Goal: Task Accomplishment & Management: Manage account settings

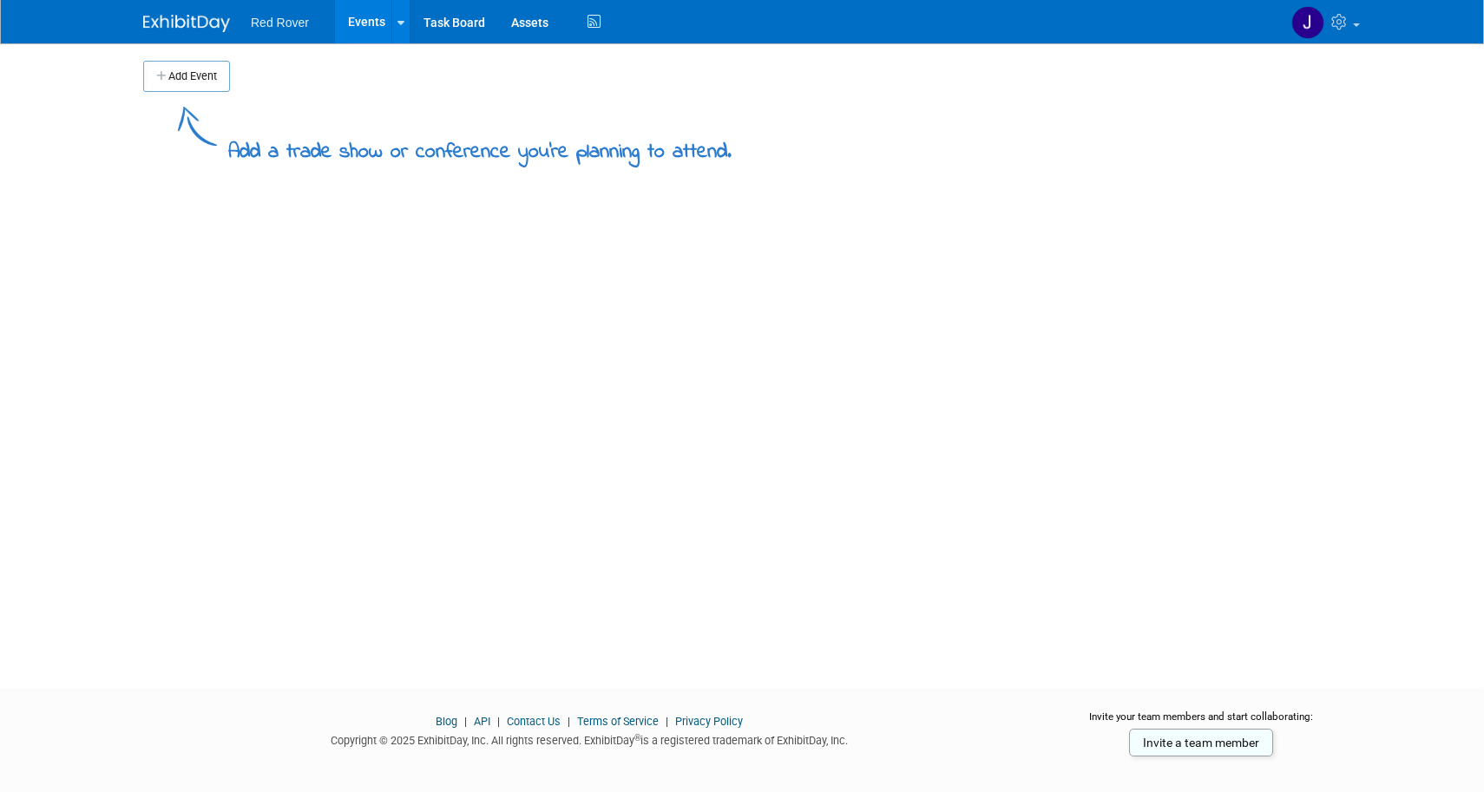
click at [174, 46] on div "Add Event" at bounding box center [742, 67] width 1198 height 49
click at [171, 82] on button "Add Event" at bounding box center [186, 76] width 87 height 31
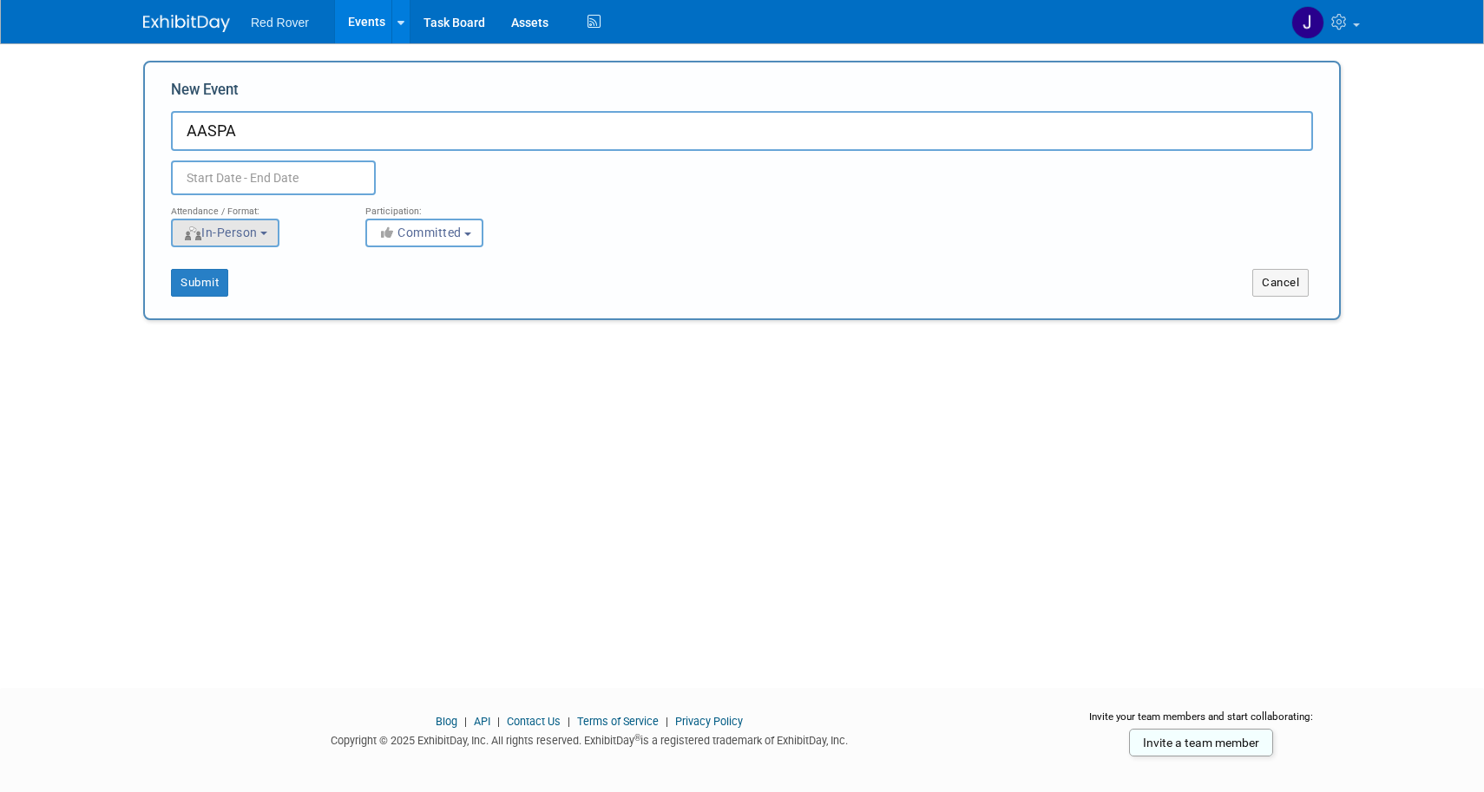
type input "AASPA"
click at [258, 231] on span "In-Person" at bounding box center [220, 233] width 75 height 14
click at [255, 282] on link "In-Person" at bounding box center [235, 269] width 127 height 30
click at [265, 268] on label "In-Person" at bounding box center [231, 269] width 101 height 23
click at [187, 268] on input "In-Person" at bounding box center [181, 269] width 11 height 11
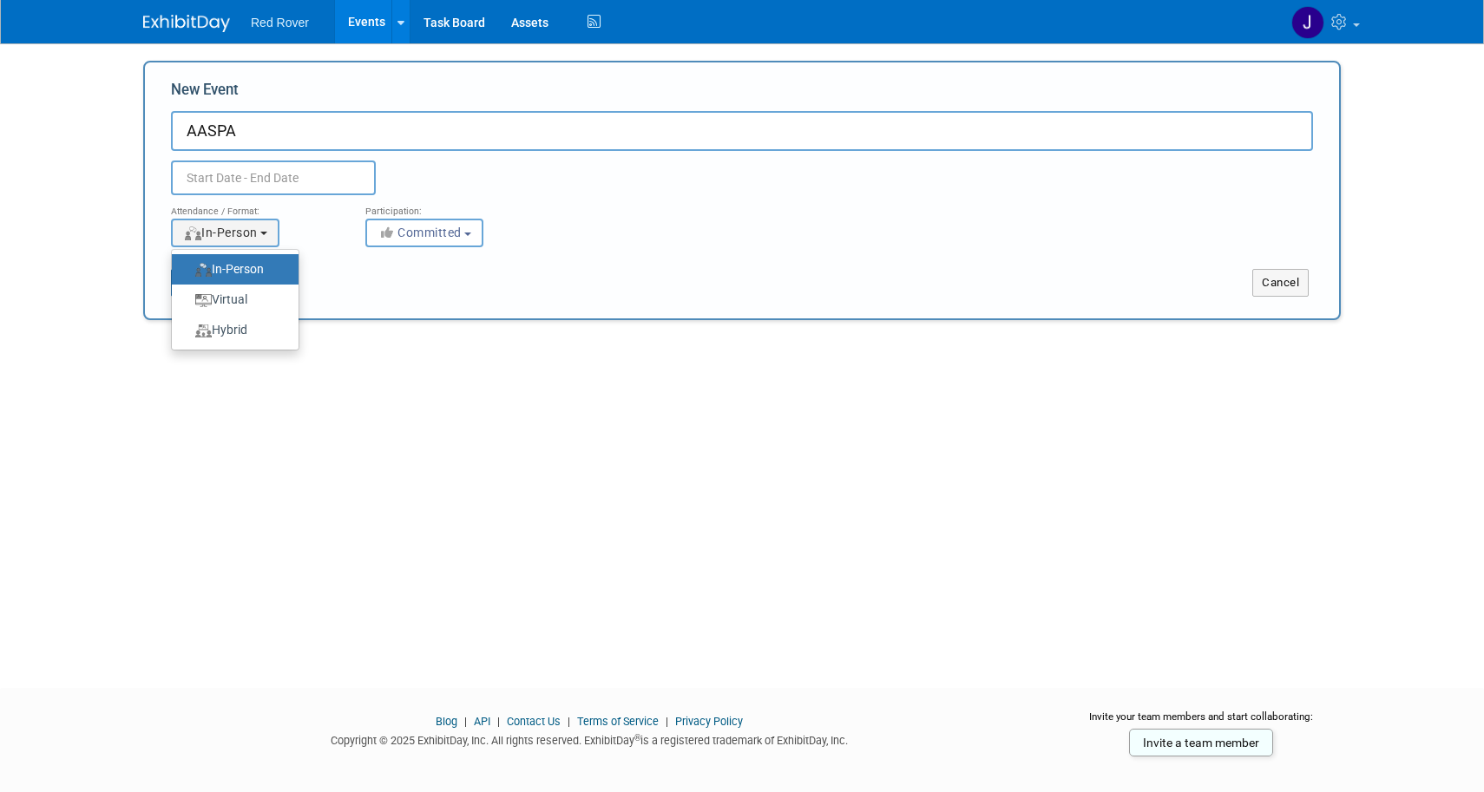
click at [422, 373] on div "Add Event Add a trade show or conference you're planning to attend. New Event A…" at bounding box center [742, 350] width 1224 height 614
click at [216, 195] on div "Attendance / Format:" at bounding box center [255, 206] width 168 height 23
click at [233, 174] on input "text" at bounding box center [273, 178] width 205 height 35
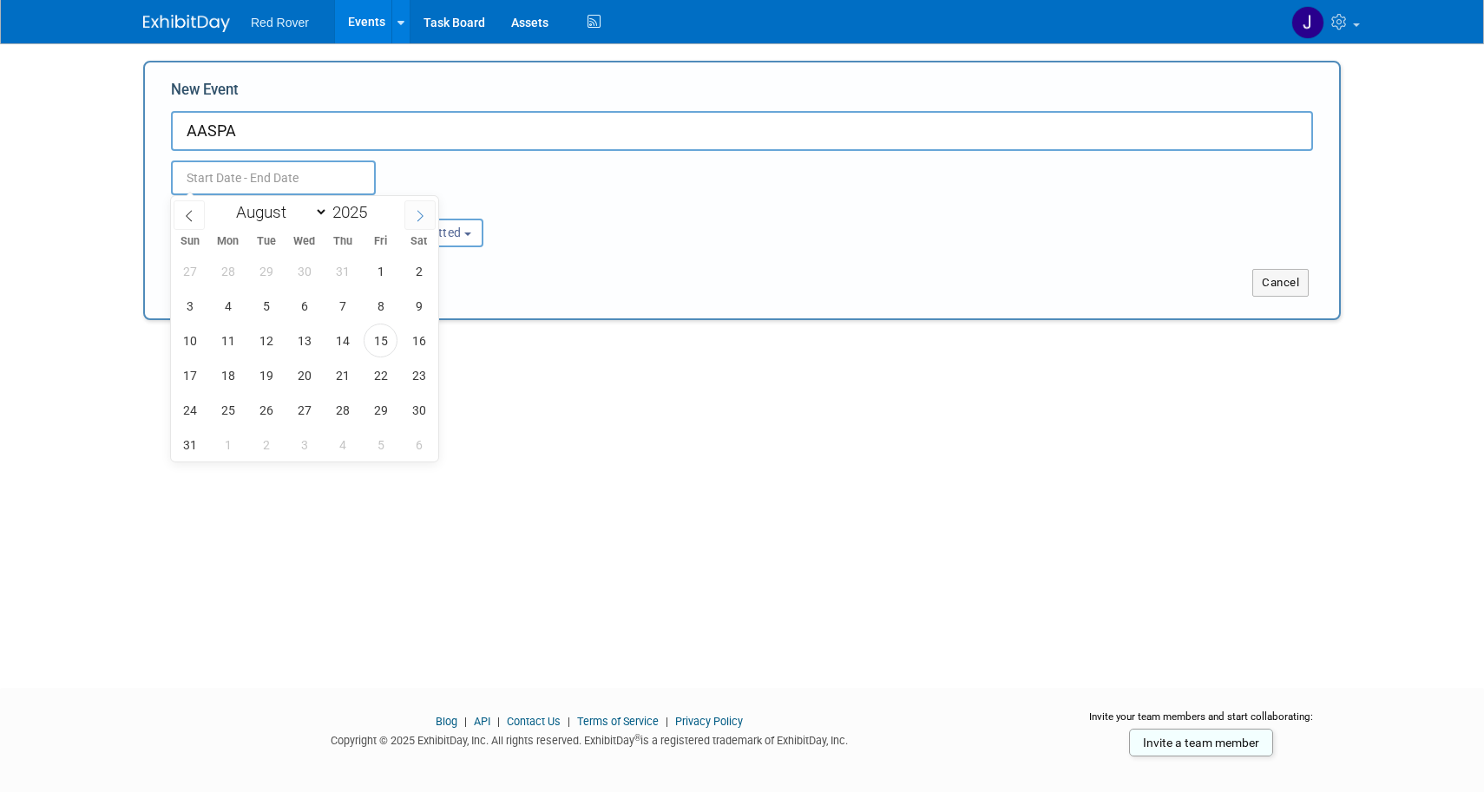
click at [425, 208] on span at bounding box center [419, 215] width 31 height 30
select select "9"
click at [264, 307] on span "7" at bounding box center [266, 306] width 34 height 34
click at [384, 305] on span "10" at bounding box center [381, 306] width 34 height 34
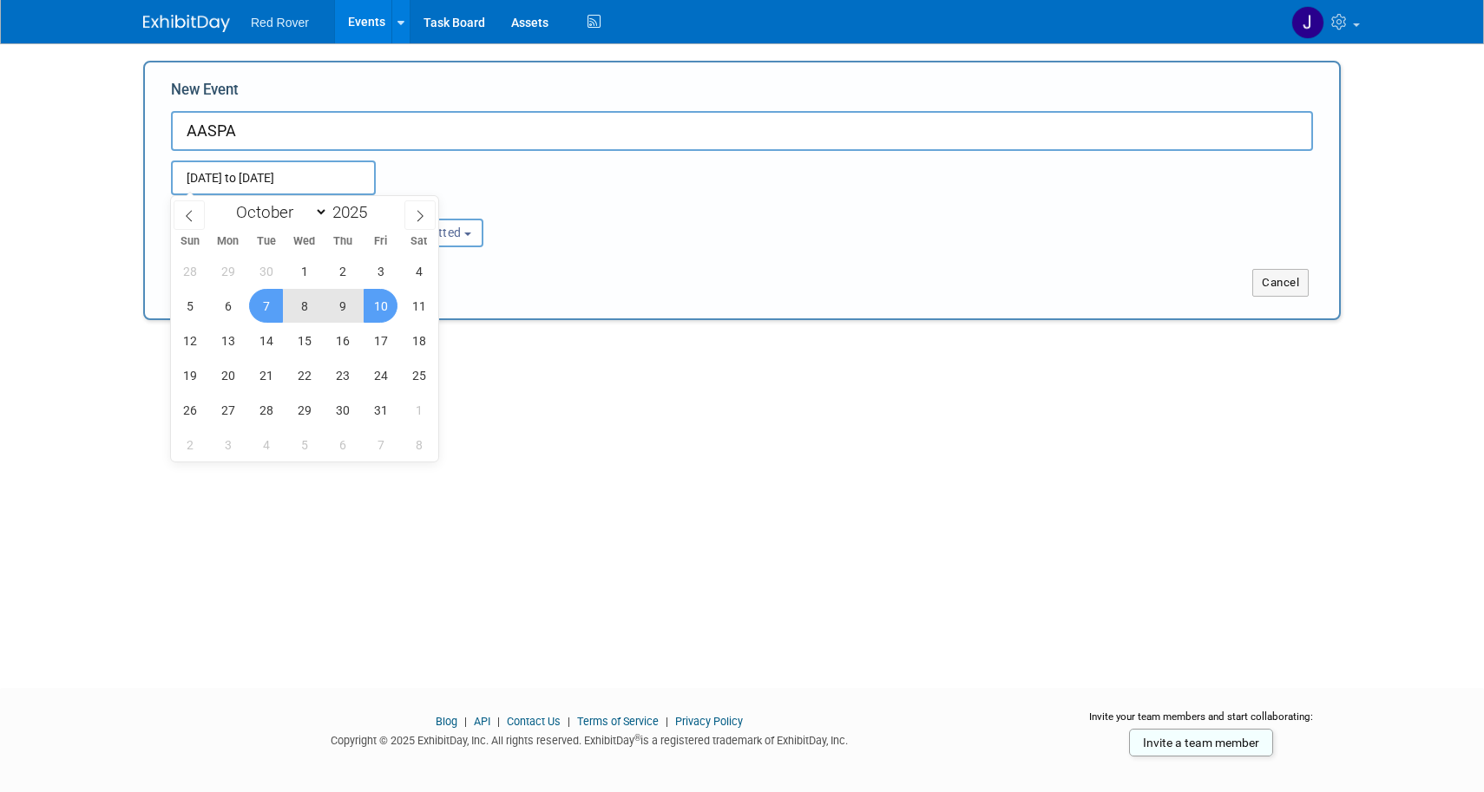
type input "[DATE] to [DATE]"
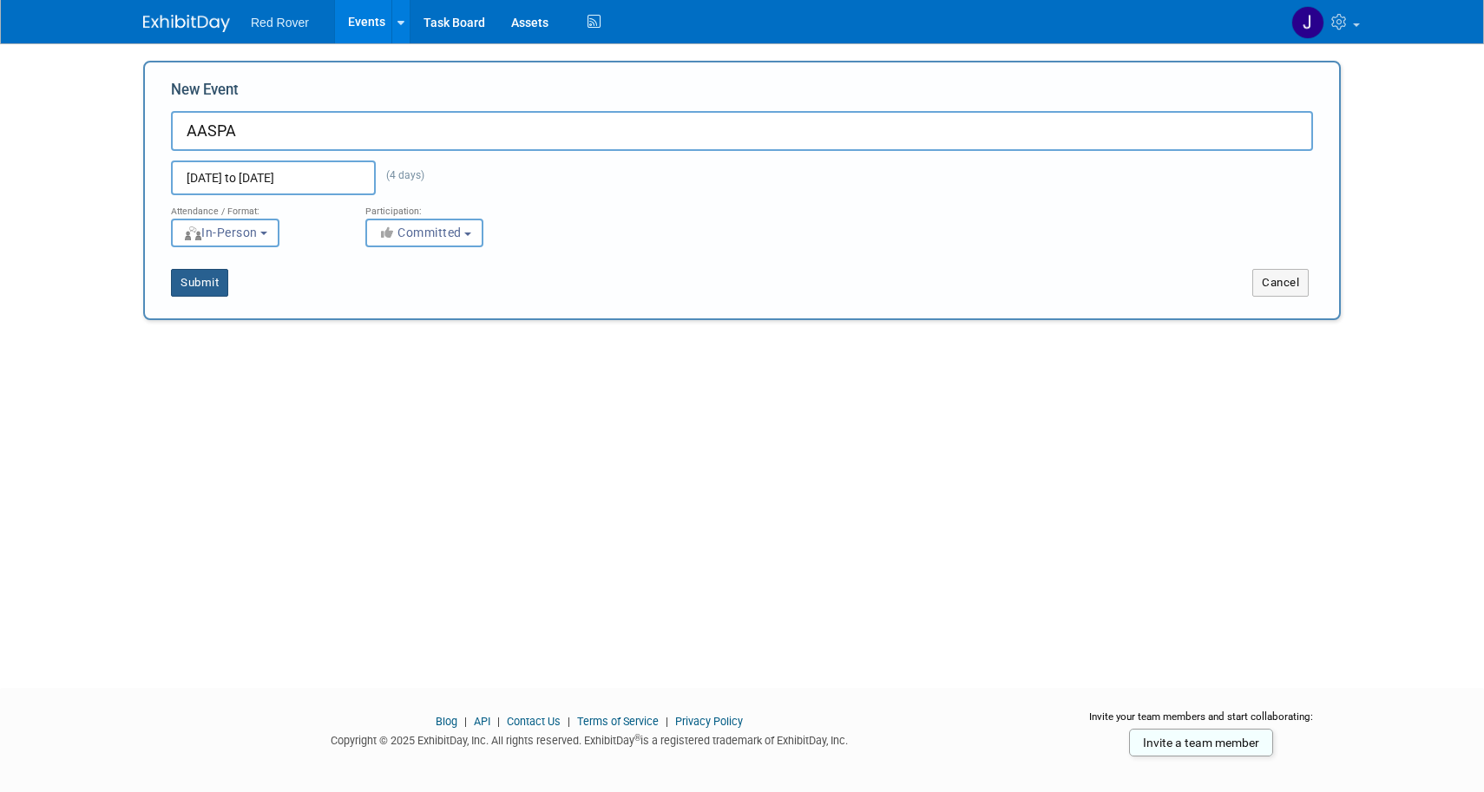
click at [207, 290] on button "Submit" at bounding box center [199, 283] width 57 height 28
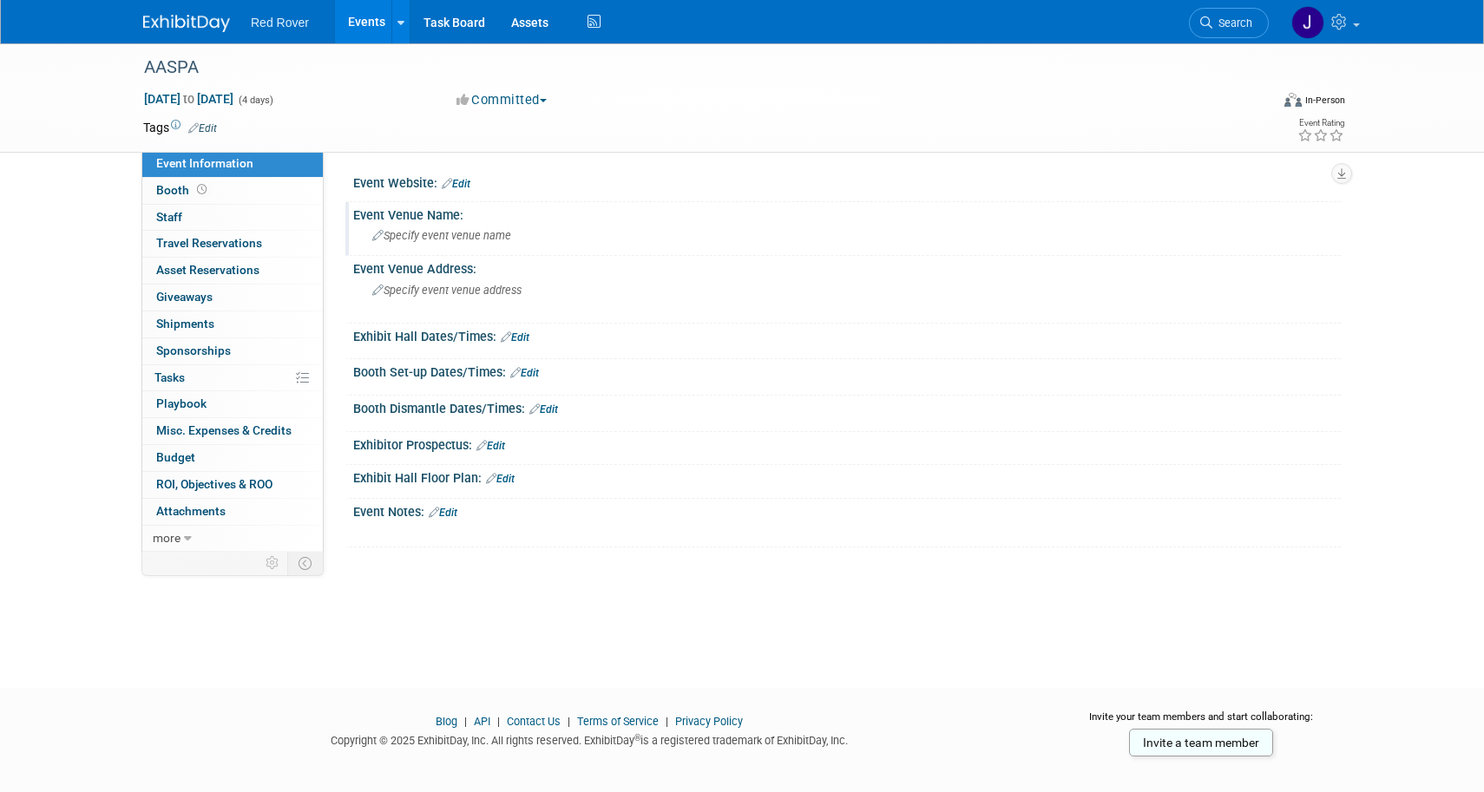
click at [471, 235] on span "Specify event venue name" at bounding box center [441, 235] width 139 height 13
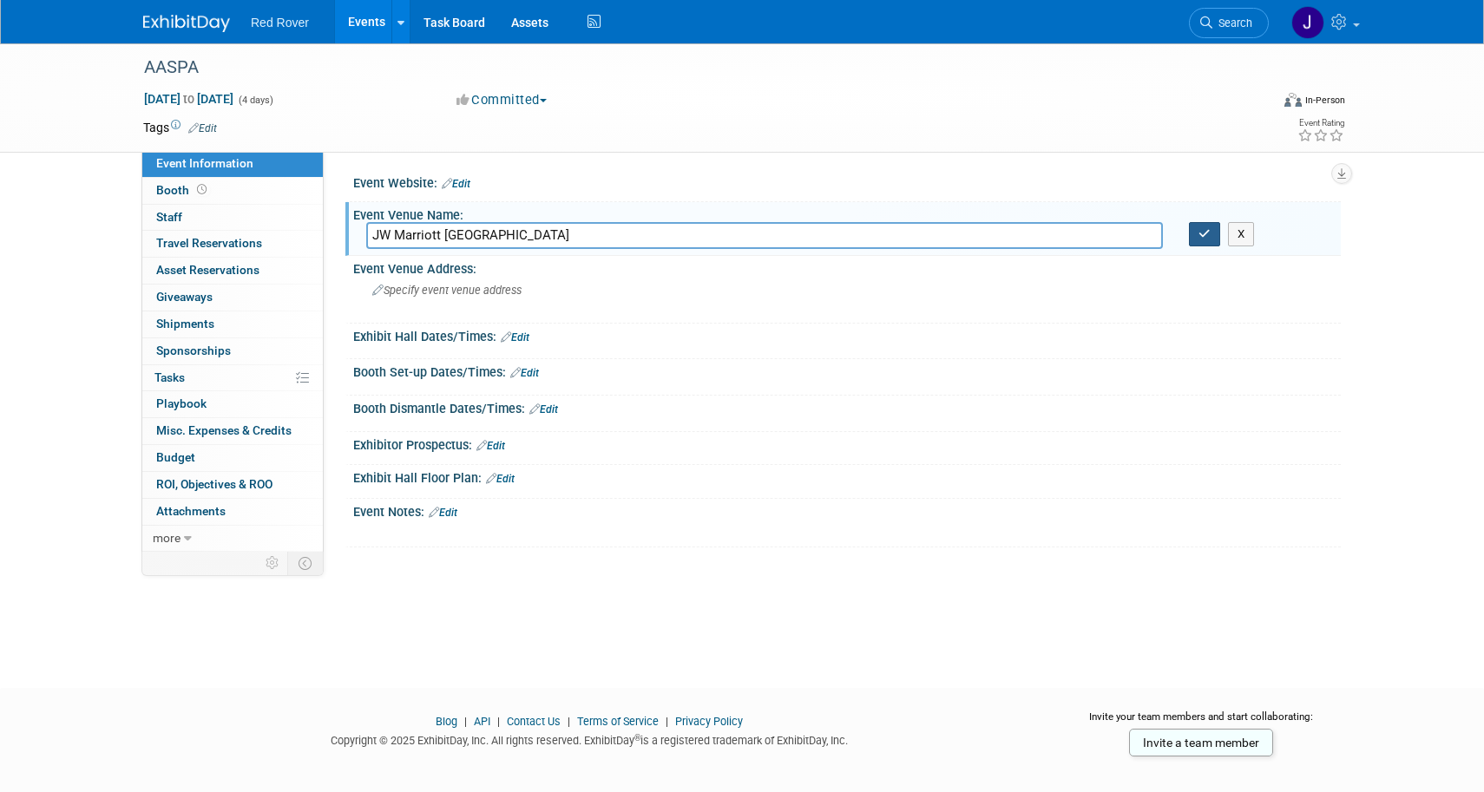
type input "JW Marriott Nashville"
click at [1210, 235] on icon "button" at bounding box center [1205, 233] width 12 height 11
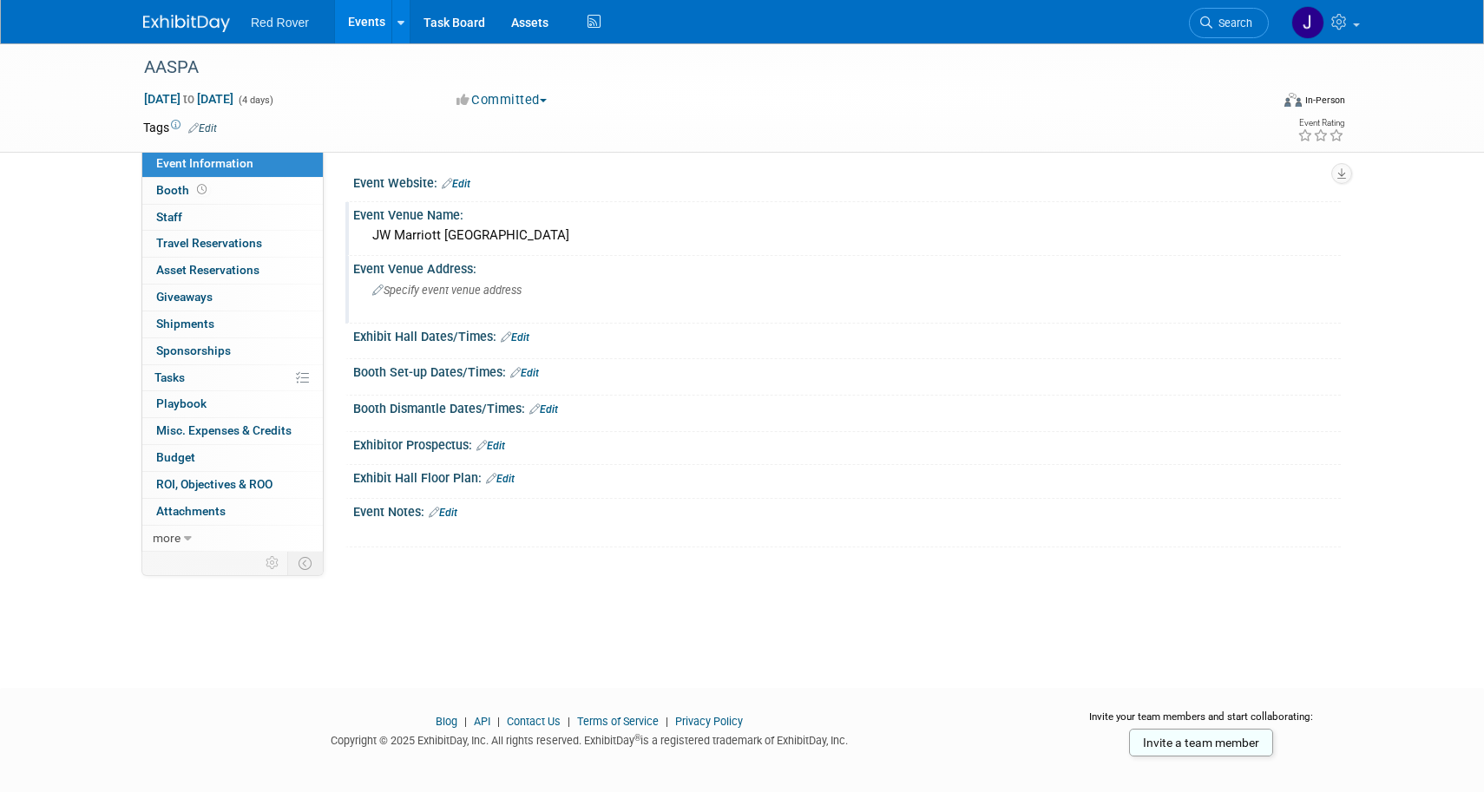
click at [423, 288] on span "Specify event venue address" at bounding box center [446, 290] width 149 height 13
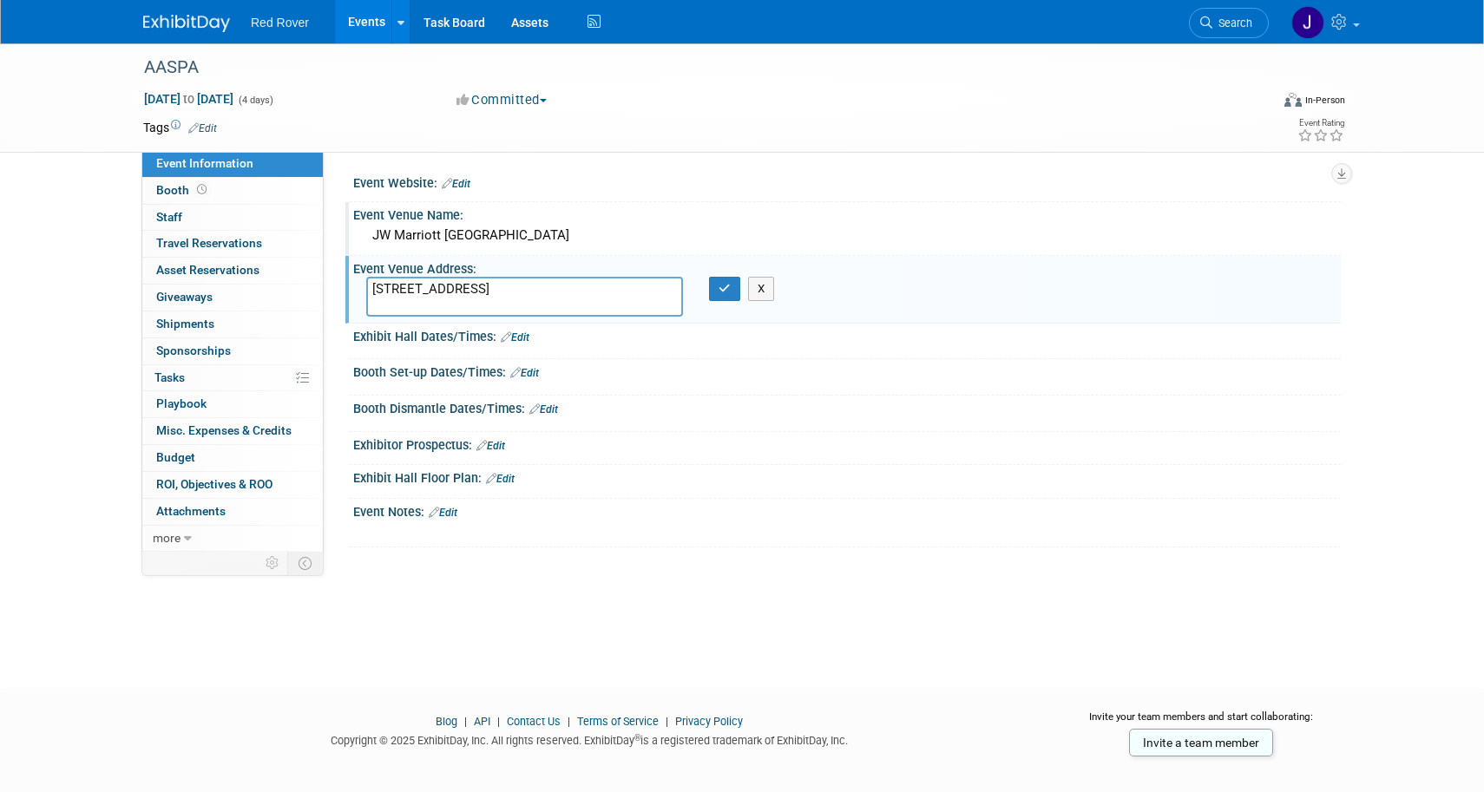
paste textarea "37203"
click at [449, 303] on textarea "201 8th Ave S Nashville, TN37203" at bounding box center [524, 297] width 317 height 40
type textarea "[STREET_ADDRESS]"
click at [735, 291] on button "button" at bounding box center [724, 289] width 31 height 24
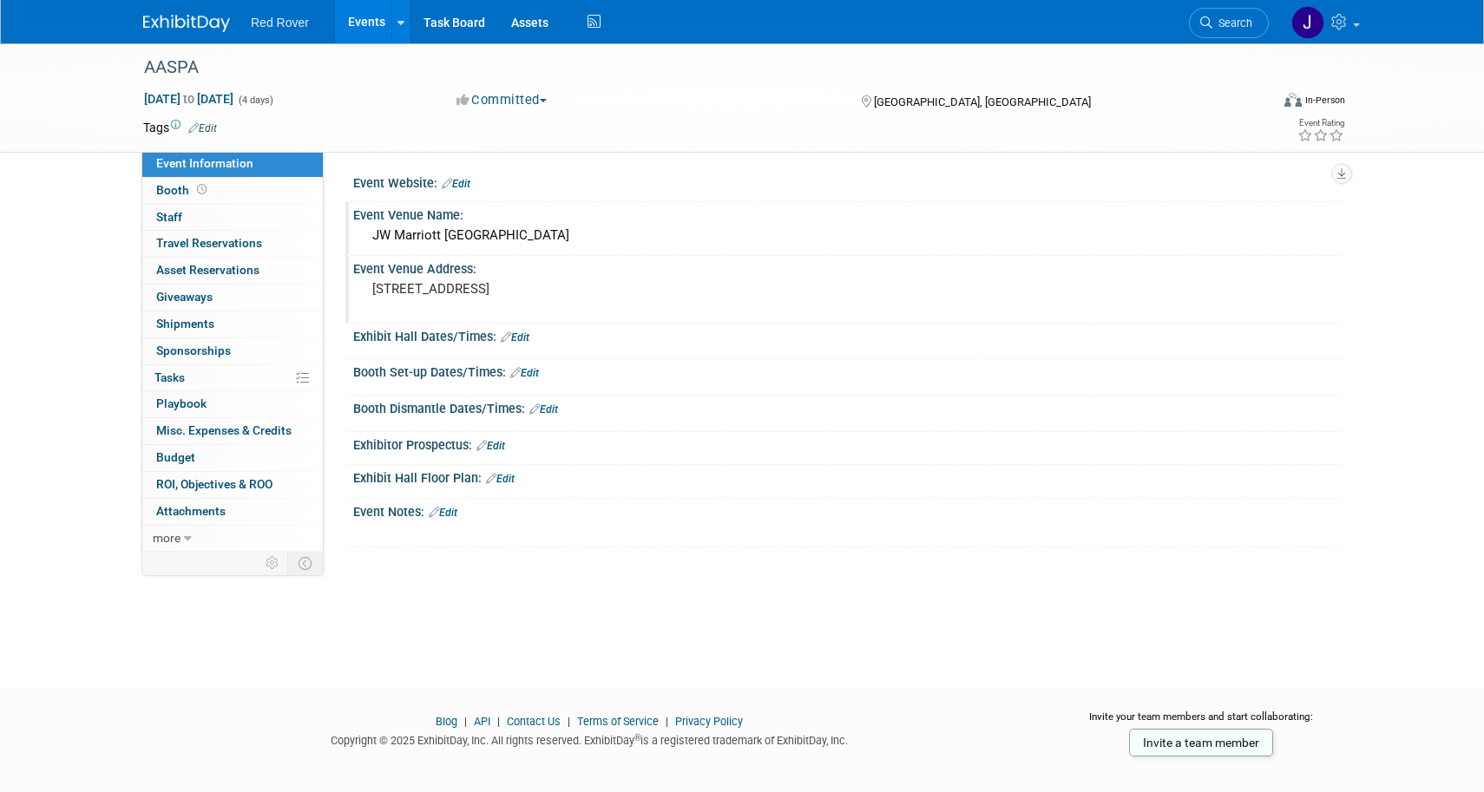
click at [474, 179] on div "Event Website: Edit" at bounding box center [847, 181] width 988 height 23
click at [463, 187] on link "Edit" at bounding box center [456, 184] width 29 height 12
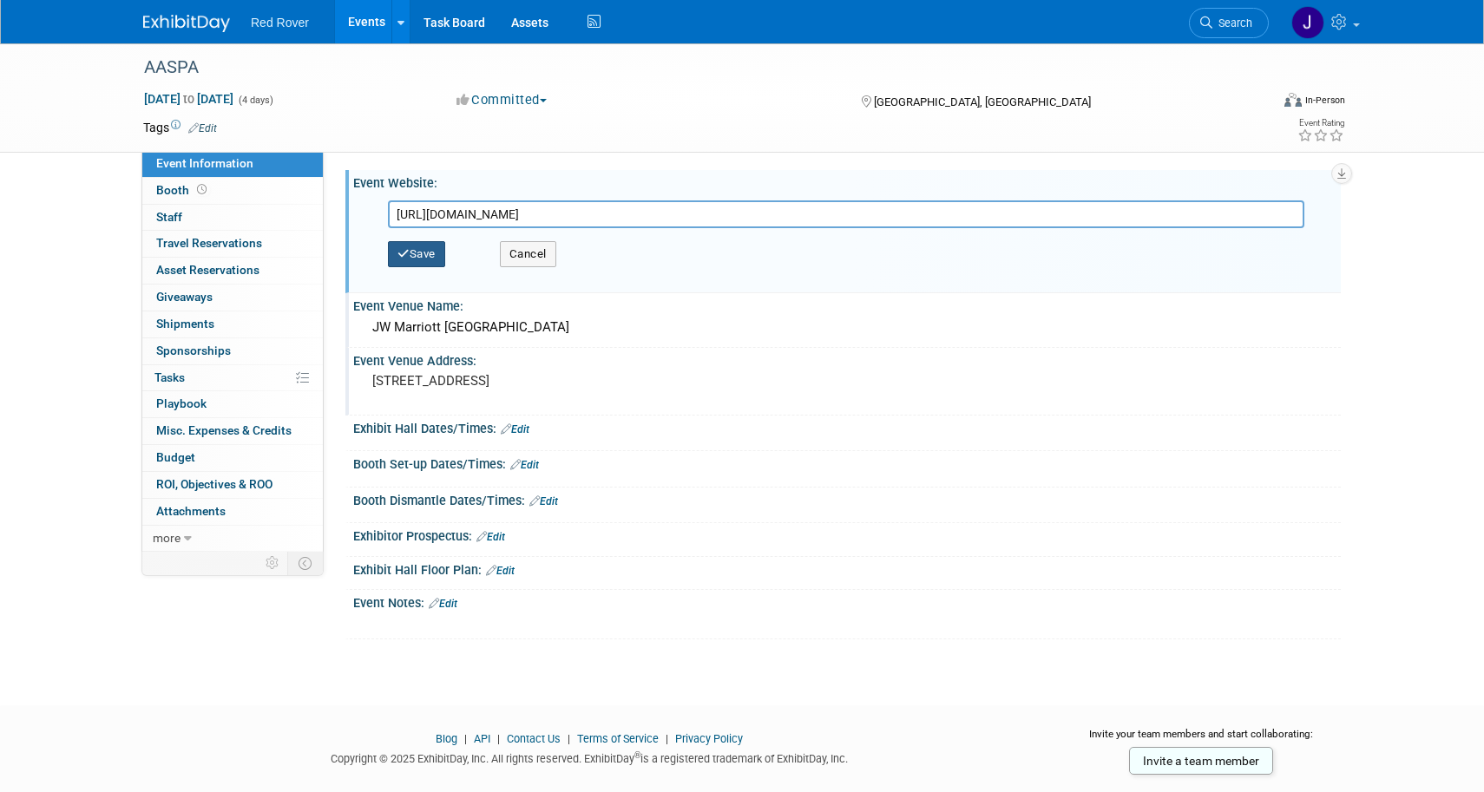
type input "[URL][DOMAIN_NAME]"
click at [430, 251] on button "Save" at bounding box center [416, 254] width 57 height 26
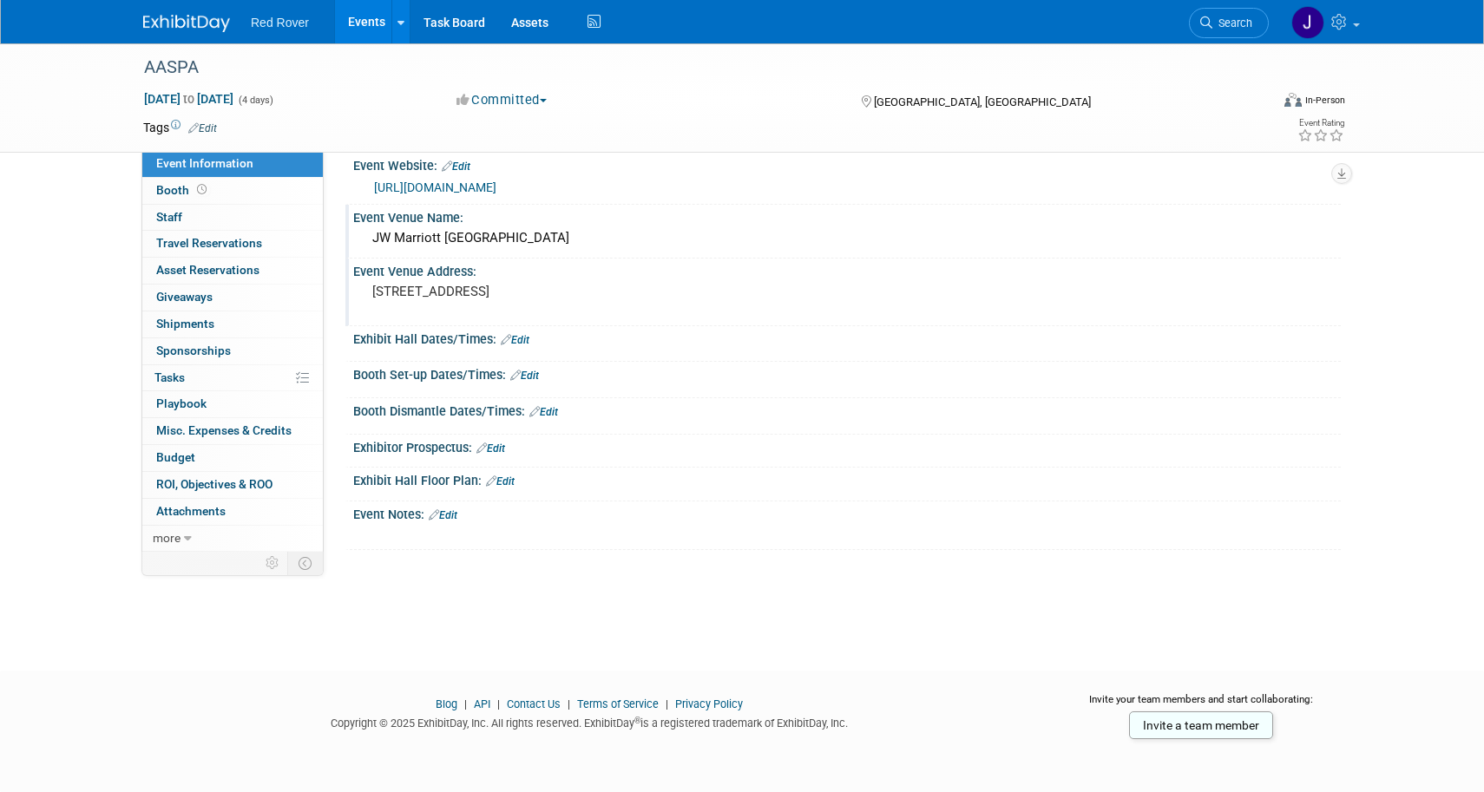
scroll to position [17, 0]
click at [500, 476] on link "Edit" at bounding box center [500, 482] width 29 height 12
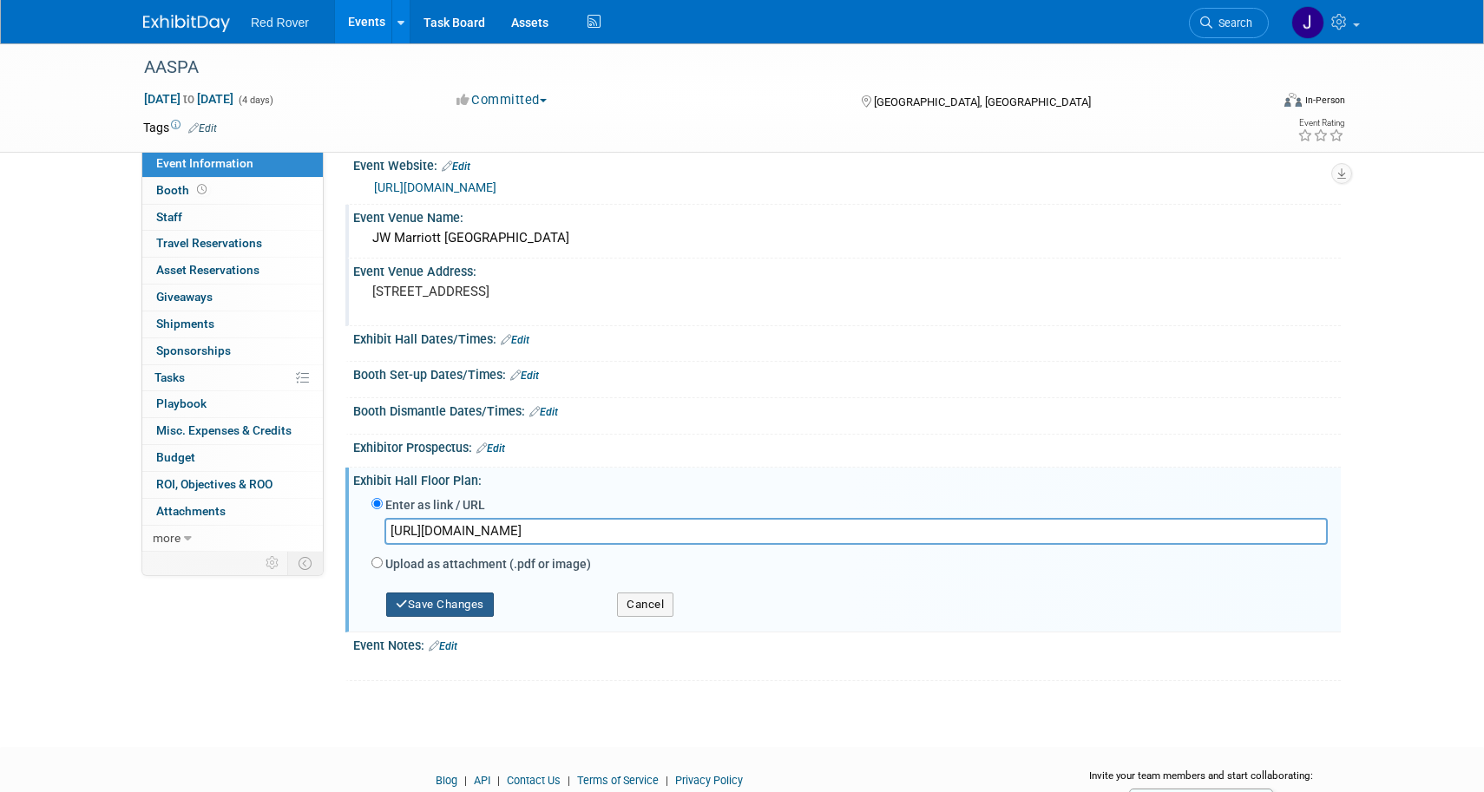
type input "https://www.aaspaconference.com/floor-plan"
click at [456, 598] on button "Save Changes" at bounding box center [440, 605] width 108 height 24
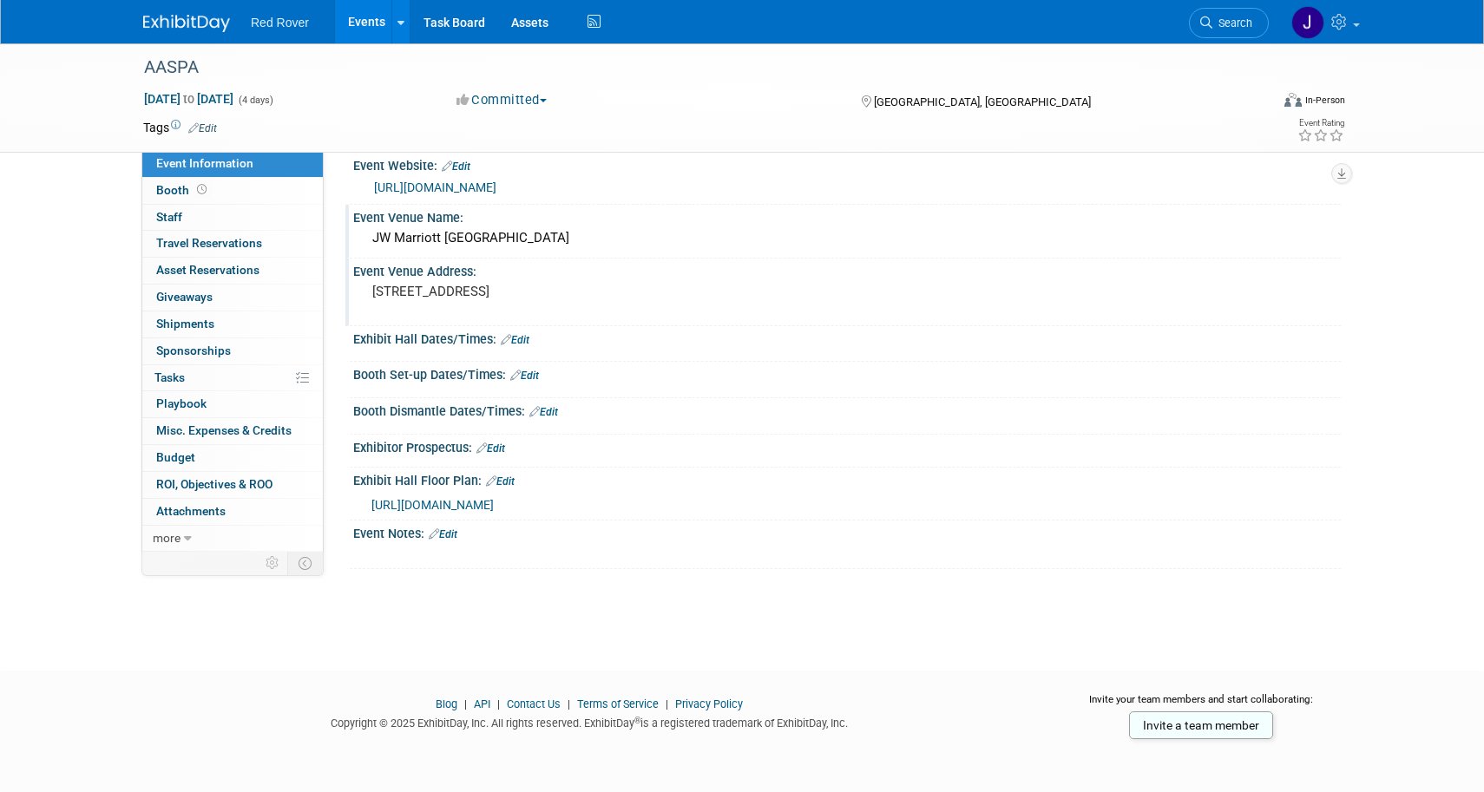
scroll to position [15, 0]
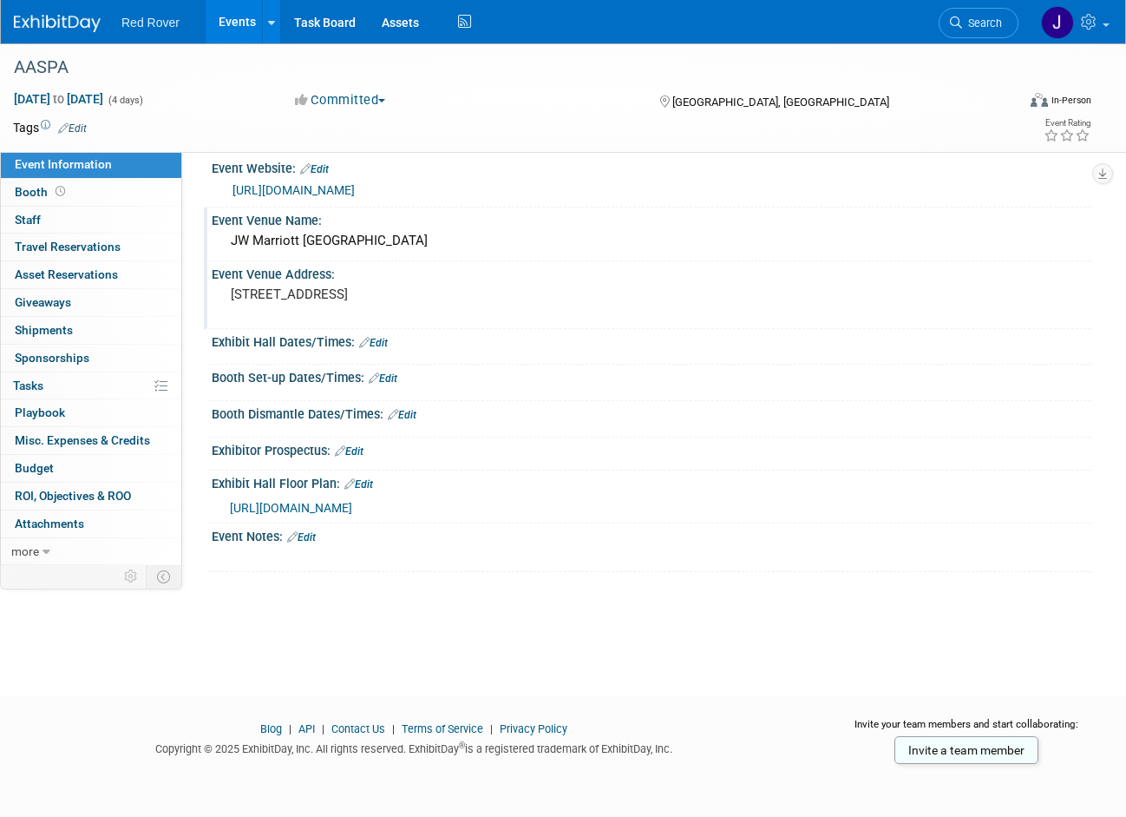
click at [384, 343] on link "Edit" at bounding box center [373, 343] width 29 height 12
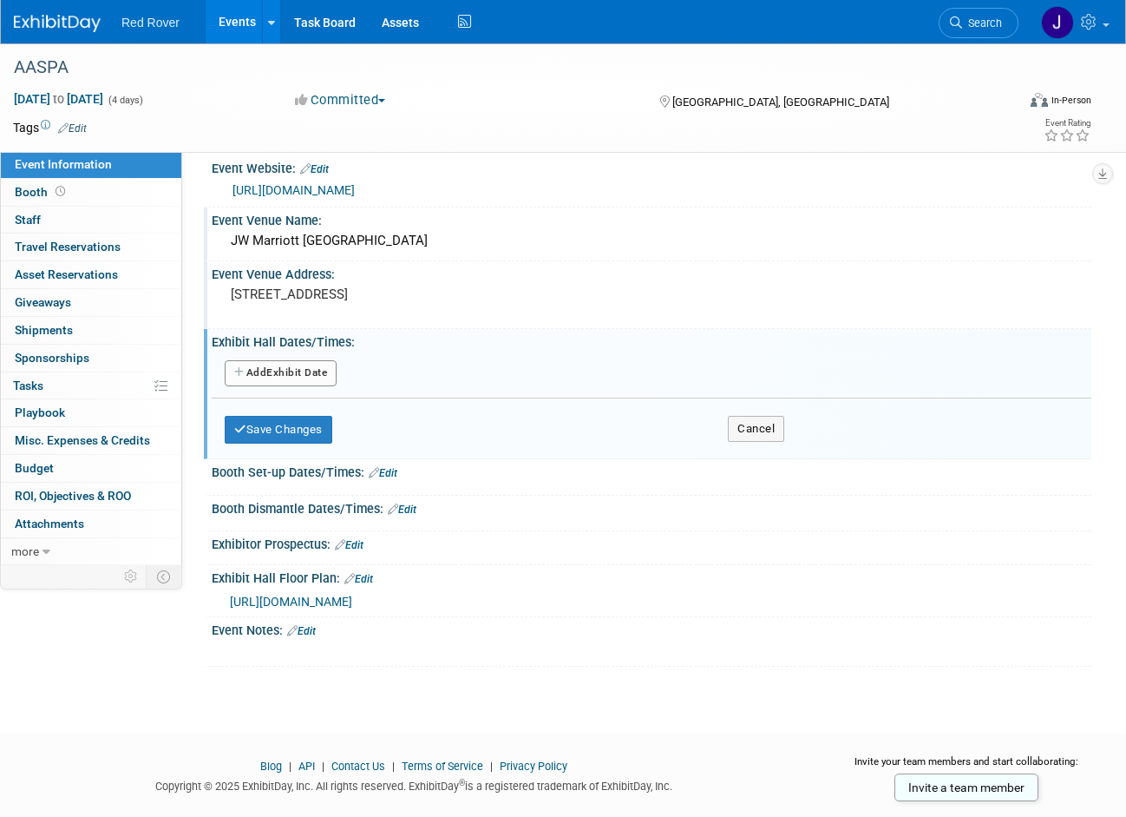
click at [288, 372] on button "Add Another Exhibit Date" at bounding box center [281, 373] width 112 height 26
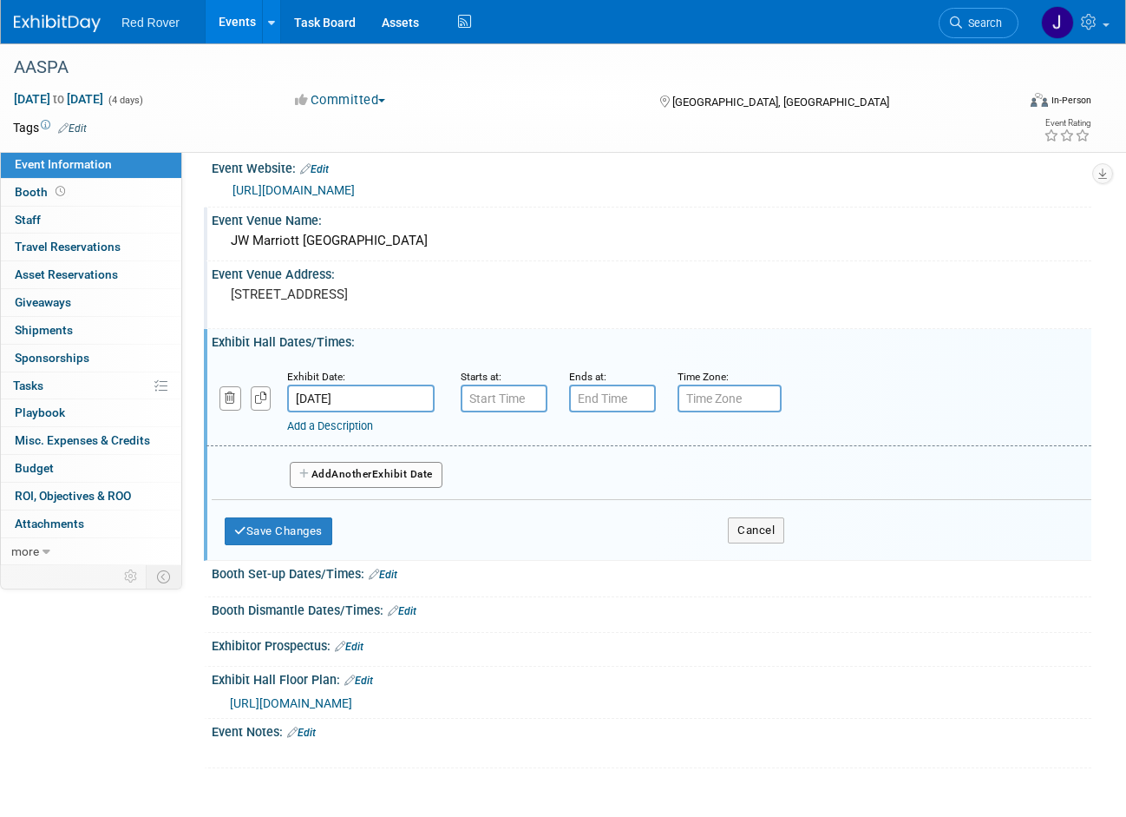
click at [380, 397] on input "Oct 7, 2025" at bounding box center [361, 398] width 148 height 28
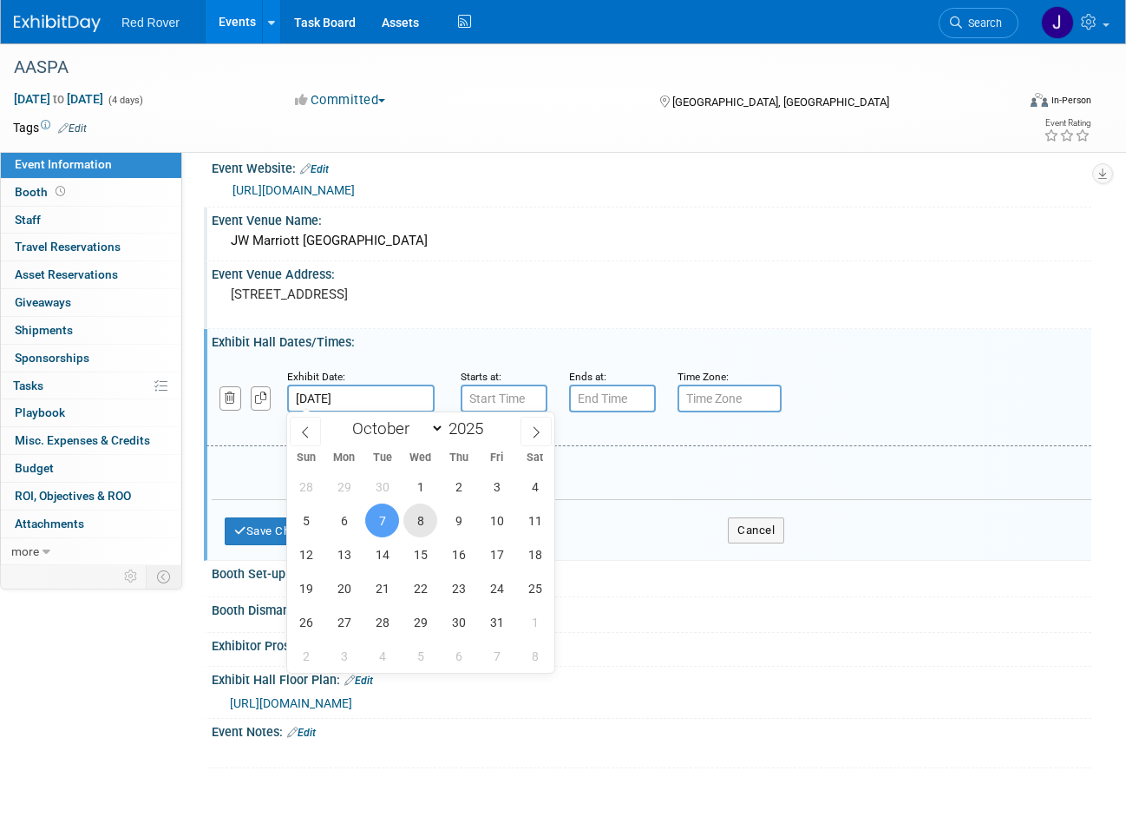
click at [416, 514] on span "8" at bounding box center [421, 520] width 34 height 34
type input "Oct 8, 2025"
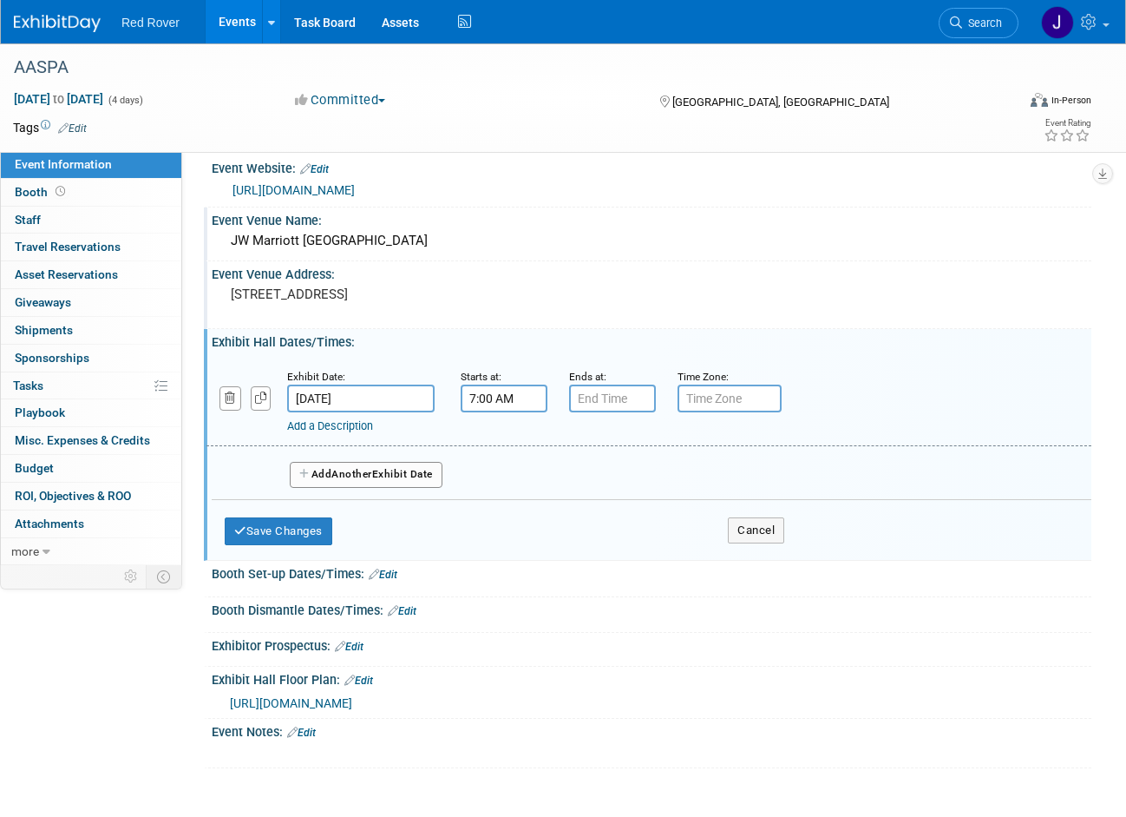
click at [542, 399] on input "7:00 AM" at bounding box center [504, 398] width 87 height 28
click at [510, 515] on span at bounding box center [501, 517] width 30 height 30
click at [505, 441] on span at bounding box center [501, 441] width 30 height 30
click at [509, 440] on span at bounding box center [501, 441] width 30 height 30
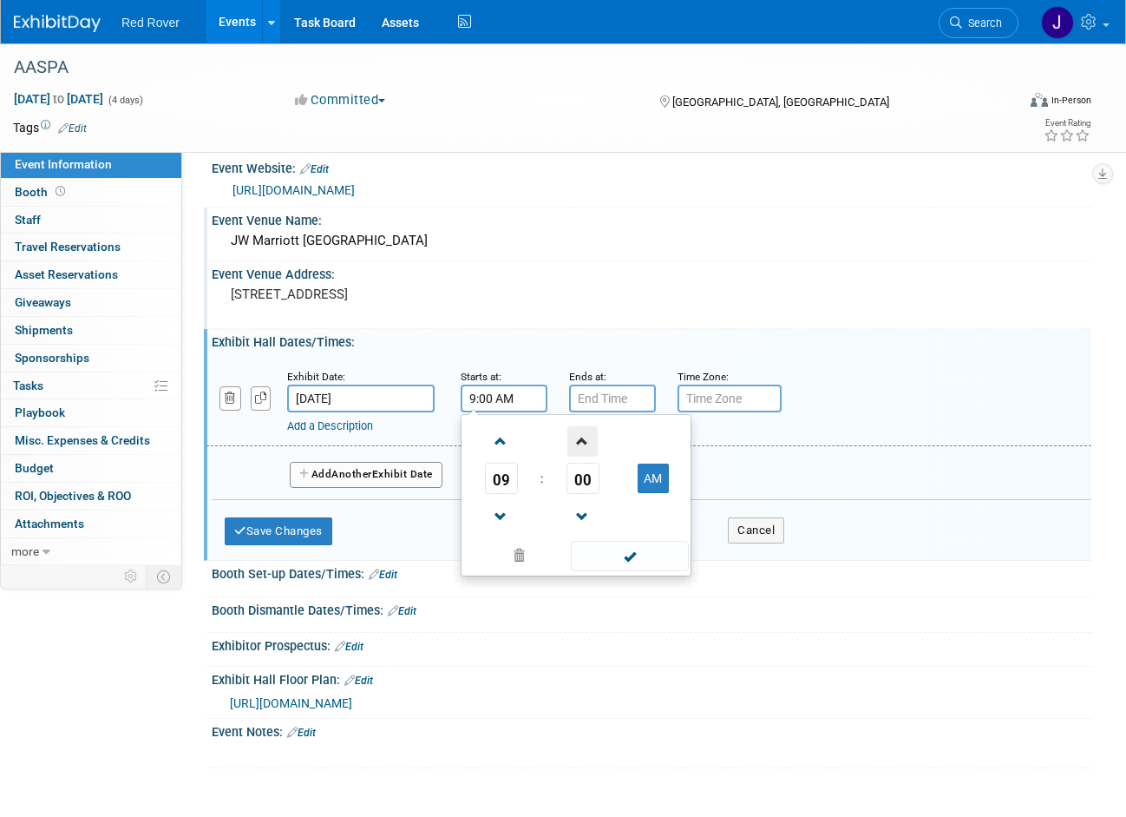
click at [580, 437] on span at bounding box center [583, 441] width 30 height 30
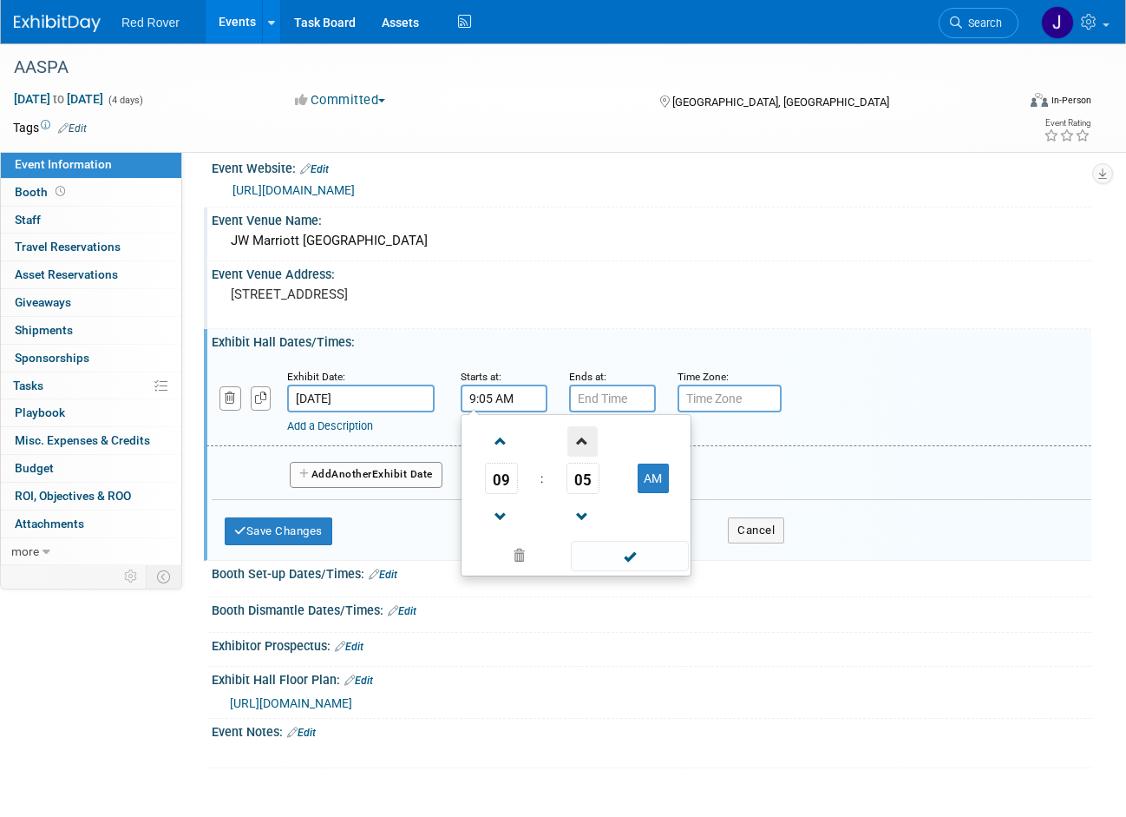
click at [580, 437] on span at bounding box center [583, 441] width 30 height 30
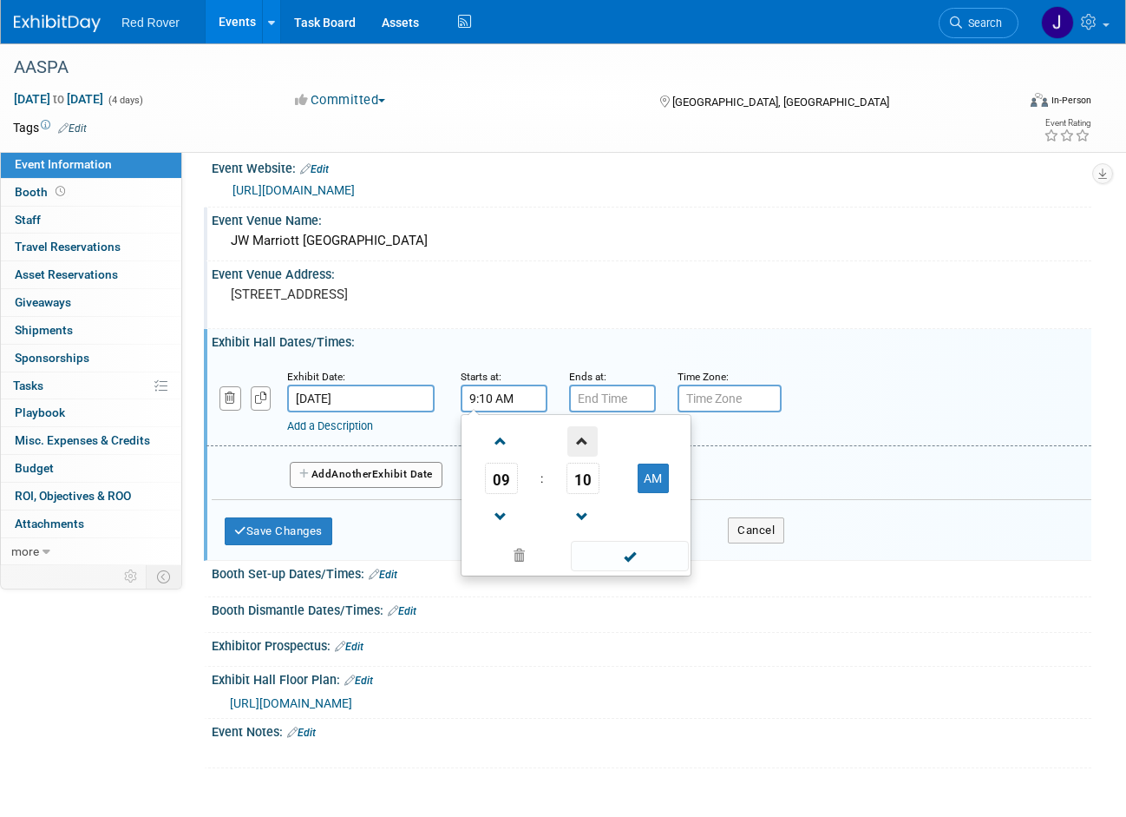
click at [580, 437] on span at bounding box center [583, 441] width 30 height 30
click at [581, 474] on span "14" at bounding box center [583, 478] width 33 height 31
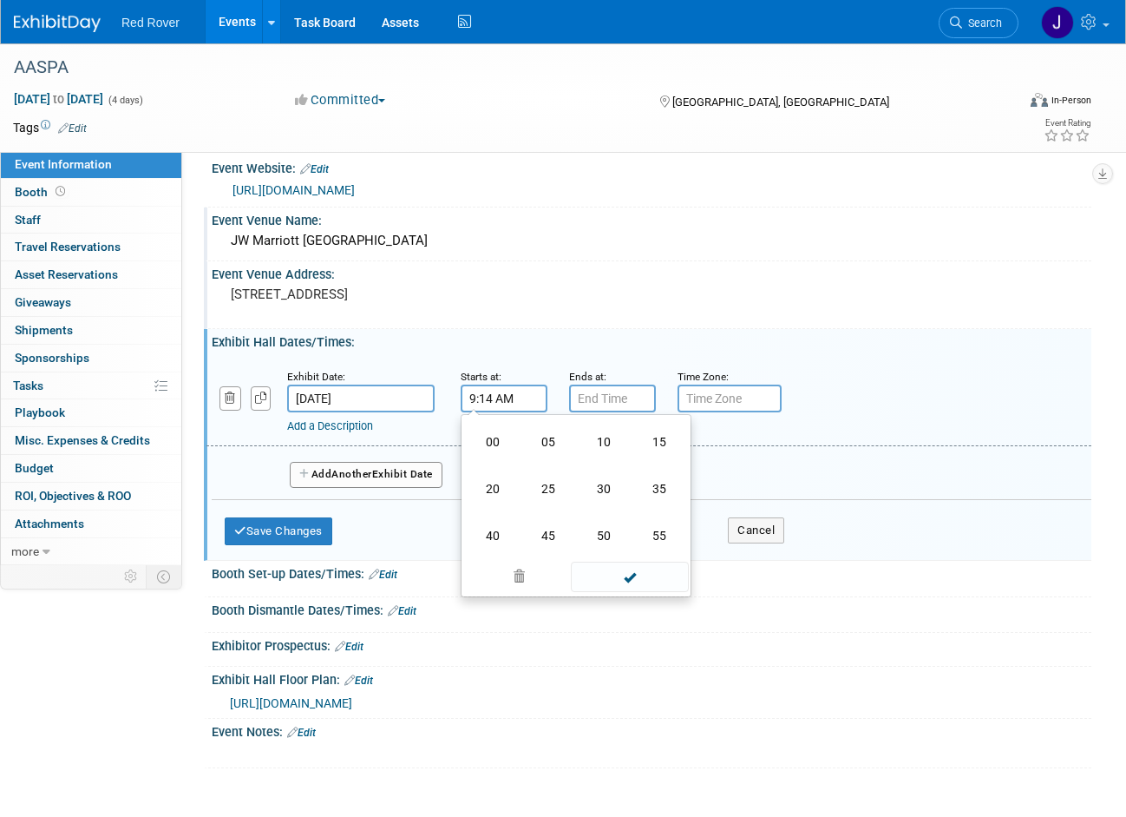
click at [581, 474] on td "30" at bounding box center [604, 488] width 56 height 47
type input "9:30 AM"
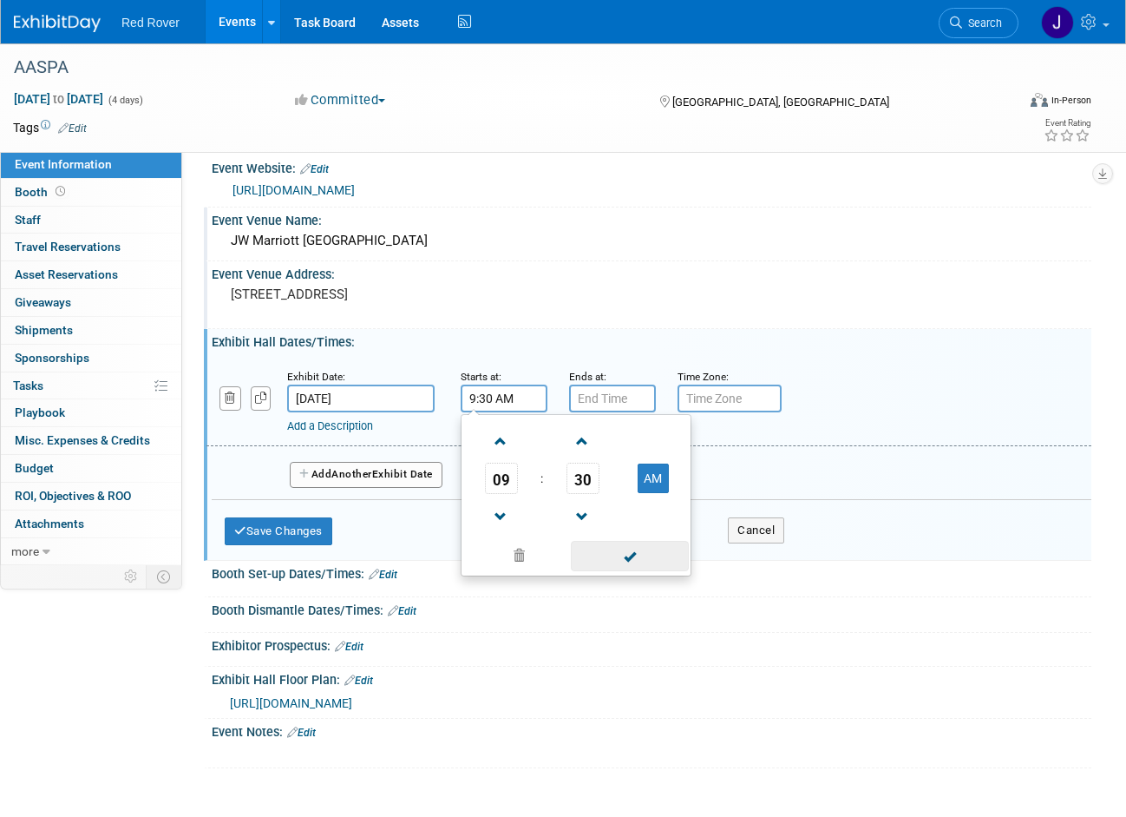
click at [634, 549] on span at bounding box center [629, 556] width 117 height 30
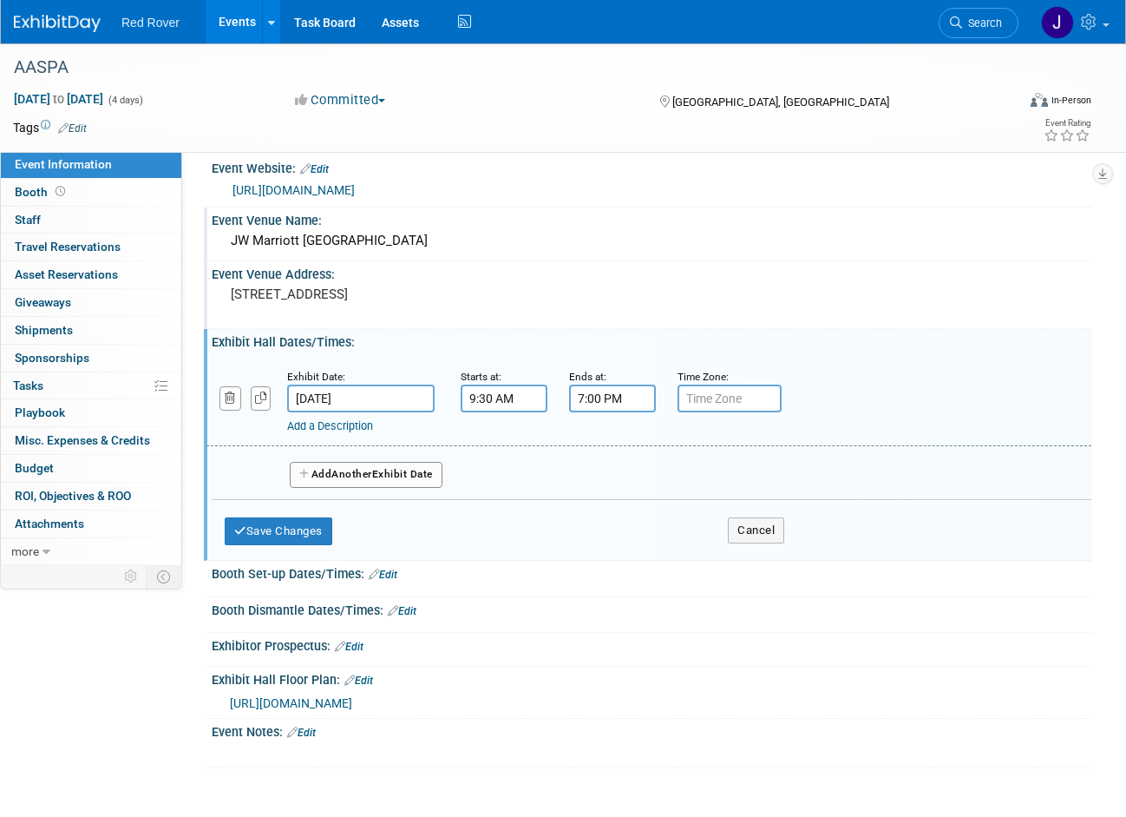
click at [629, 404] on input "7:00 PM" at bounding box center [612, 398] width 87 height 28
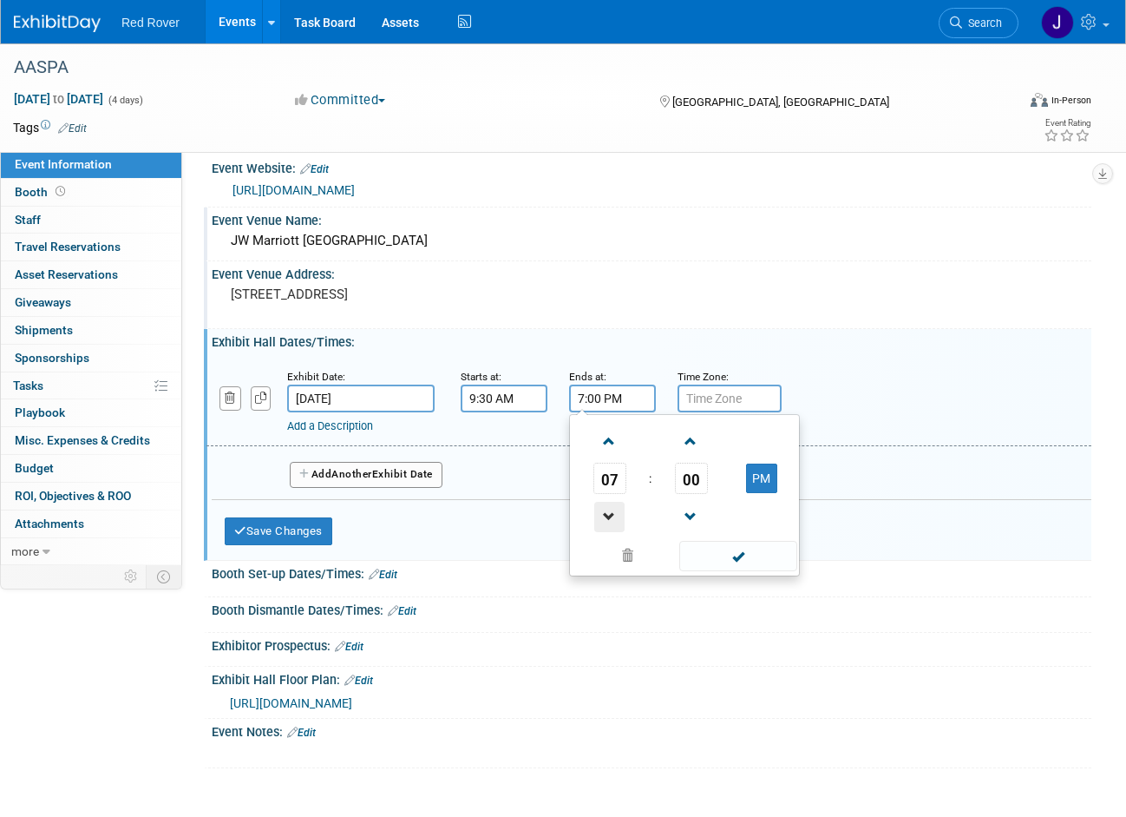
click at [607, 522] on span at bounding box center [609, 517] width 30 height 30
type input "6:00 PM"
click at [713, 555] on span at bounding box center [738, 556] width 117 height 30
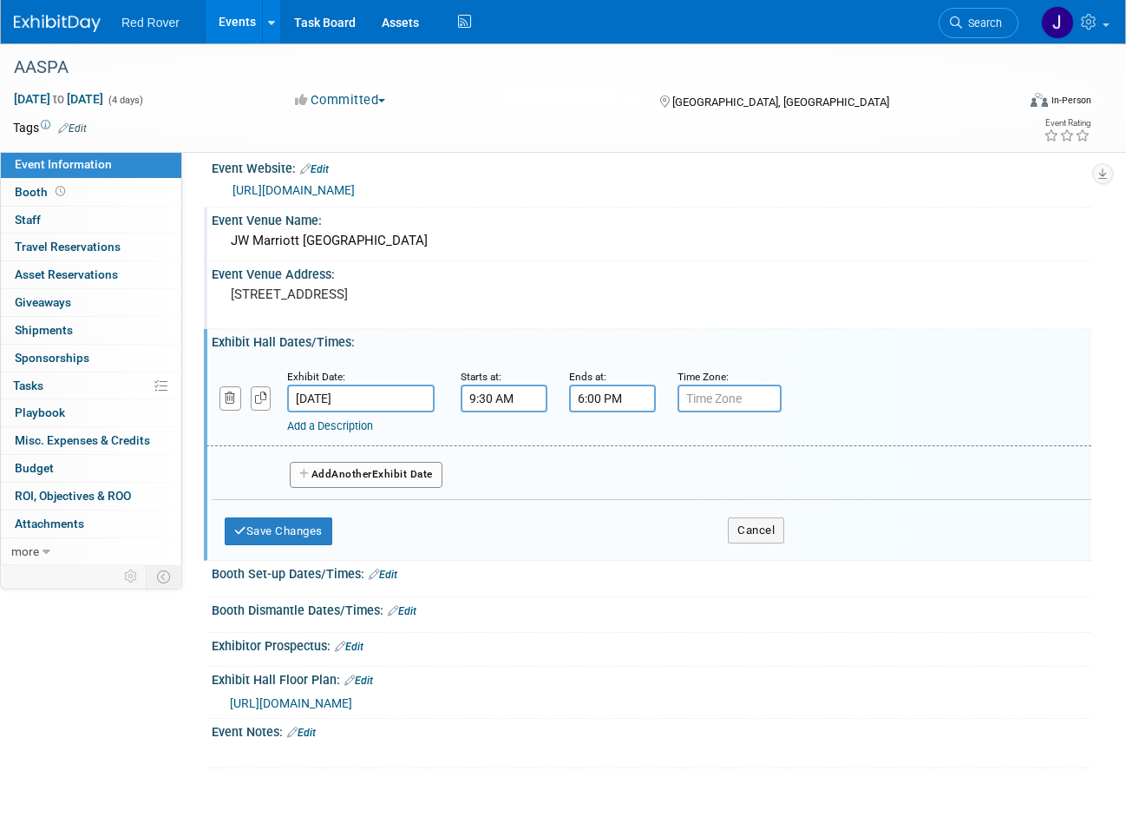
click at [745, 398] on input "text" at bounding box center [730, 398] width 104 height 28
click at [358, 424] on link "Add a Description" at bounding box center [330, 425] width 86 height 13
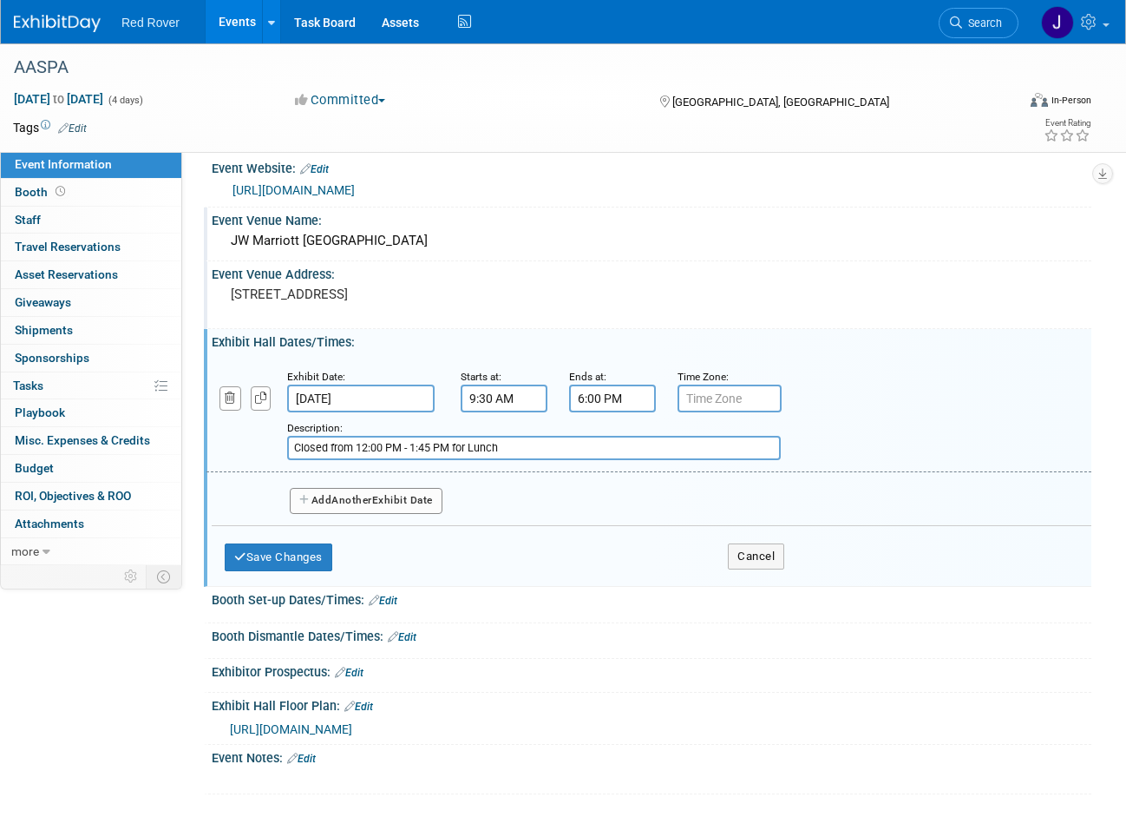
type input "Closed from 12:00 PM - 1:45 PM for Lunch"
click at [340, 507] on button "Add Another Exhibit Date" at bounding box center [366, 501] width 153 height 26
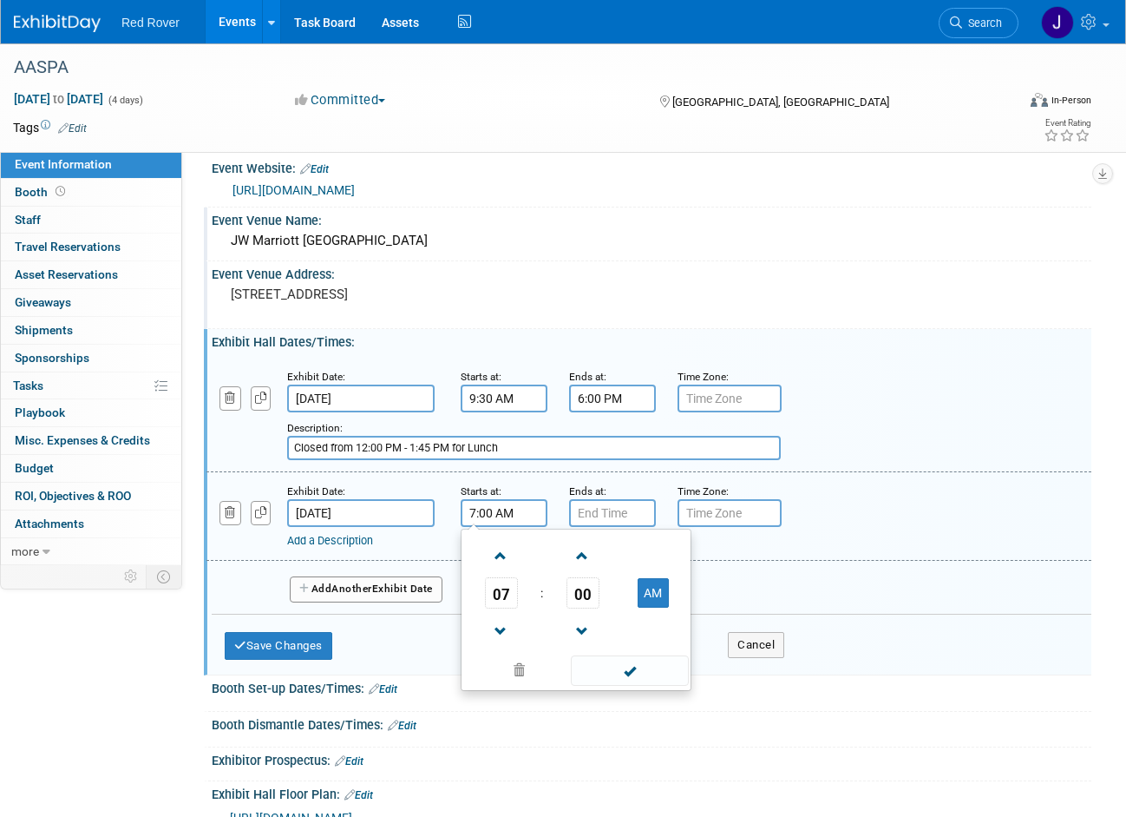
click at [517, 513] on input "7:00 AM" at bounding box center [504, 513] width 87 height 28
click at [500, 548] on span at bounding box center [501, 556] width 30 height 30
click at [583, 585] on span "00" at bounding box center [583, 592] width 33 height 31
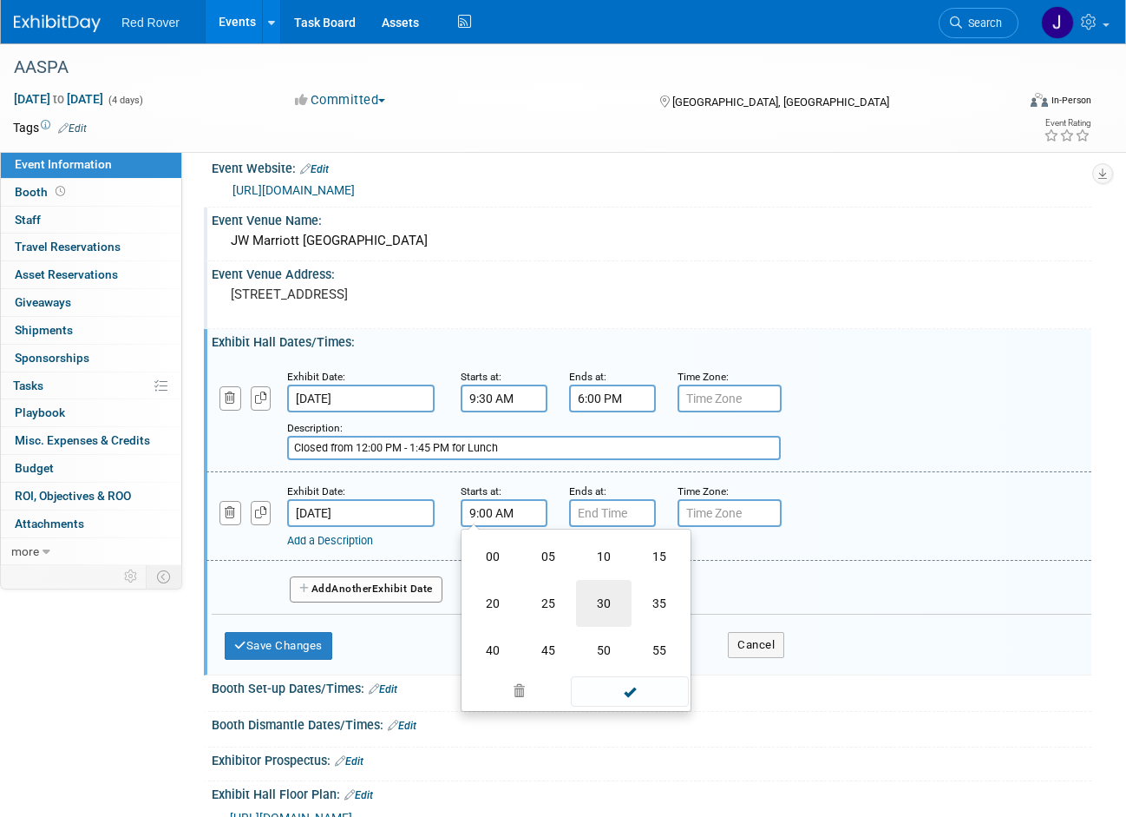
click at [601, 591] on td "30" at bounding box center [604, 603] width 56 height 47
type input "9:30 AM"
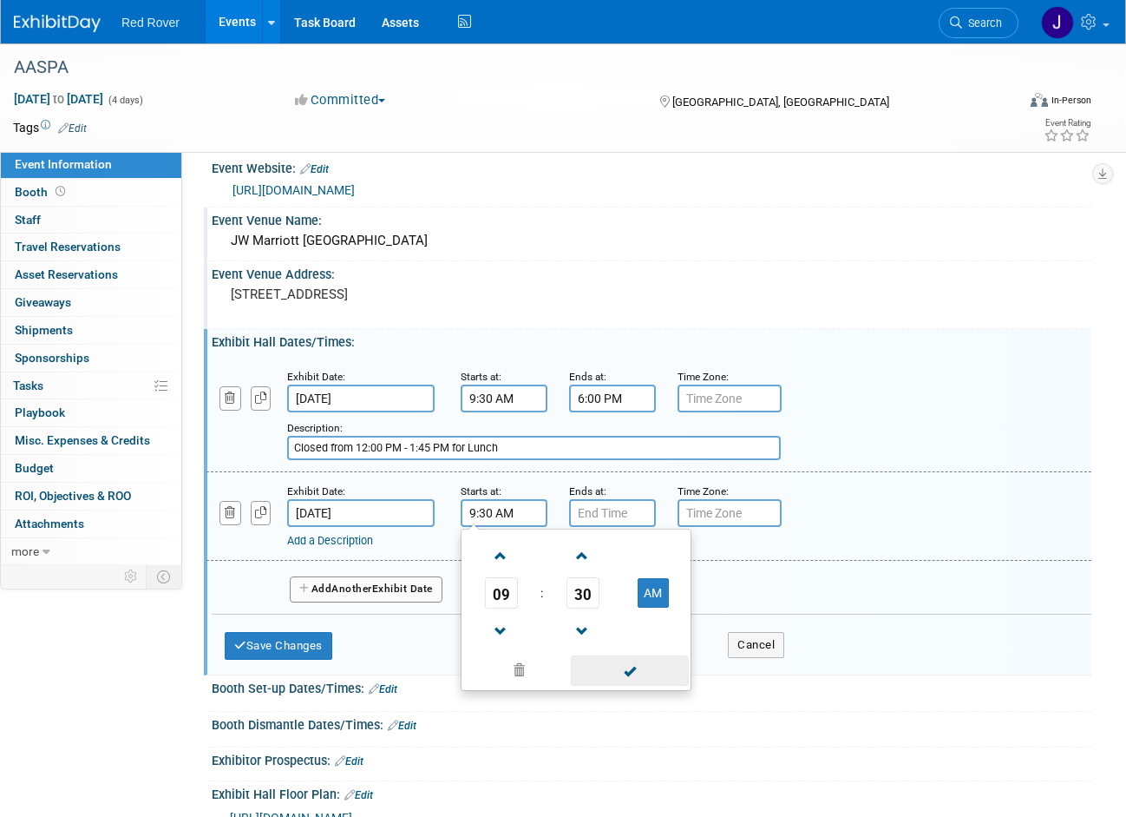
click at [607, 671] on span at bounding box center [629, 670] width 117 height 30
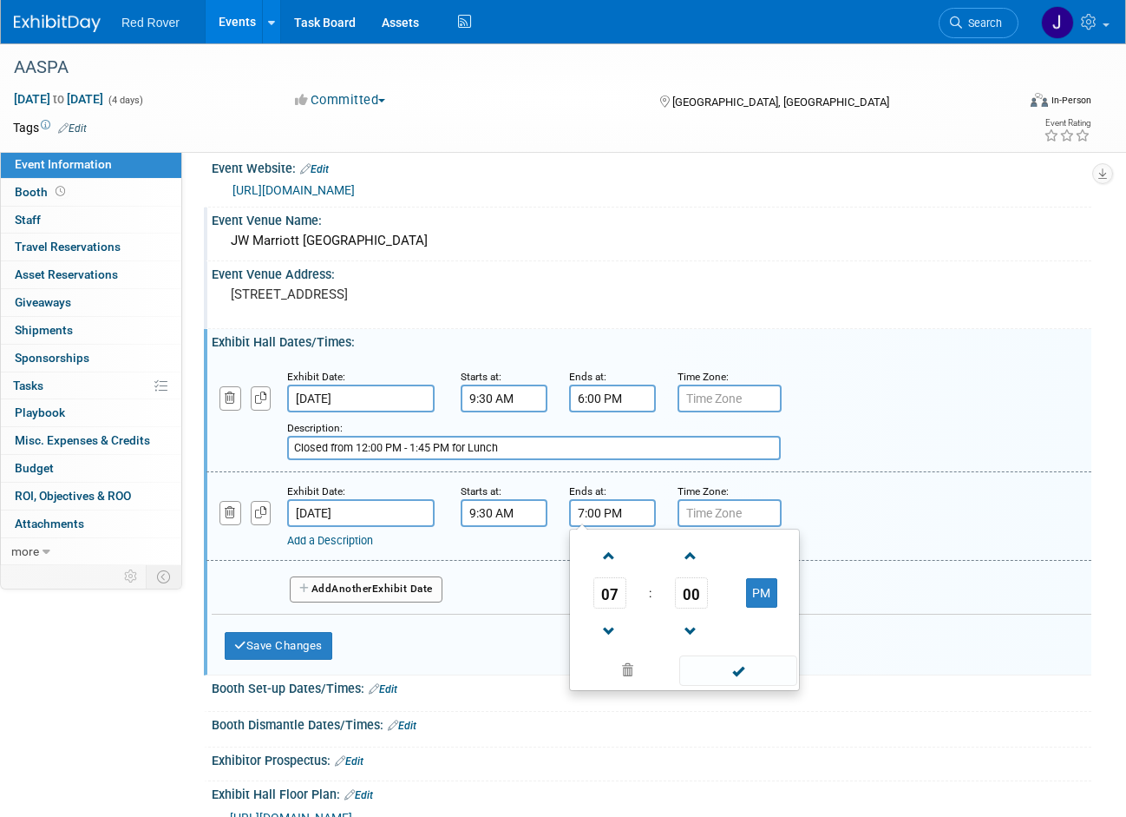
click at [625, 509] on input "7:00 PM" at bounding box center [612, 513] width 87 height 28
click at [607, 633] on span at bounding box center [609, 631] width 30 height 30
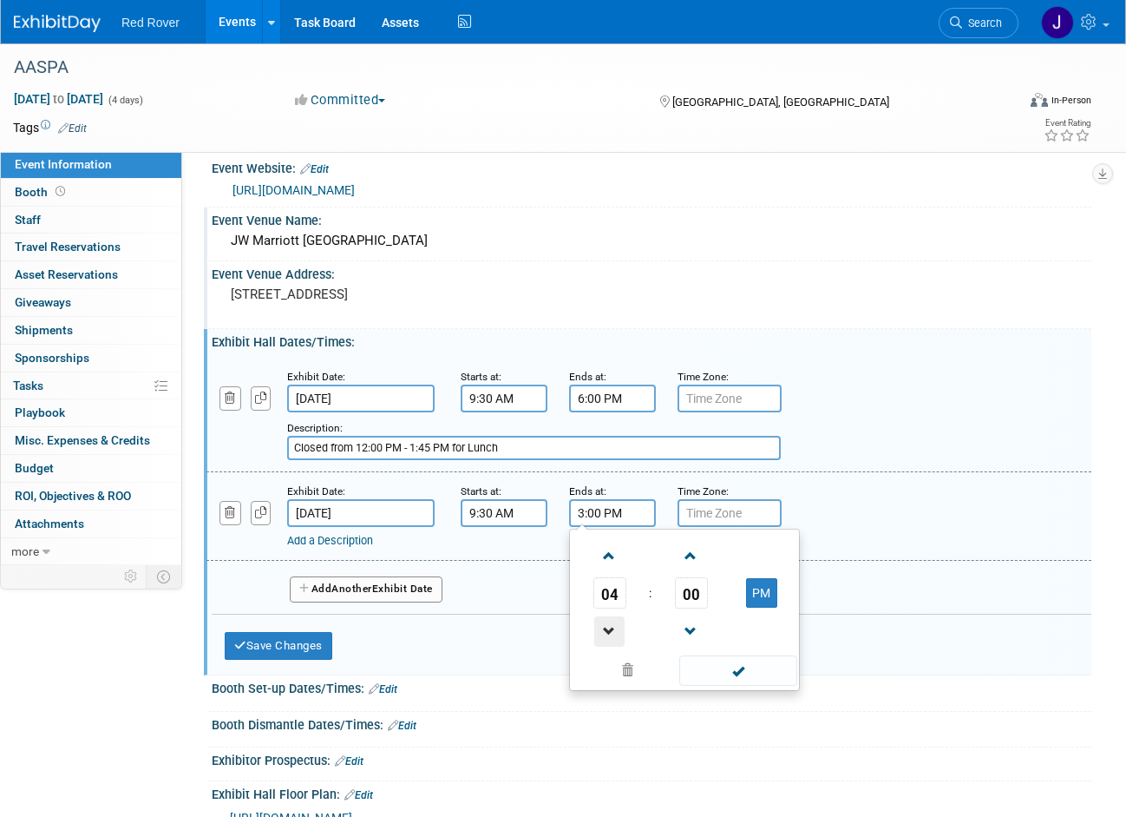
click at [607, 633] on span at bounding box center [609, 631] width 30 height 30
click at [693, 592] on span "00" at bounding box center [691, 592] width 33 height 31
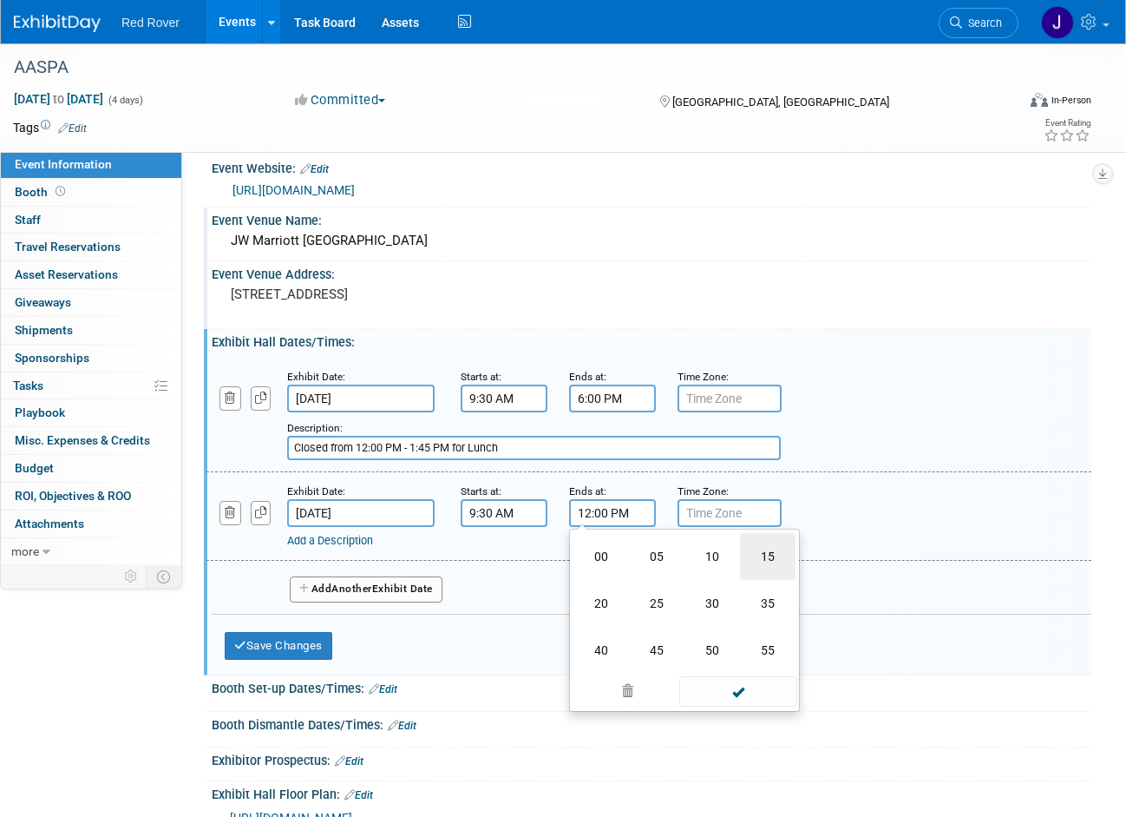
click at [751, 549] on td "15" at bounding box center [768, 556] width 56 height 47
type input "12:15 PM"
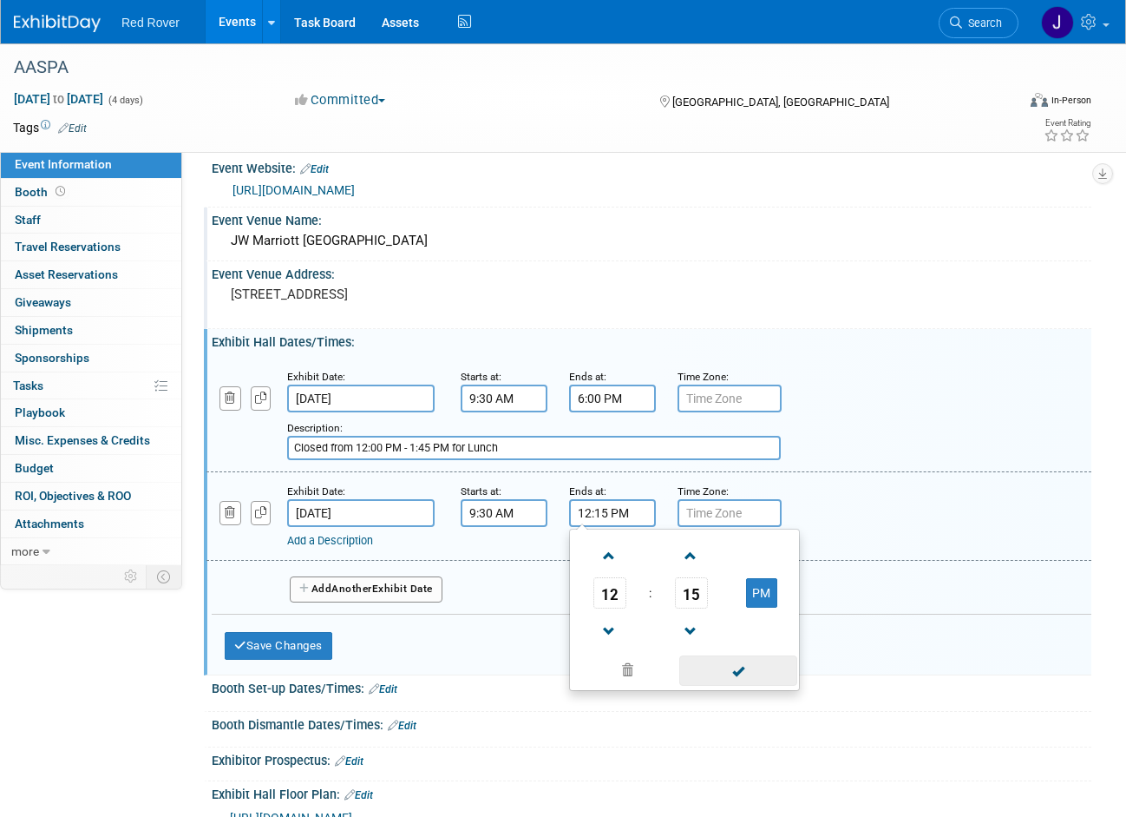
click at [719, 681] on span at bounding box center [738, 670] width 117 height 30
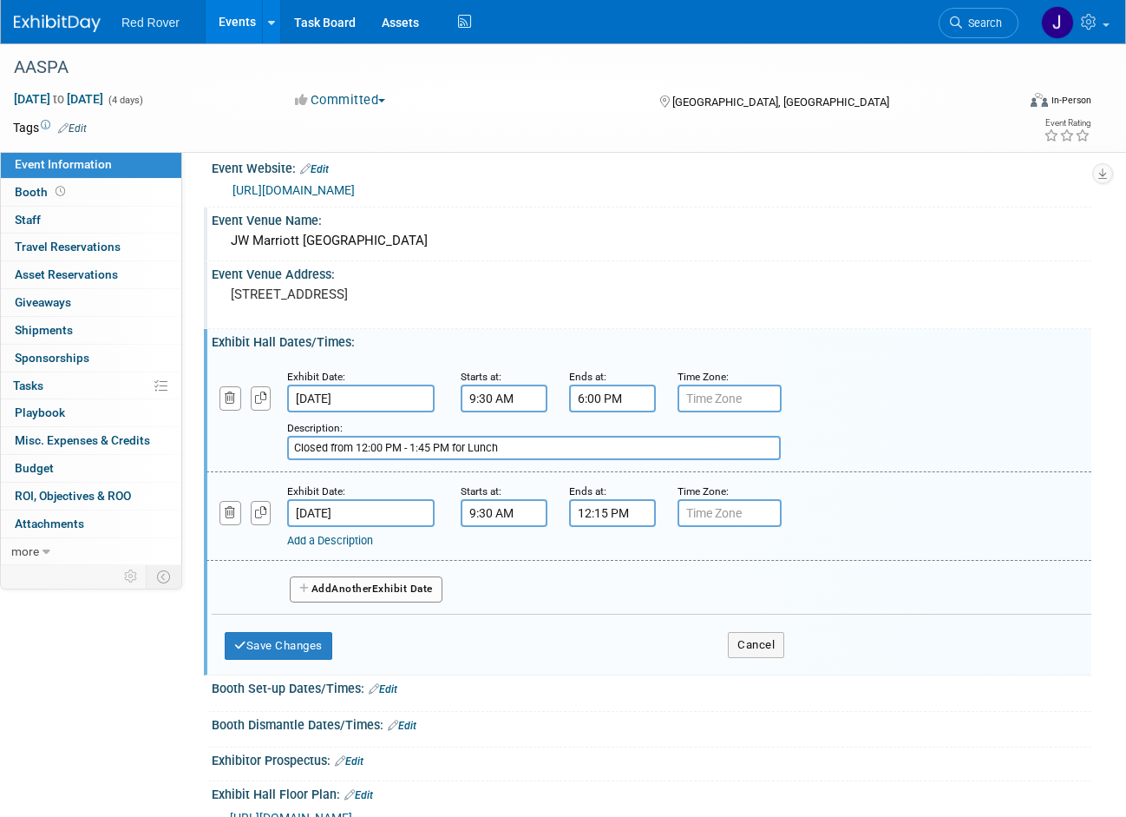
click at [338, 540] on link "Add a Description" at bounding box center [330, 540] width 86 height 13
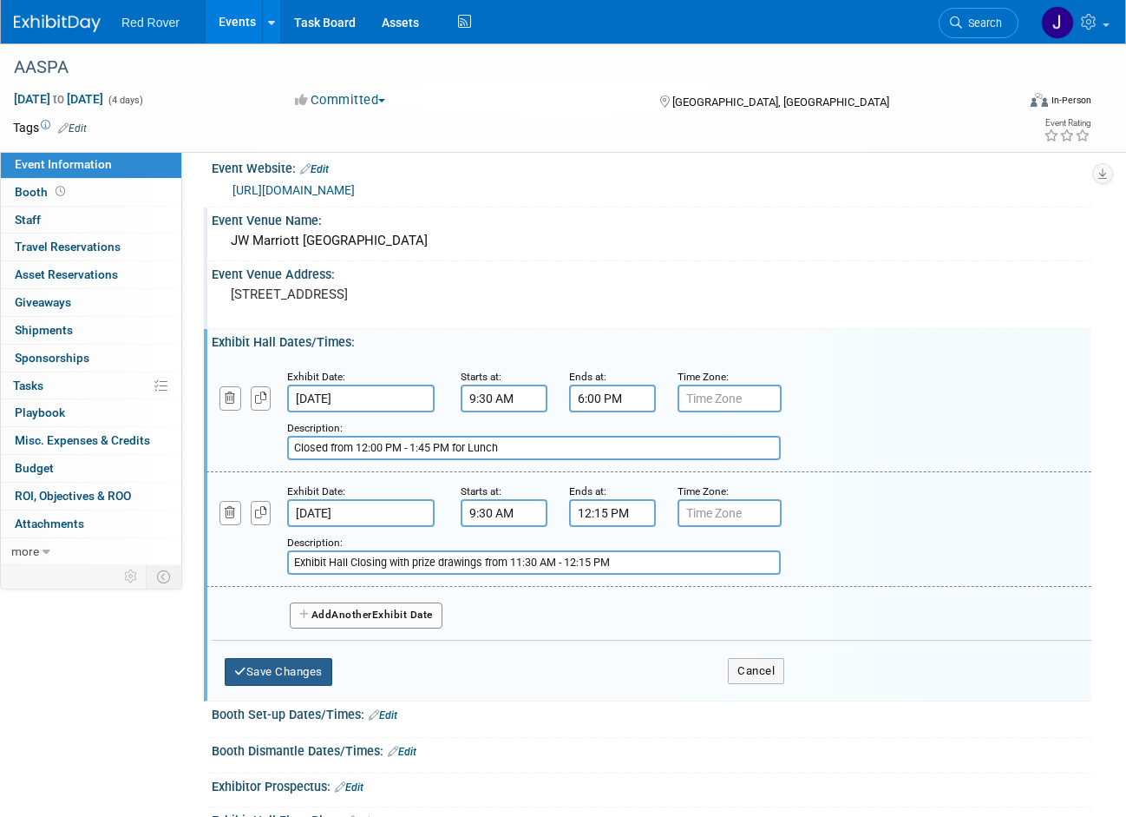
type input "Exhibit Hall Closing with prize drawings from 11:30 AM - 12:15 PM"
click at [320, 673] on button "Save Changes" at bounding box center [279, 672] width 108 height 28
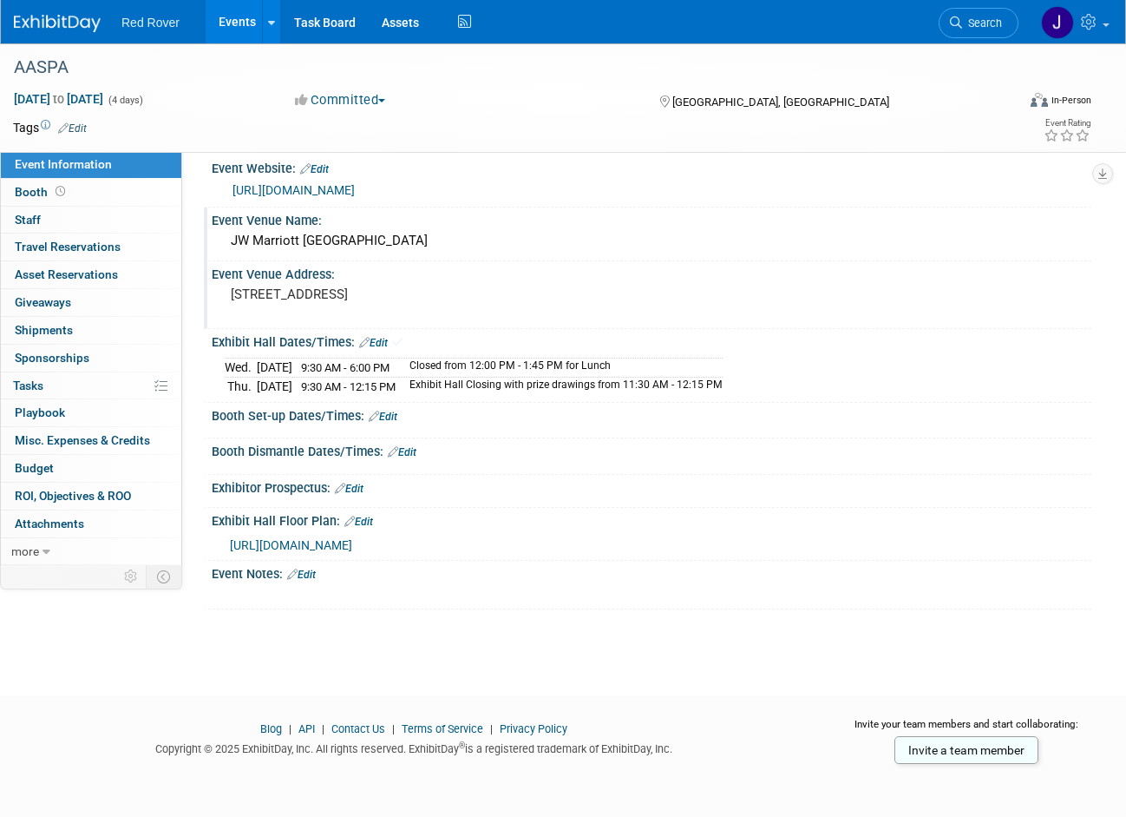
click at [404, 413] on div "Booth Set-up Dates/Times: Edit" at bounding box center [652, 414] width 880 height 23
click at [395, 413] on link "Edit" at bounding box center [383, 416] width 29 height 12
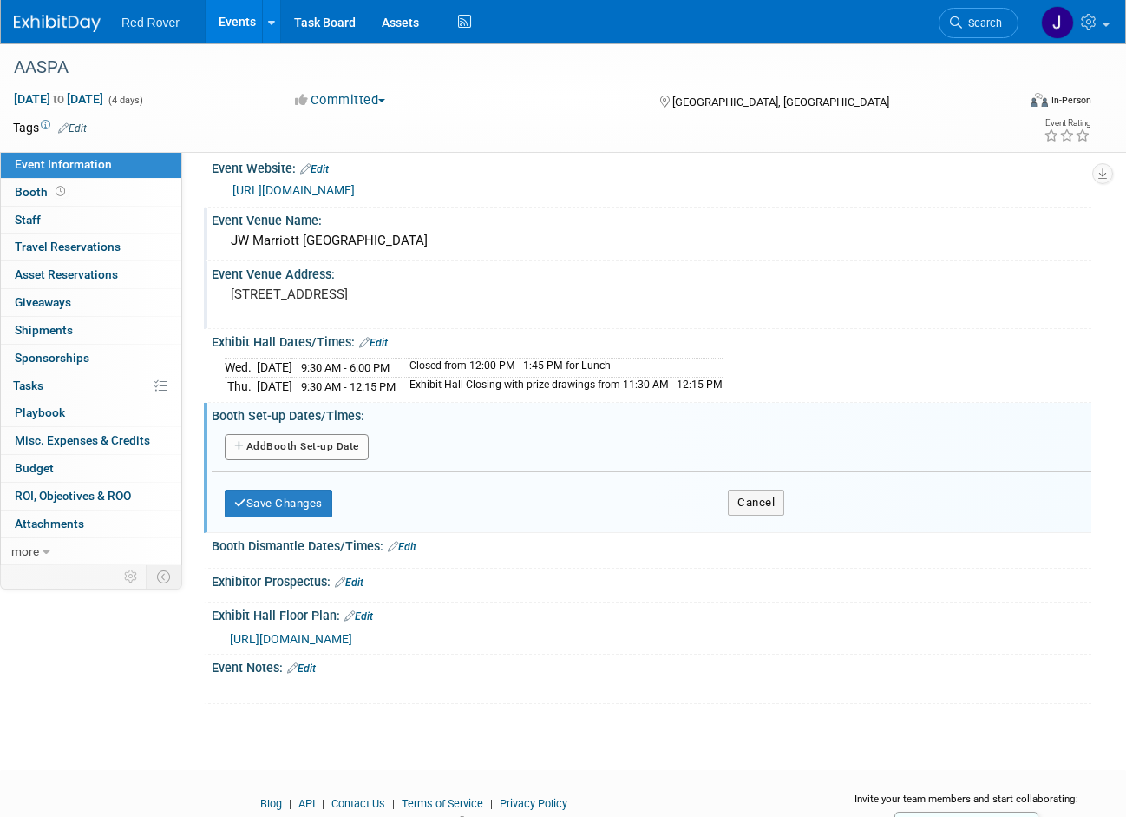
click at [312, 438] on button "Add Another Booth Set-up Date" at bounding box center [297, 447] width 144 height 26
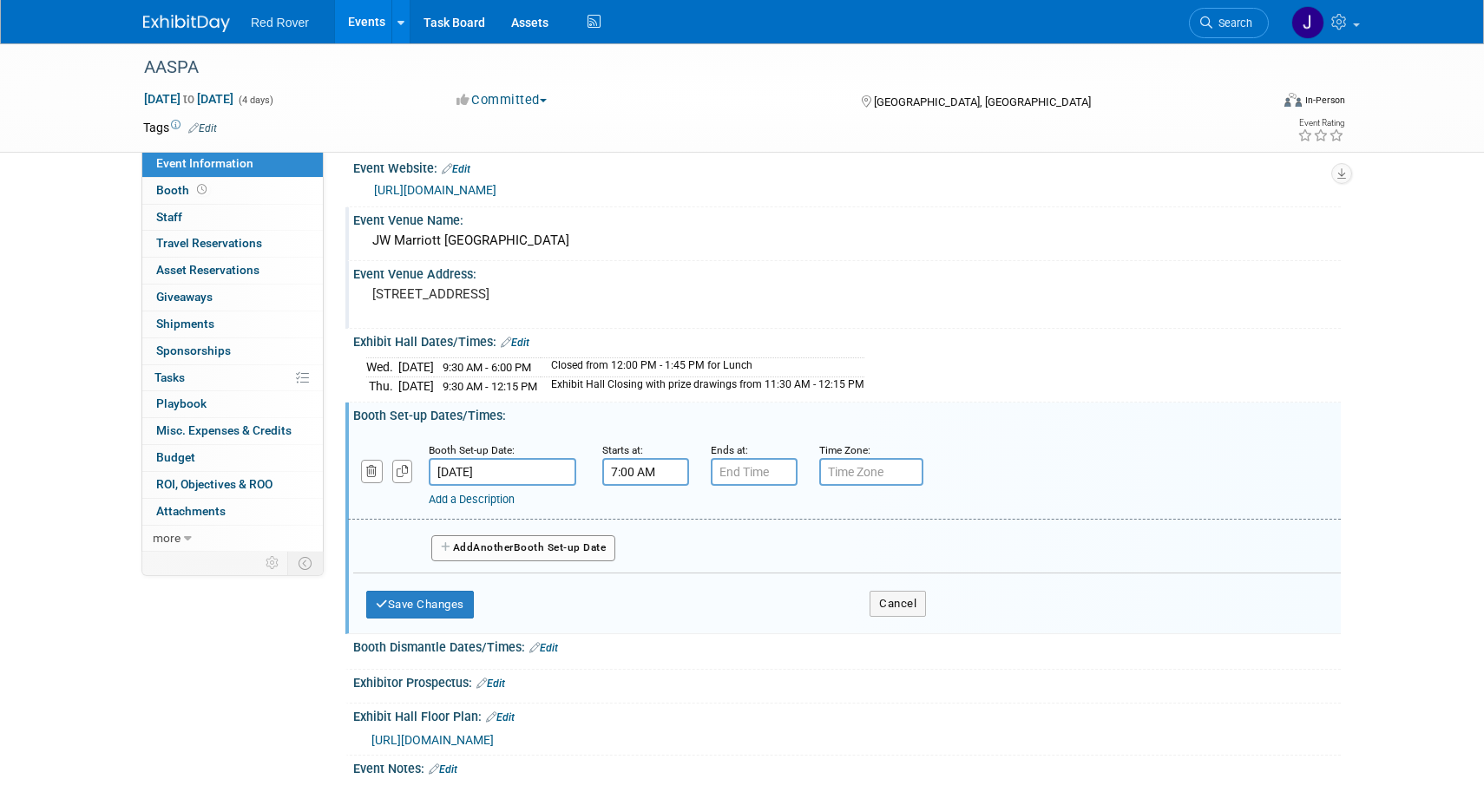
click at [650, 458] on input "7:00 AM" at bounding box center [645, 472] width 87 height 28
click at [640, 502] on span at bounding box center [642, 515] width 30 height 30
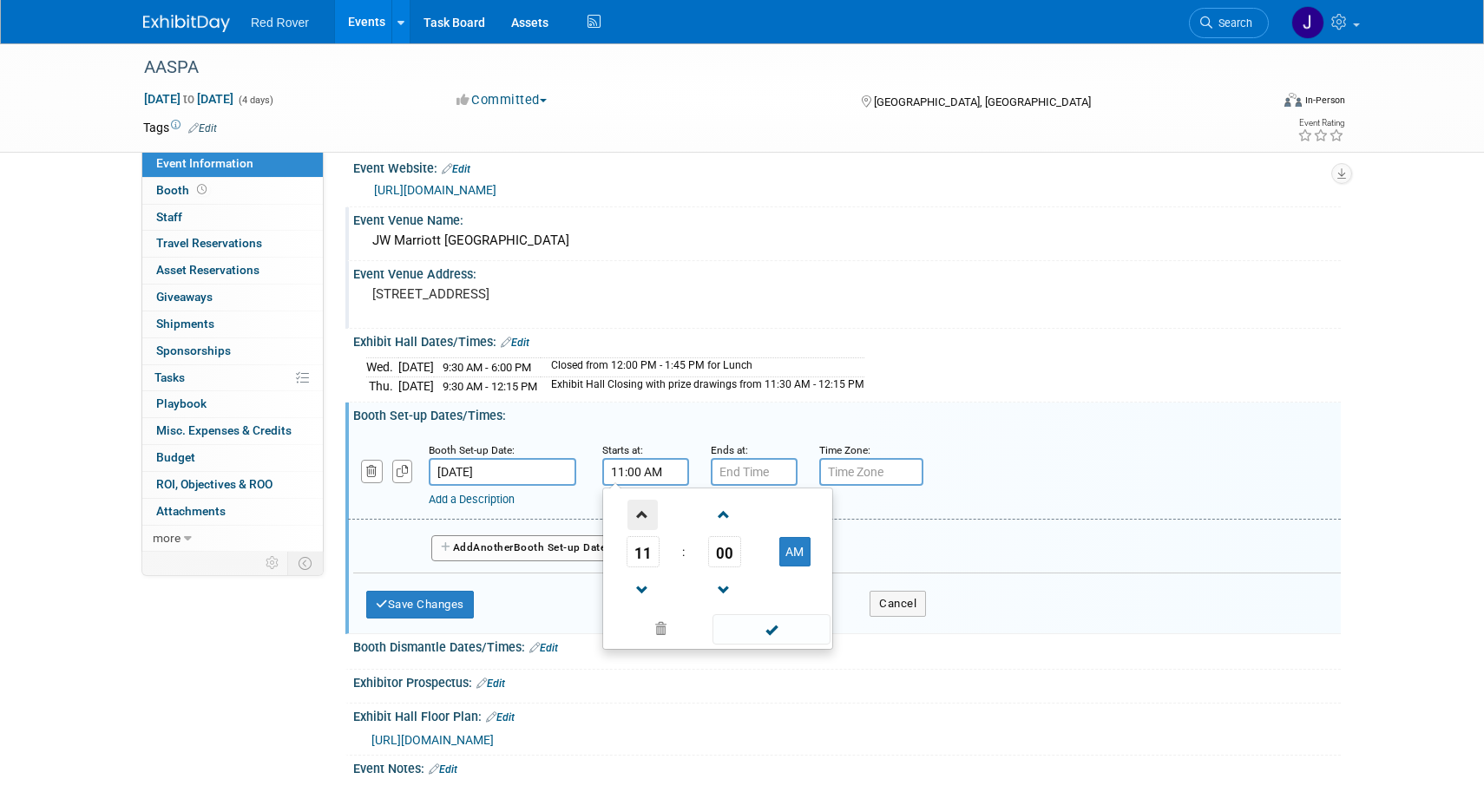
click at [640, 502] on span at bounding box center [642, 515] width 30 height 30
type input "1:00 PM"
click at [748, 627] on span at bounding box center [771, 629] width 117 height 30
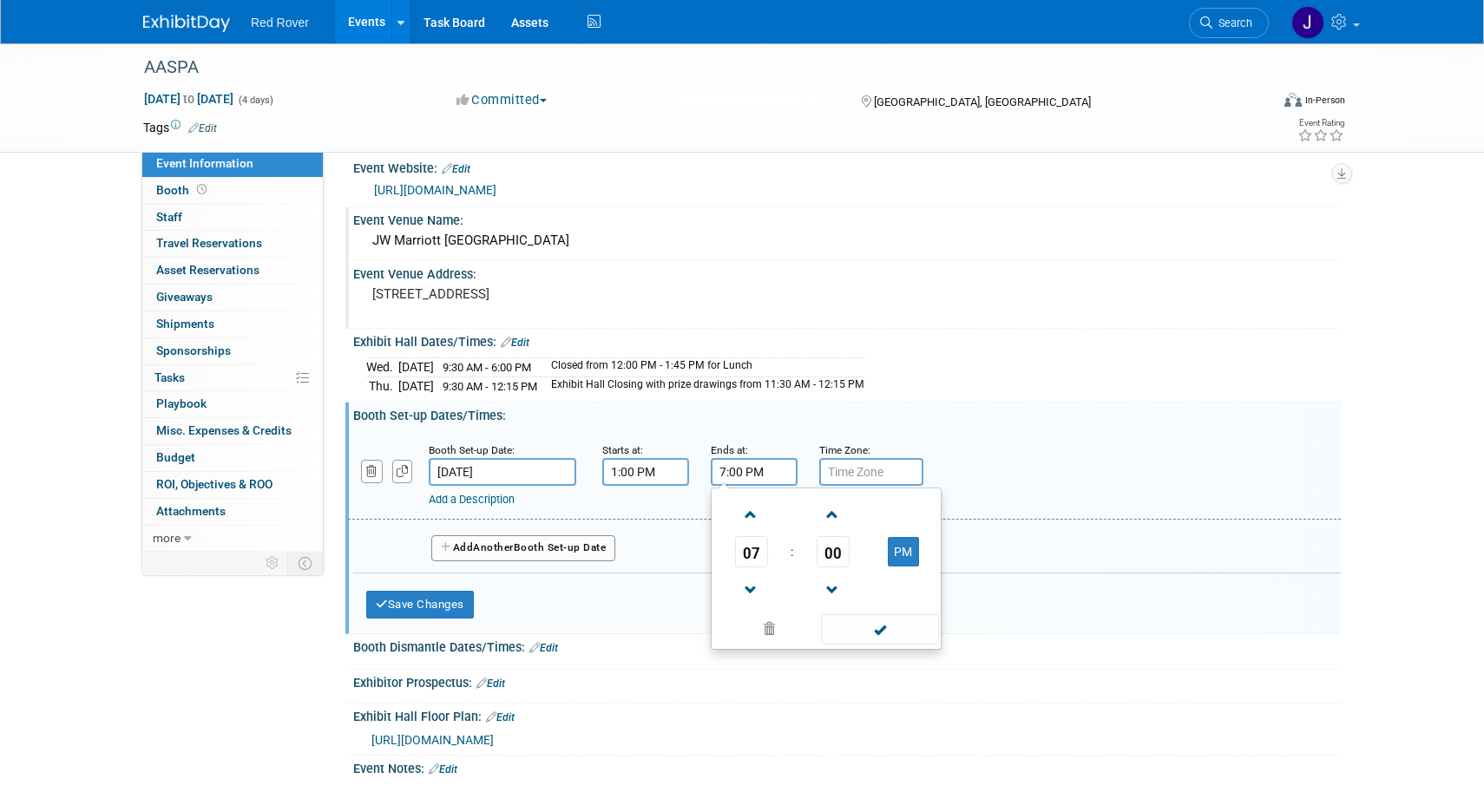
click at [764, 470] on input "7:00 PM" at bounding box center [754, 472] width 87 height 28
click at [747, 586] on span at bounding box center [751, 590] width 30 height 30
click at [754, 495] on link at bounding box center [751, 514] width 33 height 44
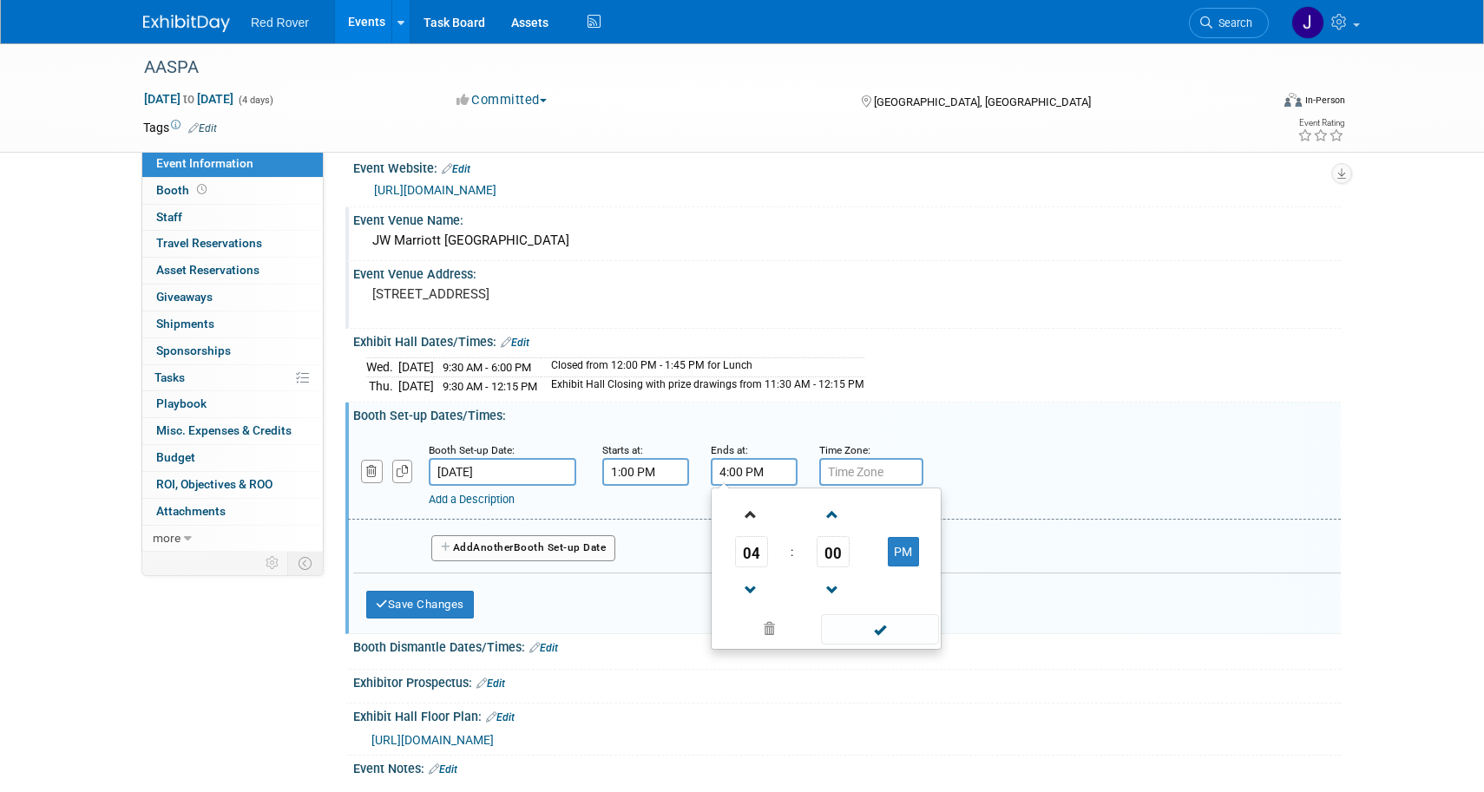
type input "5:00 PM"
click at [879, 614] on span at bounding box center [879, 629] width 117 height 30
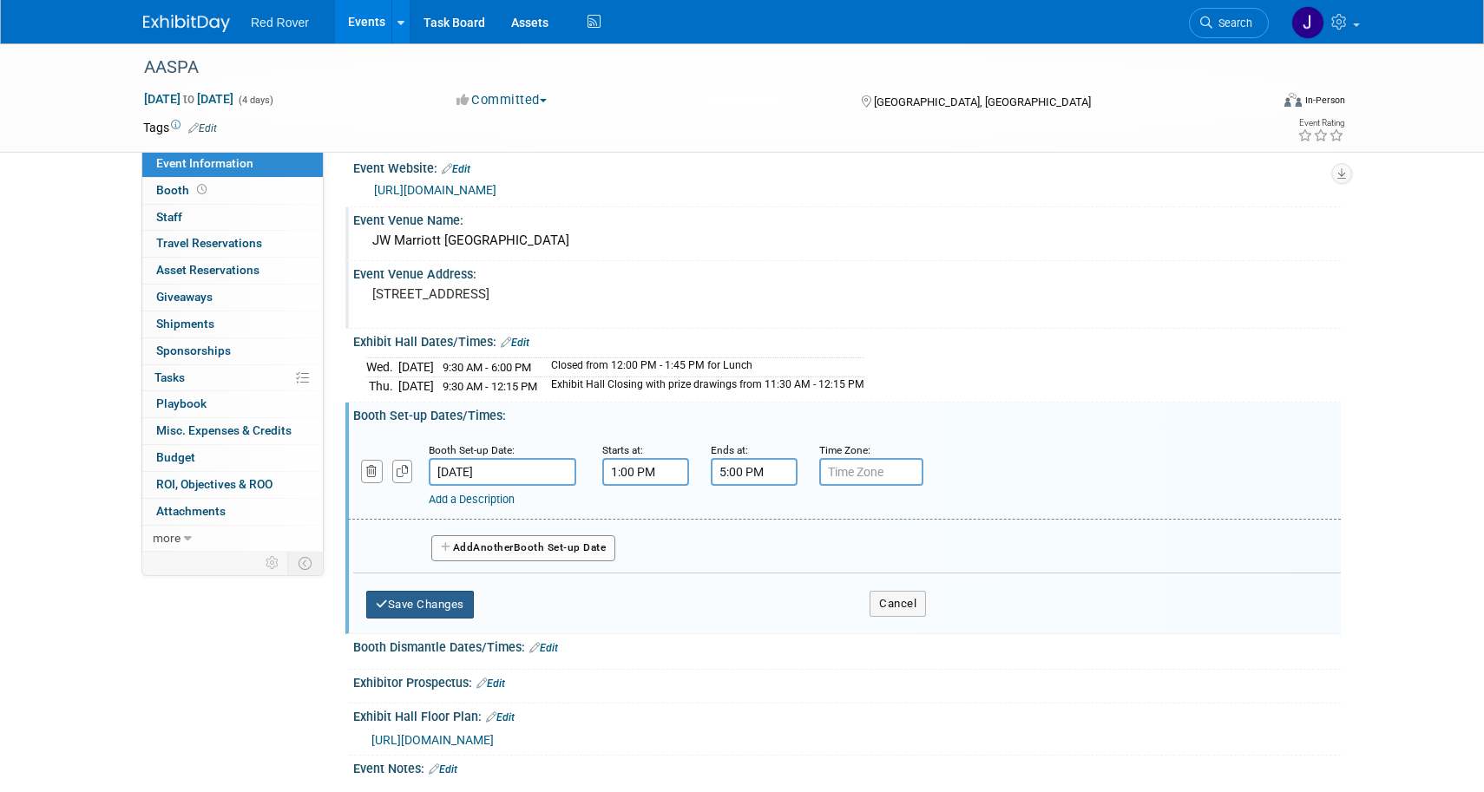
click at [434, 610] on button "Save Changes" at bounding box center [420, 605] width 108 height 28
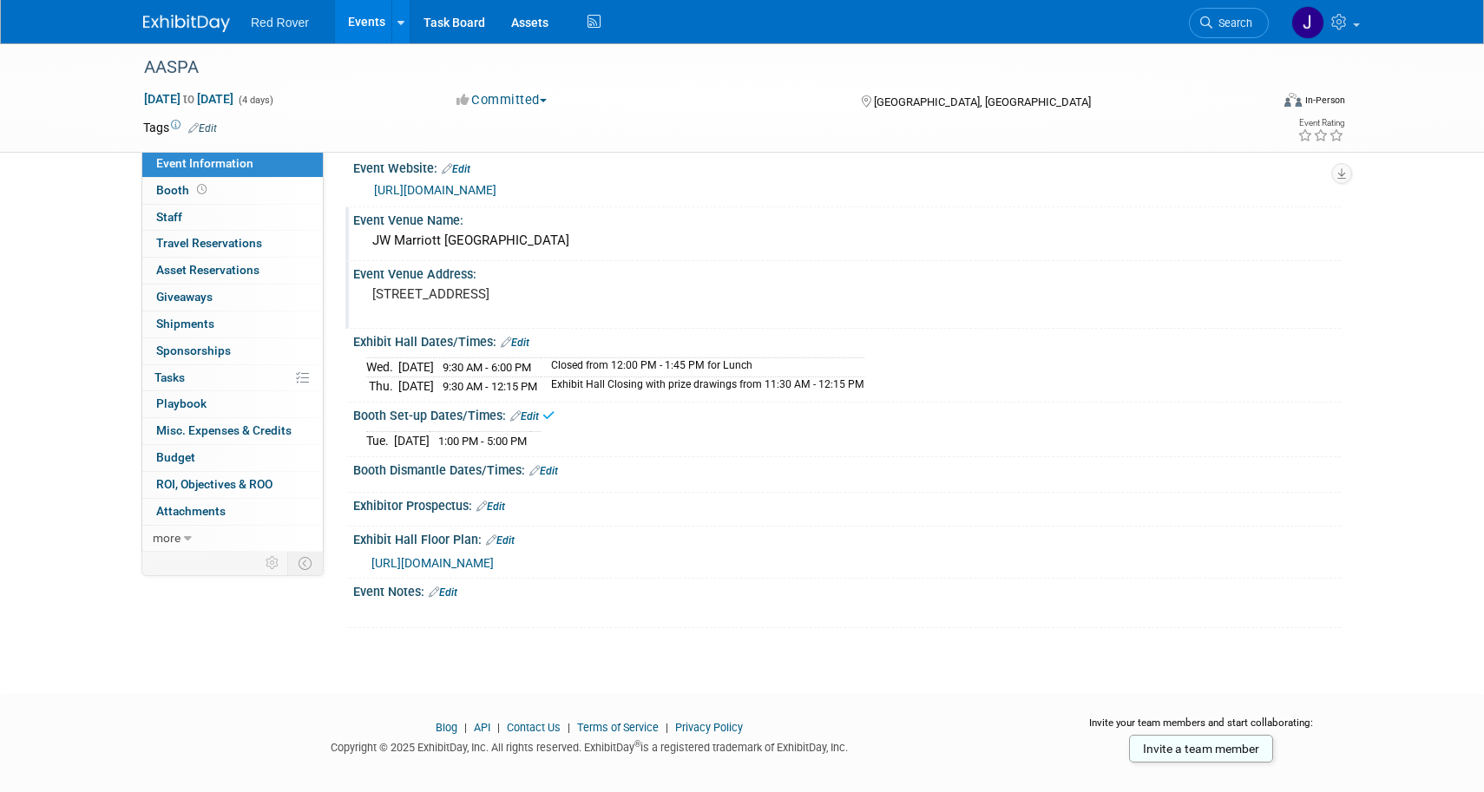
click at [555, 465] on link "Edit" at bounding box center [543, 471] width 29 height 12
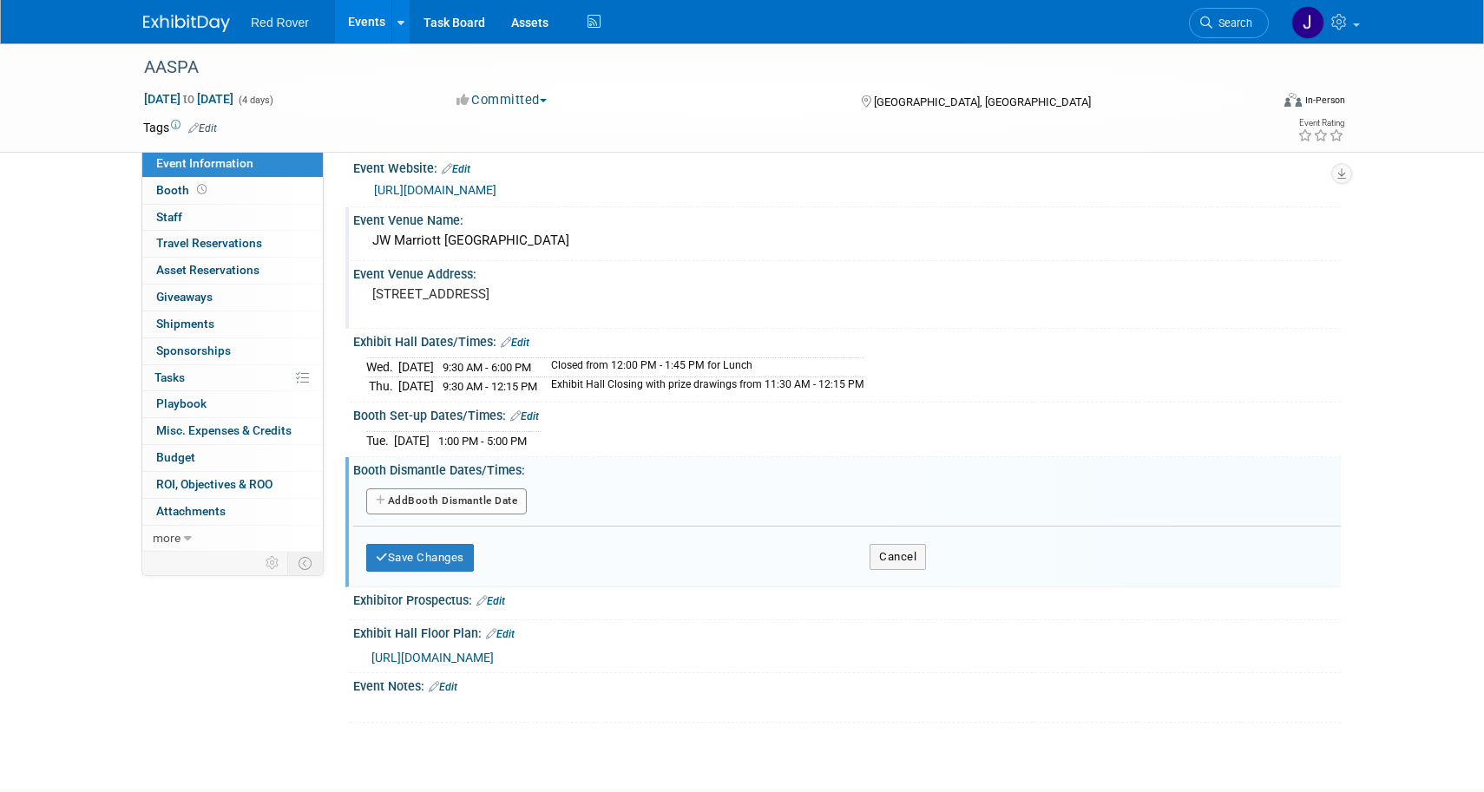
click at [483, 501] on button "Add Another Booth Dismantle Date" at bounding box center [446, 502] width 161 height 26
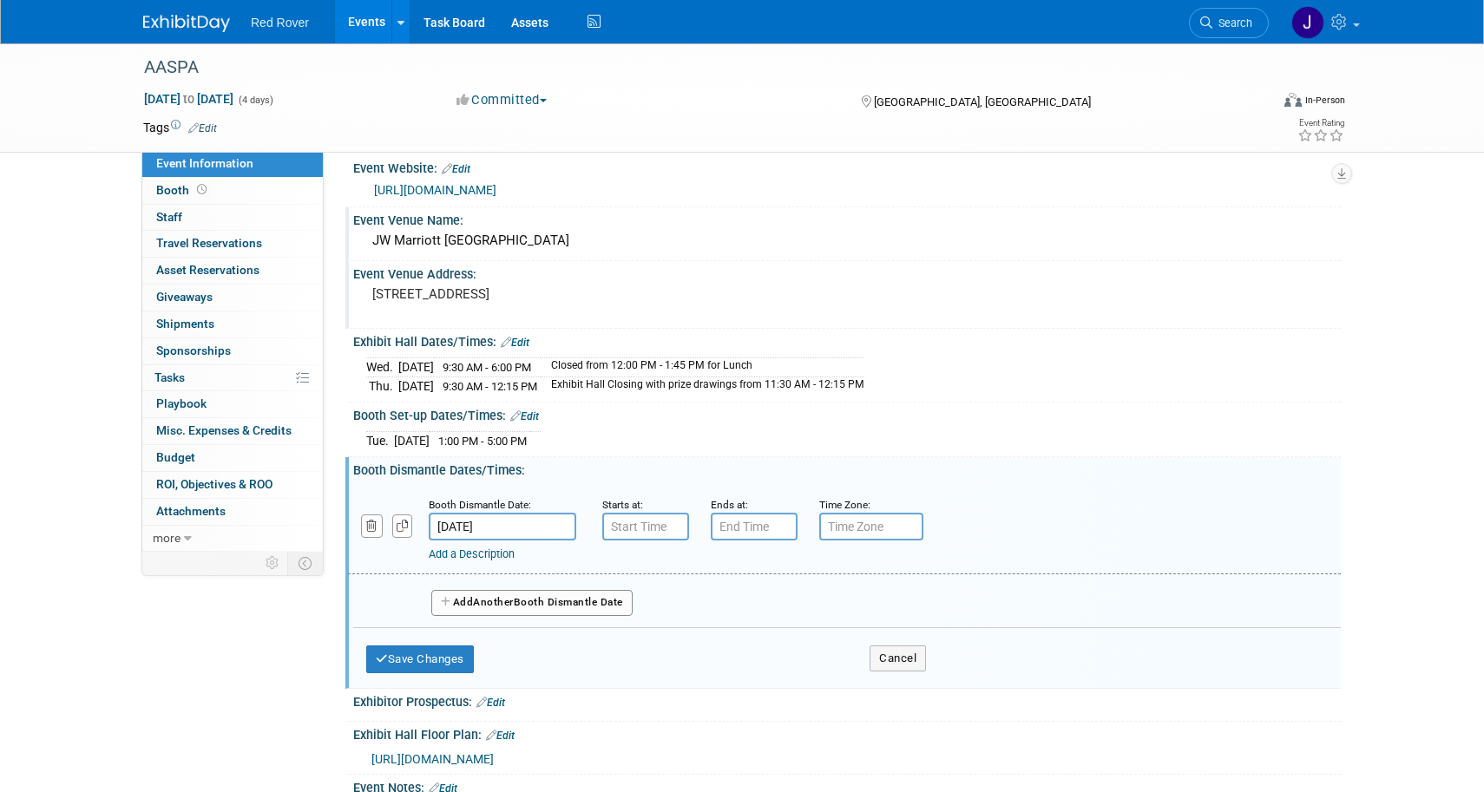
click at [510, 524] on input "Oct 10, 2025" at bounding box center [503, 527] width 148 height 28
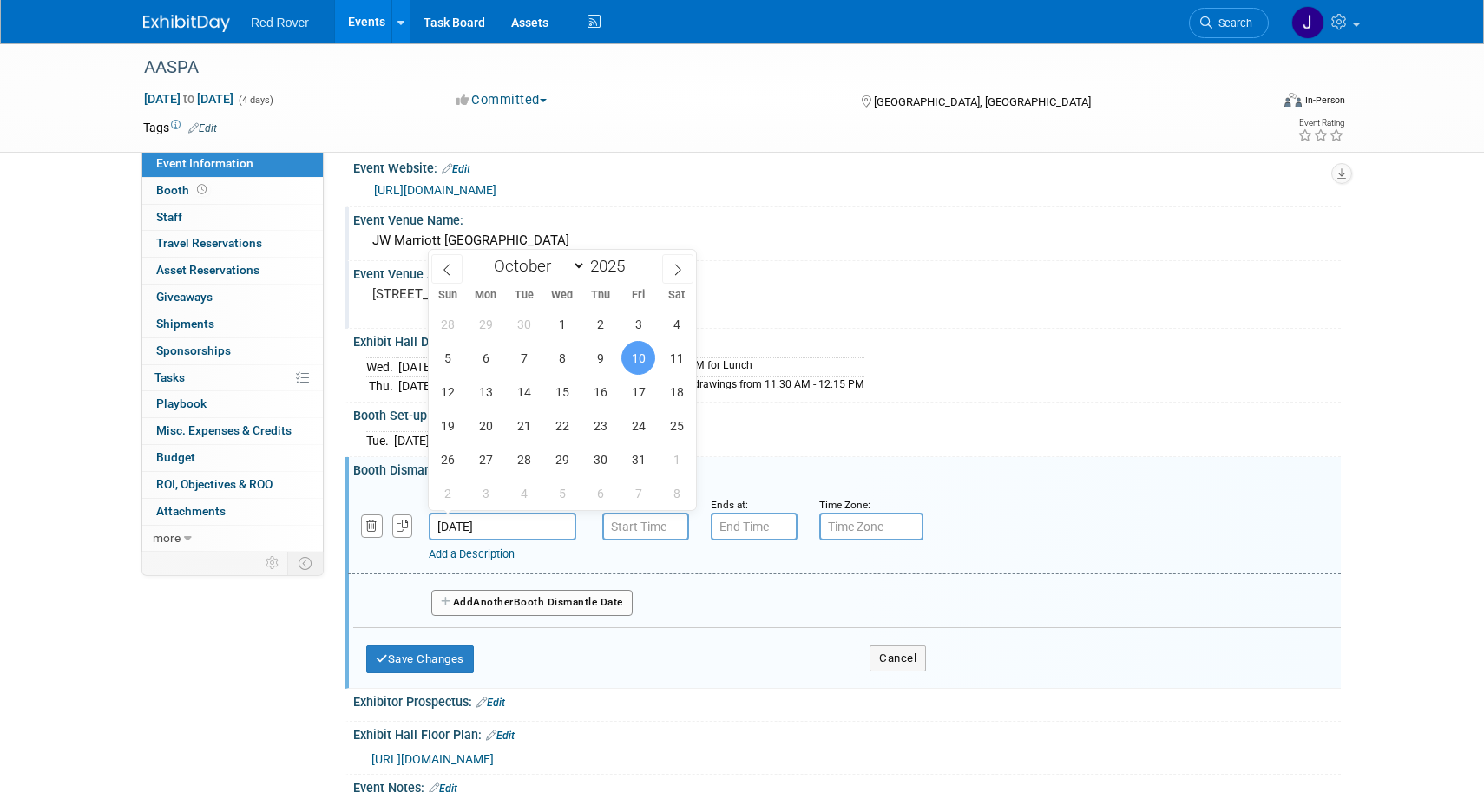
click at [510, 524] on input "Oct 10, 2025" at bounding box center [503, 527] width 148 height 28
click at [601, 361] on span "9" at bounding box center [600, 358] width 34 height 34
type input "Oct 9, 2025"
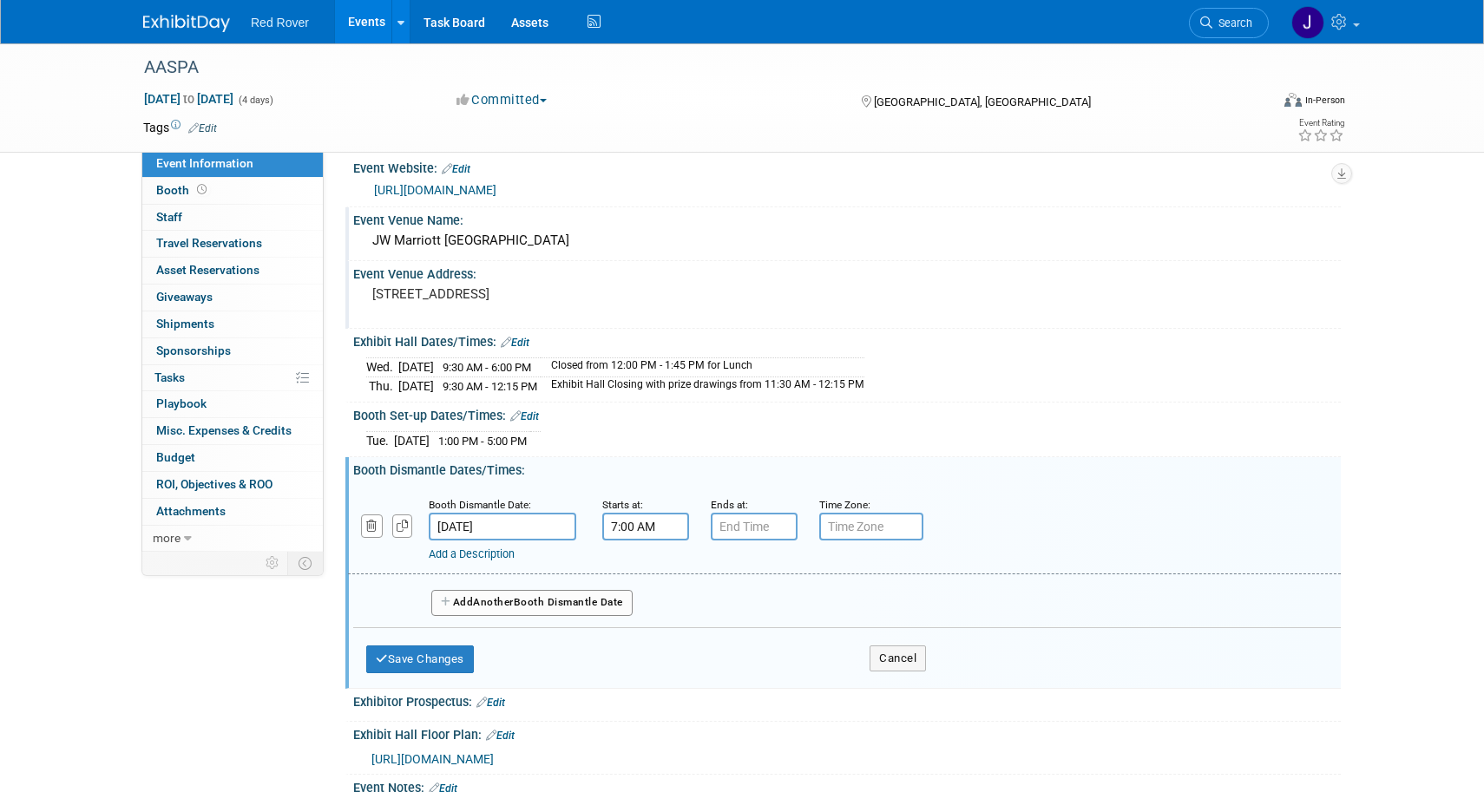
click at [623, 522] on input "7:00 AM" at bounding box center [645, 527] width 87 height 28
click at [646, 560] on span at bounding box center [642, 570] width 30 height 30
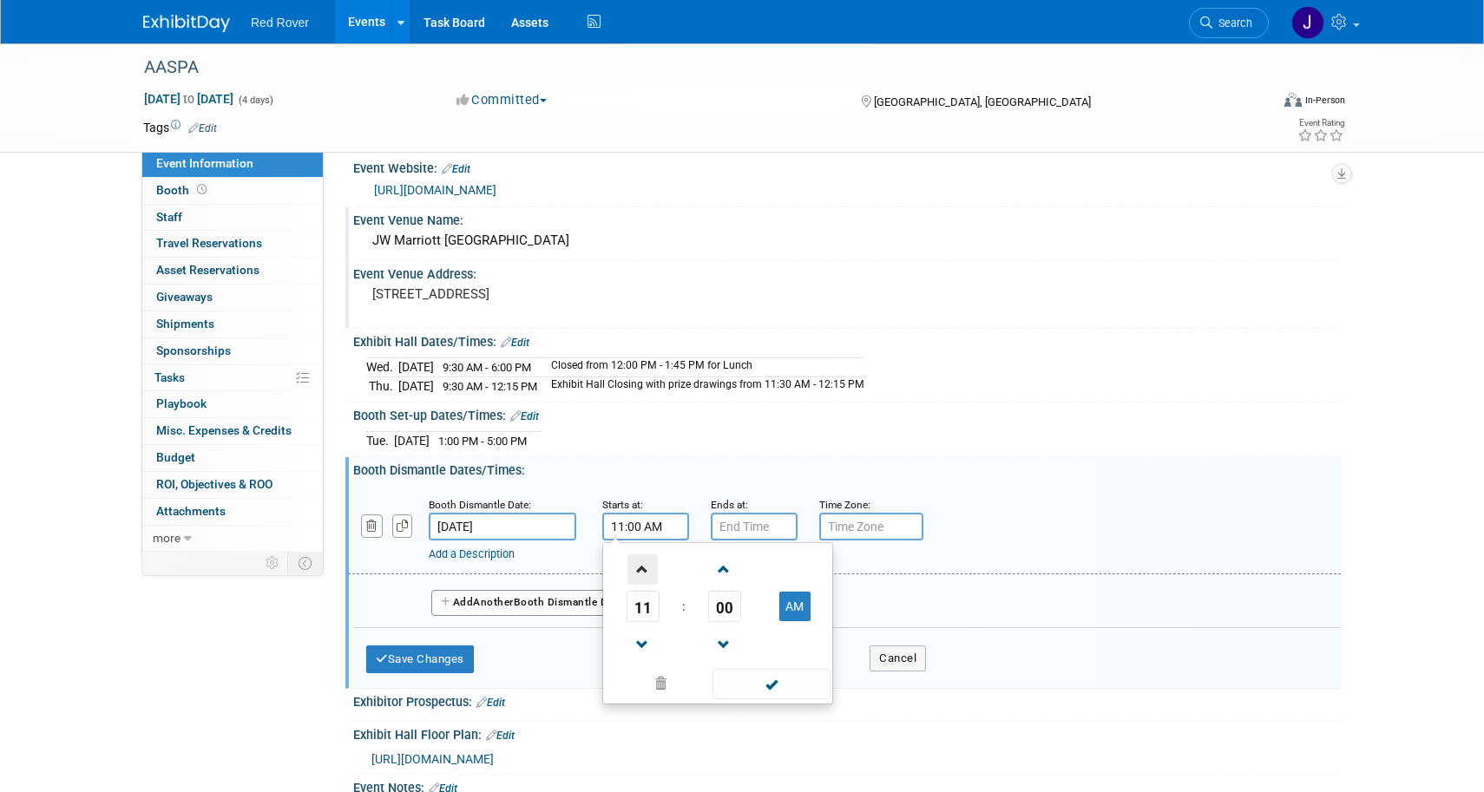
click at [646, 560] on span at bounding box center [642, 570] width 30 height 30
type input "12:00 PM"
click at [730, 669] on span at bounding box center [771, 684] width 117 height 30
click at [770, 514] on input "7:00 PM" at bounding box center [754, 527] width 87 height 28
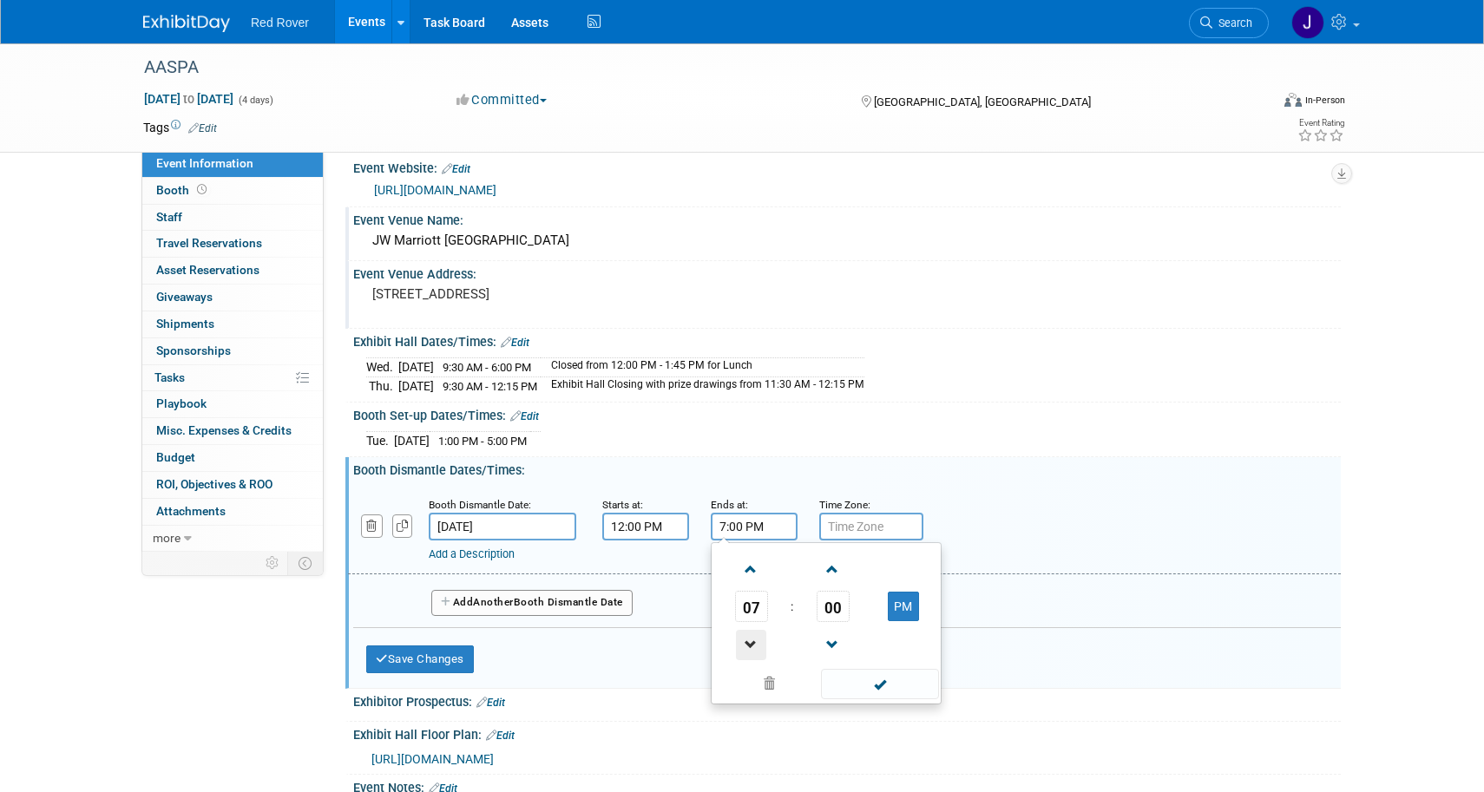
click at [747, 640] on span at bounding box center [751, 645] width 30 height 30
type input "5:00 PM"
click at [890, 709] on div at bounding box center [847, 713] width 988 height 8
click at [616, 596] on button "Add Another Booth Dismantle Date" at bounding box center [531, 603] width 201 height 26
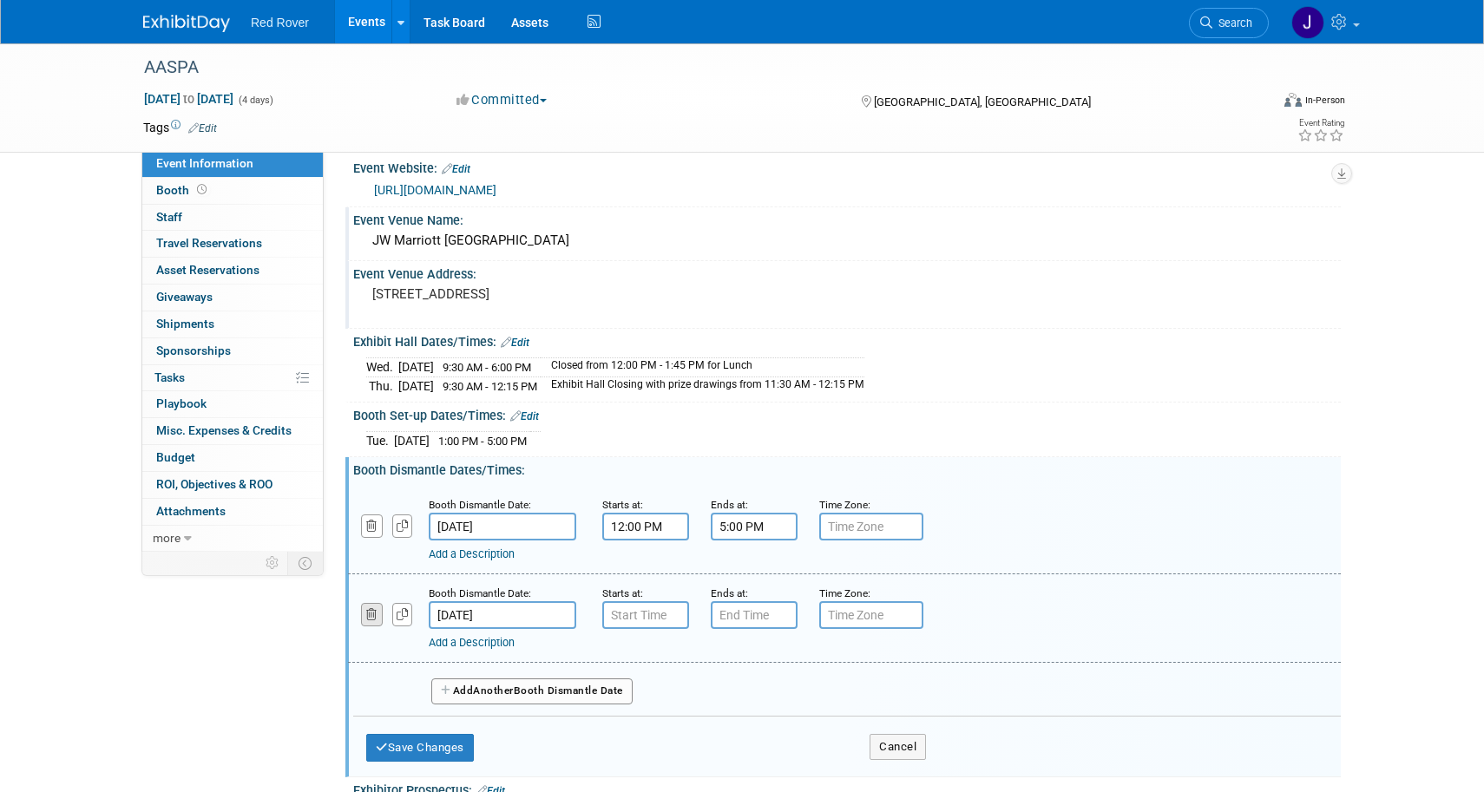
click at [371, 609] on icon "button" at bounding box center [371, 614] width 11 height 11
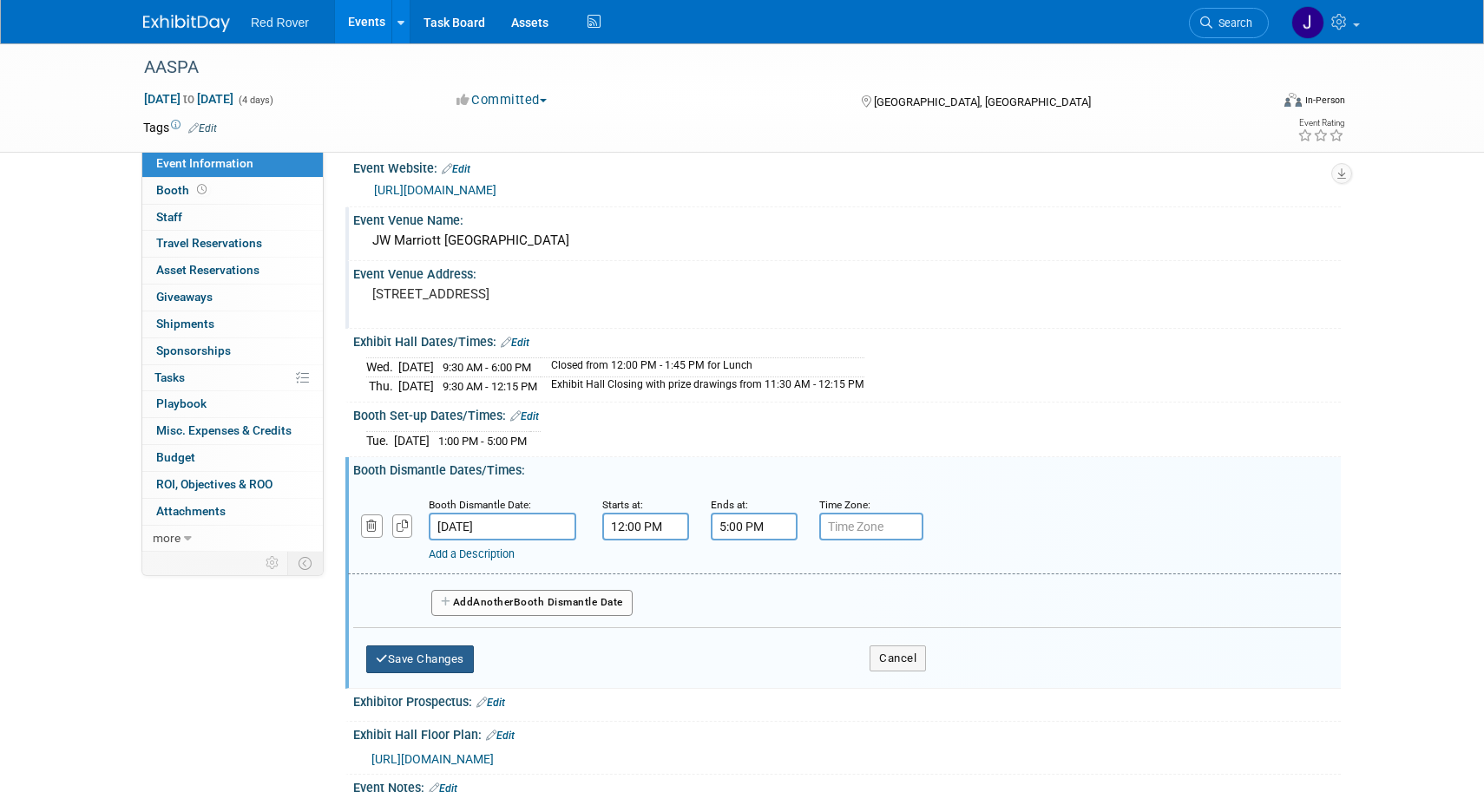
click at [405, 653] on button "Save Changes" at bounding box center [420, 660] width 108 height 28
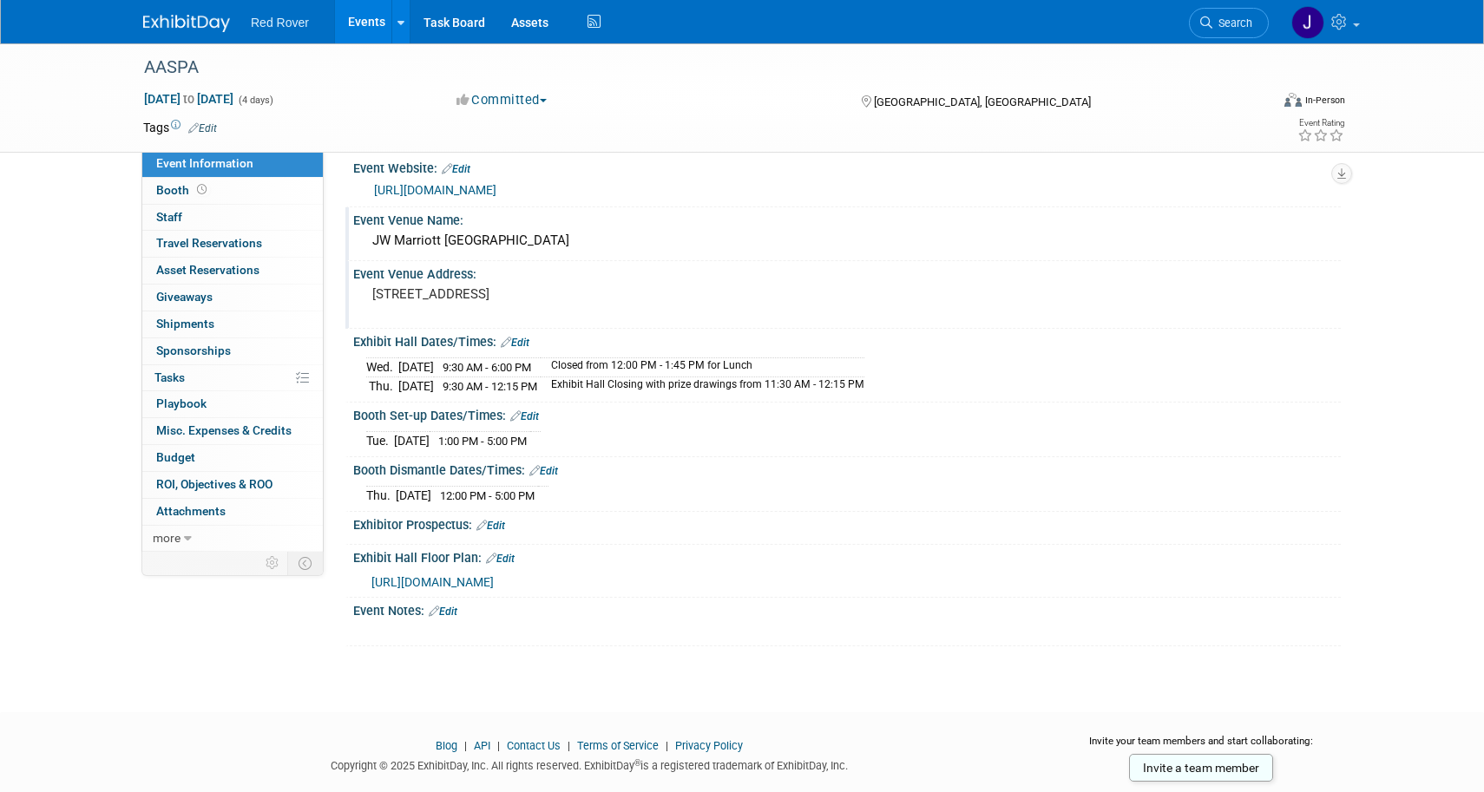
click at [503, 520] on link "Edit" at bounding box center [490, 526] width 29 height 12
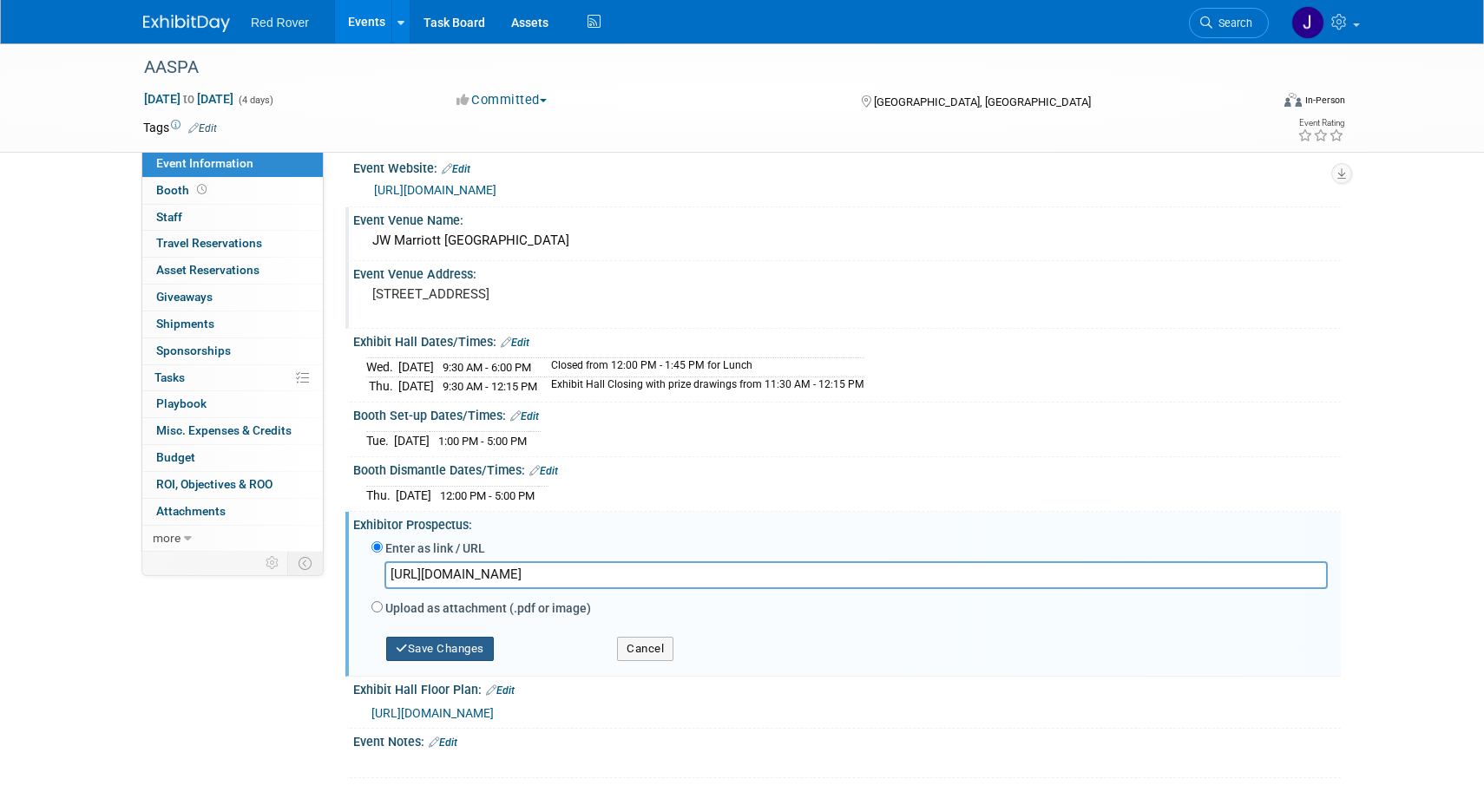
type input "https://alliance-exposition.boomerecommerce.com/Home/3452/EventHome"
click at [450, 640] on button "Save Changes" at bounding box center [440, 649] width 108 height 24
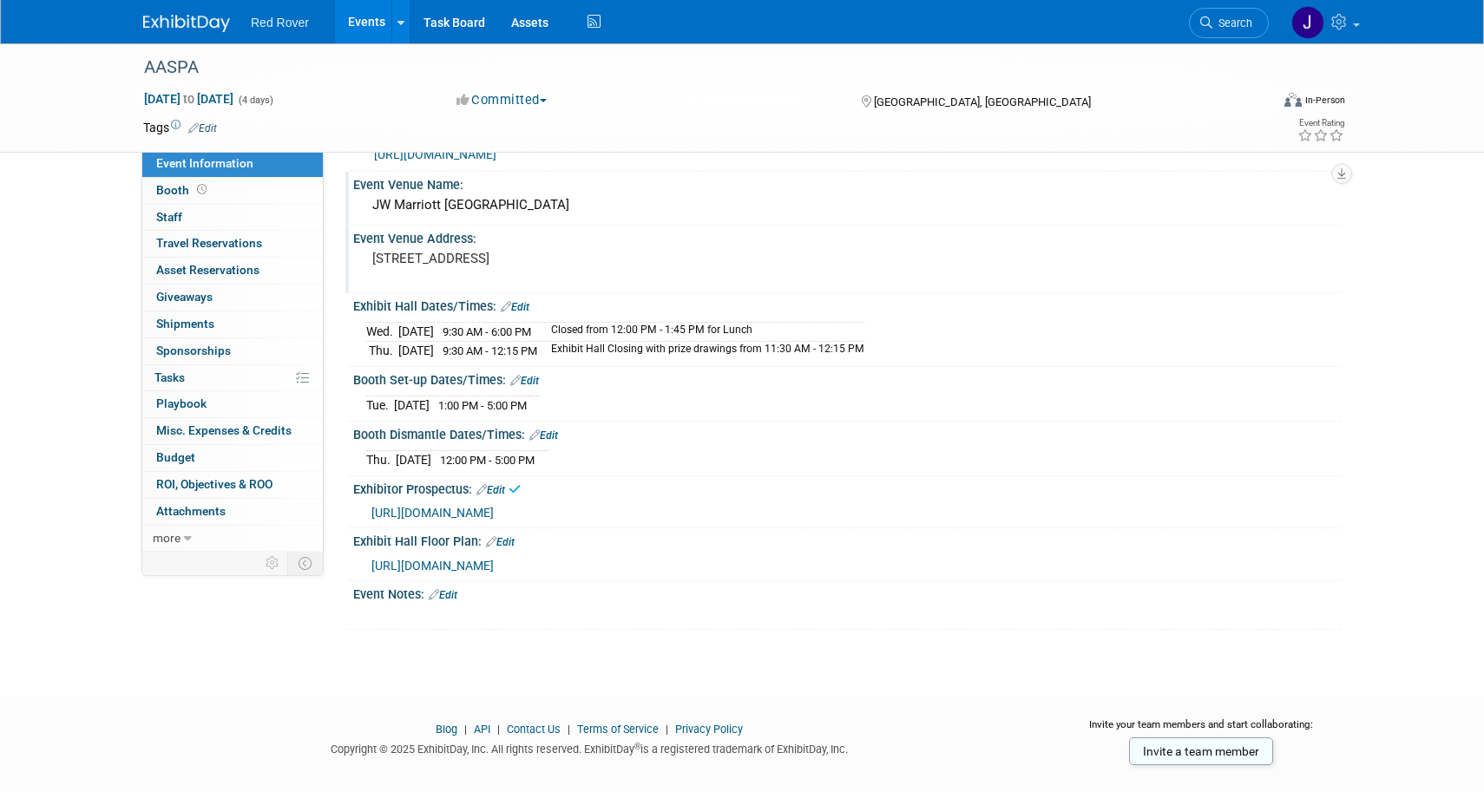
scroll to position [55, 0]
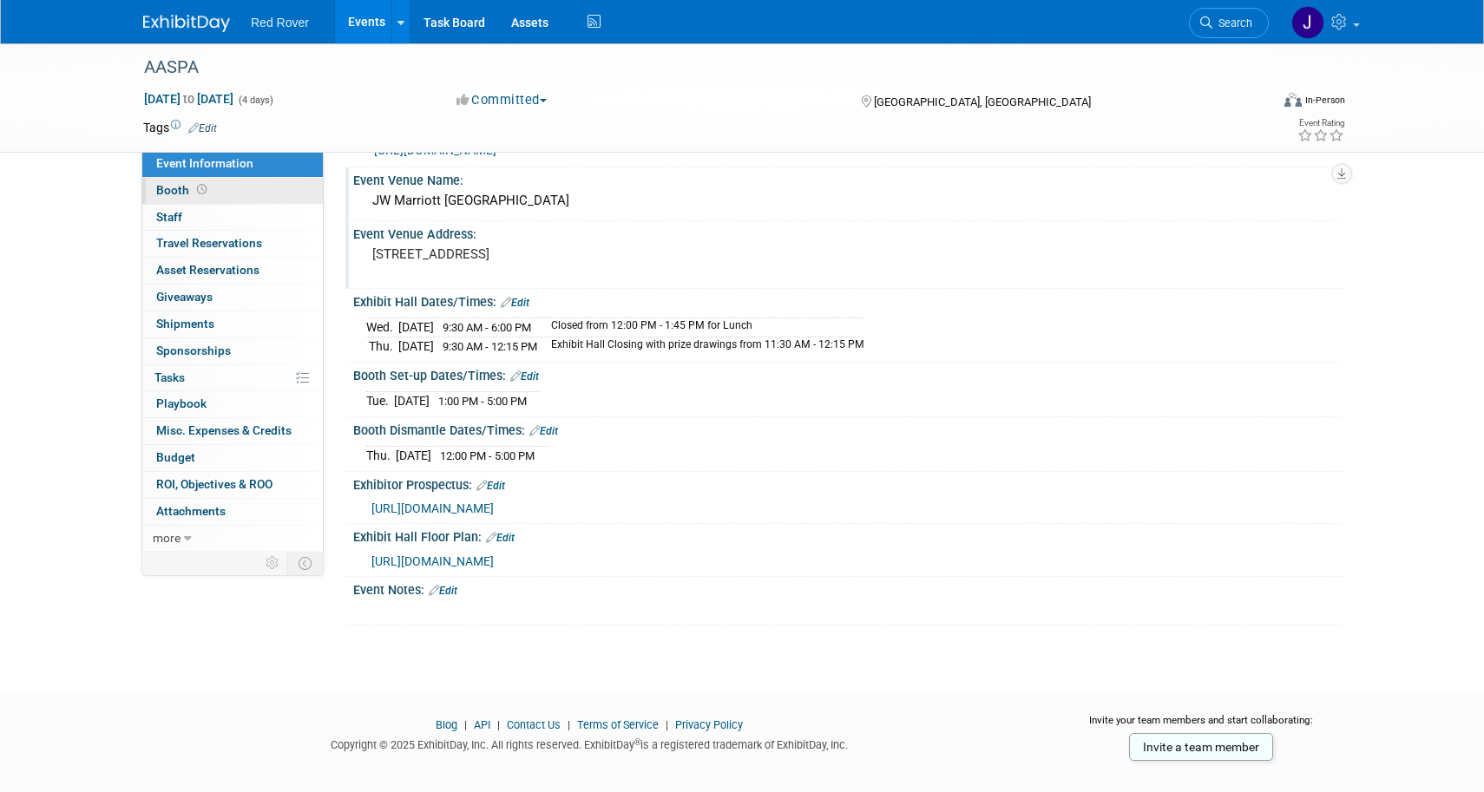
click at [167, 192] on span "Booth" at bounding box center [183, 190] width 54 height 14
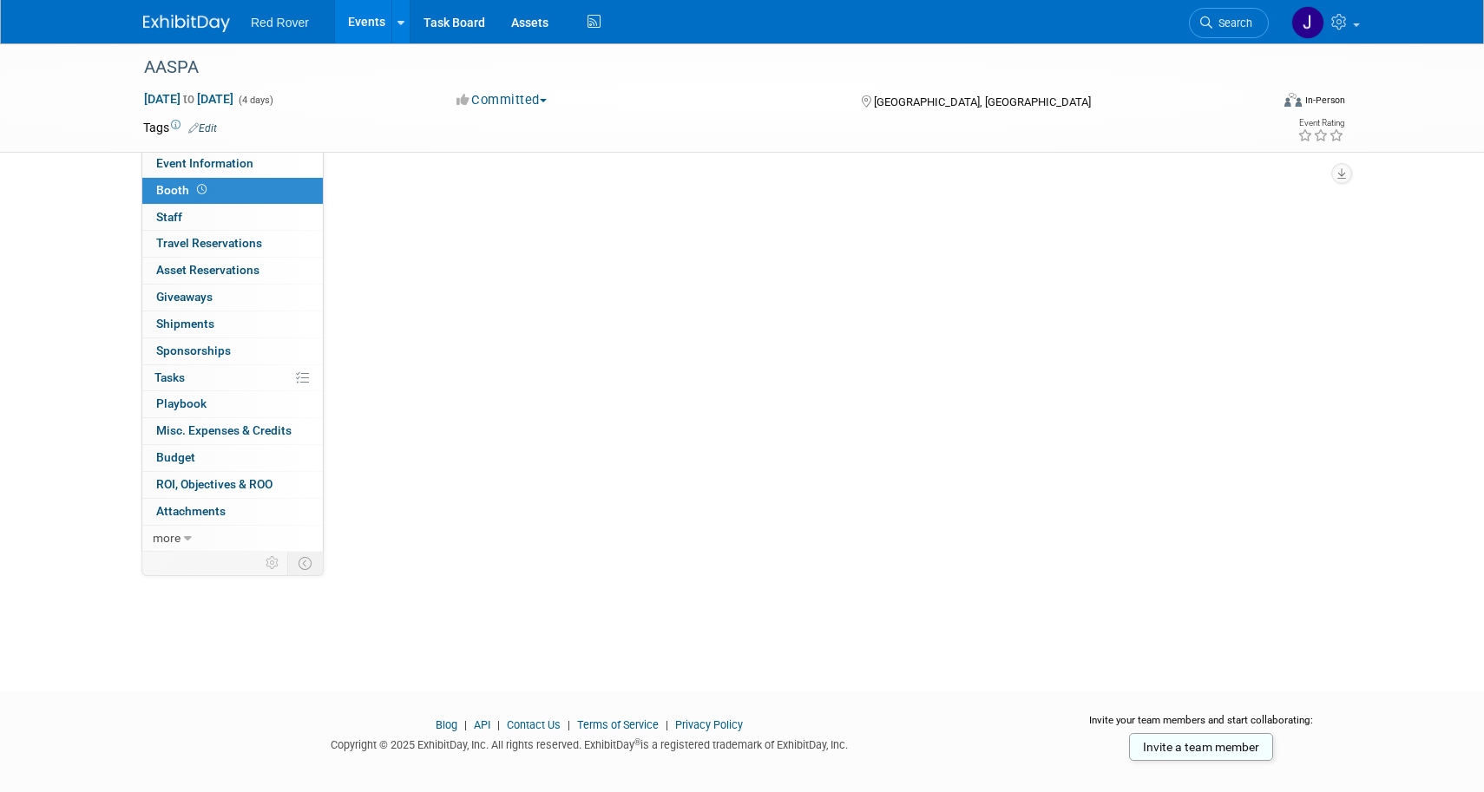
scroll to position [0, 0]
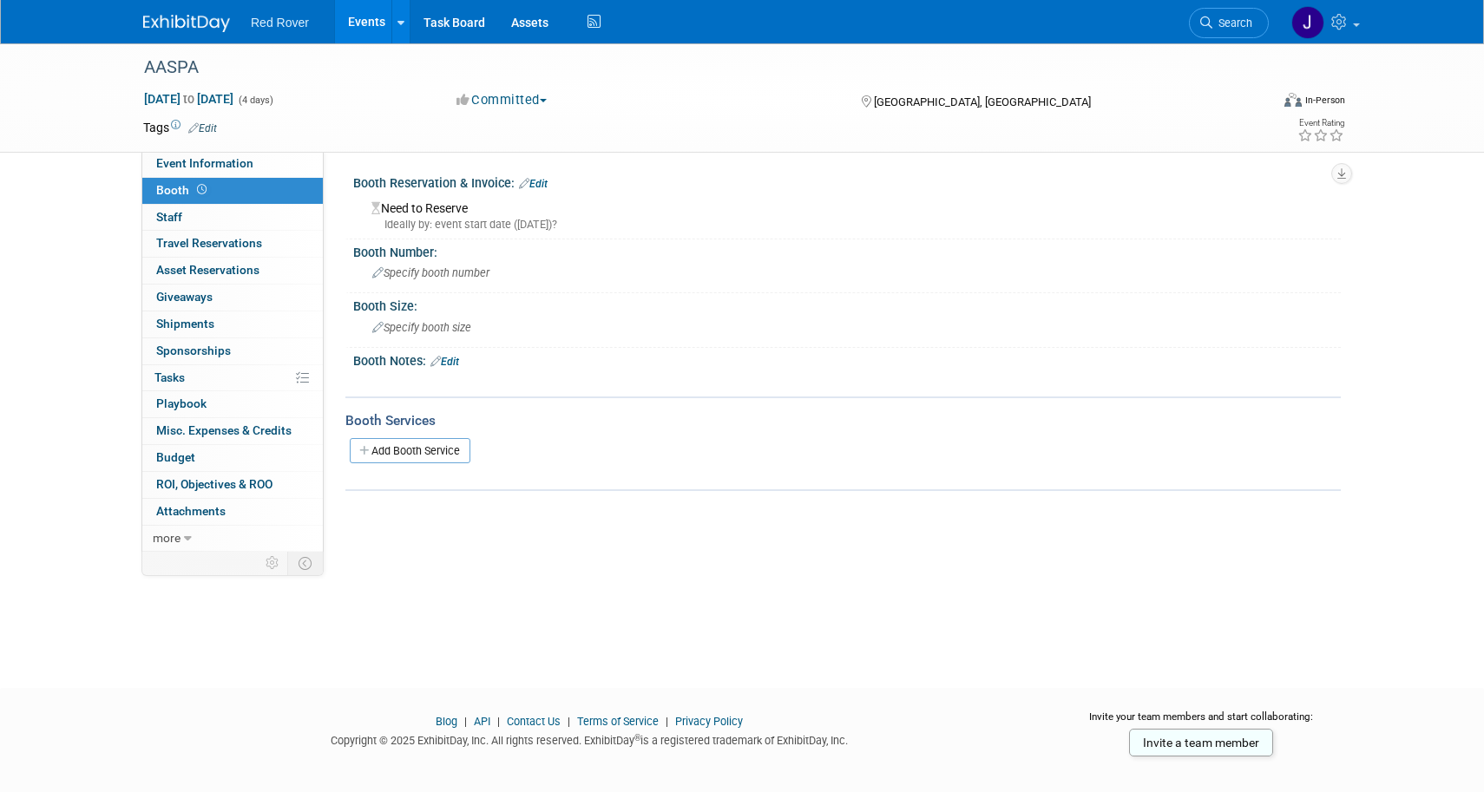
click at [459, 360] on link "Edit" at bounding box center [444, 362] width 29 height 12
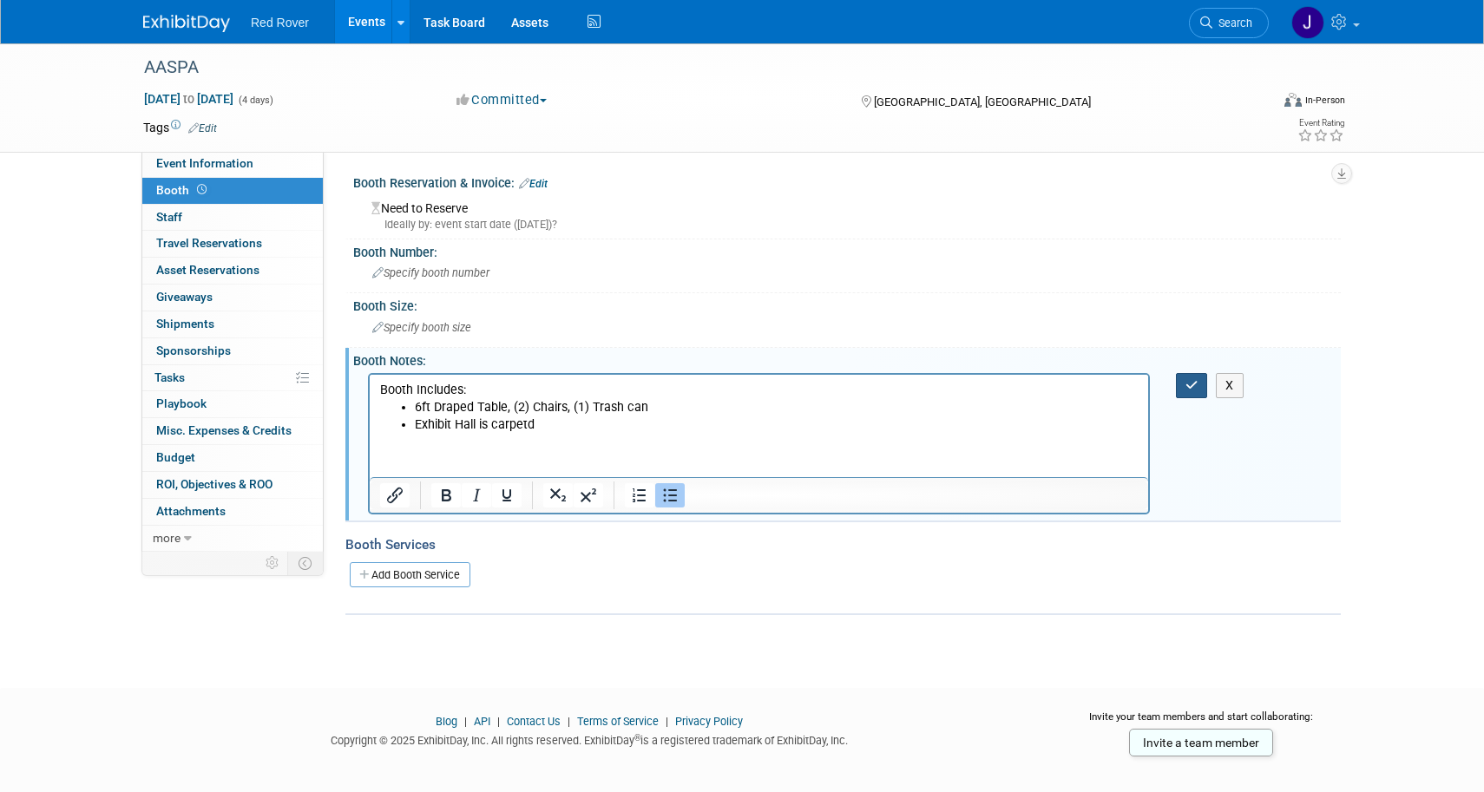
click at [1202, 376] on button "button" at bounding box center [1192, 385] width 32 height 25
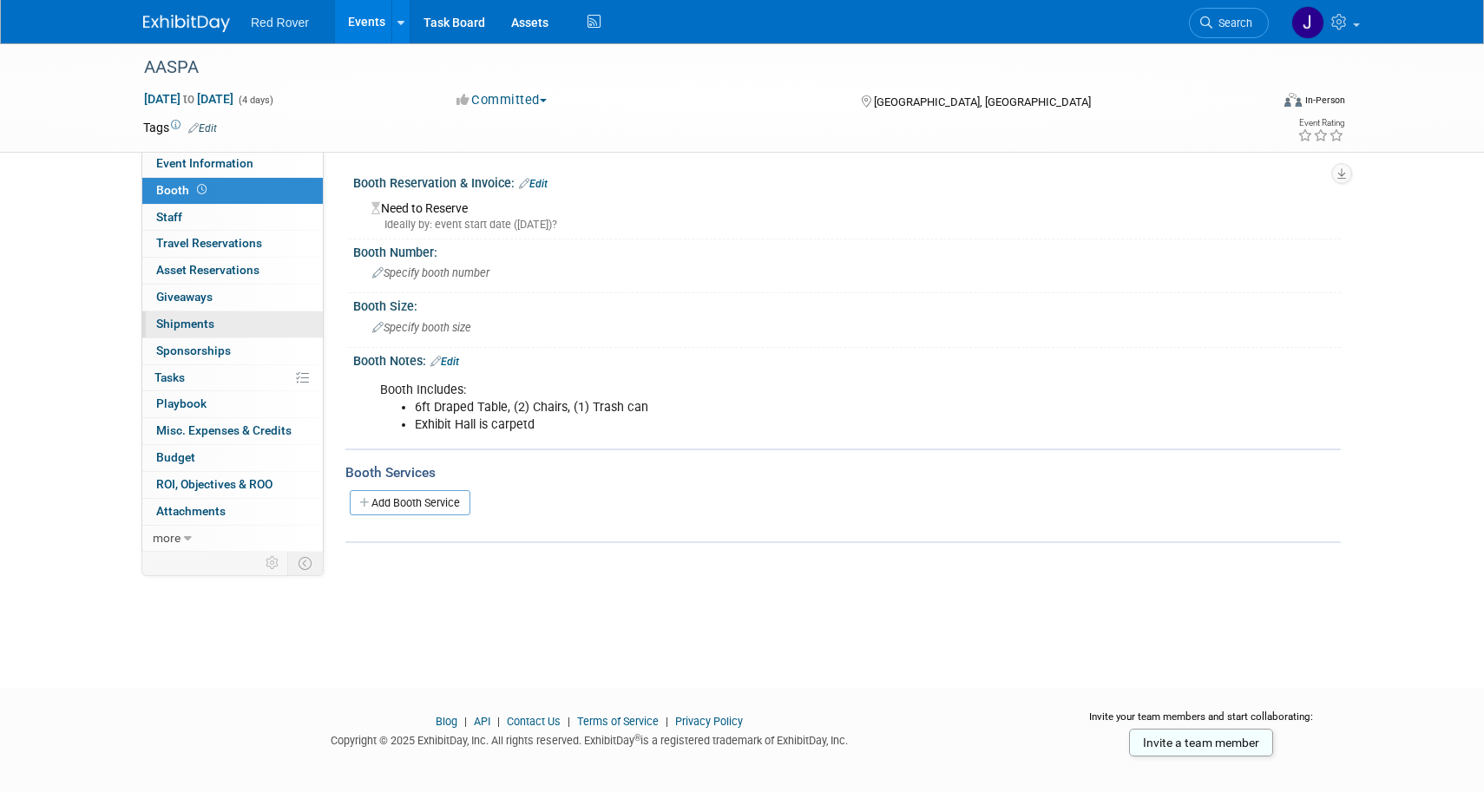
click at [234, 328] on link "0 Shipments 0" at bounding box center [232, 325] width 181 height 26
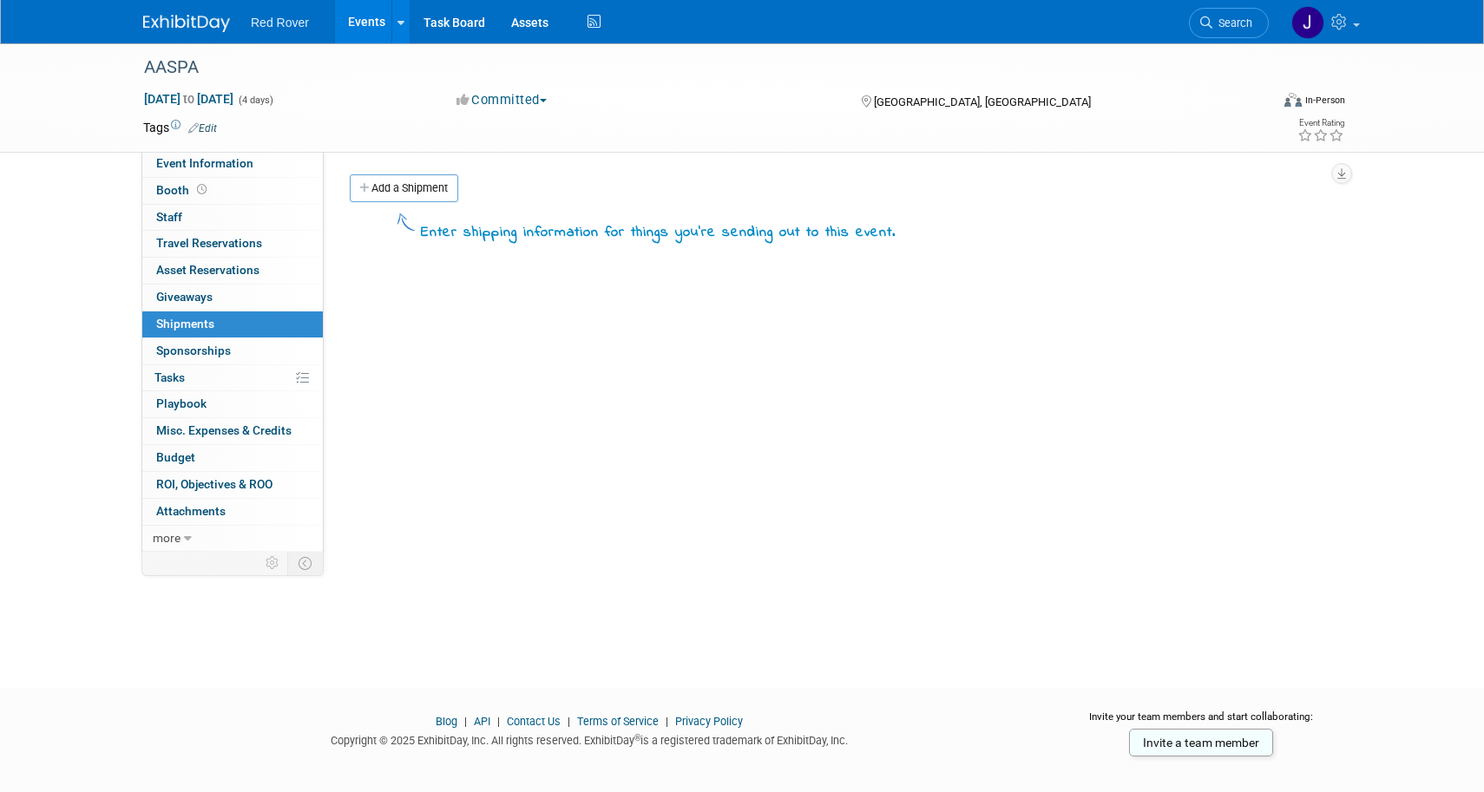
click at [414, 202] on div "Add a Shipment" at bounding box center [842, 190] width 995 height 32
click at [415, 187] on link "Add a Shipment" at bounding box center [404, 188] width 108 height 28
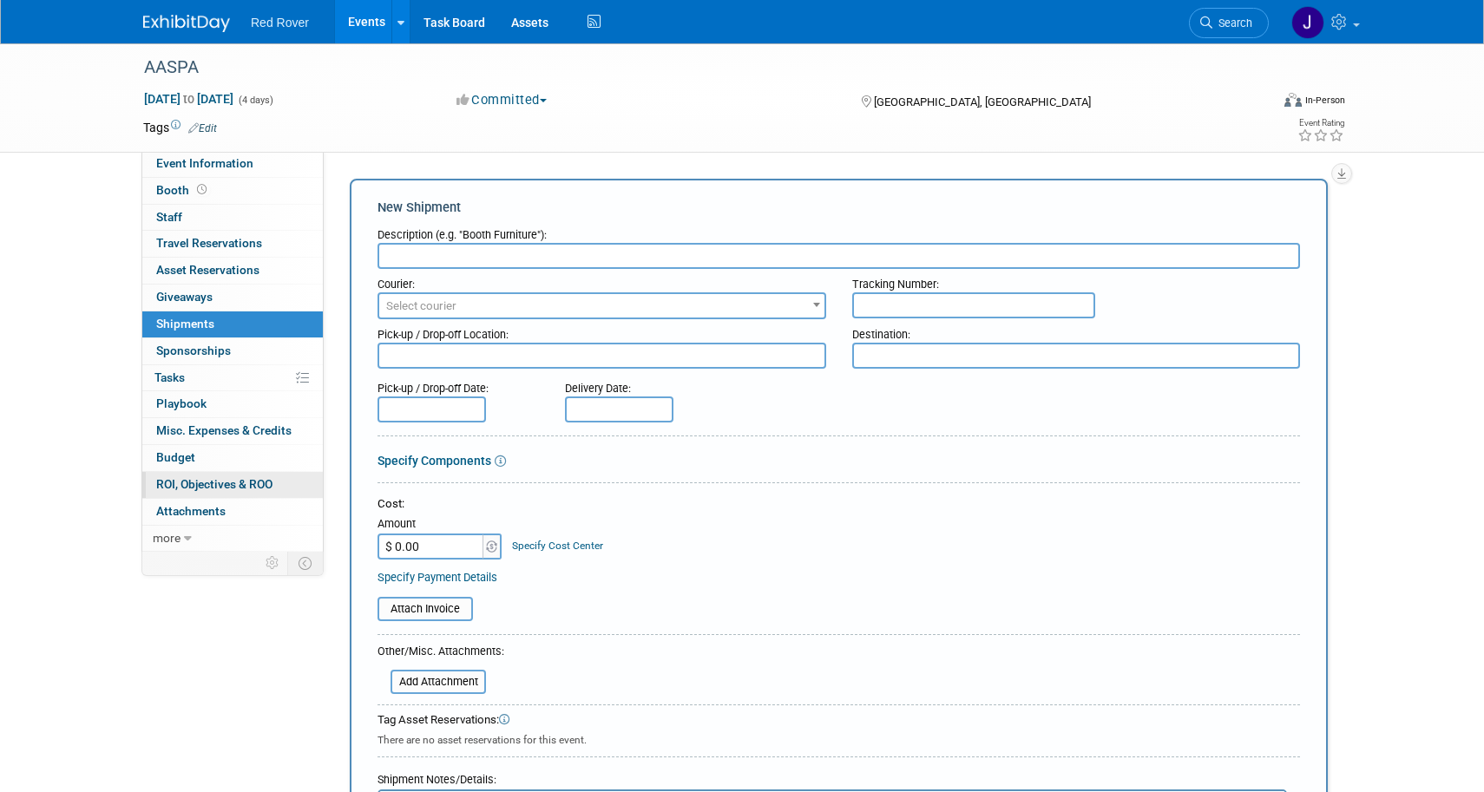
click at [206, 472] on link "0 ROI, Objectives & ROO 0" at bounding box center [232, 485] width 181 height 26
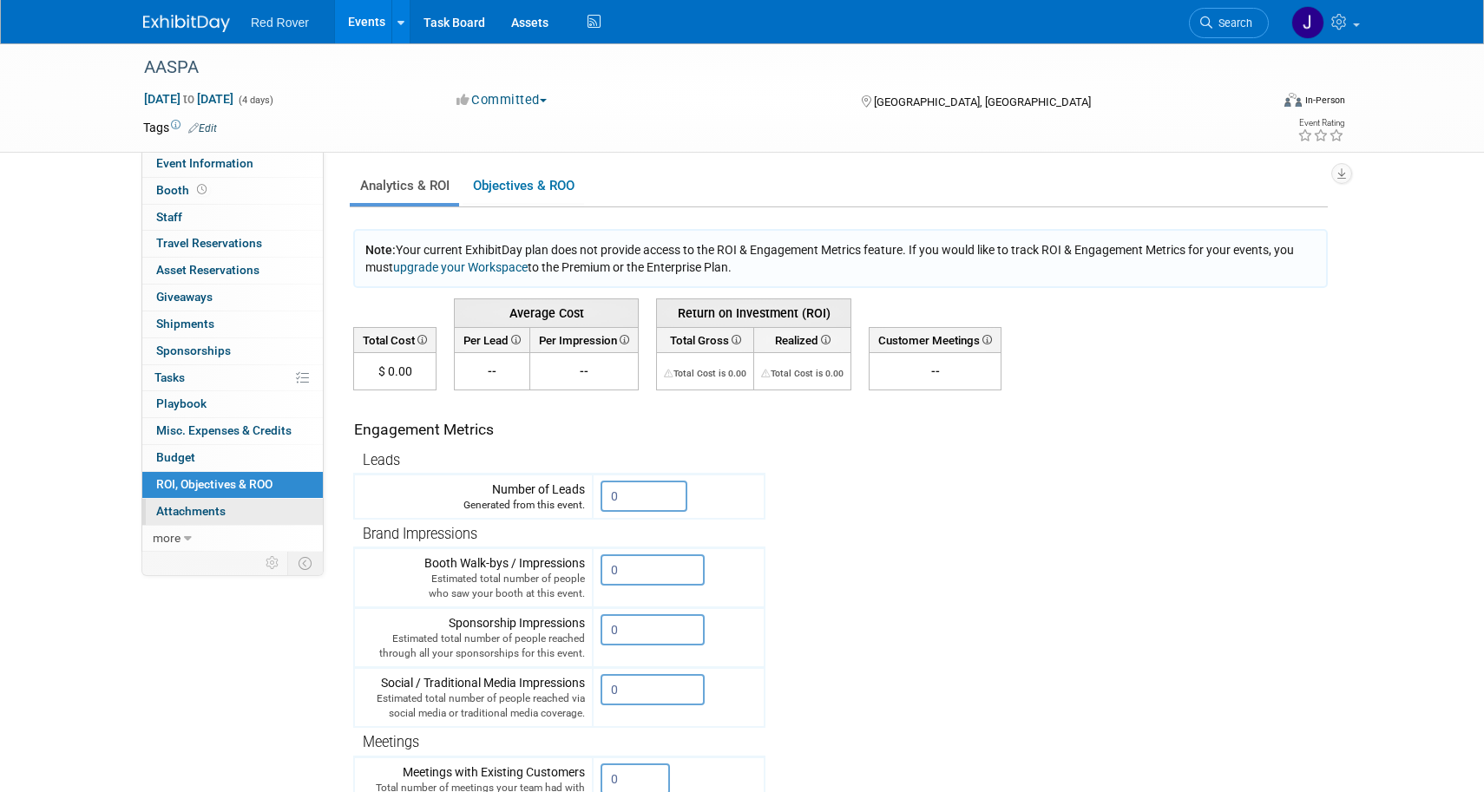
click at [191, 504] on span "Attachments 0" at bounding box center [190, 511] width 69 height 14
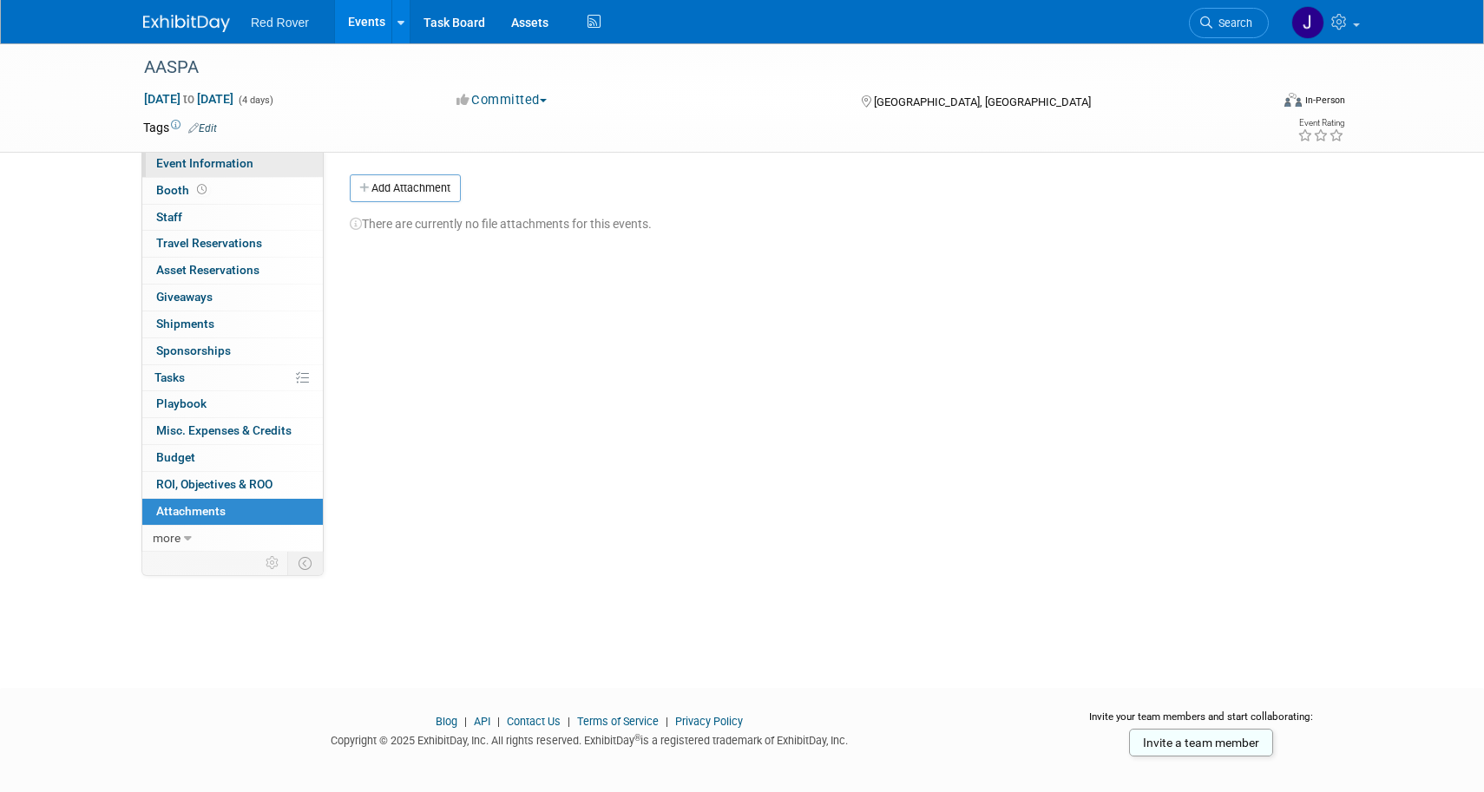
click at [207, 161] on span "Event Information" at bounding box center [204, 163] width 97 height 14
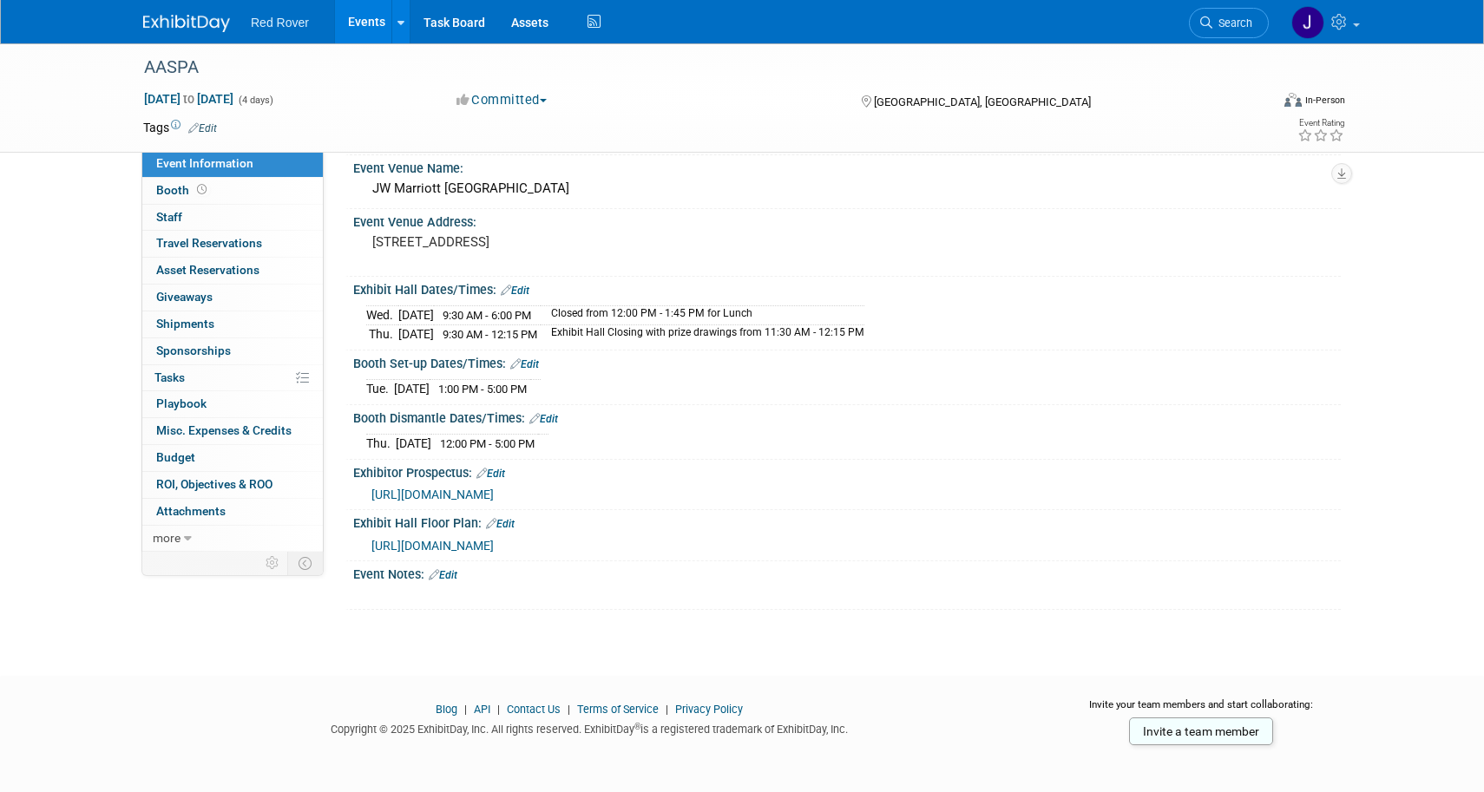
scroll to position [66, 0]
click at [548, 103] on button "Committed" at bounding box center [501, 100] width 103 height 18
click at [528, 123] on link "Committed" at bounding box center [519, 128] width 137 height 24
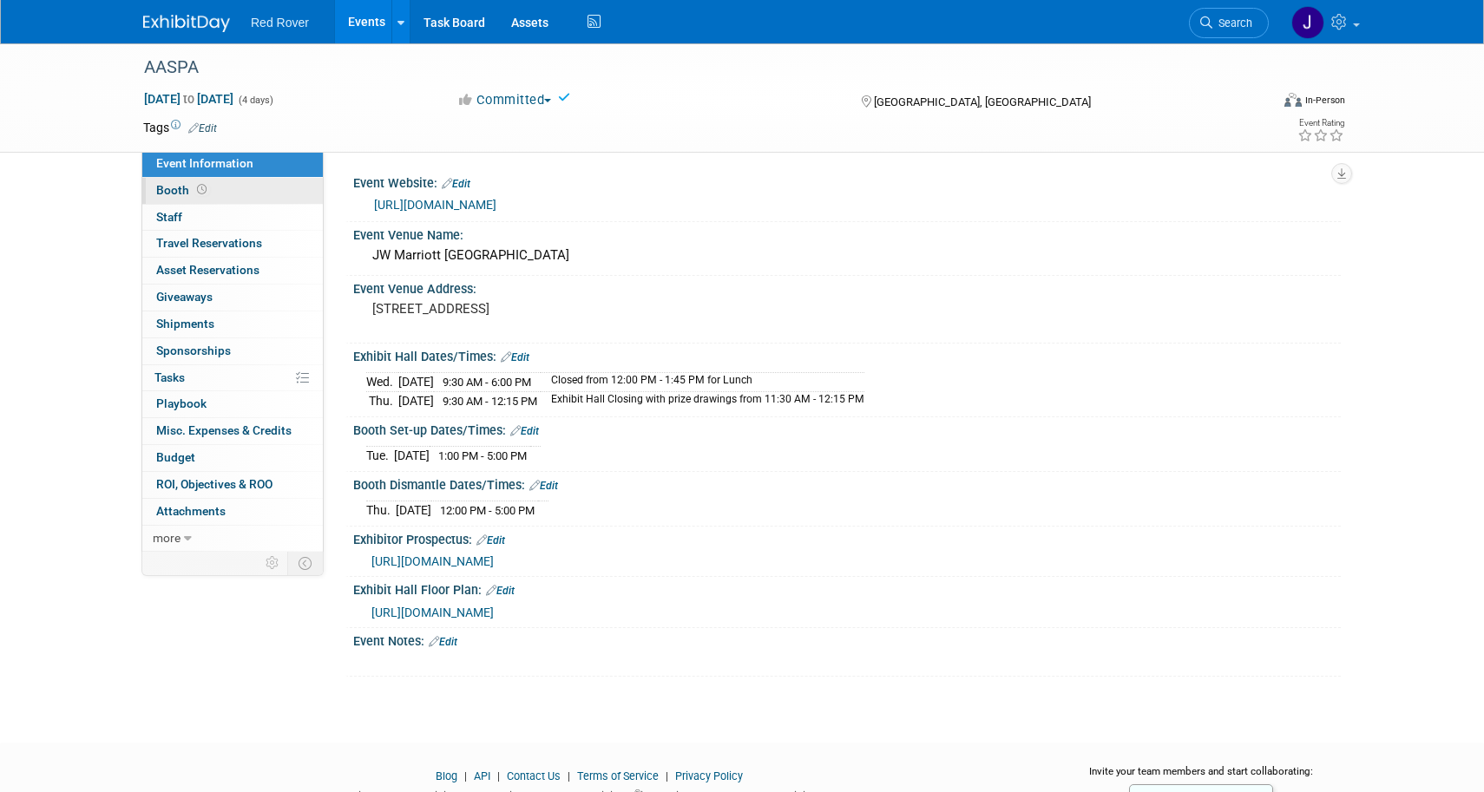
click at [187, 186] on span "Booth" at bounding box center [183, 190] width 54 height 14
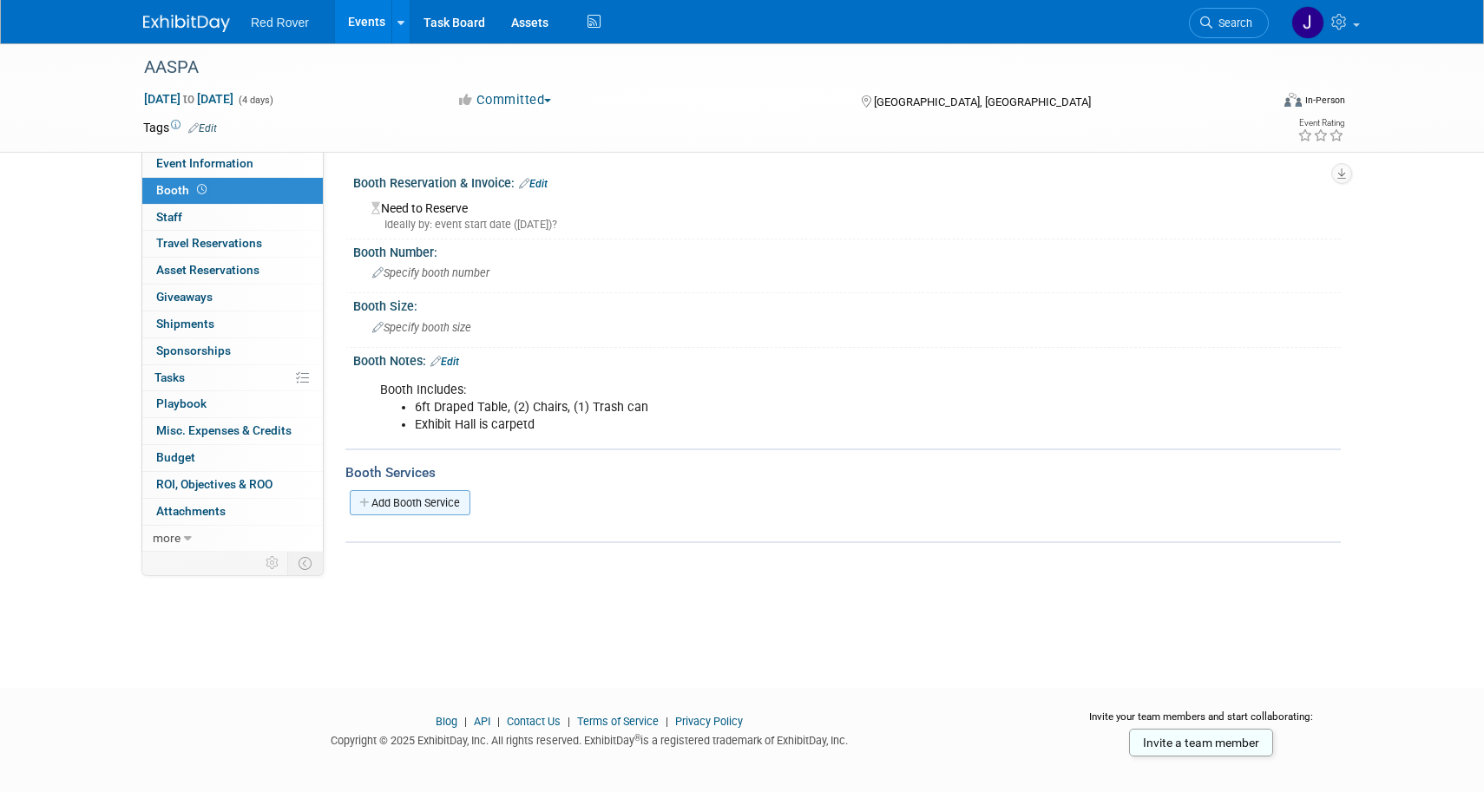
click at [456, 502] on link "Add Booth Service" at bounding box center [410, 502] width 121 height 25
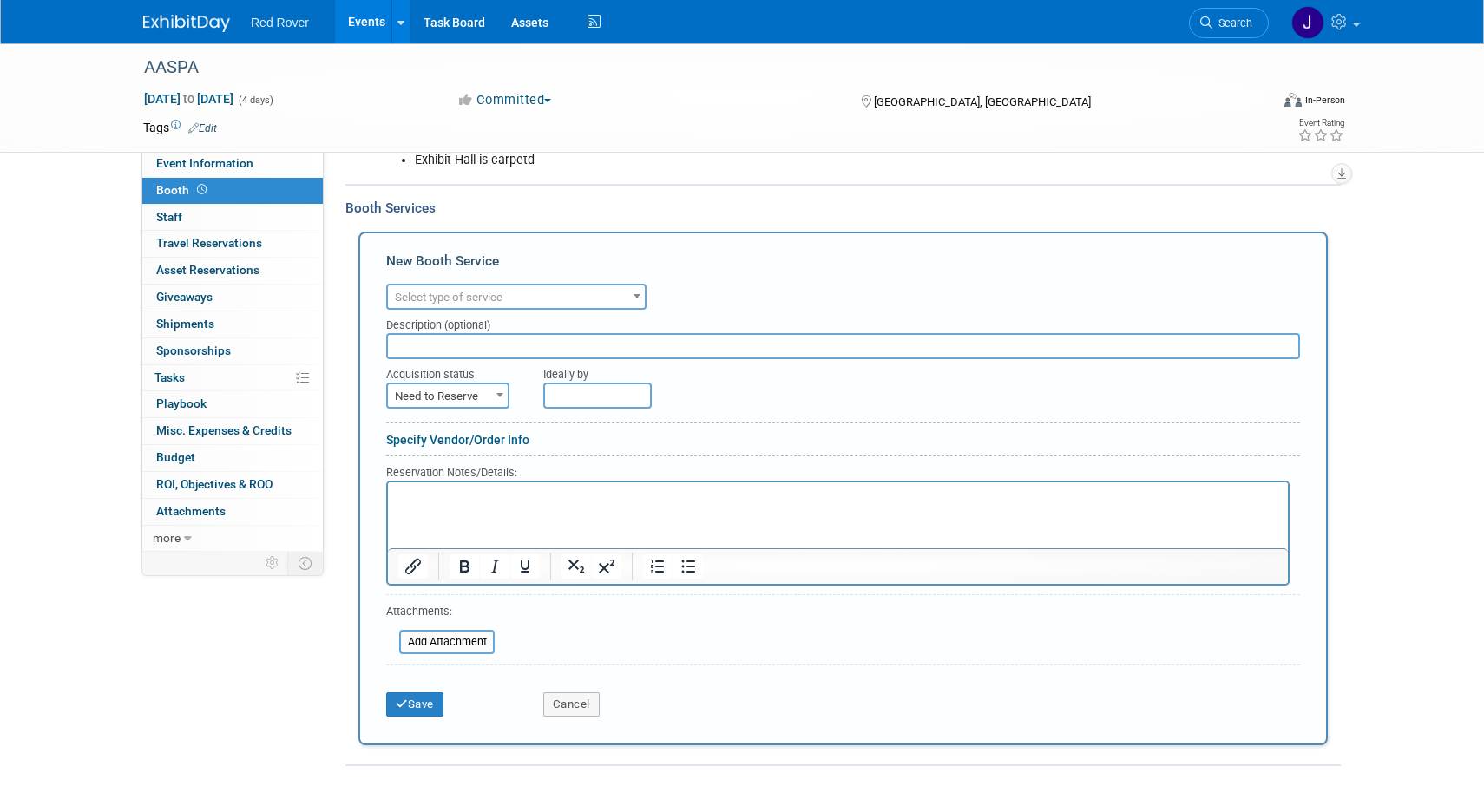
scroll to position [265, 0]
click at [495, 279] on div "Audio / Video Carpet / Flooring Catering / Food / Beverage Floral / Decorative …" at bounding box center [843, 294] width 914 height 30
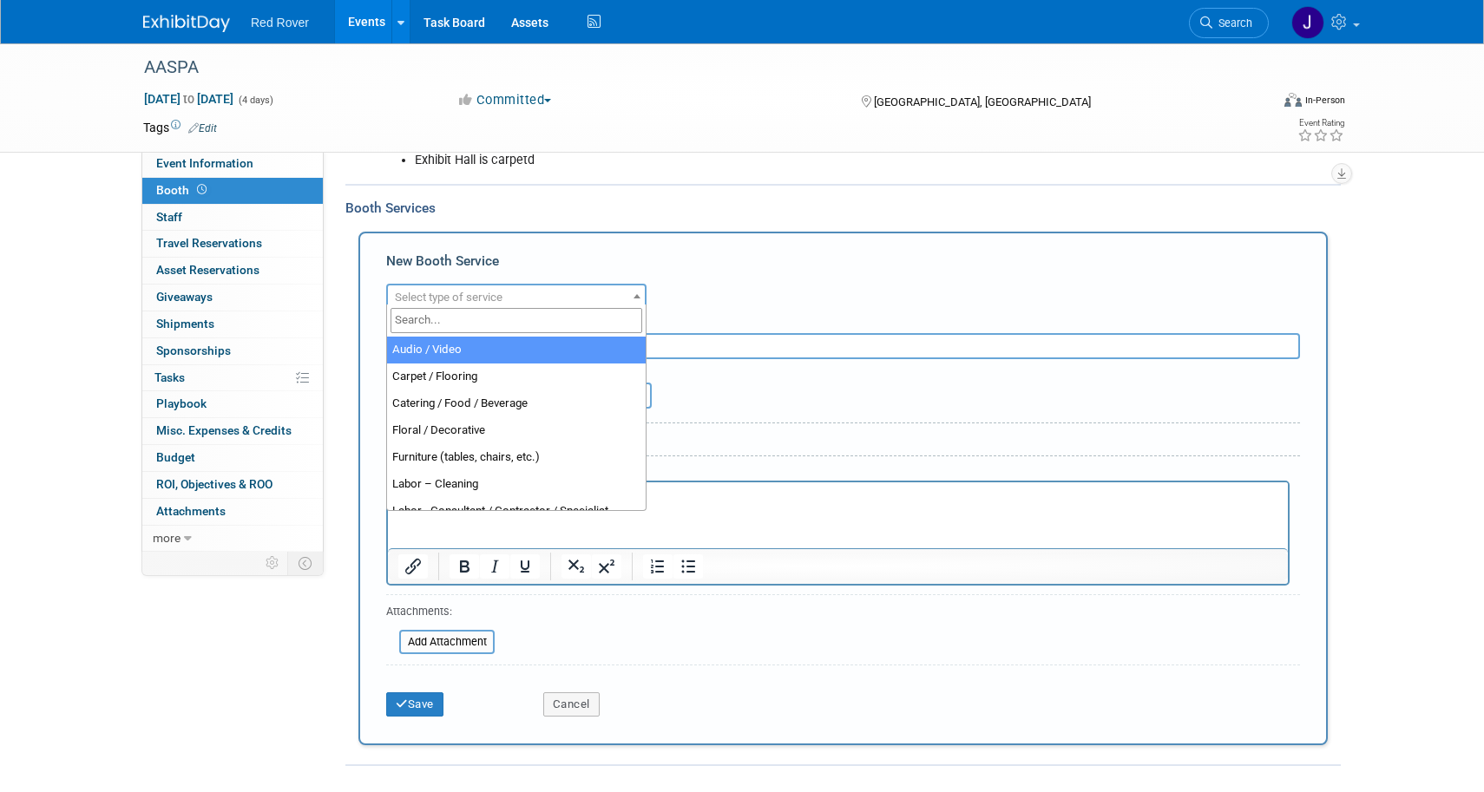
click at [493, 291] on span "Select type of service" at bounding box center [449, 297] width 108 height 13
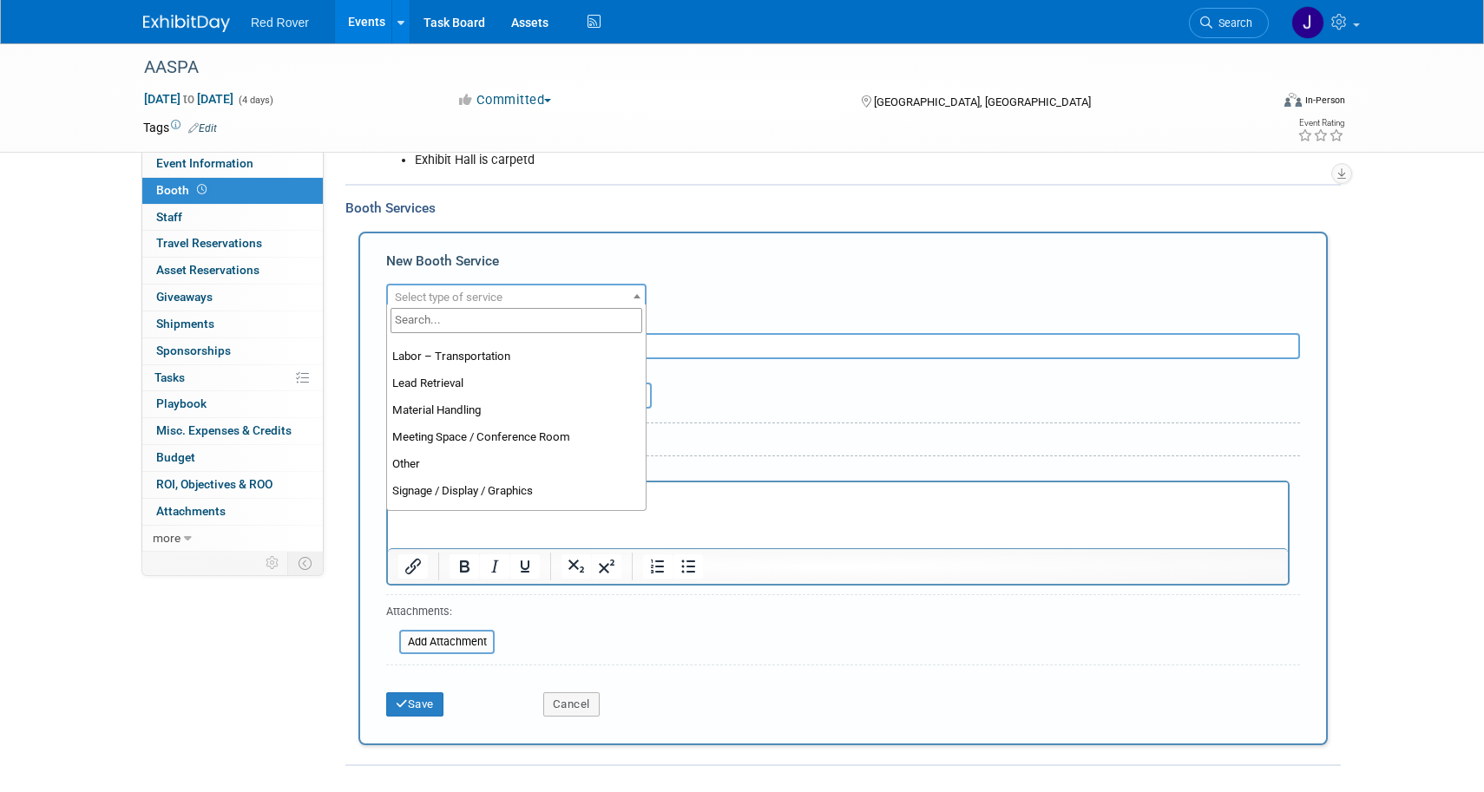
scroll to position [341, 0]
select select "10"
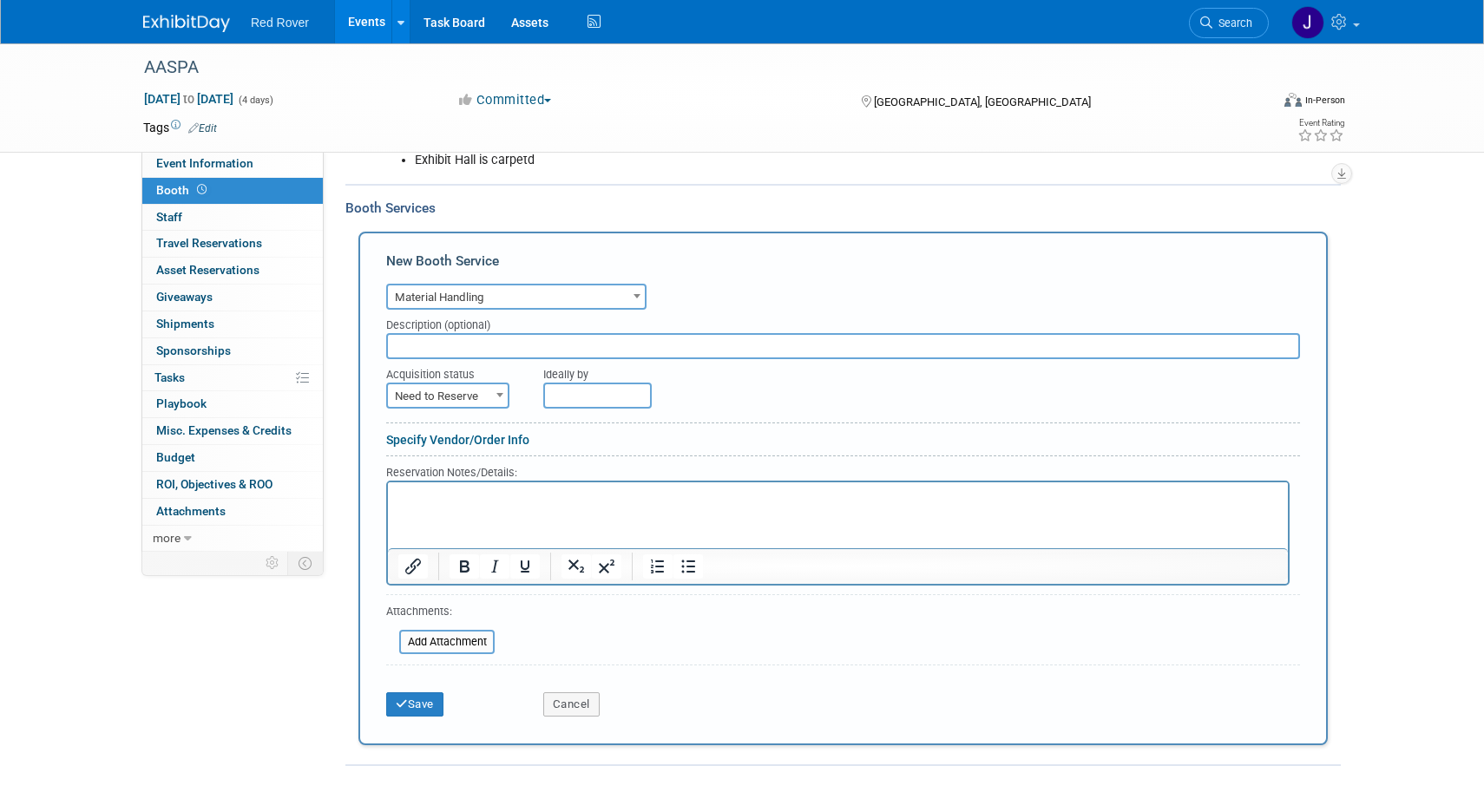
click at [498, 393] on span at bounding box center [499, 395] width 17 height 23
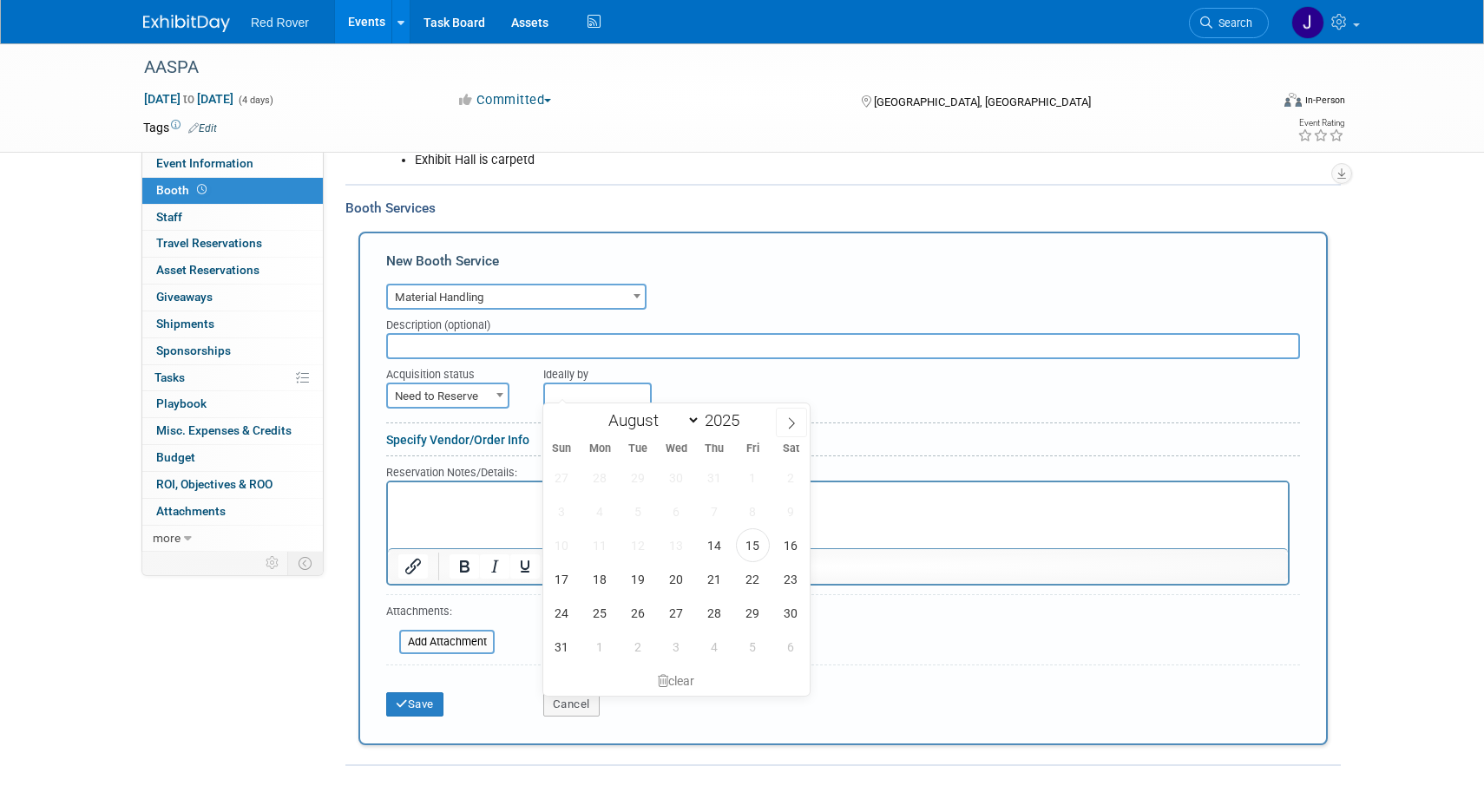
click at [600, 384] on input "text" at bounding box center [597, 396] width 108 height 26
click at [756, 614] on span "29" at bounding box center [753, 613] width 34 height 34
type input "Aug 29, 2025"
click at [418, 505] on html at bounding box center [838, 494] width 900 height 23
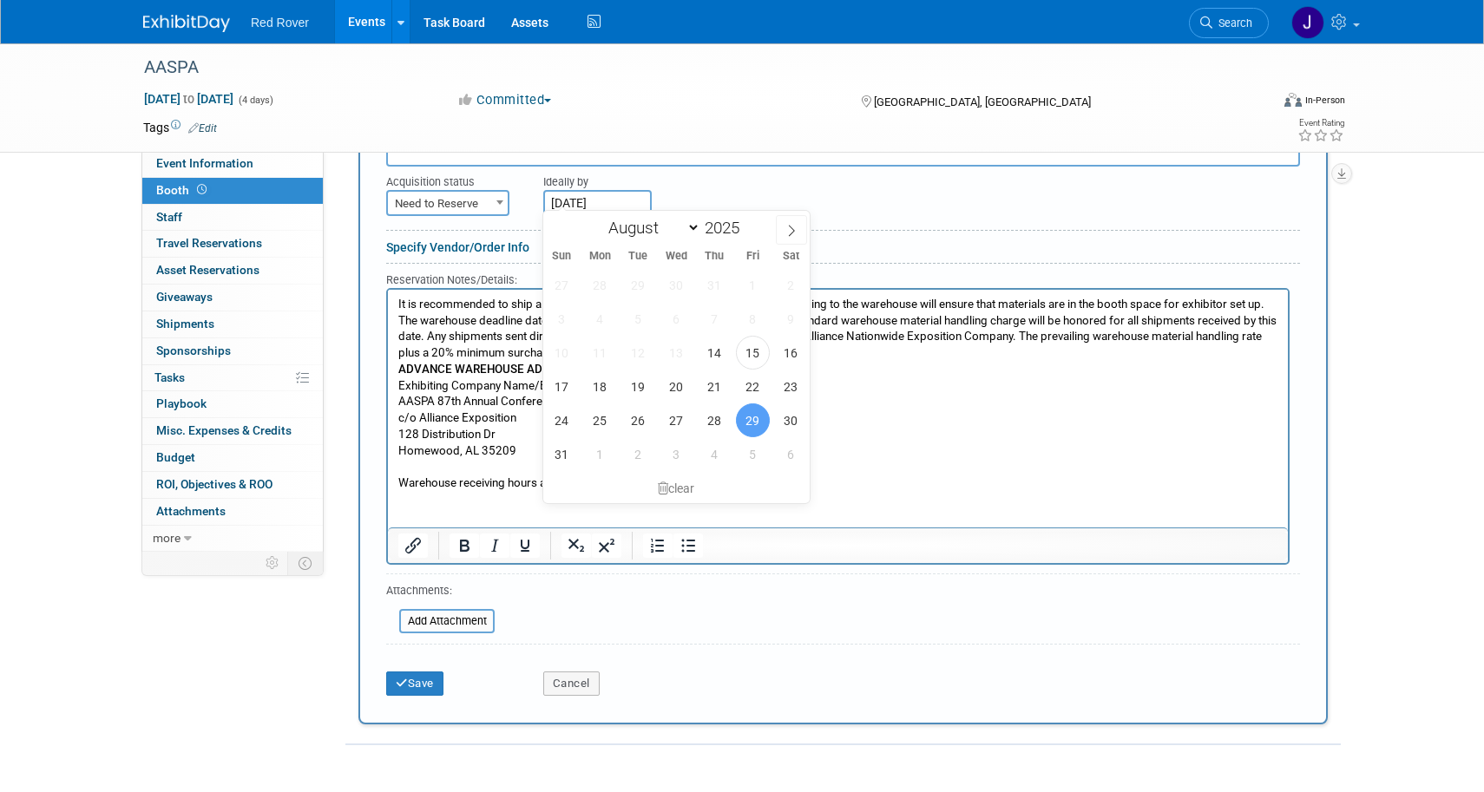
scroll to position [481, 0]
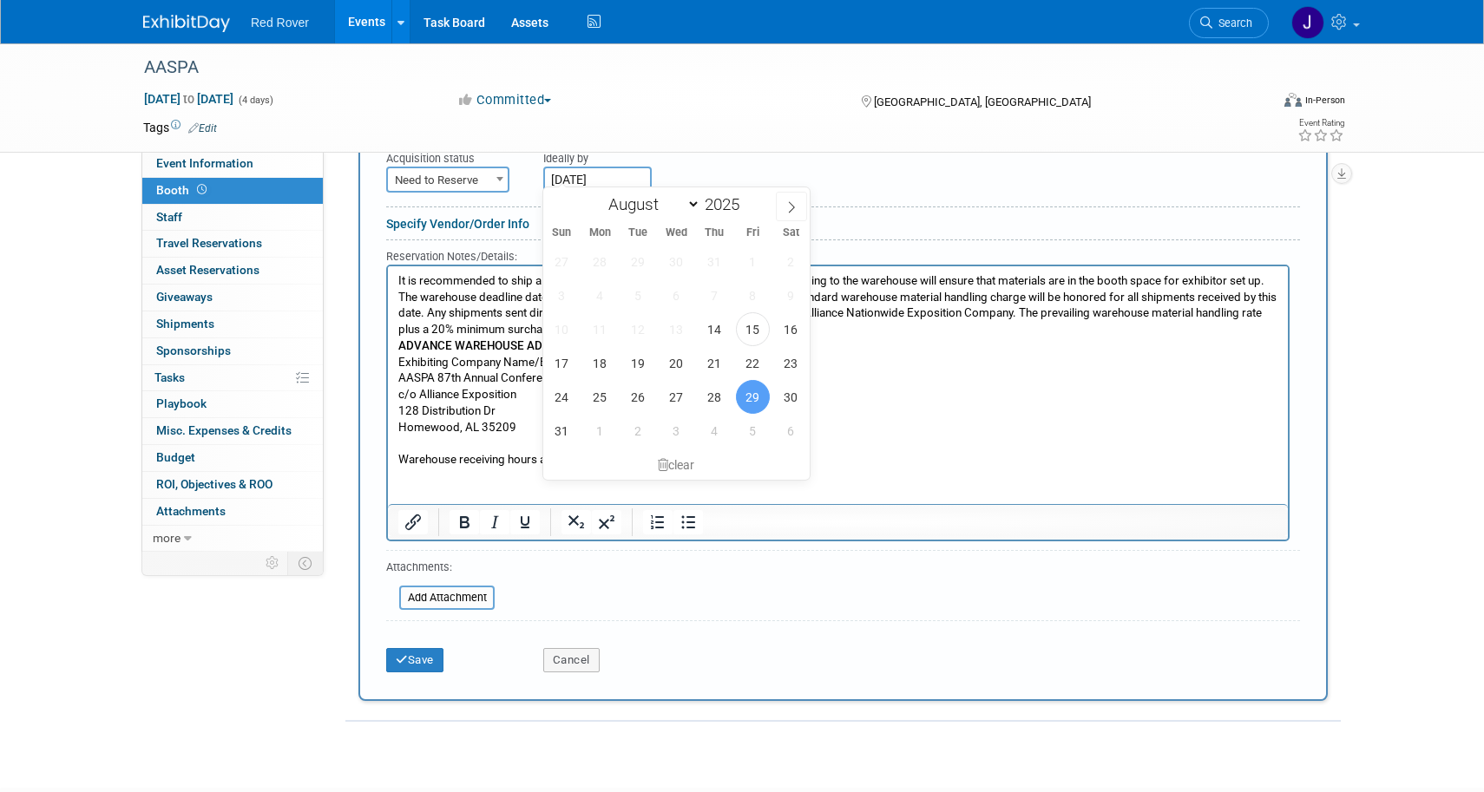
click at [417, 664] on div "Save Cancel" at bounding box center [843, 654] width 914 height 53
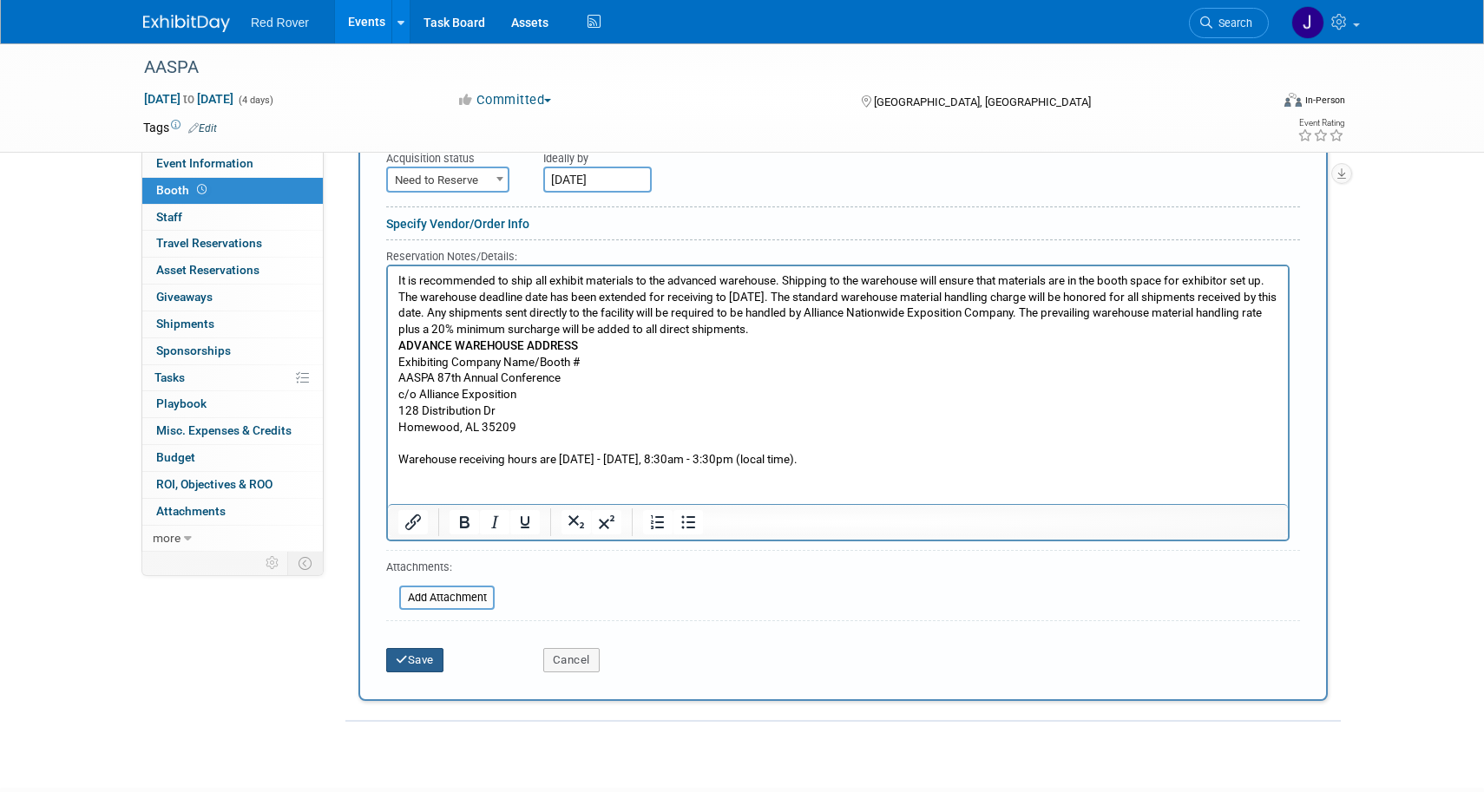
click at [421, 655] on button "Save" at bounding box center [414, 660] width 57 height 24
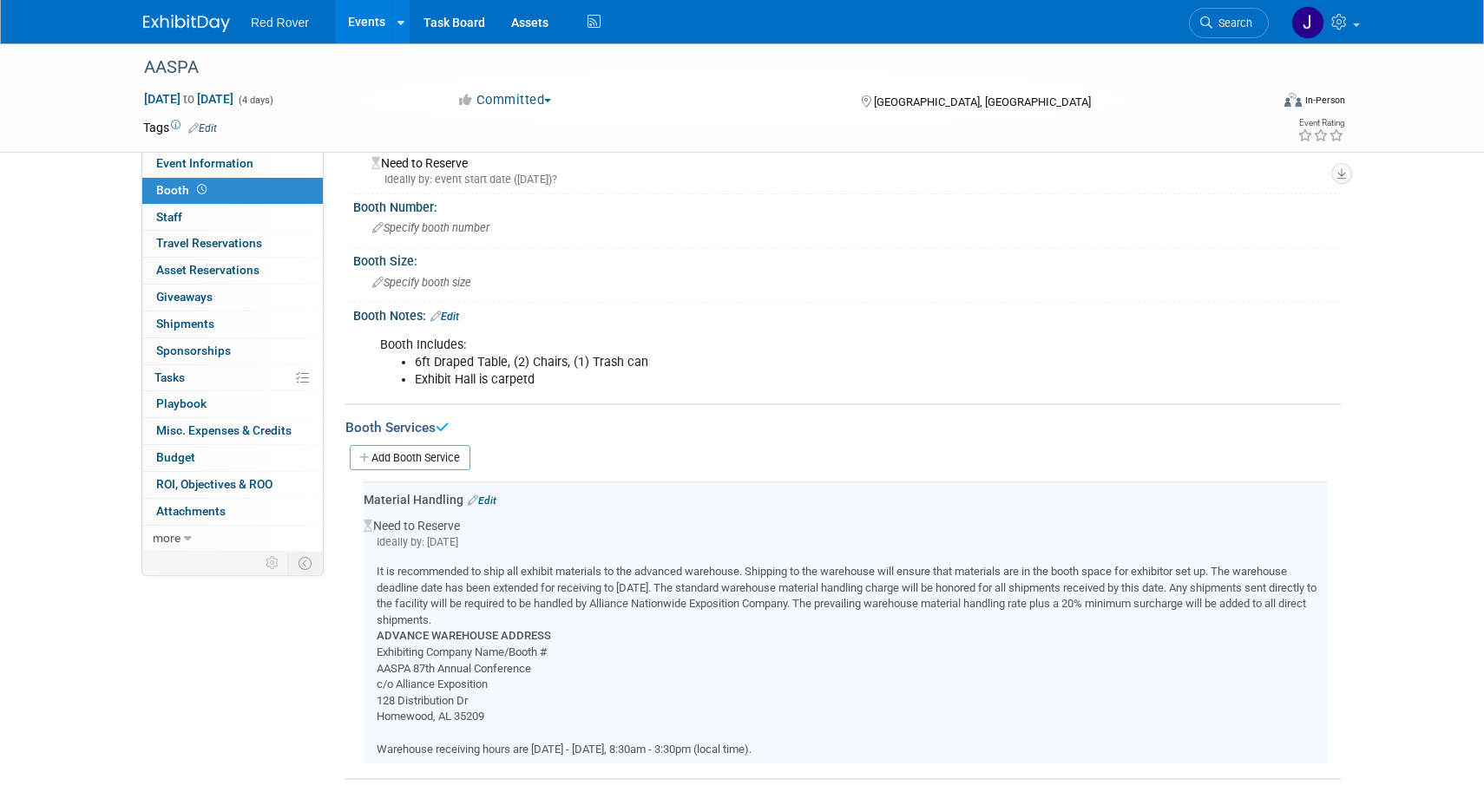
scroll to position [39, 0]
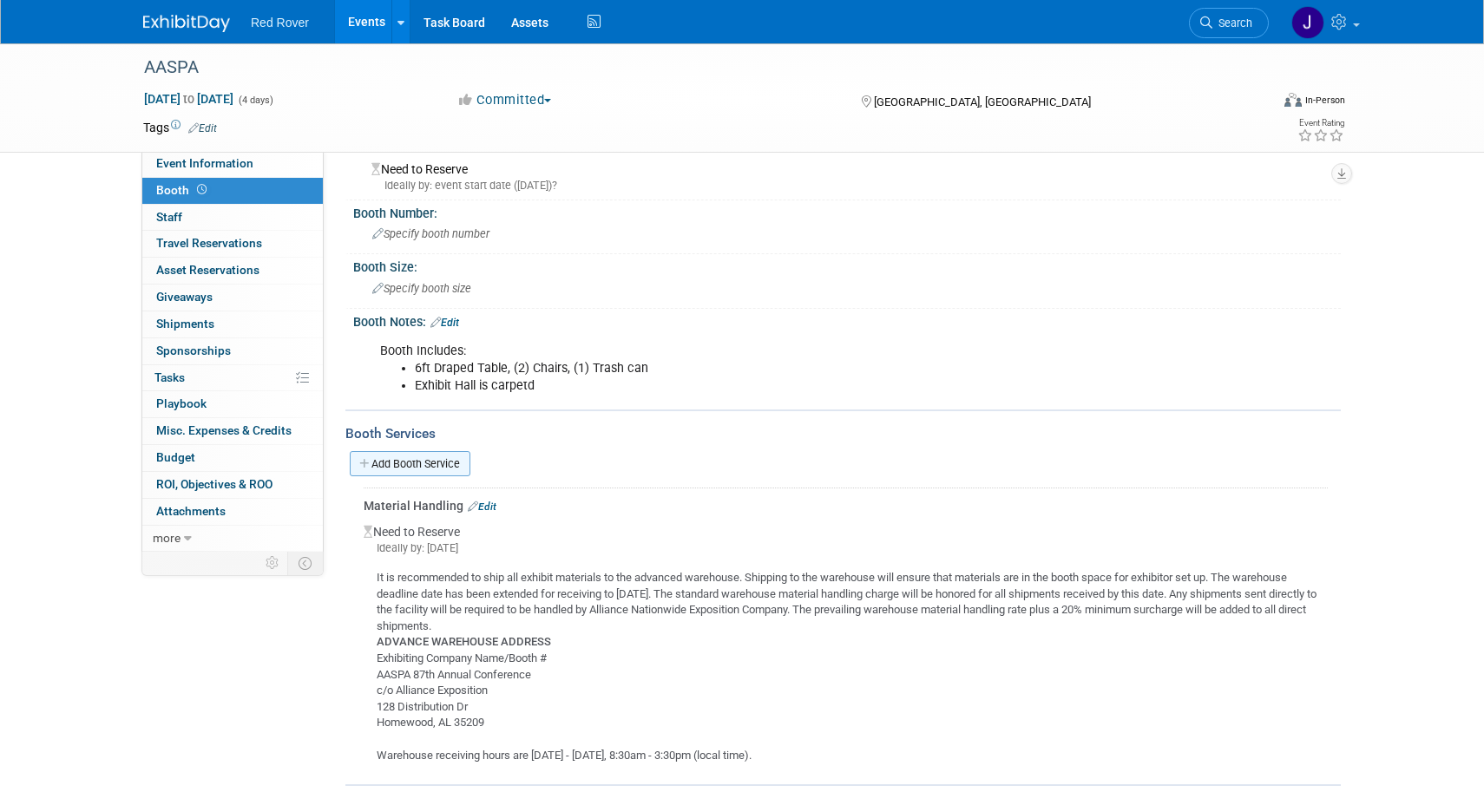
click at [398, 463] on link "Add Booth Service" at bounding box center [410, 463] width 121 height 25
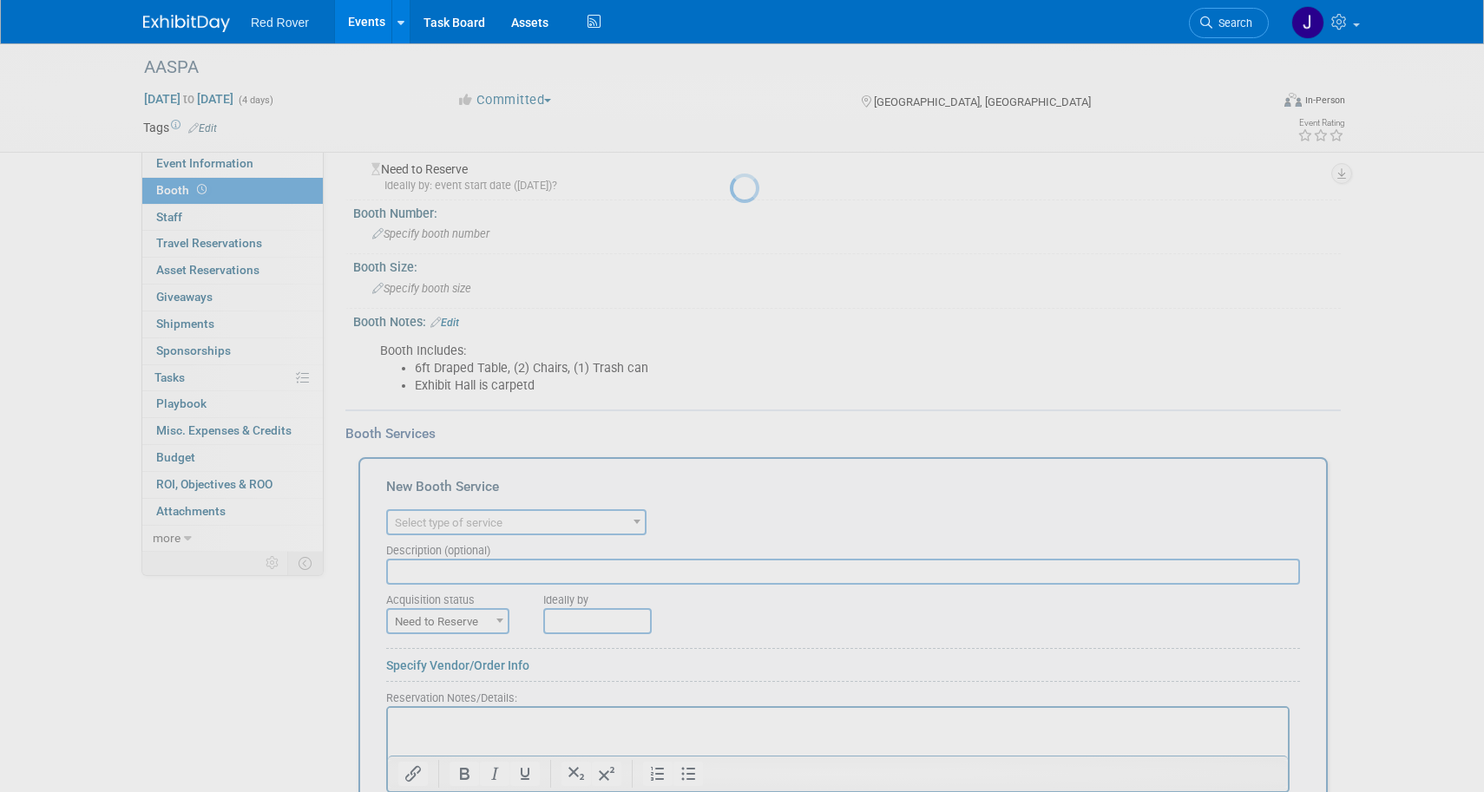
scroll to position [0, 0]
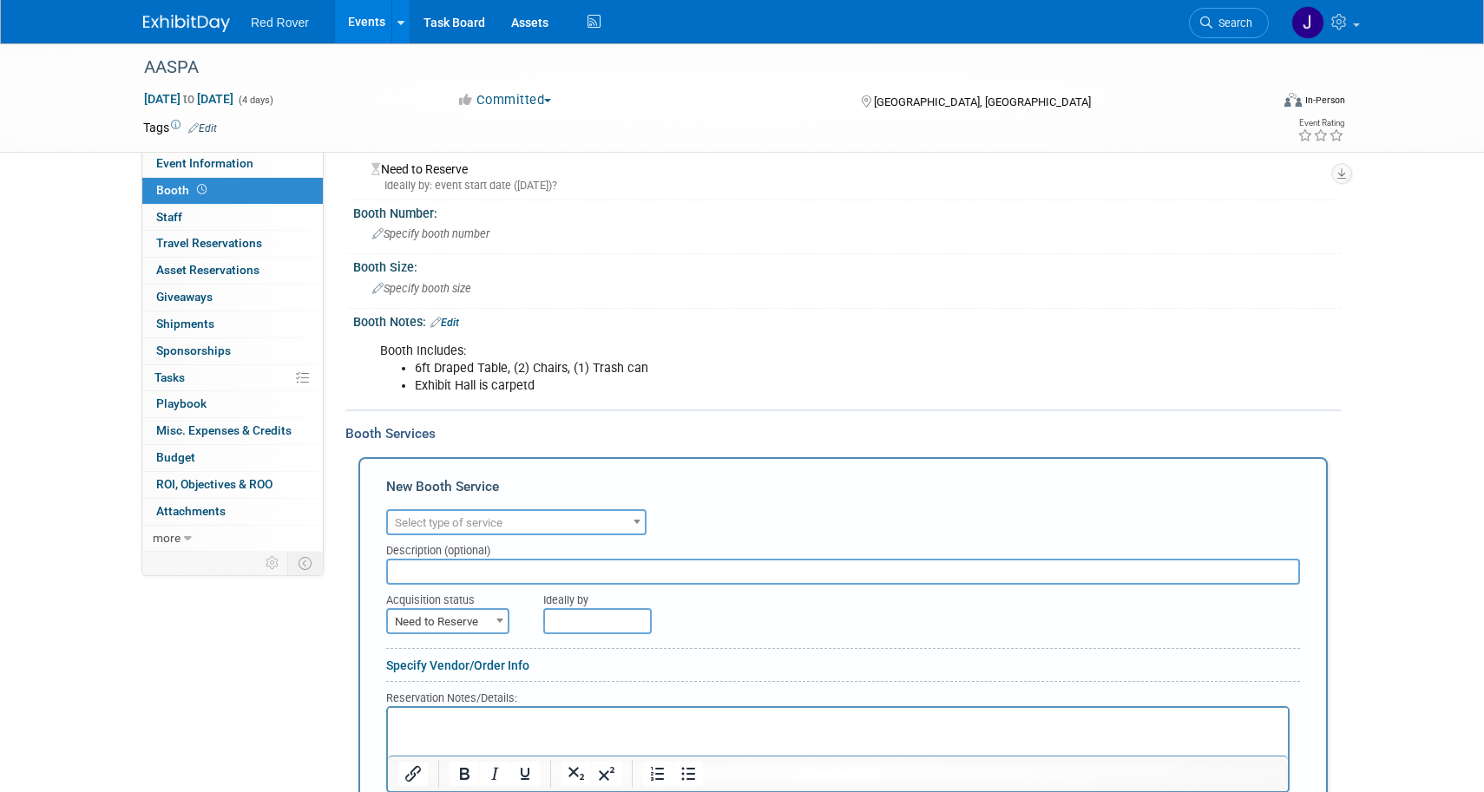
click at [464, 516] on span "Select type of service" at bounding box center [449, 522] width 108 height 13
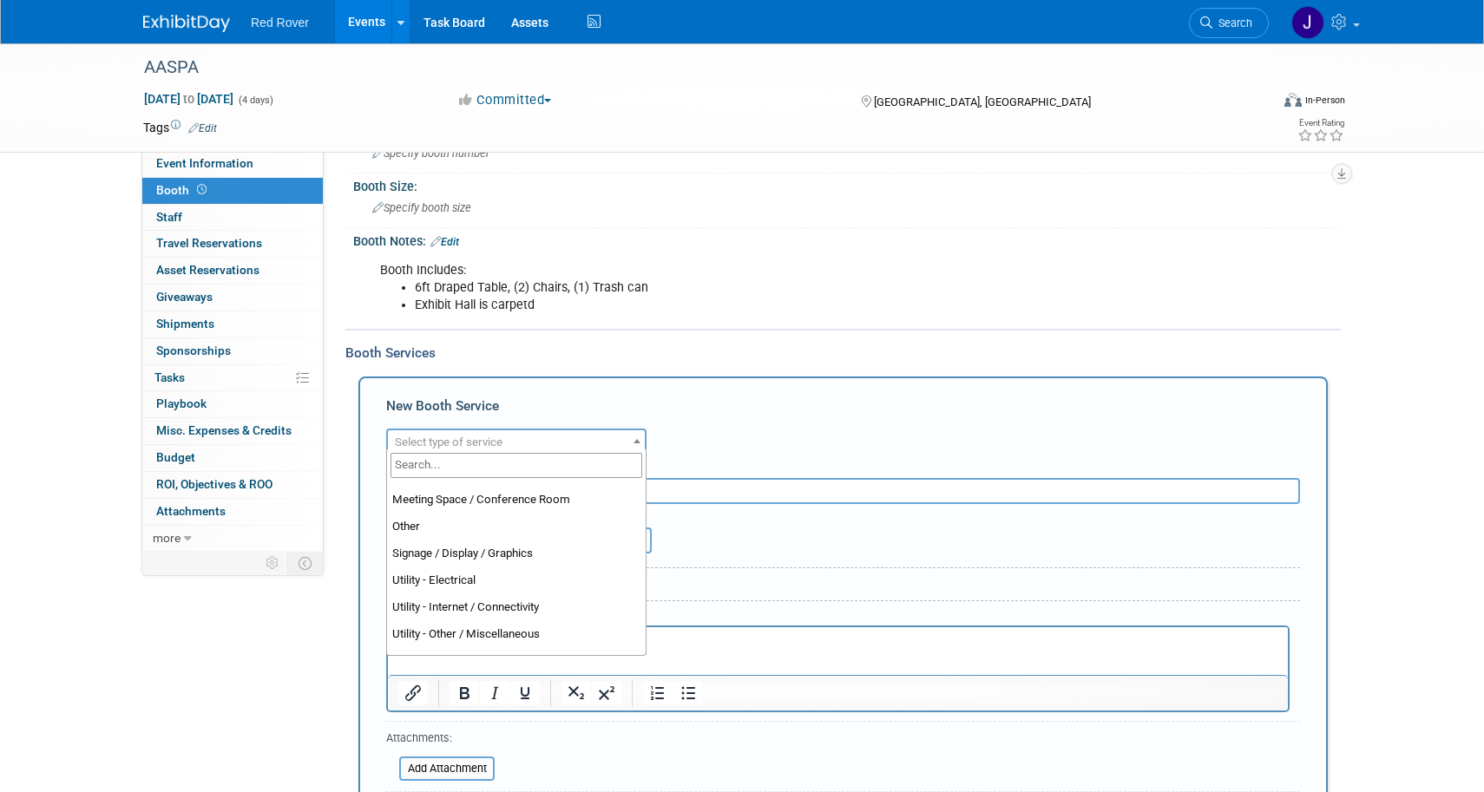
scroll to position [128, 0]
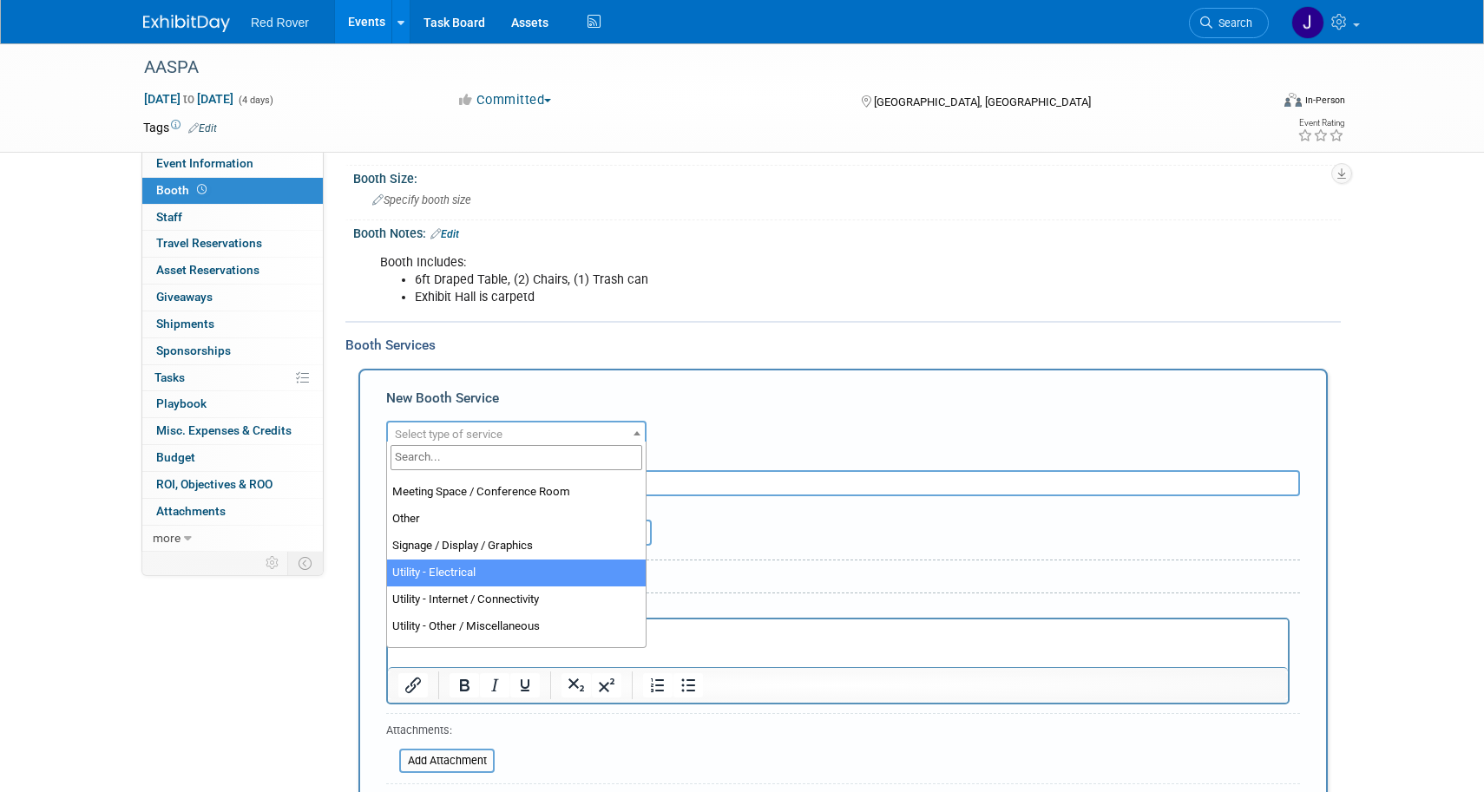
select select "8"
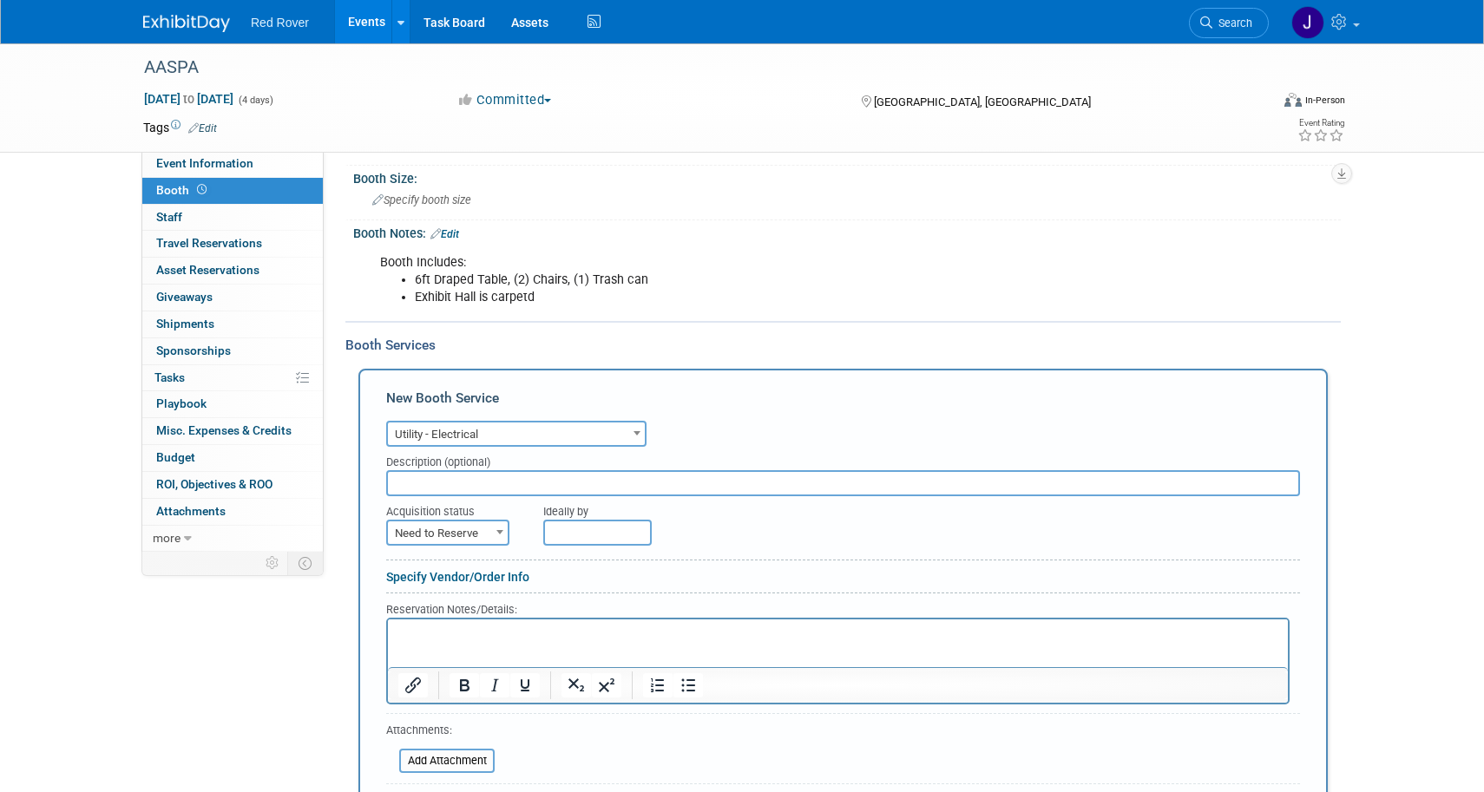
click at [598, 527] on input "text" at bounding box center [597, 533] width 108 height 26
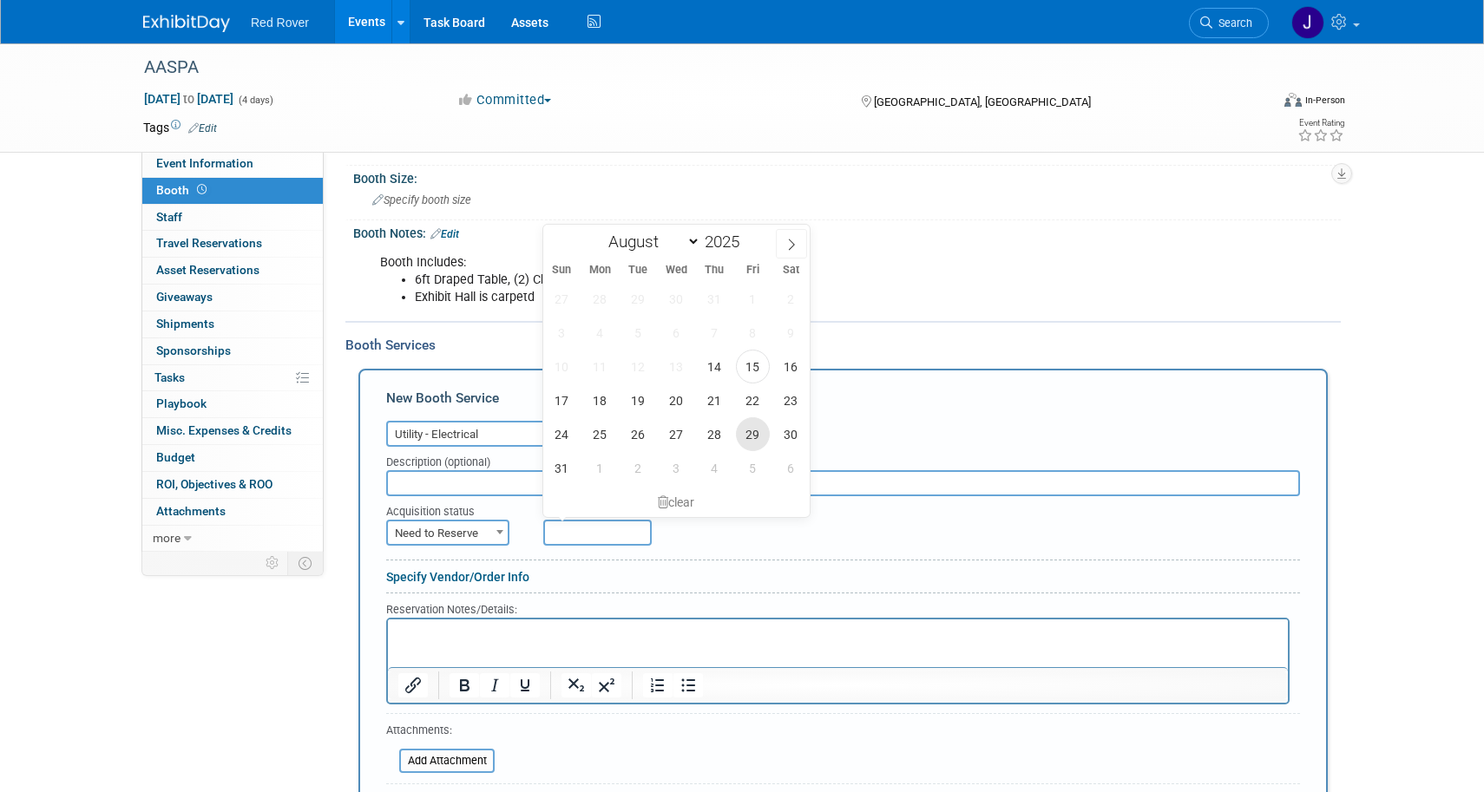
click at [755, 437] on span "29" at bounding box center [753, 434] width 34 height 34
type input "Aug 29, 2025"
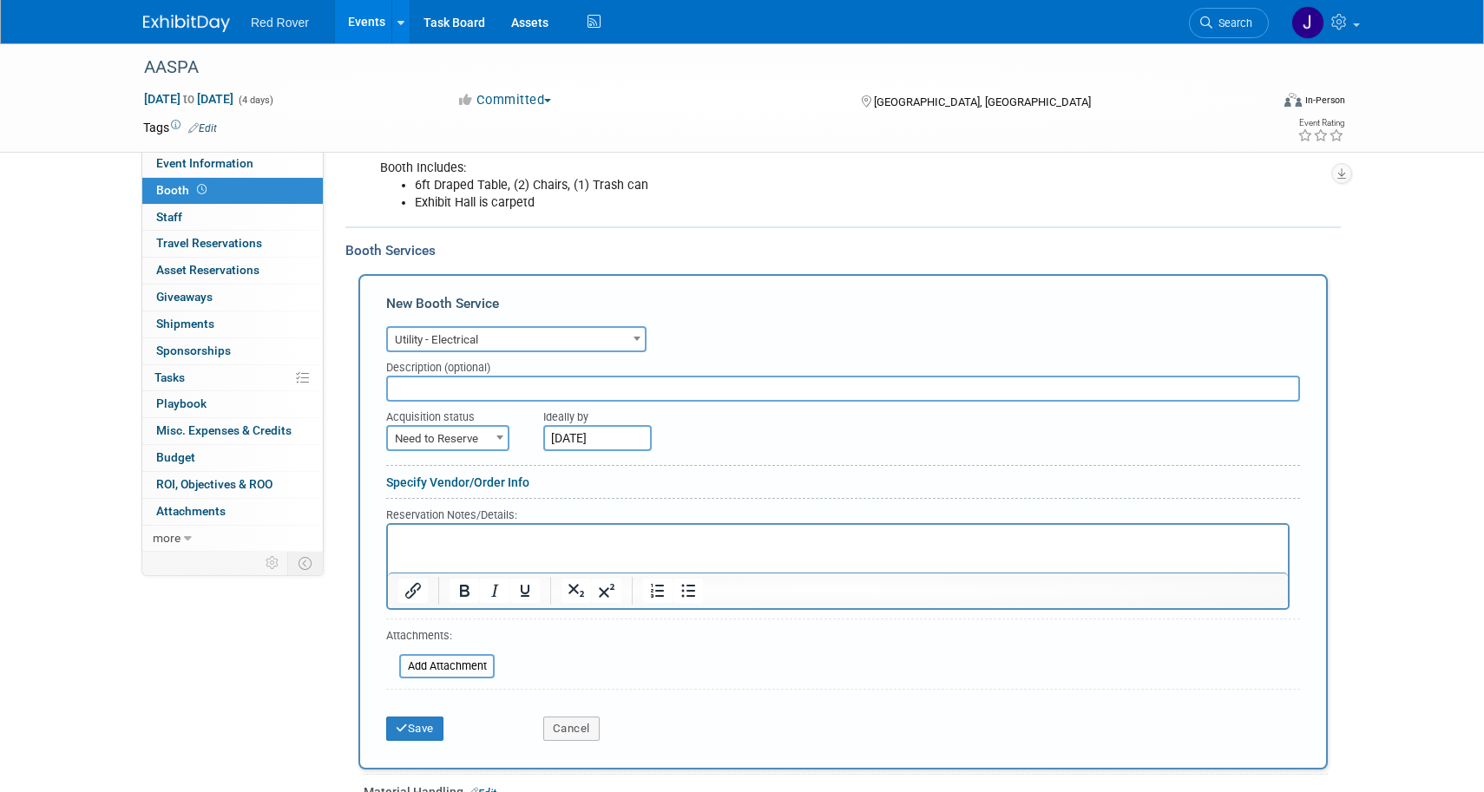
scroll to position [224, 0]
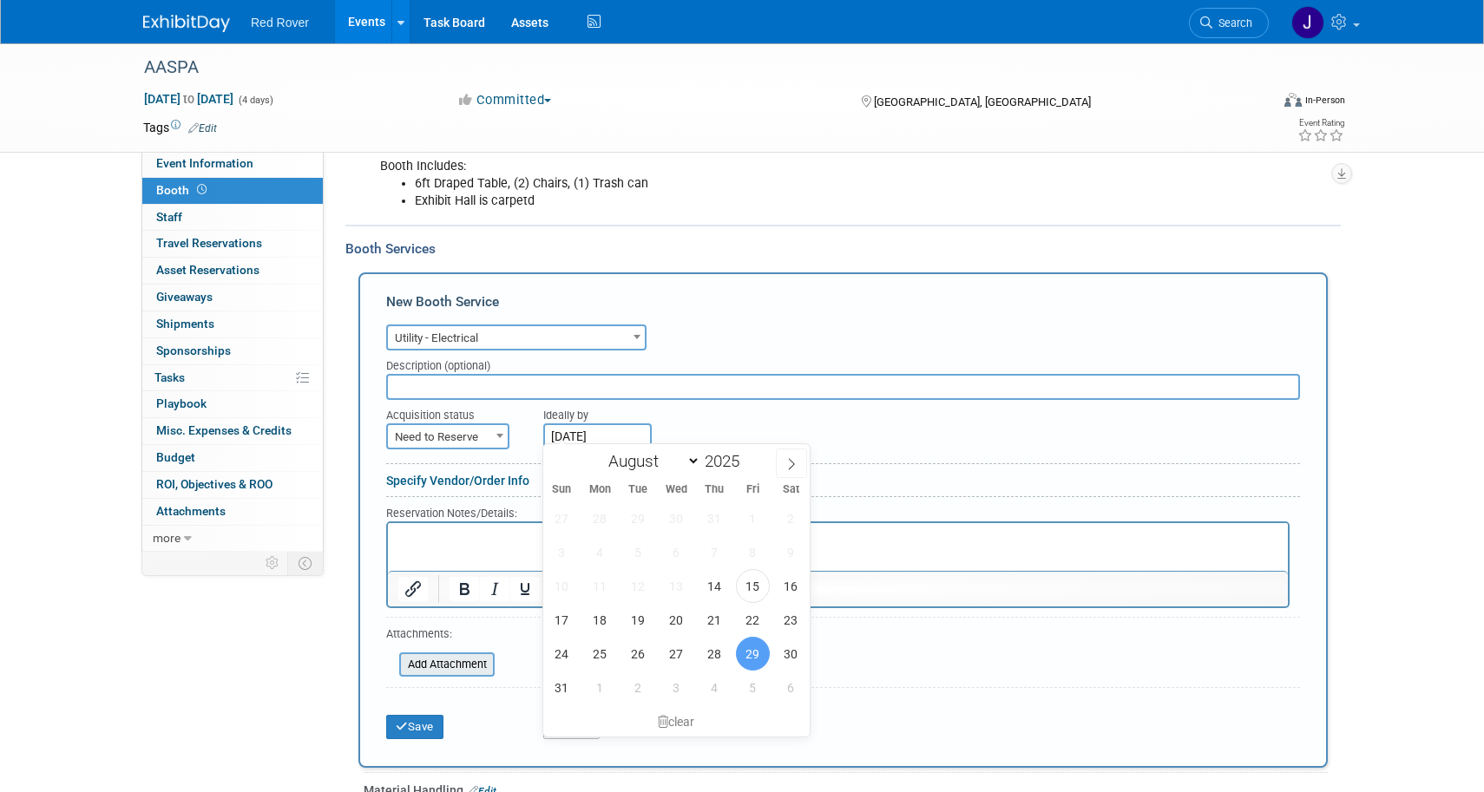
click at [461, 663] on input "file" at bounding box center [389, 664] width 207 height 21
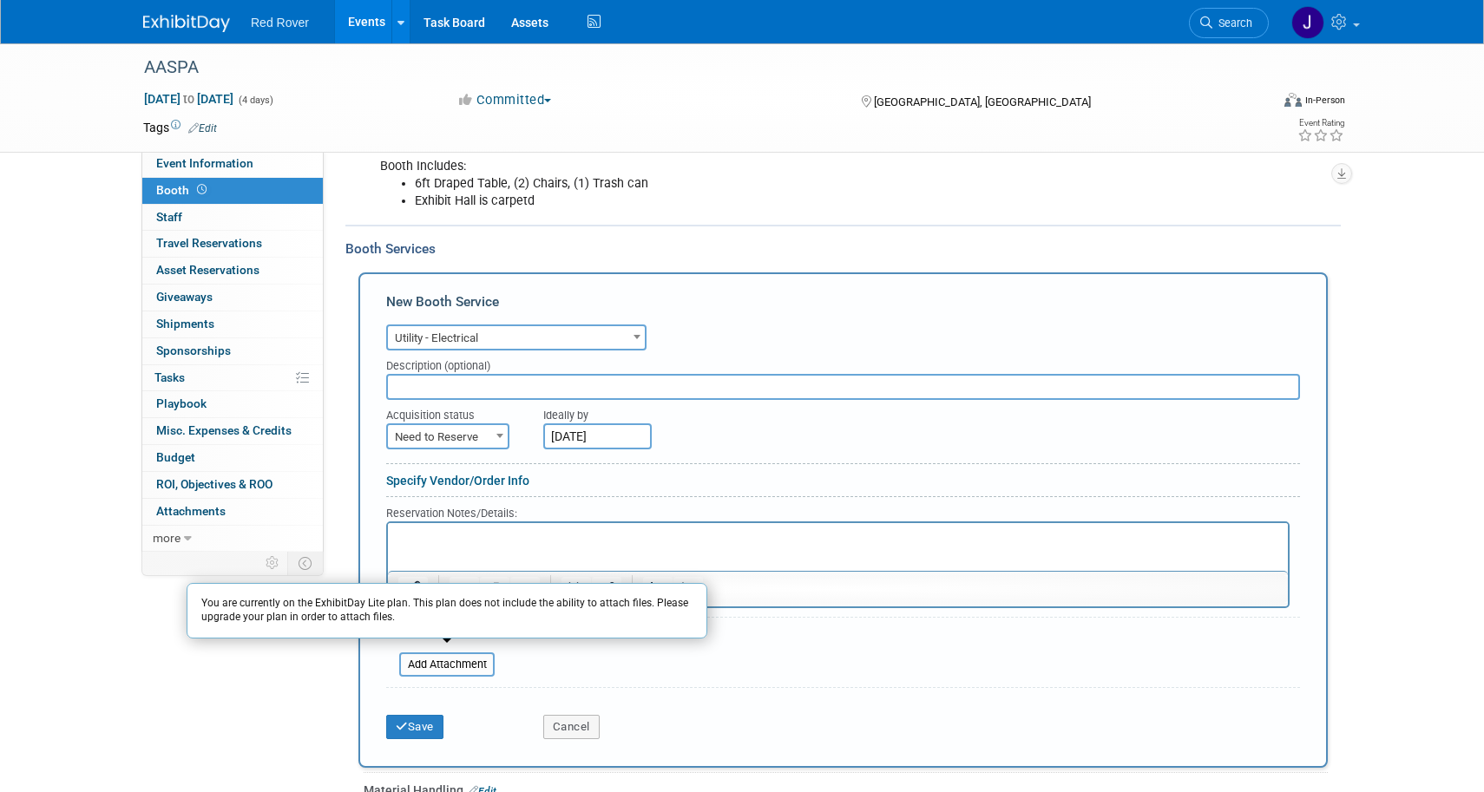
click at [765, 643] on form "Audio / Video Carpet / Flooring Catering / Food / Beverage Floral / Decorative …" at bounding box center [843, 534] width 914 height 428
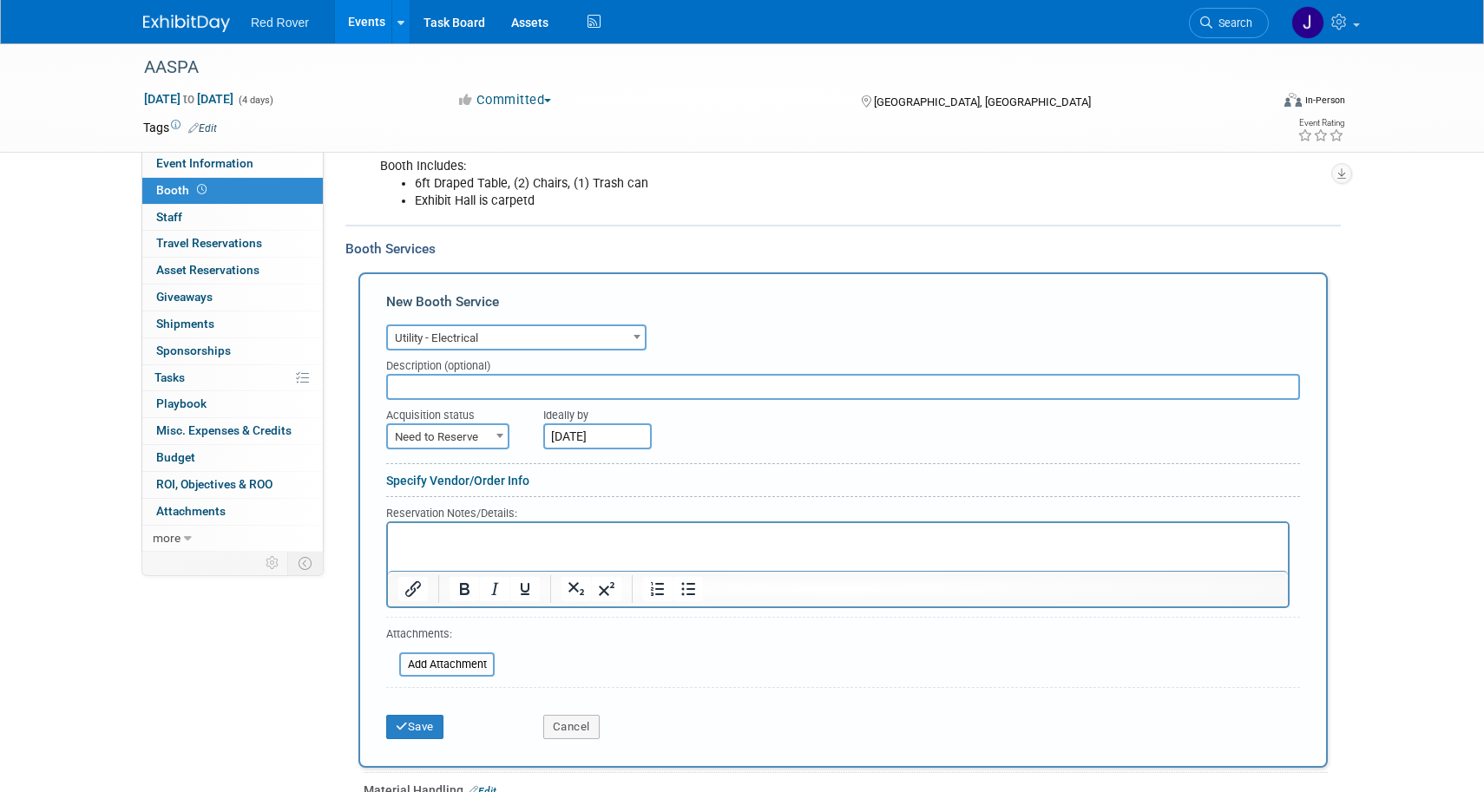
click at [571, 547] on html at bounding box center [838, 534] width 900 height 23
click at [487, 381] on input "text" at bounding box center [843, 387] width 914 height 26
type input "E"
click at [469, 539] on p "EventNow to order electric" at bounding box center [838, 538] width 880 height 16
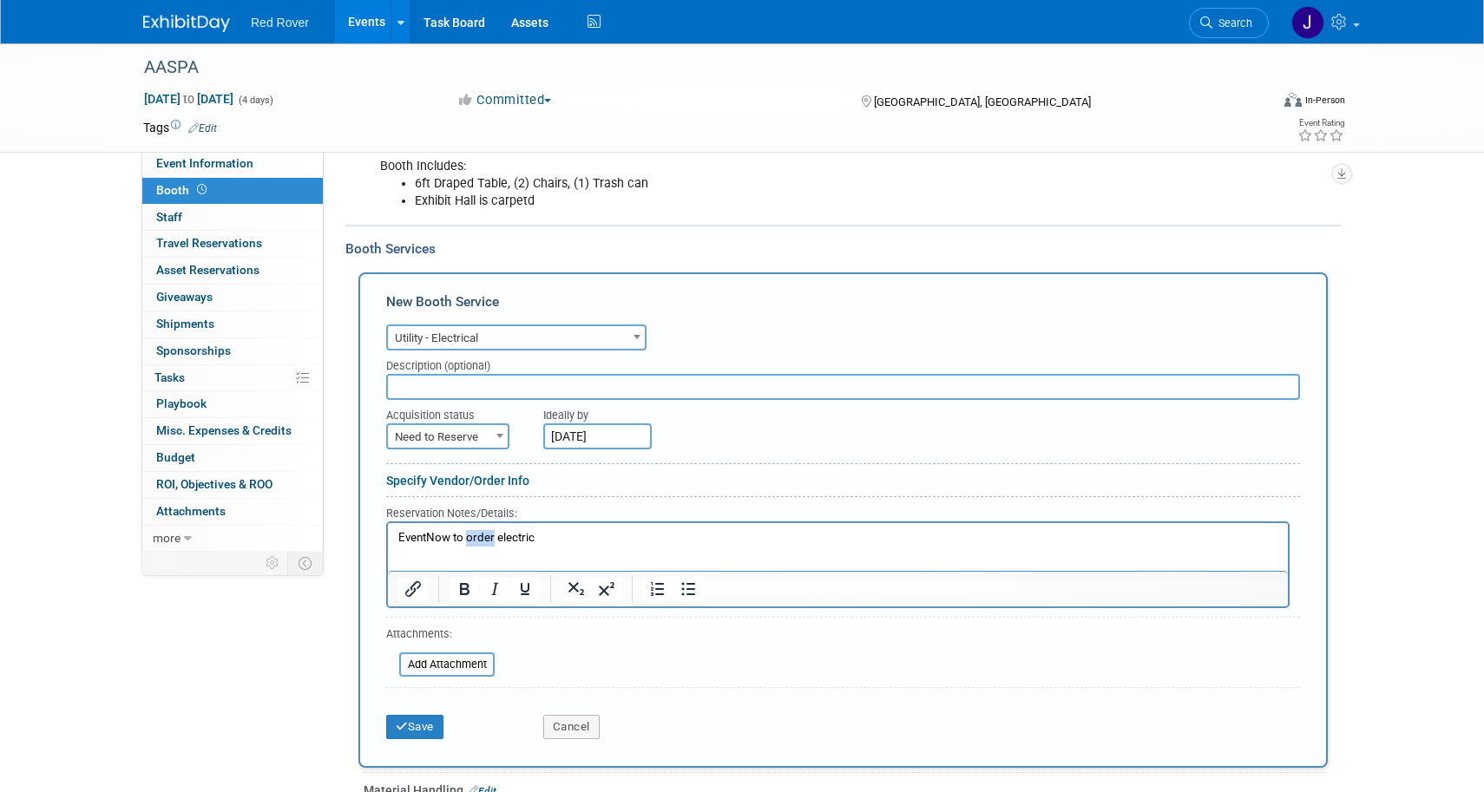
click at [469, 539] on p "EventNow to order electric" at bounding box center [838, 538] width 880 height 16
copy p "EventNow to order electric"
click at [467, 383] on input "text" at bounding box center [843, 387] width 914 height 26
paste input "EventNow to order electric"
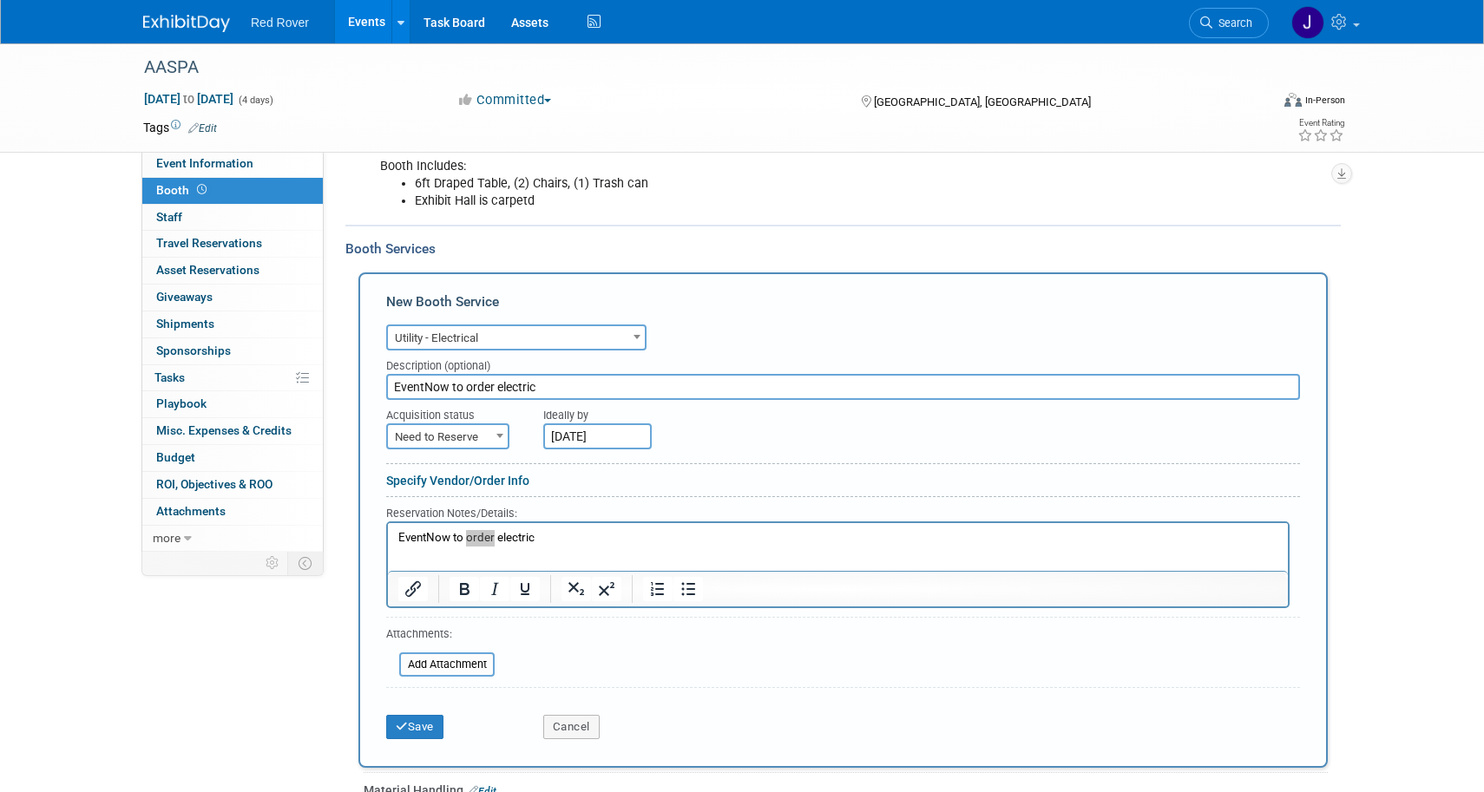
type input "EventNow to order electric"
drag, startPoint x: 842, startPoint y: 1051, endPoint x: 454, endPoint y: 535, distance: 645.2
click at [454, 535] on p "EventNow to order electric" at bounding box center [838, 538] width 880 height 16
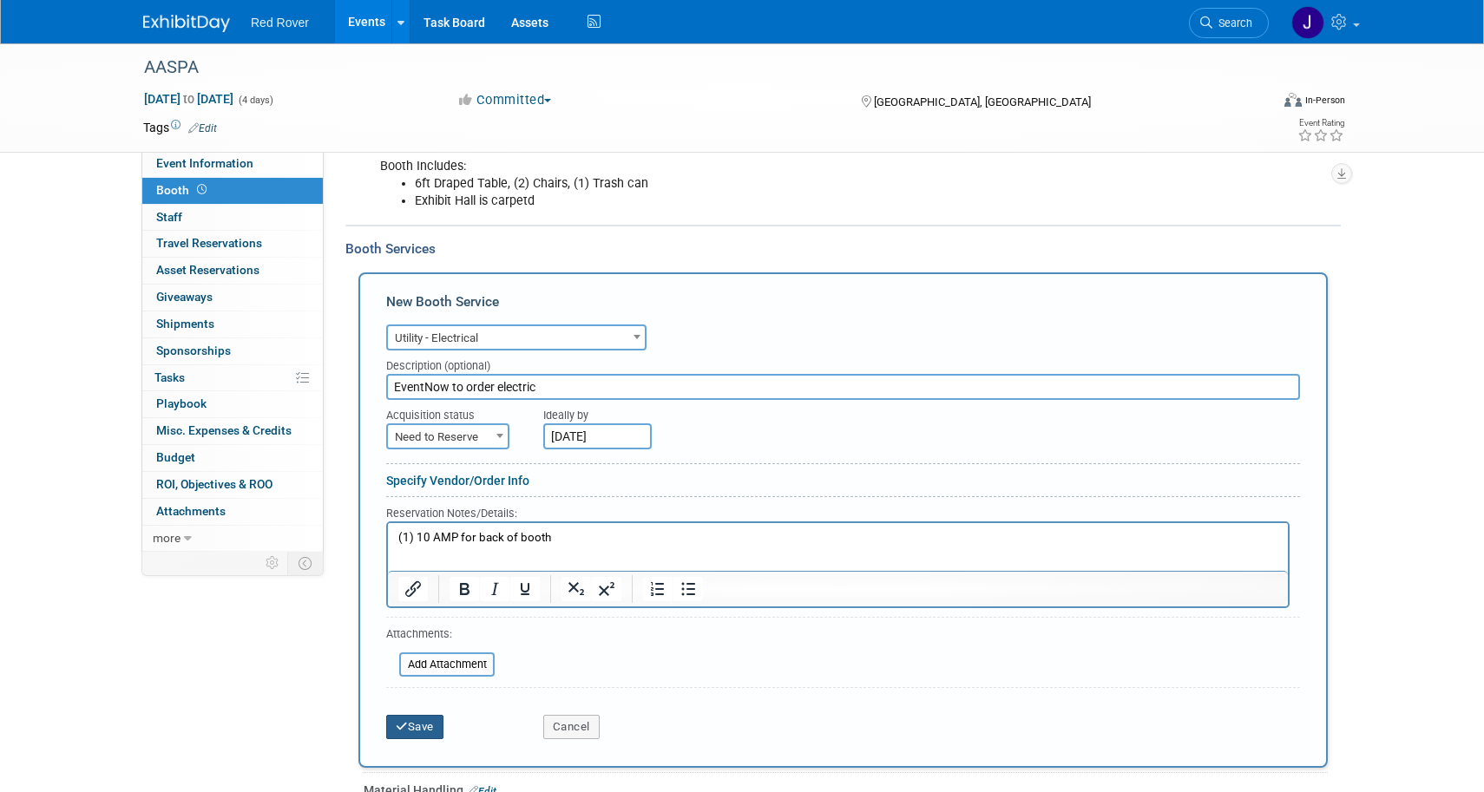
click at [404, 721] on icon "submit" at bounding box center [402, 726] width 12 height 11
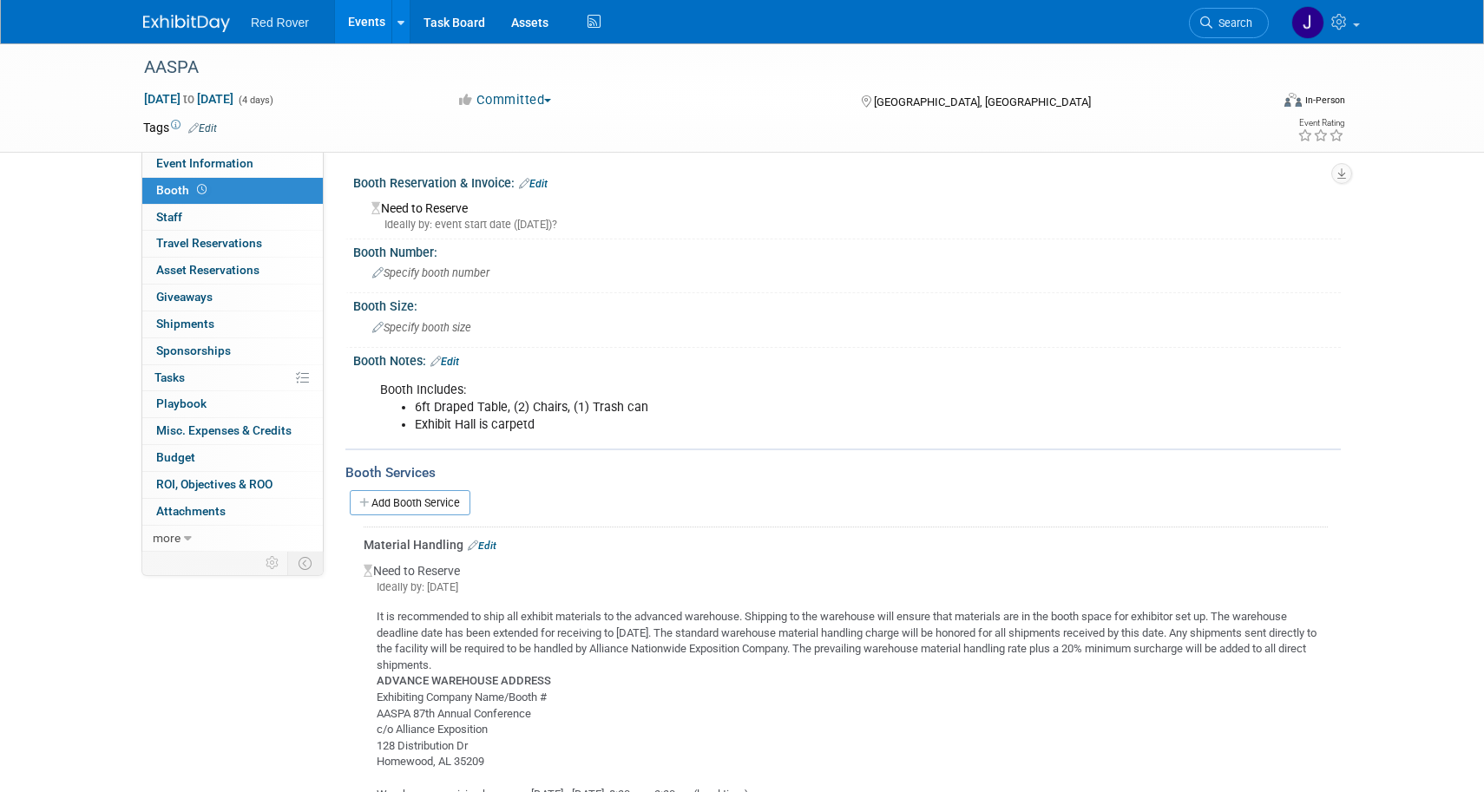
scroll to position [0, 0]
click at [447, 332] on div "Specify booth size" at bounding box center [847, 327] width 962 height 27
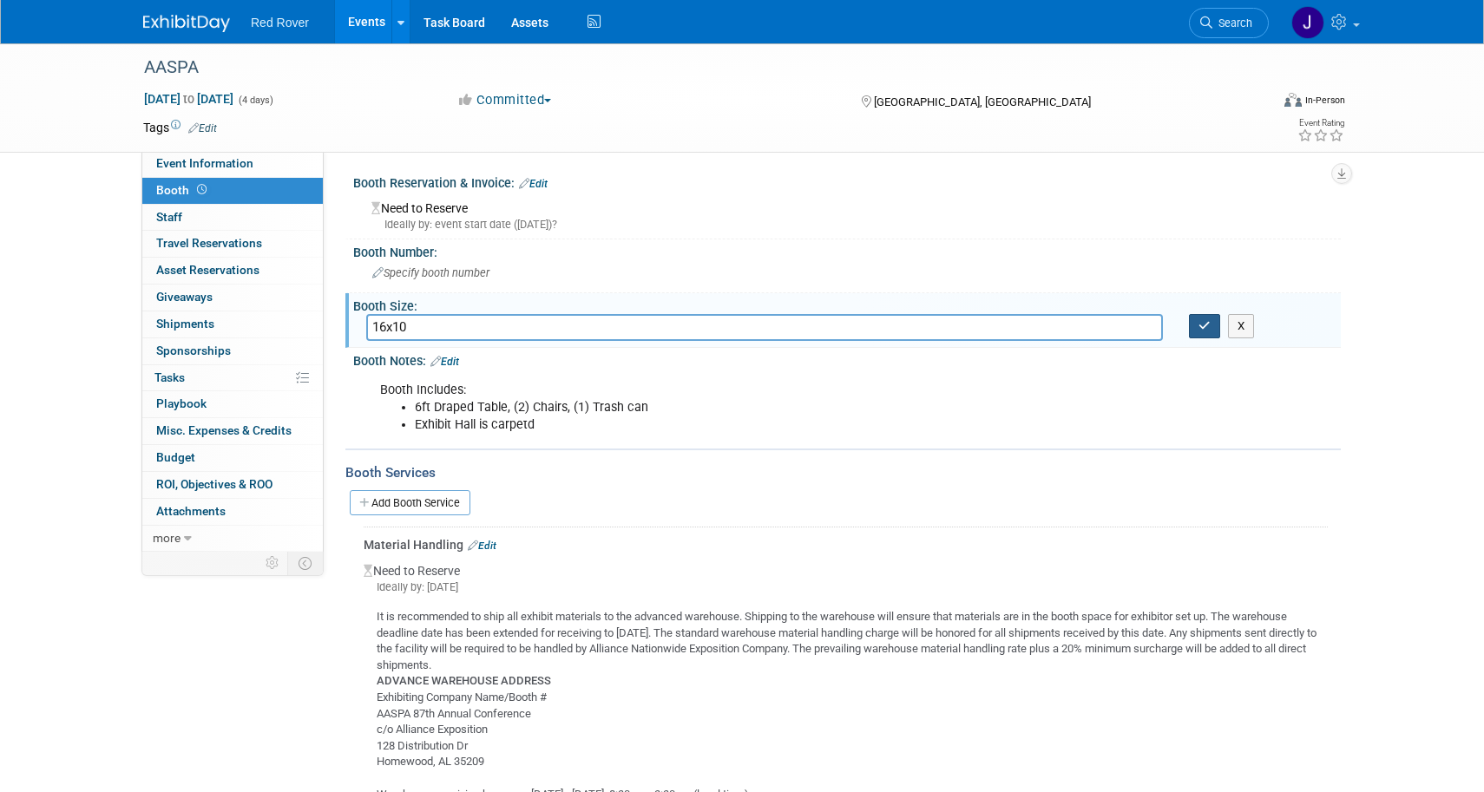
type input "16x10"
click at [1212, 324] on button "button" at bounding box center [1204, 326] width 31 height 24
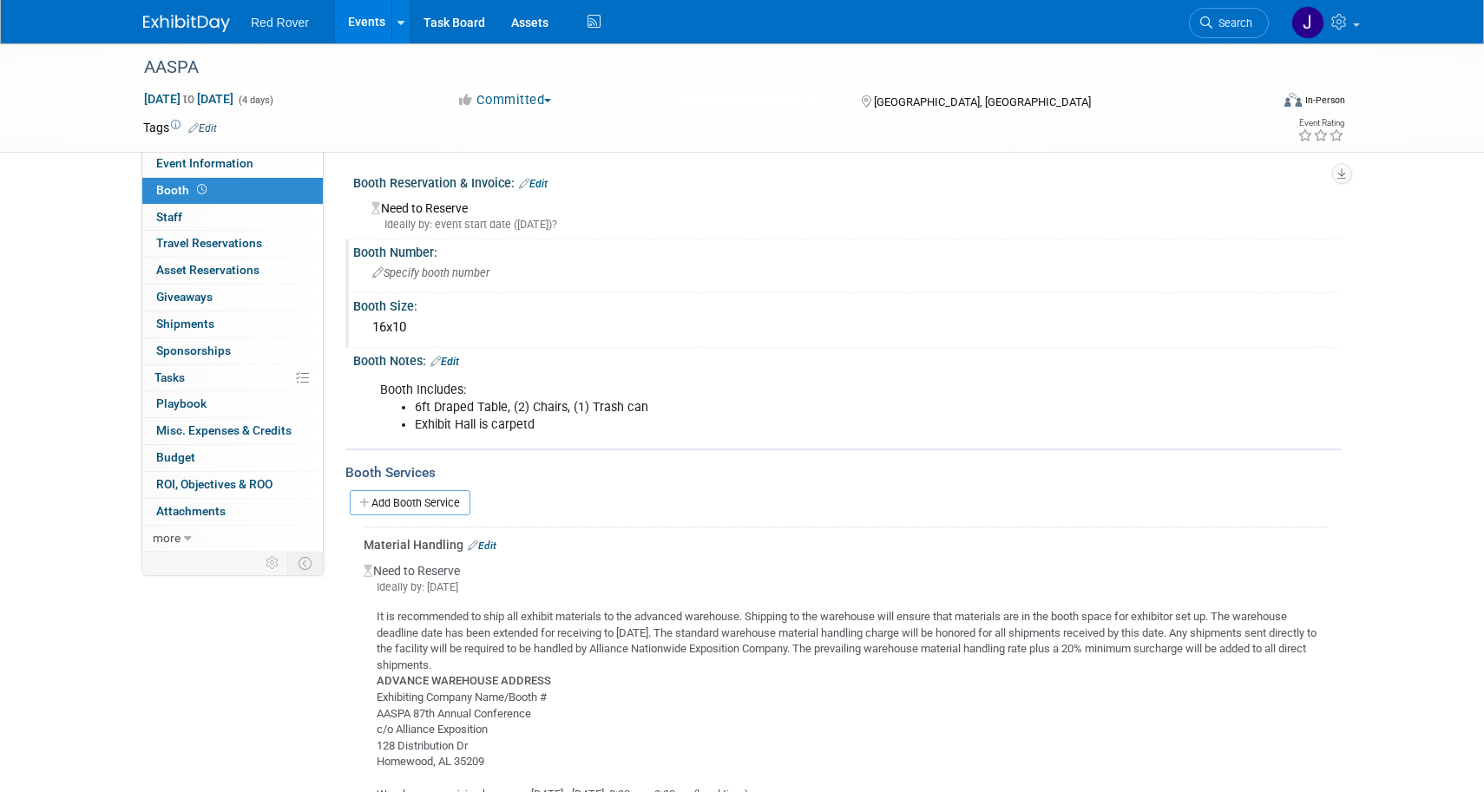
click at [432, 250] on div "Booth Number:" at bounding box center [847, 251] width 988 height 22
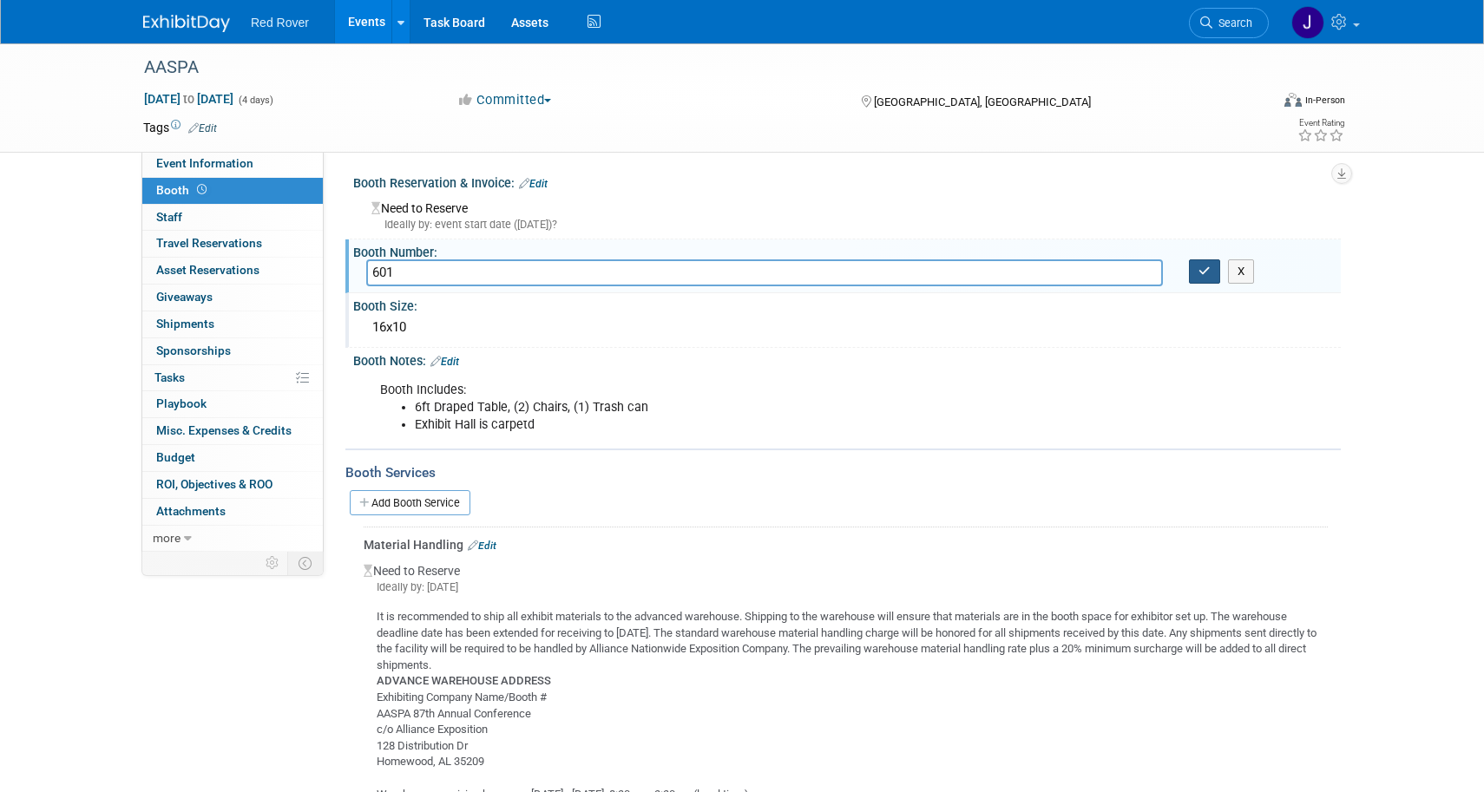
type input "601"
click at [1207, 259] on button "button" at bounding box center [1204, 271] width 31 height 24
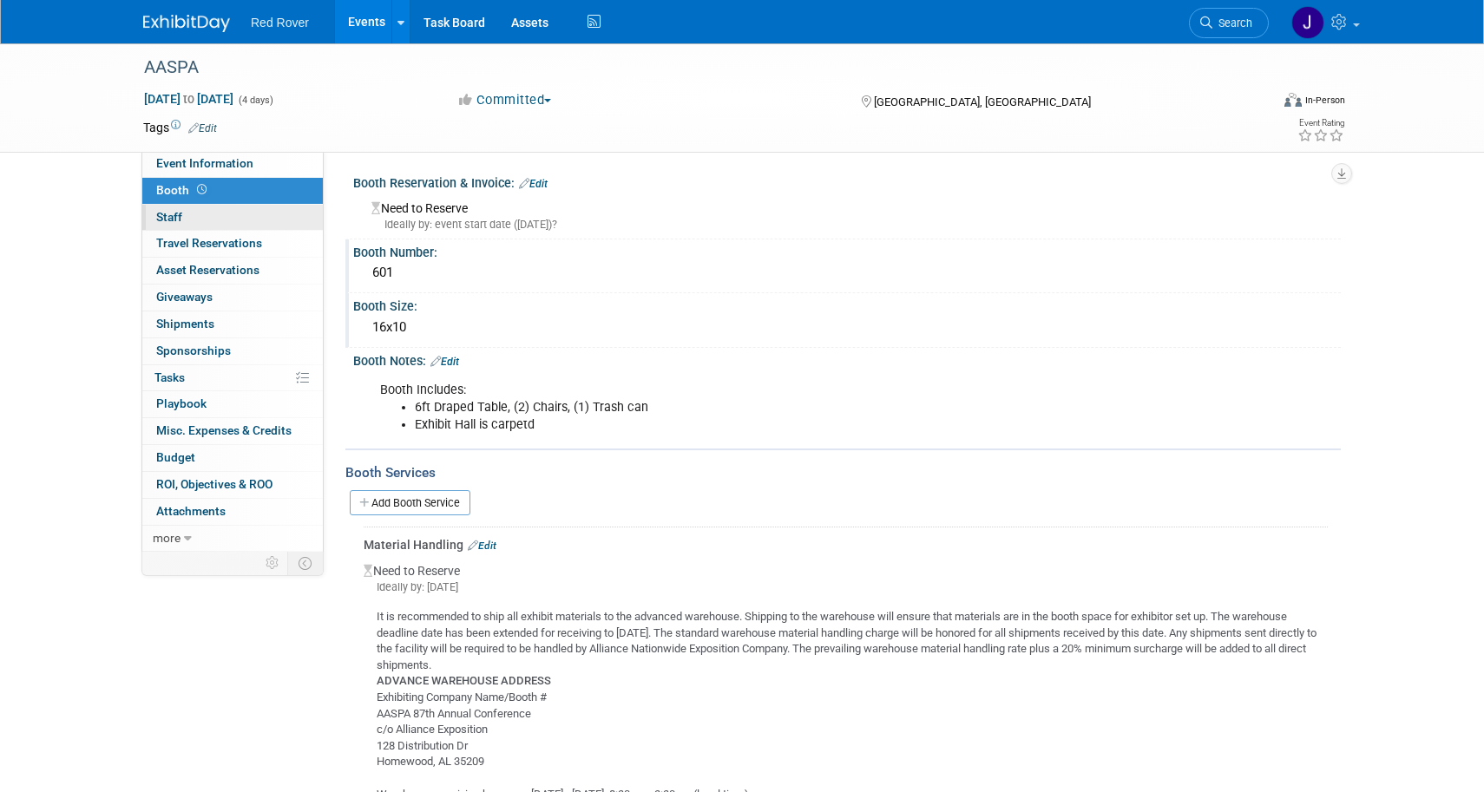
click at [196, 215] on link "0 Staff 0" at bounding box center [232, 218] width 181 height 26
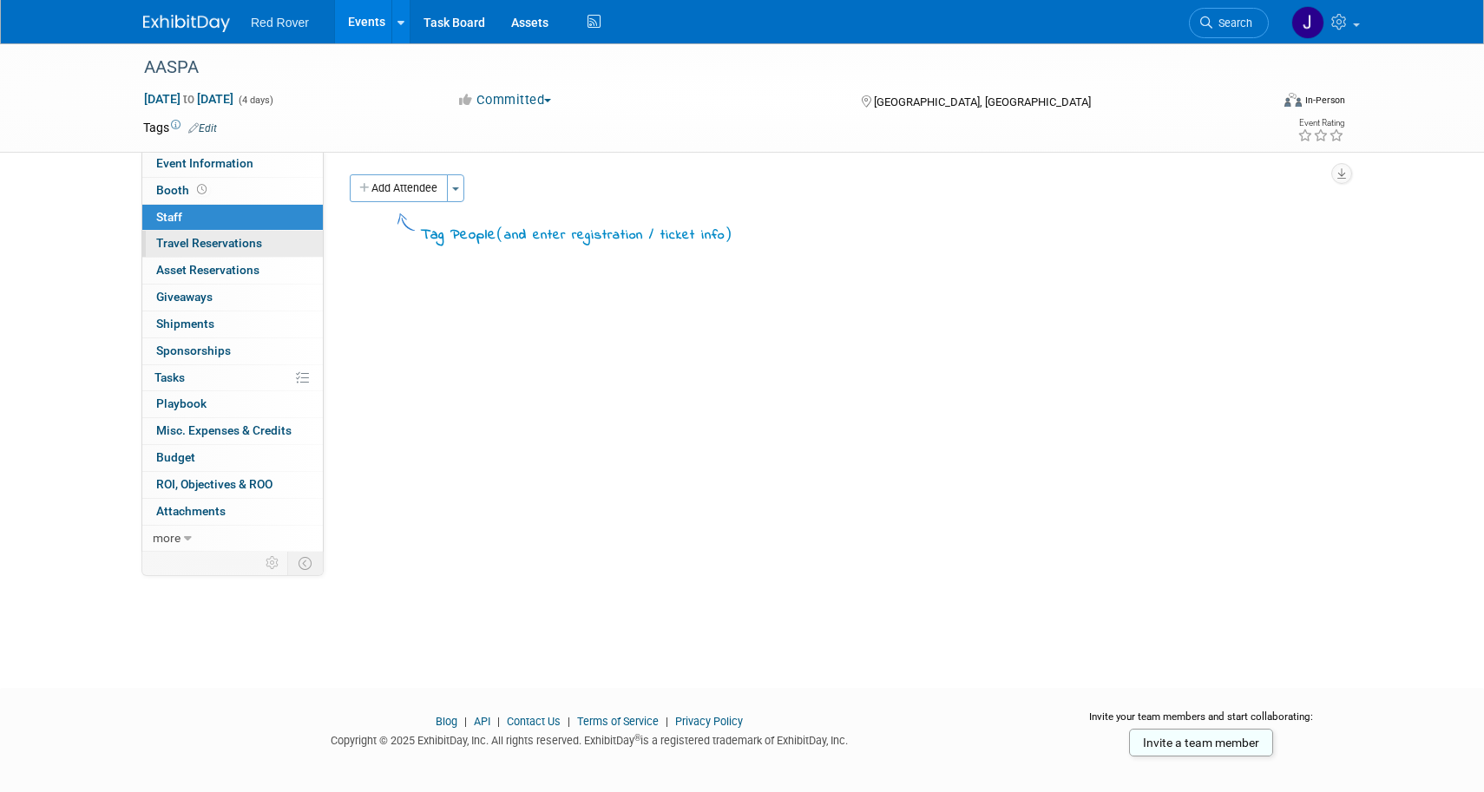
click at [202, 250] on link "0 Travel Reservations 0" at bounding box center [232, 244] width 181 height 26
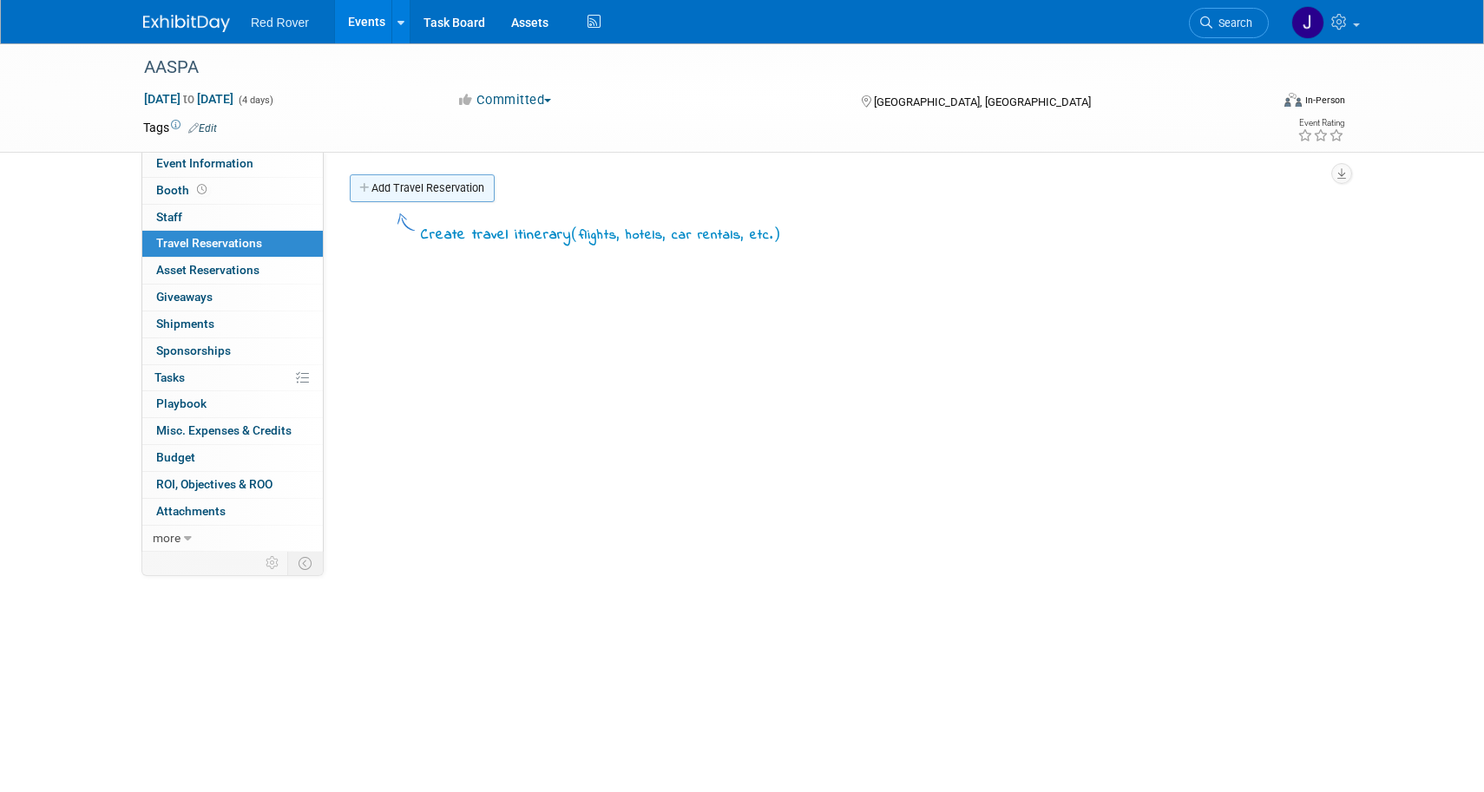
click at [440, 200] on link "Add Travel Reservation" at bounding box center [422, 188] width 145 height 28
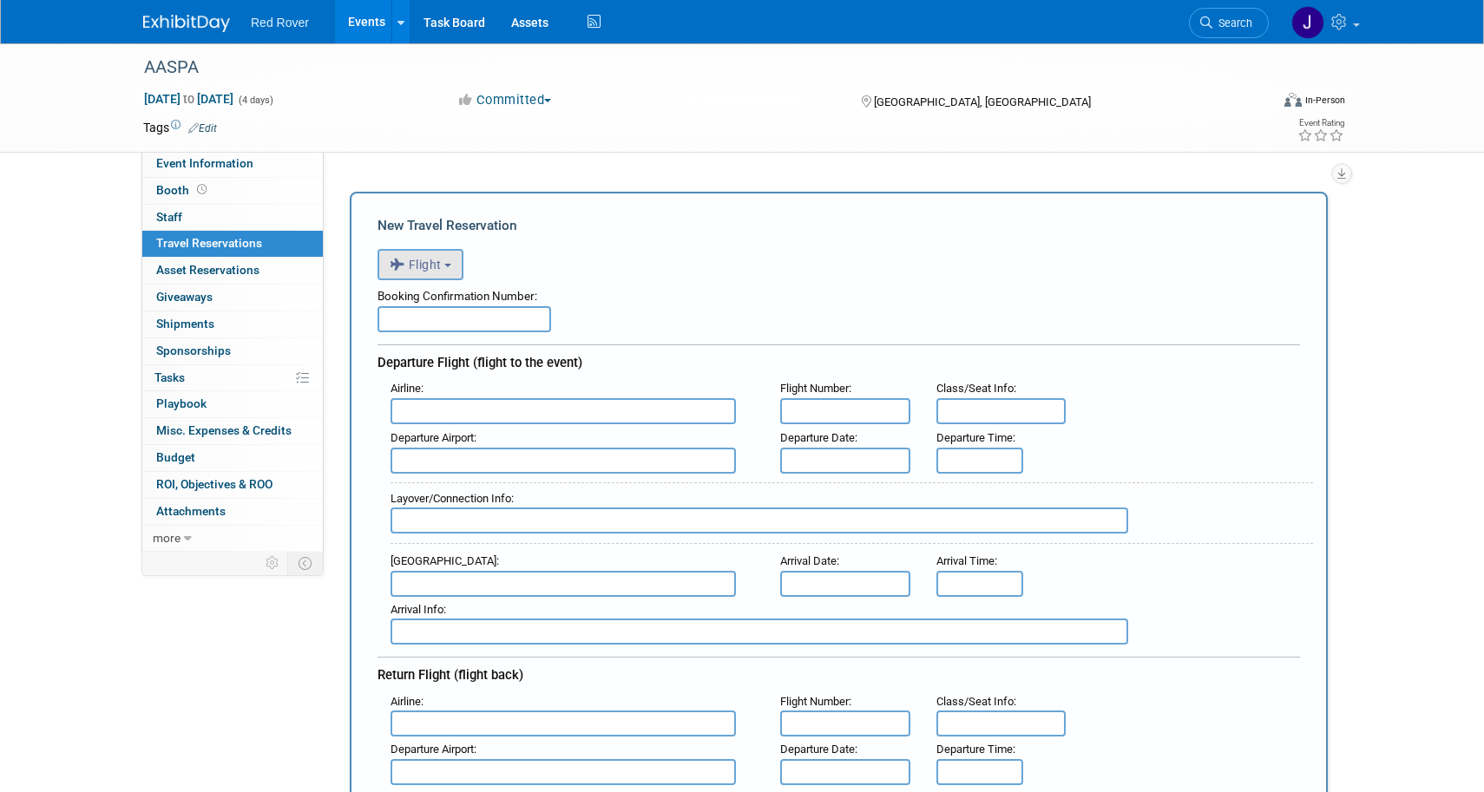
click at [447, 264] on b "button" at bounding box center [447, 265] width 7 height 3
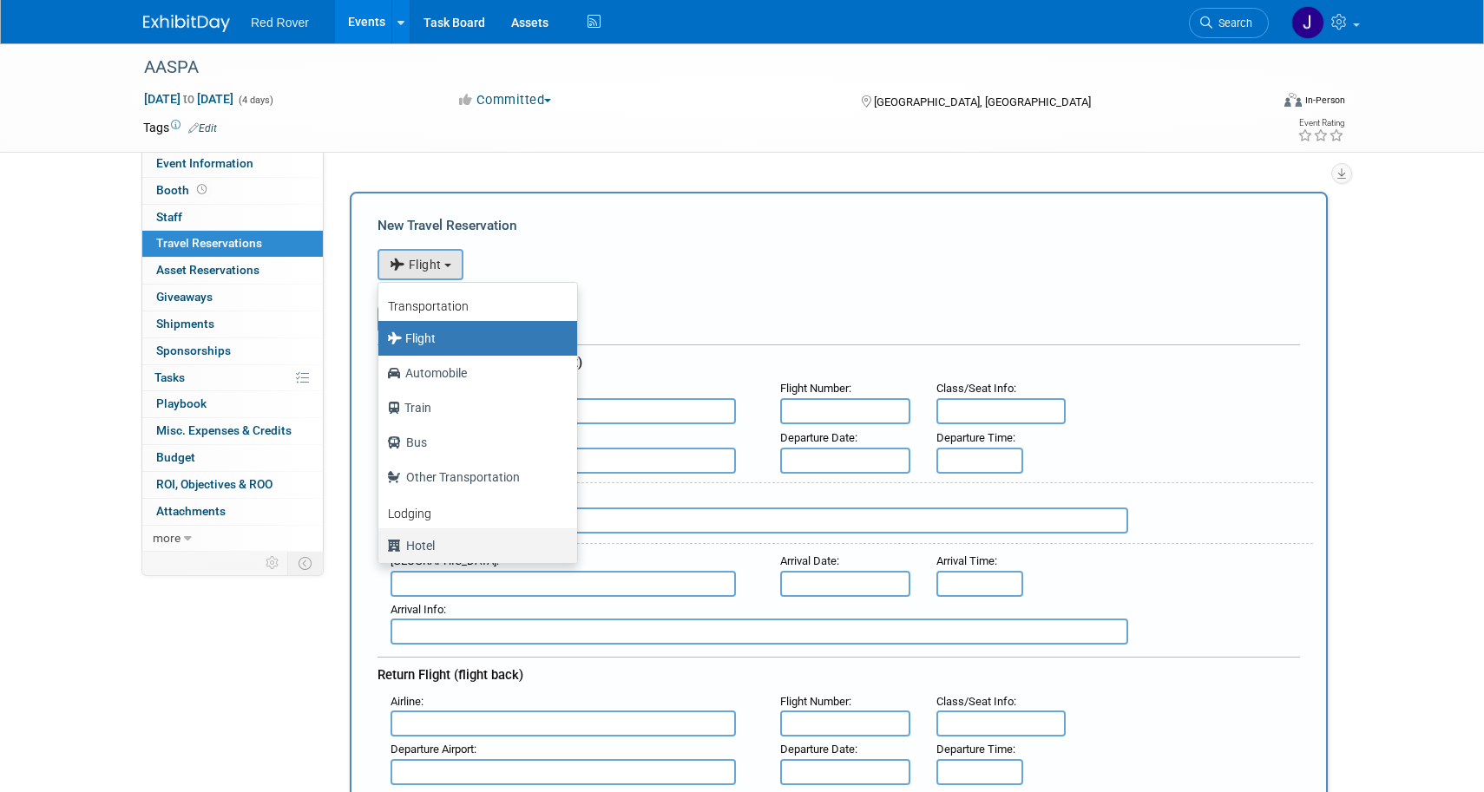
click at [477, 549] on label "Hotel" at bounding box center [473, 546] width 173 height 28
click at [381, 549] on input "Hotel" at bounding box center [375, 543] width 11 height 11
select select "6"
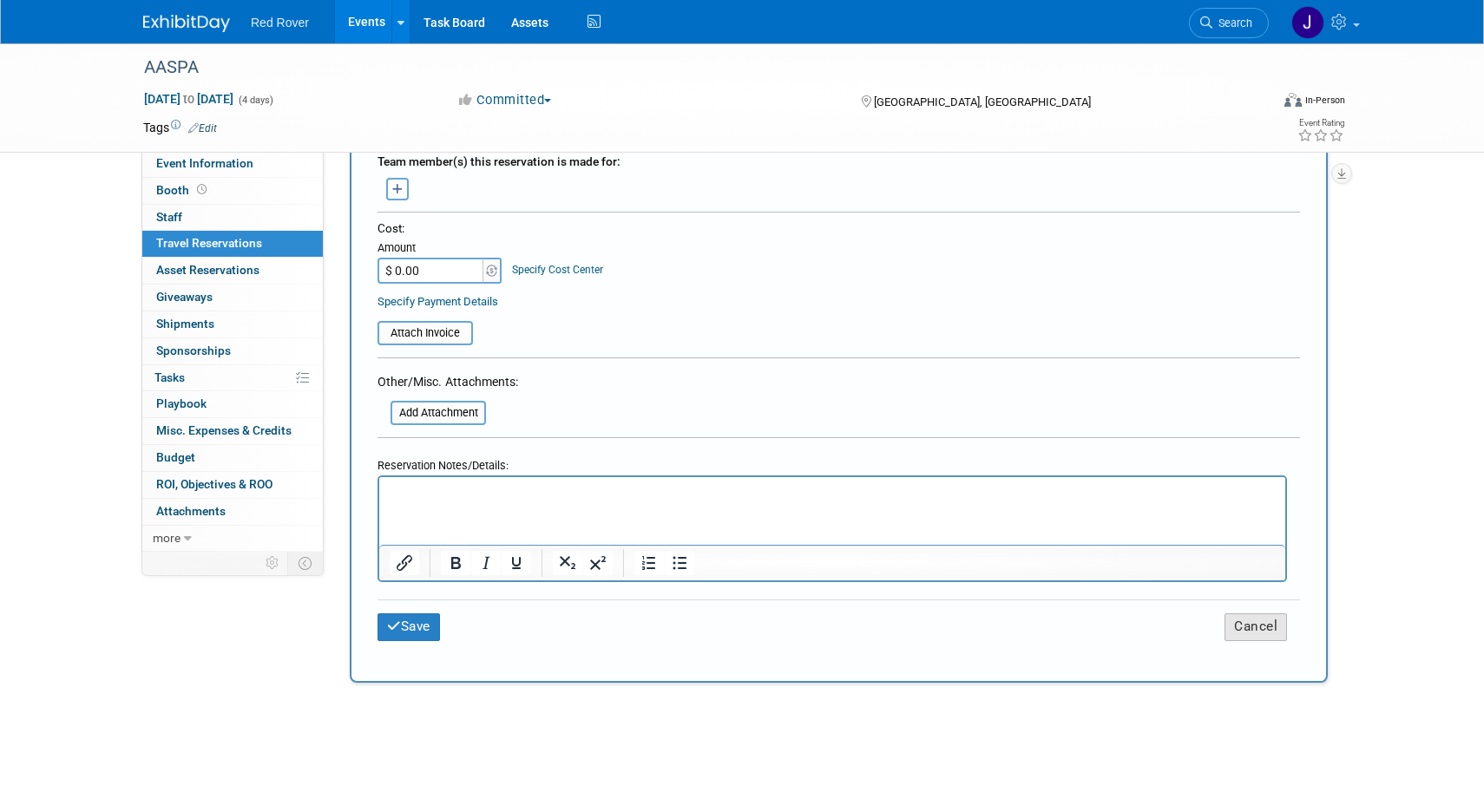
click at [1249, 627] on button "Cancel" at bounding box center [1256, 627] width 62 height 27
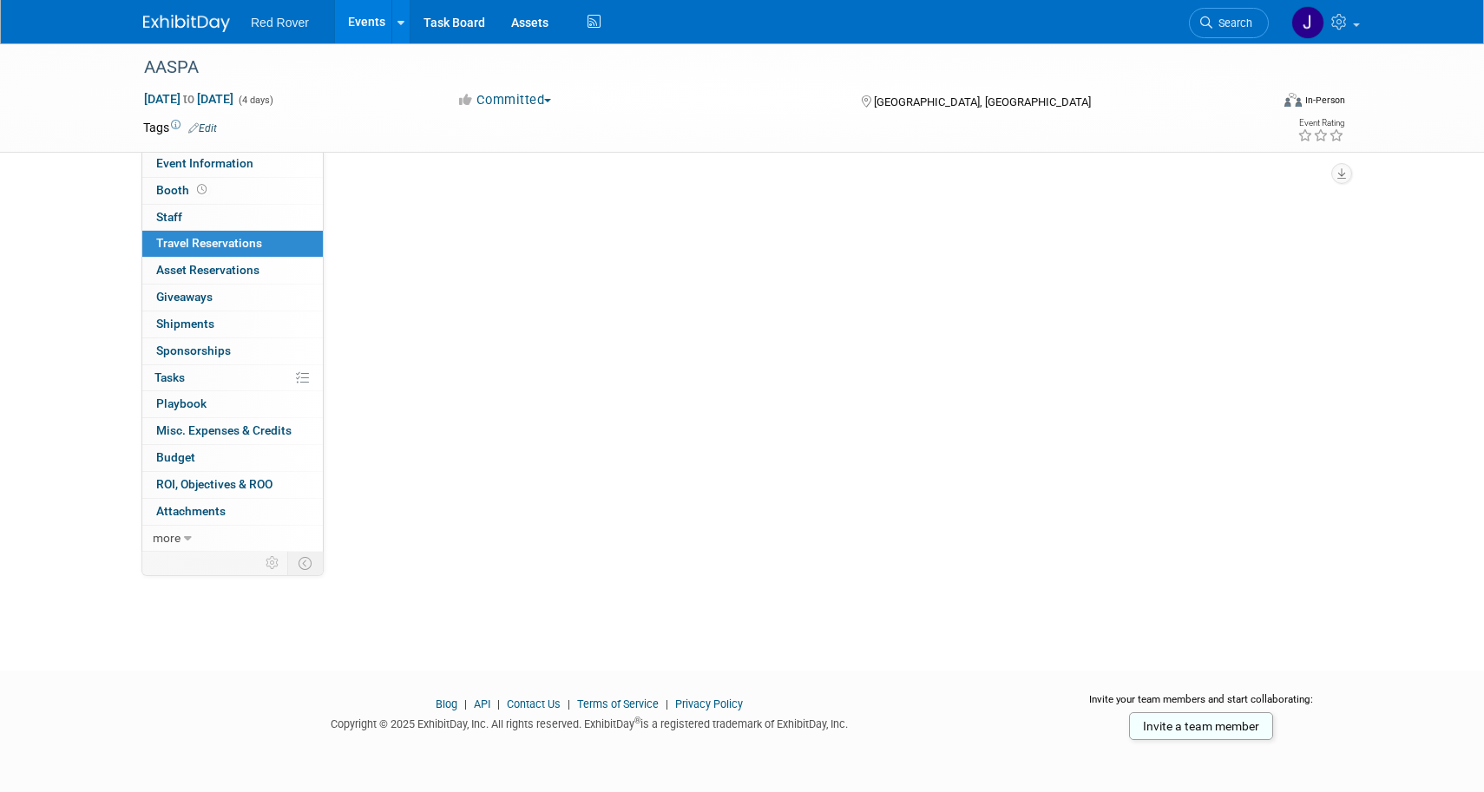
scroll to position [127, 0]
click at [233, 346] on link "0 Sponsorships 0" at bounding box center [232, 351] width 181 height 26
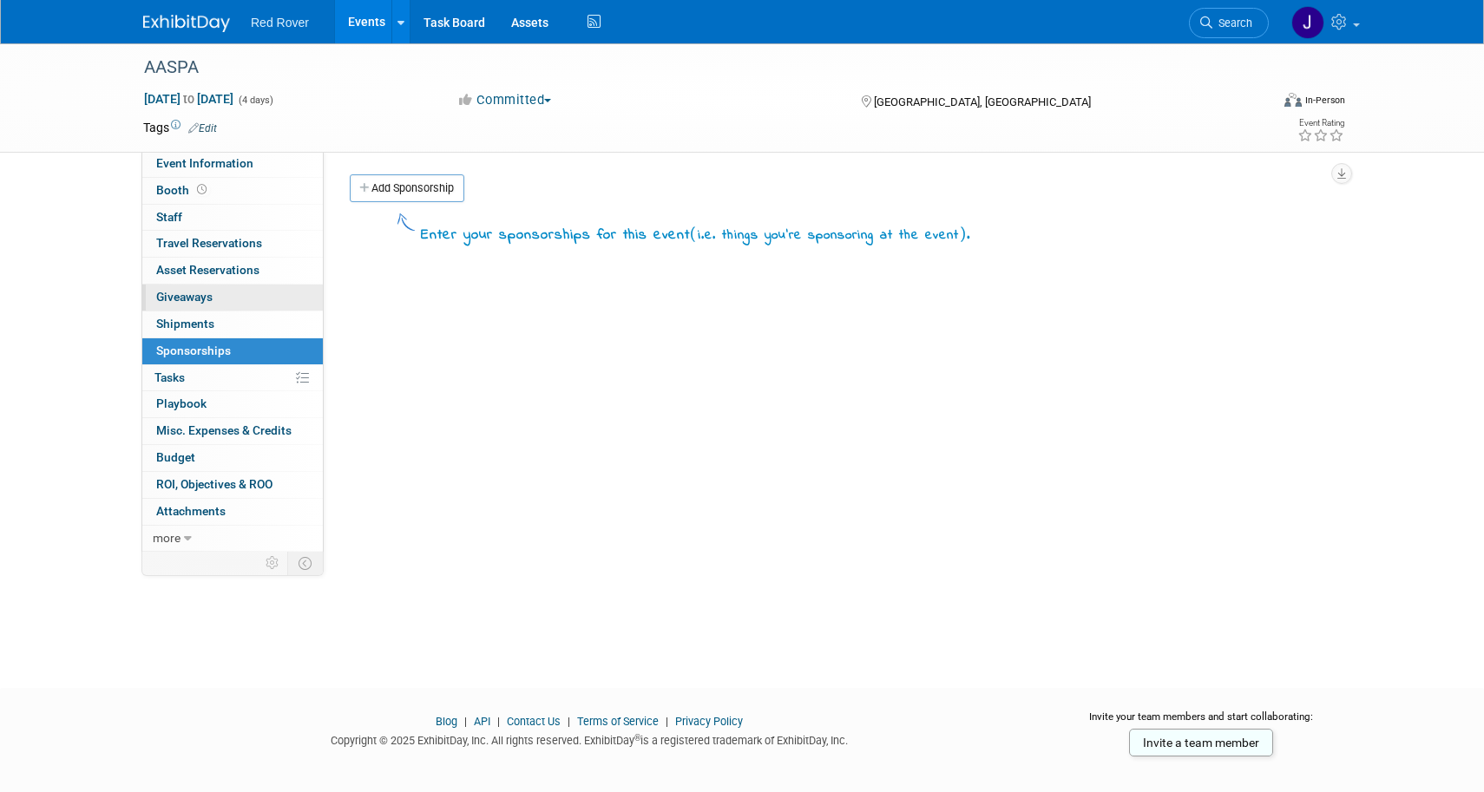
scroll to position [0, 0]
click at [208, 290] on span "Giveaways 0" at bounding box center [184, 297] width 56 height 14
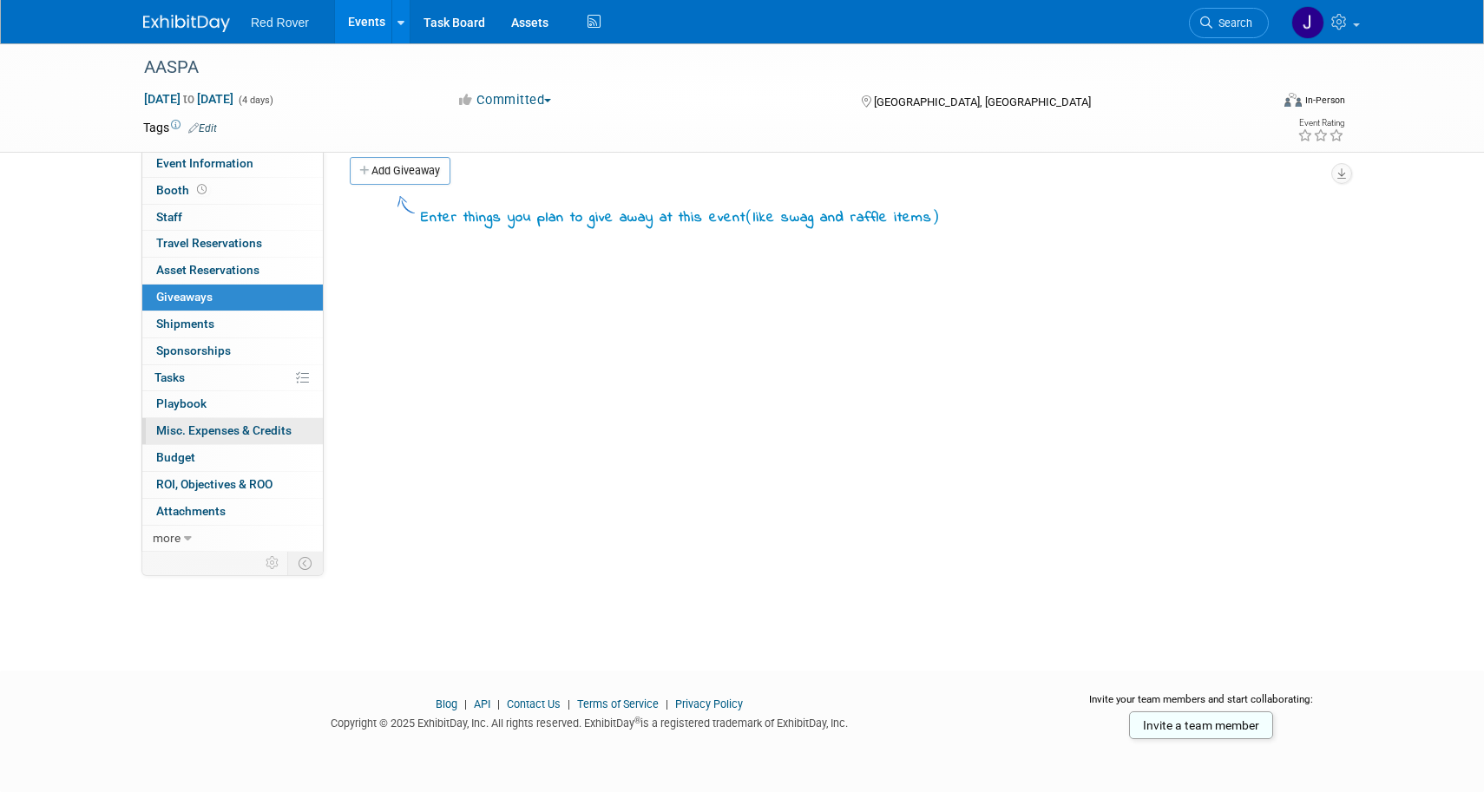
scroll to position [17, 0]
click at [233, 446] on link "Budget" at bounding box center [232, 458] width 181 height 26
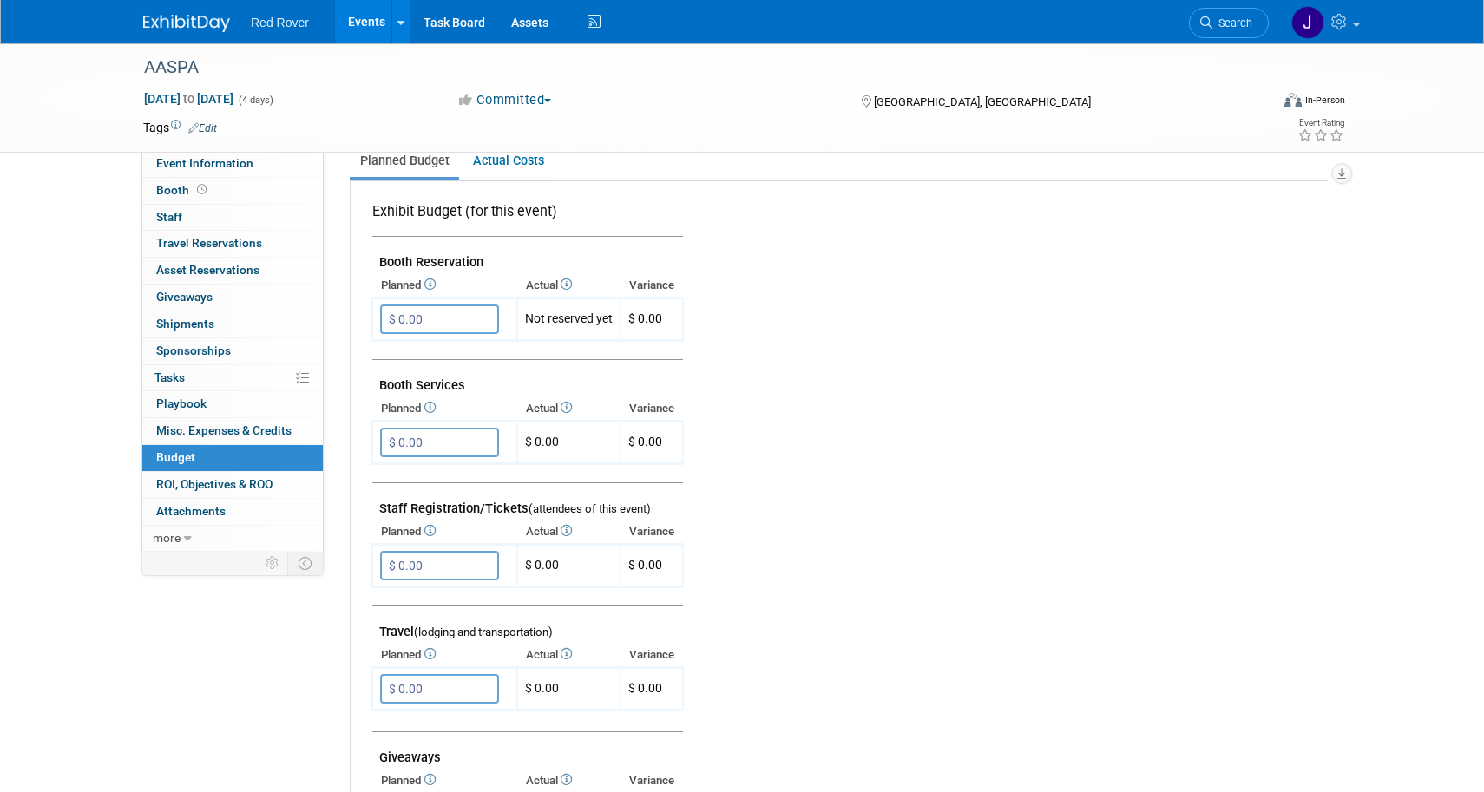
scroll to position [347, 0]
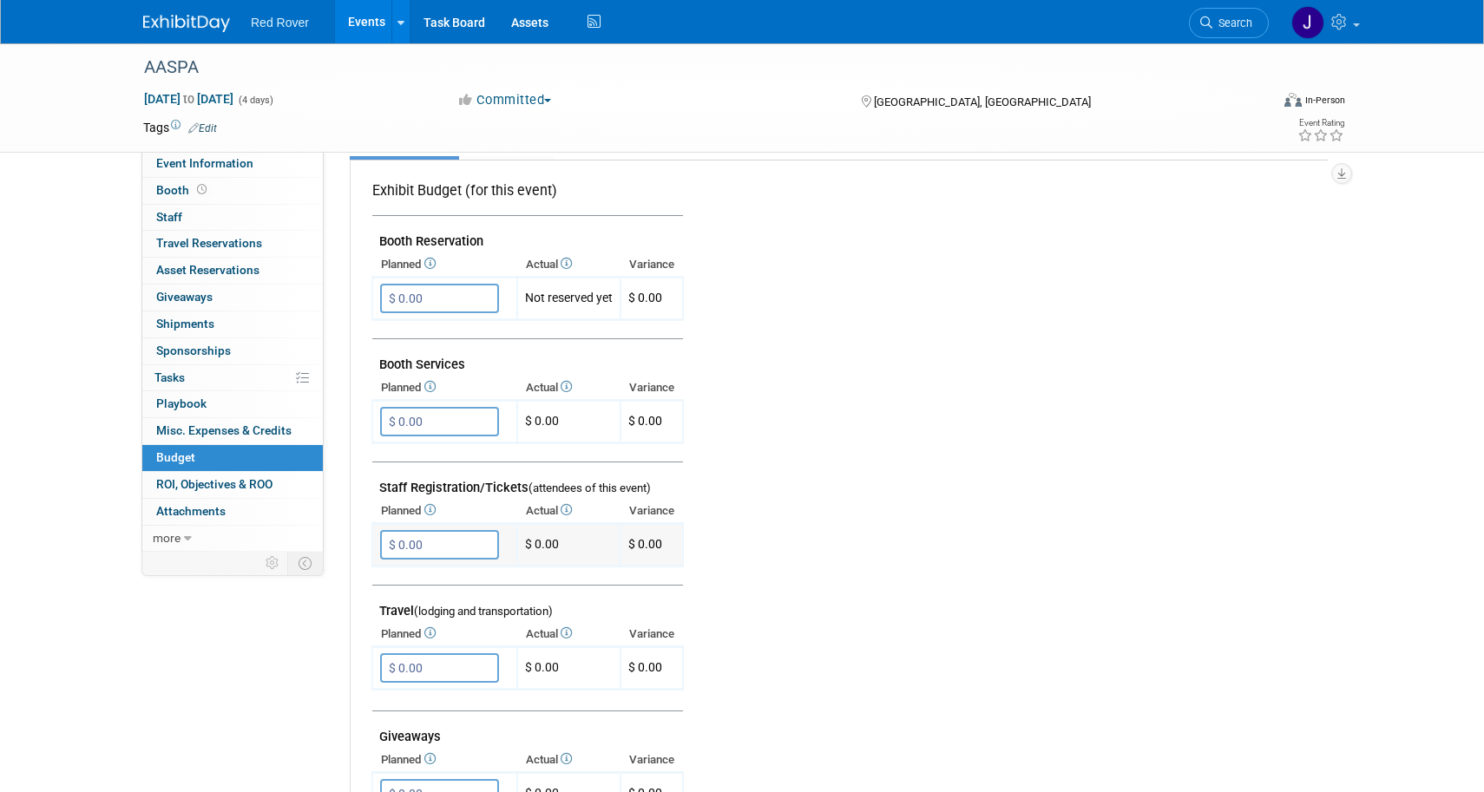
click at [421, 530] on input "$ 0.00" at bounding box center [439, 545] width 119 height 30
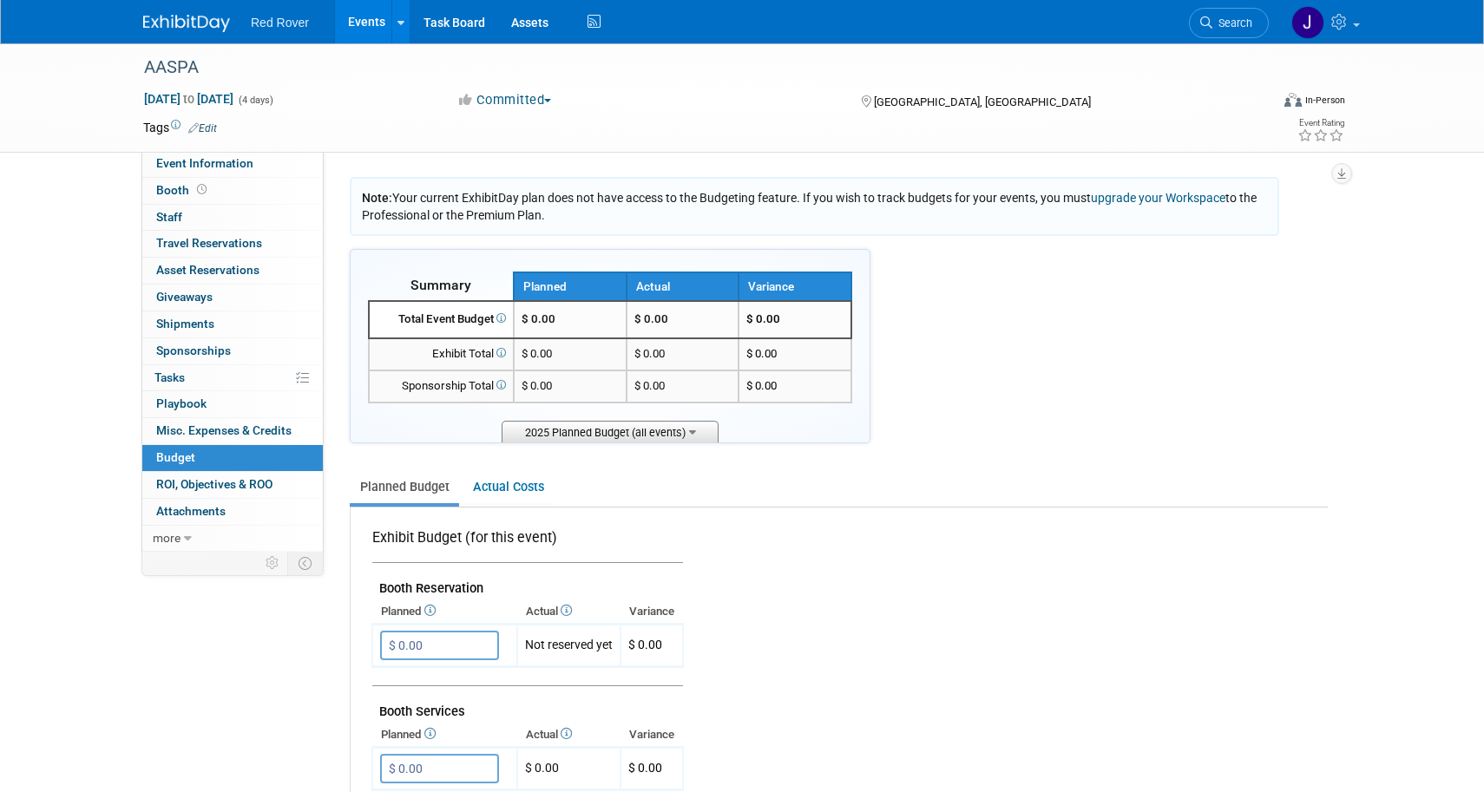
scroll to position [0, 0]
click at [494, 493] on link "Actual Costs" at bounding box center [508, 487] width 91 height 32
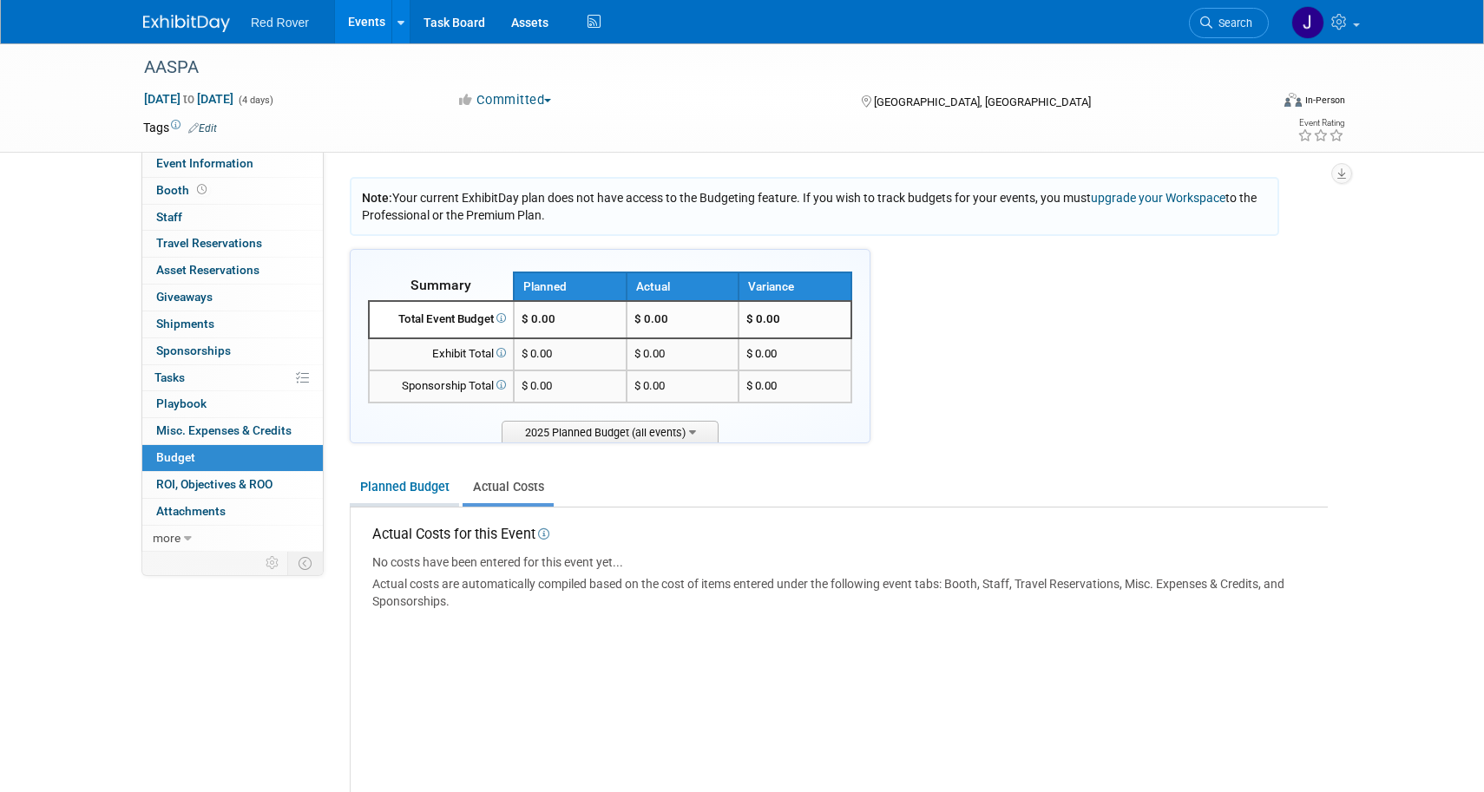
click at [418, 494] on link "Planned Budget" at bounding box center [404, 487] width 109 height 32
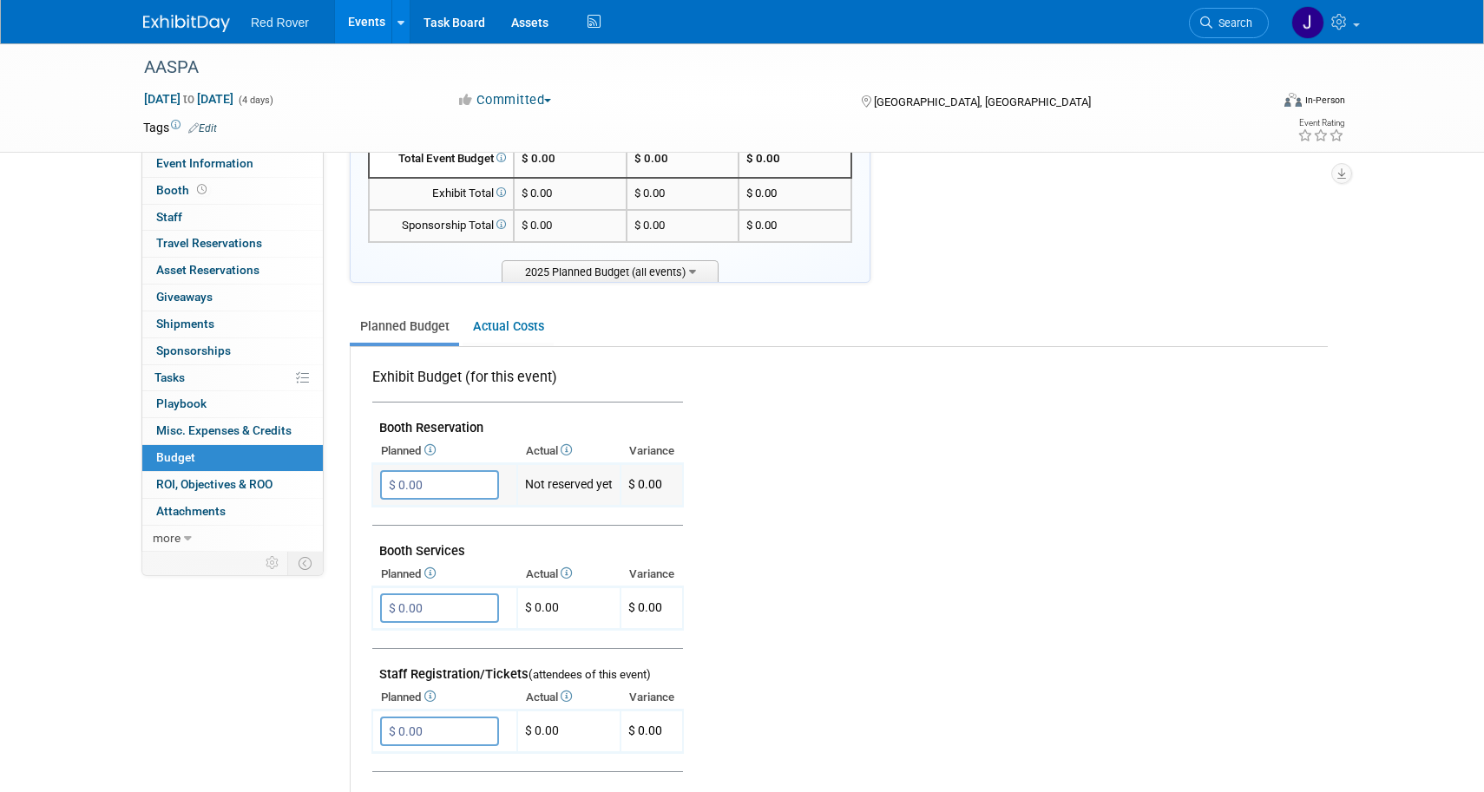
scroll to position [164, 0]
drag, startPoint x: 453, startPoint y: 476, endPoint x: 339, endPoint y: 476, distance: 113.7
click at [339, 477] on div "Event Information Event Info Booth Booth 0 Staff 0 Staff 0 Travel Reservations …" at bounding box center [742, 680] width 1224 height 1602
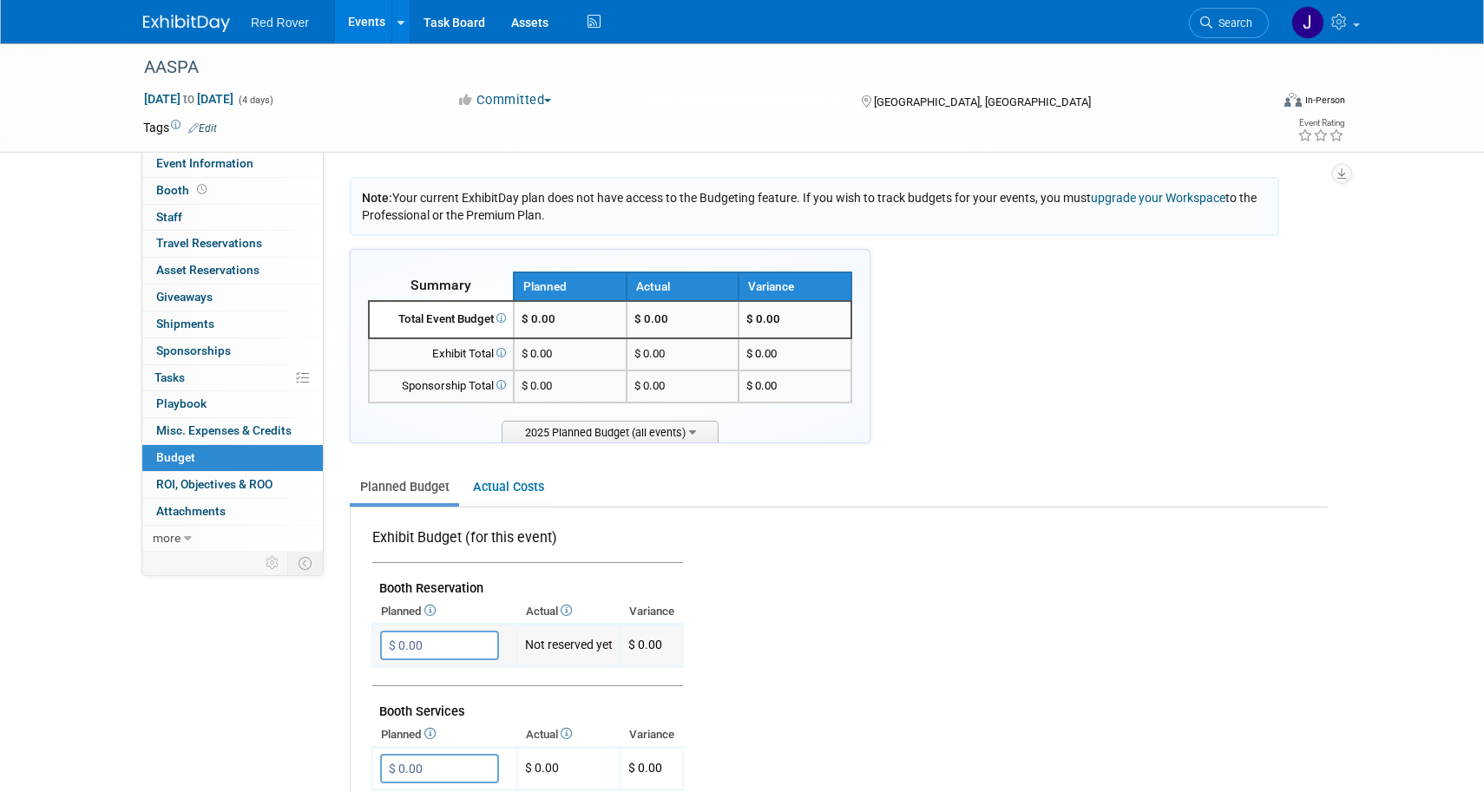
scroll to position [0, 0]
click at [466, 633] on input "$ 0.00" at bounding box center [439, 646] width 119 height 30
click at [397, 675] on icon "button" at bounding box center [396, 680] width 12 height 11
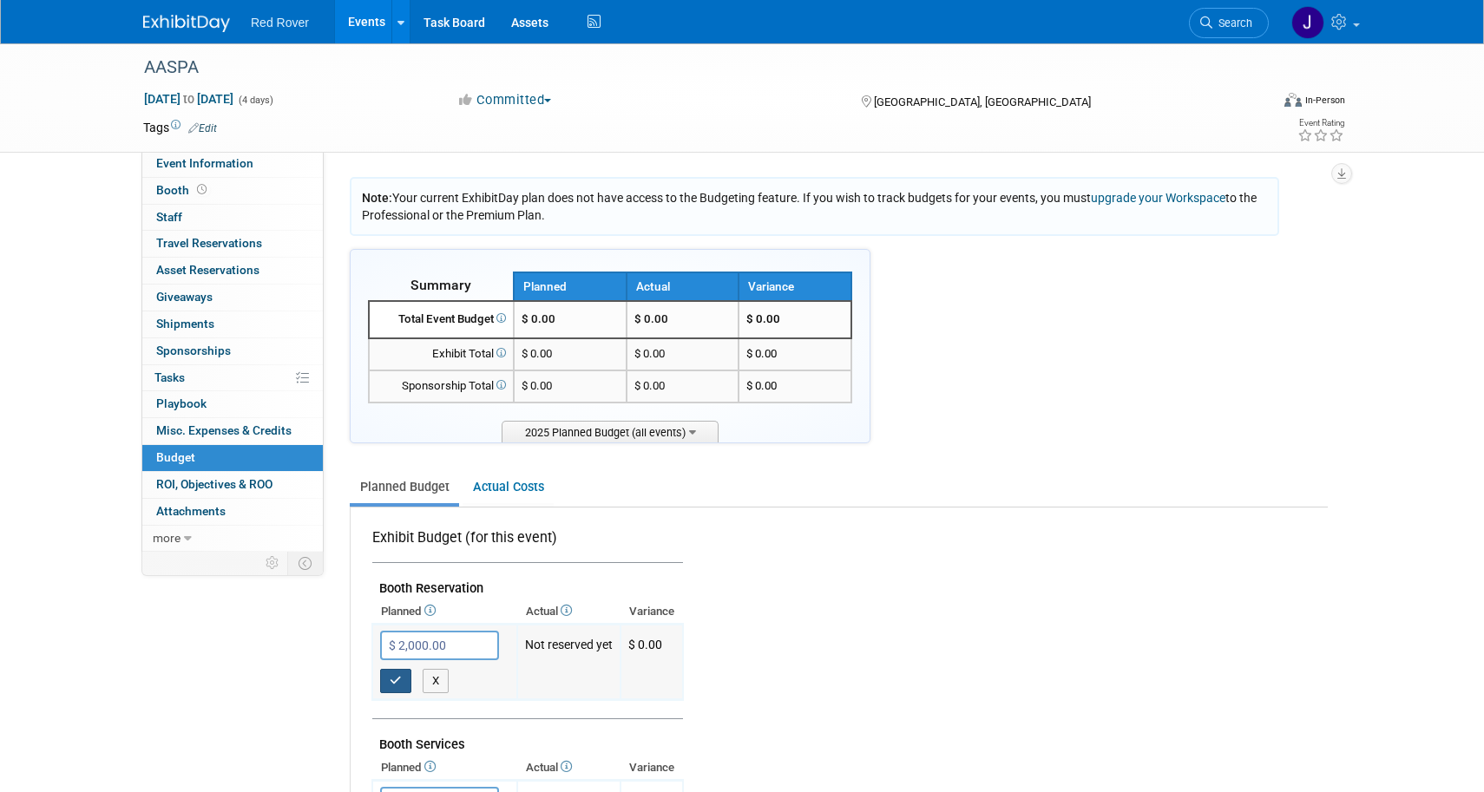
type input "$ 0.00"
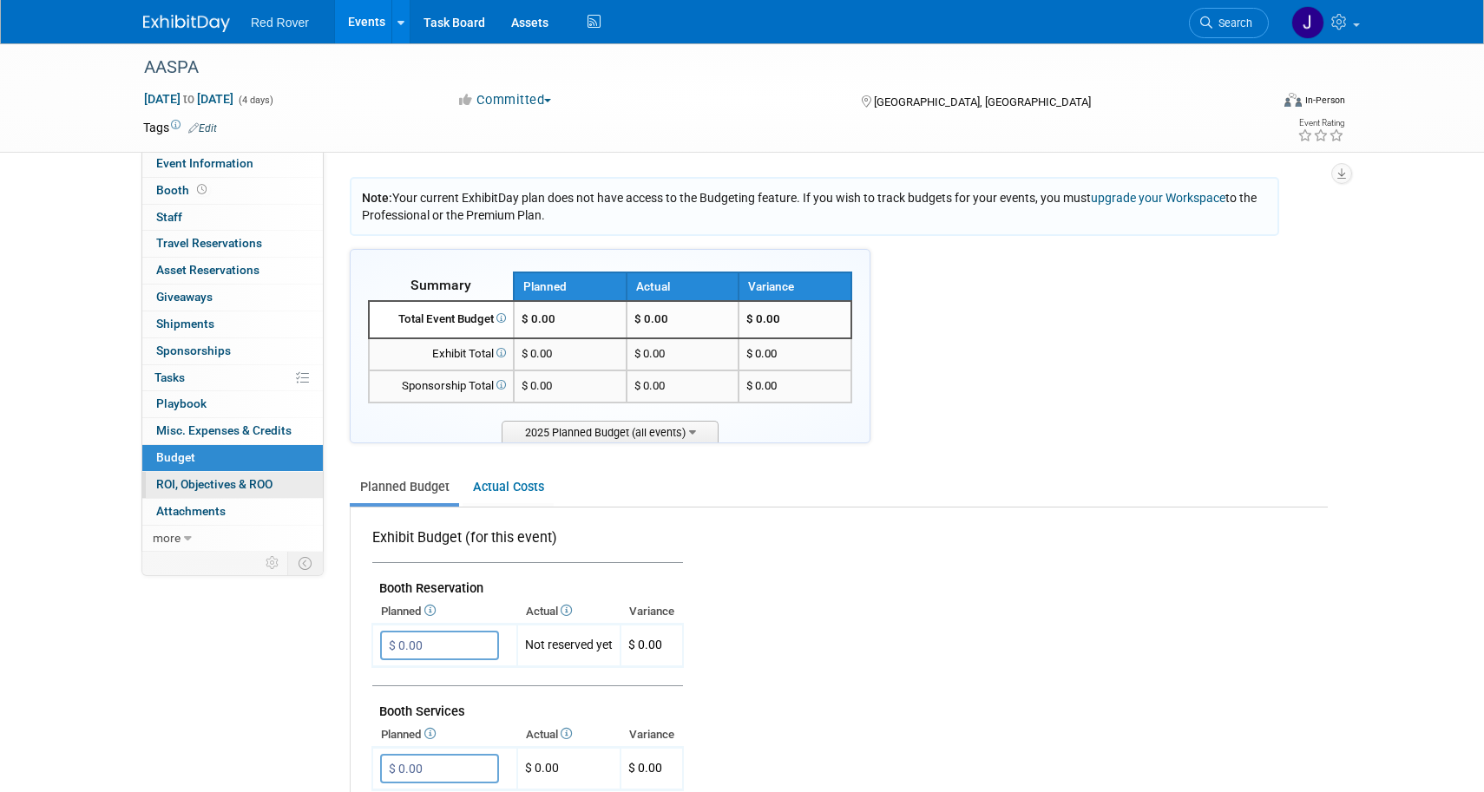
click at [194, 482] on span "ROI, Objectives & ROO 0" at bounding box center [214, 484] width 116 height 14
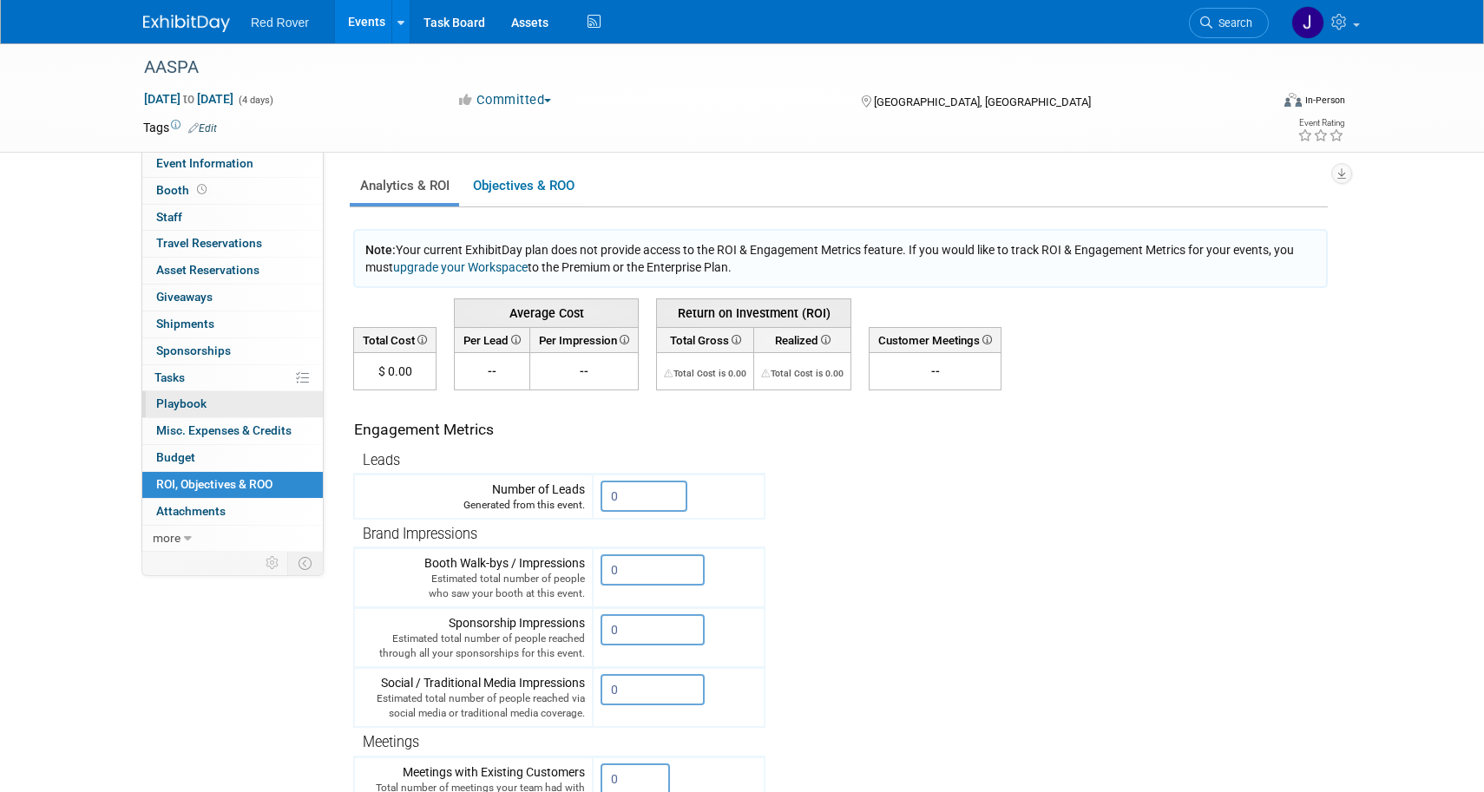
click at [192, 397] on span "Playbook 0" at bounding box center [181, 404] width 50 height 14
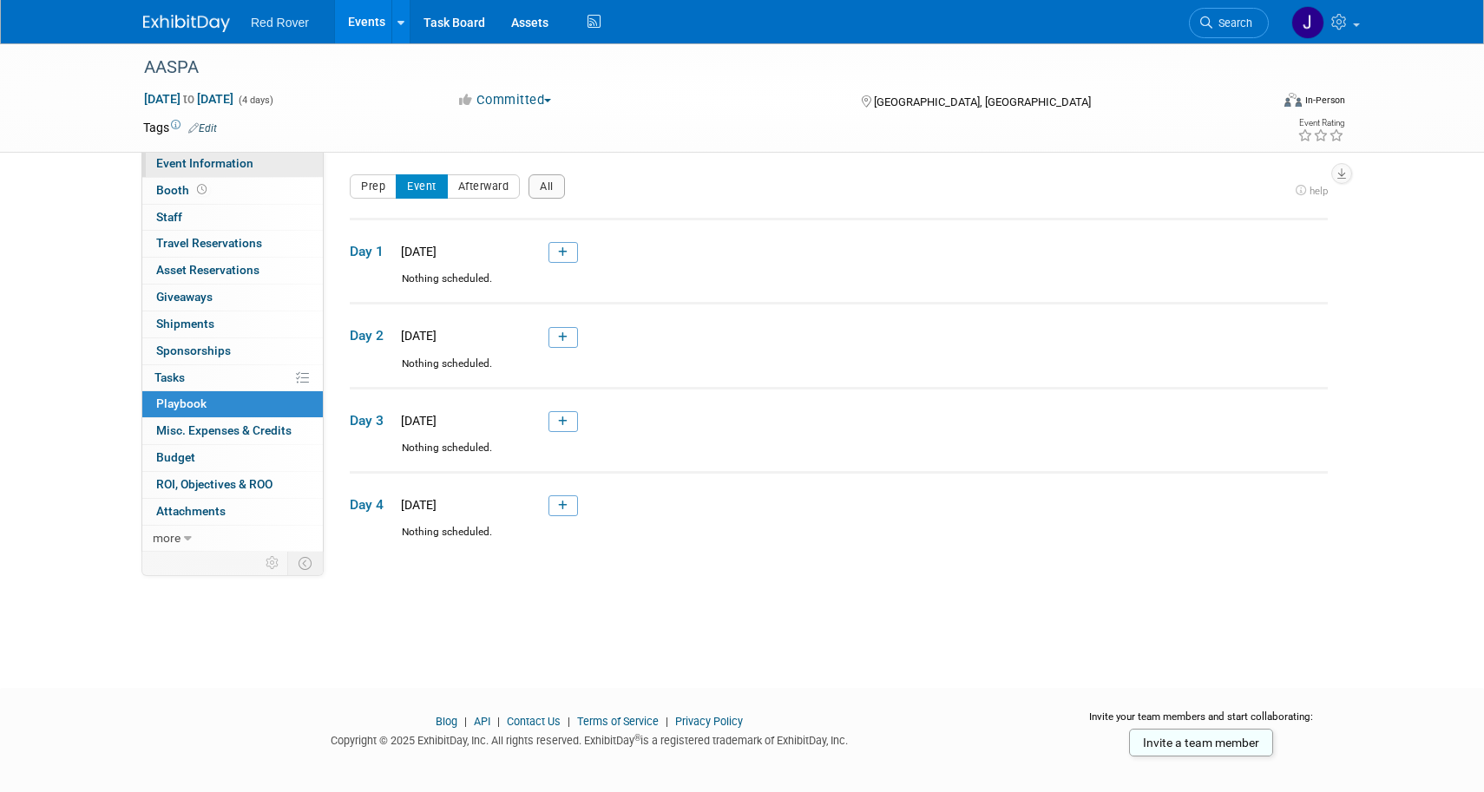
click at [223, 174] on link "Event Information" at bounding box center [232, 164] width 181 height 26
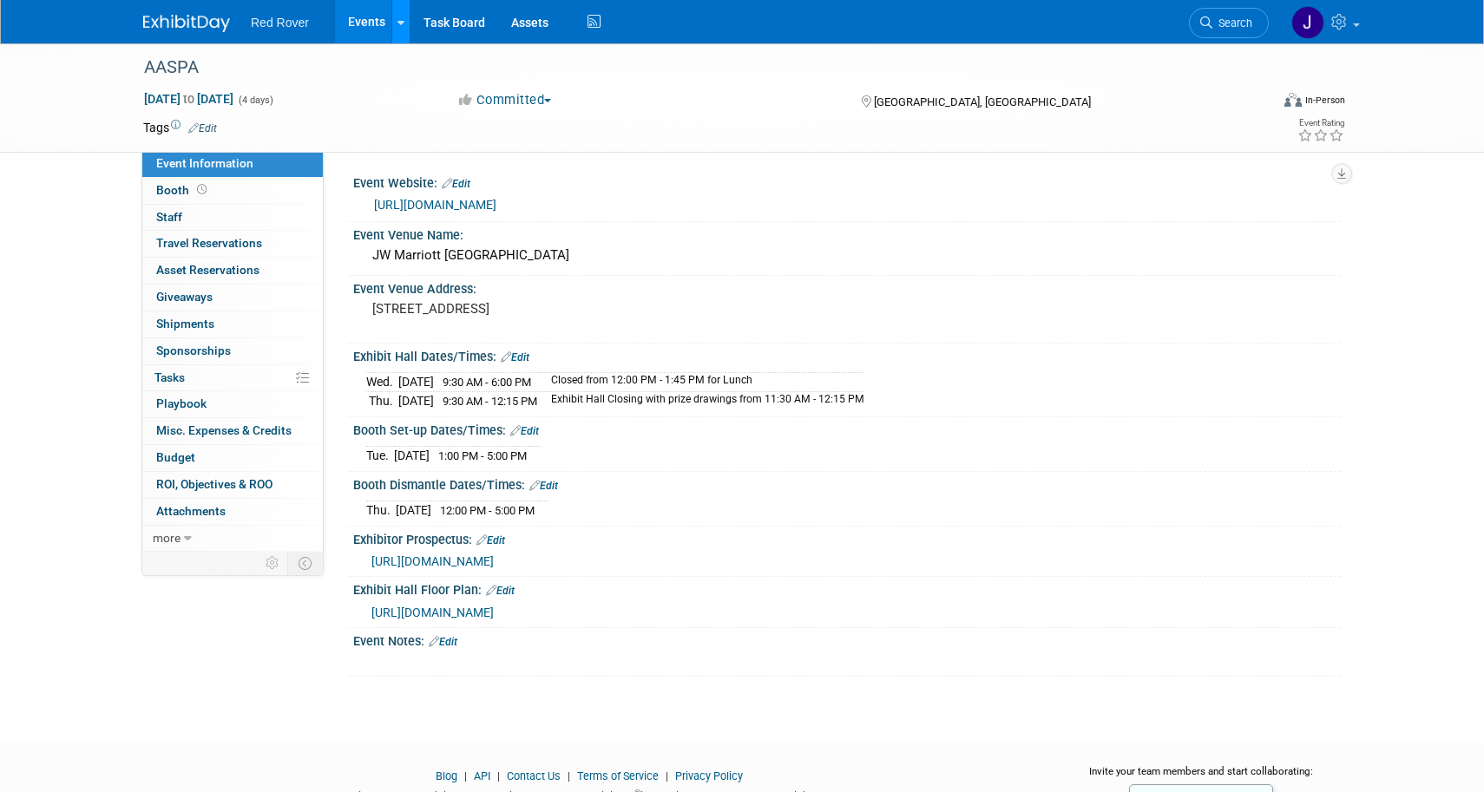
click at [403, 21] on link at bounding box center [400, 21] width 18 height 43
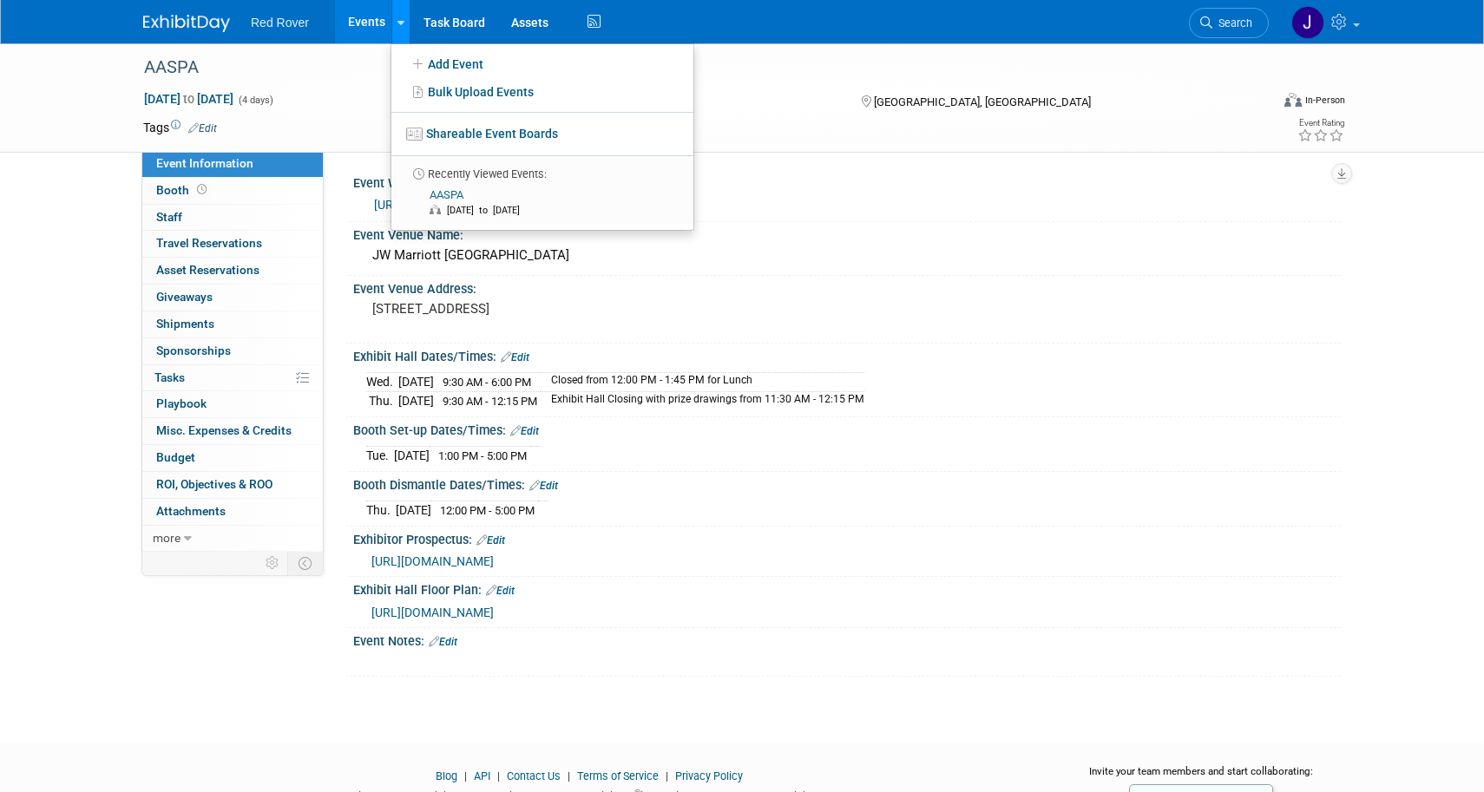
click at [403, 21] on link at bounding box center [400, 21] width 18 height 43
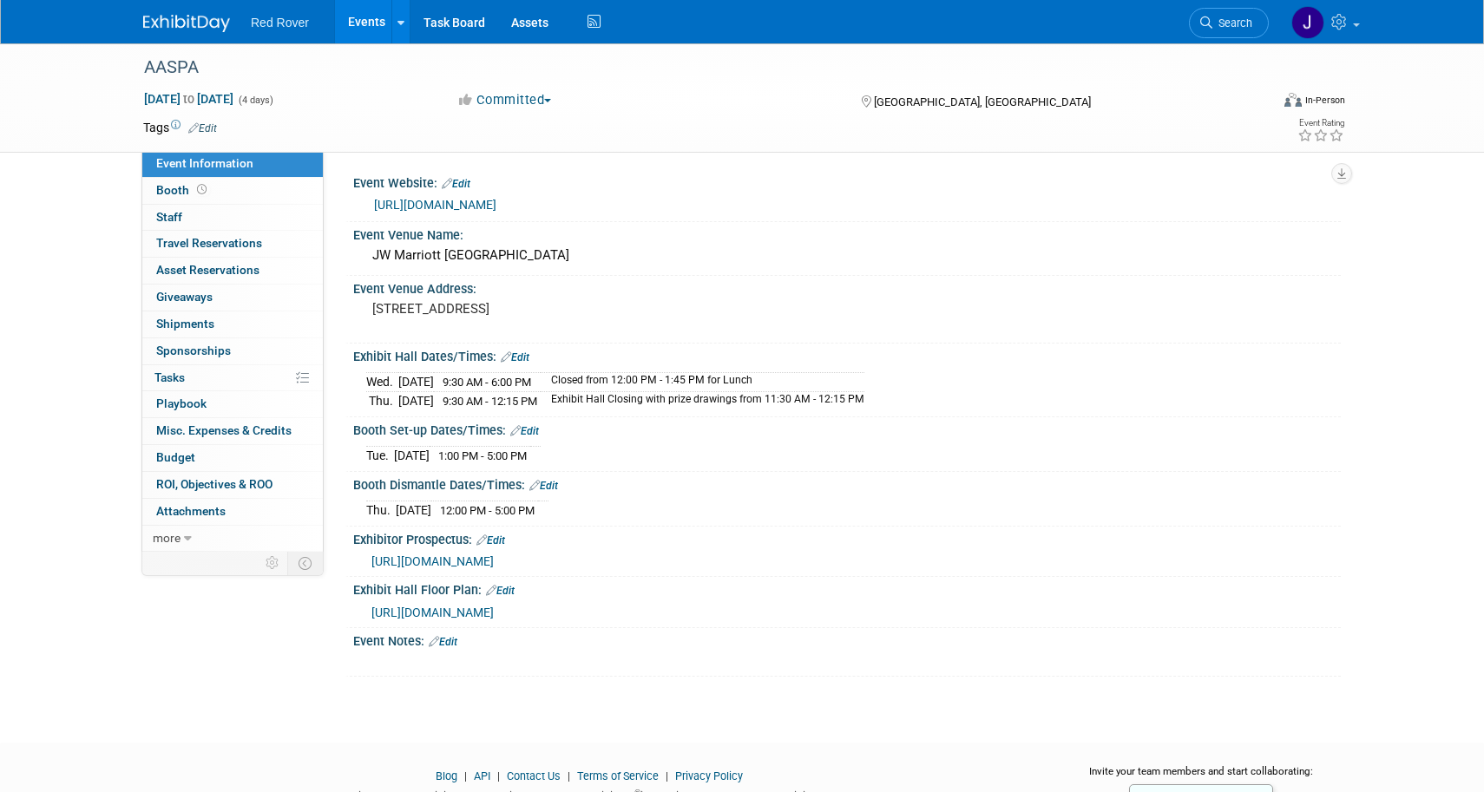
click at [282, 23] on span "Red Rover" at bounding box center [280, 23] width 58 height 14
click at [465, 30] on link "Task Board" at bounding box center [454, 21] width 88 height 43
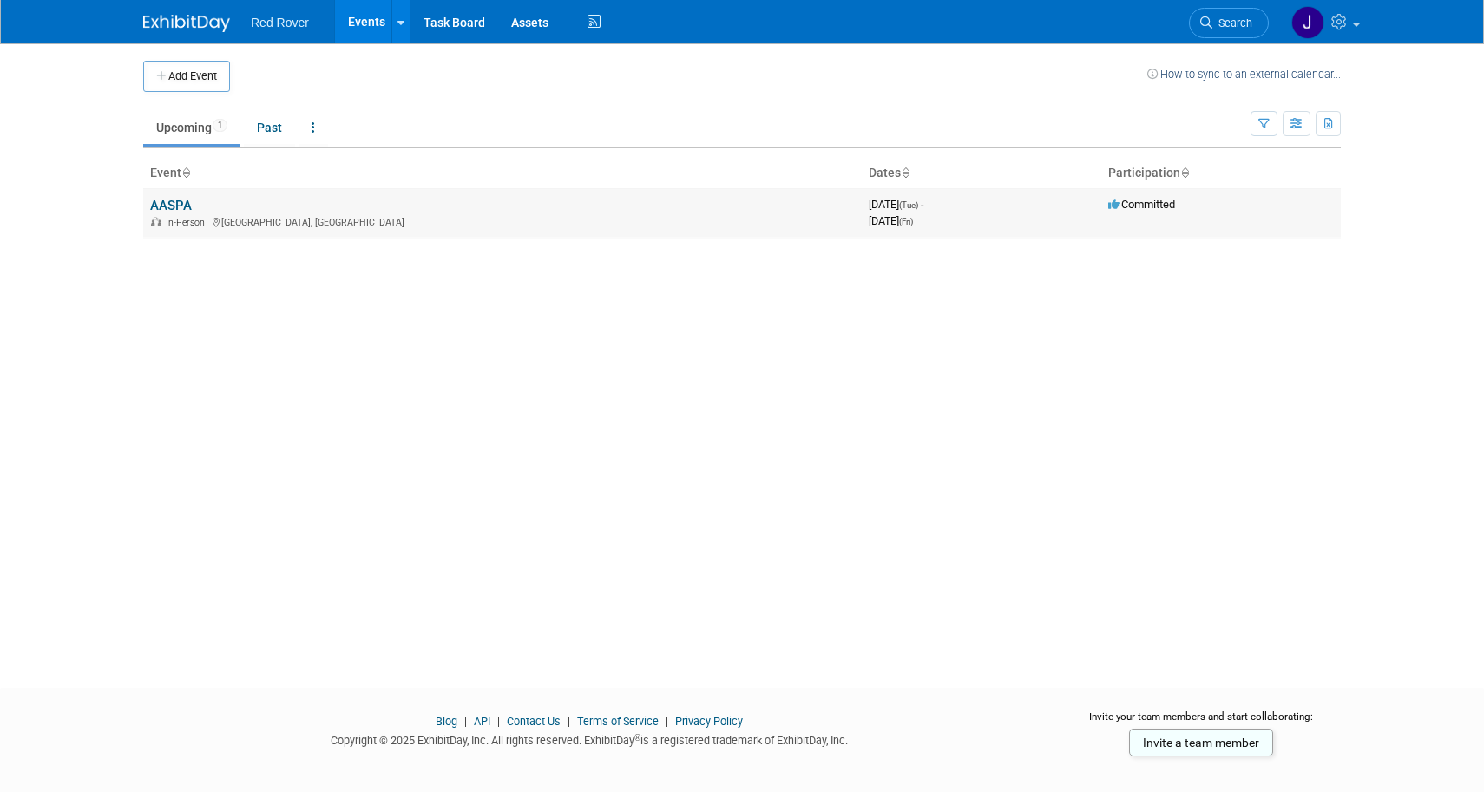
click at [653, 219] on div "In-Person [GEOGRAPHIC_DATA], [GEOGRAPHIC_DATA]" at bounding box center [502, 221] width 705 height 14
click at [176, 200] on link "AASPA" at bounding box center [171, 206] width 42 height 16
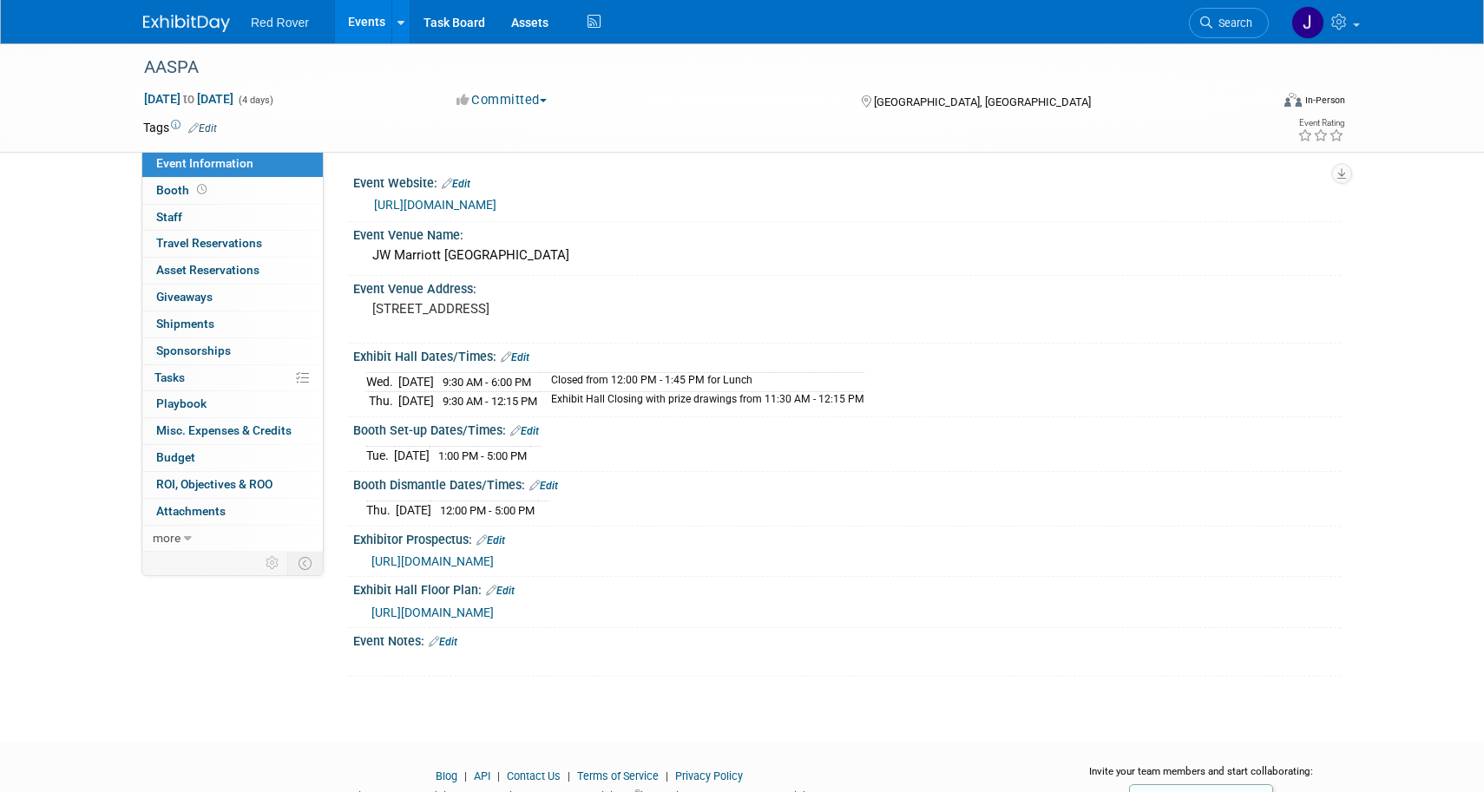
click at [186, 23] on img at bounding box center [186, 23] width 87 height 17
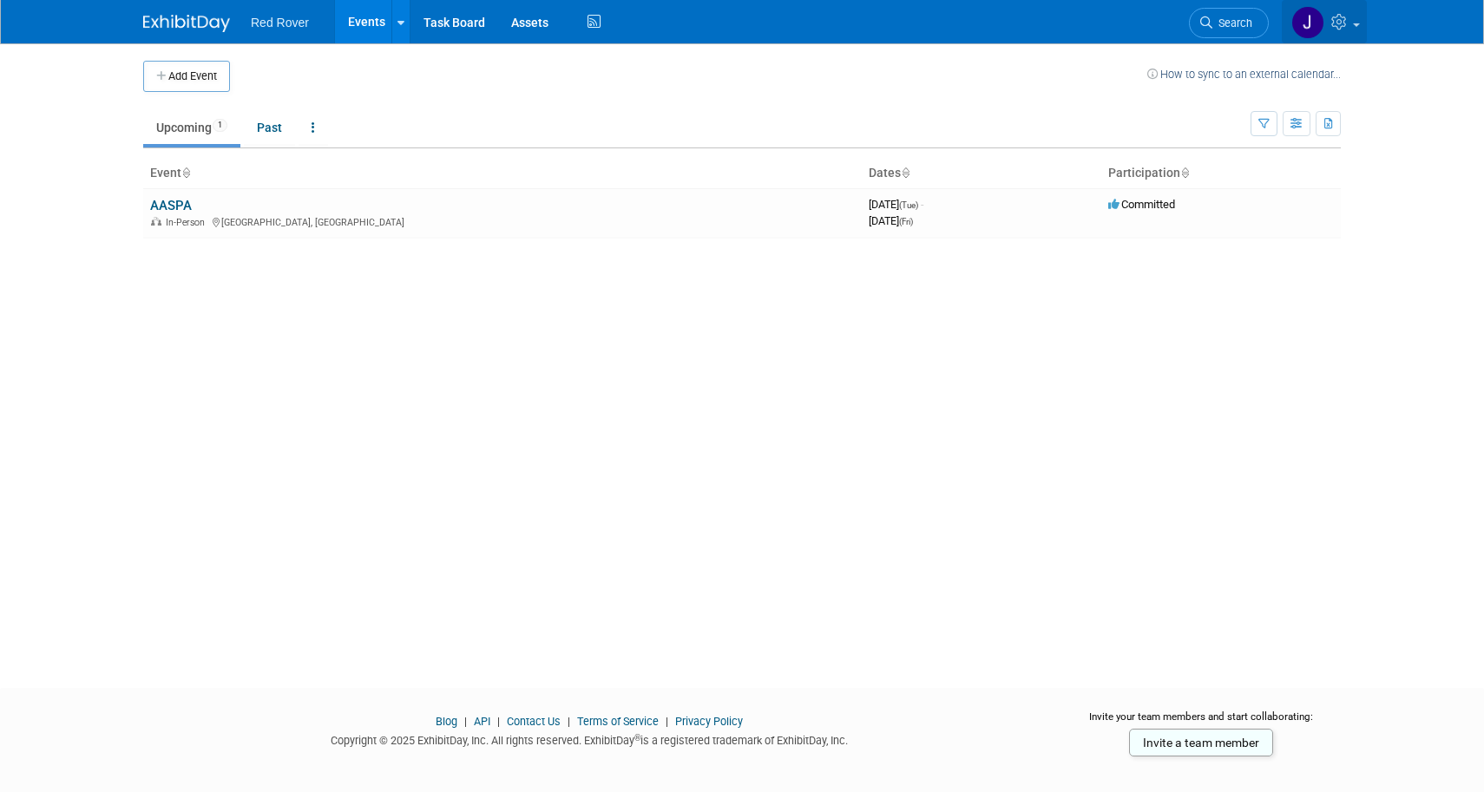
click at [1356, 25] on span at bounding box center [1356, 24] width 7 height 3
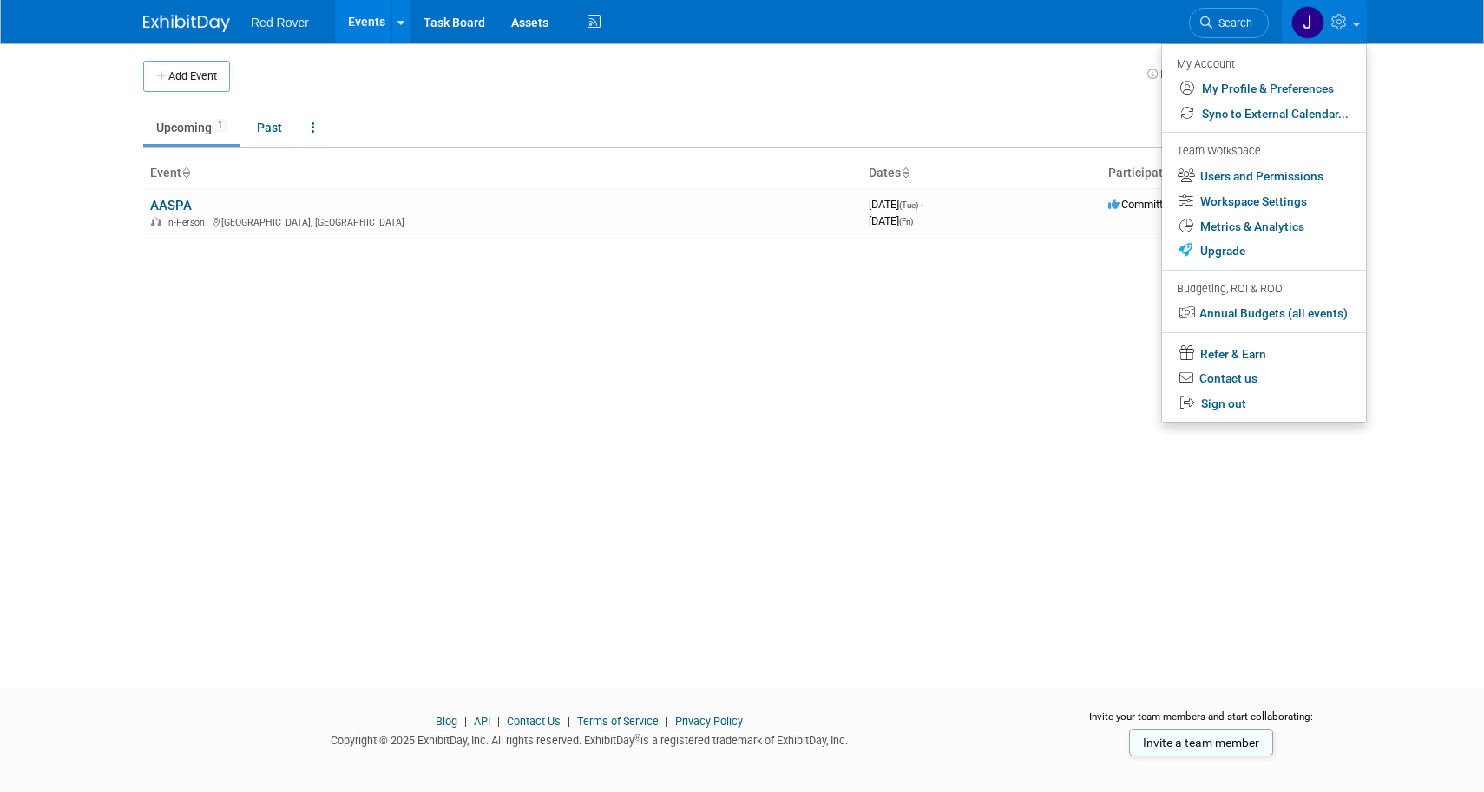
click at [1356, 25] on span at bounding box center [1356, 24] width 7 height 3
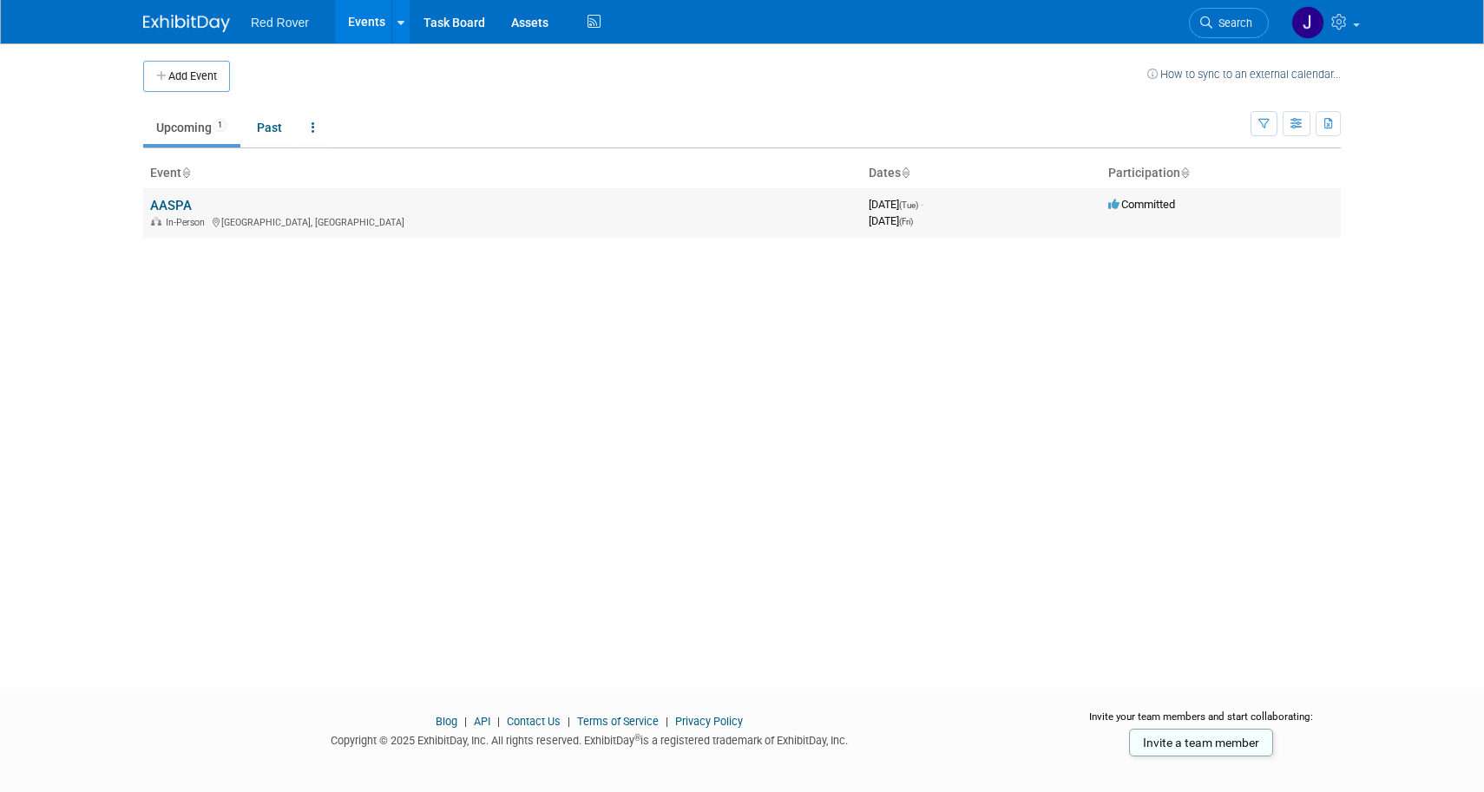
click at [178, 199] on link "AASPA" at bounding box center [171, 206] width 42 height 16
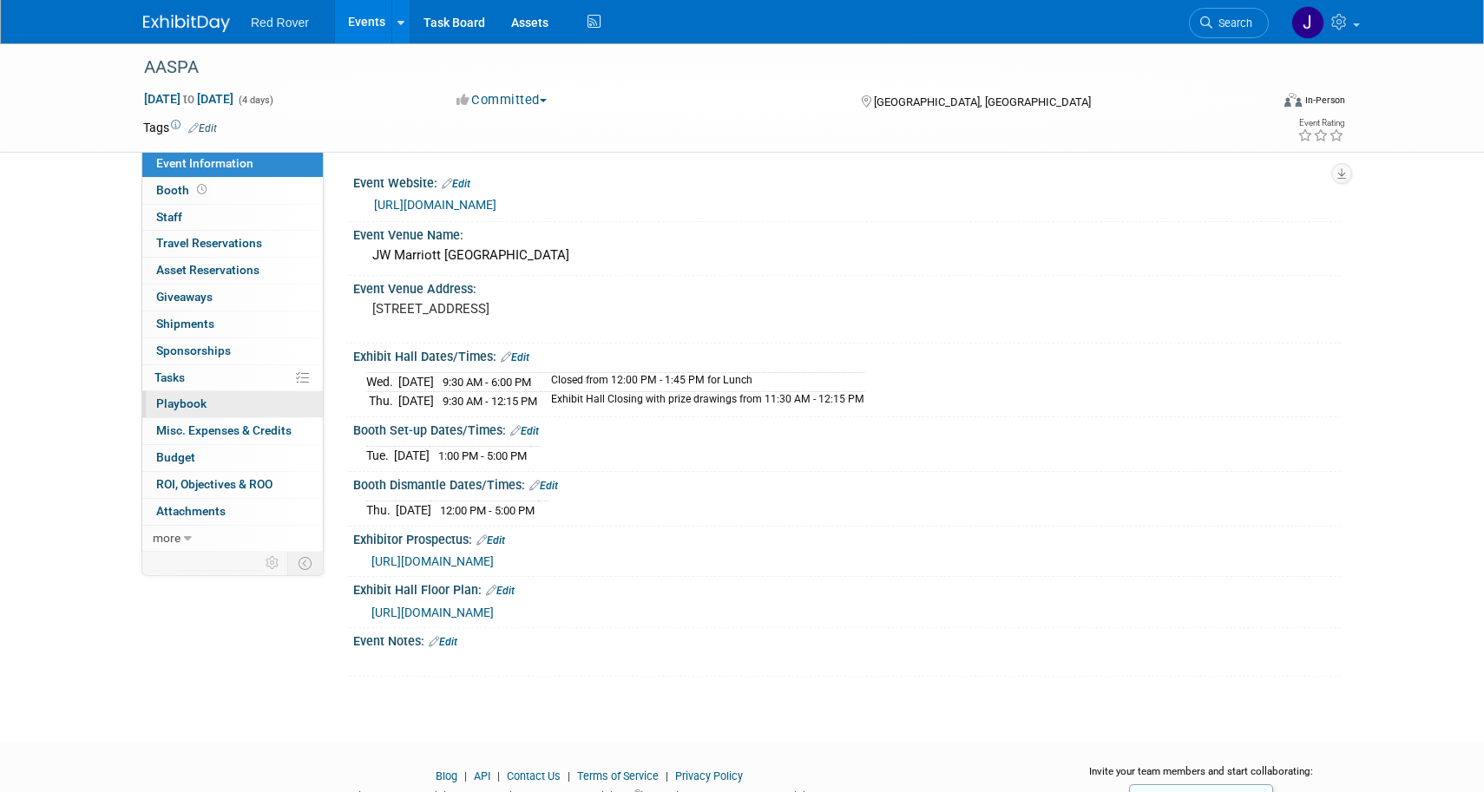
click at [183, 397] on span "Playbook 0" at bounding box center [181, 404] width 50 height 14
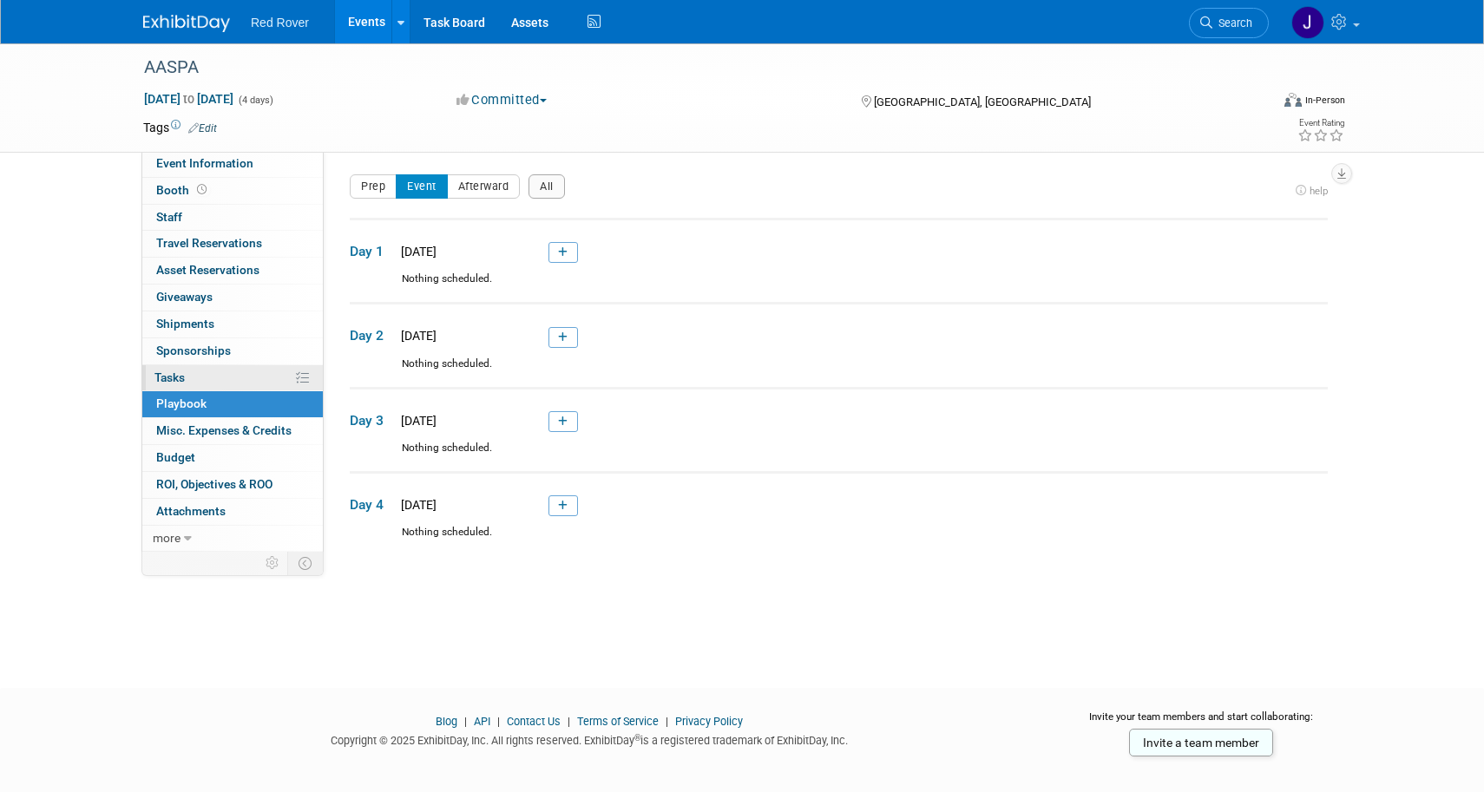
click at [163, 375] on span "Tasks 0%" at bounding box center [169, 378] width 30 height 14
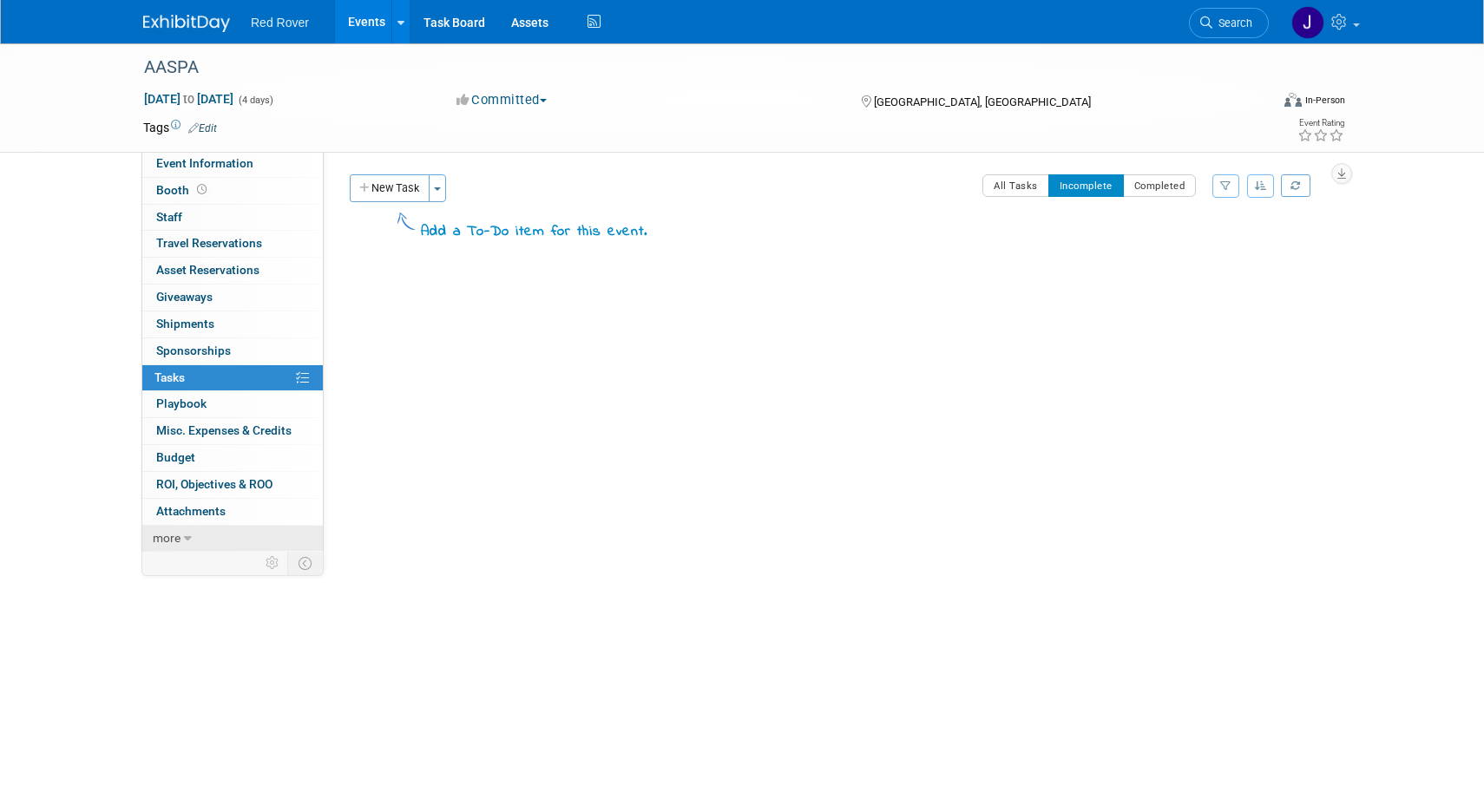
click at [188, 533] on icon at bounding box center [188, 539] width 8 height 12
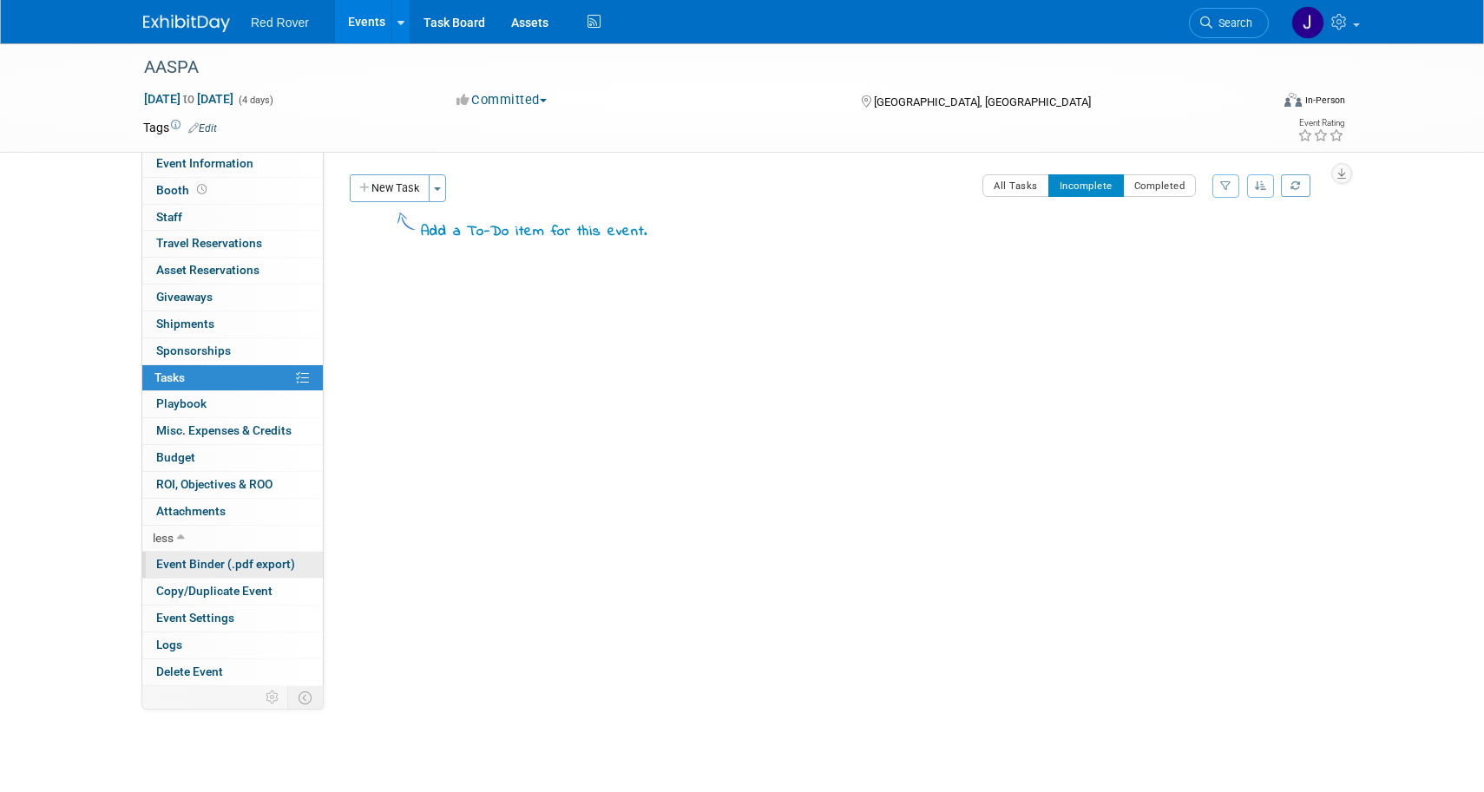
click at [194, 557] on span "Event Binder (.pdf export)" at bounding box center [225, 564] width 139 height 14
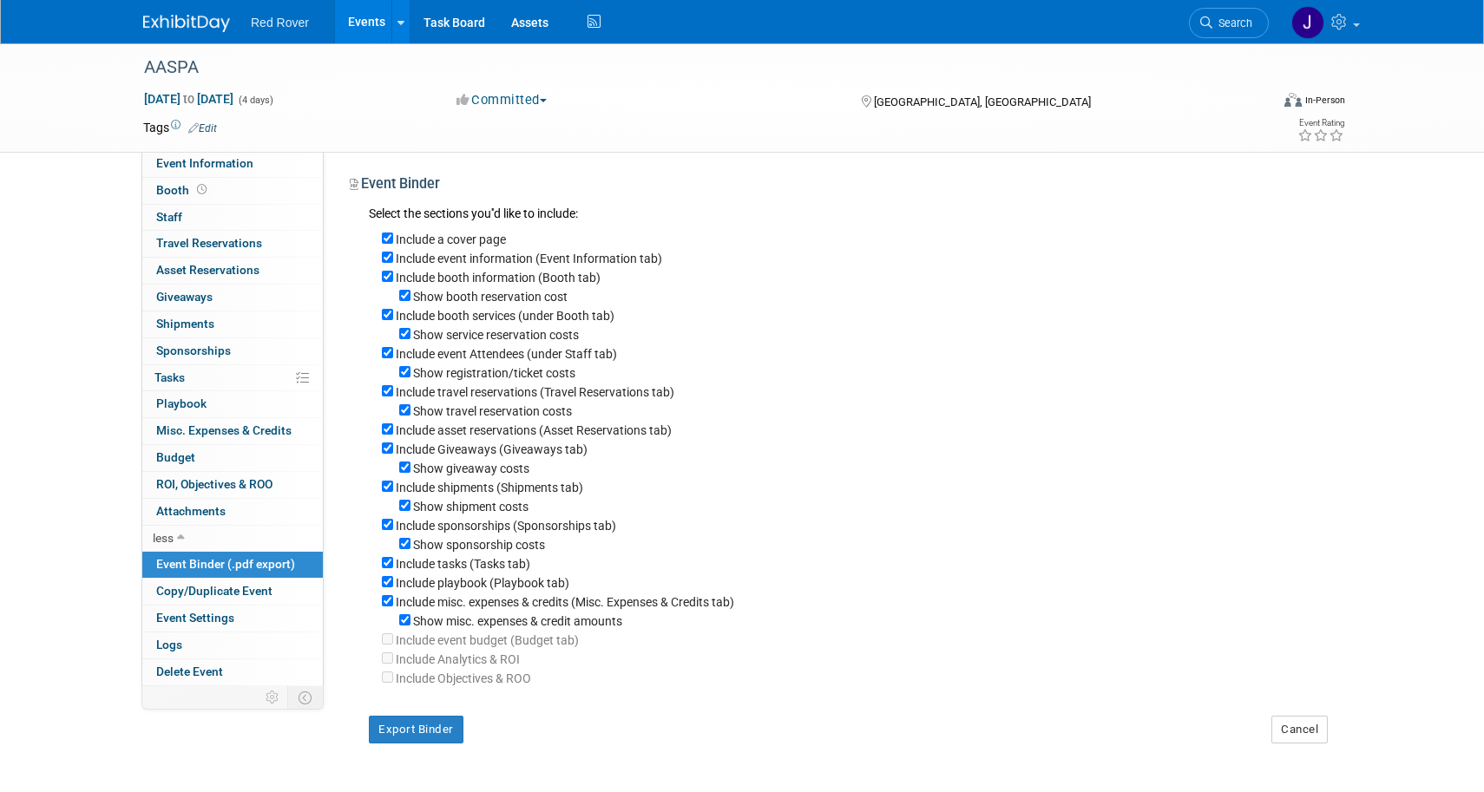
click at [194, 557] on span "Event Binder (.pdf export)" at bounding box center [225, 564] width 139 height 14
click at [194, 531] on link "less" at bounding box center [232, 539] width 181 height 26
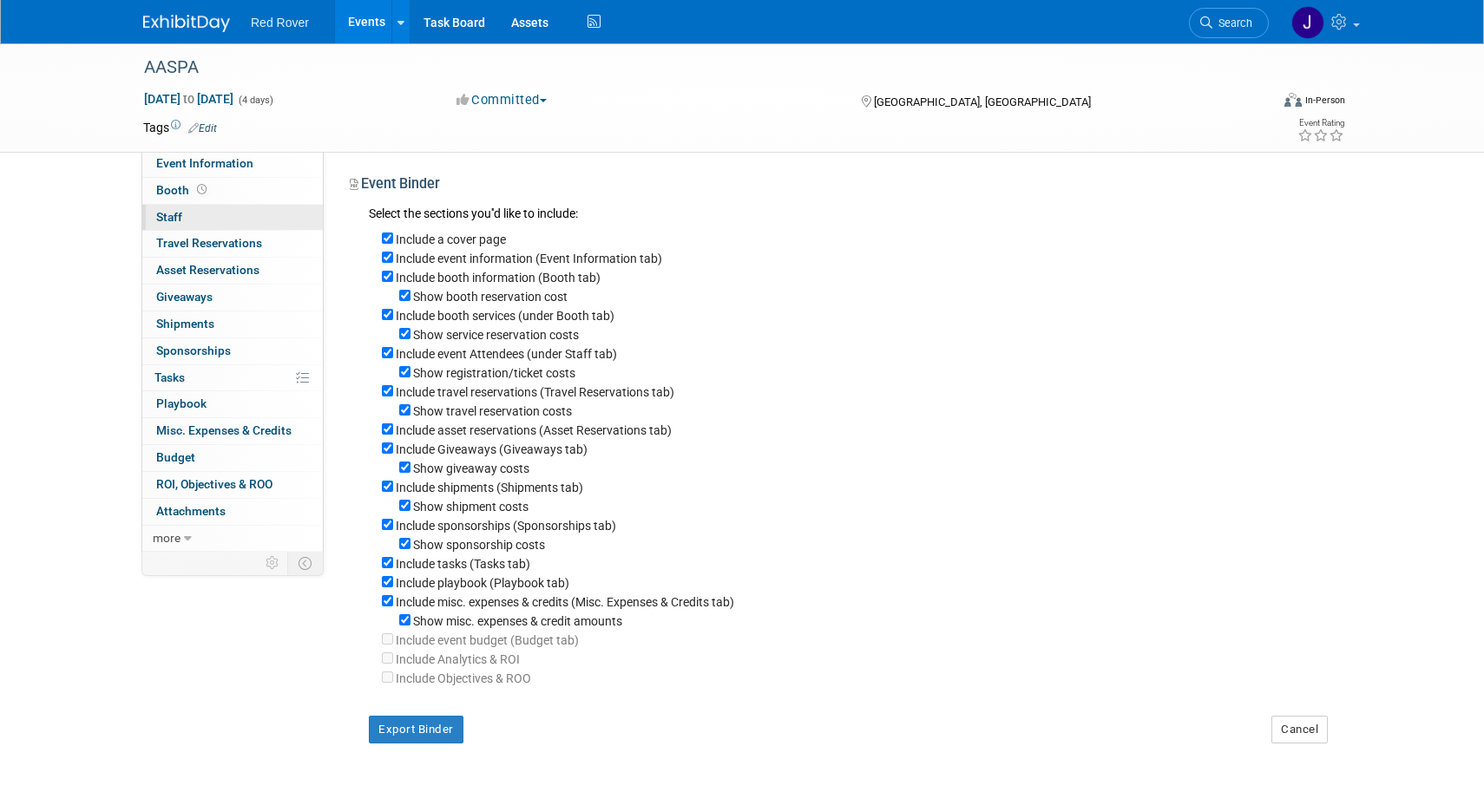
click at [175, 212] on span "Staff 0" at bounding box center [169, 217] width 26 height 14
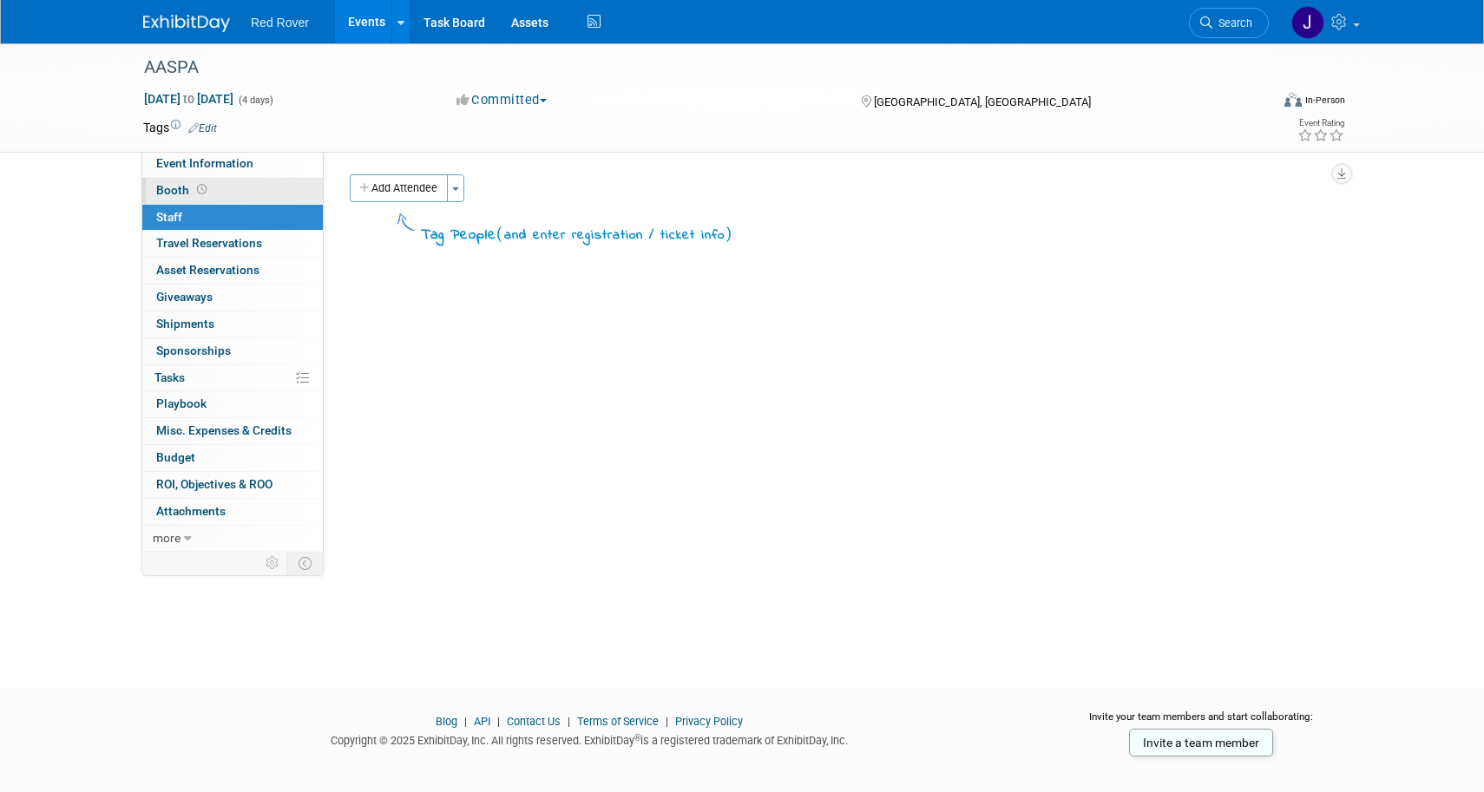
click at [194, 194] on span at bounding box center [202, 189] width 16 height 13
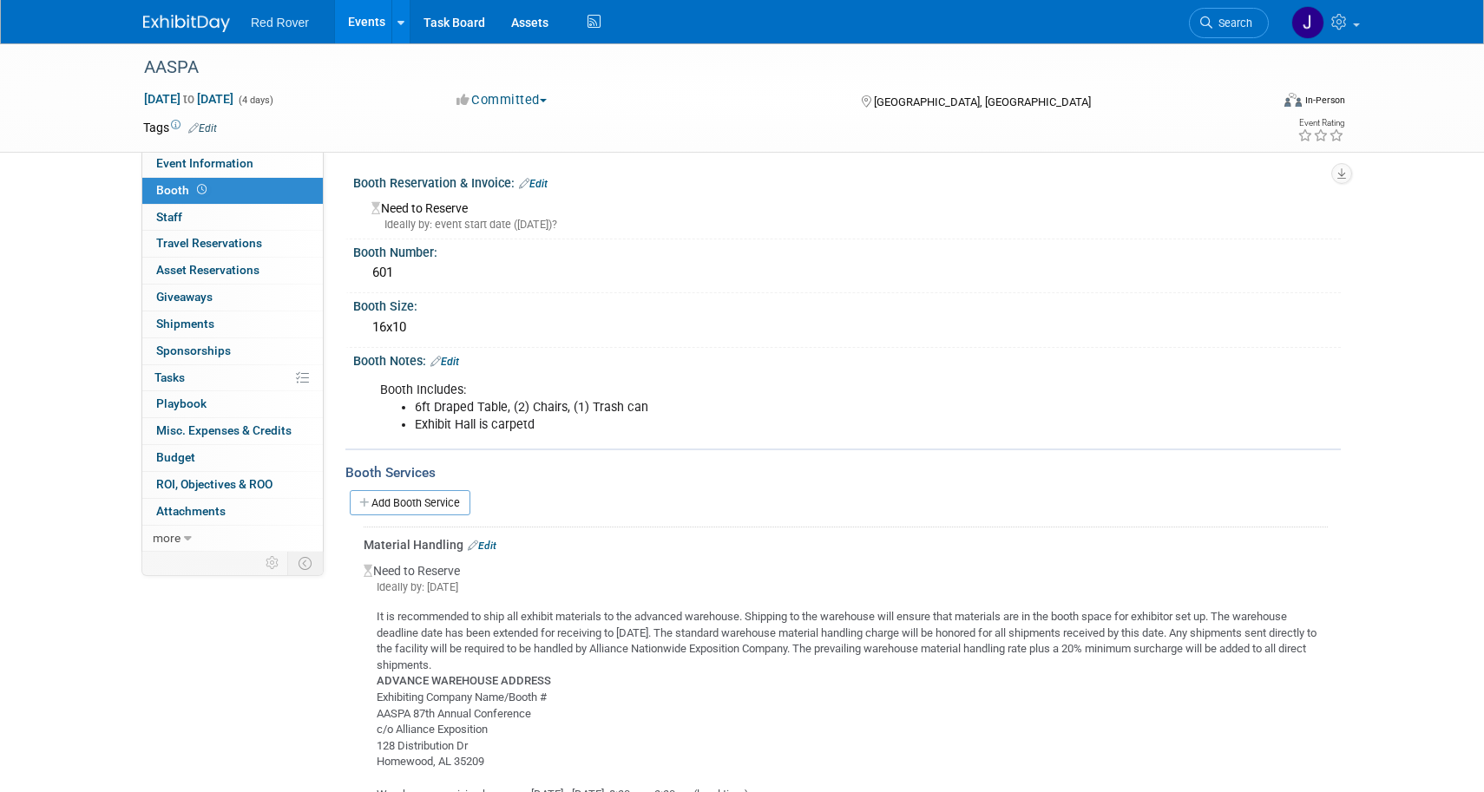
click at [540, 181] on link "Edit" at bounding box center [533, 184] width 29 height 12
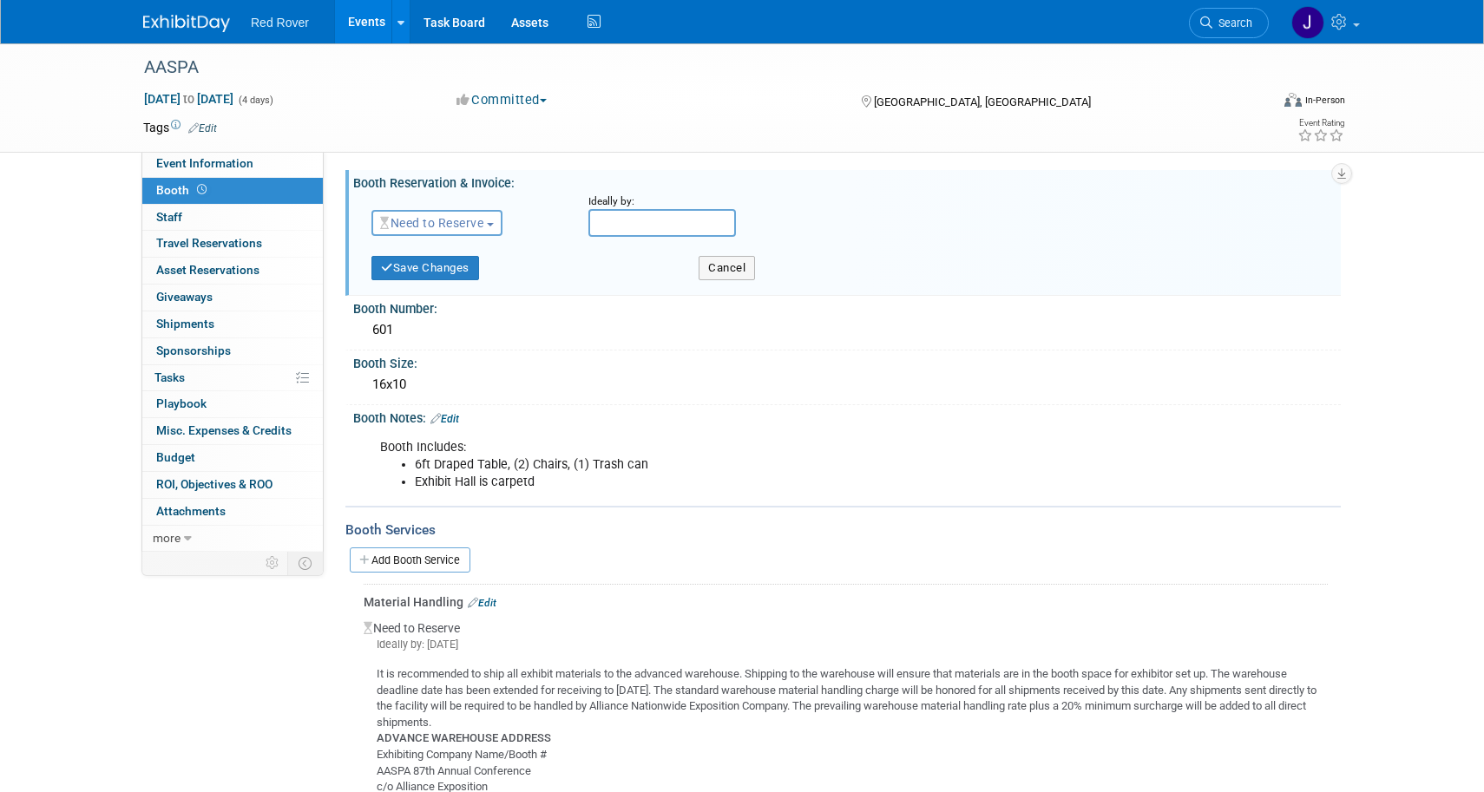
click at [476, 222] on span "Need to Reserve" at bounding box center [431, 223] width 103 height 14
click at [460, 277] on link "Reserved" at bounding box center [465, 277] width 186 height 24
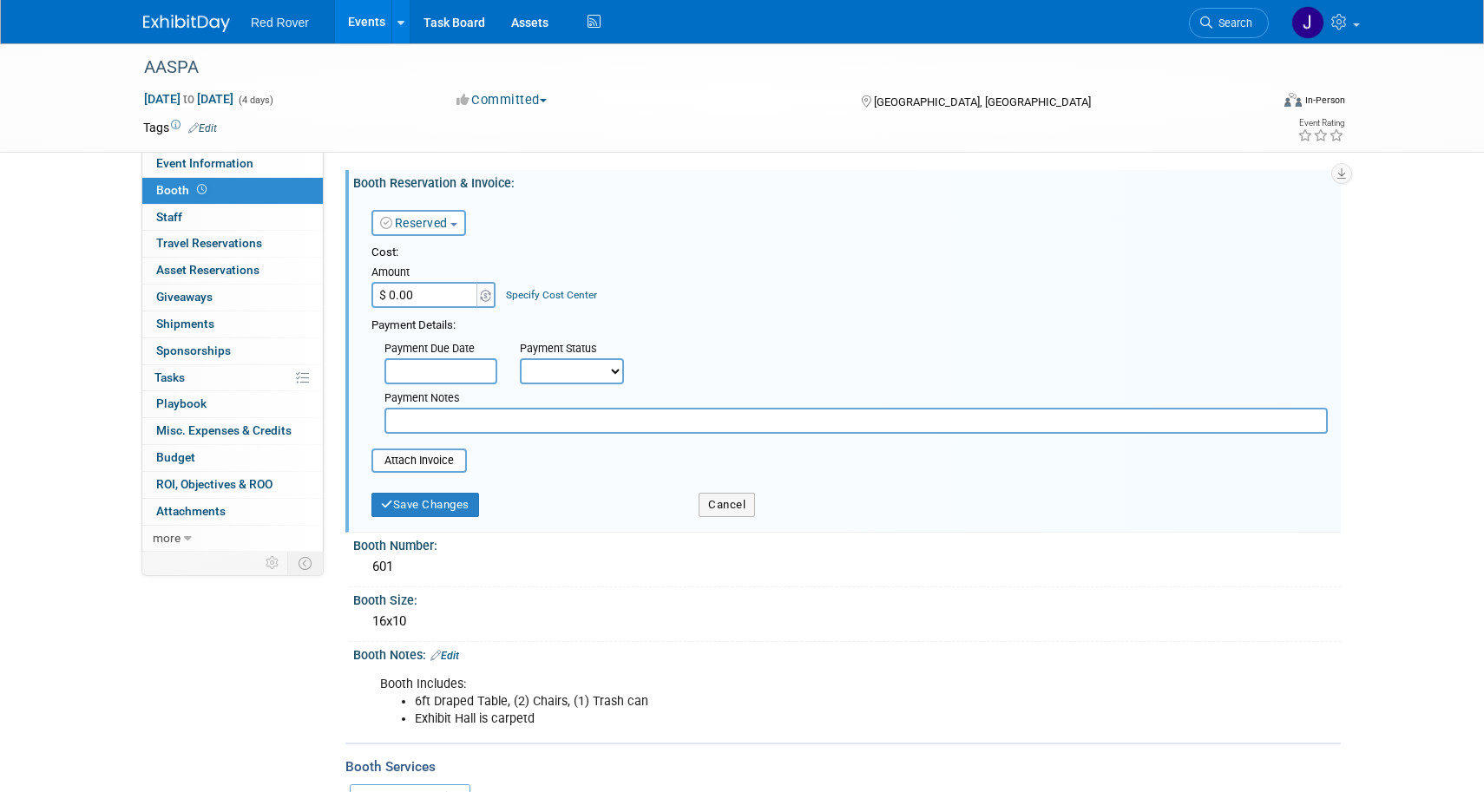
click at [420, 286] on input "$ 0.00" at bounding box center [425, 295] width 108 height 26
type input "$ 3,700.00"
click at [730, 290] on div "Cost: Amount $ 3,700.00 Specify Cost Center Cost Center -- Not Specified --" at bounding box center [849, 276] width 956 height 63
select select "1"
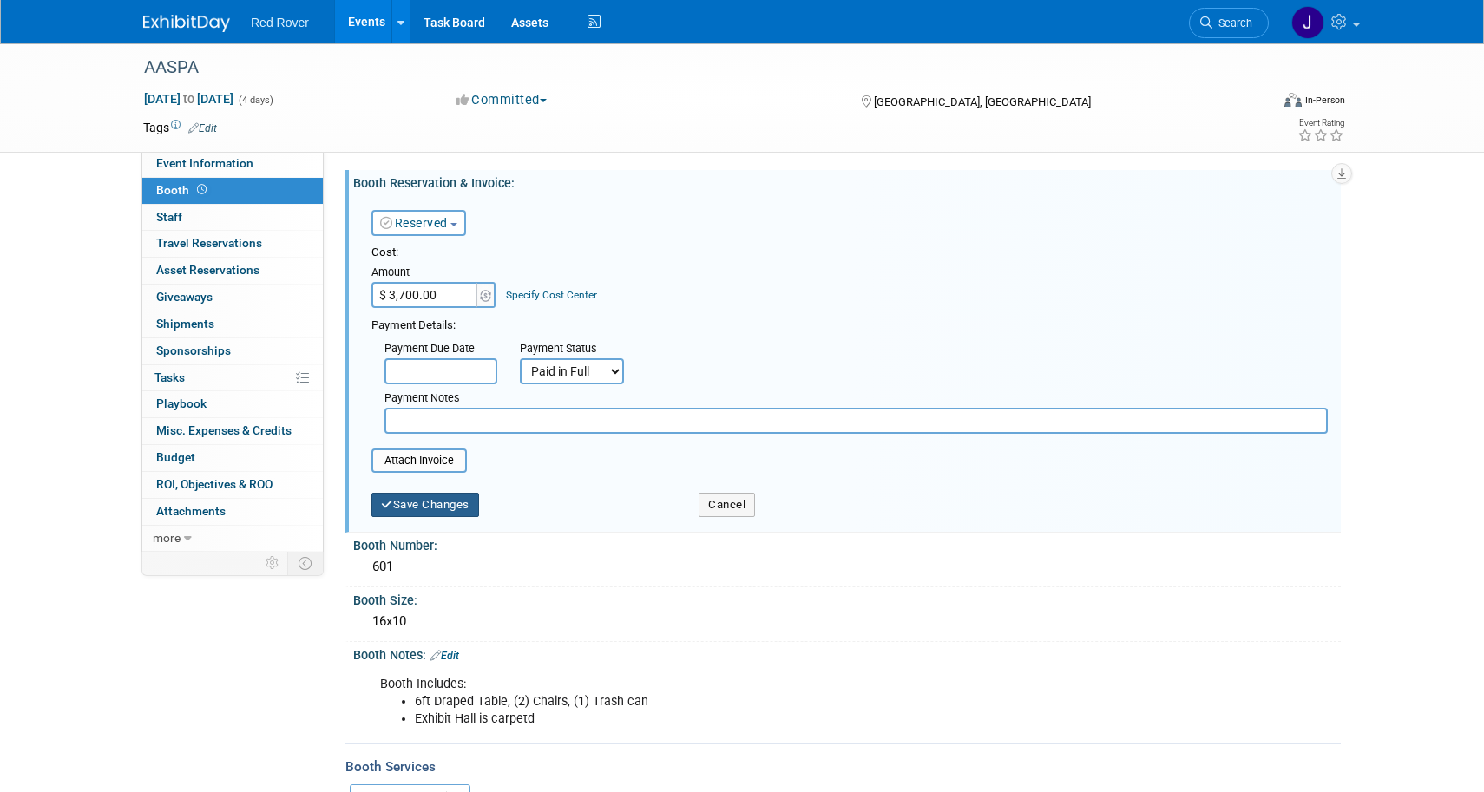
click at [475, 503] on button "Save Changes" at bounding box center [425, 505] width 108 height 24
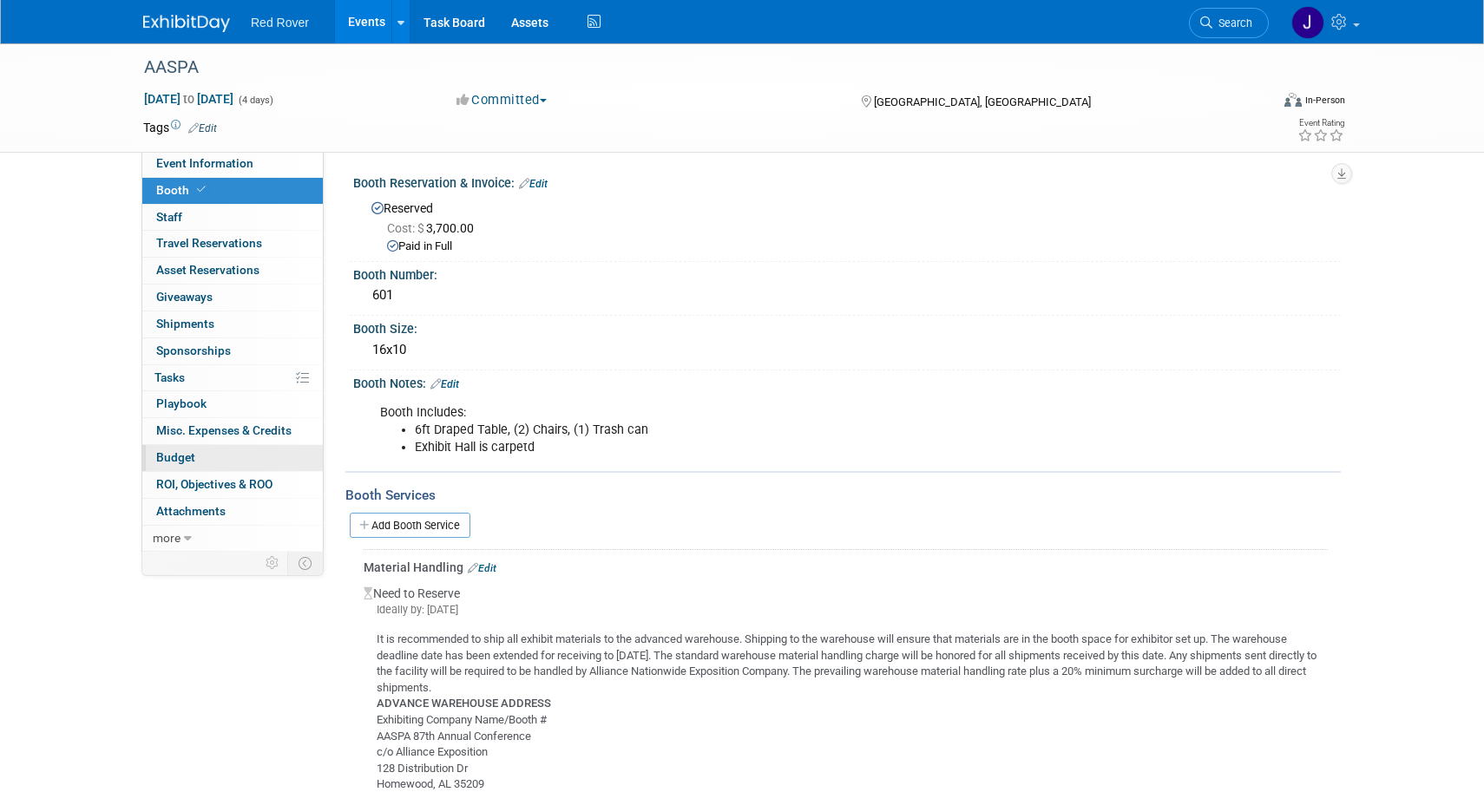
click at [180, 450] on span "Budget" at bounding box center [175, 457] width 39 height 14
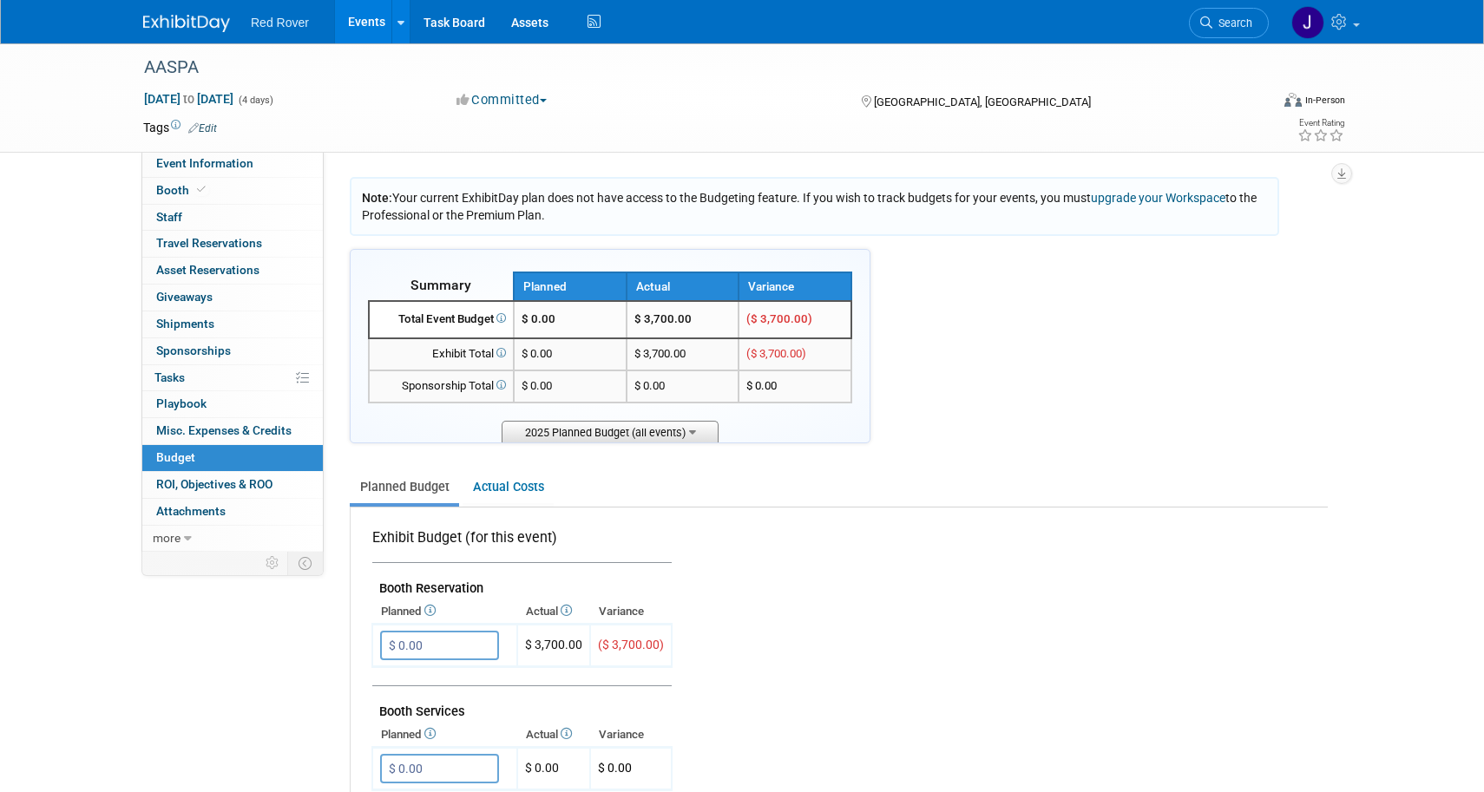
click at [689, 421] on span "2025 Planned Budget (all events)" at bounding box center [610, 432] width 217 height 22
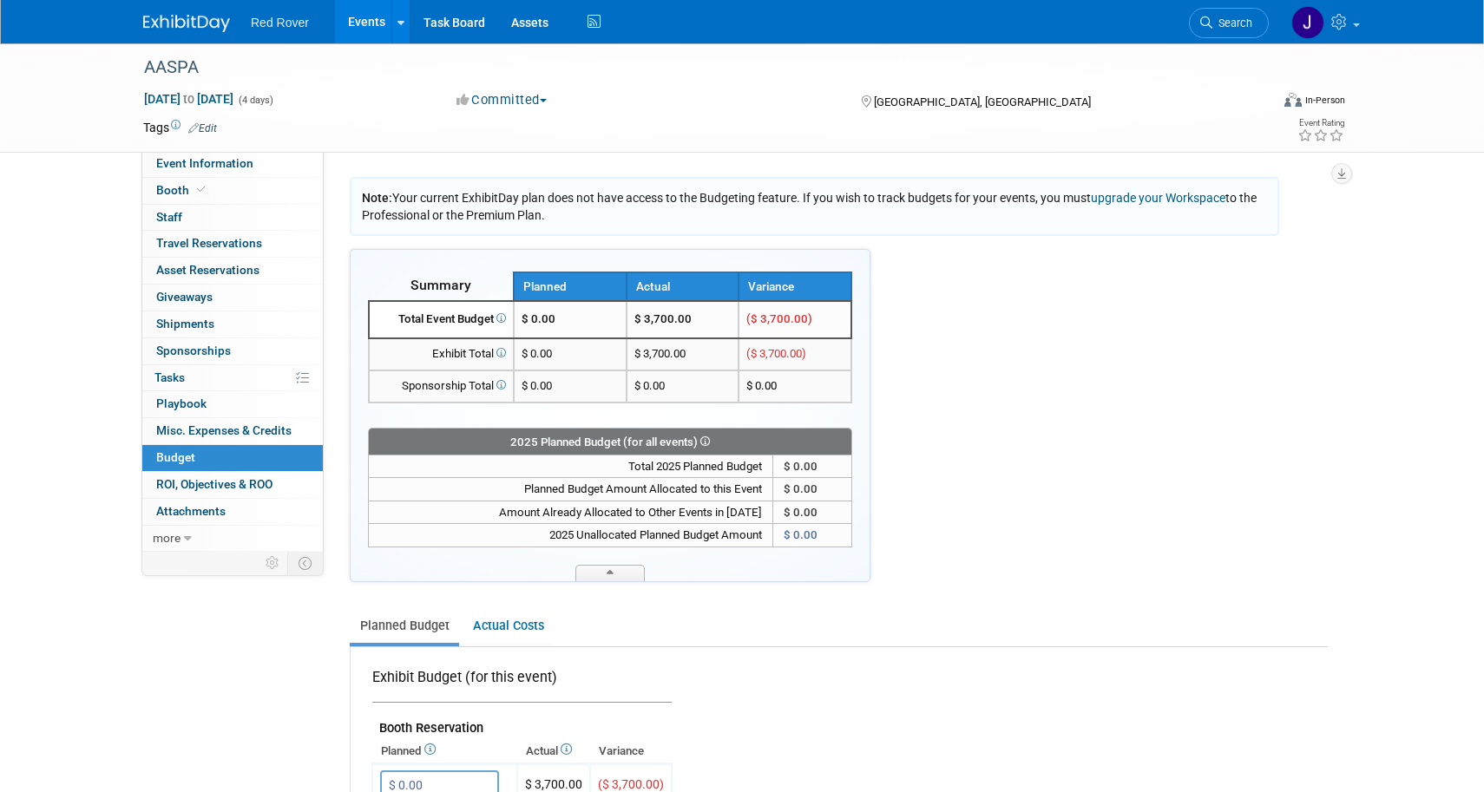
click at [614, 591] on div "Planned Budget Actual Costs" at bounding box center [839, 619] width 978 height 56
click at [614, 571] on span at bounding box center [609, 573] width 69 height 16
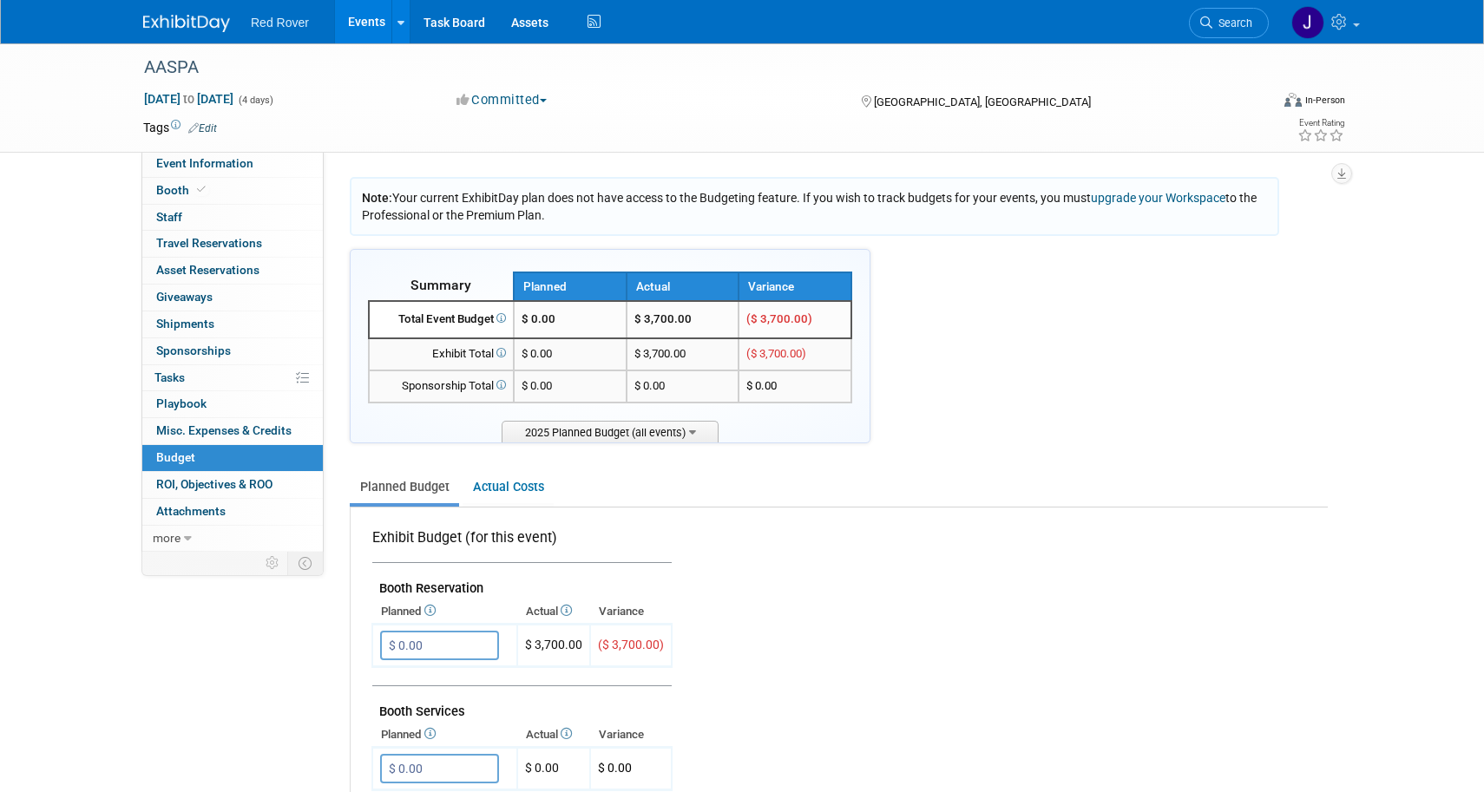
click at [430, 605] on icon at bounding box center [429, 610] width 14 height 11
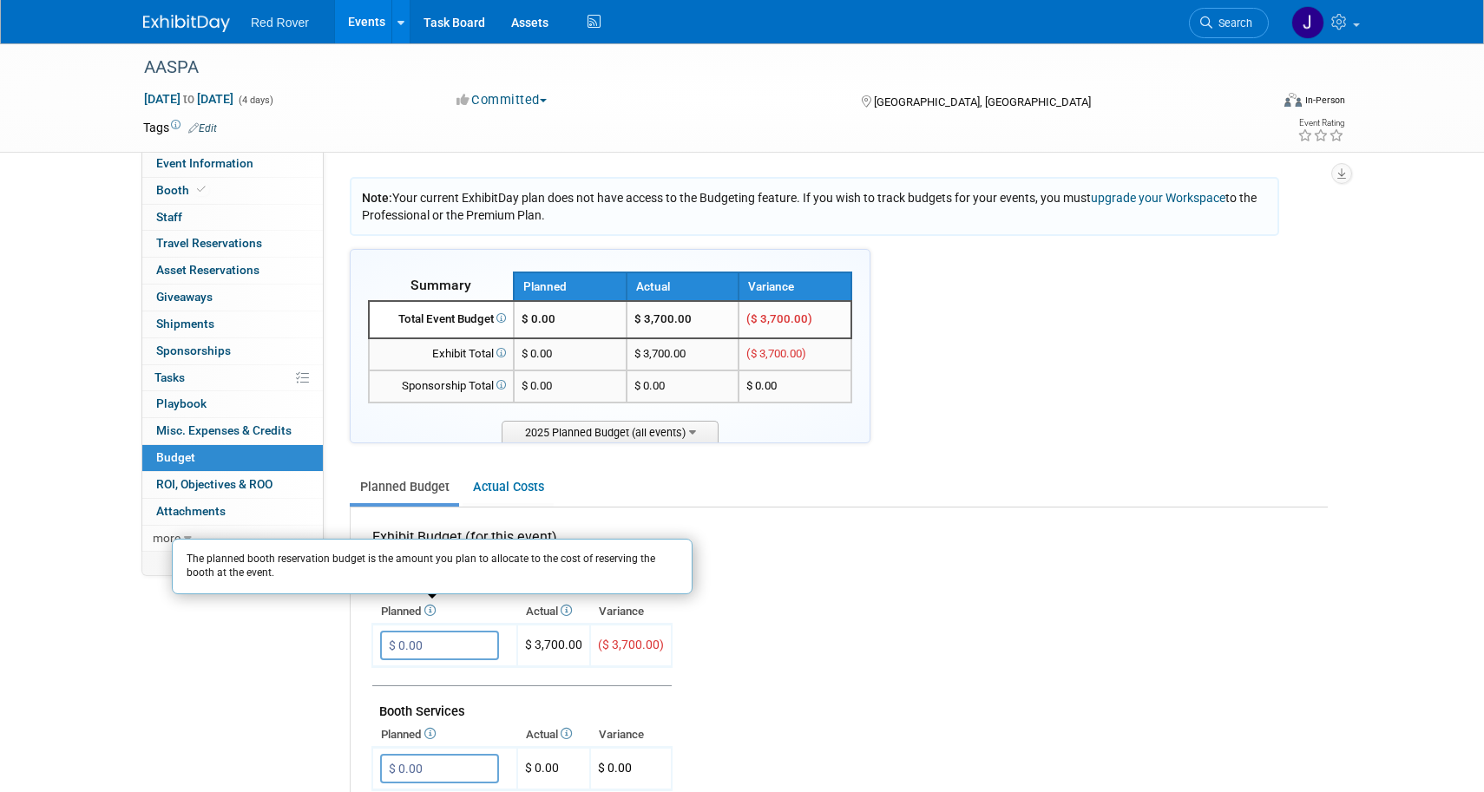
click at [430, 605] on icon at bounding box center [429, 610] width 14 height 11
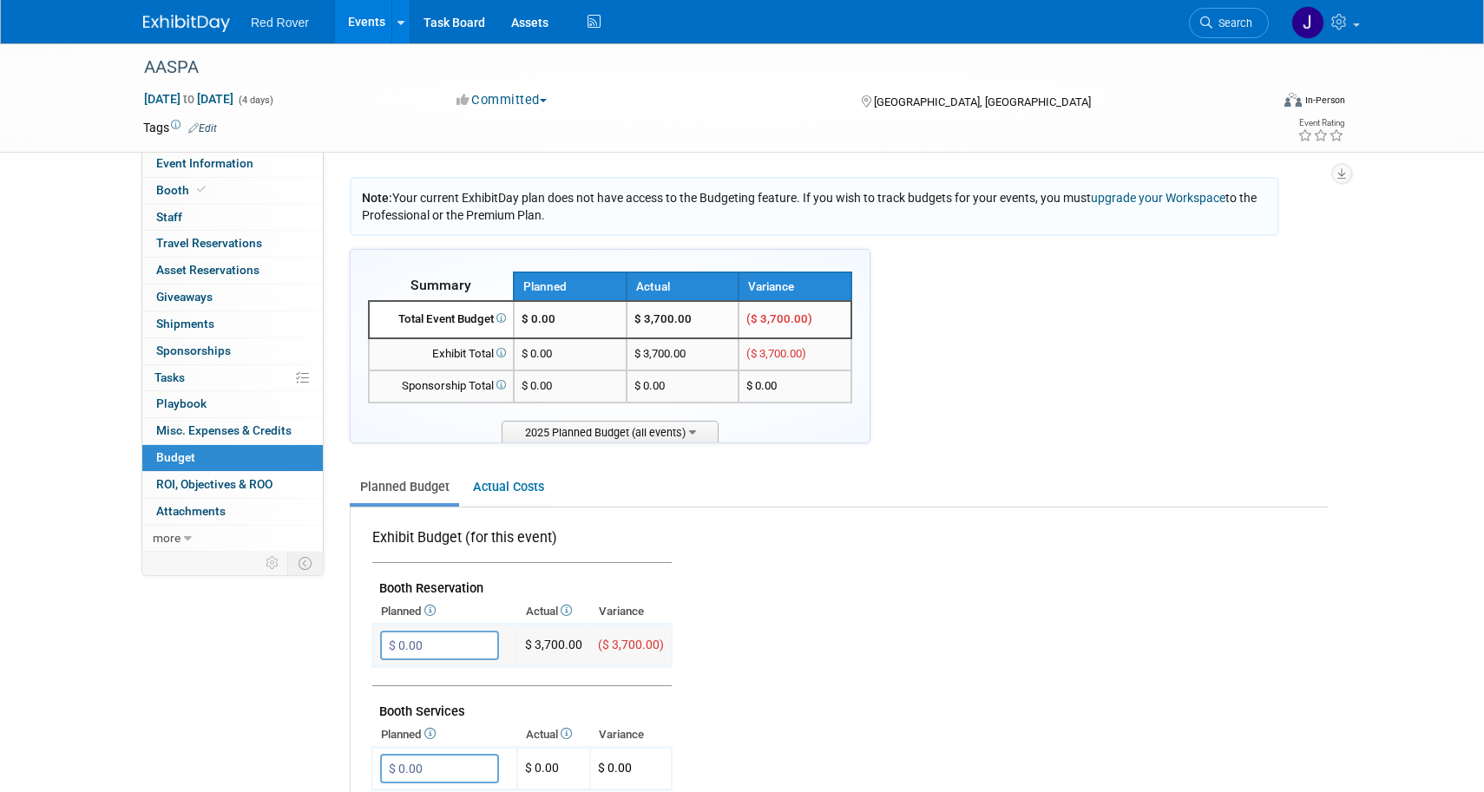
click at [423, 633] on input "$ 0.00" at bounding box center [439, 646] width 119 height 30
click at [399, 675] on icon "button" at bounding box center [396, 680] width 12 height 11
type input "$ 0.00"
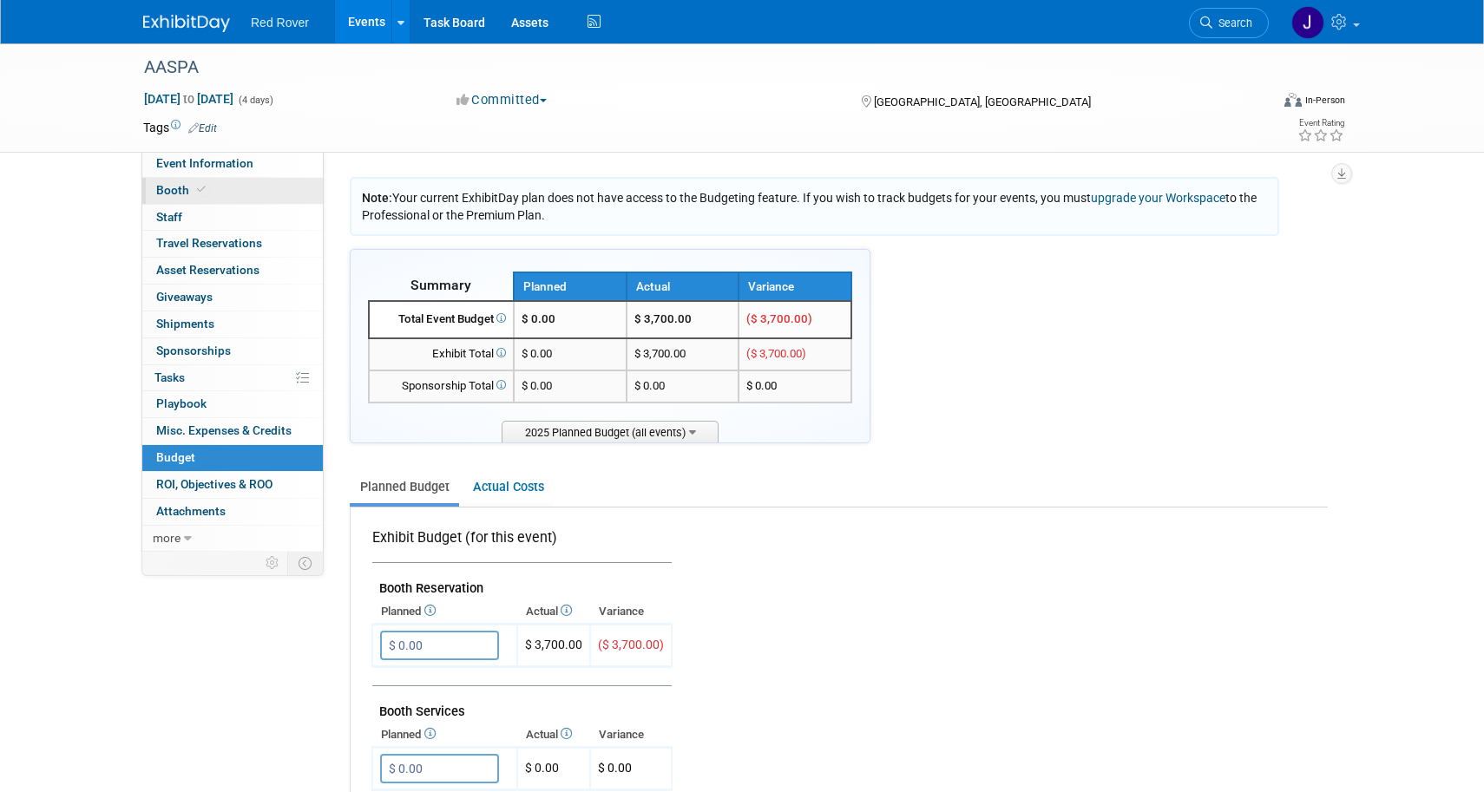
click at [190, 195] on span "Booth" at bounding box center [182, 190] width 53 height 14
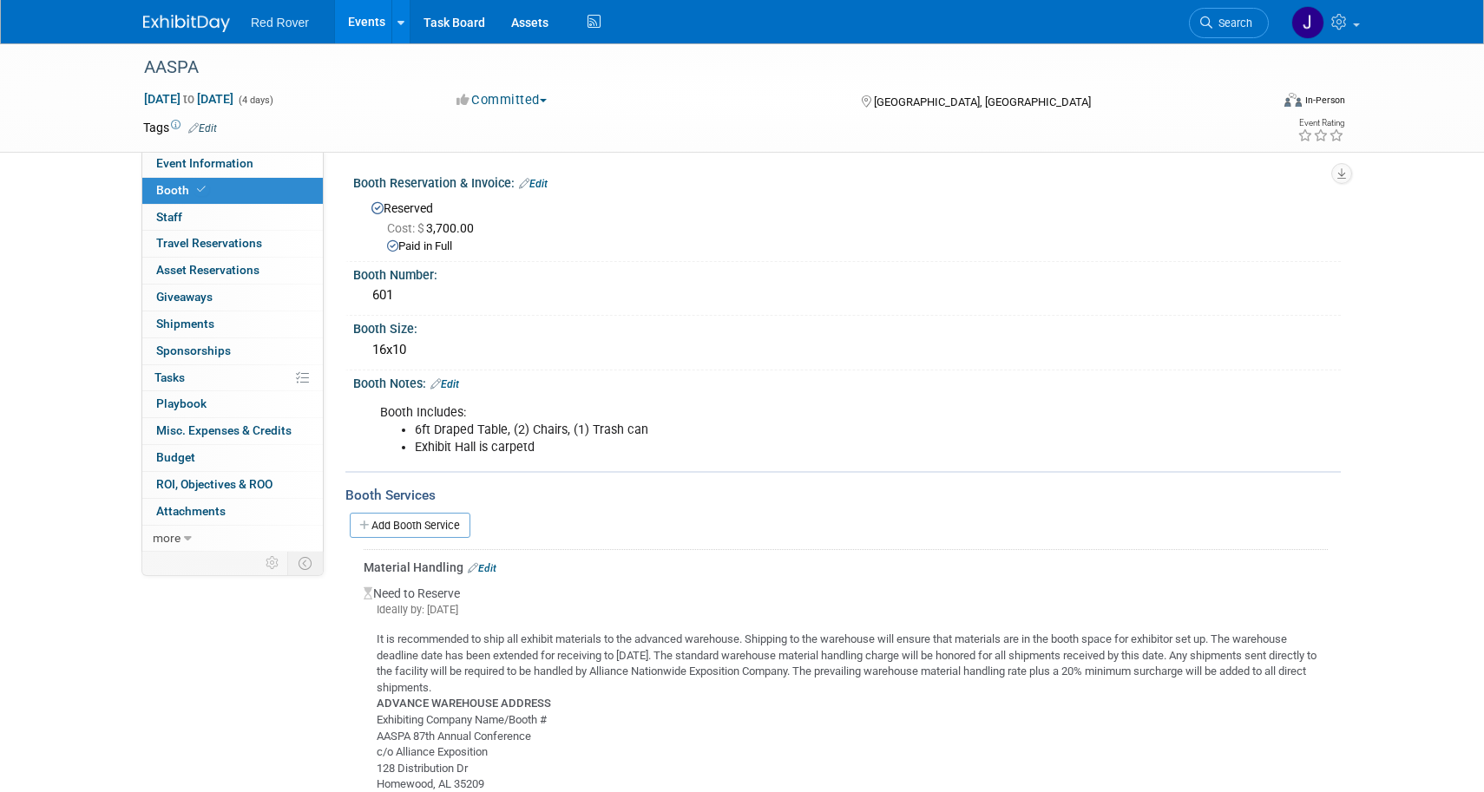
click at [203, 20] on img at bounding box center [186, 23] width 87 height 17
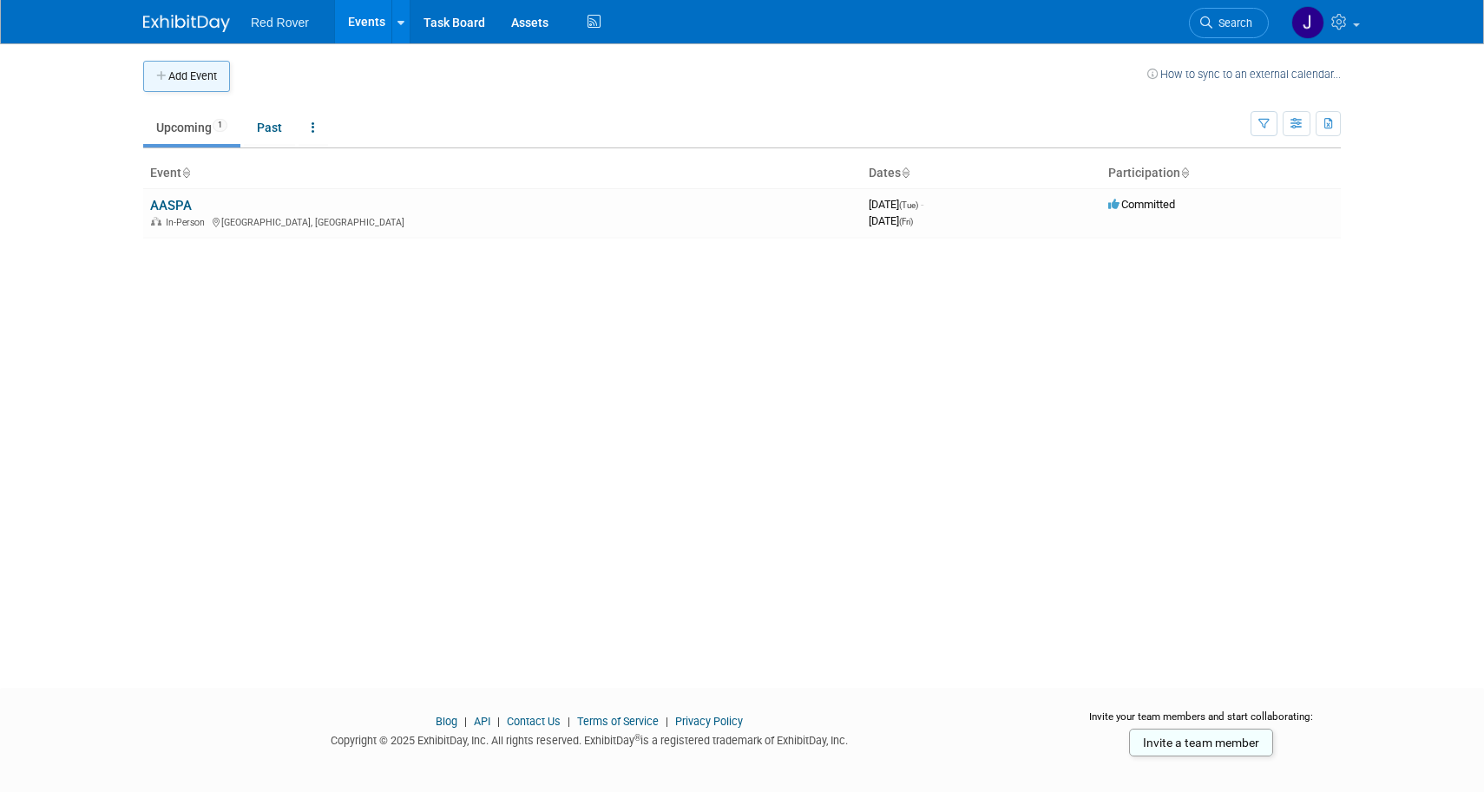
click at [213, 71] on button "Add Event" at bounding box center [186, 76] width 87 height 31
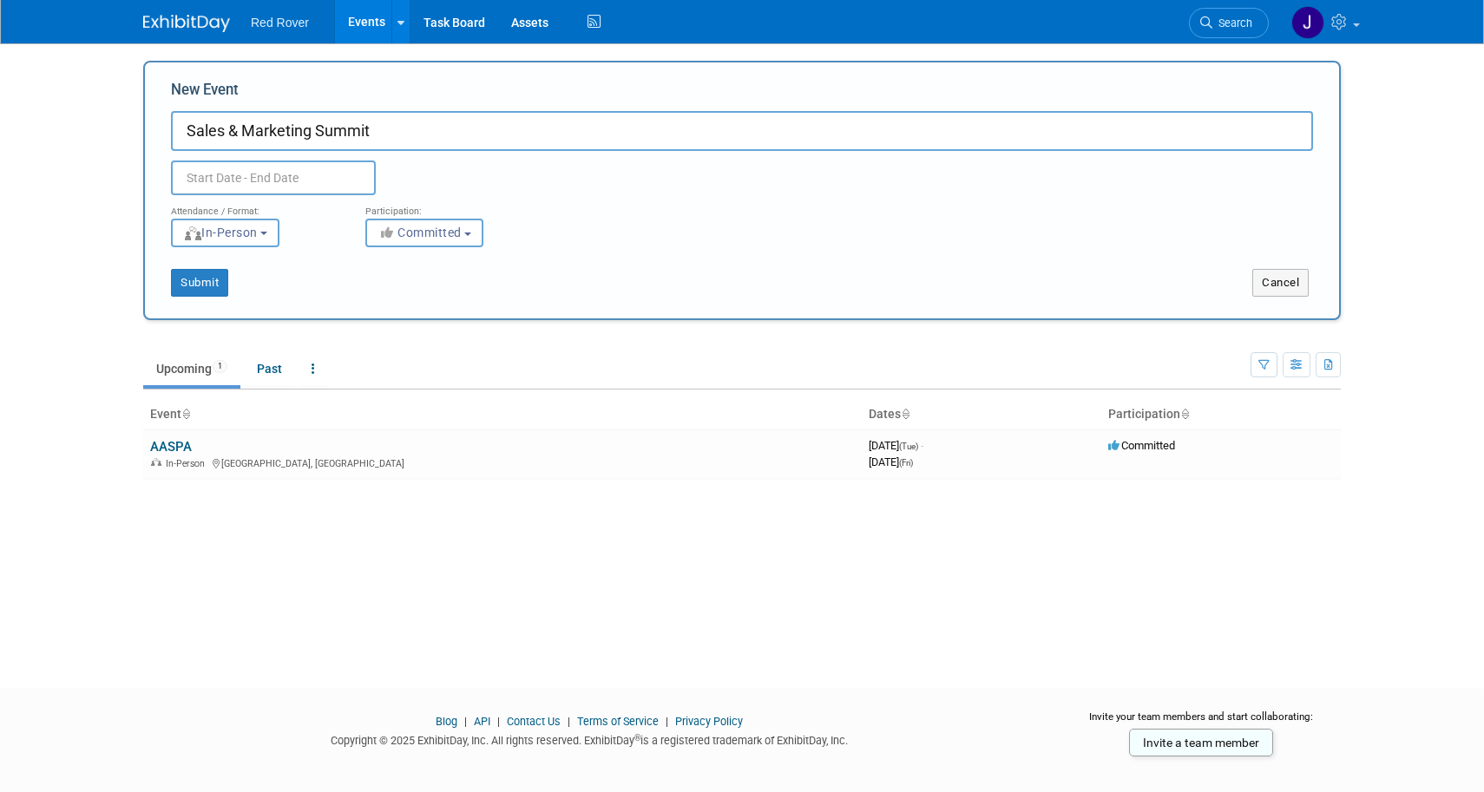
type input "Sales & Marketing Summit"
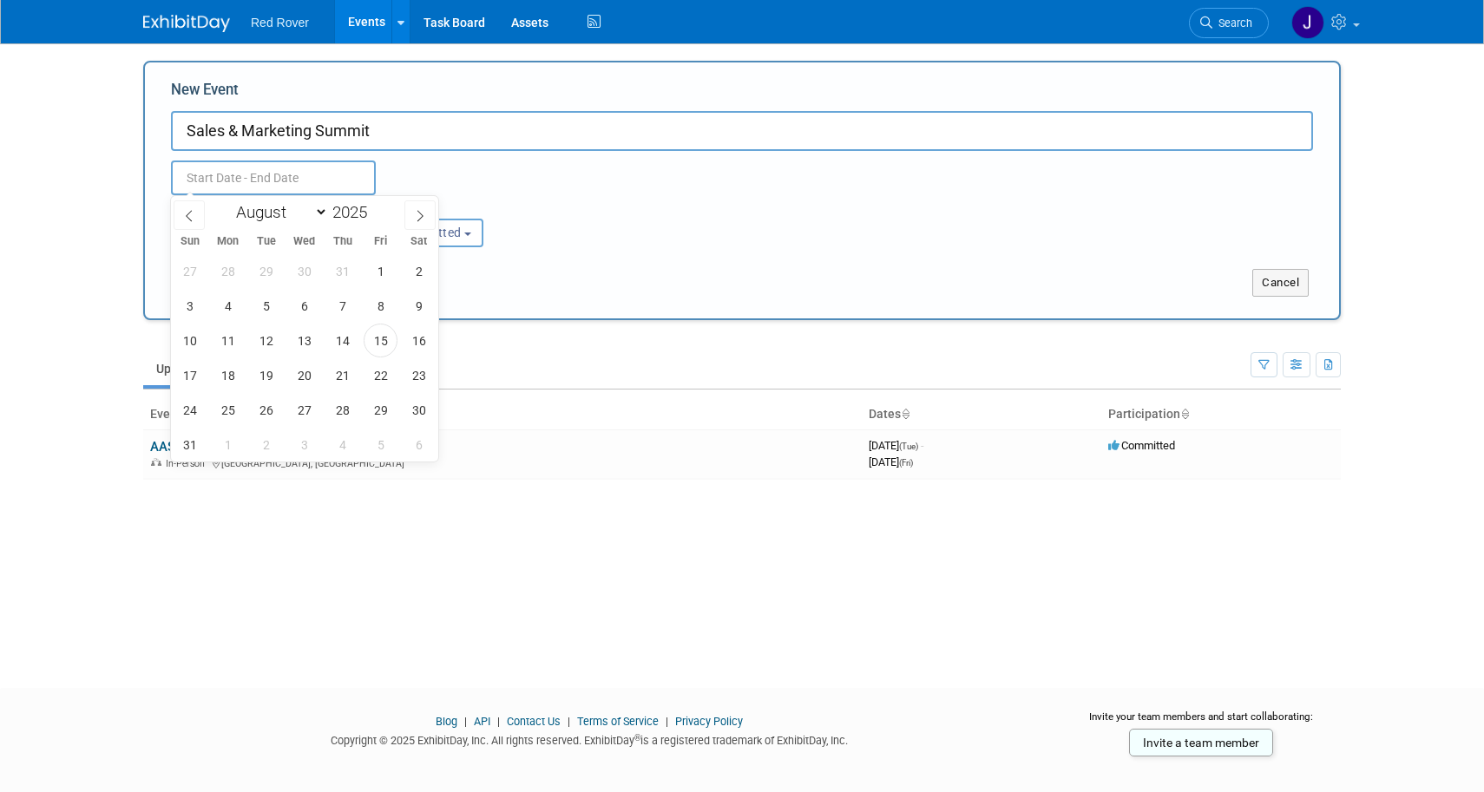
click at [259, 174] on input "text" at bounding box center [273, 178] width 205 height 35
click at [416, 216] on icon at bounding box center [420, 216] width 12 height 12
select select "8"
click at [262, 303] on span "9" at bounding box center [266, 306] width 34 height 34
click at [345, 307] on span "11" at bounding box center [342, 306] width 34 height 34
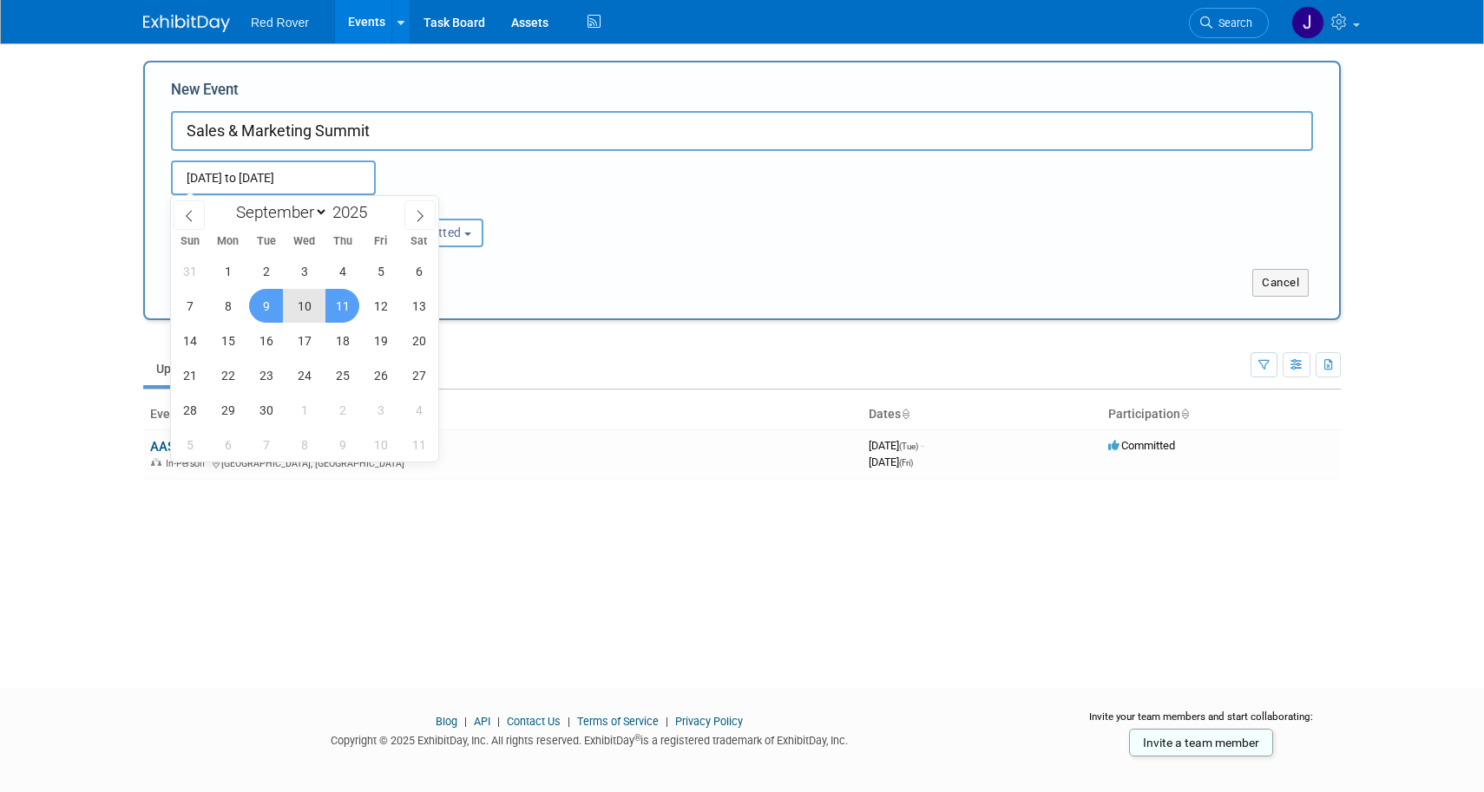
type input "Sep 9, 2025 to Sep 11, 2025"
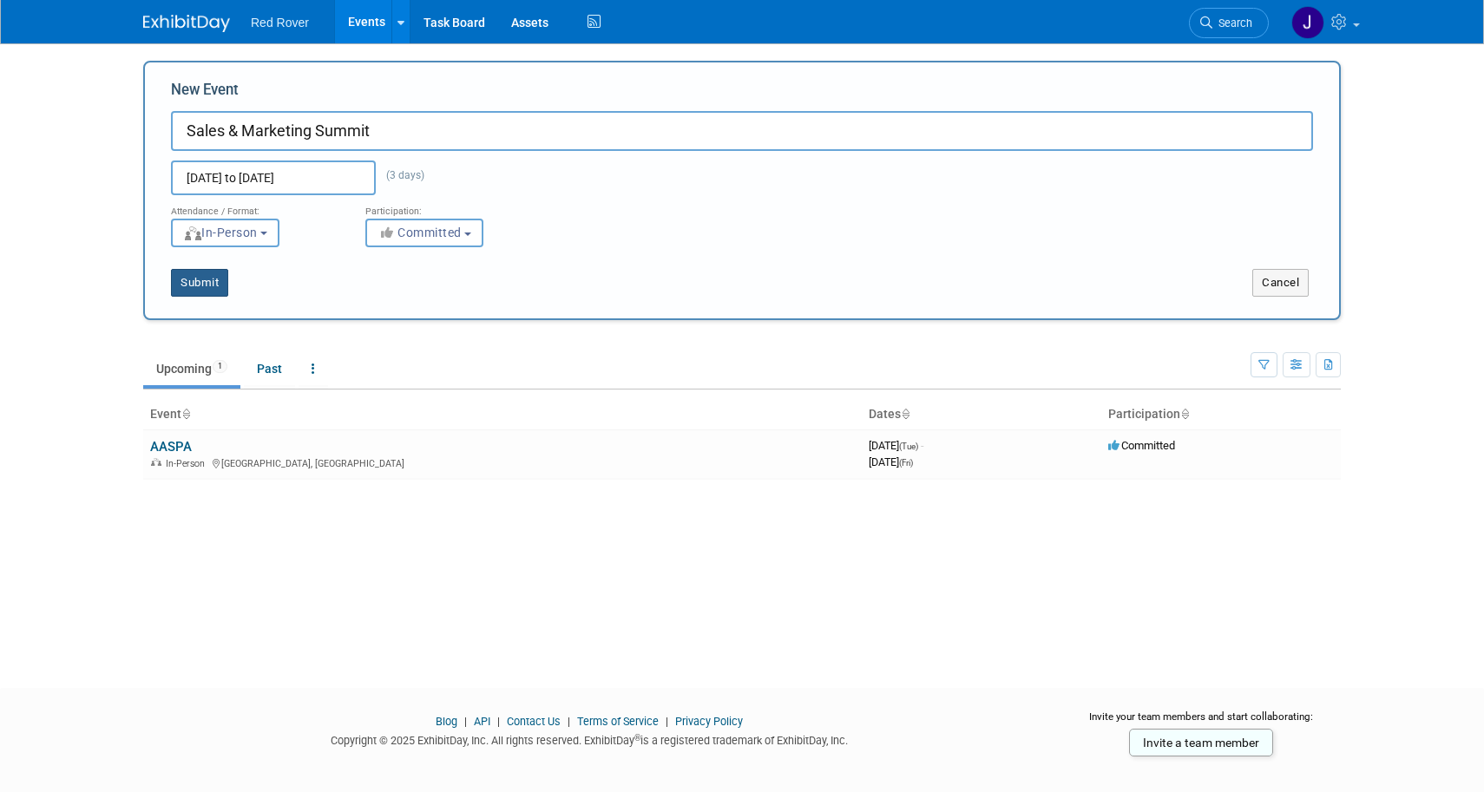
click at [181, 288] on button "Submit" at bounding box center [199, 283] width 57 height 28
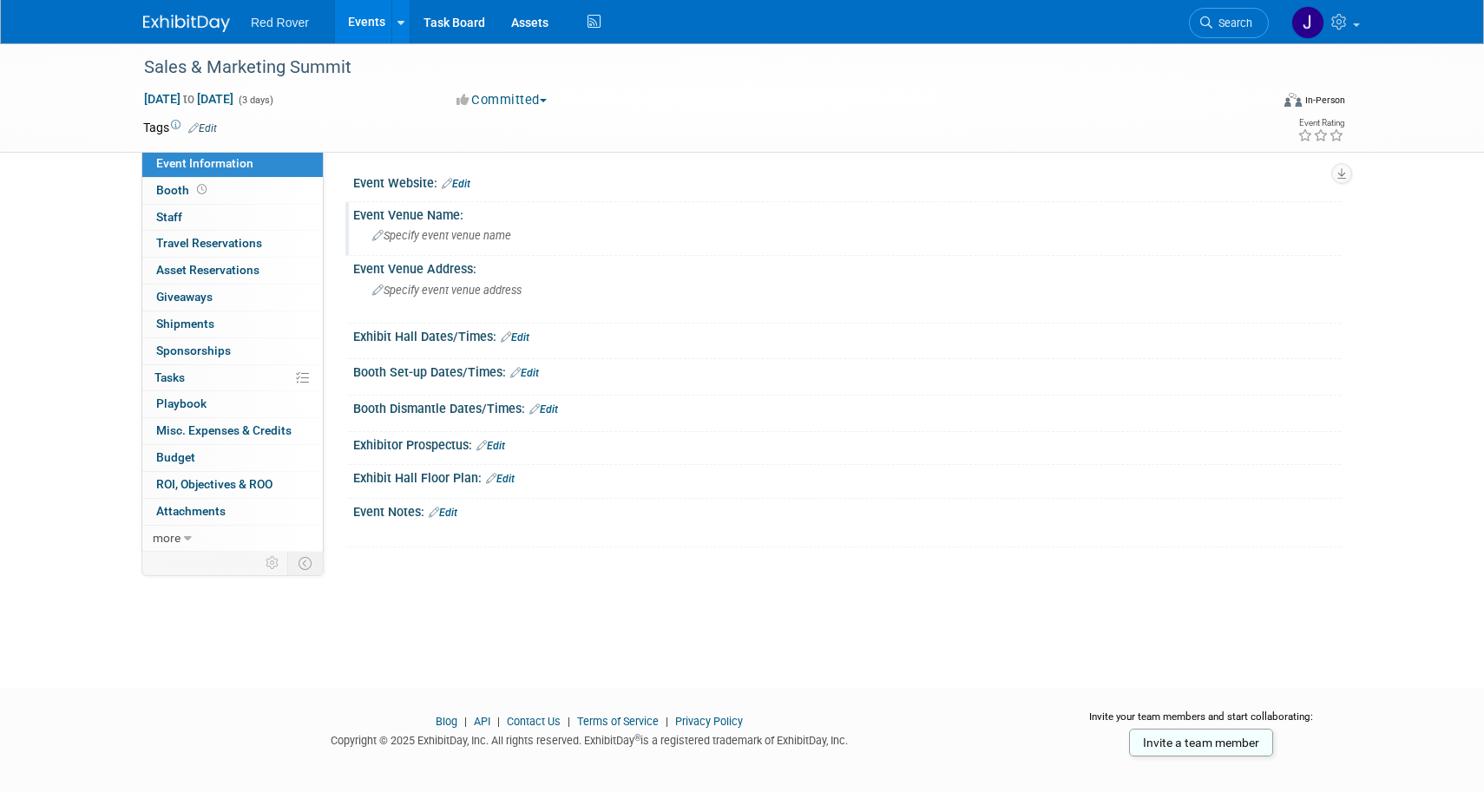
click at [458, 236] on span "Specify event venue name" at bounding box center [441, 235] width 139 height 13
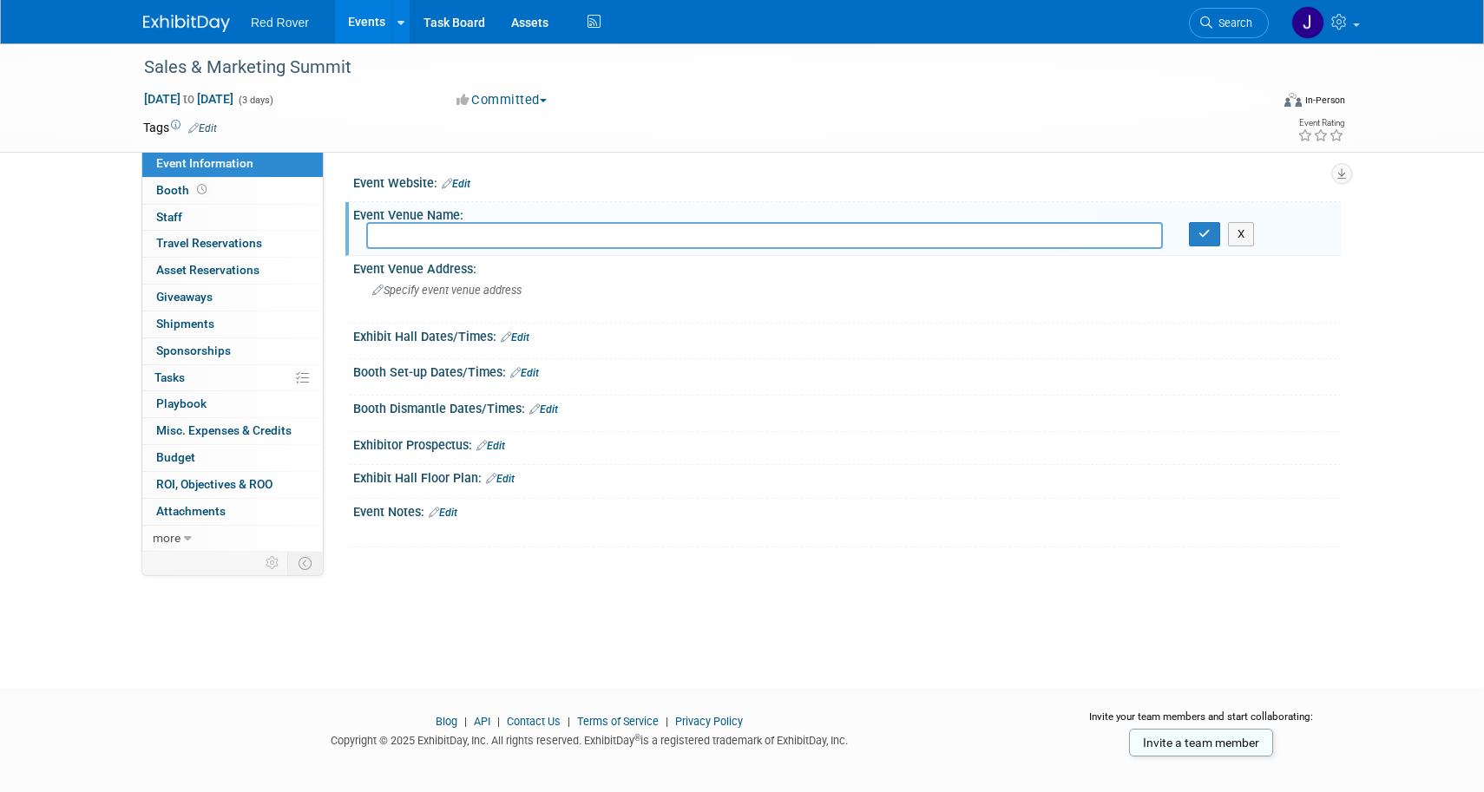
click at [562, 630] on div "Sales & Marketing Summit [DATE] to [DATE] (3 days) [DATE] to [DATE] Committed C…" at bounding box center [742, 350] width 1484 height 614
click at [224, 242] on span "Travel Reservations 0" at bounding box center [209, 243] width 106 height 14
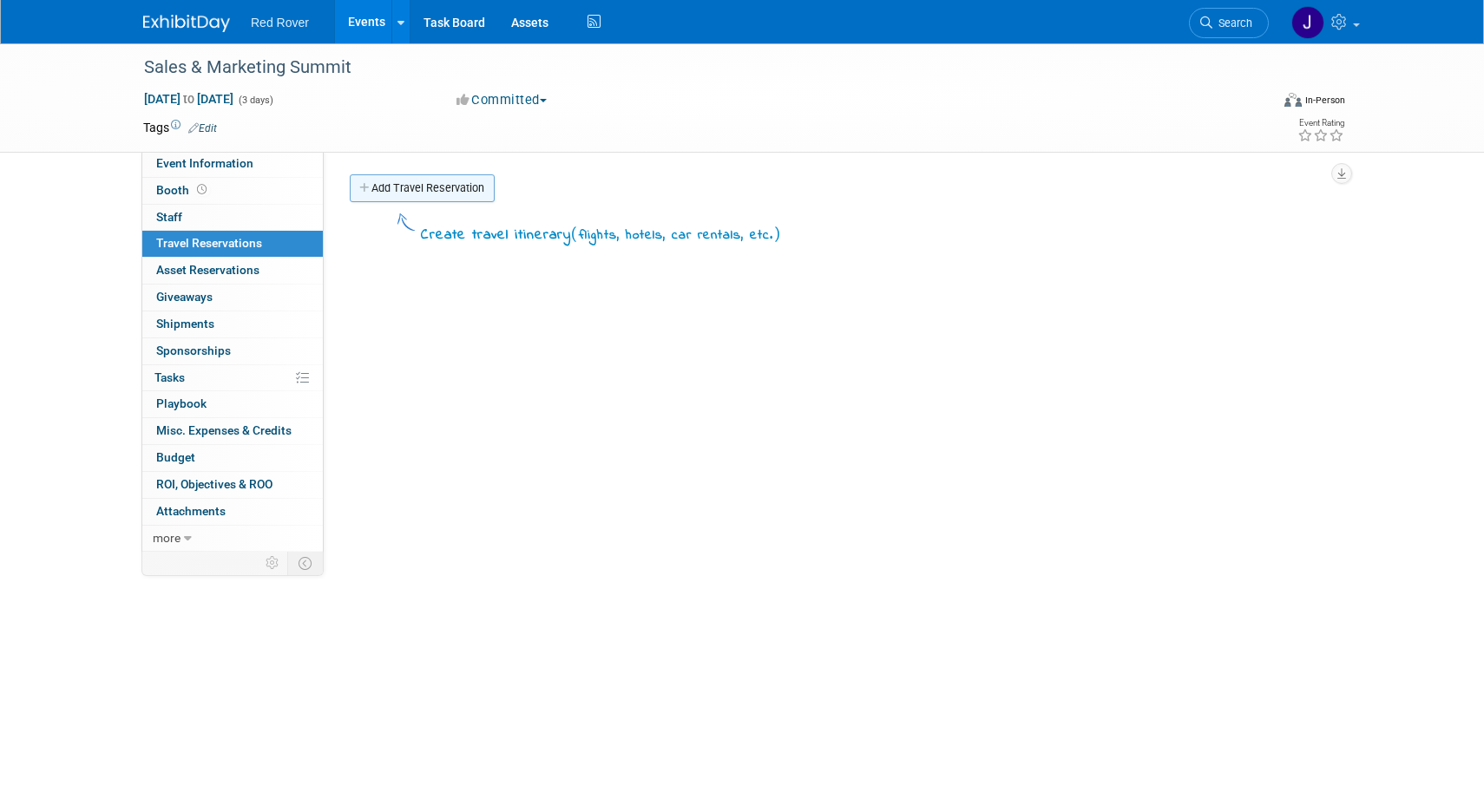
click at [421, 192] on link "Add Travel Reservation" at bounding box center [422, 188] width 145 height 28
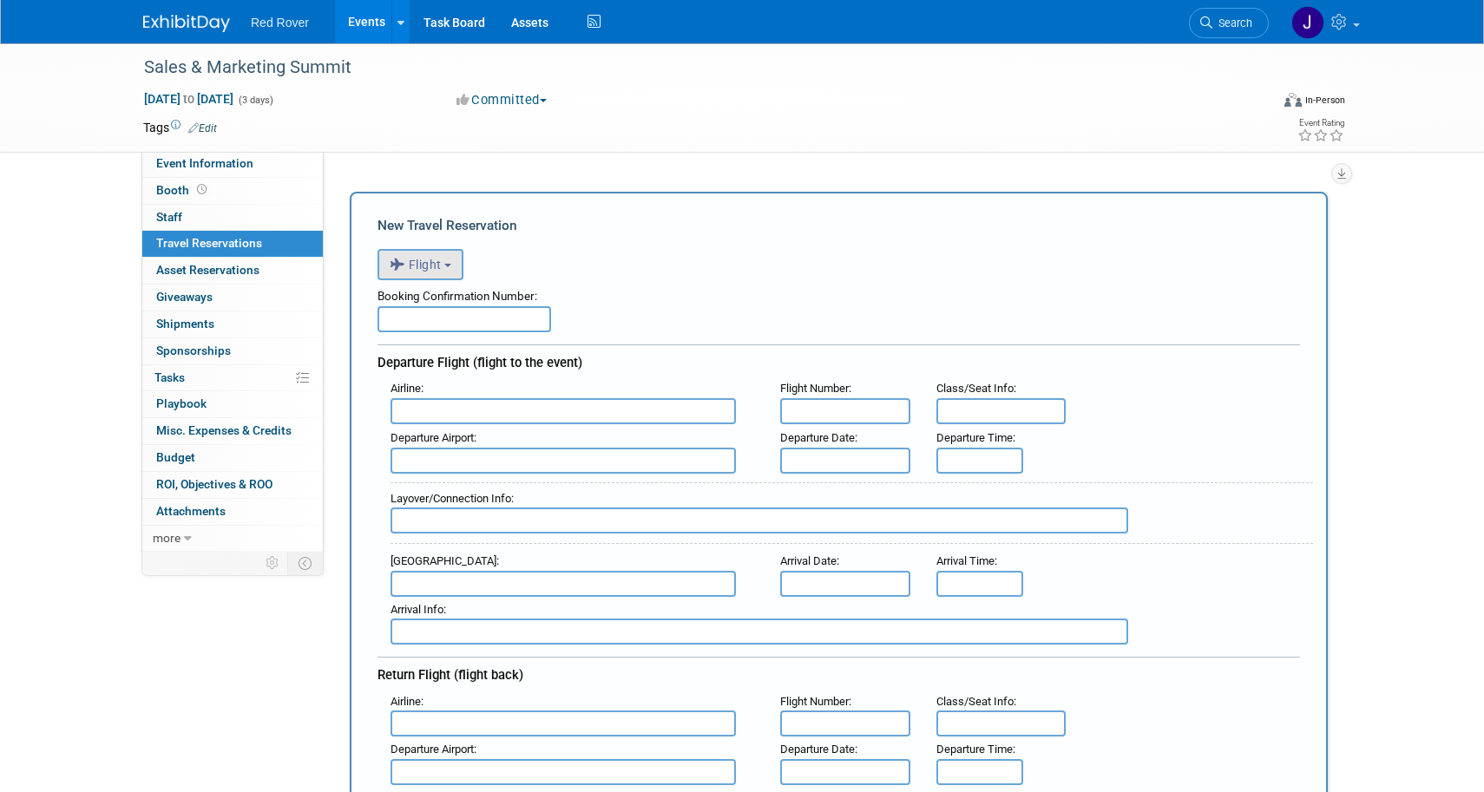
click at [424, 261] on span "Flight" at bounding box center [416, 265] width 52 height 14
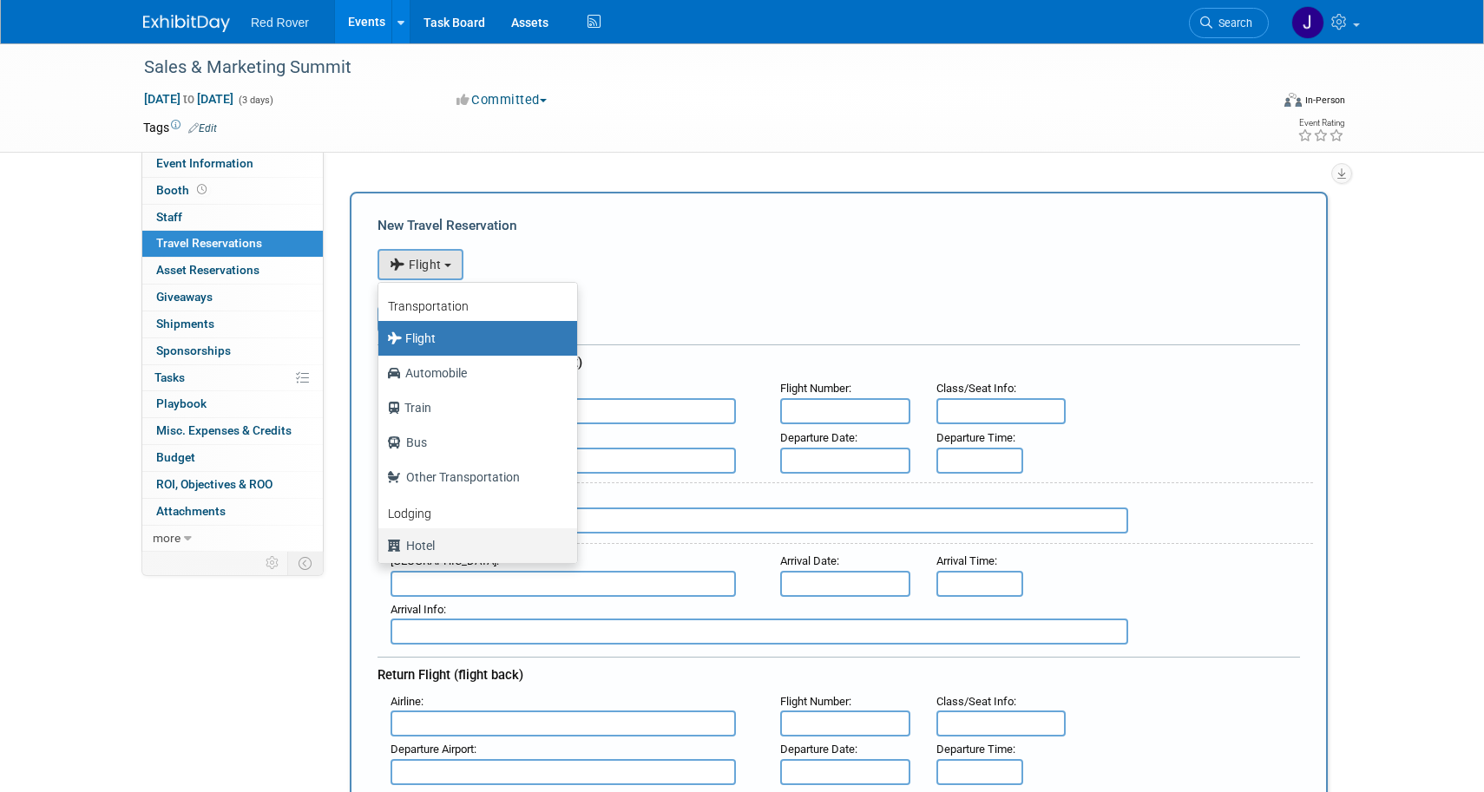
click at [454, 543] on label "Hotel" at bounding box center [473, 546] width 173 height 28
click at [381, 543] on input "Hotel" at bounding box center [375, 543] width 11 height 11
select select "6"
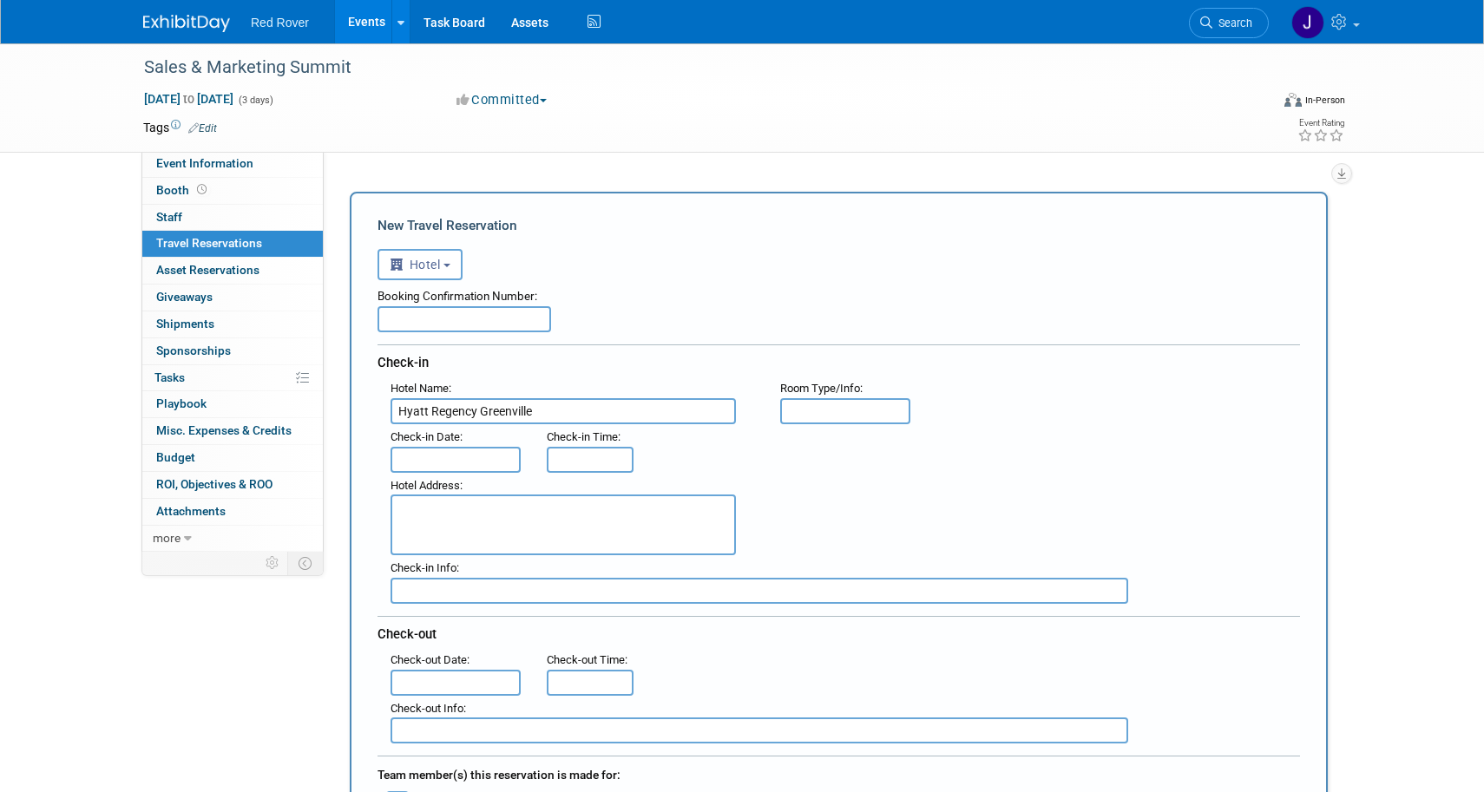
type input "Hyatt Regency Greenville"
click at [830, 420] on input "text" at bounding box center [845, 411] width 130 height 26
click at [485, 453] on input "text" at bounding box center [456, 460] width 130 height 26
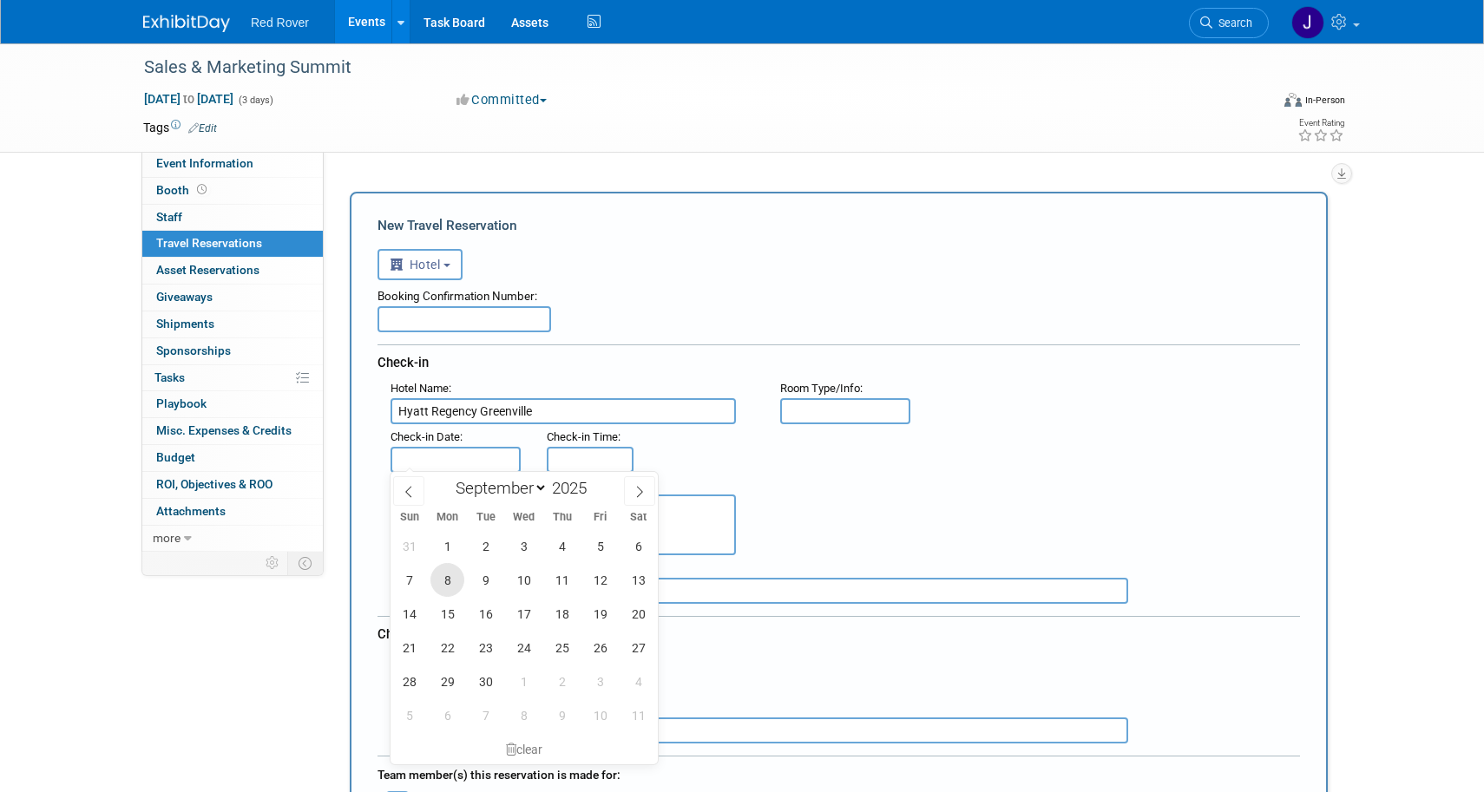
click at [450, 581] on span "8" at bounding box center [447, 580] width 34 height 34
type input "Sep 8, 2025"
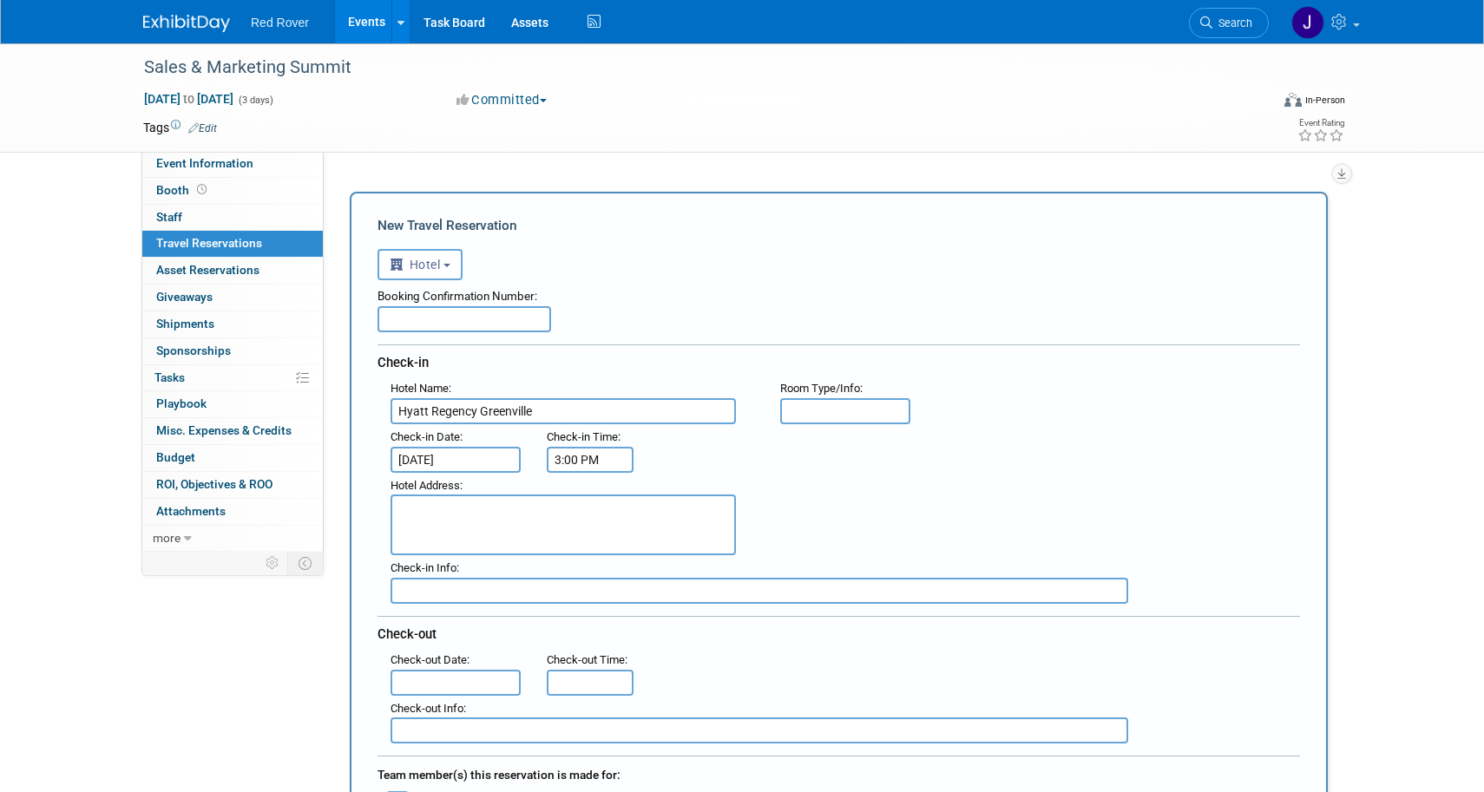
click at [596, 460] on input "3:00 PM" at bounding box center [590, 460] width 87 height 26
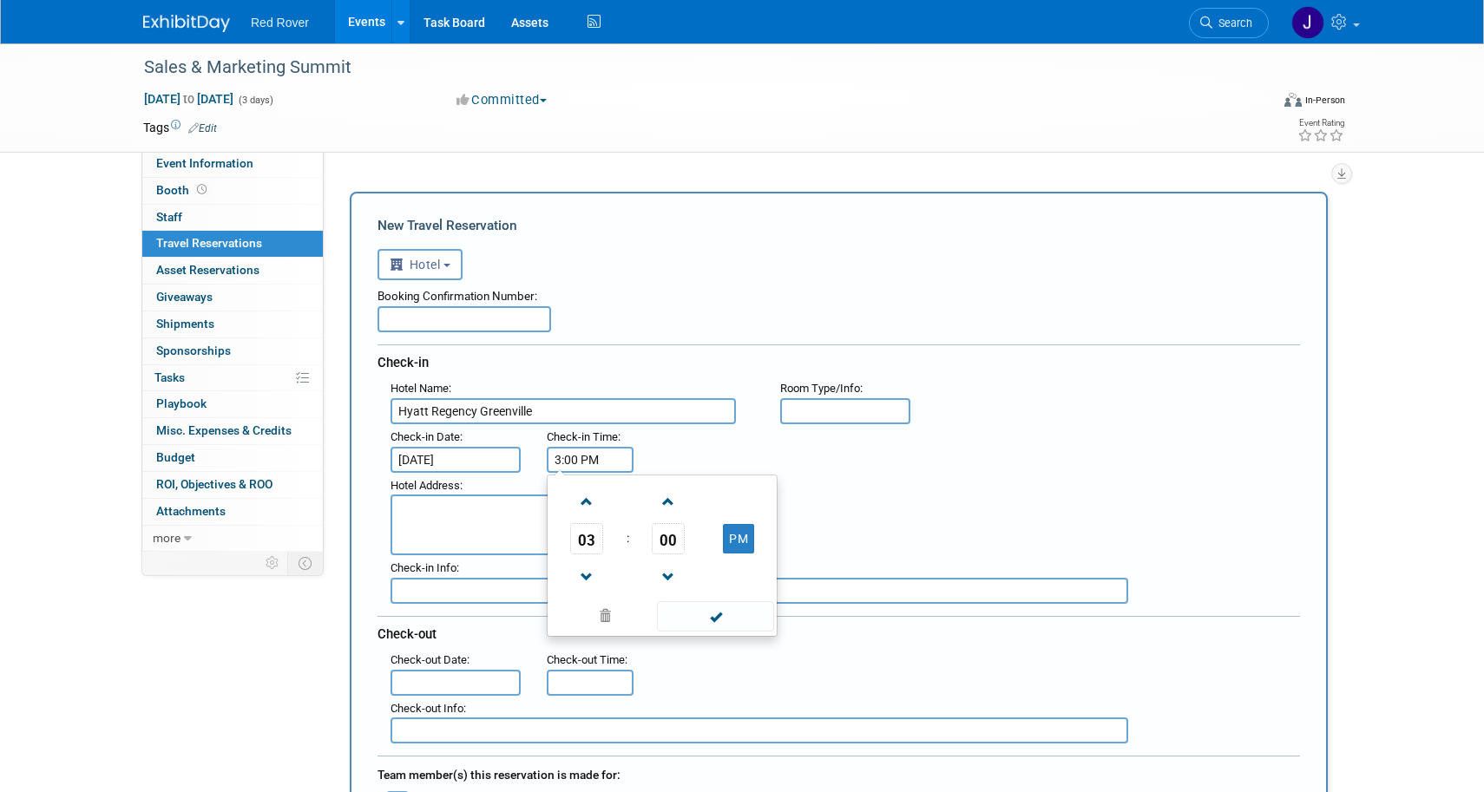
click at [813, 459] on div ": Check-in Date : Sep 8, 2025 Check-in Time : 3:00 PM 03 : 00 PM 12 01 02 03 04…" at bounding box center [846, 448] width 936 height 49
click at [575, 452] on input "3:00 PM" at bounding box center [590, 460] width 87 height 26
click at [585, 493] on span at bounding box center [587, 502] width 30 height 30
type input "4:00 PM"
click at [673, 610] on span at bounding box center [715, 616] width 117 height 30
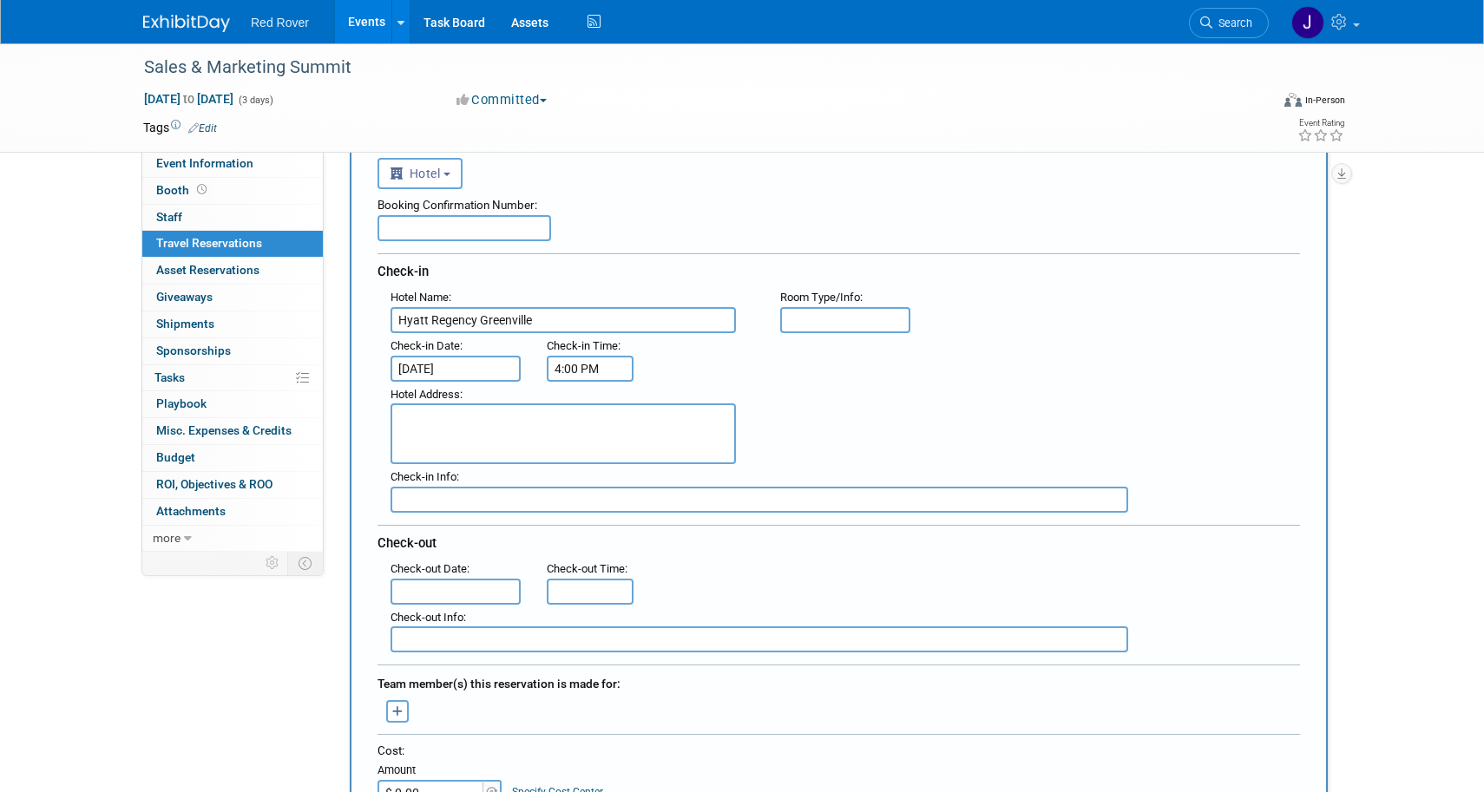
scroll to position [91, 0]
click at [463, 584] on input "text" at bounding box center [456, 592] width 130 height 26
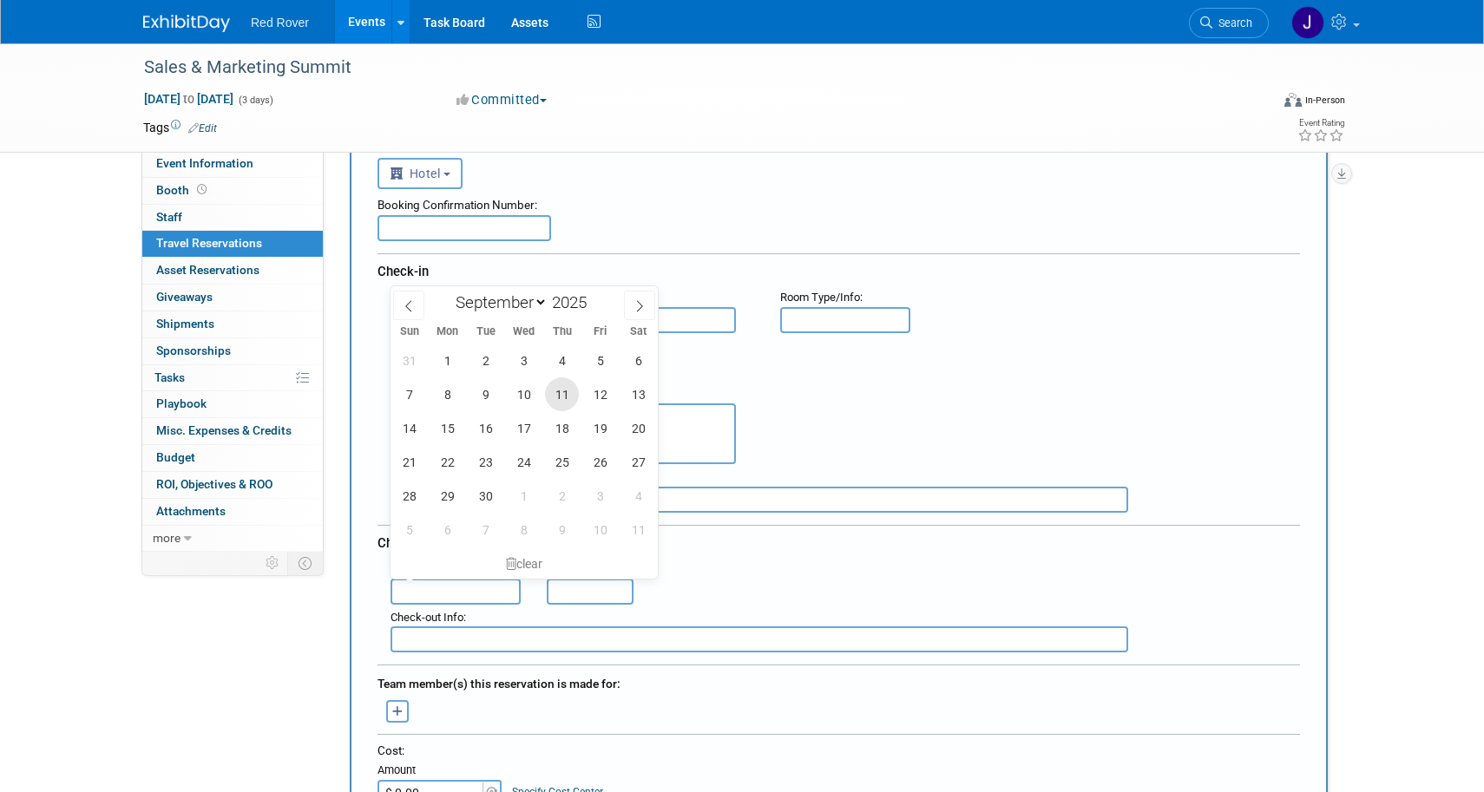
click at [569, 400] on span "11" at bounding box center [562, 395] width 34 height 34
type input "Sep 11, 2025"
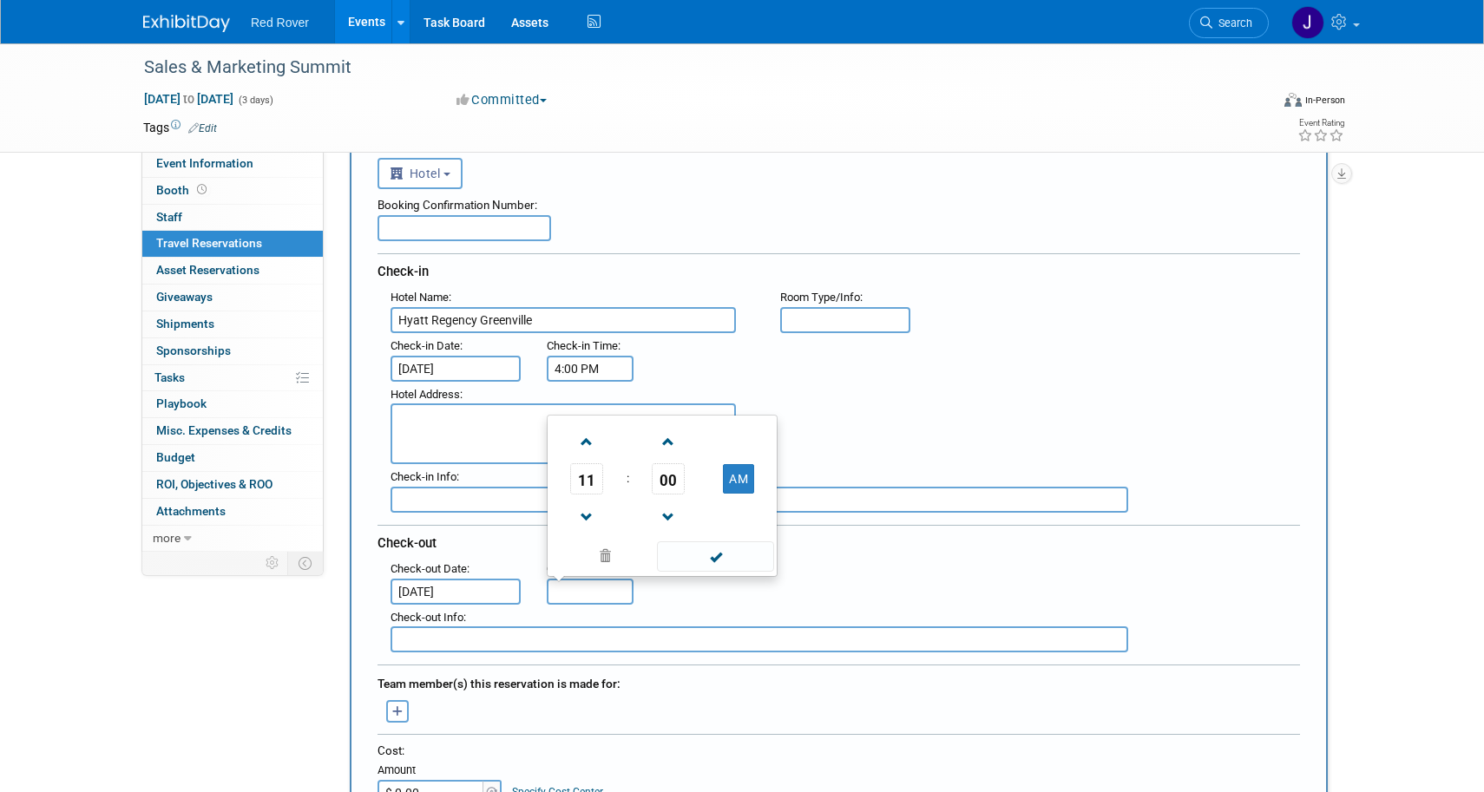
type input "11:00 AM"
click at [590, 599] on input "11:00 AM" at bounding box center [590, 592] width 87 height 26
click at [718, 555] on span at bounding box center [715, 557] width 117 height 30
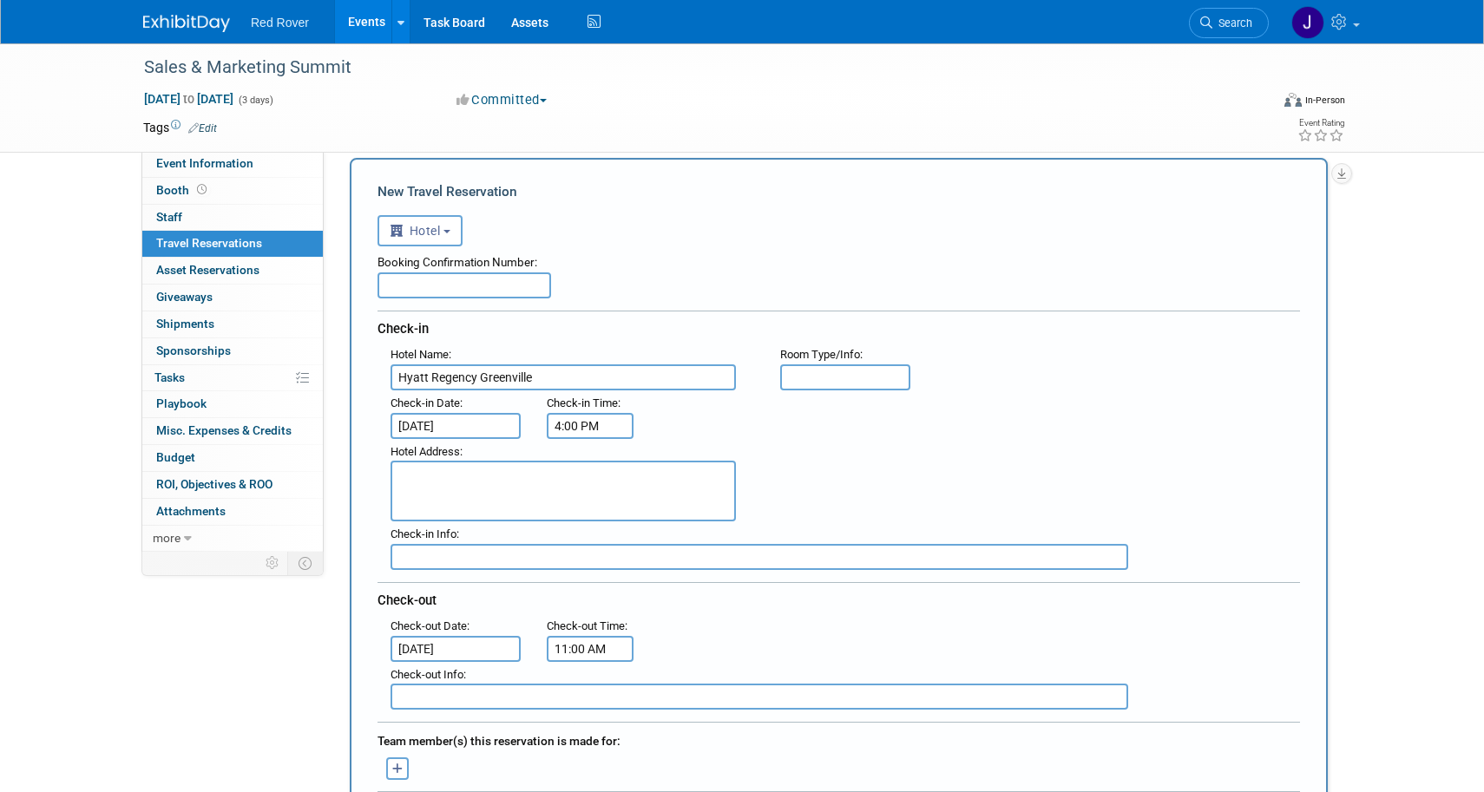
scroll to position [33, 0]
click at [475, 483] on textarea at bounding box center [563, 492] width 345 height 61
paste textarea "220 N Main St, Greenville, SC 29601"
click at [481, 473] on textarea "220 N Main St, Greenville, SC 29601" at bounding box center [563, 492] width 345 height 61
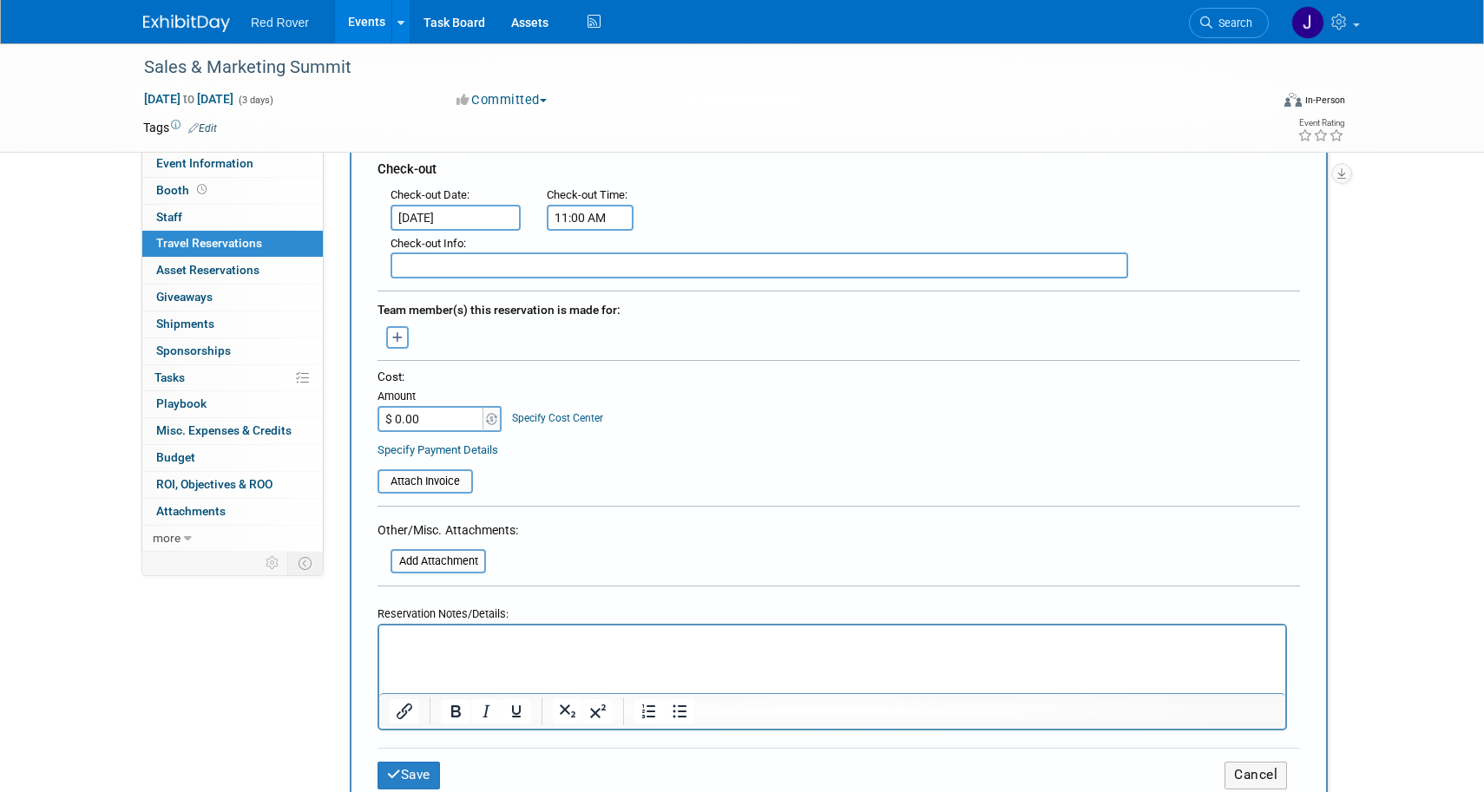
scroll to position [470, 0]
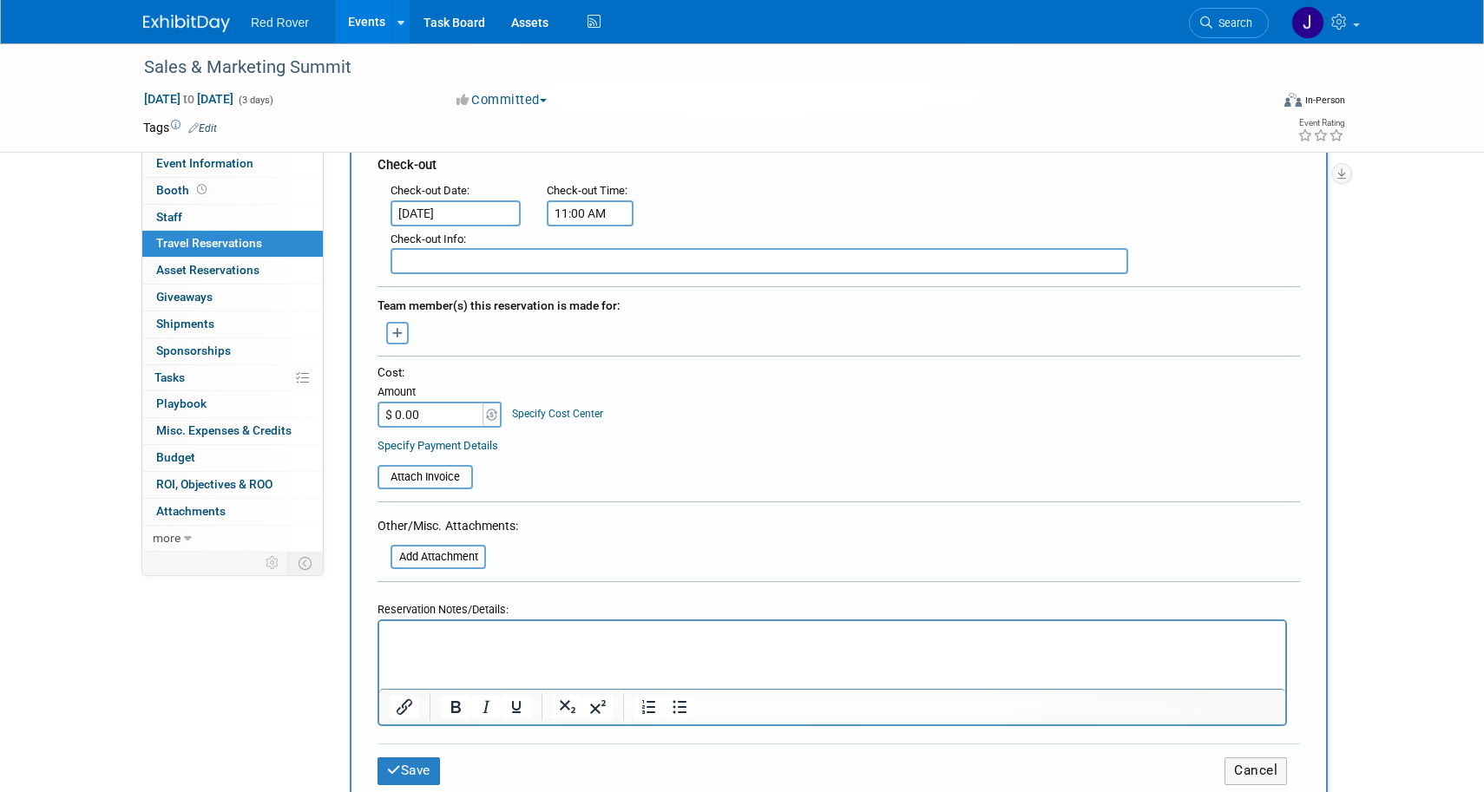
type textarea "220 N Main St Greenville, SC 29601"
click at [439, 404] on input "$ 0.00" at bounding box center [432, 415] width 108 height 26
type input "$ 239.00"
click at [835, 394] on div "Cost: Amount $ 239.00 Specify Cost Center Cost Center -- Not Specified --" at bounding box center [839, 395] width 923 height 63
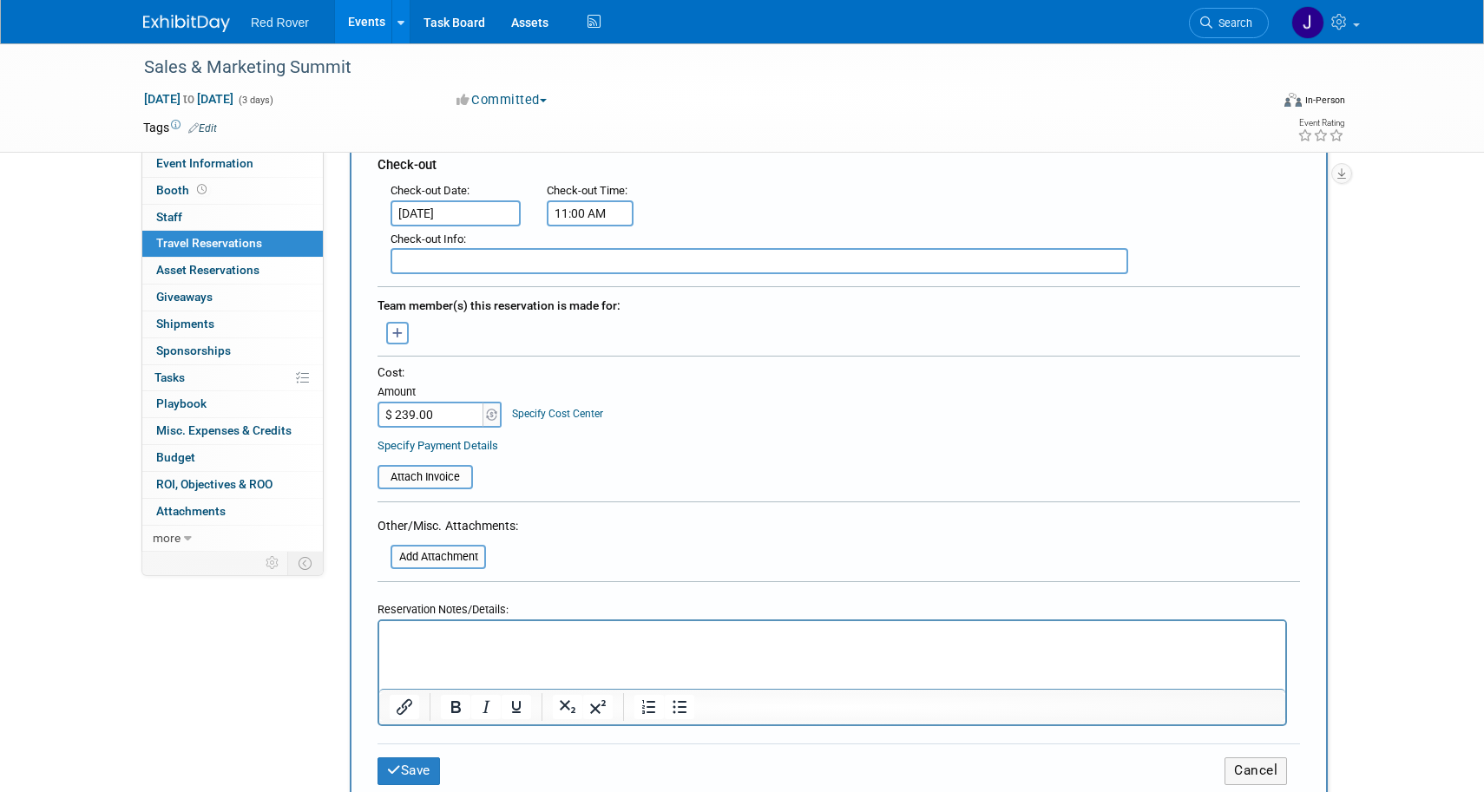
click at [478, 446] on link "Specify Payment Details" at bounding box center [438, 445] width 121 height 13
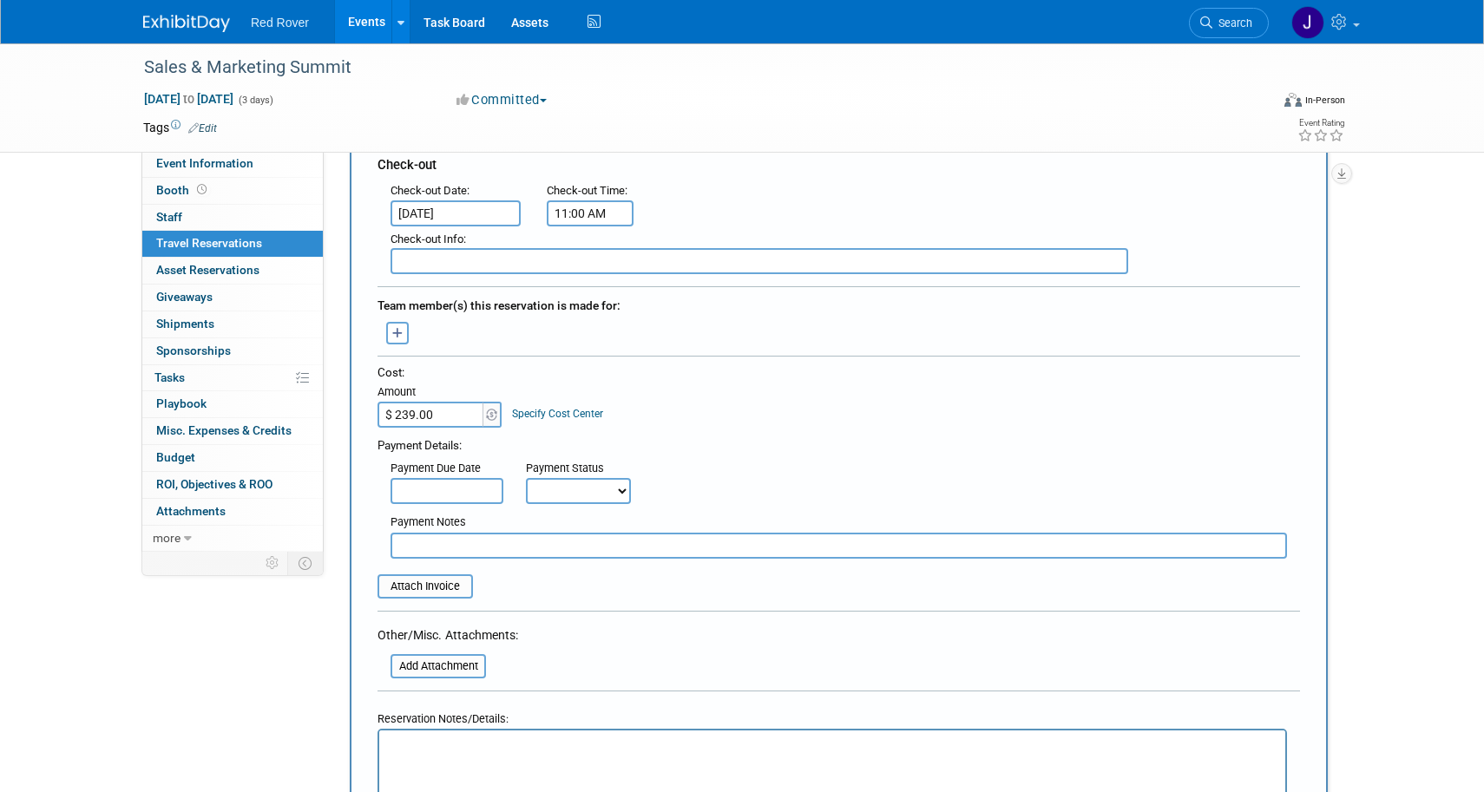
click at [805, 439] on div "Payment Details:" at bounding box center [839, 443] width 923 height 22
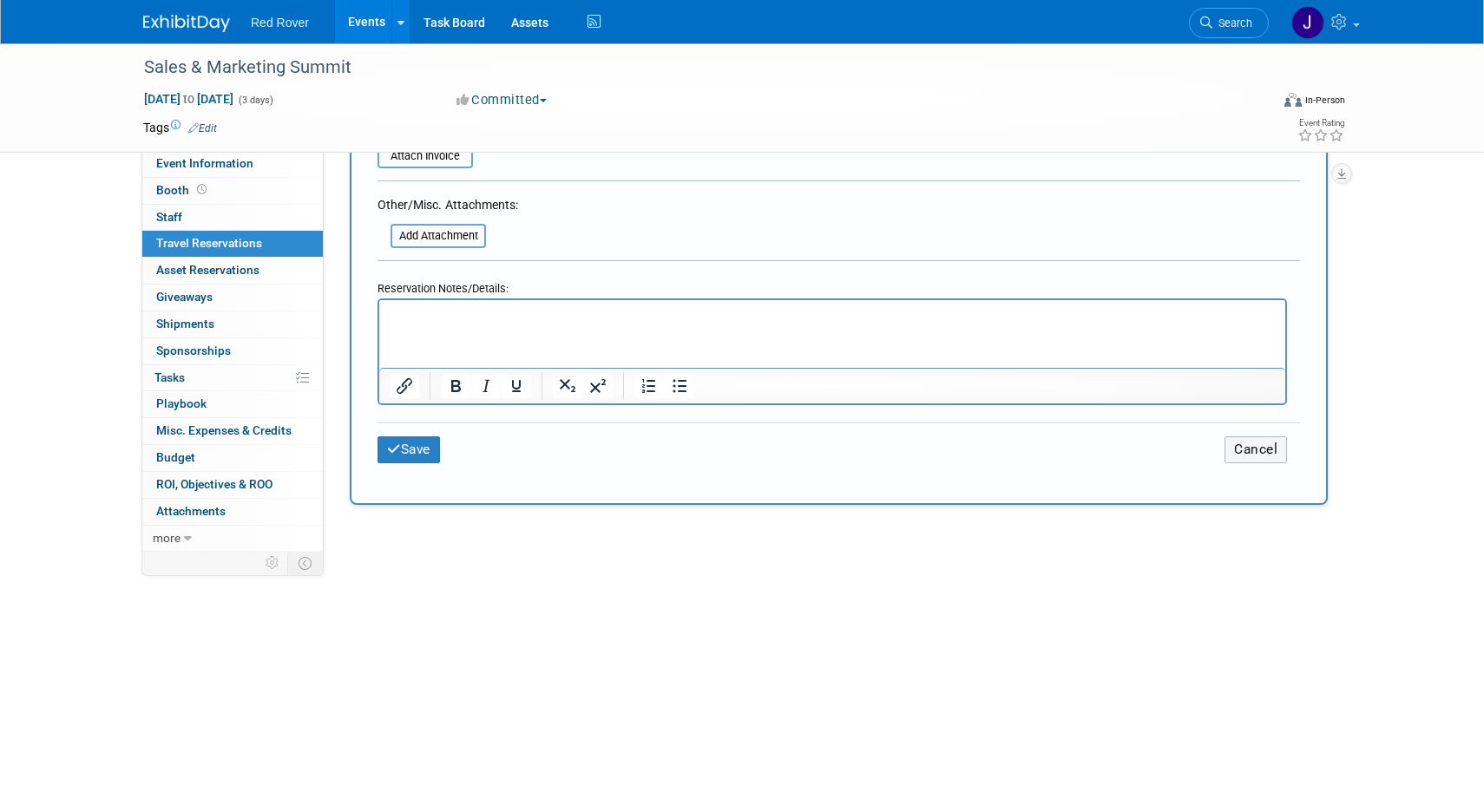
scroll to position [909, 0]
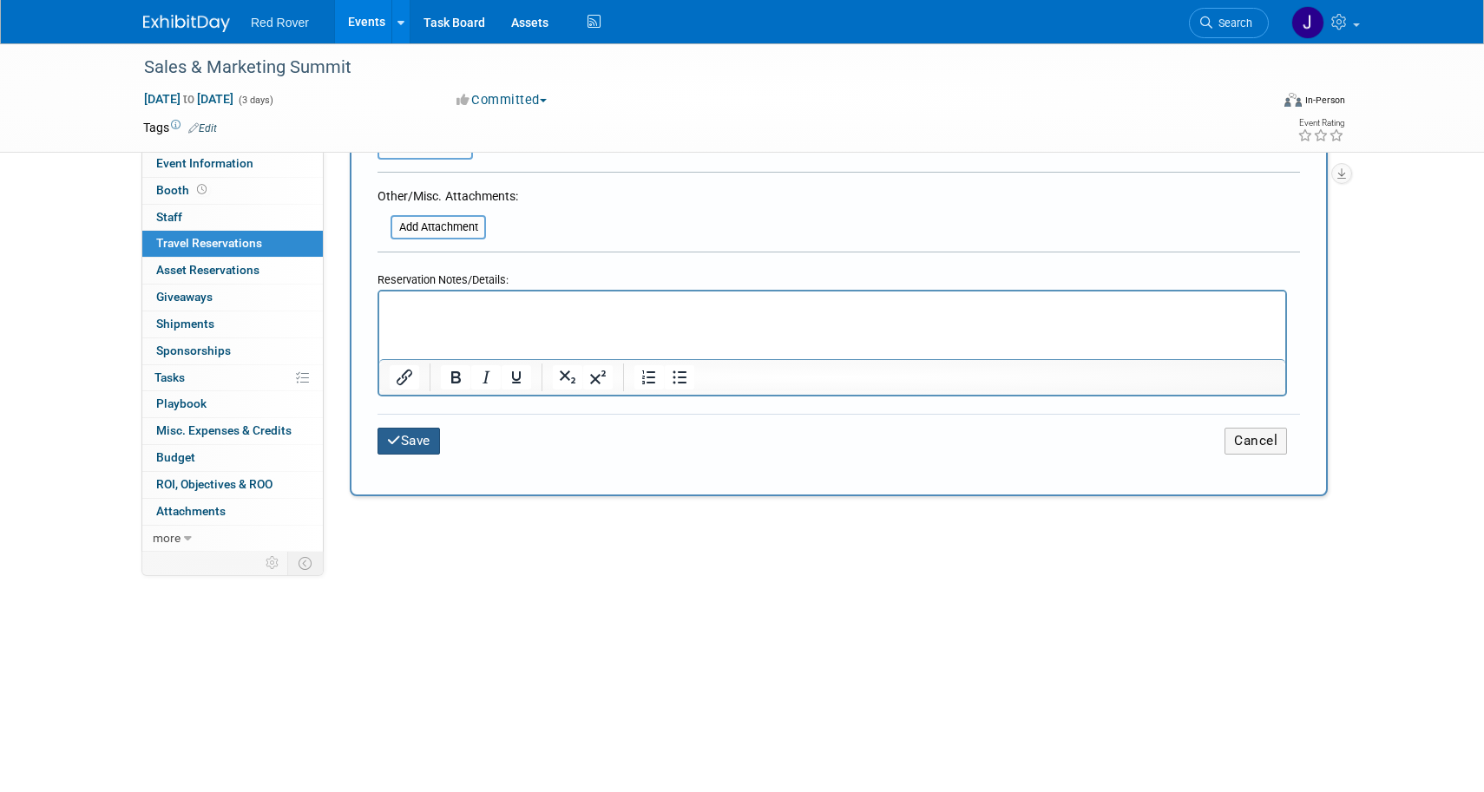
click at [425, 433] on button "Save" at bounding box center [409, 441] width 62 height 27
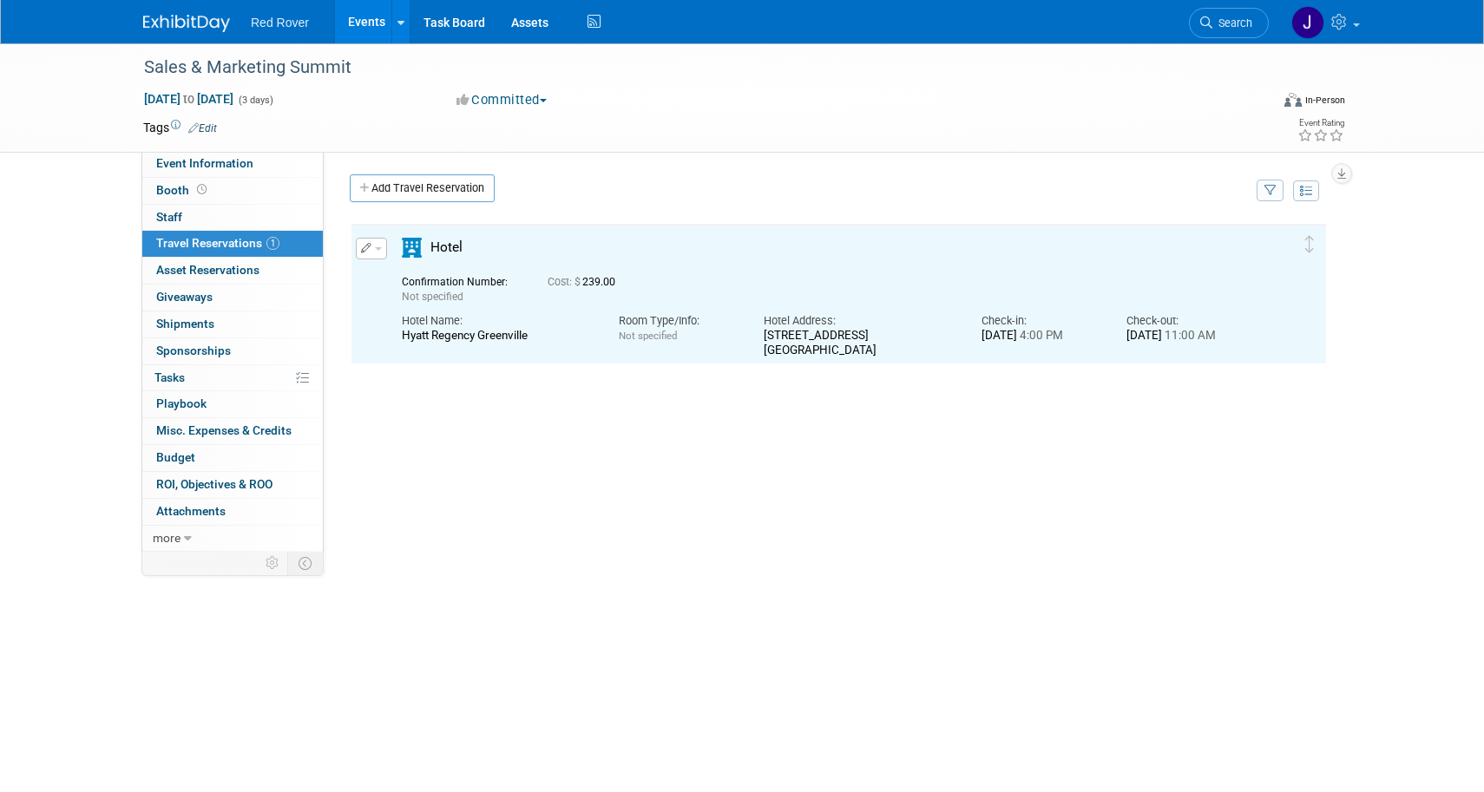
scroll to position [0, 0]
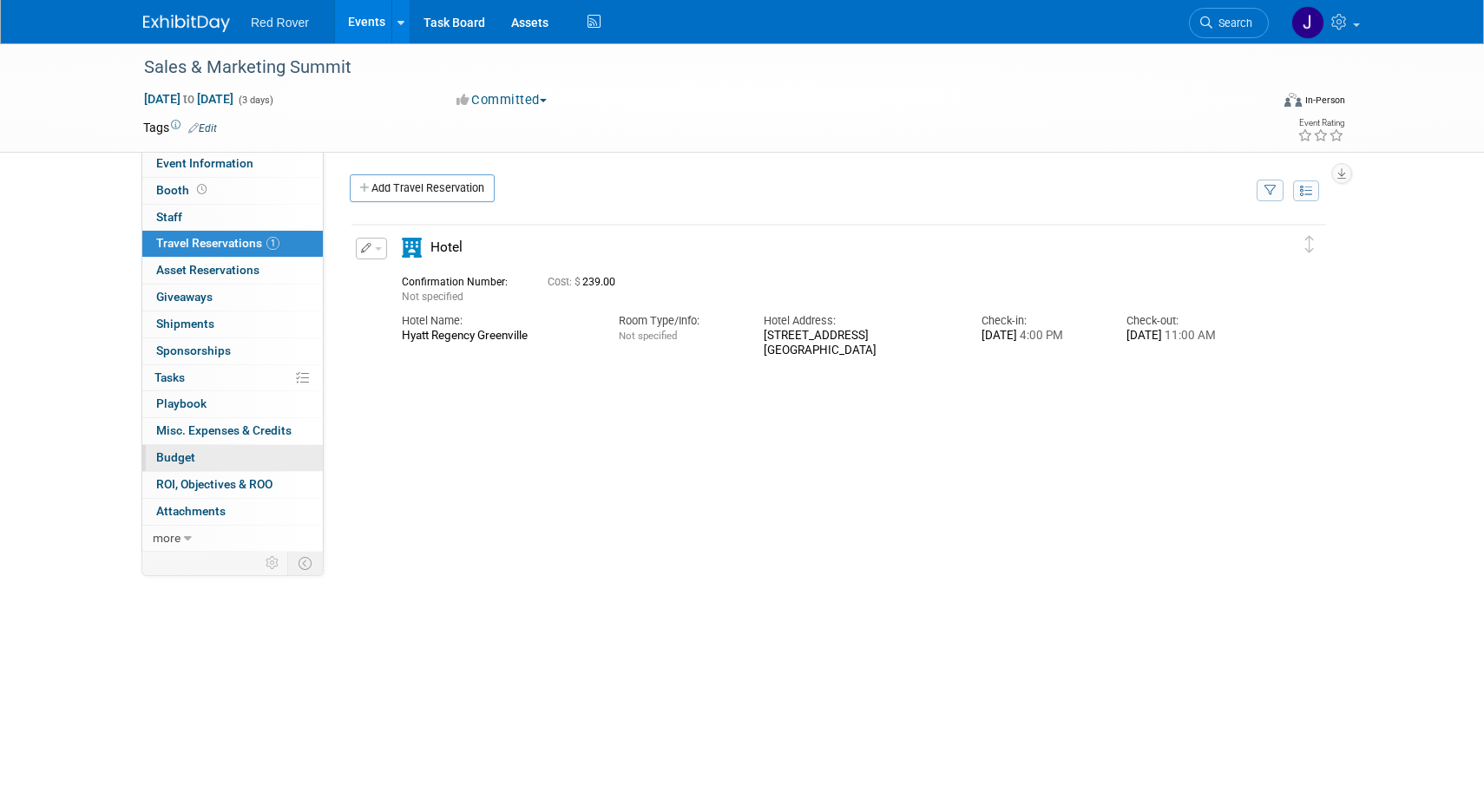
click at [209, 452] on link "Budget" at bounding box center [232, 458] width 181 height 26
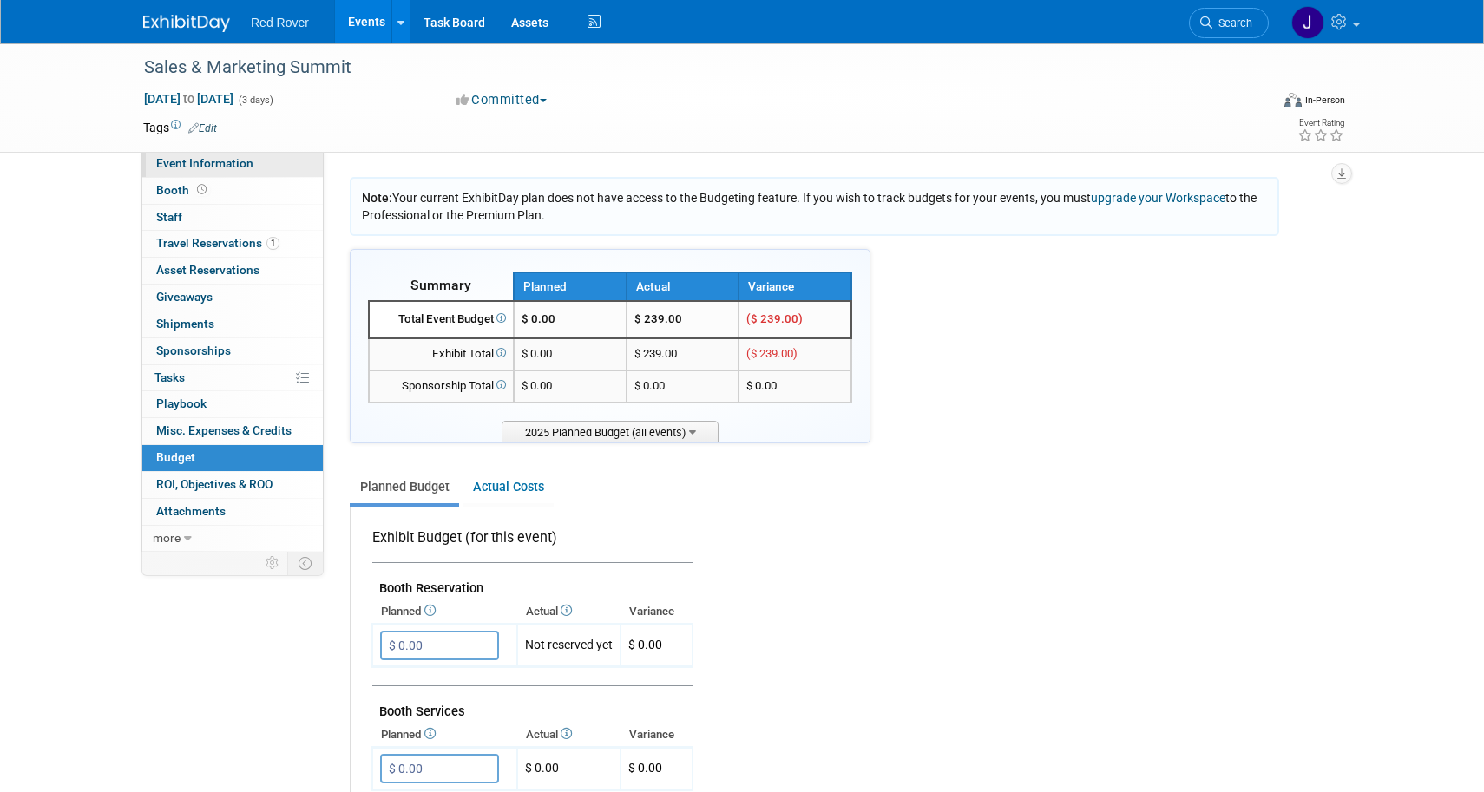
click at [207, 162] on span "Event Information" at bounding box center [204, 163] width 97 height 14
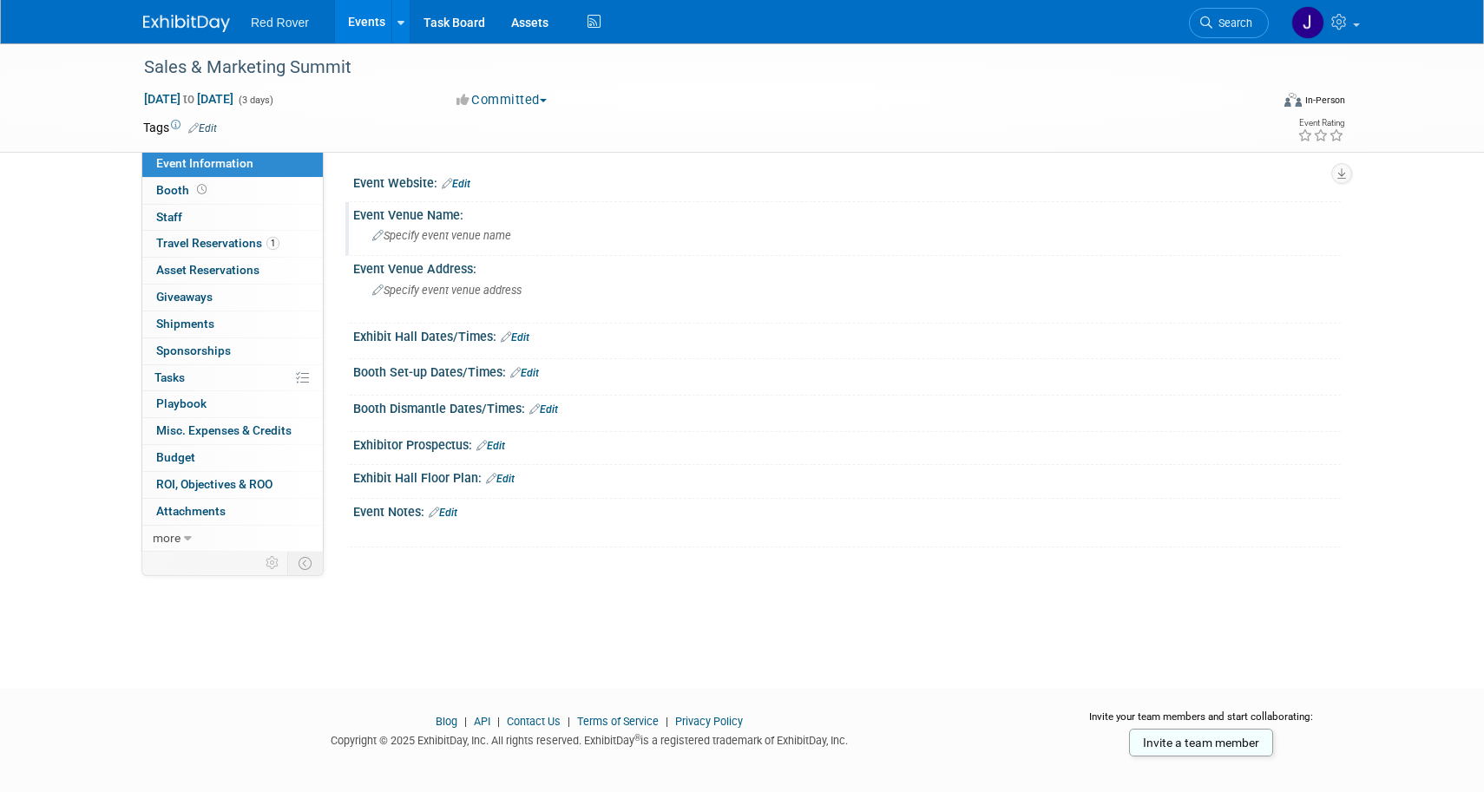
click at [454, 223] on div "Specify event venue name" at bounding box center [847, 235] width 962 height 27
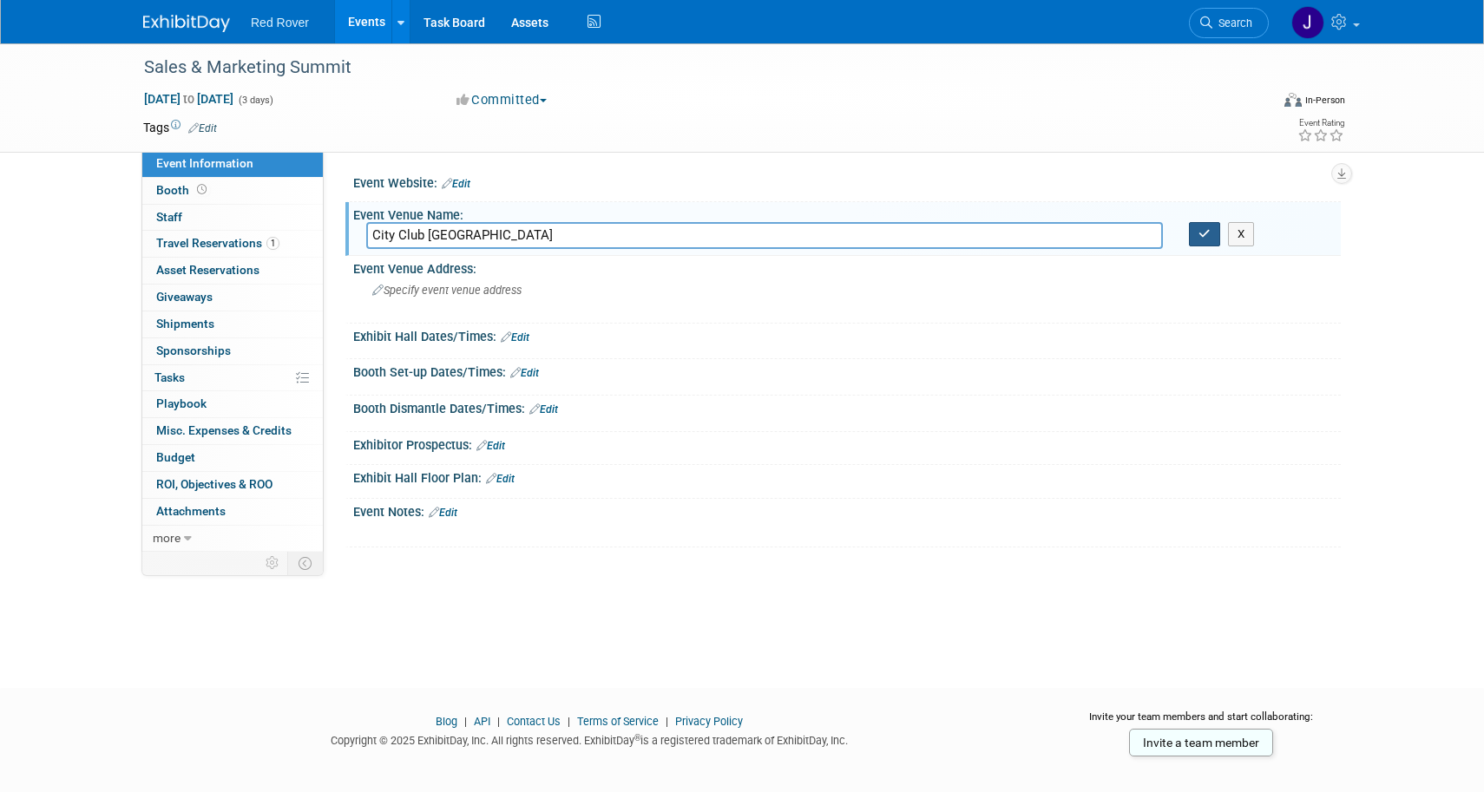
type input "City Club Greenville"
click at [1205, 232] on icon "button" at bounding box center [1205, 233] width 12 height 11
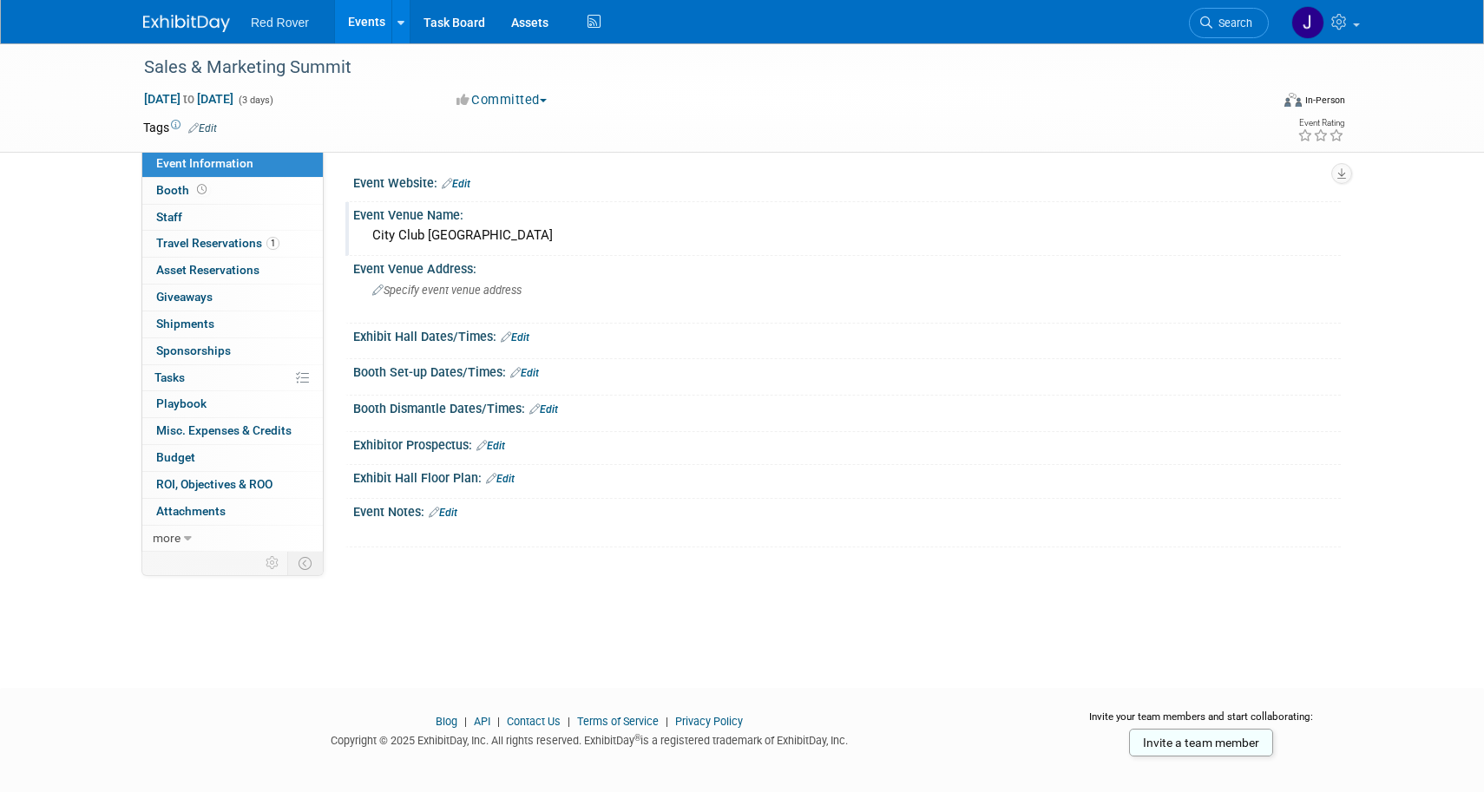
click at [508, 333] on icon at bounding box center [506, 337] width 10 height 11
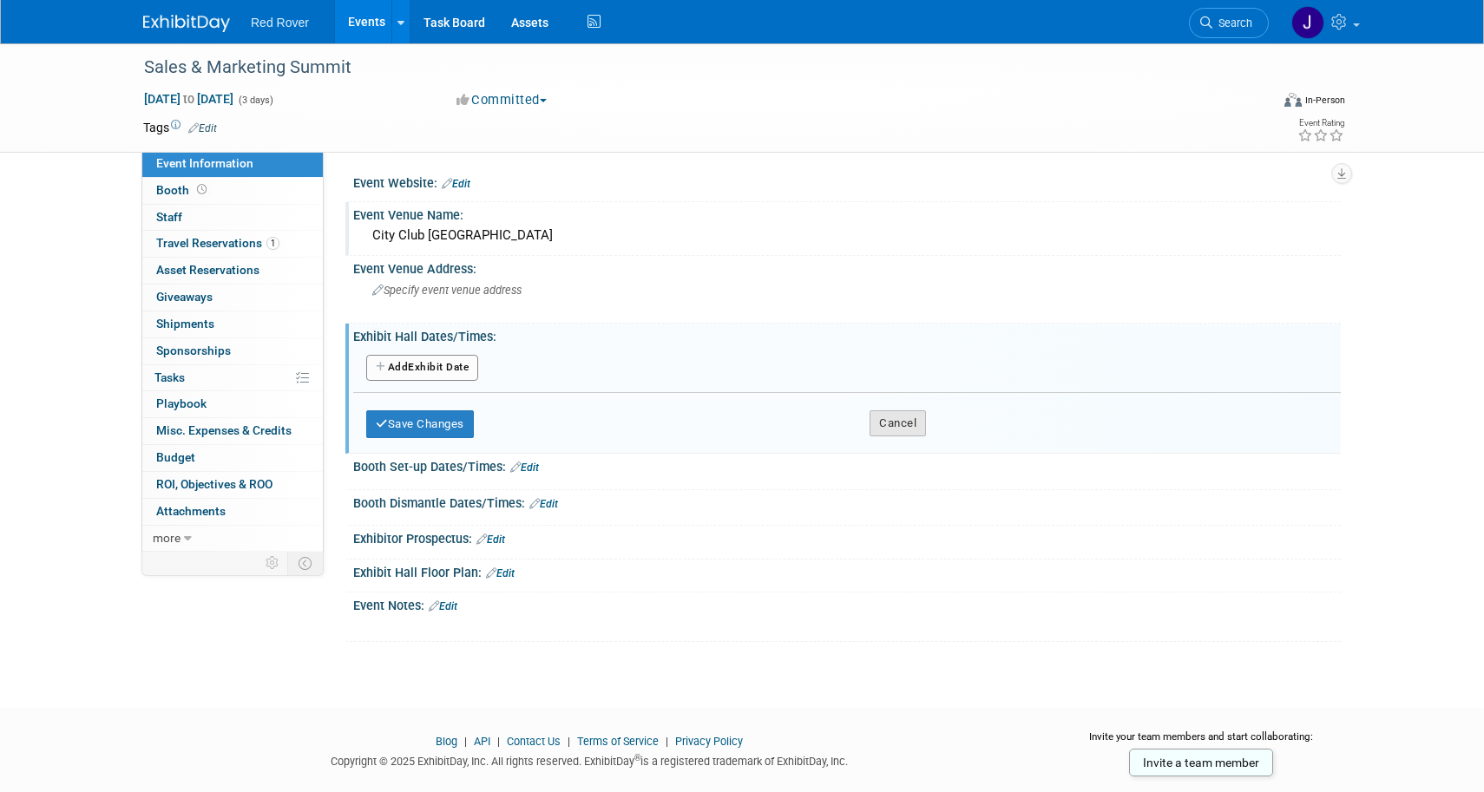
click at [884, 424] on button "Cancel" at bounding box center [898, 423] width 56 height 26
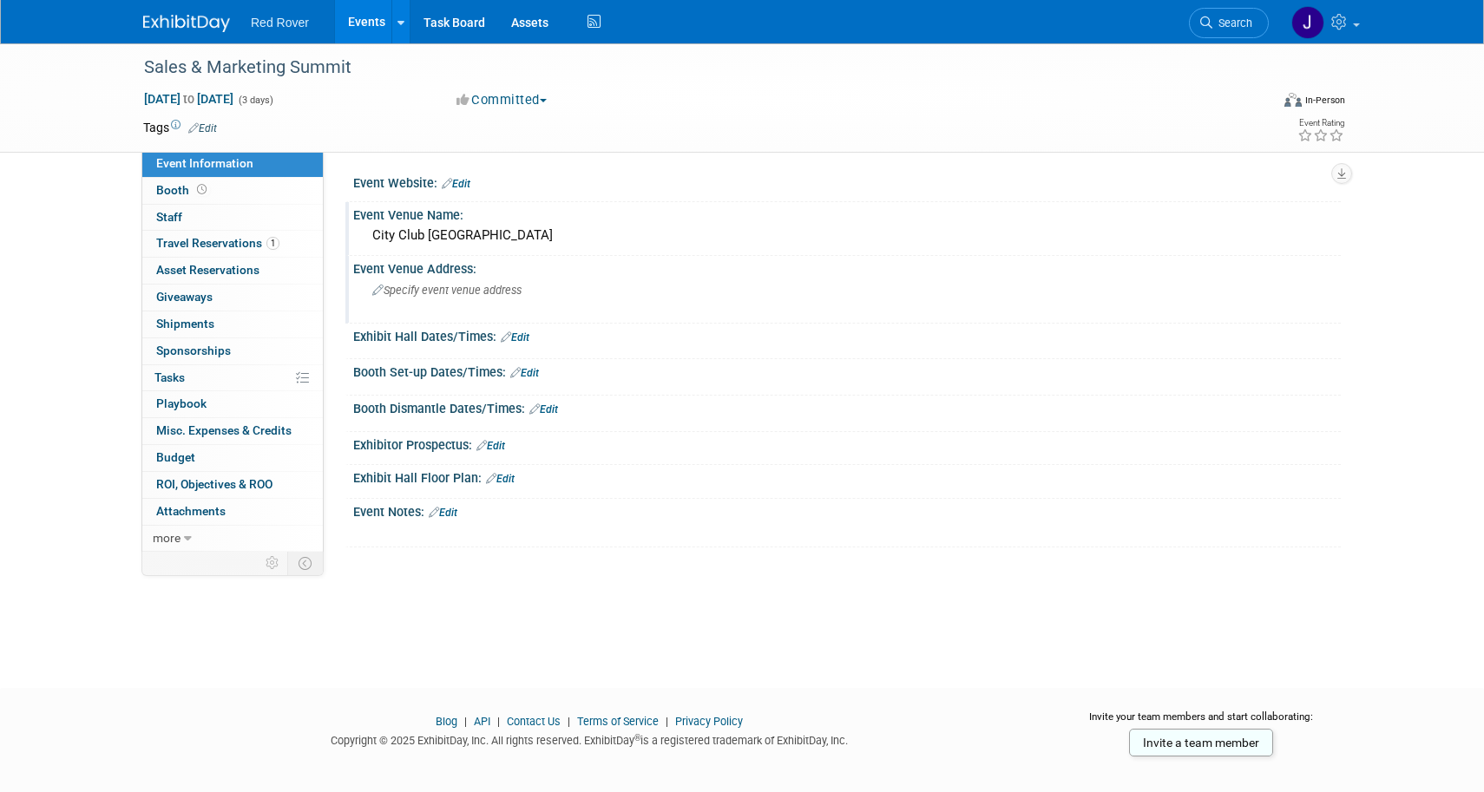
click at [468, 287] on span "Specify event venue address" at bounding box center [446, 290] width 149 height 13
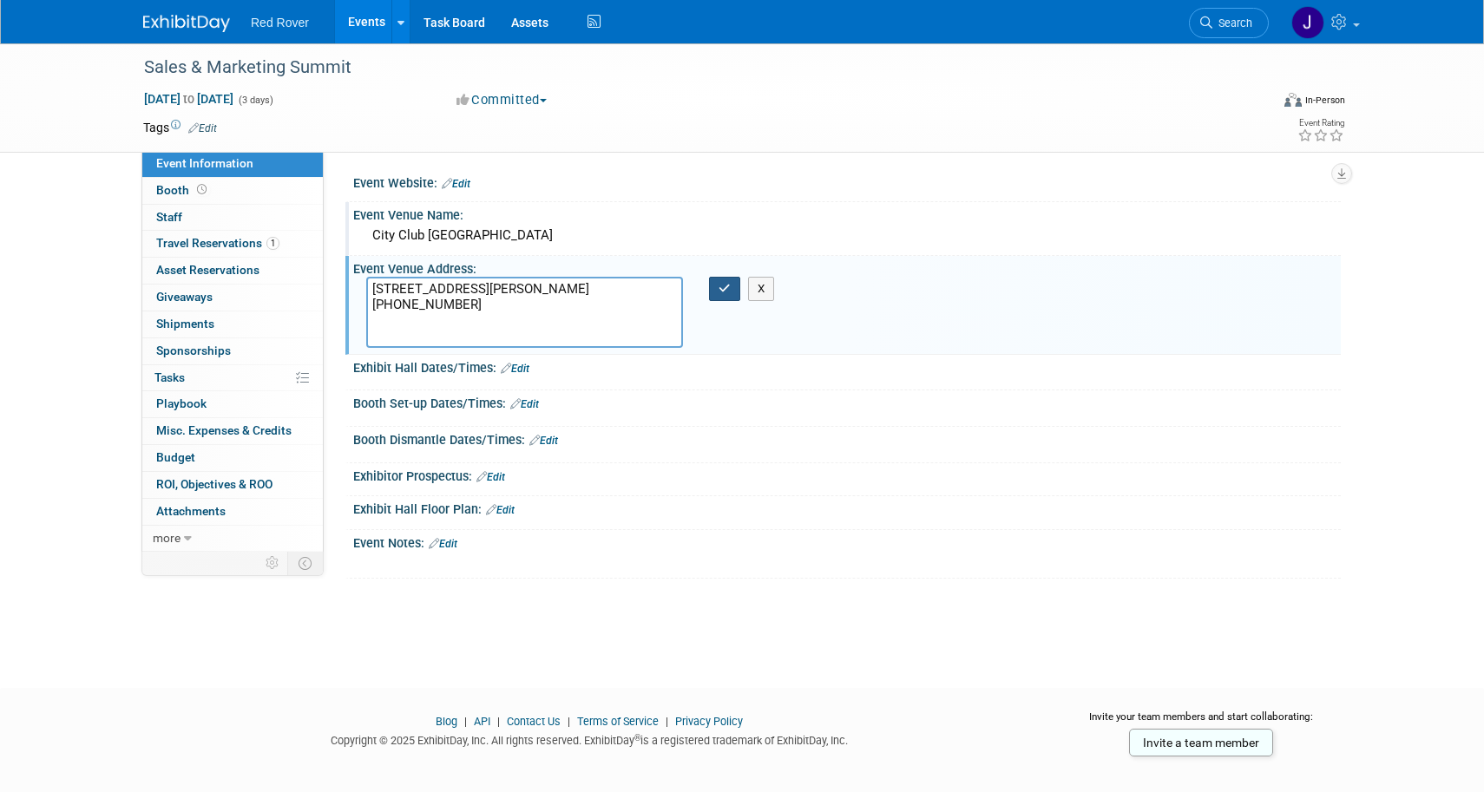
type textarea "55 Beattie Place Floor 17 Greenville, SC 29601 864-232-5600"
click at [735, 285] on button "button" at bounding box center [724, 289] width 31 height 24
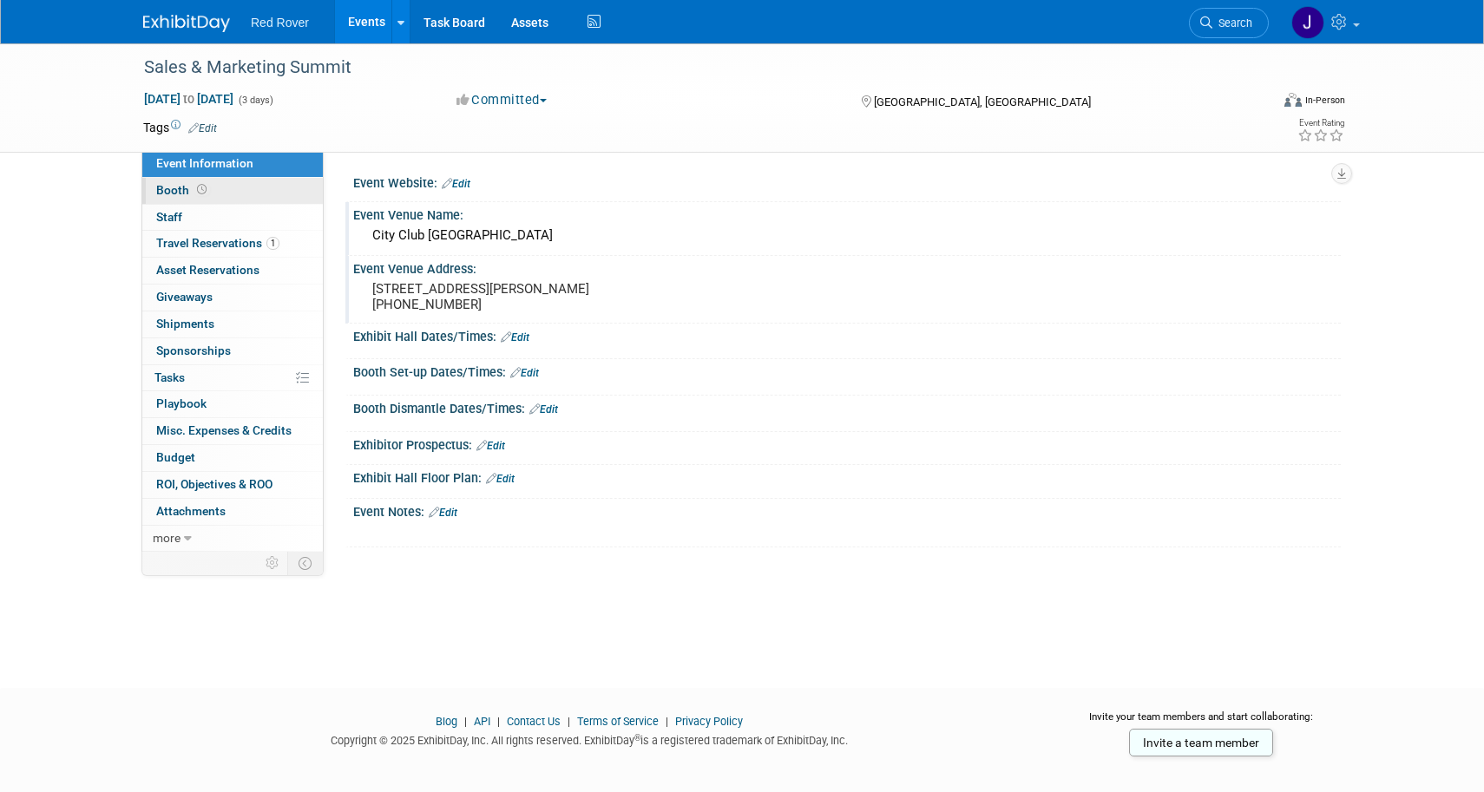
click at [174, 194] on span "Booth" at bounding box center [183, 190] width 54 height 14
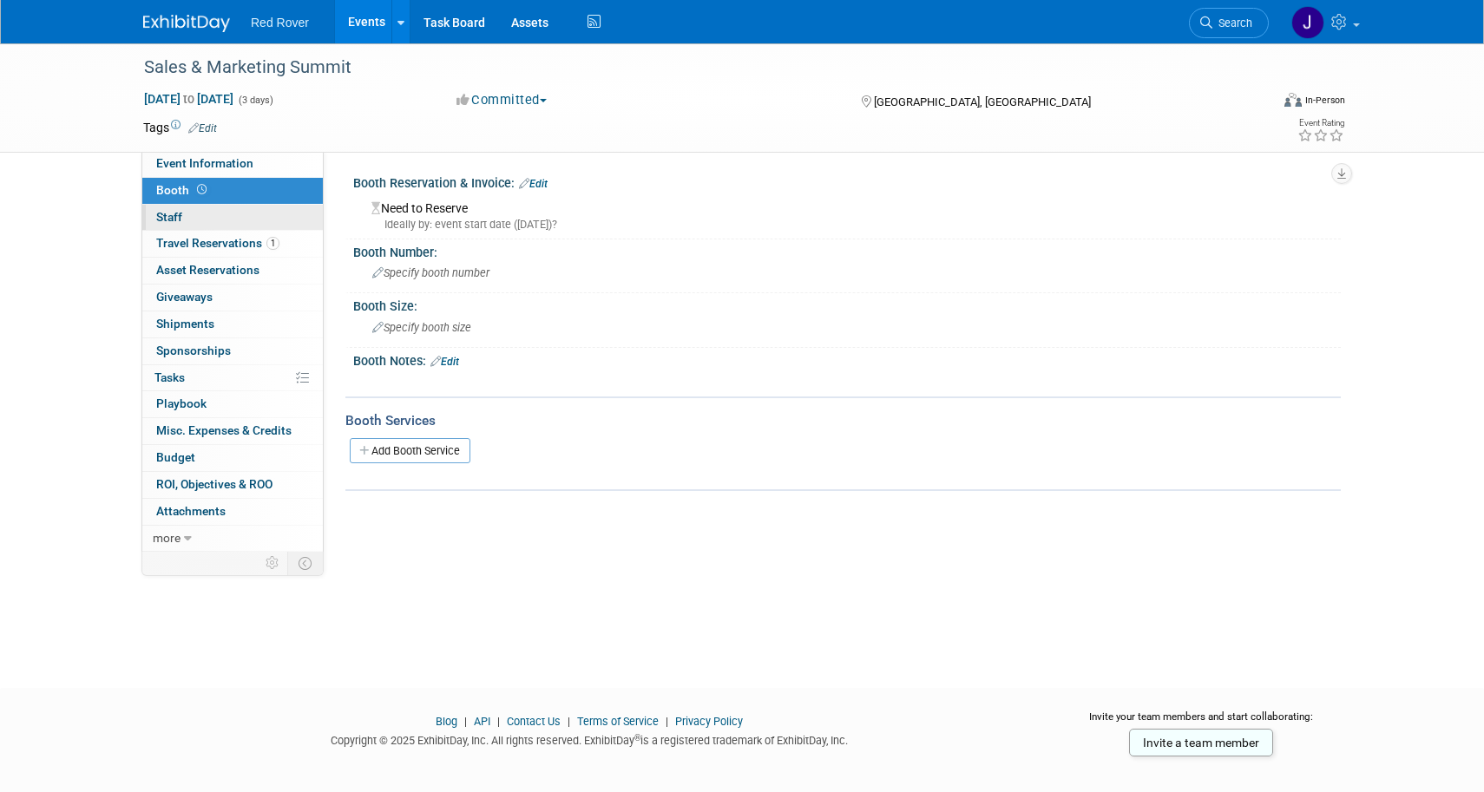
click at [182, 220] on link "0 Staff 0" at bounding box center [232, 218] width 181 height 26
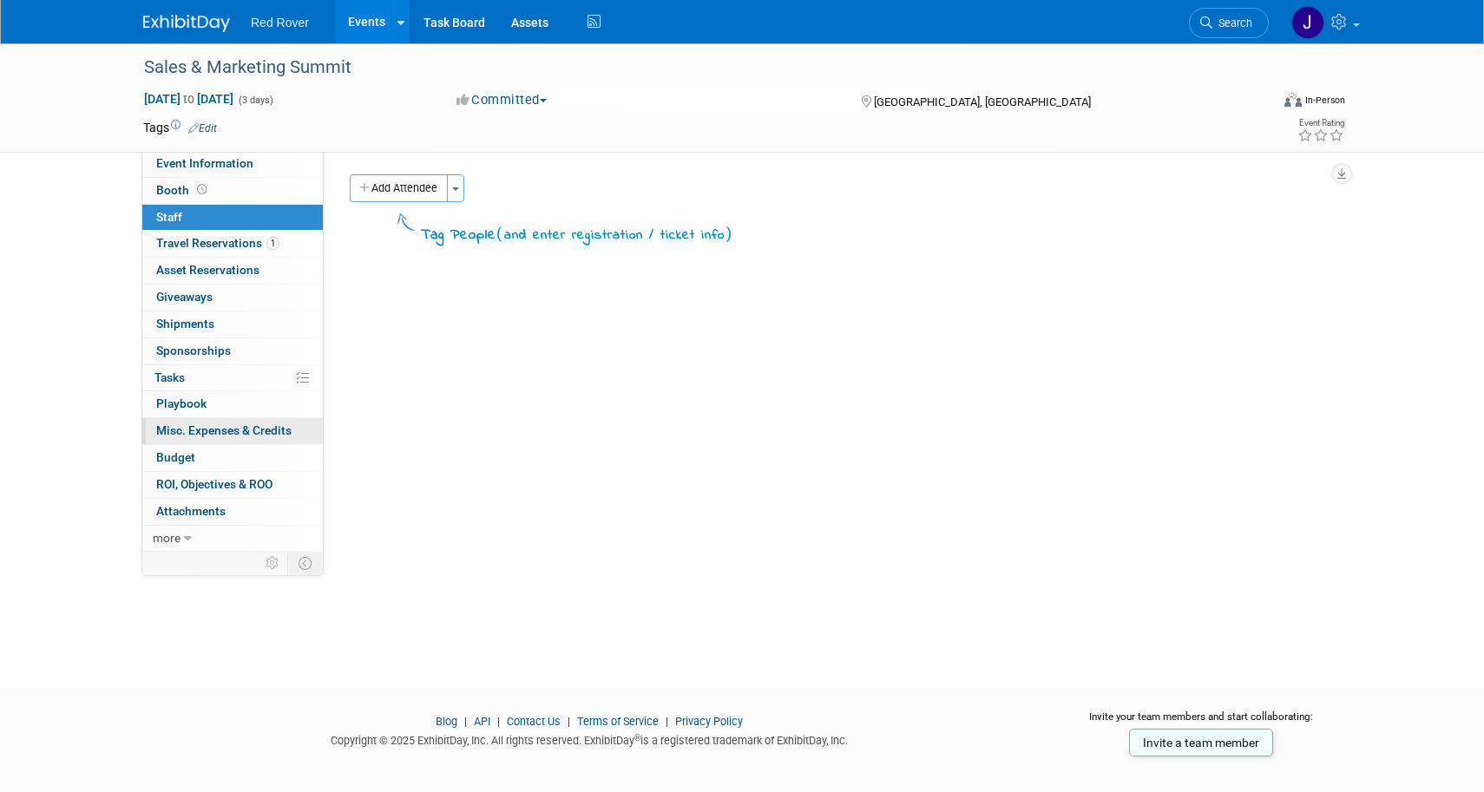
click at [198, 424] on span "Misc. Expenses & Credits 0" at bounding box center [223, 431] width 135 height 14
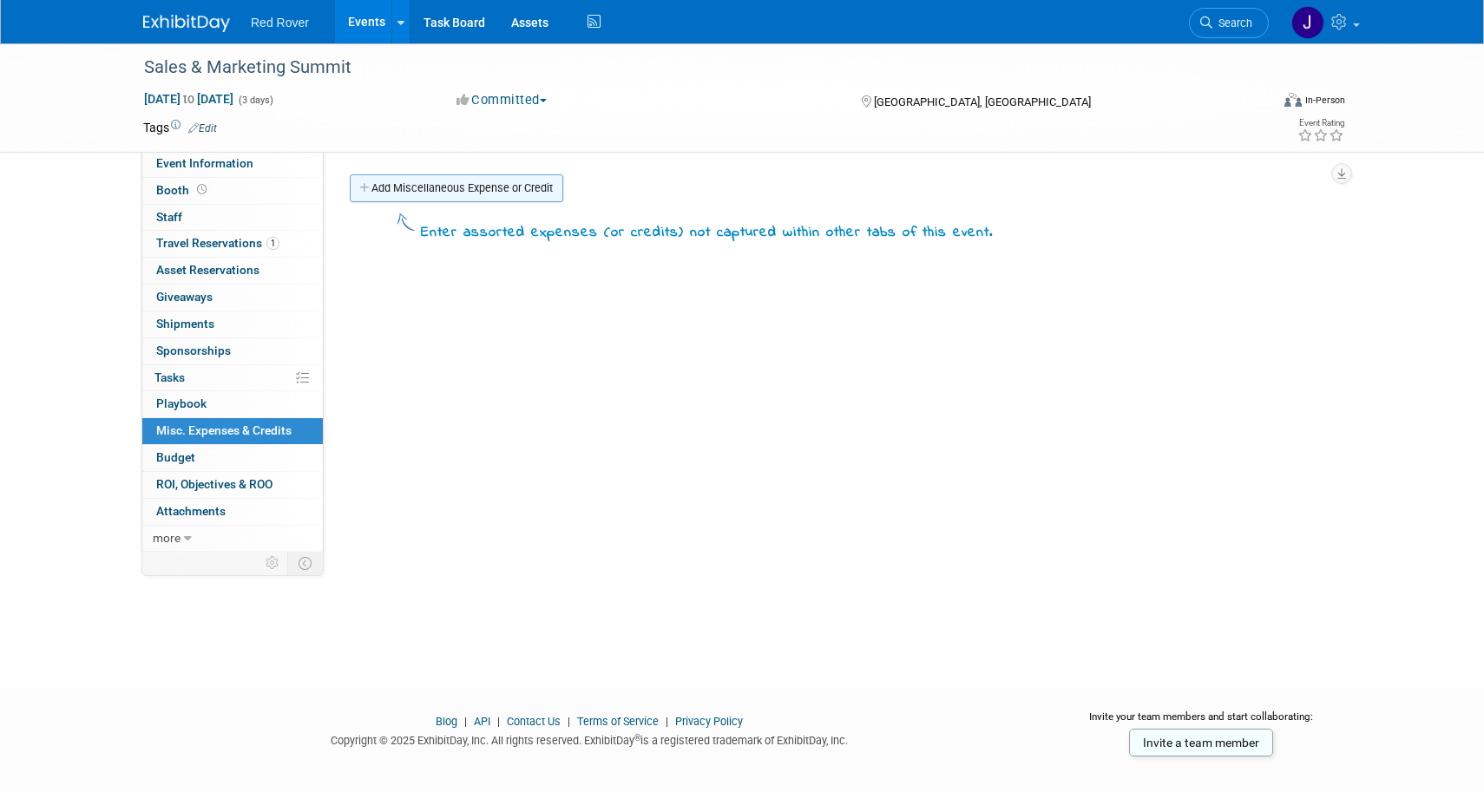
click at [404, 192] on link "Add Miscellaneous Expense or Credit" at bounding box center [456, 188] width 213 height 28
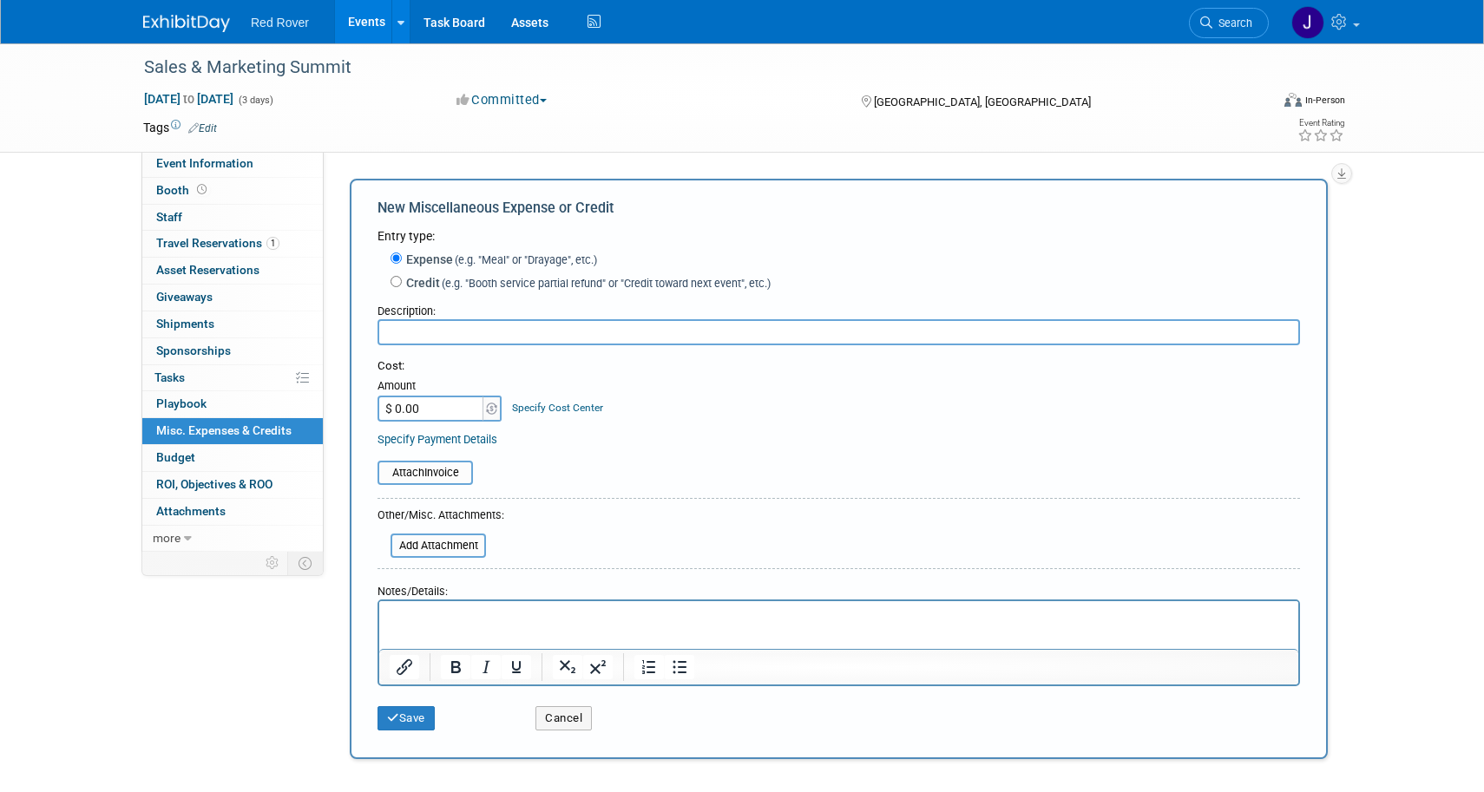
click at [414, 396] on input "$ 0.00" at bounding box center [432, 409] width 108 height 26
paste input "18,904.9"
type input "$ 18,904.90"
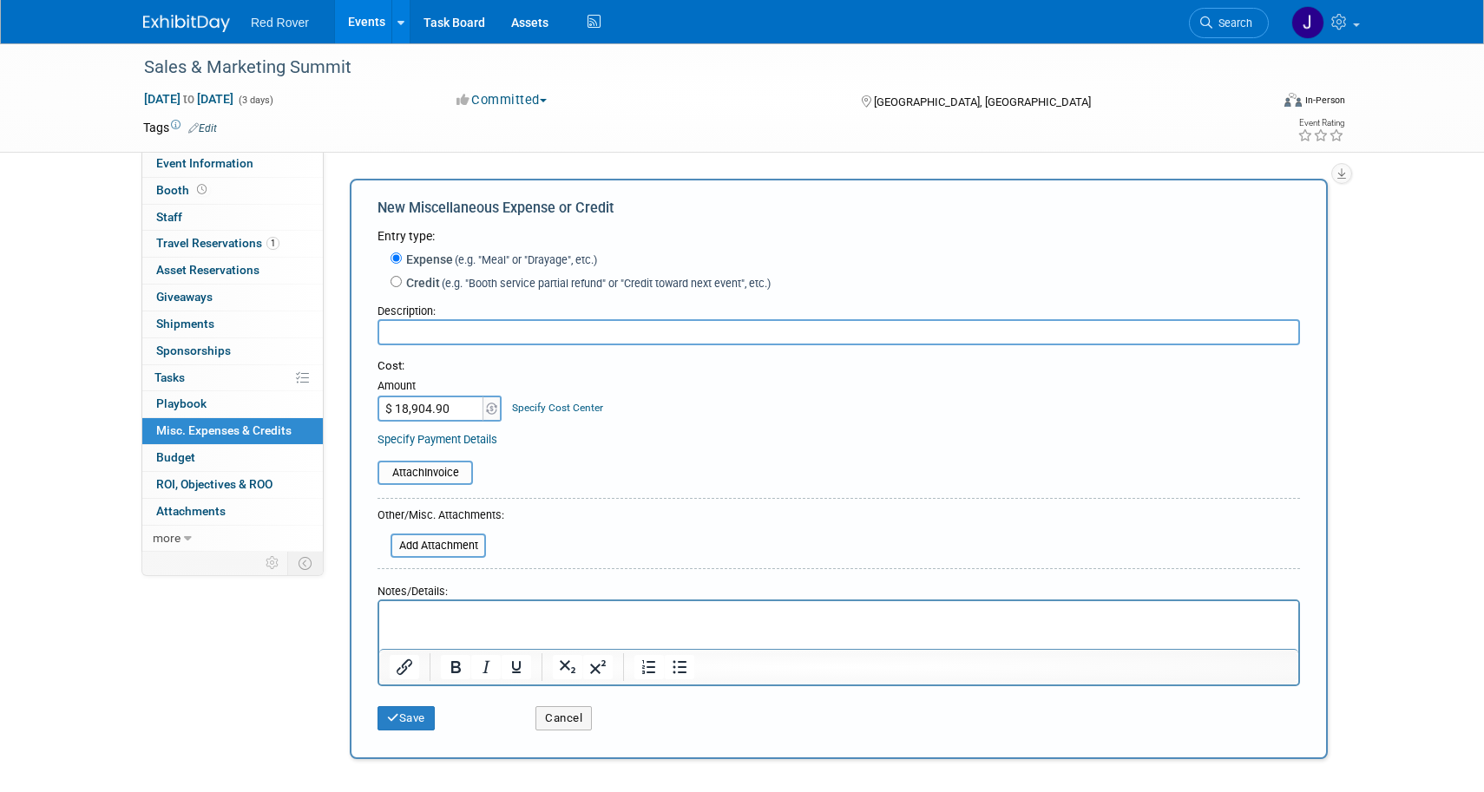
click at [713, 414] on div "Cost: Amount $ 18,904.90 Specify Cost Center Cost Center -- Not Specified --" at bounding box center [839, 389] width 923 height 63
click at [424, 334] on input "text" at bounding box center [839, 332] width 923 height 26
type input "Hyatt Regency Hotel Block"
click at [421, 706] on button "Save" at bounding box center [406, 718] width 57 height 24
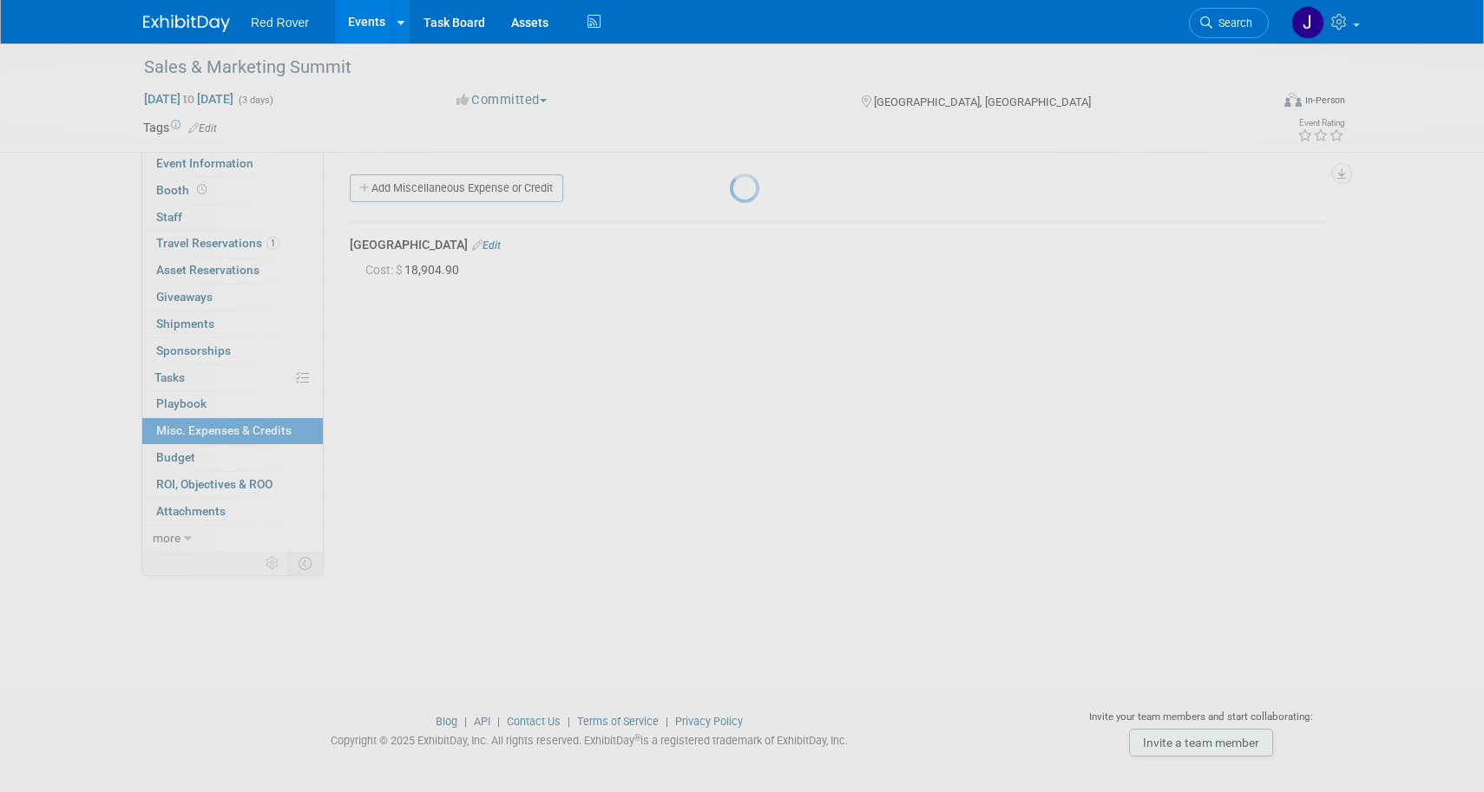
scroll to position [17, 0]
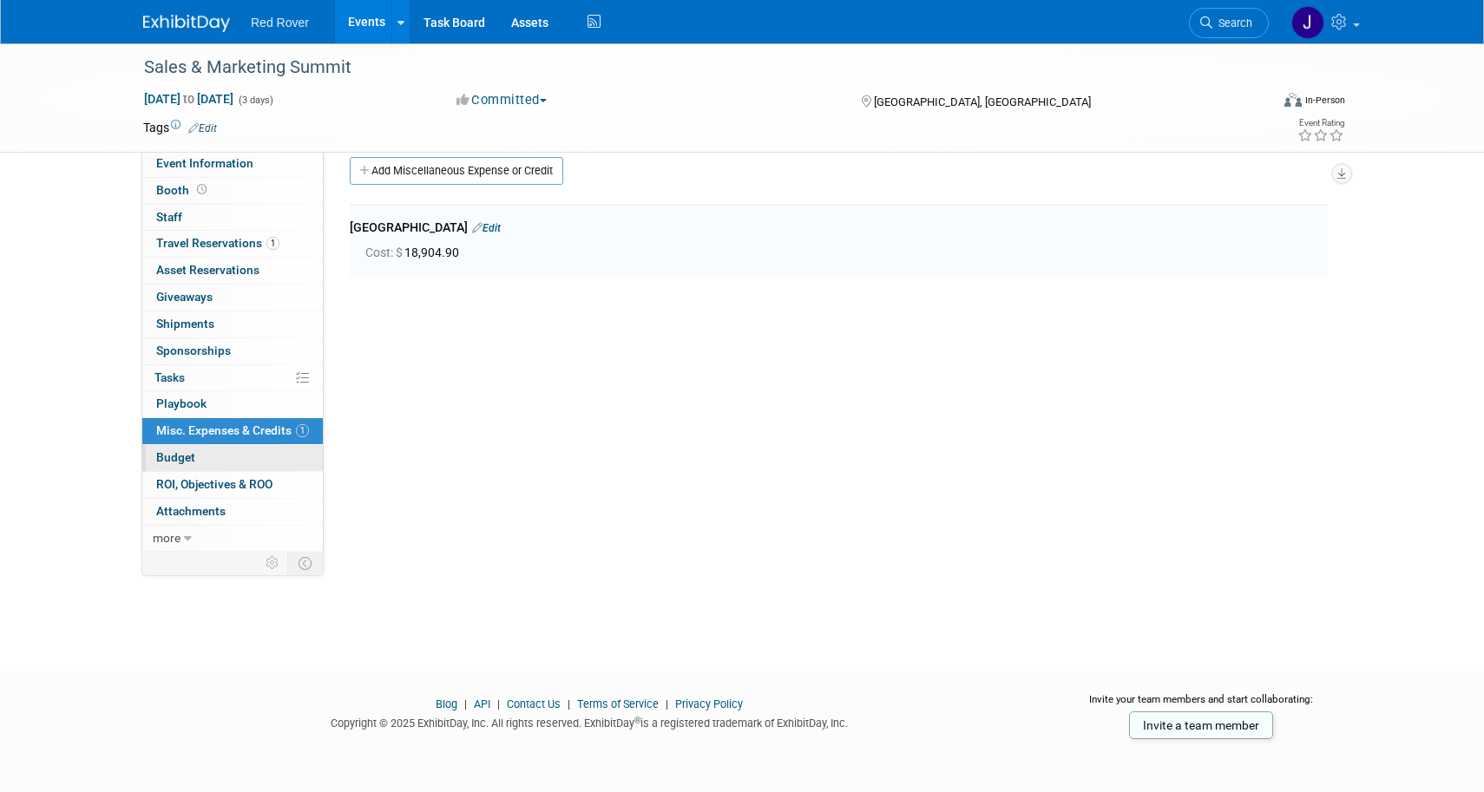
click at [206, 450] on link "Budget" at bounding box center [232, 458] width 181 height 26
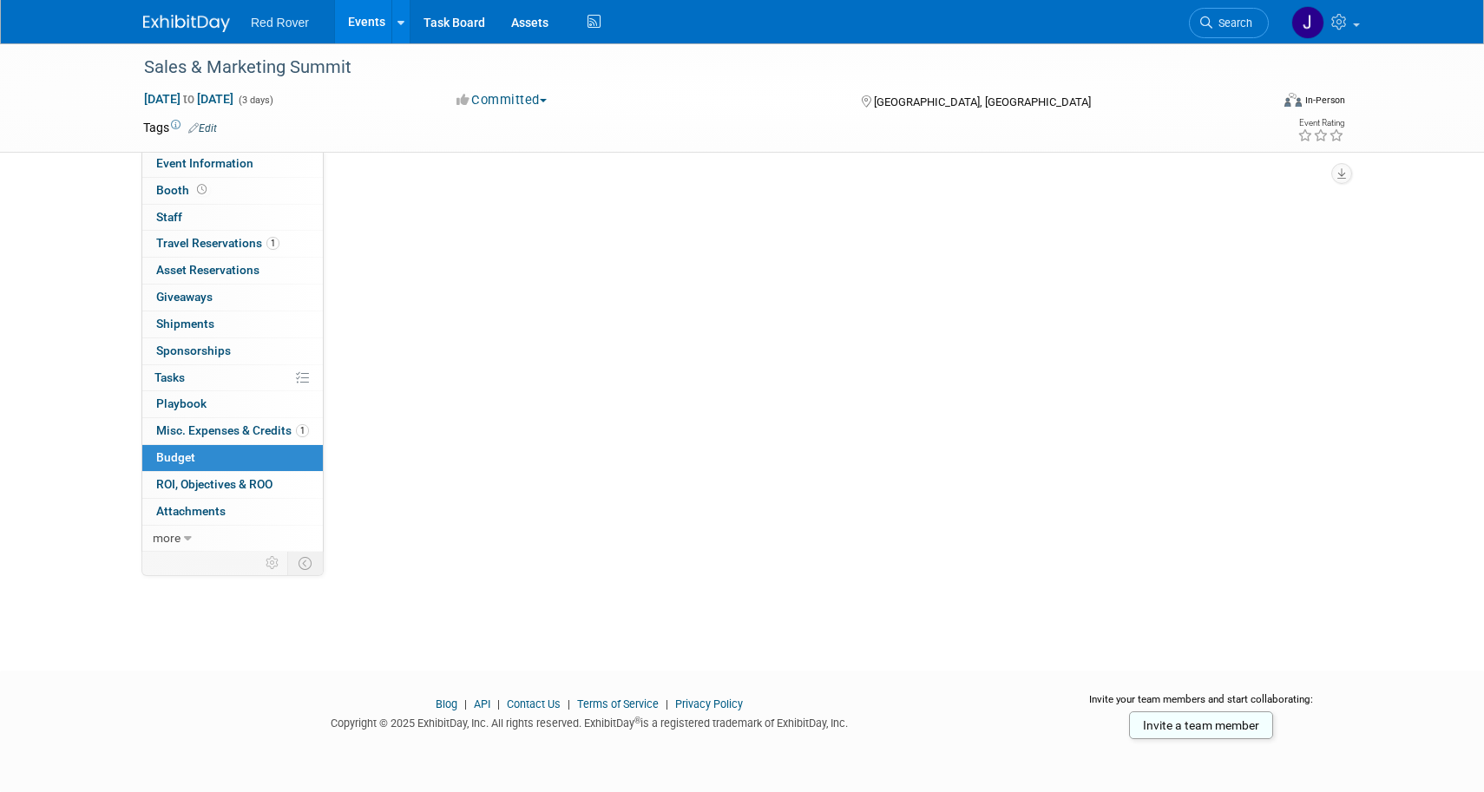
scroll to position [0, 0]
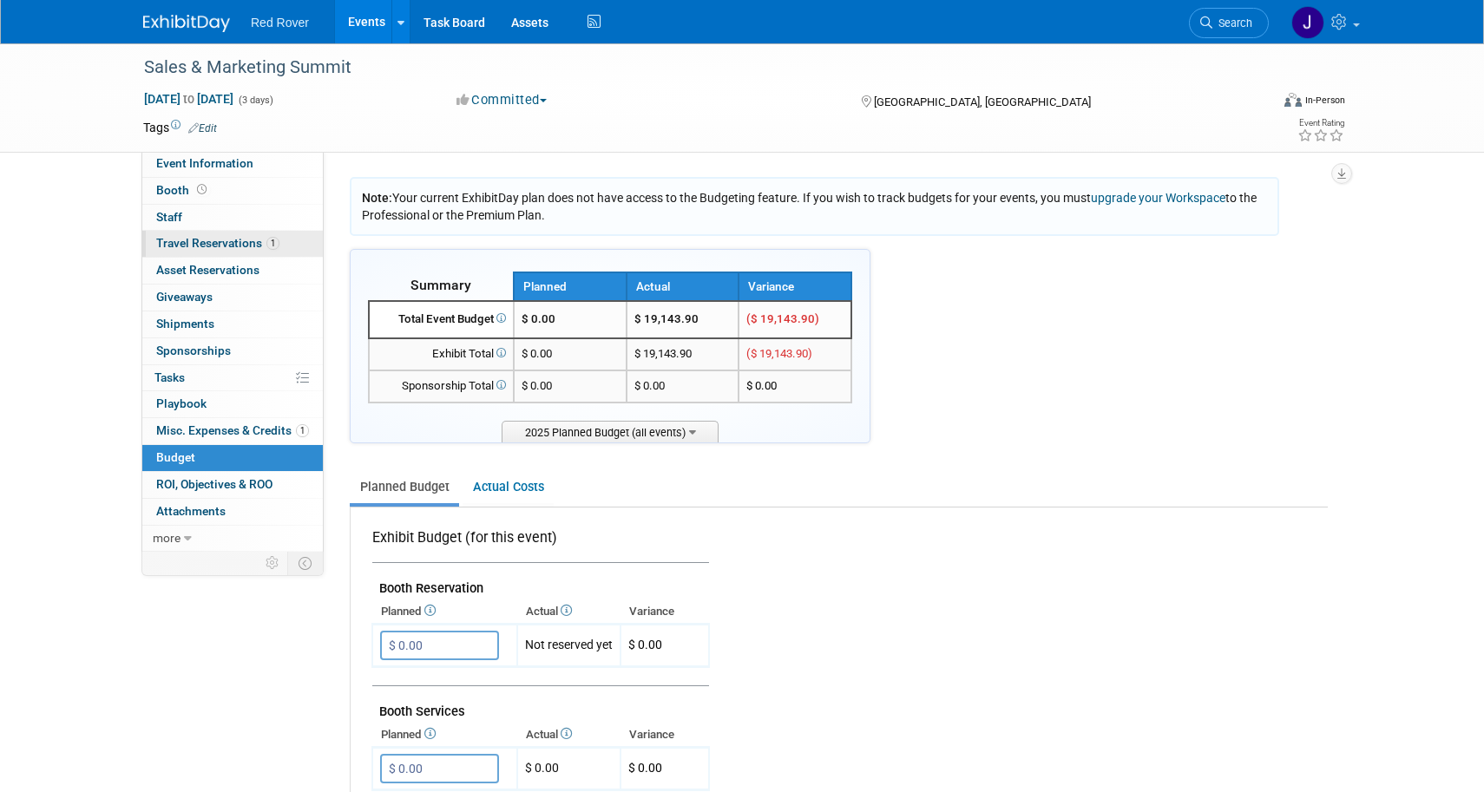
click at [204, 244] on span "Travel Reservations 1" at bounding box center [217, 243] width 123 height 14
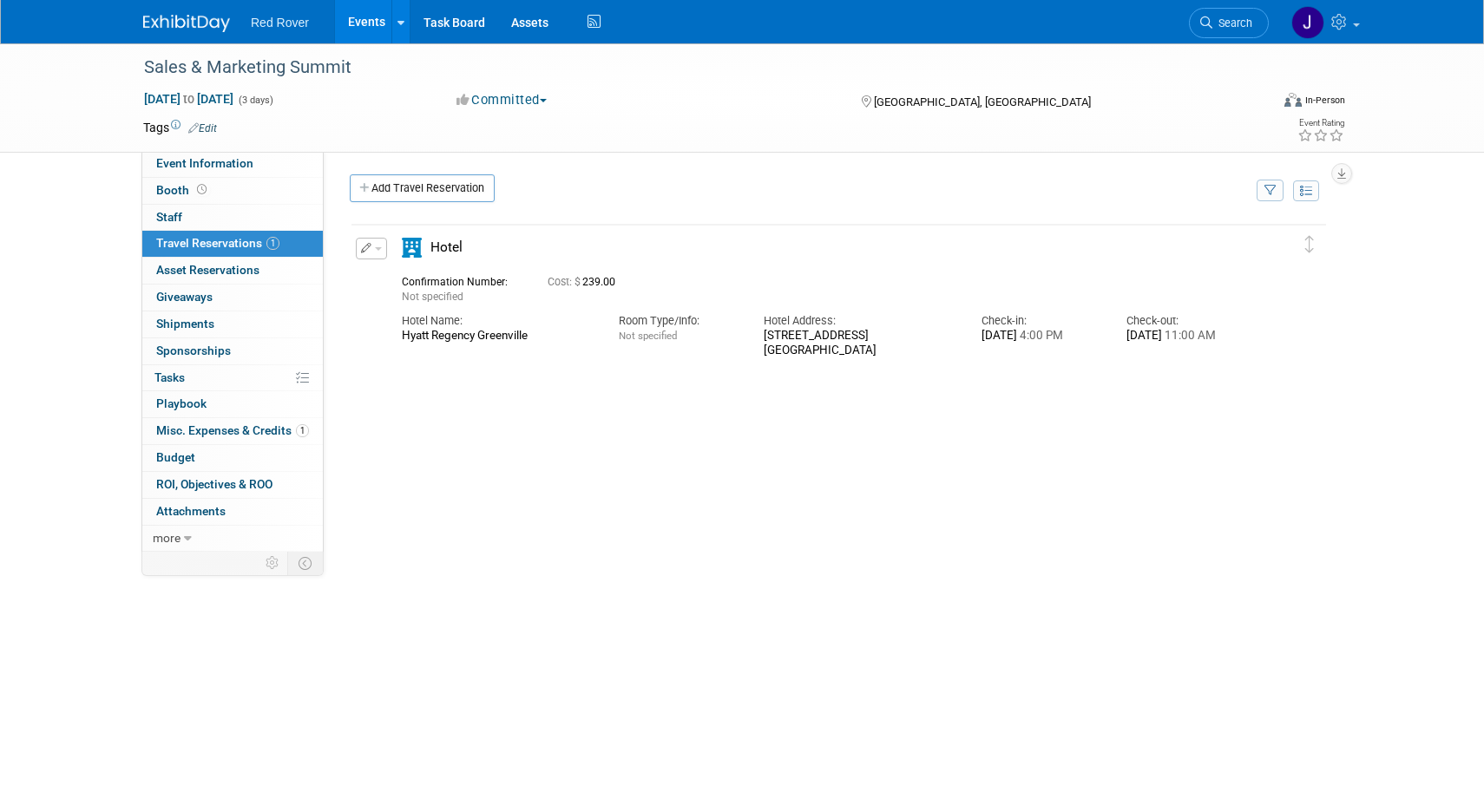
click at [381, 243] on button "button" at bounding box center [371, 249] width 31 height 22
click at [432, 277] on button "Edit Reservation" at bounding box center [430, 278] width 147 height 25
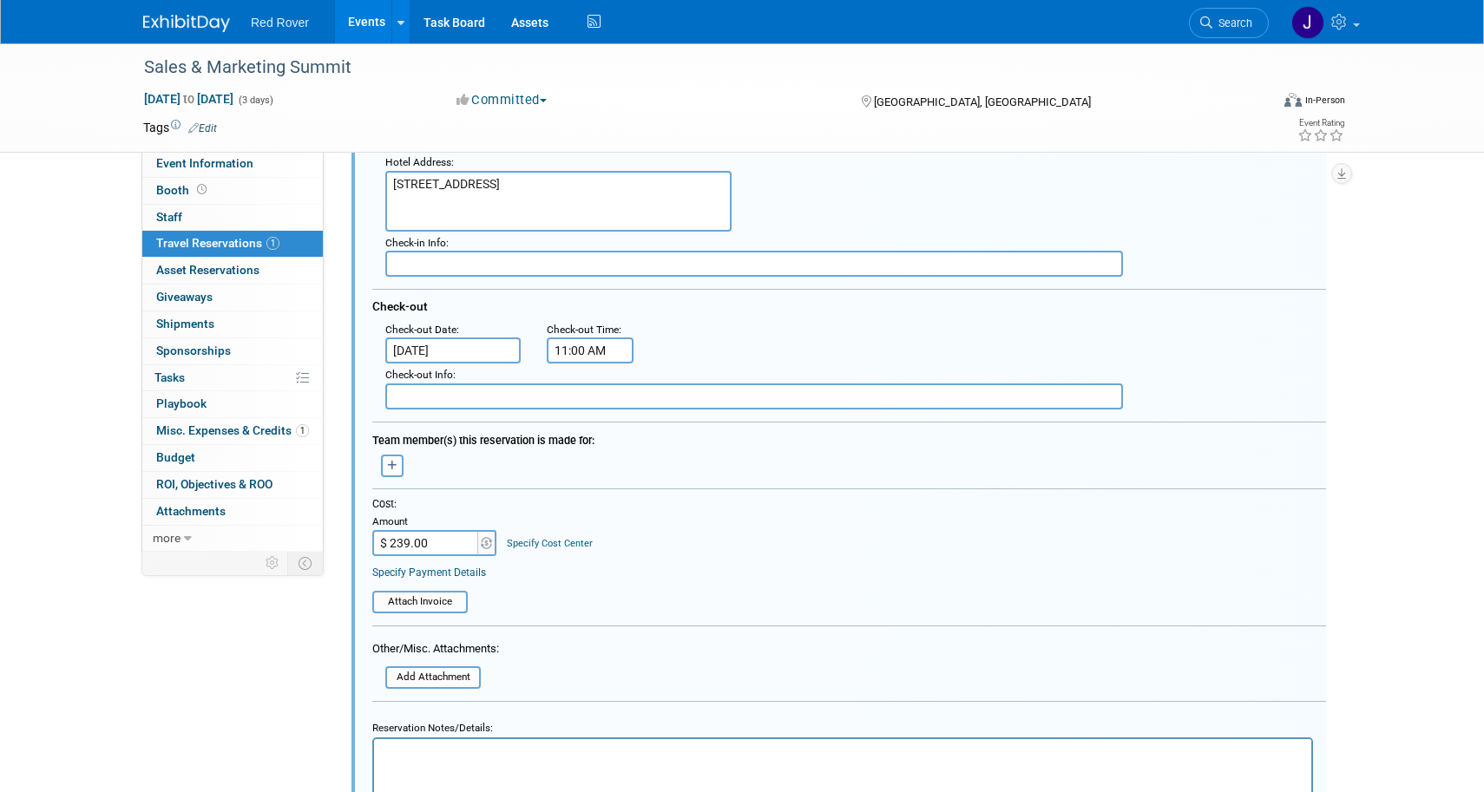
scroll to position [312, 0]
click at [417, 532] on input "$ 239.00" at bounding box center [426, 542] width 108 height 26
type input "$"
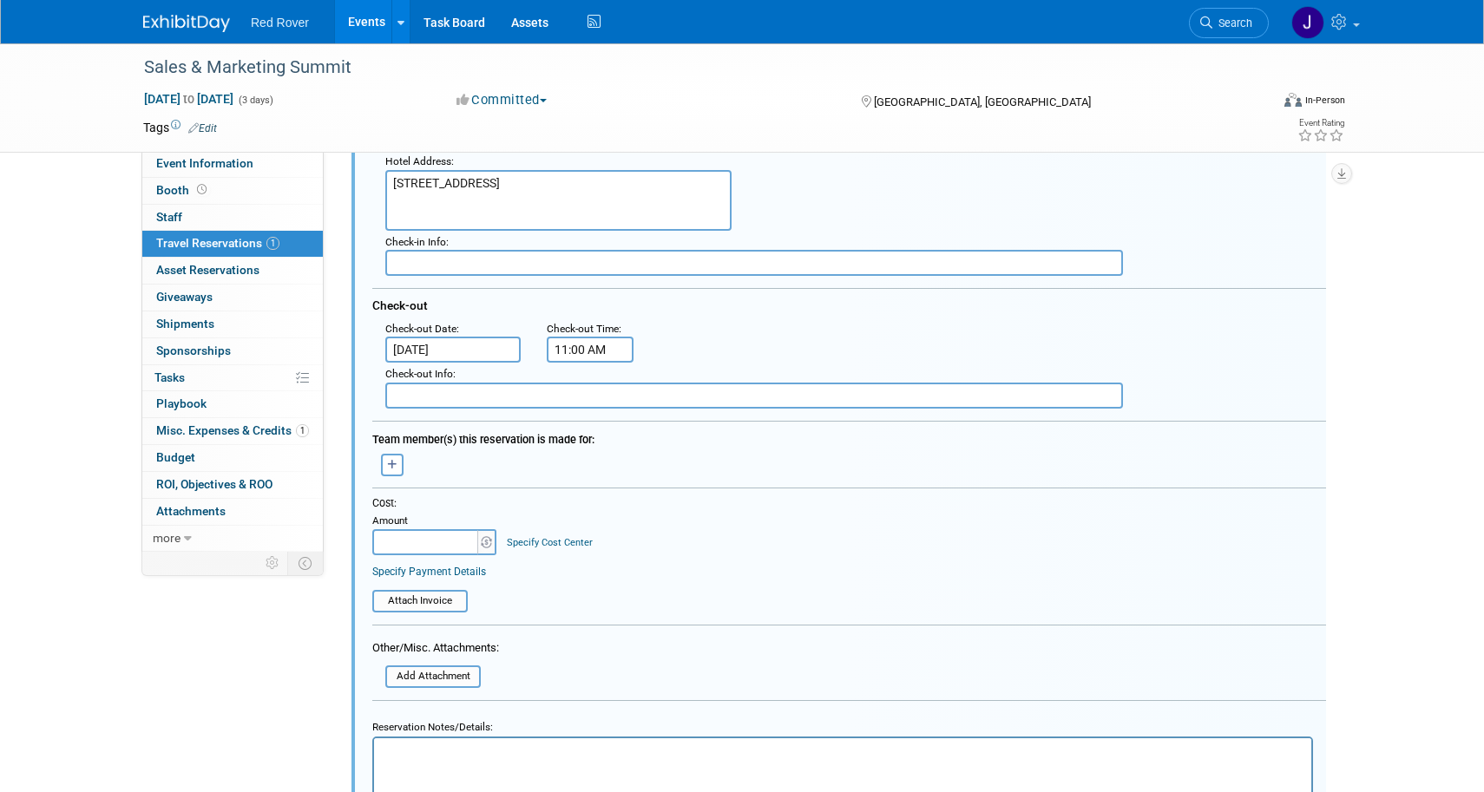
type input "$ 0.00"
click at [838, 669] on form "<i class="fas fa-plane" style="padding: 6px 4px 6px 1px;"></i> Flight <i class=…" at bounding box center [849, 414] width 954 height 975
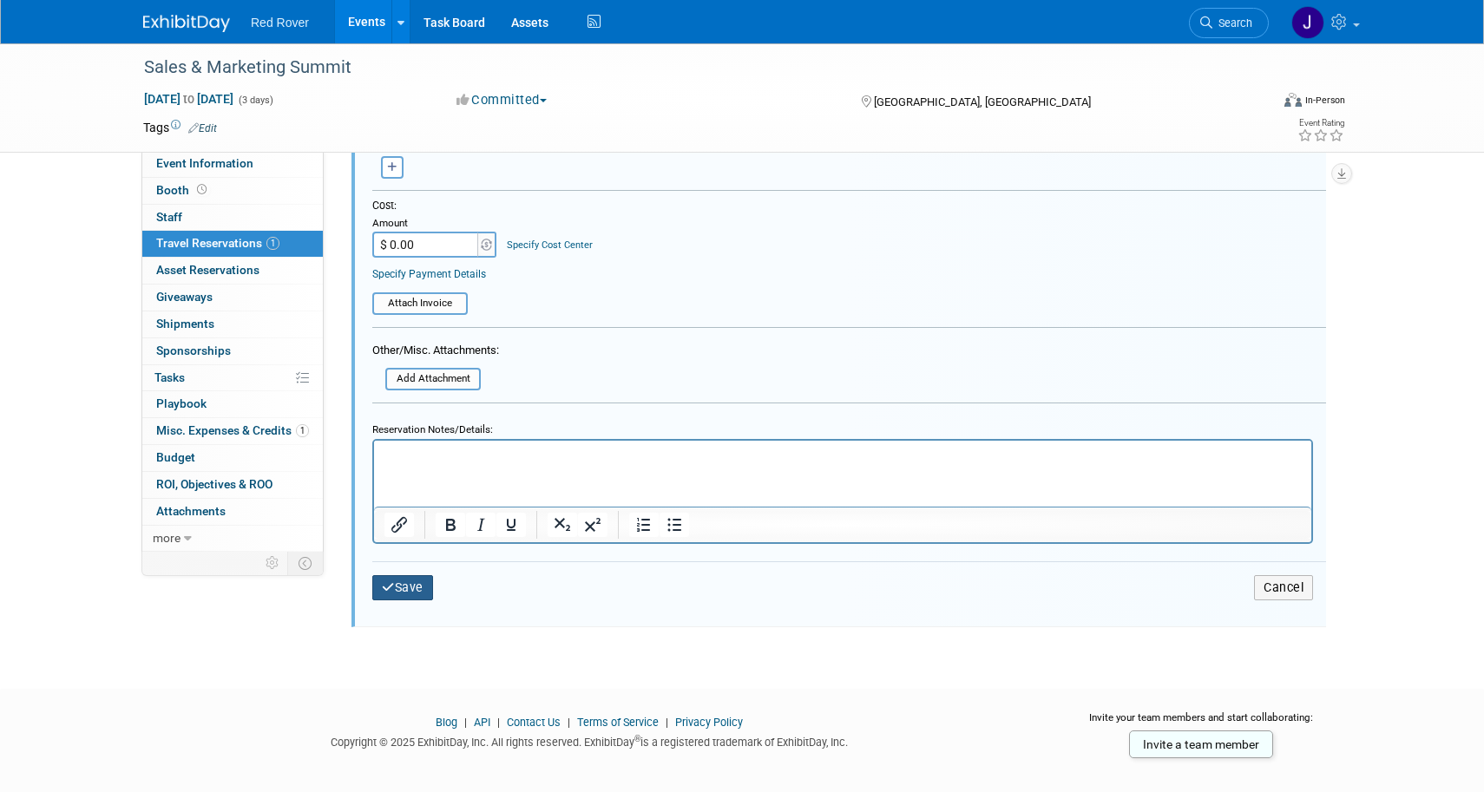
click at [428, 588] on button "Save" at bounding box center [402, 587] width 61 height 25
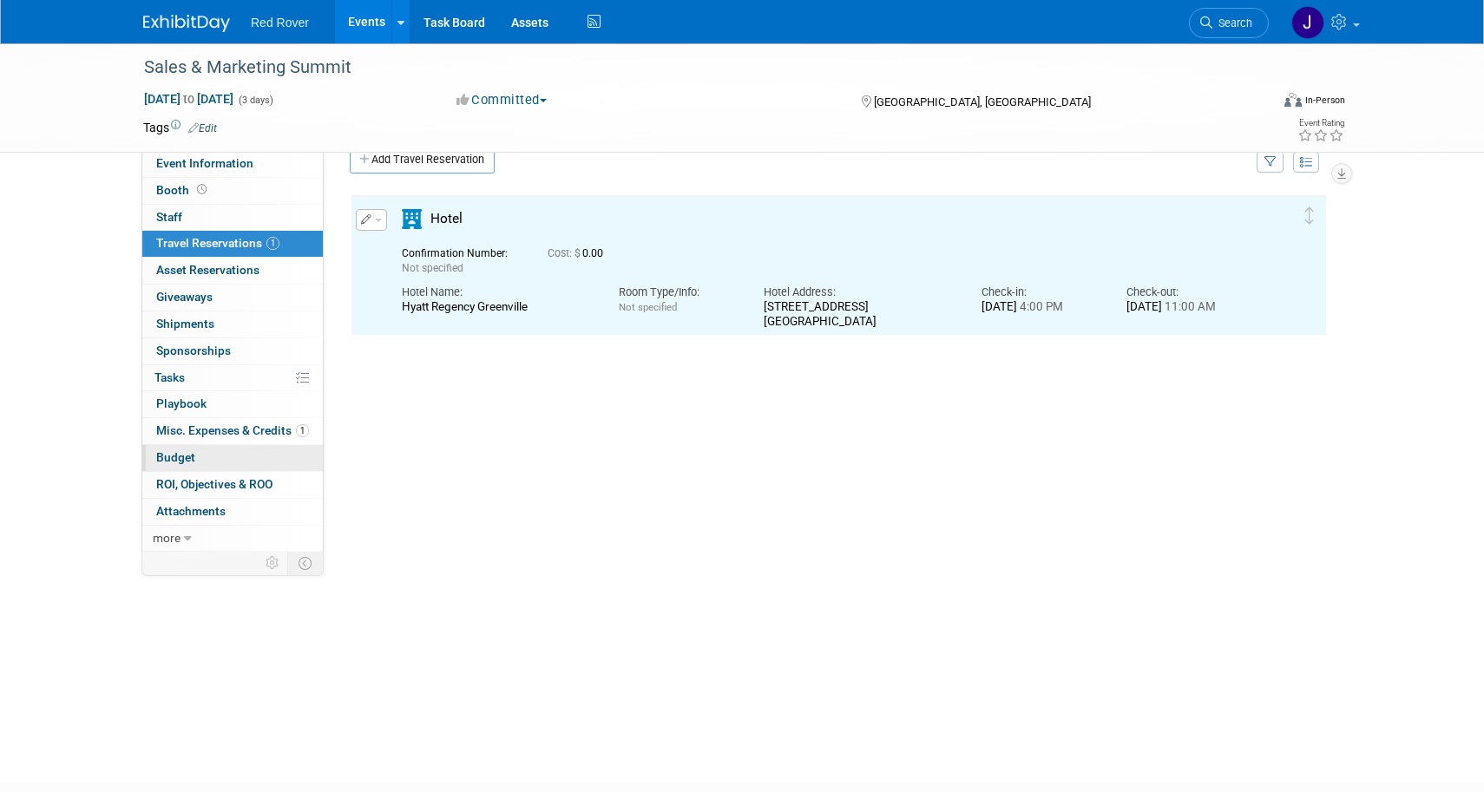
scroll to position [0, 0]
click at [199, 449] on link "Budget" at bounding box center [232, 458] width 181 height 26
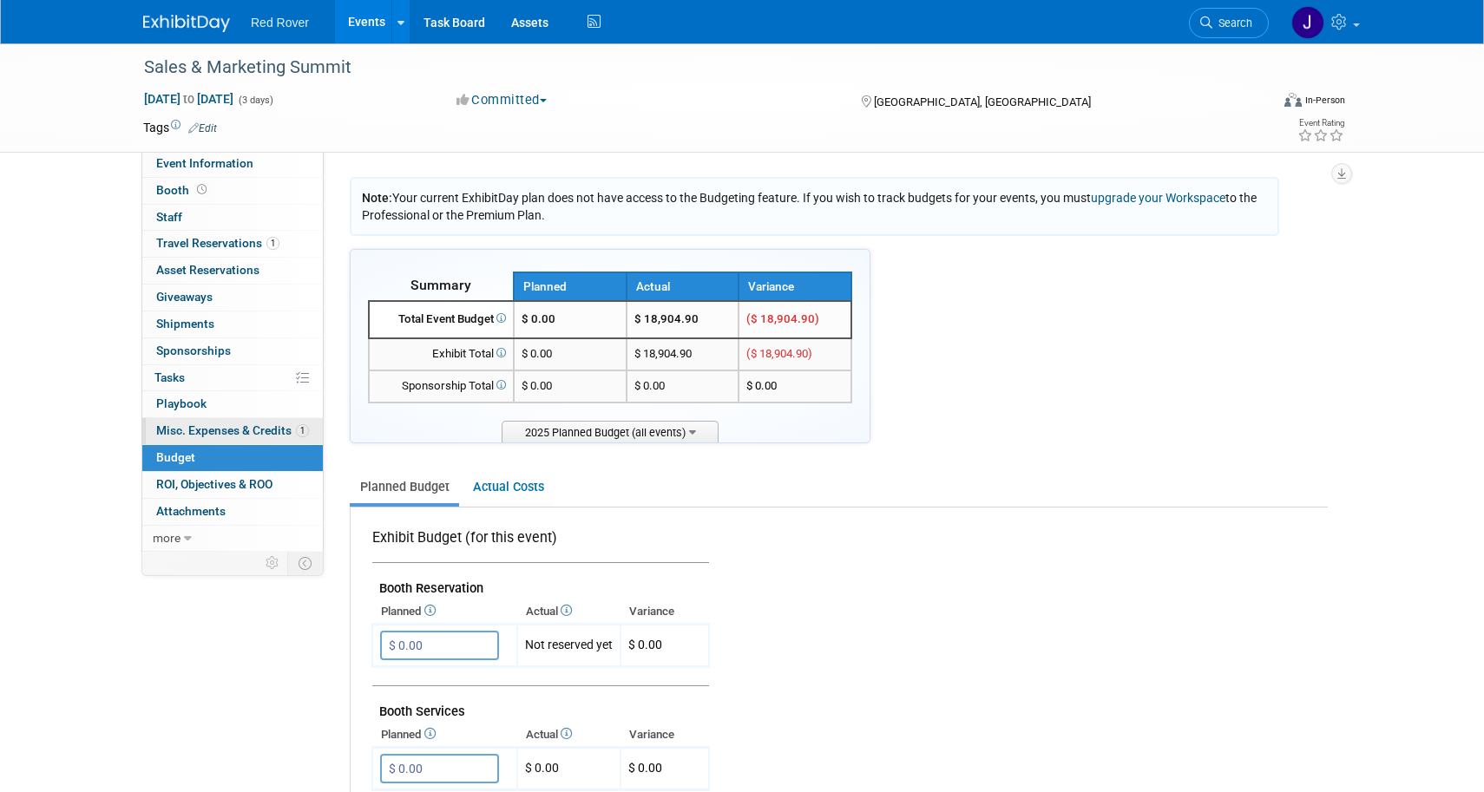
click at [225, 427] on span "Misc. Expenses & Credits 1" at bounding box center [232, 431] width 153 height 14
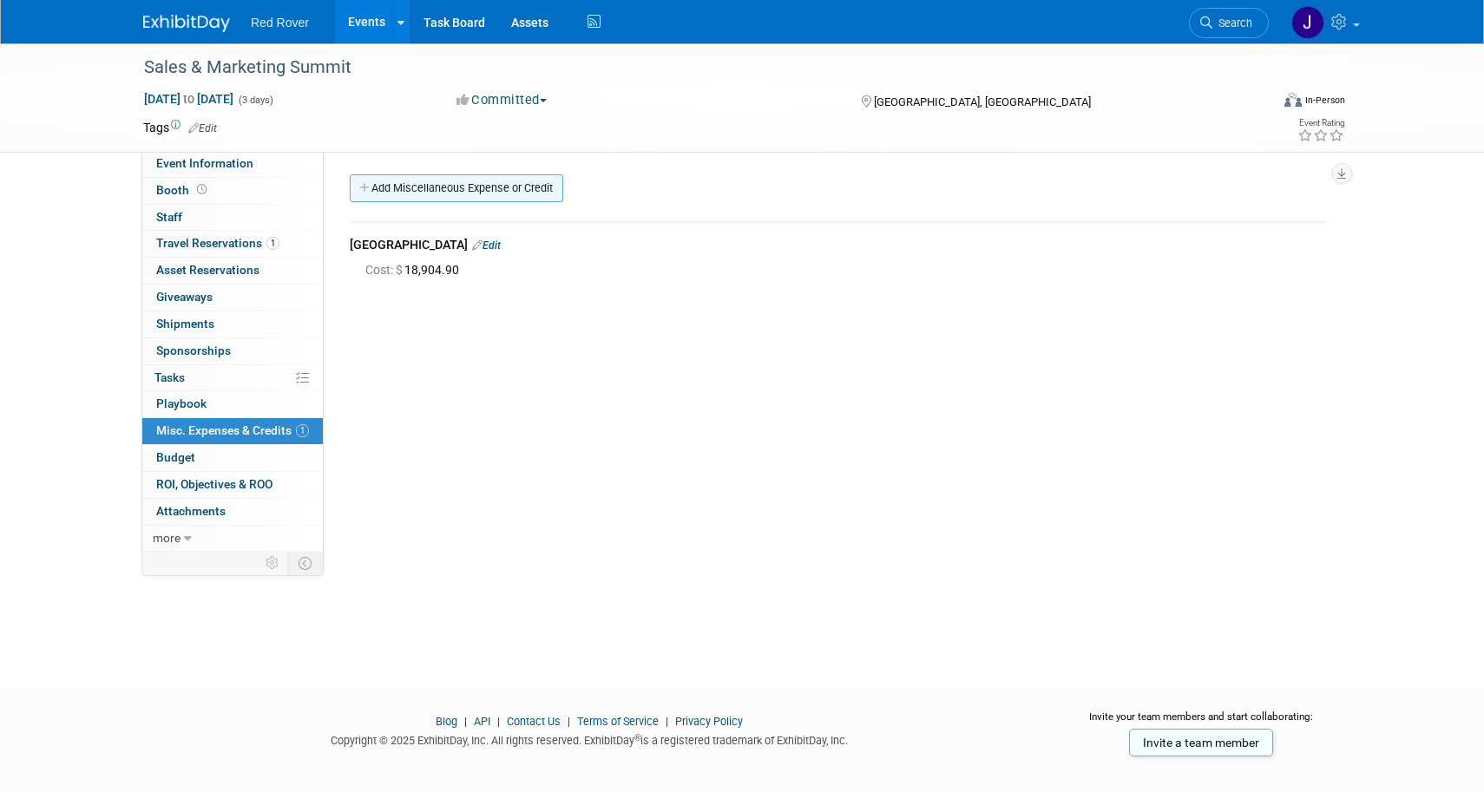
click at [396, 194] on link "Add Miscellaneous Expense or Credit" at bounding box center [456, 188] width 213 height 28
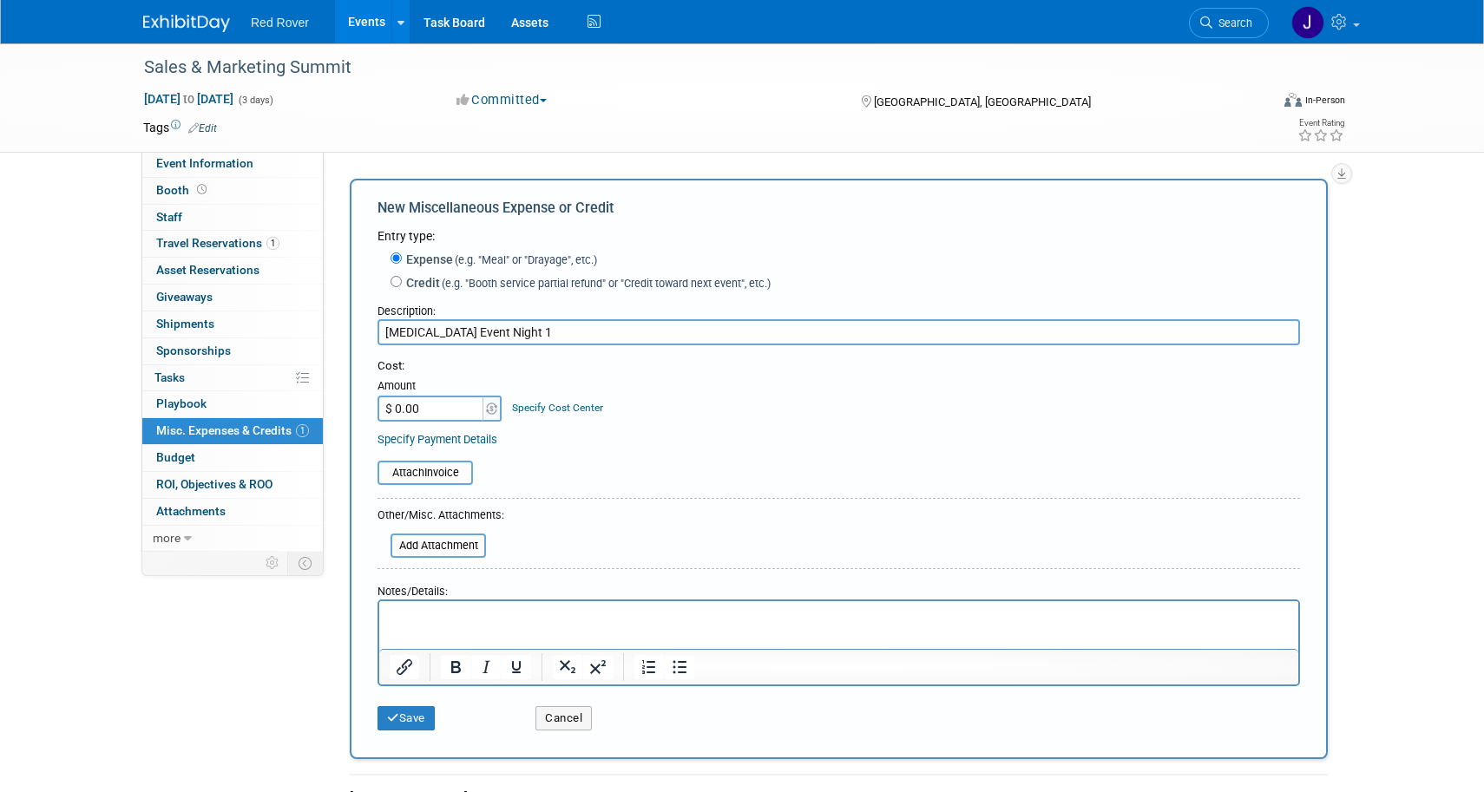
type input "Group Therapy Event Night 1"
click at [423, 400] on input "$ 0.00" at bounding box center [432, 409] width 108 height 26
paste input "3,821.3"
type input "$ 3,821.30"
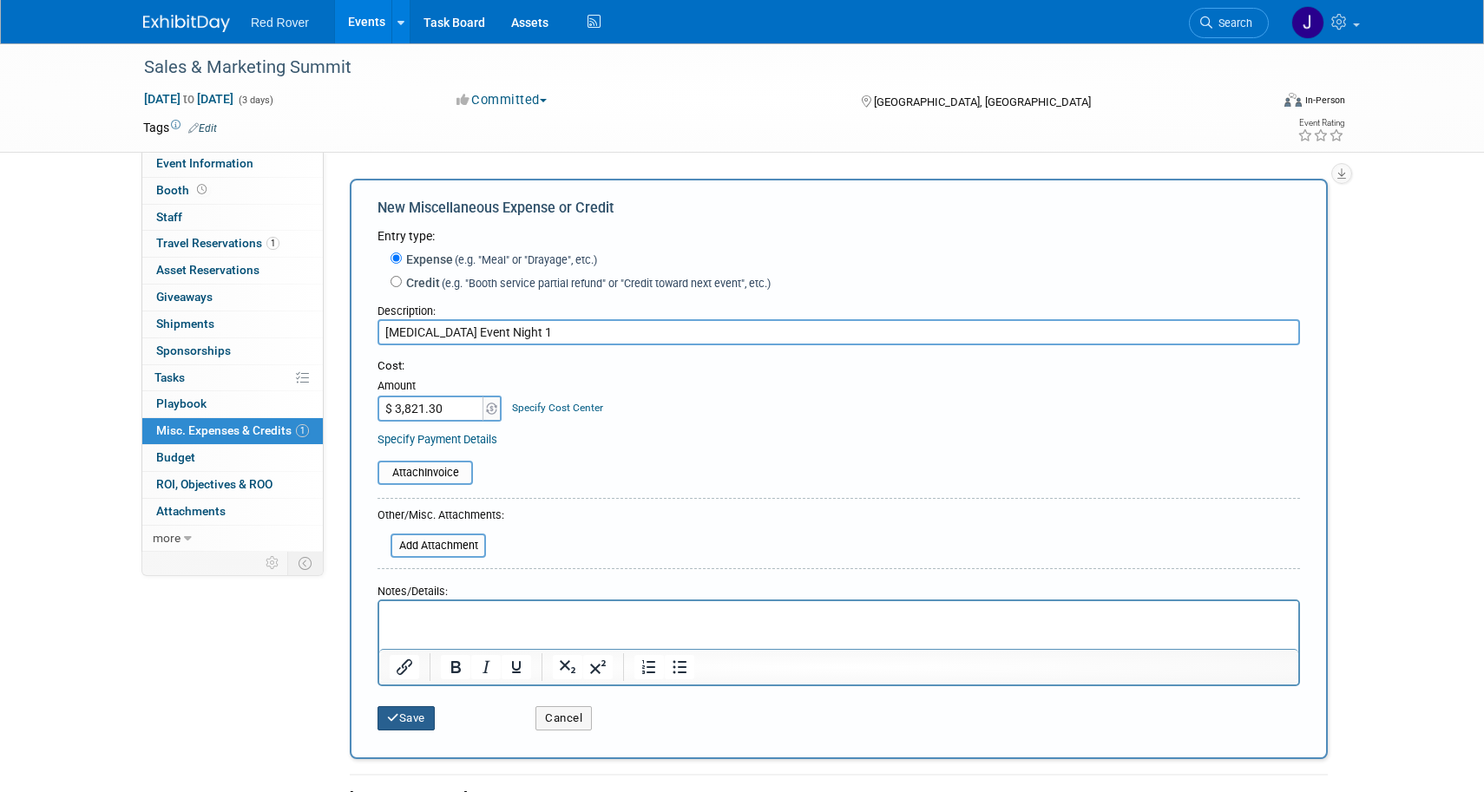
click at [413, 716] on button "Save" at bounding box center [406, 718] width 57 height 24
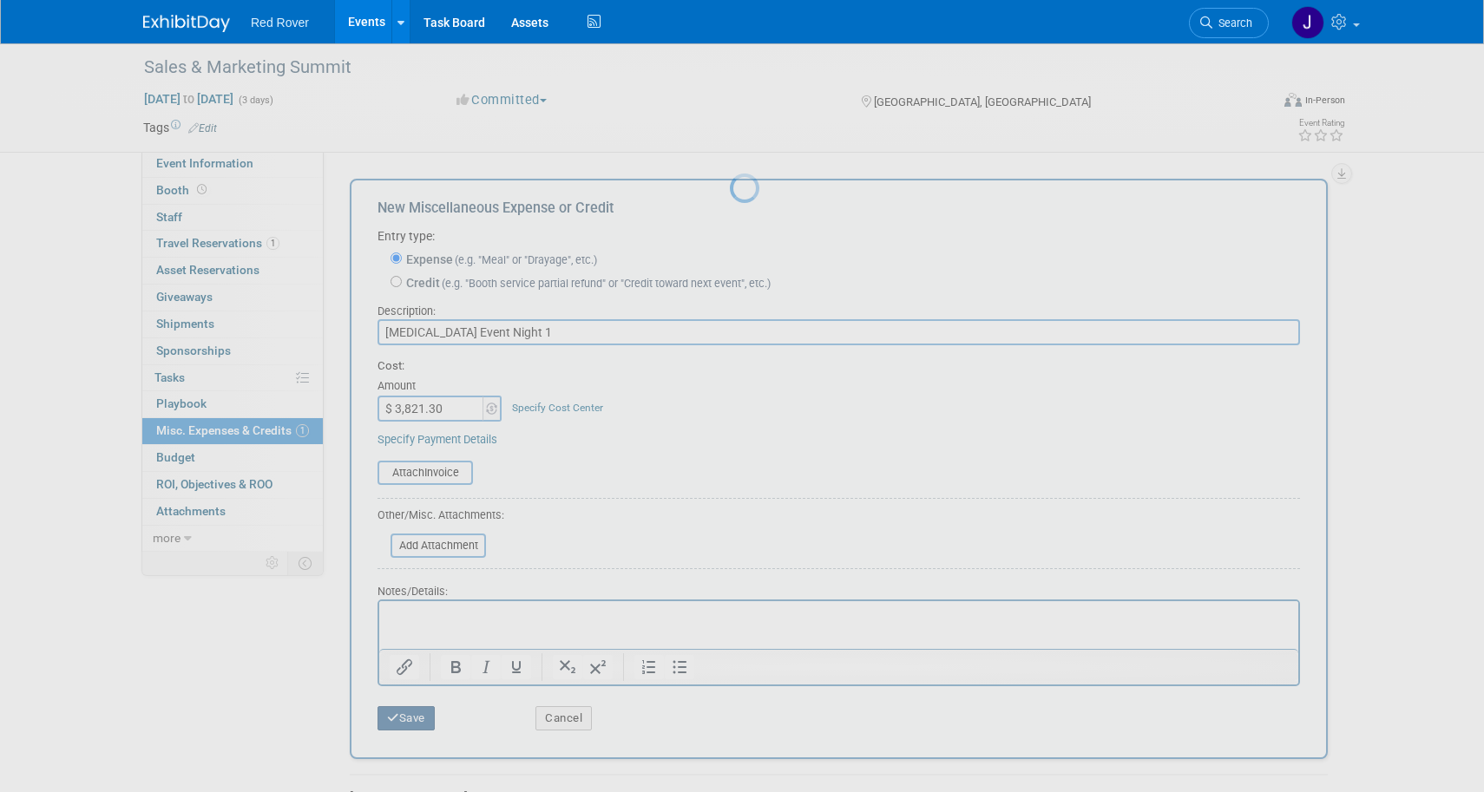
scroll to position [17, 0]
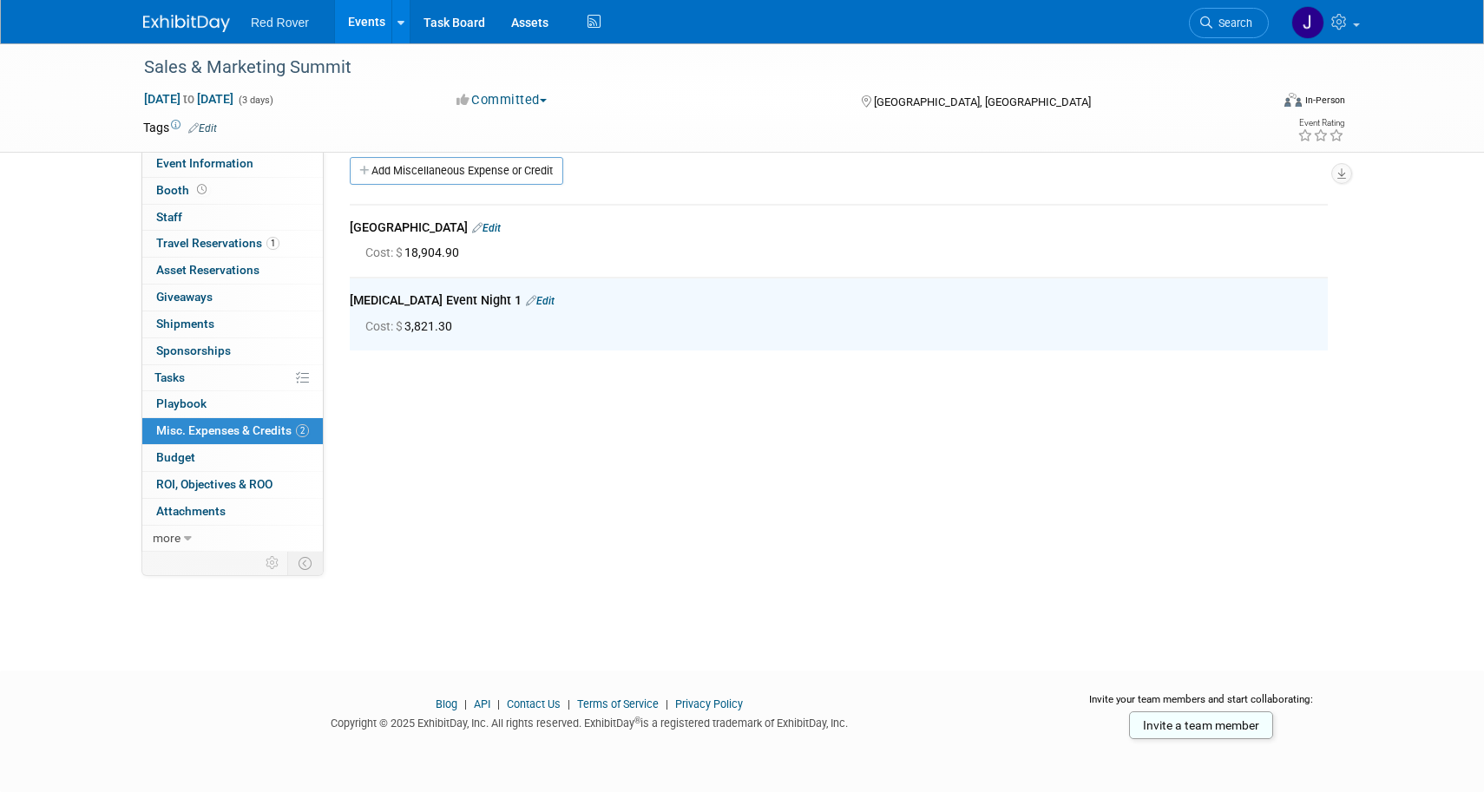
click at [571, 486] on div "Event Website: Edit Event Venue Name: City Club Greenville Edit Save Changes Ed…" at bounding box center [832, 329] width 1017 height 391
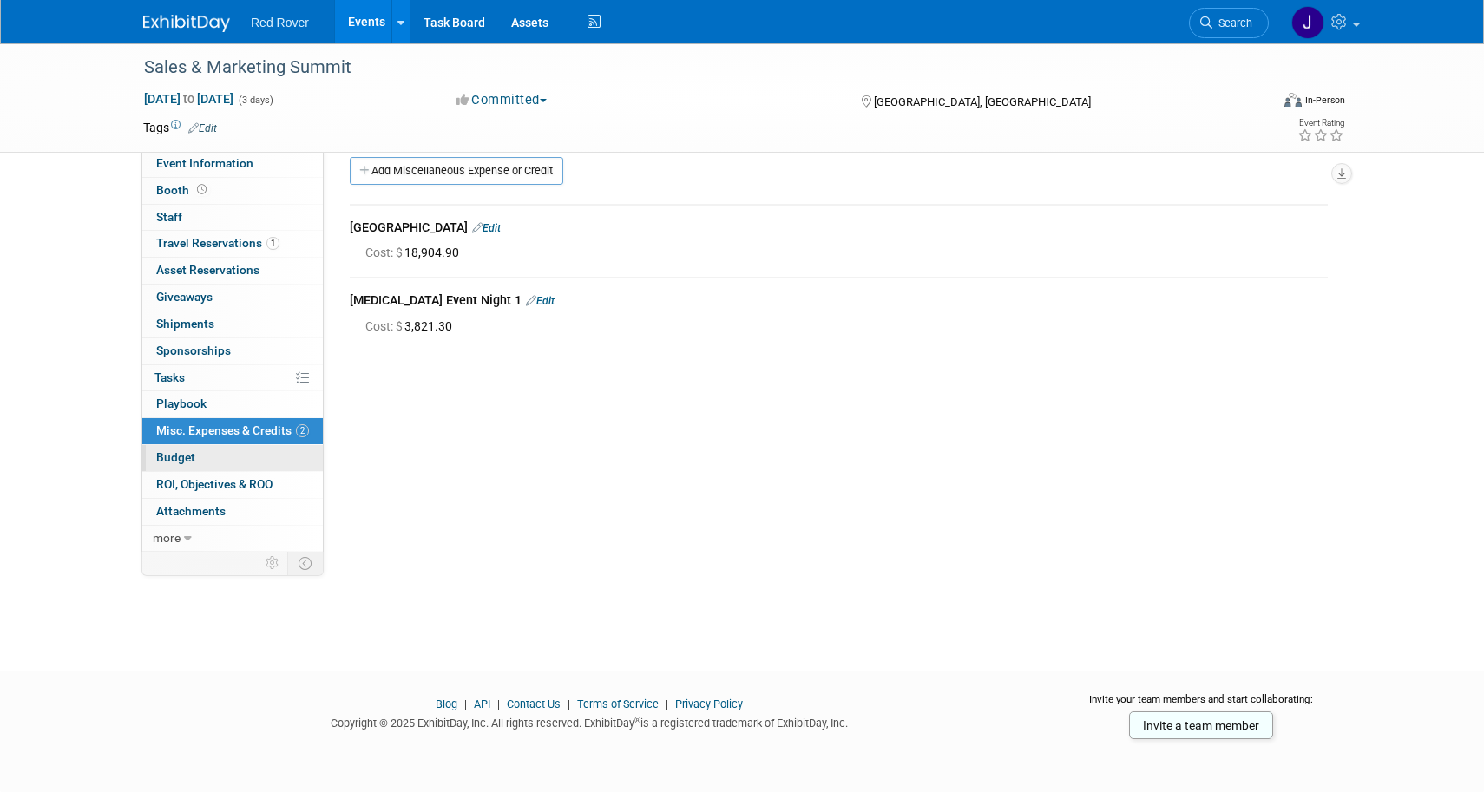
click at [164, 450] on span "Budget" at bounding box center [175, 457] width 39 height 14
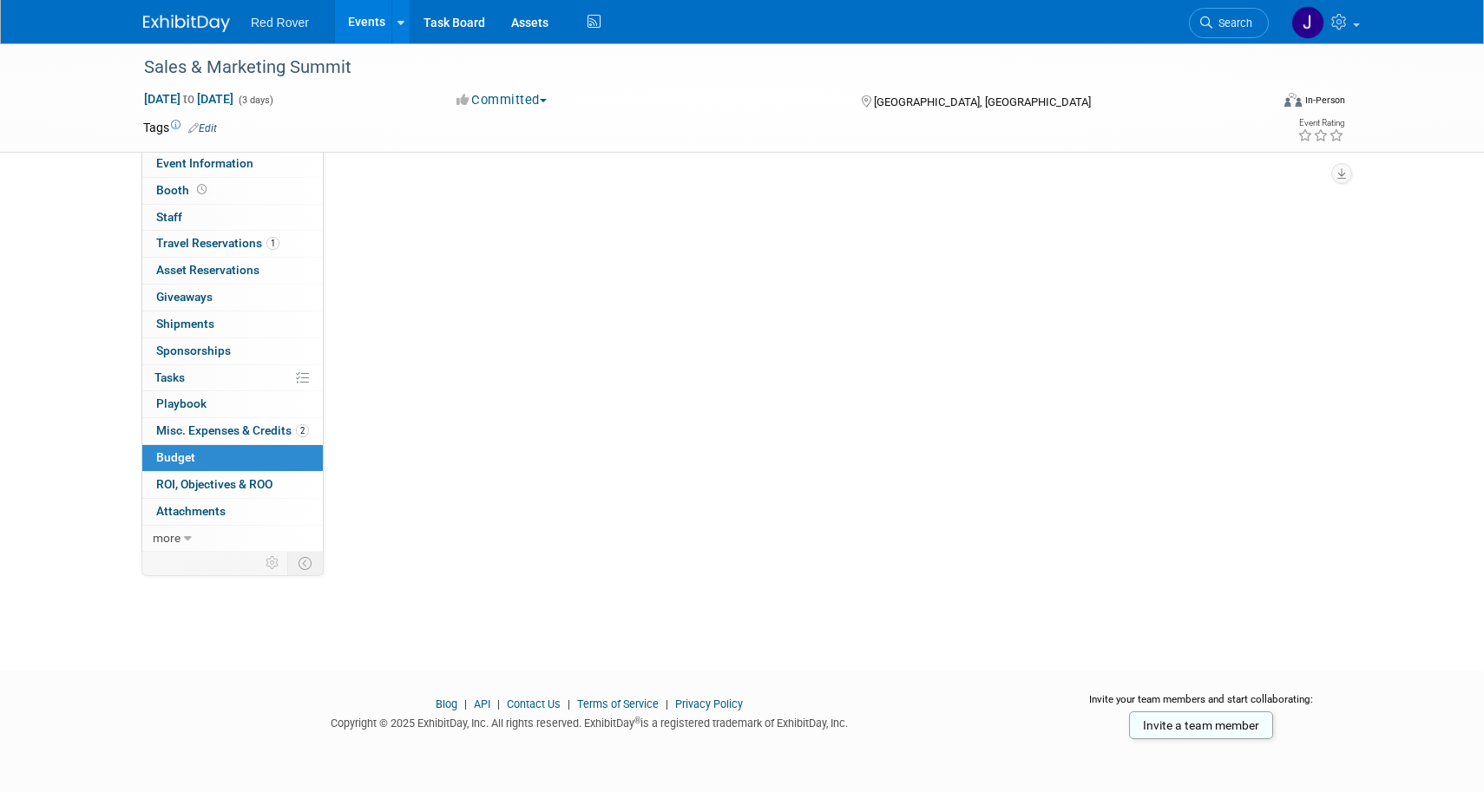
scroll to position [0, 0]
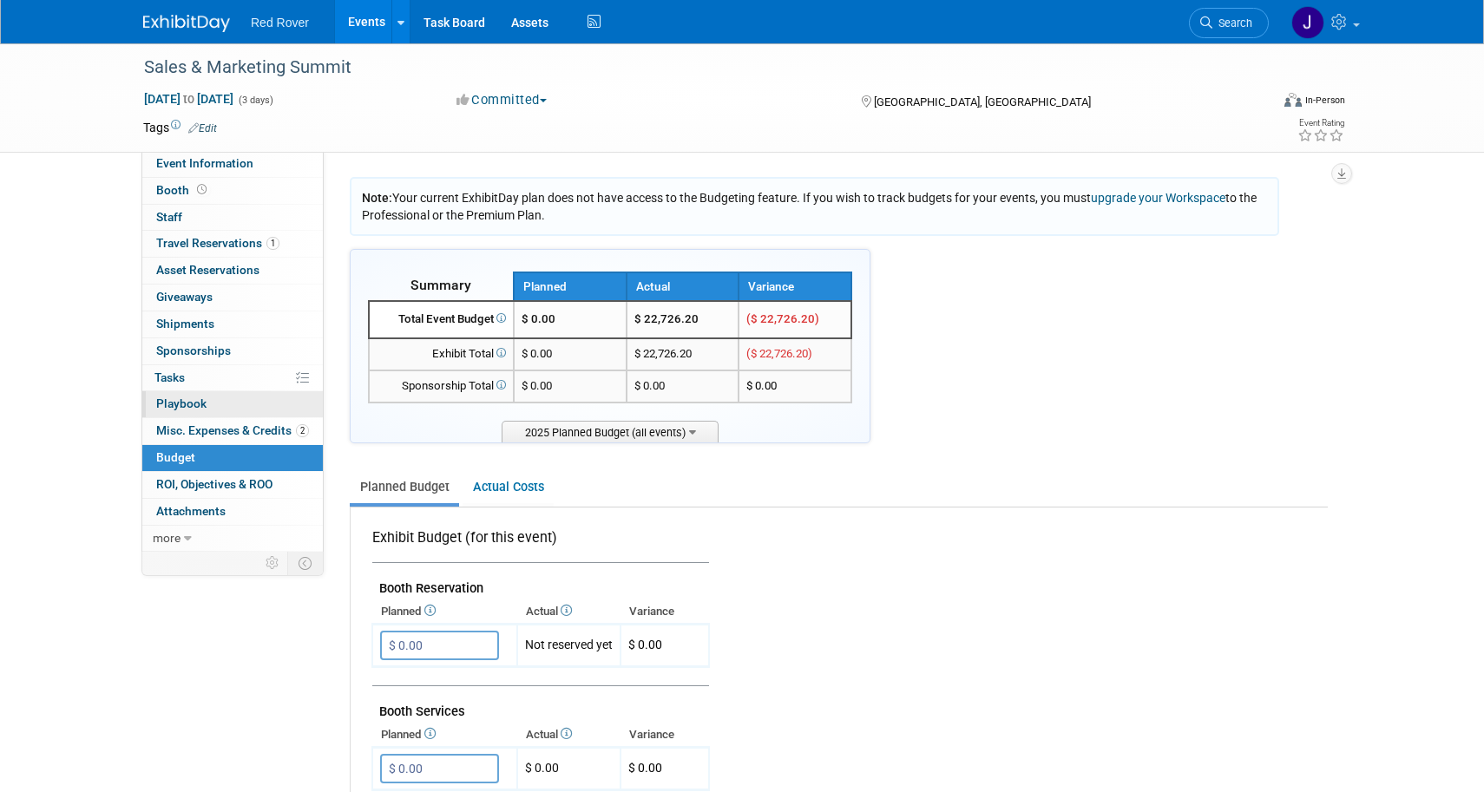
click at [194, 391] on link "0 Playbook 0" at bounding box center [232, 404] width 181 height 26
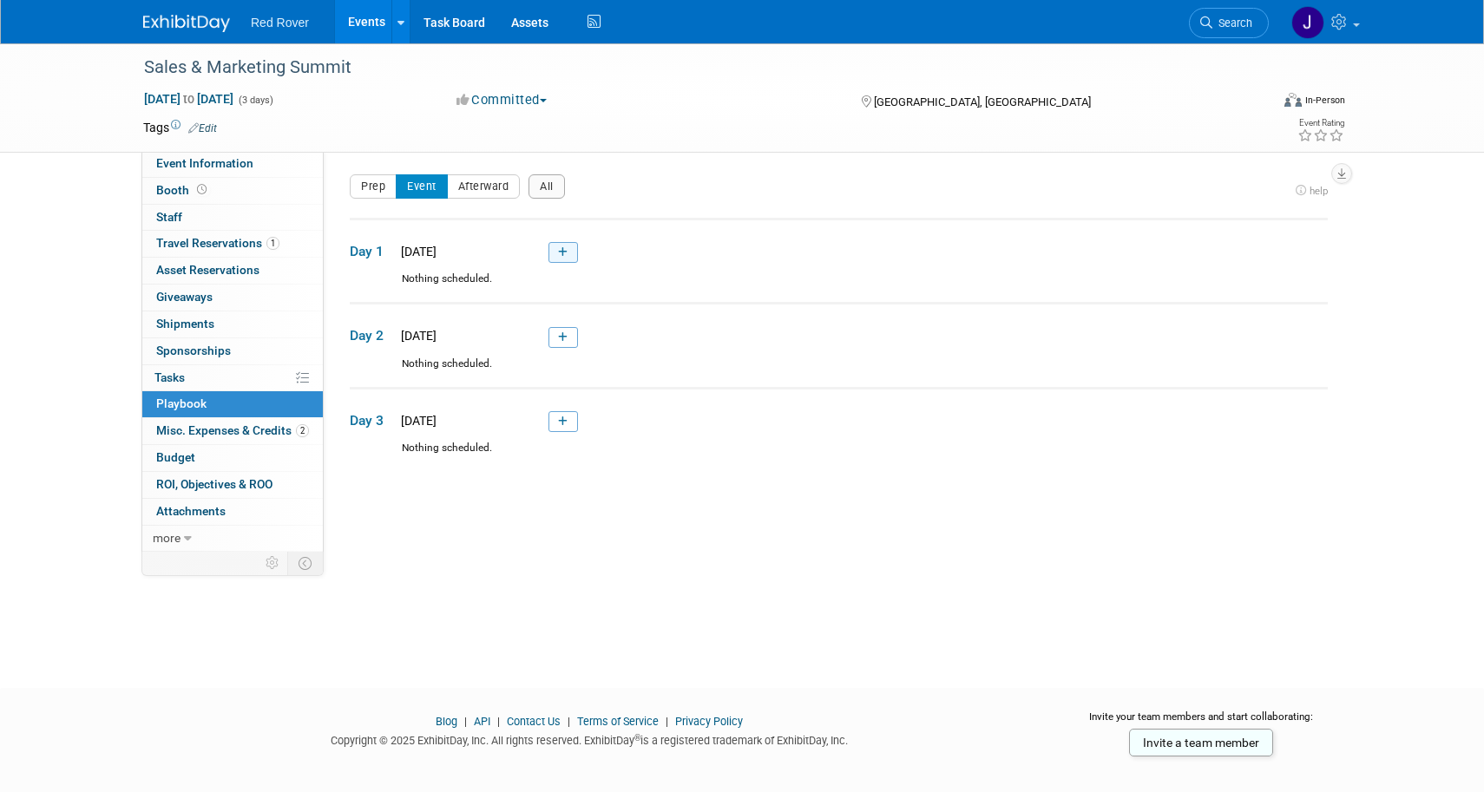
click at [572, 253] on link at bounding box center [563, 252] width 30 height 21
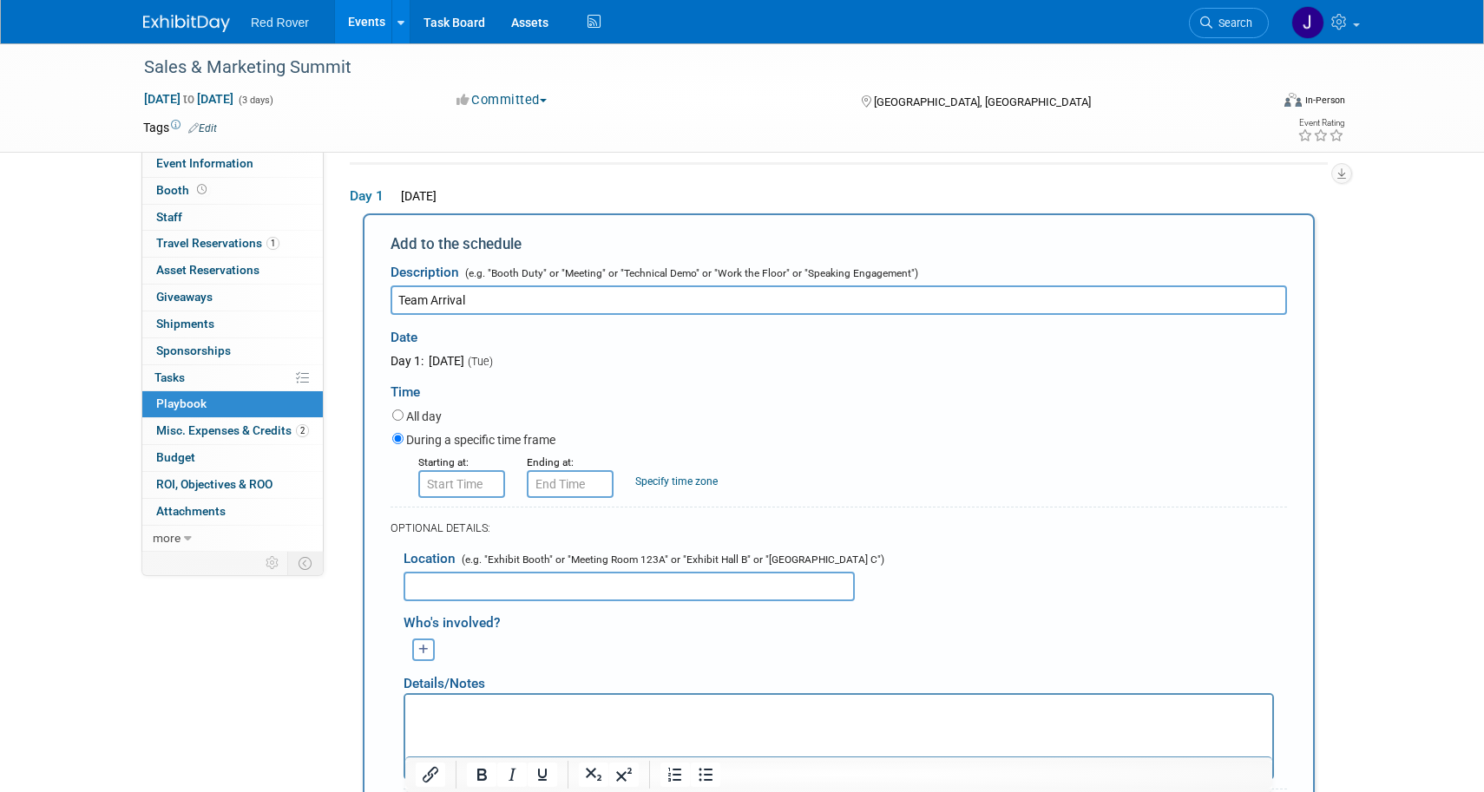
type input "Team Arrival"
click at [398, 415] on input "All day" at bounding box center [397, 415] width 11 height 11
radio input "true"
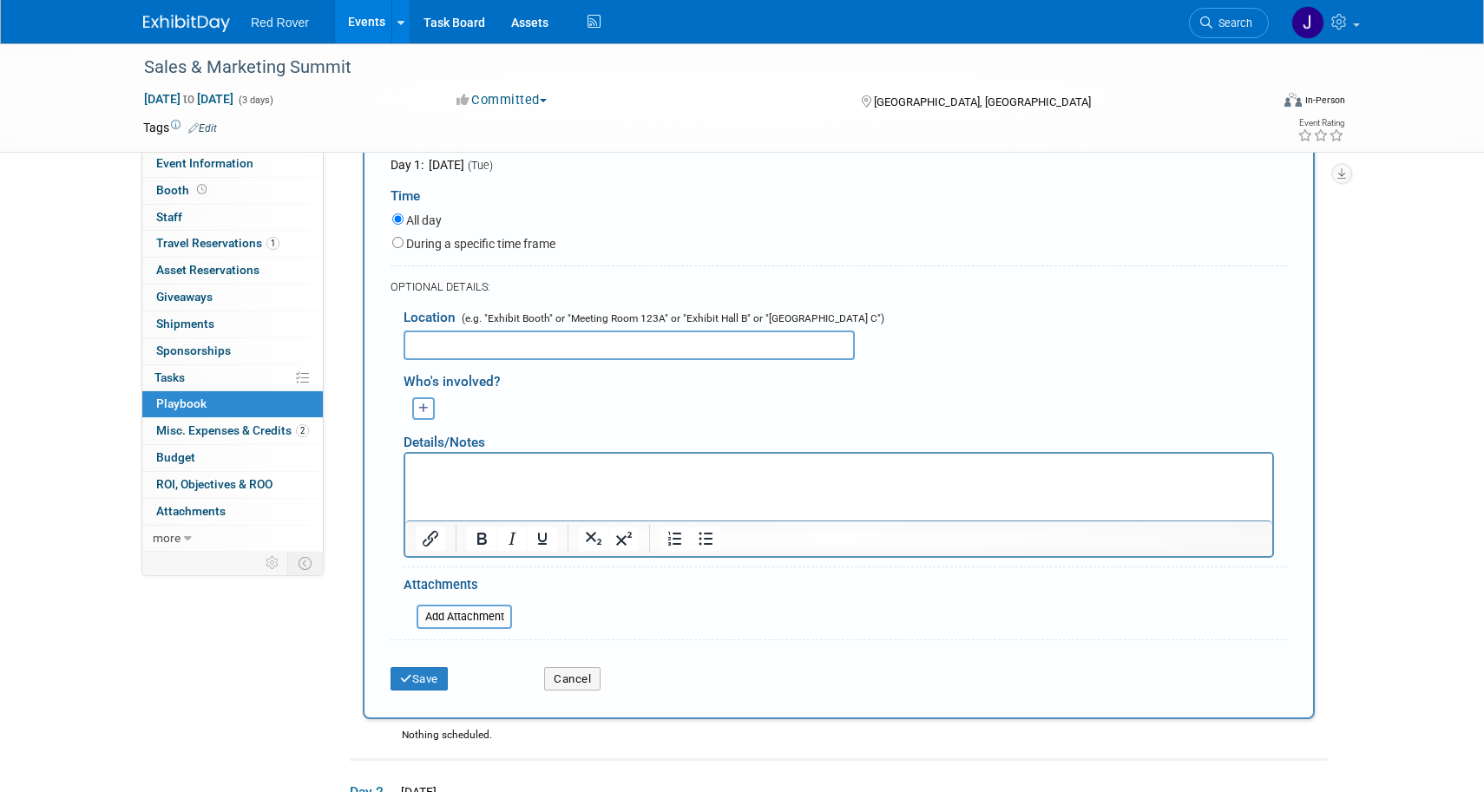
scroll to position [253, 0]
click at [409, 666] on button "Save" at bounding box center [419, 678] width 57 height 24
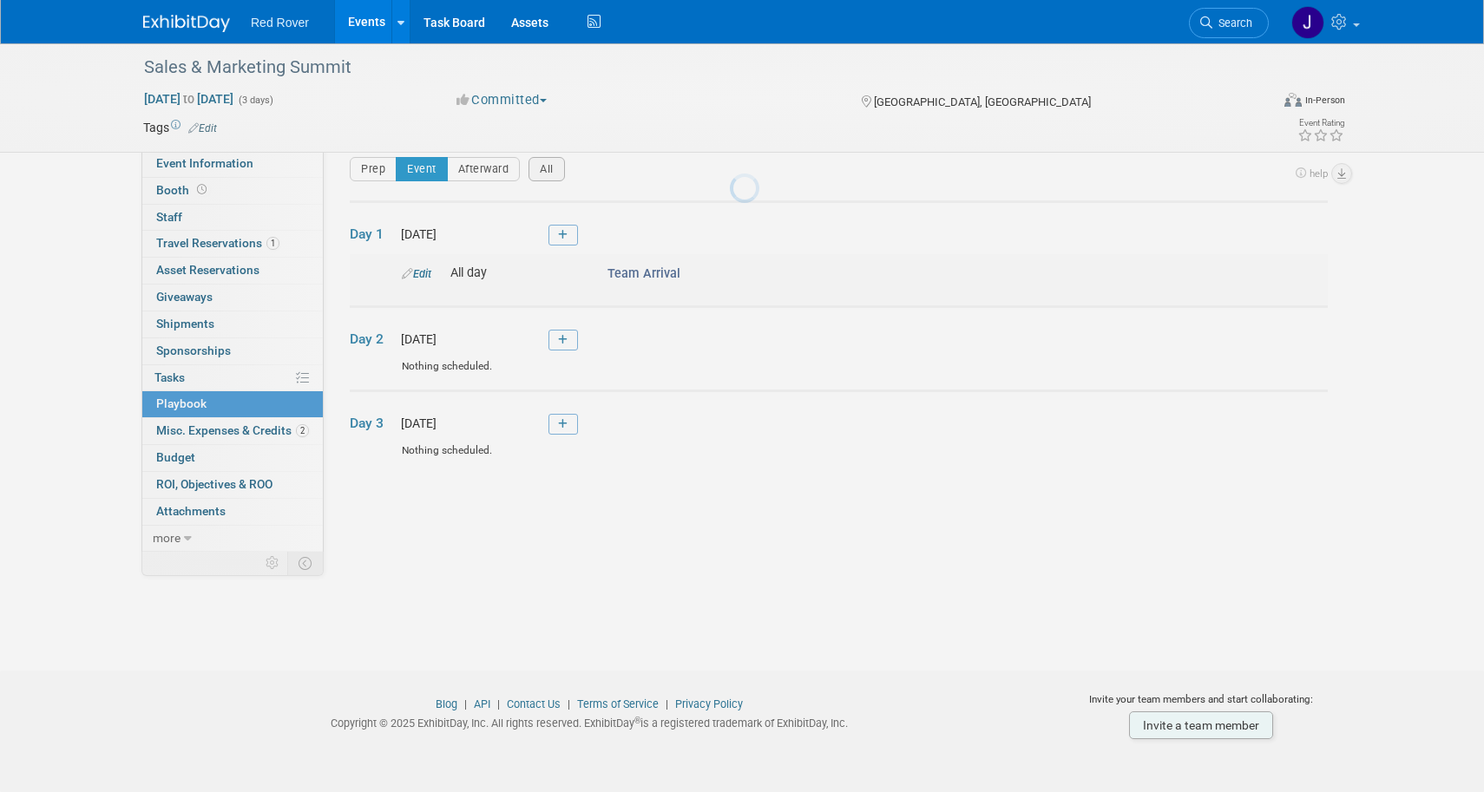
scroll to position [17, 0]
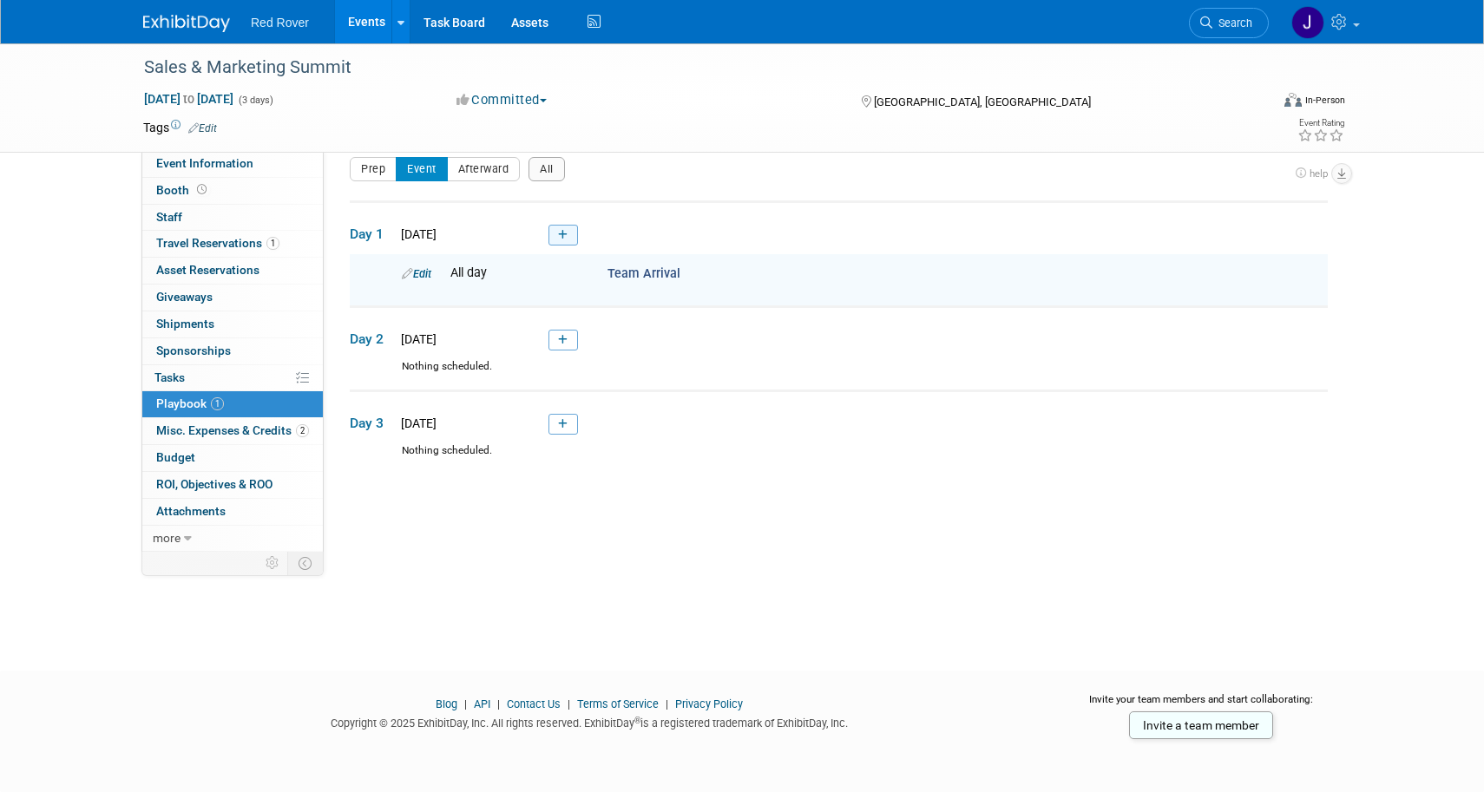
click at [571, 234] on link at bounding box center [563, 235] width 30 height 21
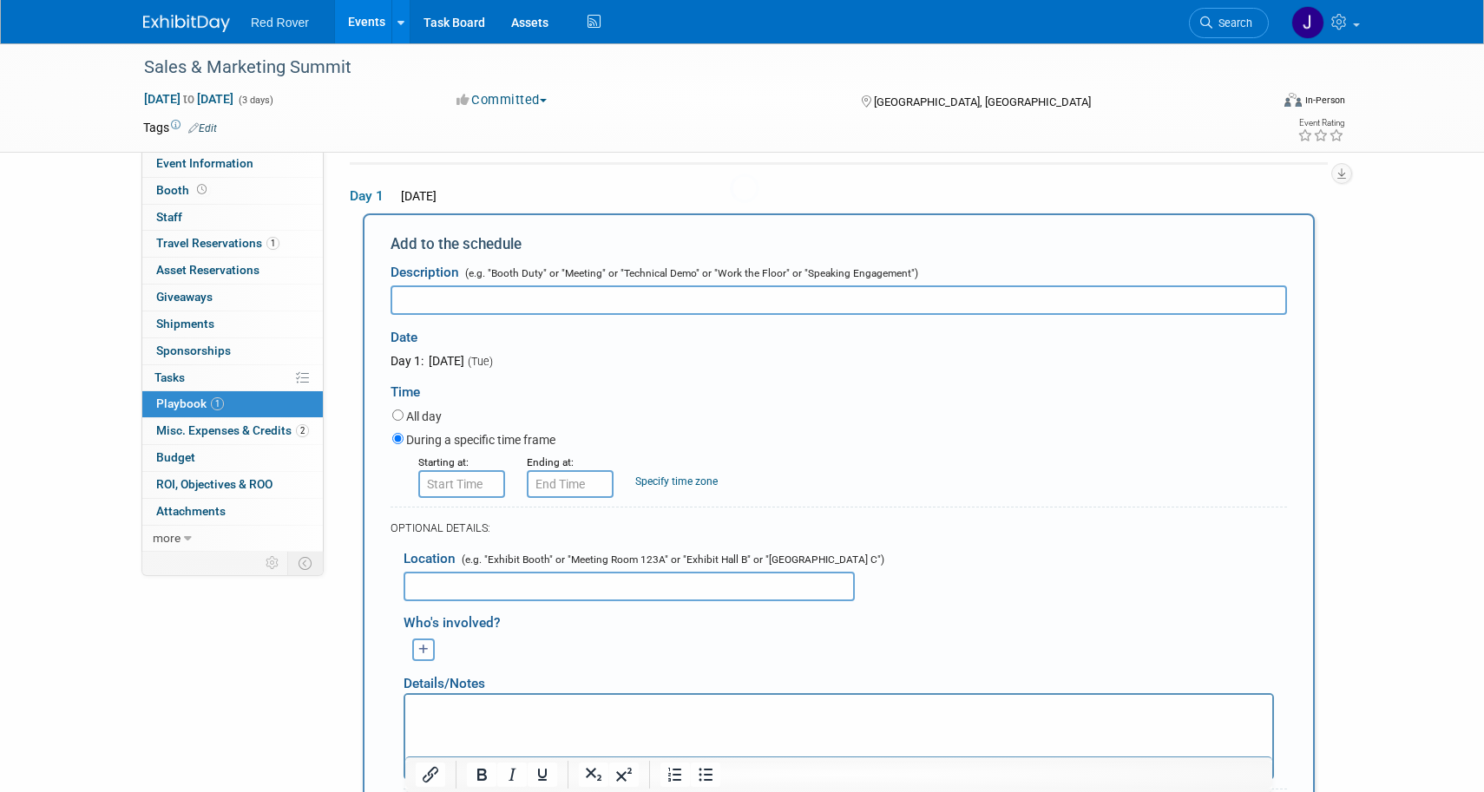
scroll to position [0, 0]
type input "Marketing Team Meeting"
click at [474, 486] on input "8:00 AM" at bounding box center [461, 484] width 87 height 28
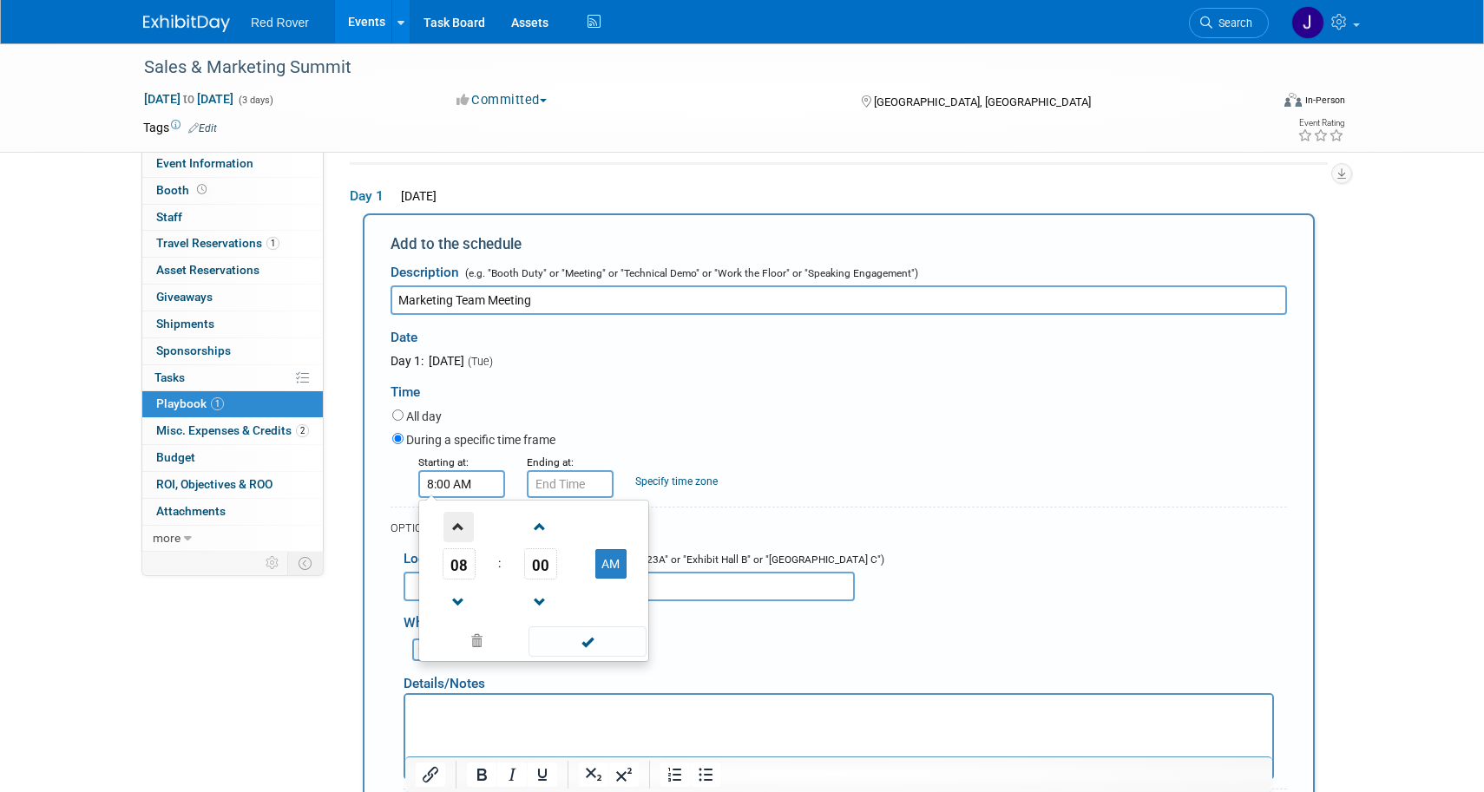
click at [456, 518] on span at bounding box center [458, 527] width 30 height 30
type input "9:00 AM"
click at [544, 627] on span at bounding box center [587, 642] width 117 height 30
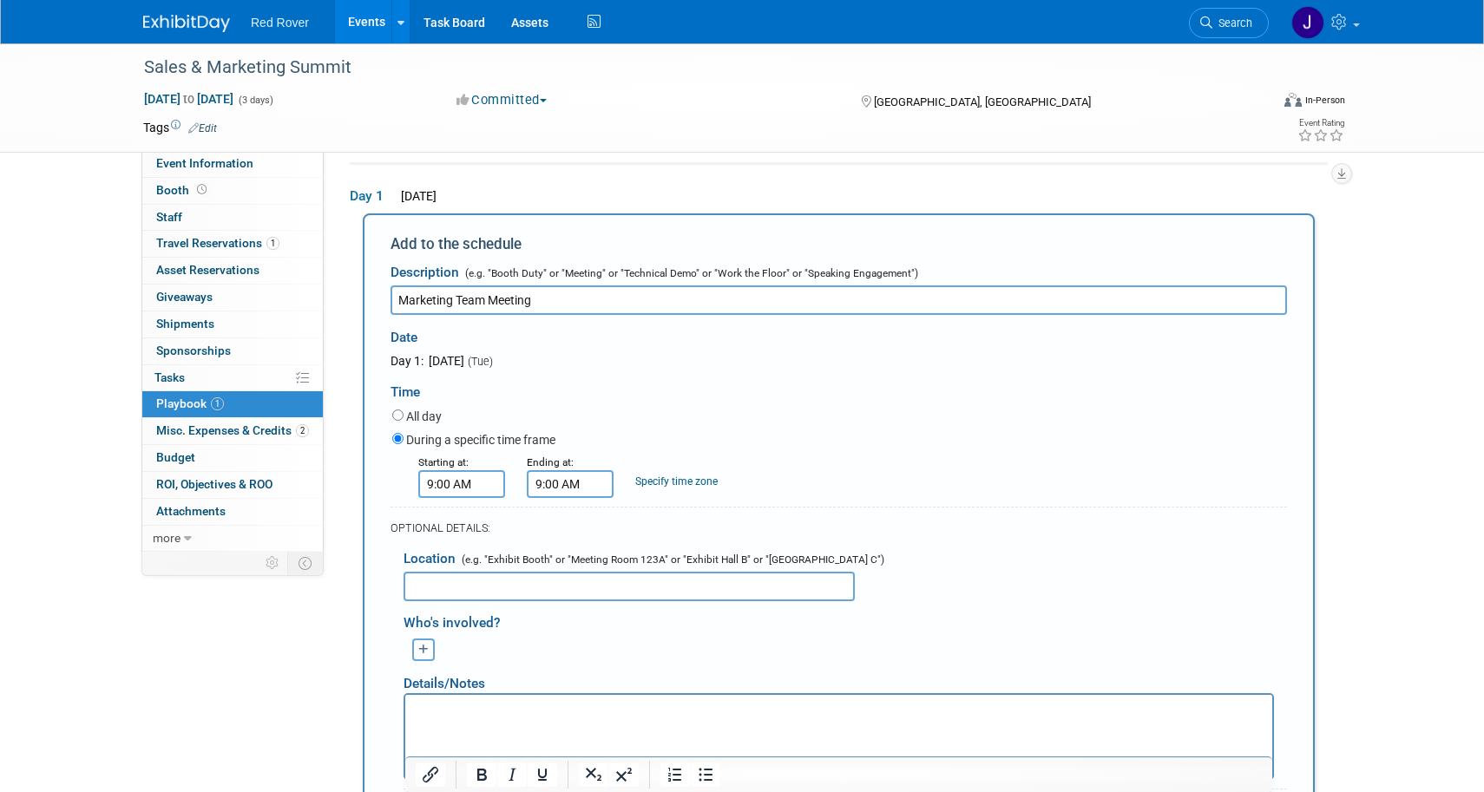
click at [569, 487] on input "9:00 AM" at bounding box center [570, 484] width 87 height 28
click at [728, 555] on button "AM" at bounding box center [719, 564] width 31 height 30
click at [569, 597] on span at bounding box center [567, 603] width 30 height 30
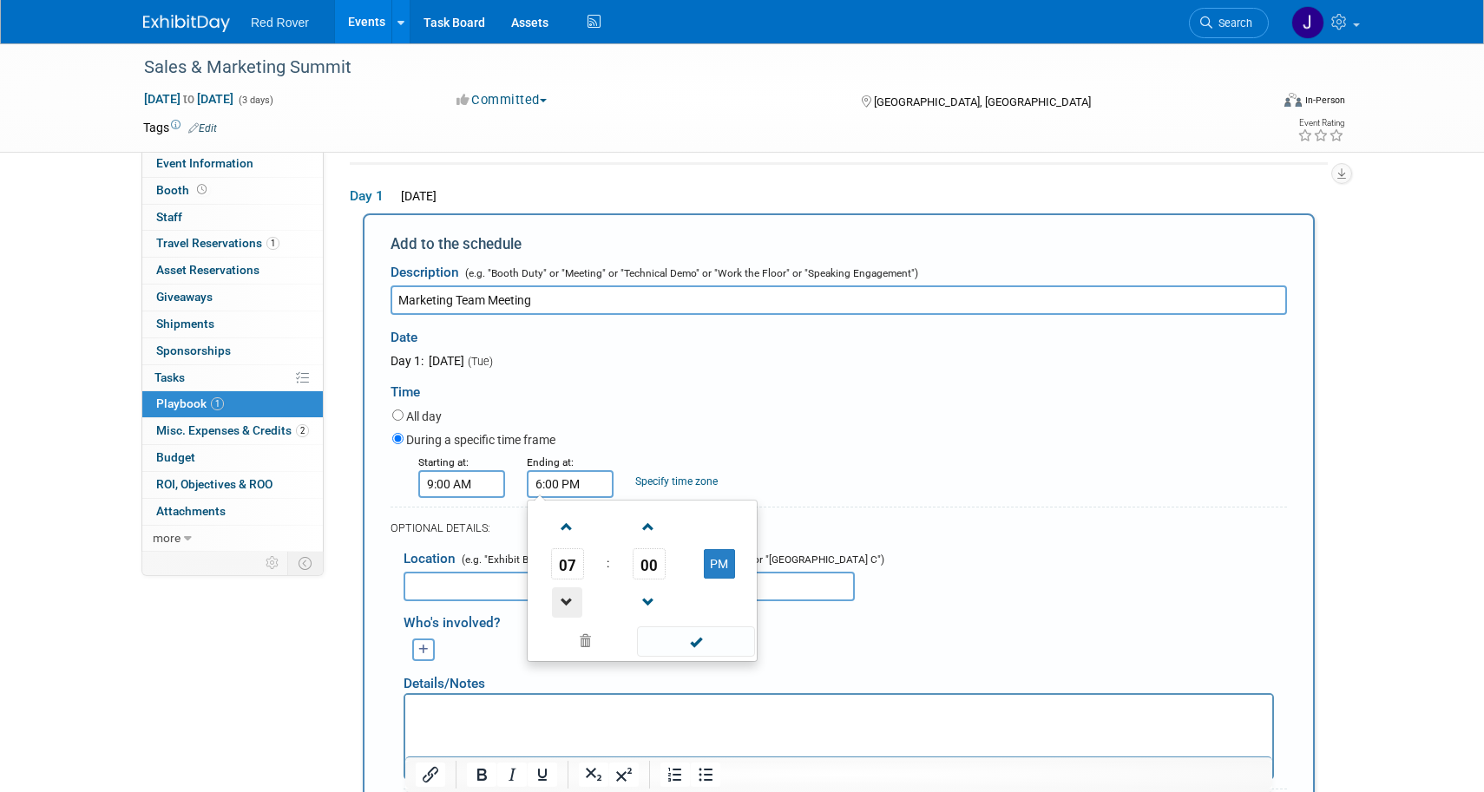
click at [569, 597] on span at bounding box center [567, 603] width 30 height 30
type input "3:00 PM"
click at [678, 636] on span at bounding box center [695, 642] width 117 height 30
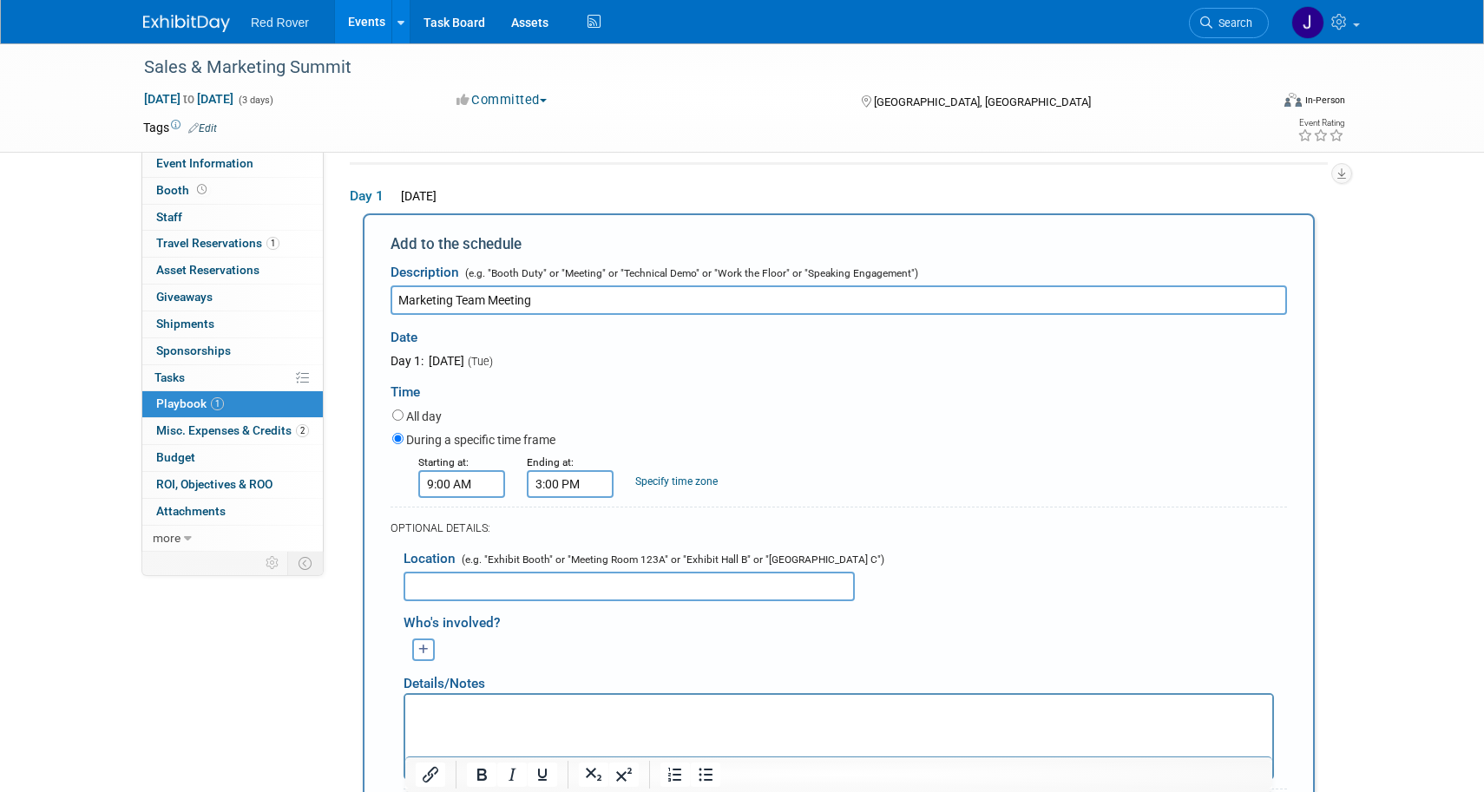
click at [573, 581] on input "text" at bounding box center [629, 587] width 451 height 30
type input "City Club | Legacy Room"
click at [312, 679] on div "Event Information Event Info Booth Booth 0 Staff 0 Staff 1 Travel Reservations …" at bounding box center [742, 578] width 1224 height 1181
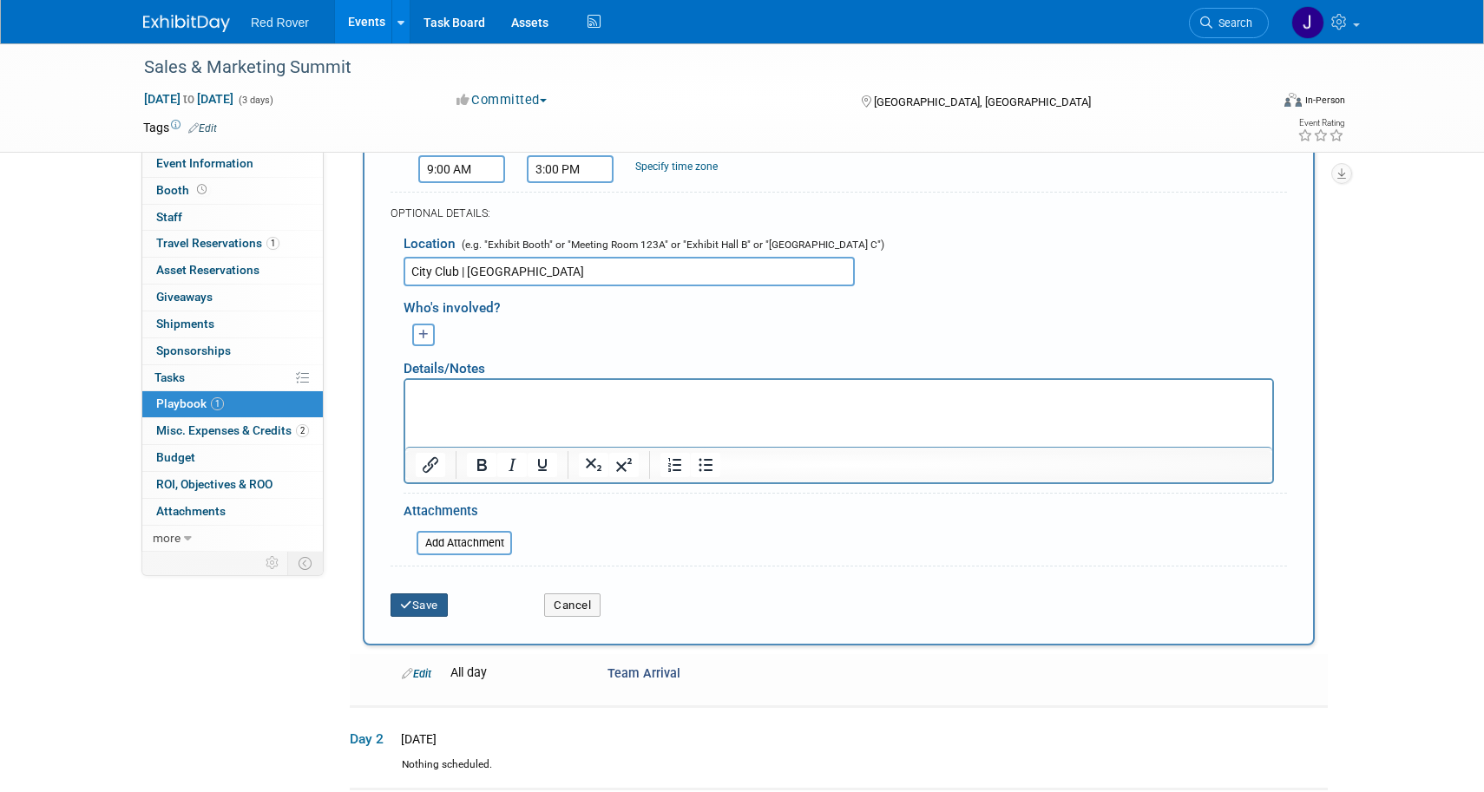
click at [435, 594] on button "Save" at bounding box center [419, 606] width 57 height 24
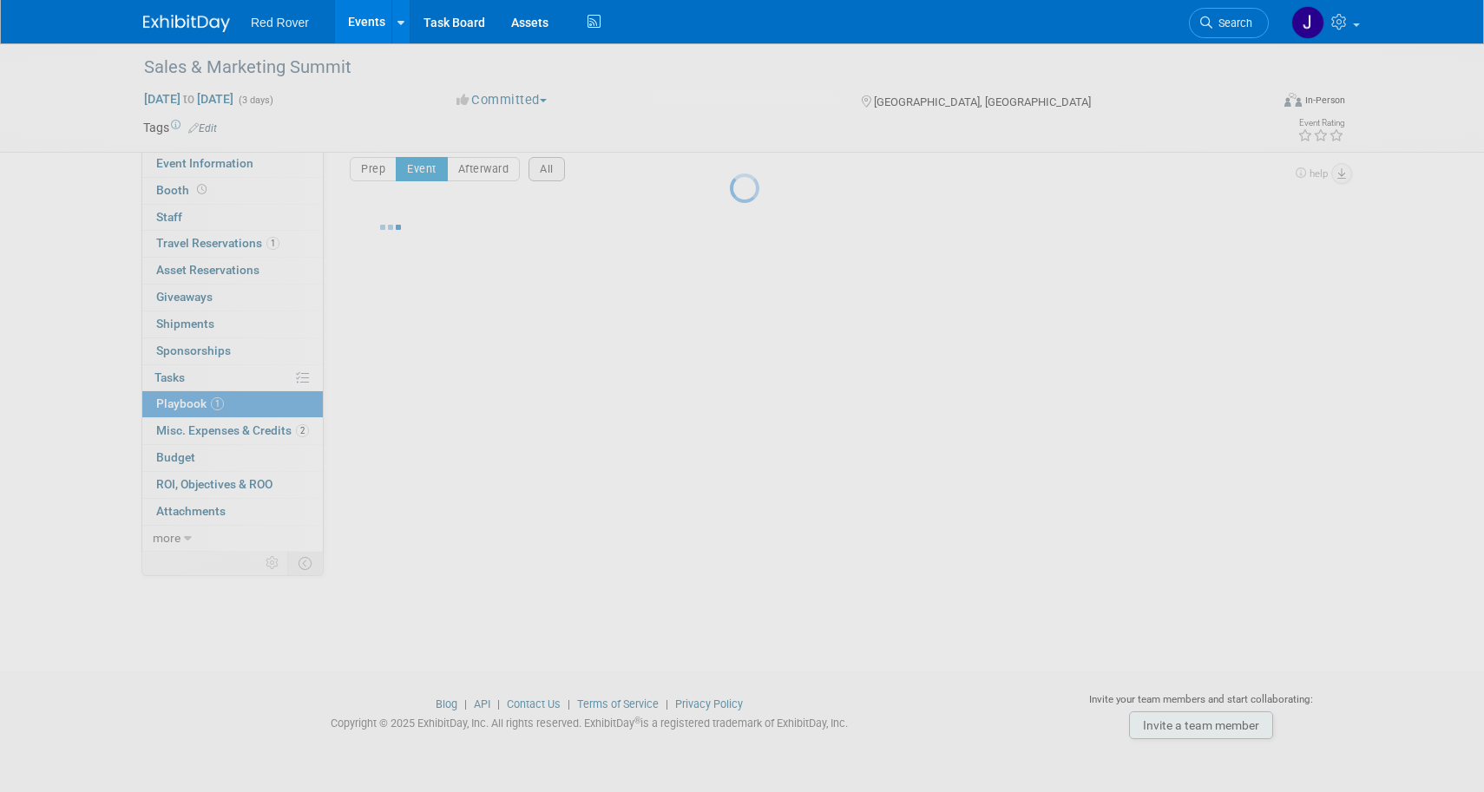
scroll to position [17, 0]
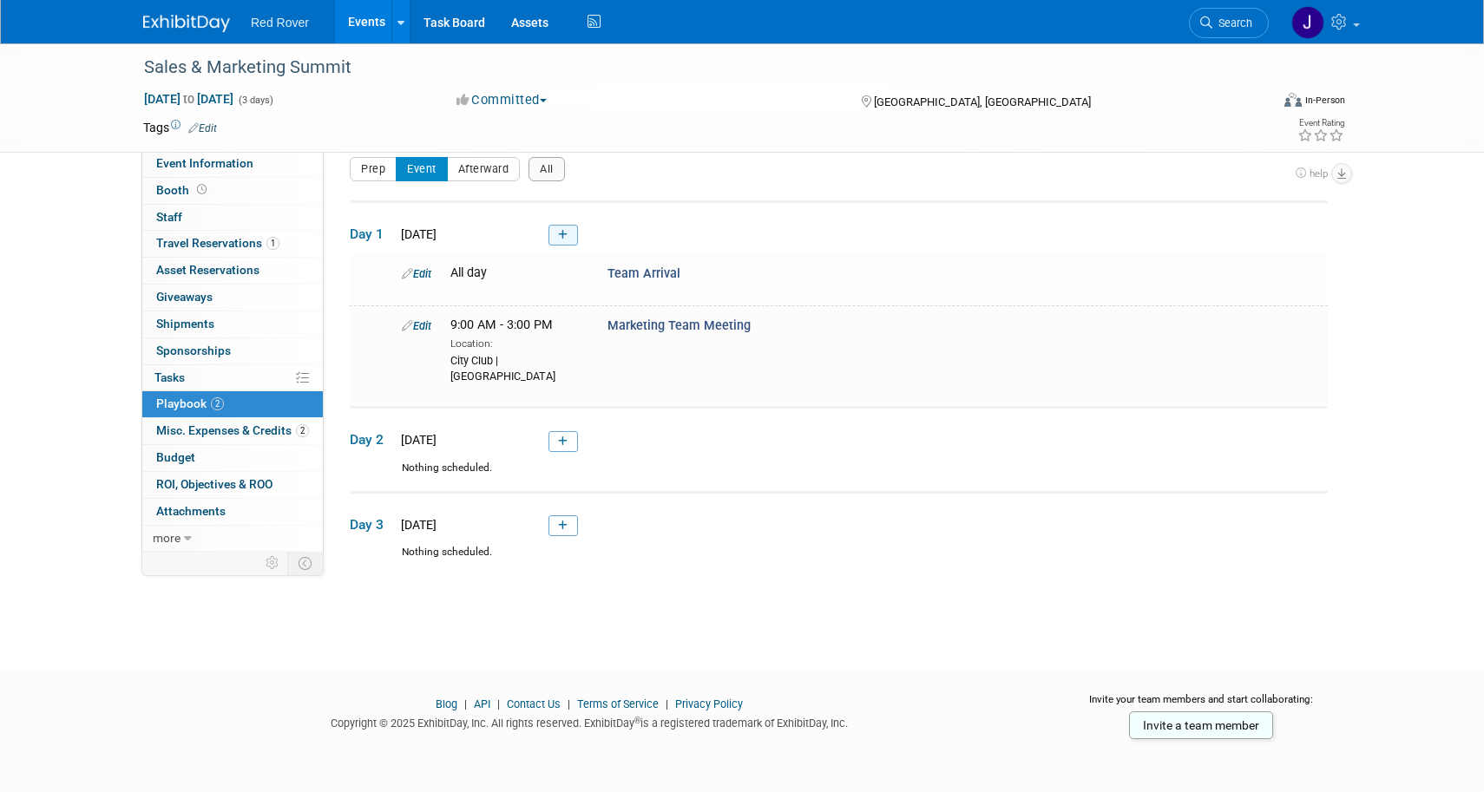
click at [572, 238] on link at bounding box center [563, 235] width 30 height 21
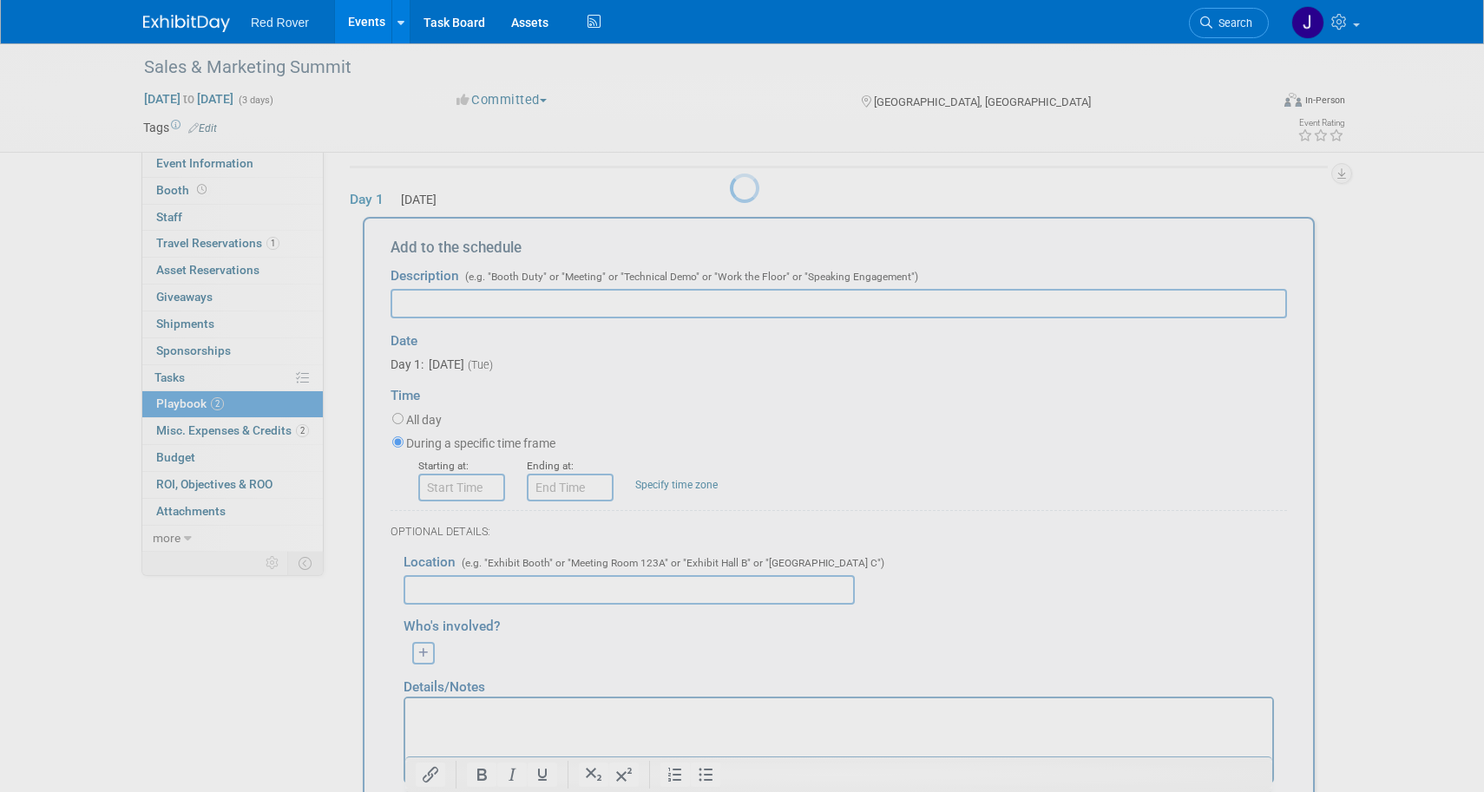
scroll to position [56, 0]
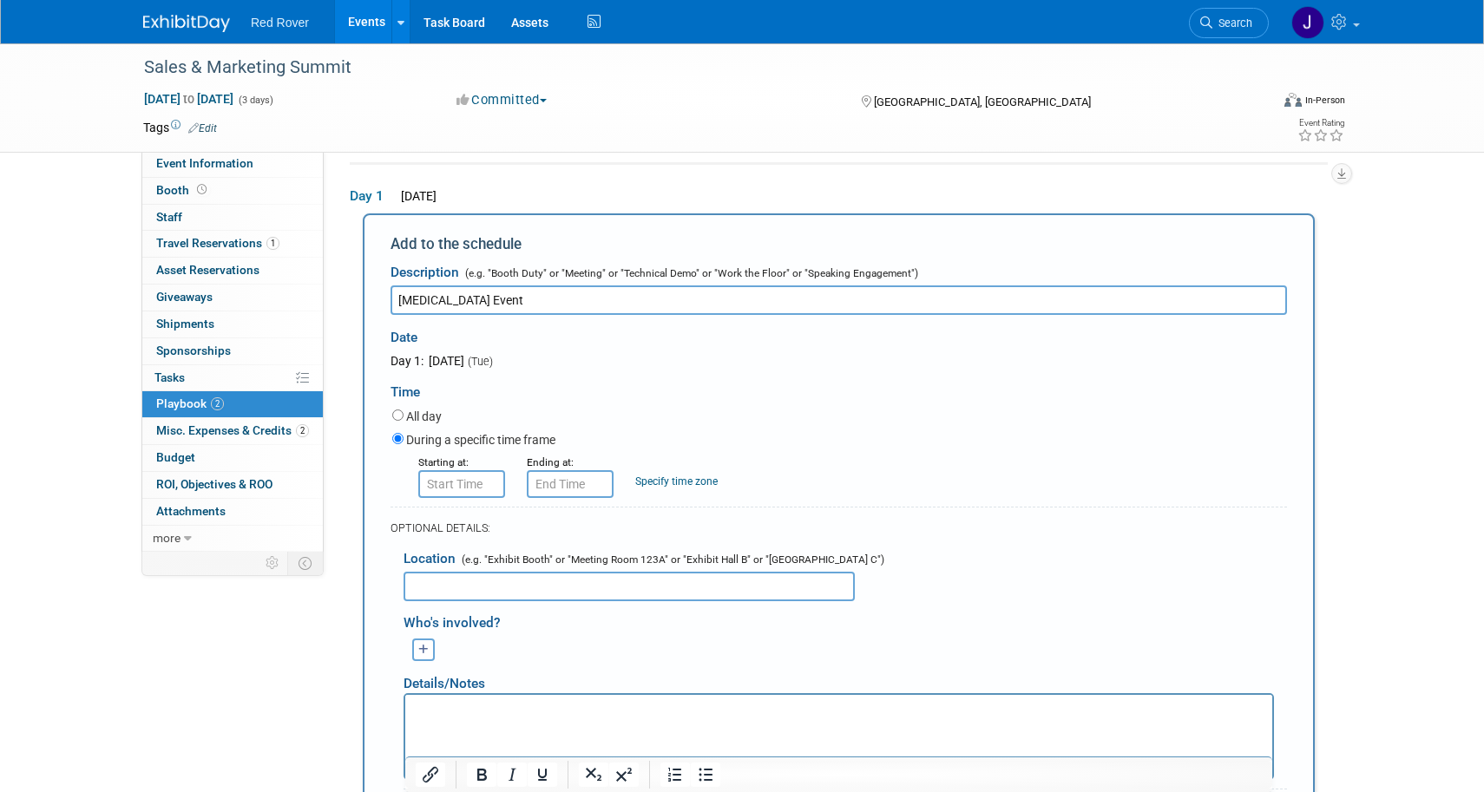
type input "Group Therapy Event"
click at [463, 574] on input "text" at bounding box center [629, 587] width 451 height 30
type input "Group Therapy"
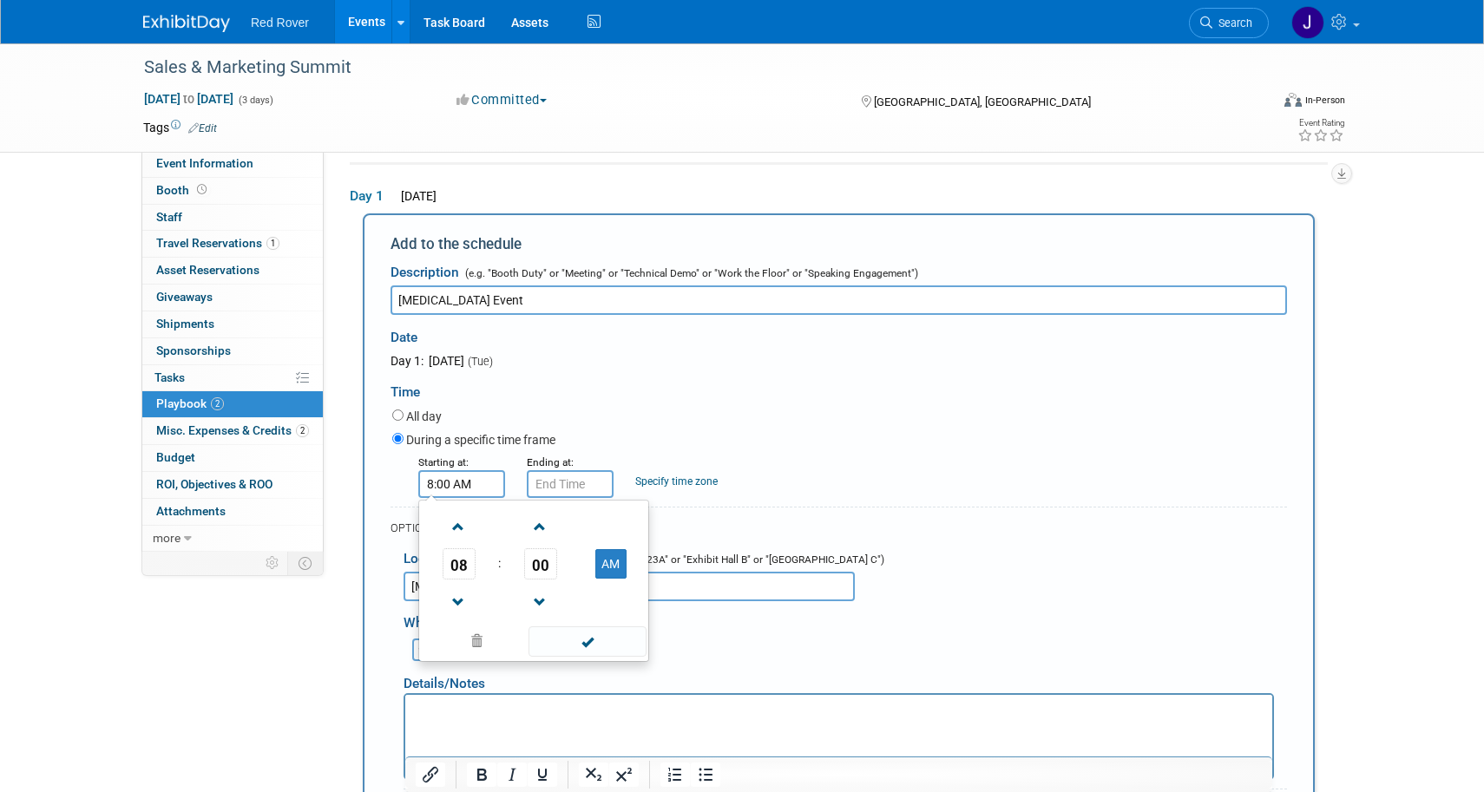
click at [449, 476] on input "8:00 AM" at bounding box center [461, 484] width 87 height 28
click at [599, 549] on button "AM" at bounding box center [610, 564] width 31 height 30
click at [459, 603] on span at bounding box center [458, 603] width 30 height 30
type input "6:00 PM"
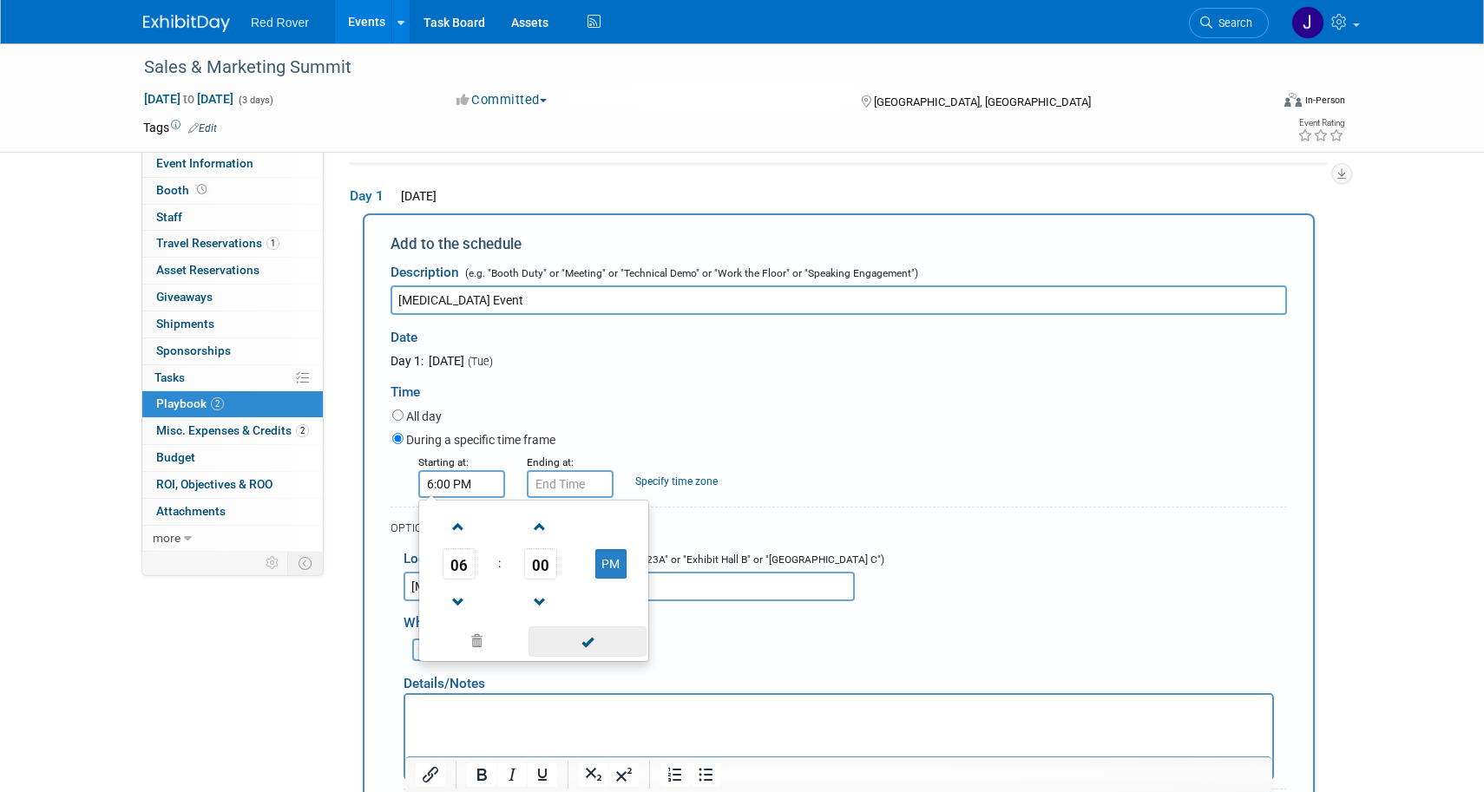
click at [558, 633] on span at bounding box center [587, 642] width 117 height 30
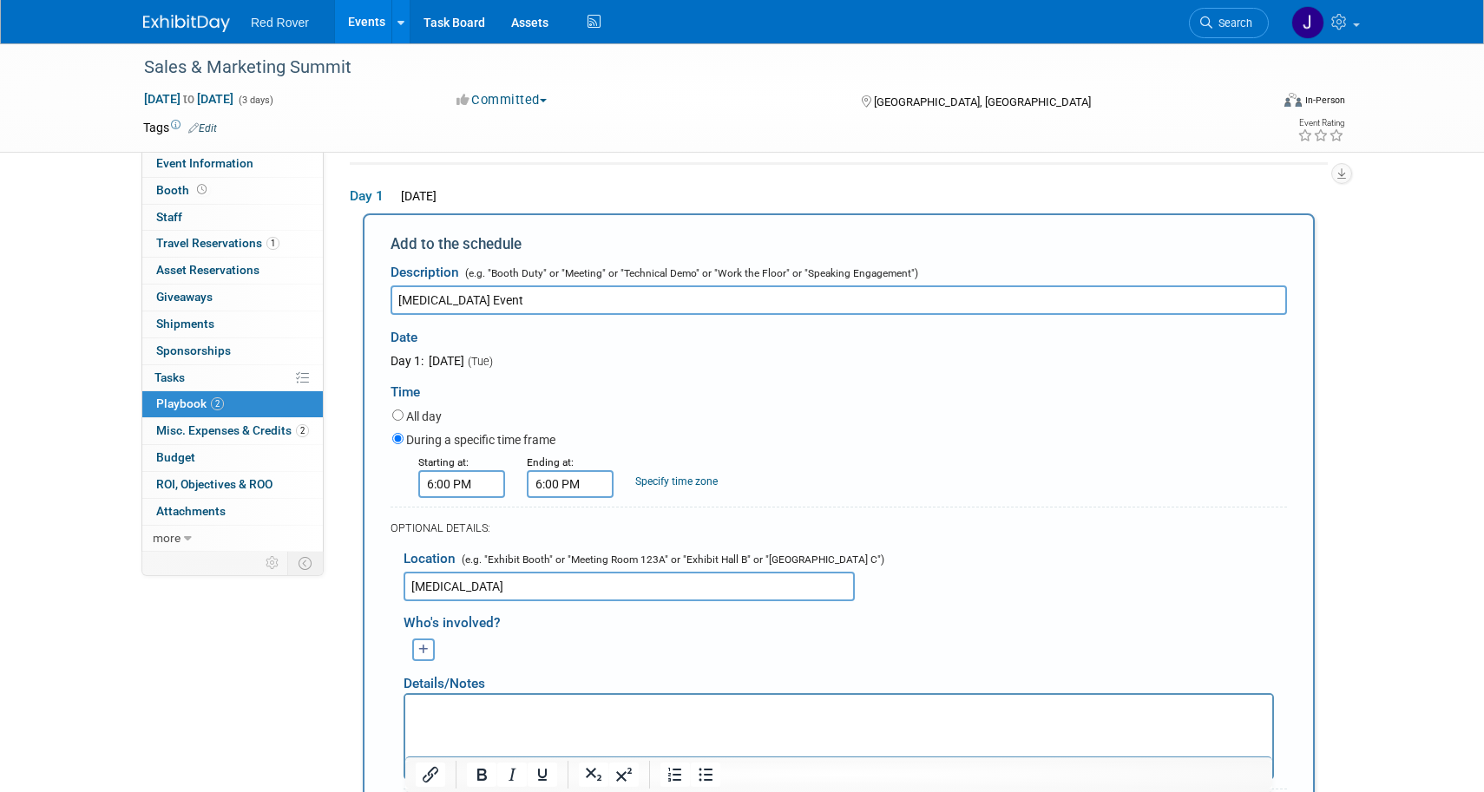
click at [580, 487] on input "6:00 PM" at bounding box center [570, 484] width 87 height 28
click at [565, 512] on span at bounding box center [567, 527] width 30 height 30
type input "8:00 PM"
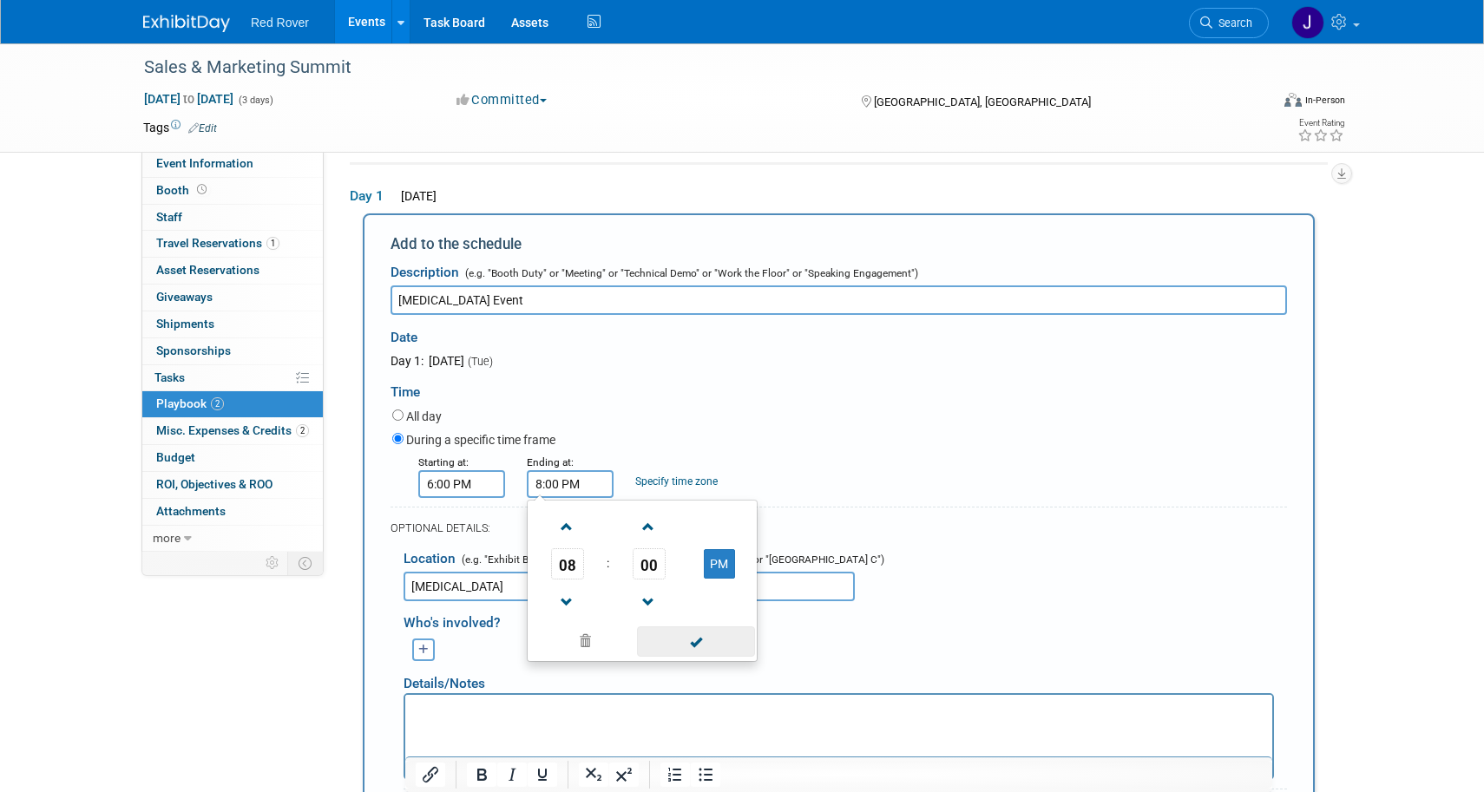
click at [689, 645] on span at bounding box center [695, 642] width 117 height 30
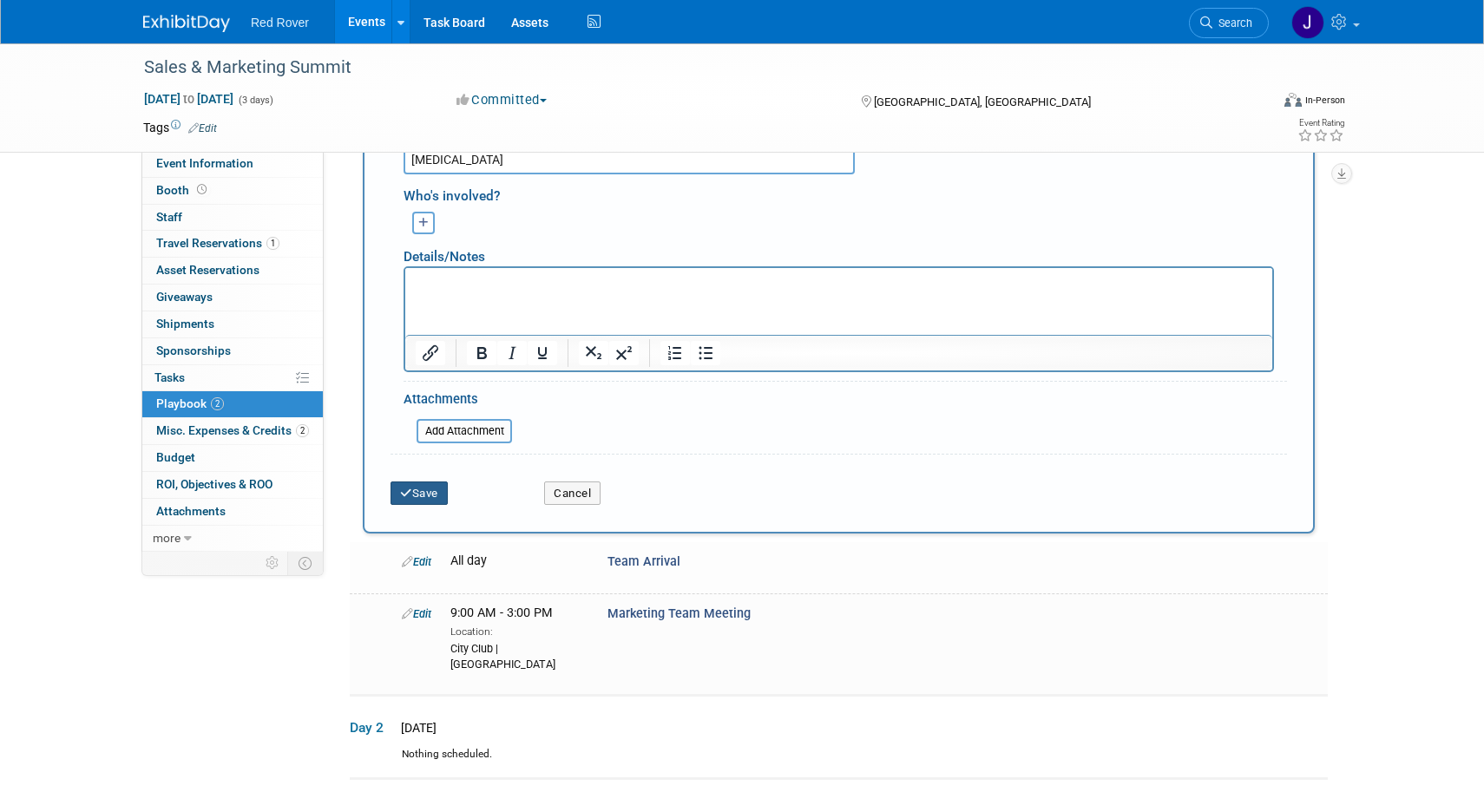
click at [440, 483] on button "Save" at bounding box center [419, 494] width 57 height 24
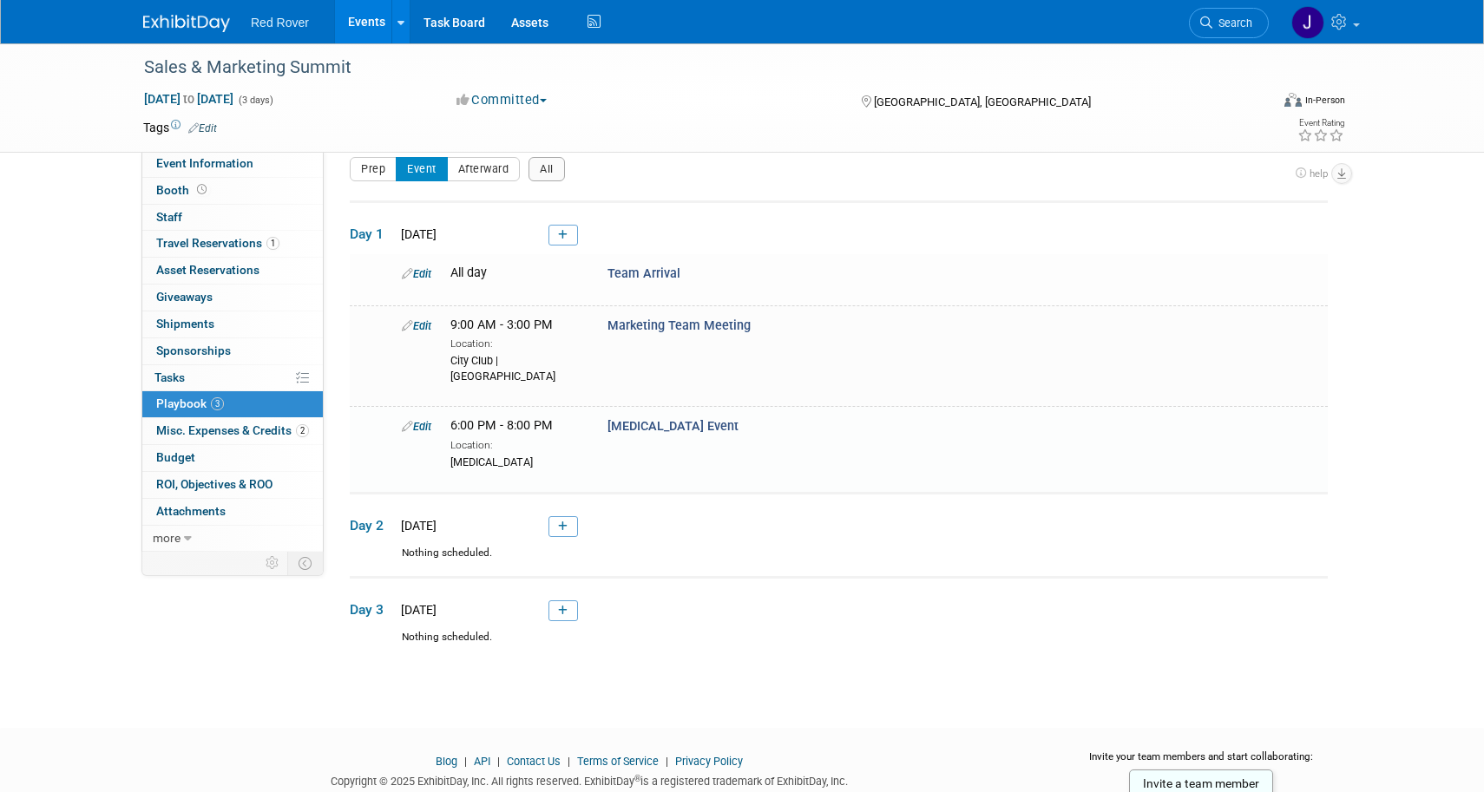
scroll to position [50, 0]
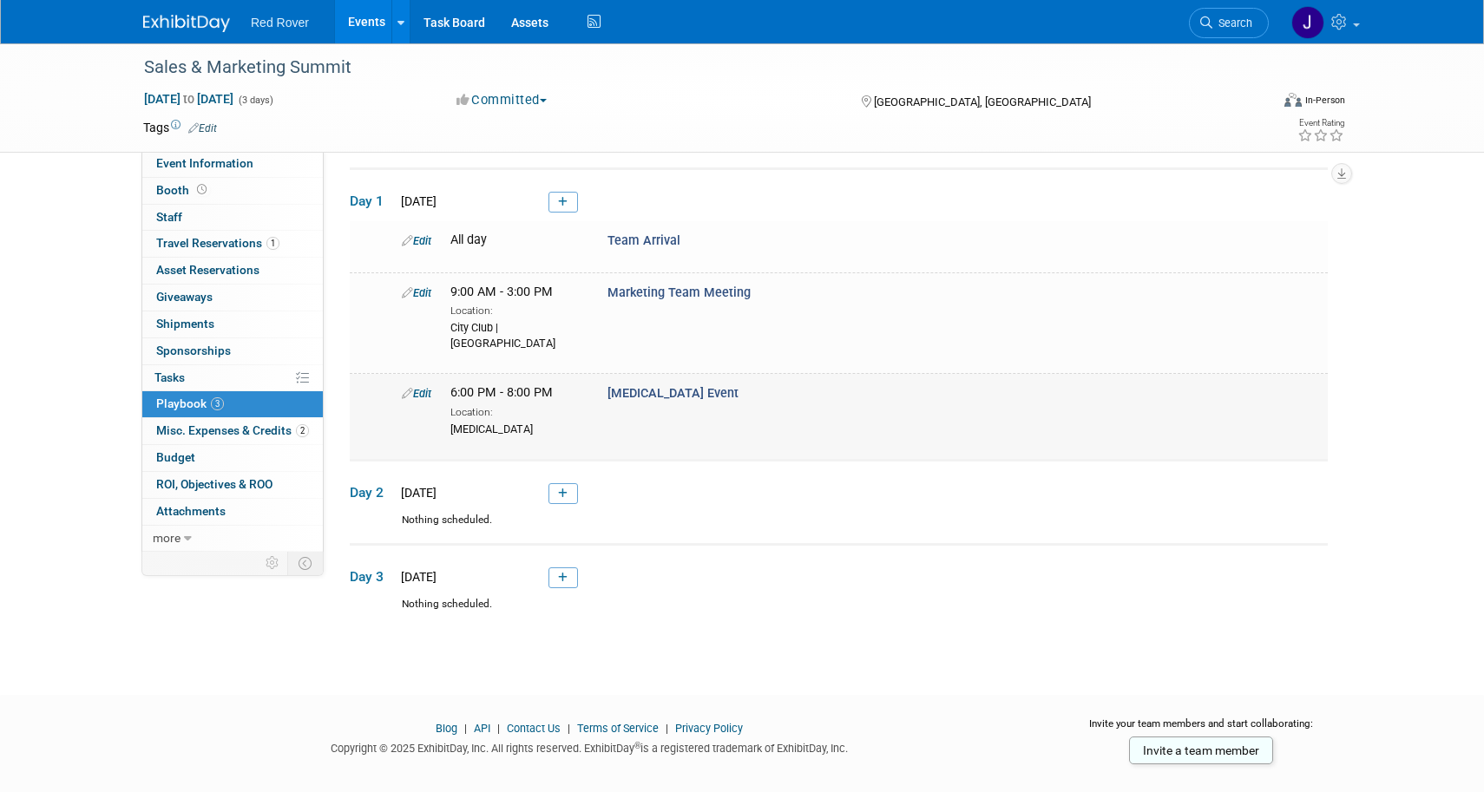
click at [410, 388] on icon at bounding box center [407, 393] width 11 height 11
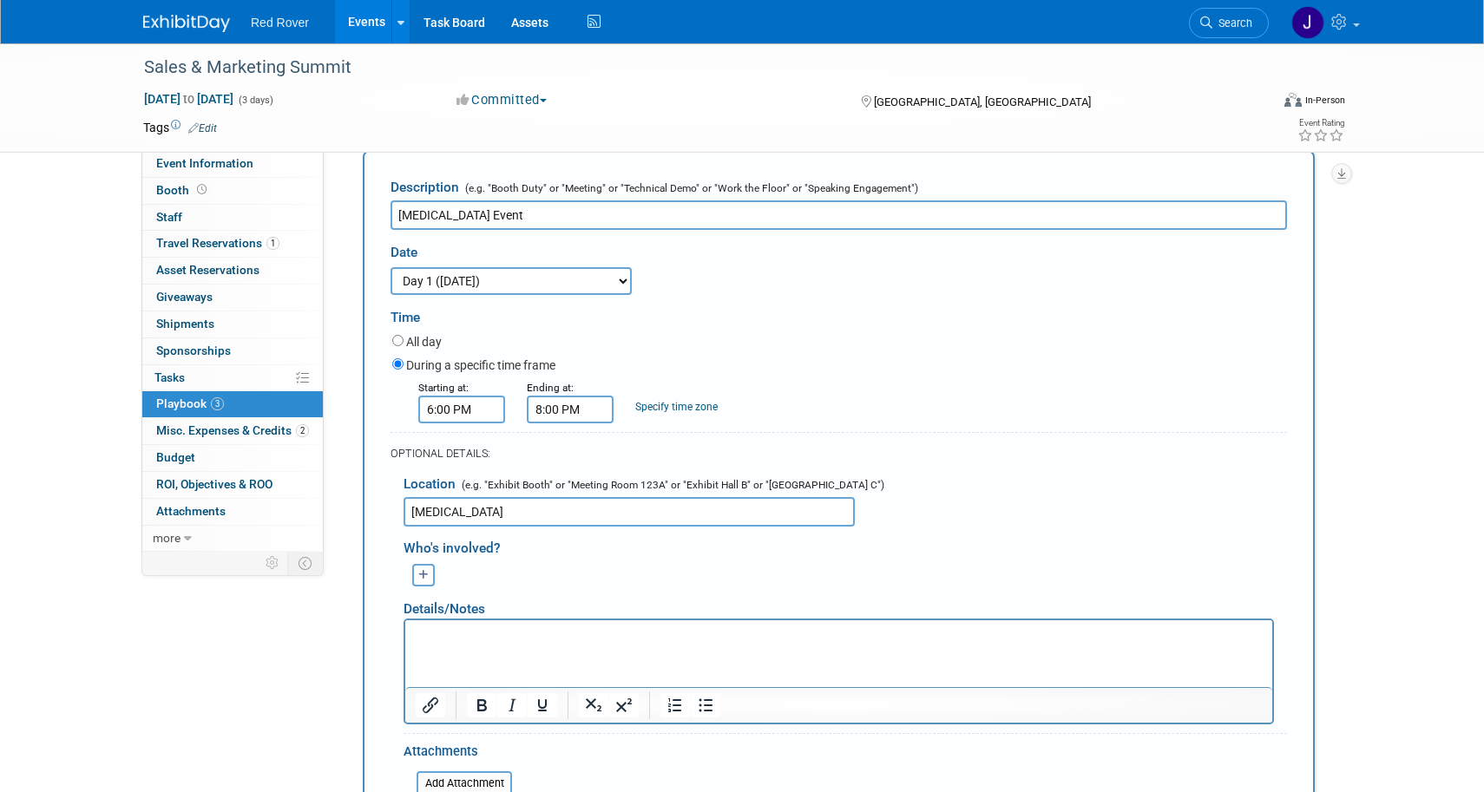
scroll to position [300, 0]
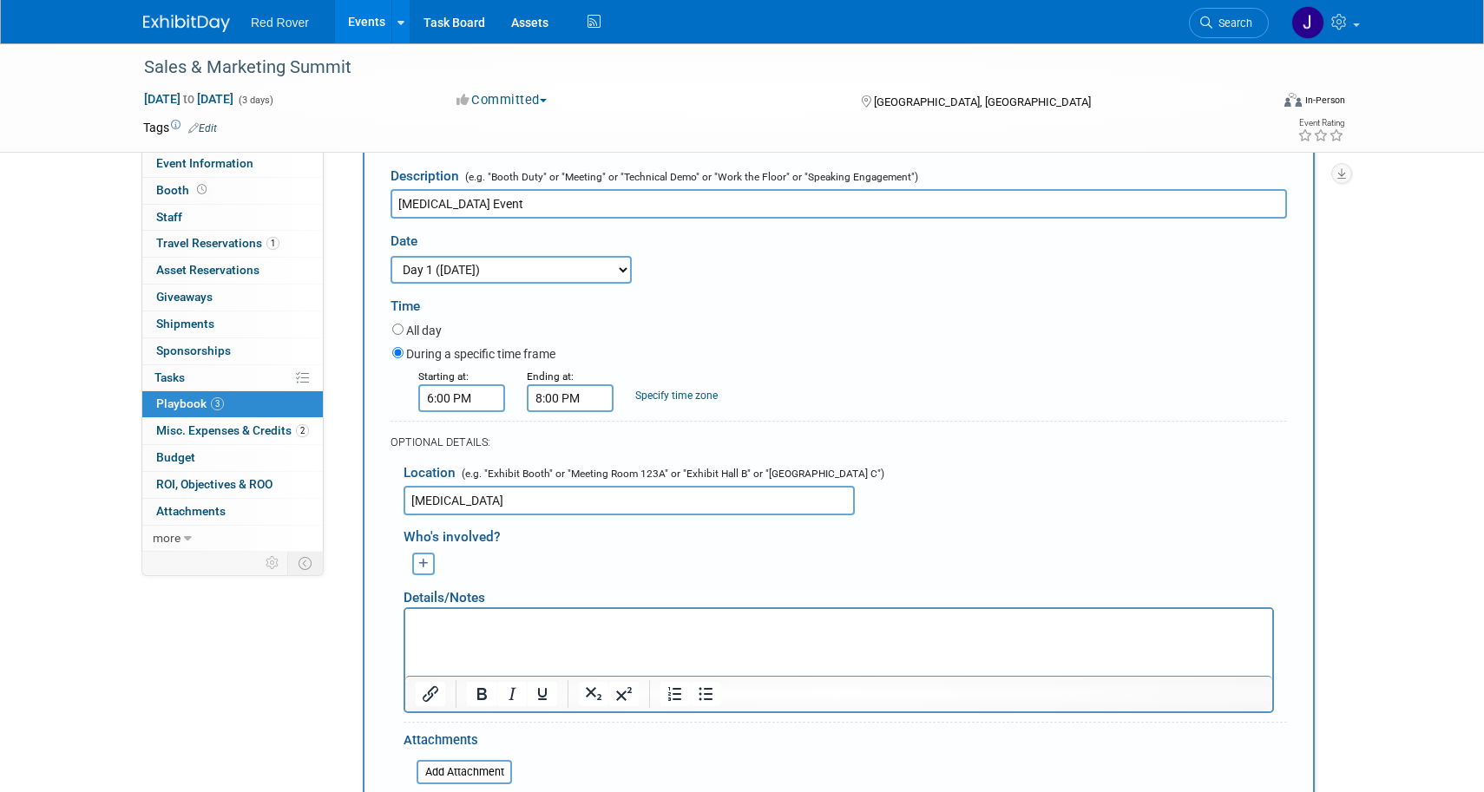
click at [524, 632] on p "Rich Text Area. Press ALT-0 for help." at bounding box center [839, 624] width 847 height 17
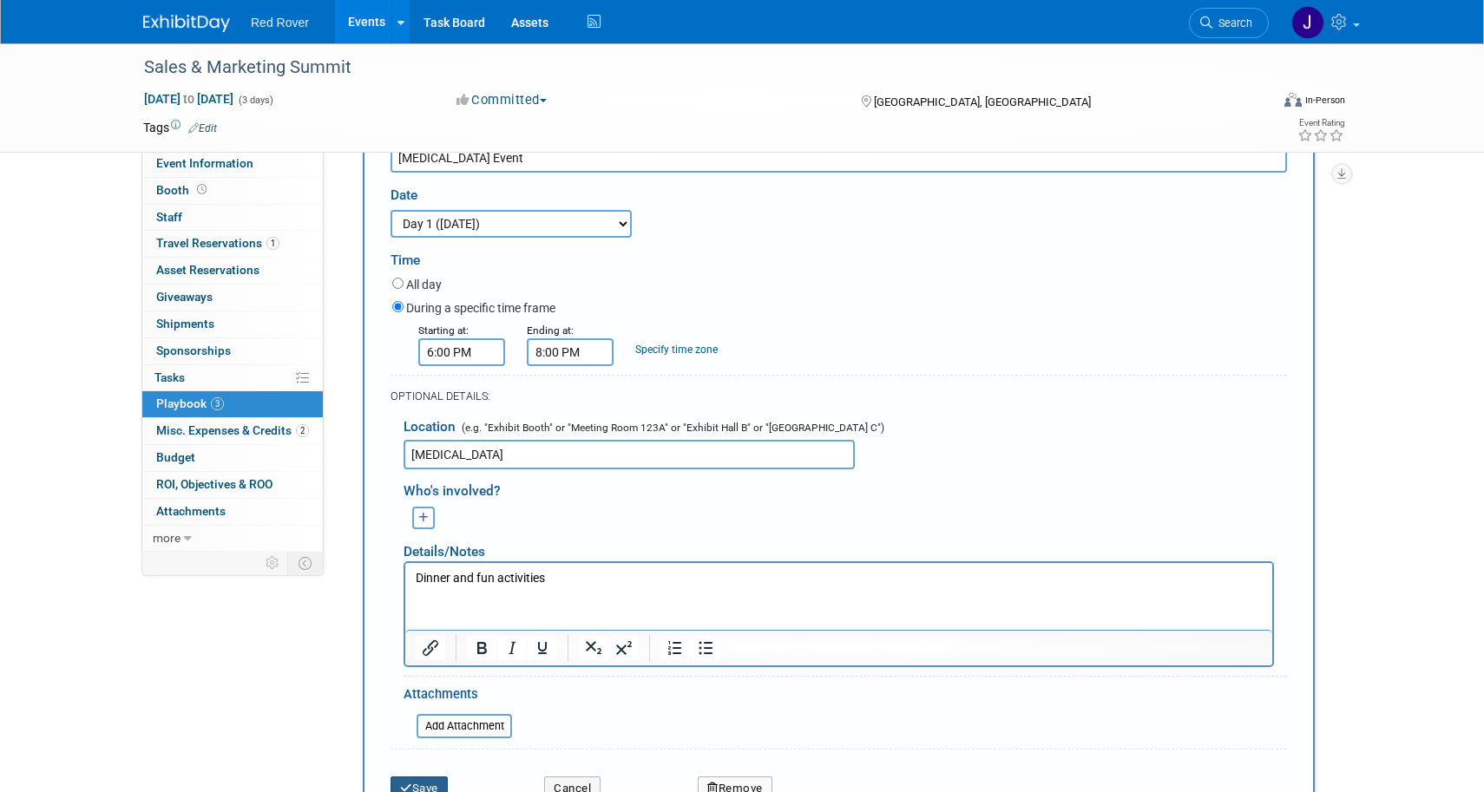
click at [424, 777] on button "Save" at bounding box center [419, 789] width 57 height 24
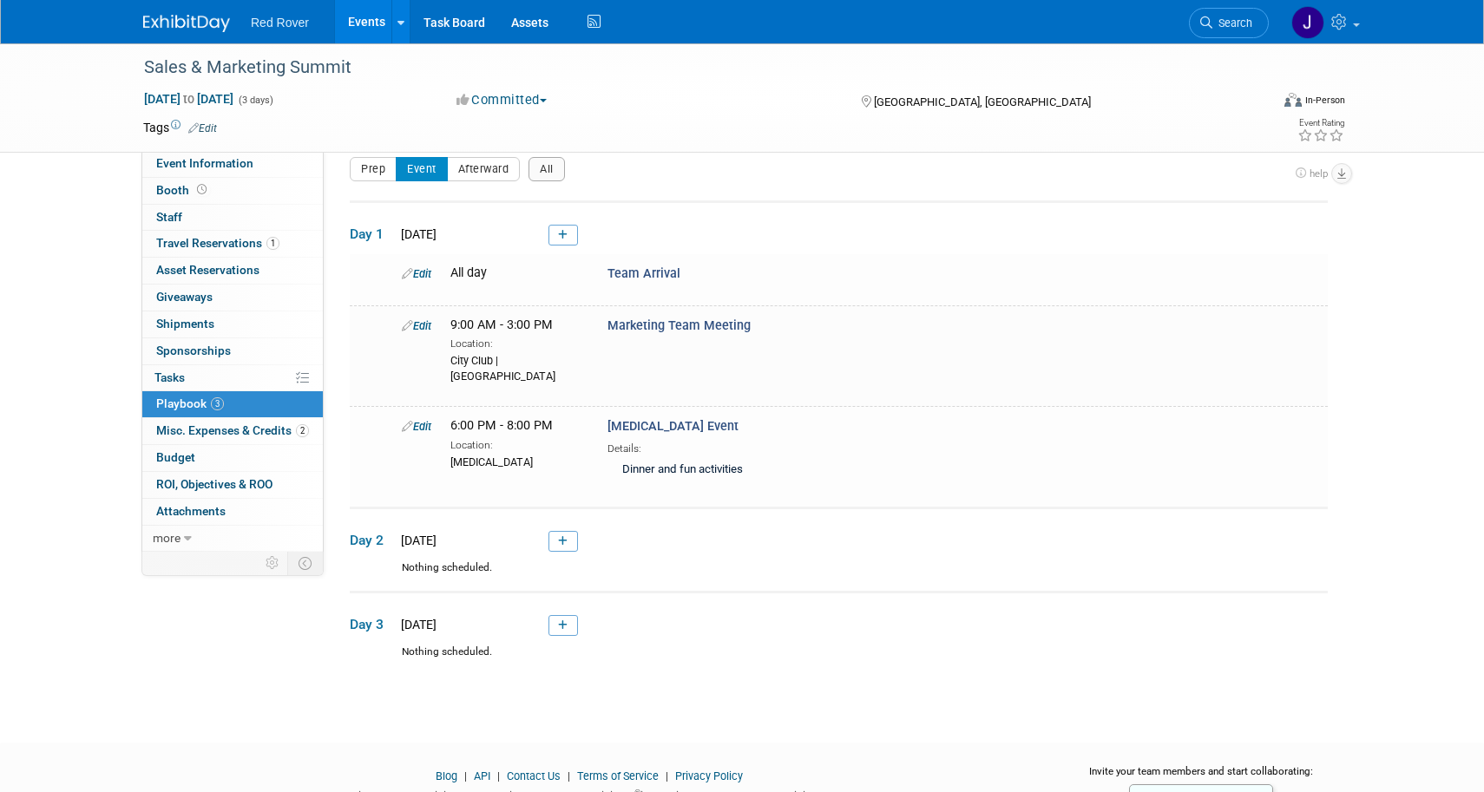
scroll to position [65, 0]
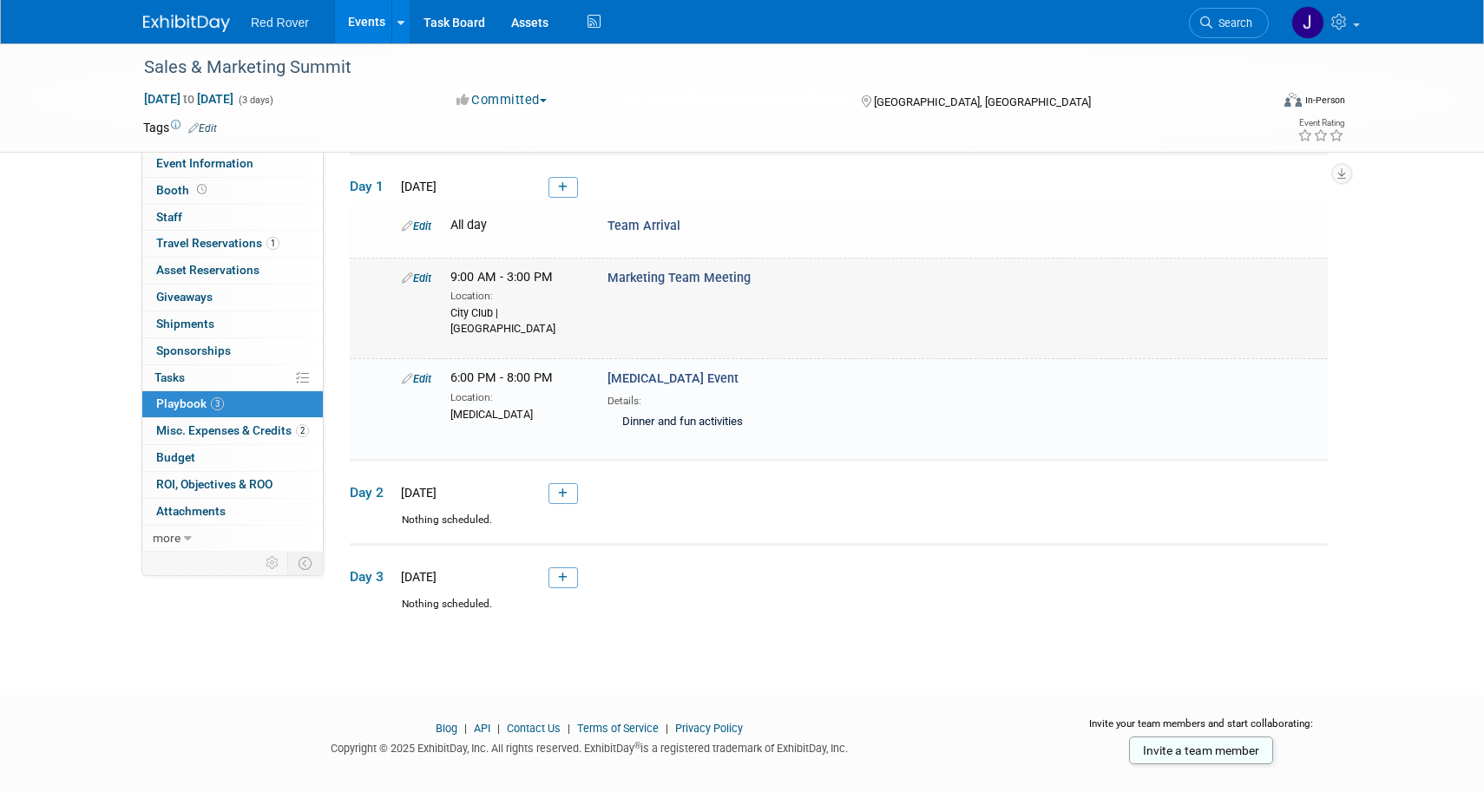
click at [414, 279] on link "Edit" at bounding box center [417, 278] width 30 height 13
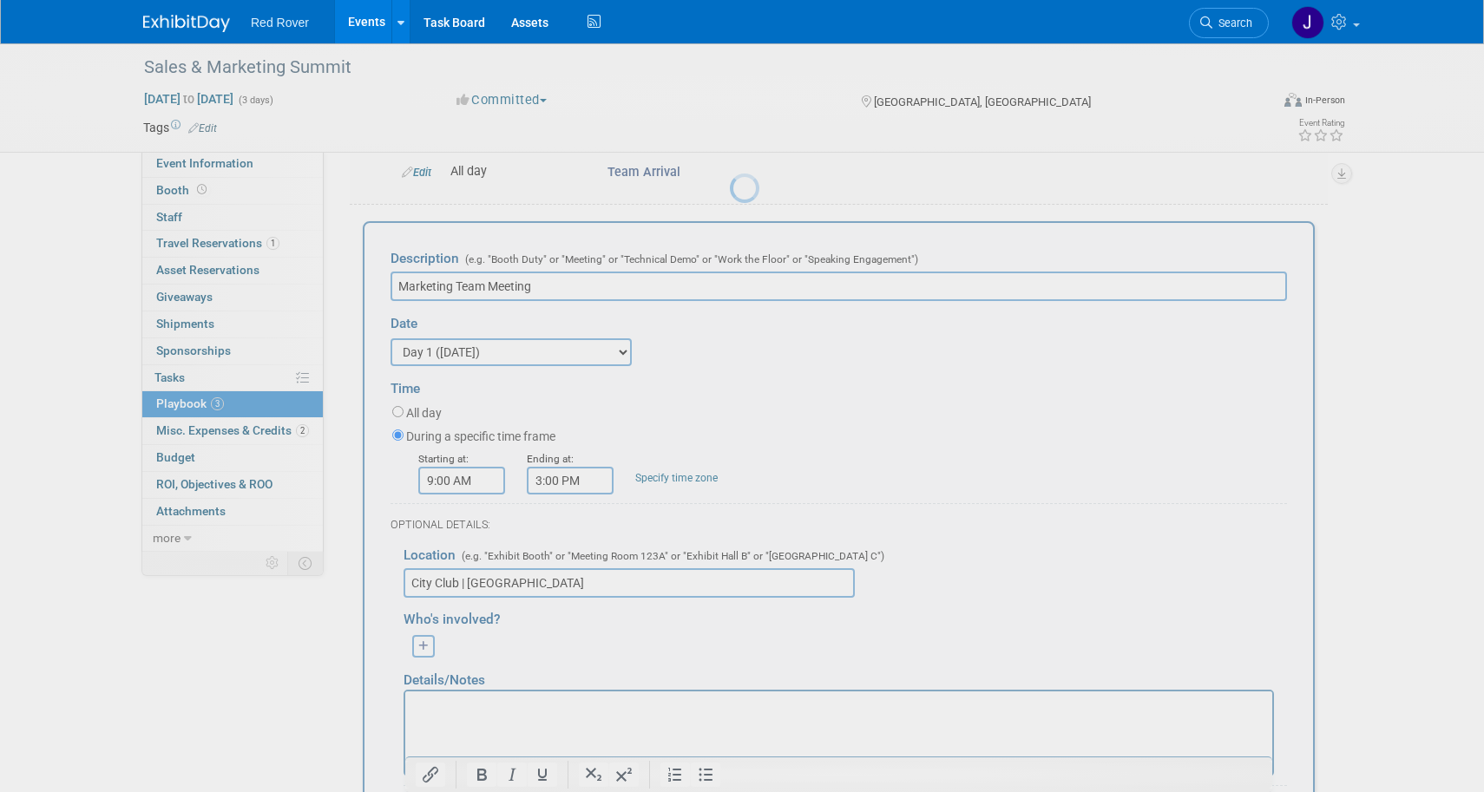
scroll to position [124, 0]
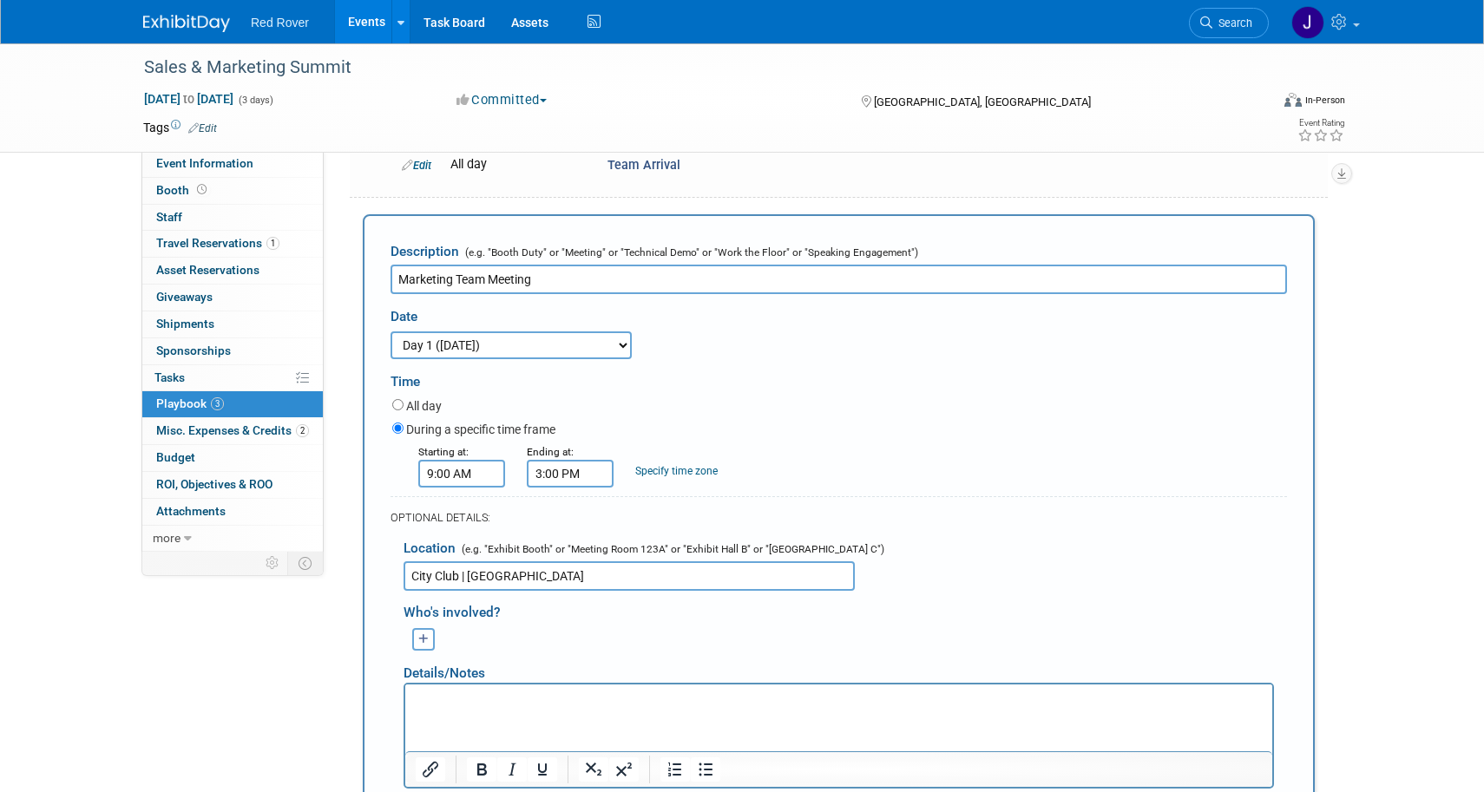
click at [504, 693] on p "Rich Text Area. Press ALT-0 for help." at bounding box center [839, 699] width 847 height 17
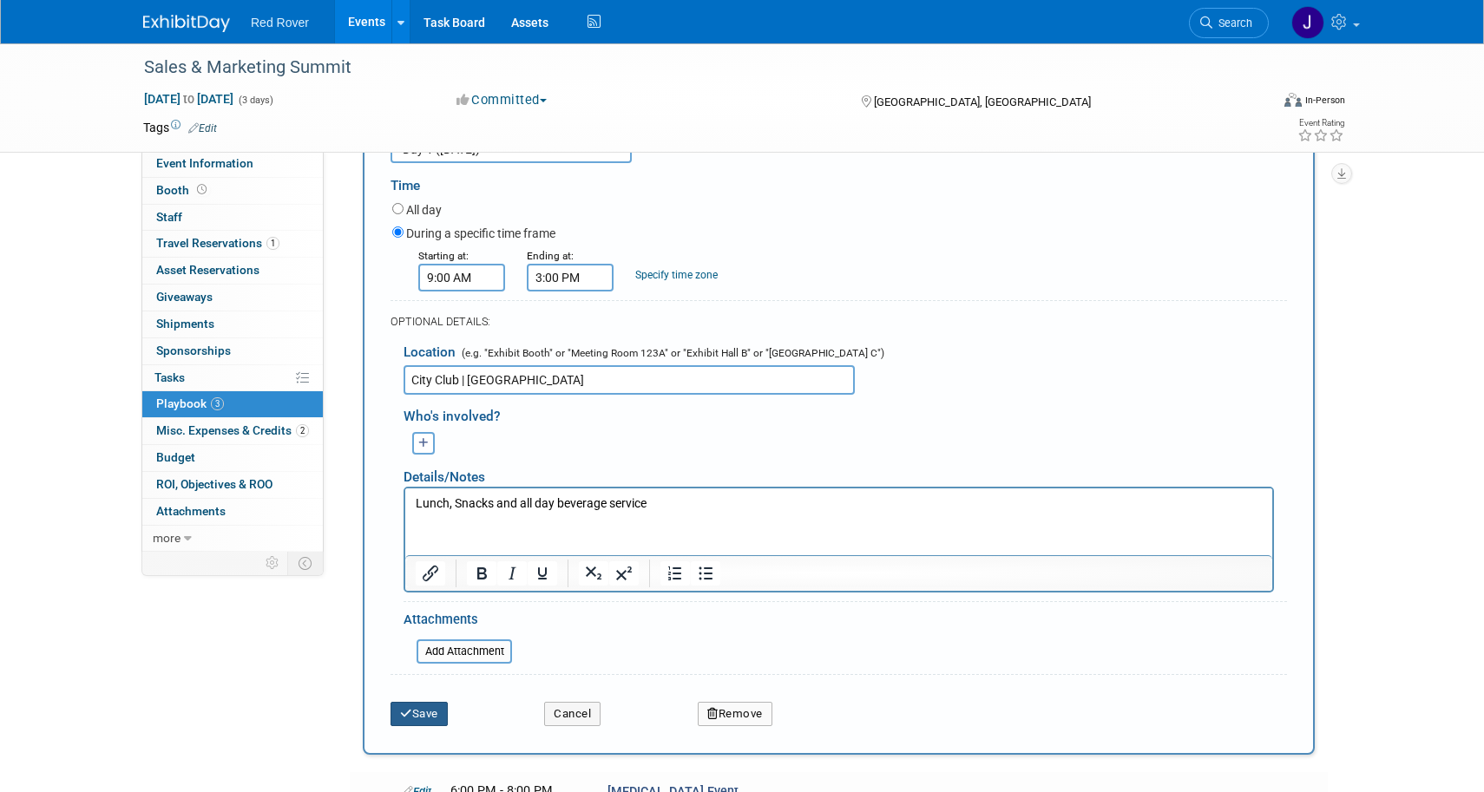
click at [418, 702] on button "Save" at bounding box center [419, 714] width 57 height 24
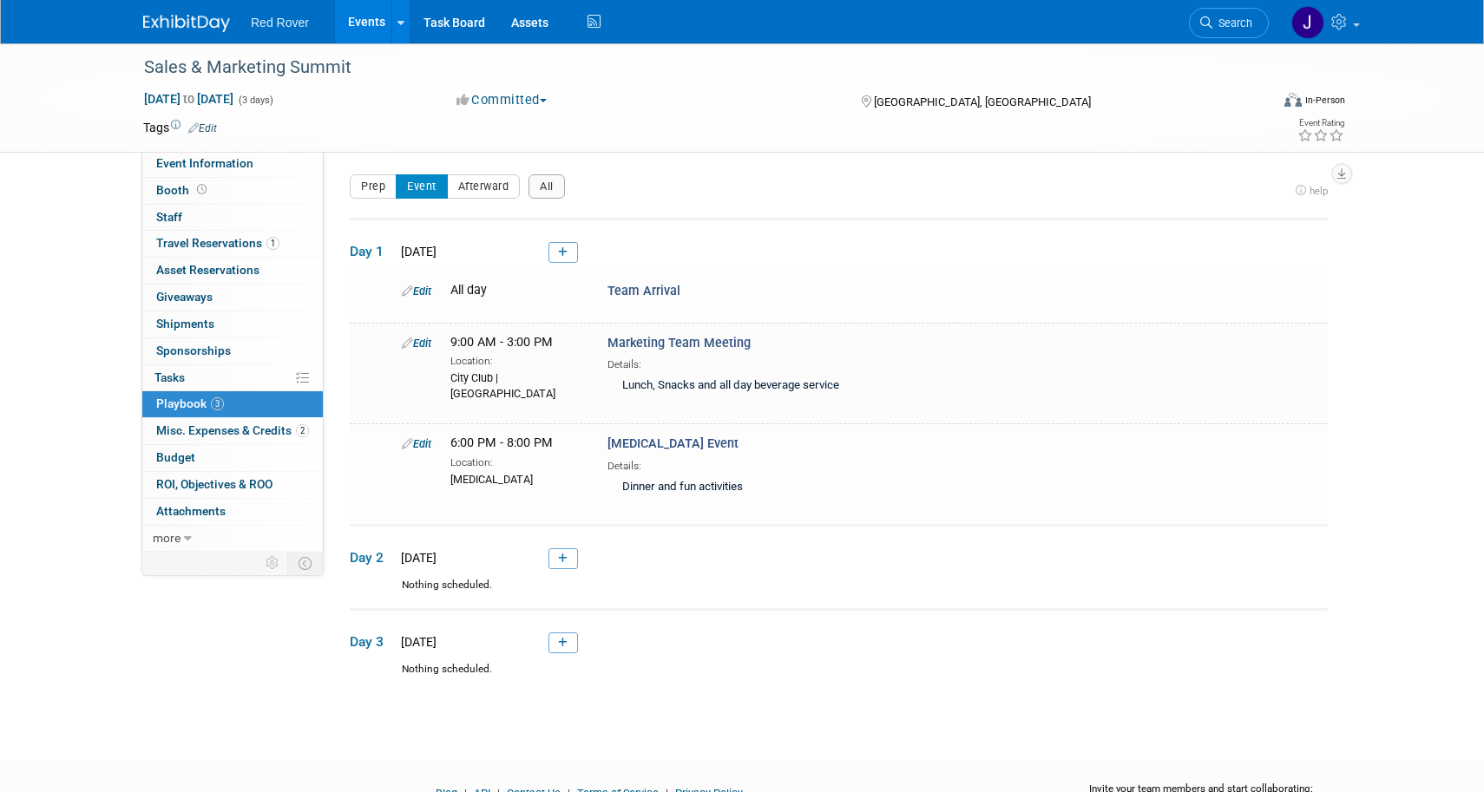
scroll to position [0, 0]
click at [565, 639] on icon at bounding box center [563, 643] width 10 height 10
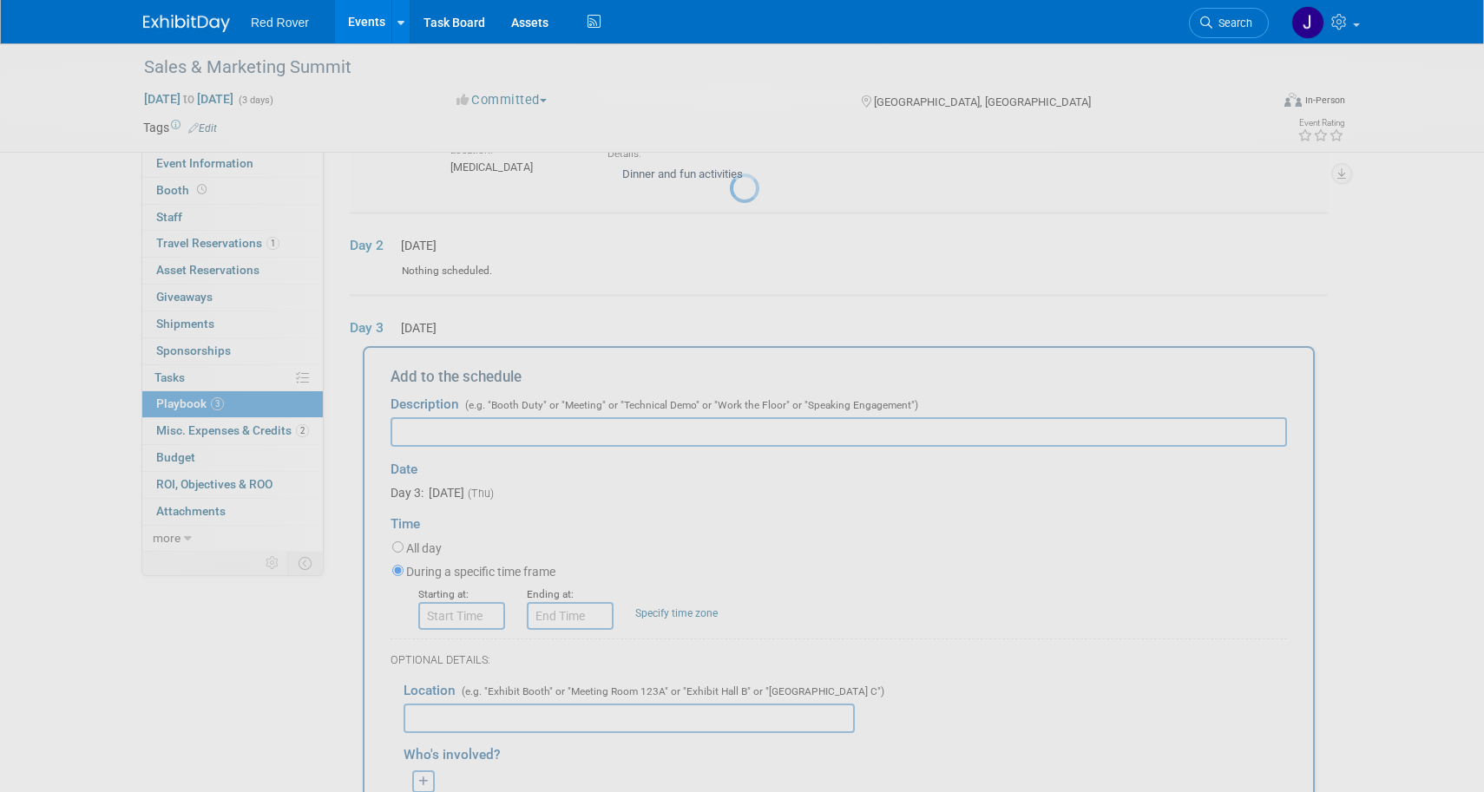
scroll to position [439, 0]
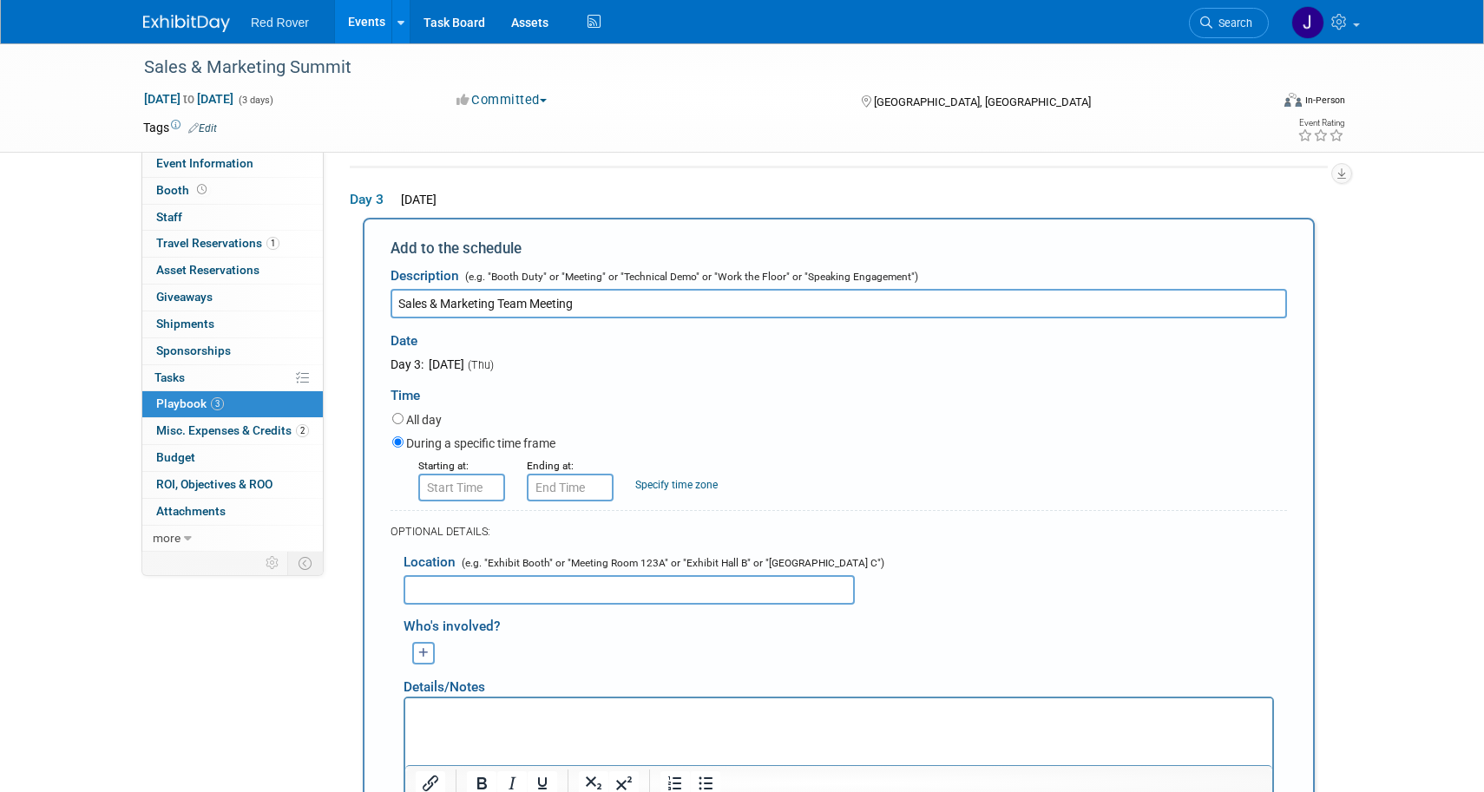
type input "Sales & Marketing Team Meeting"
type input "8:00 AM"
click at [468, 484] on input "8:00 AM" at bounding box center [461, 488] width 87 height 28
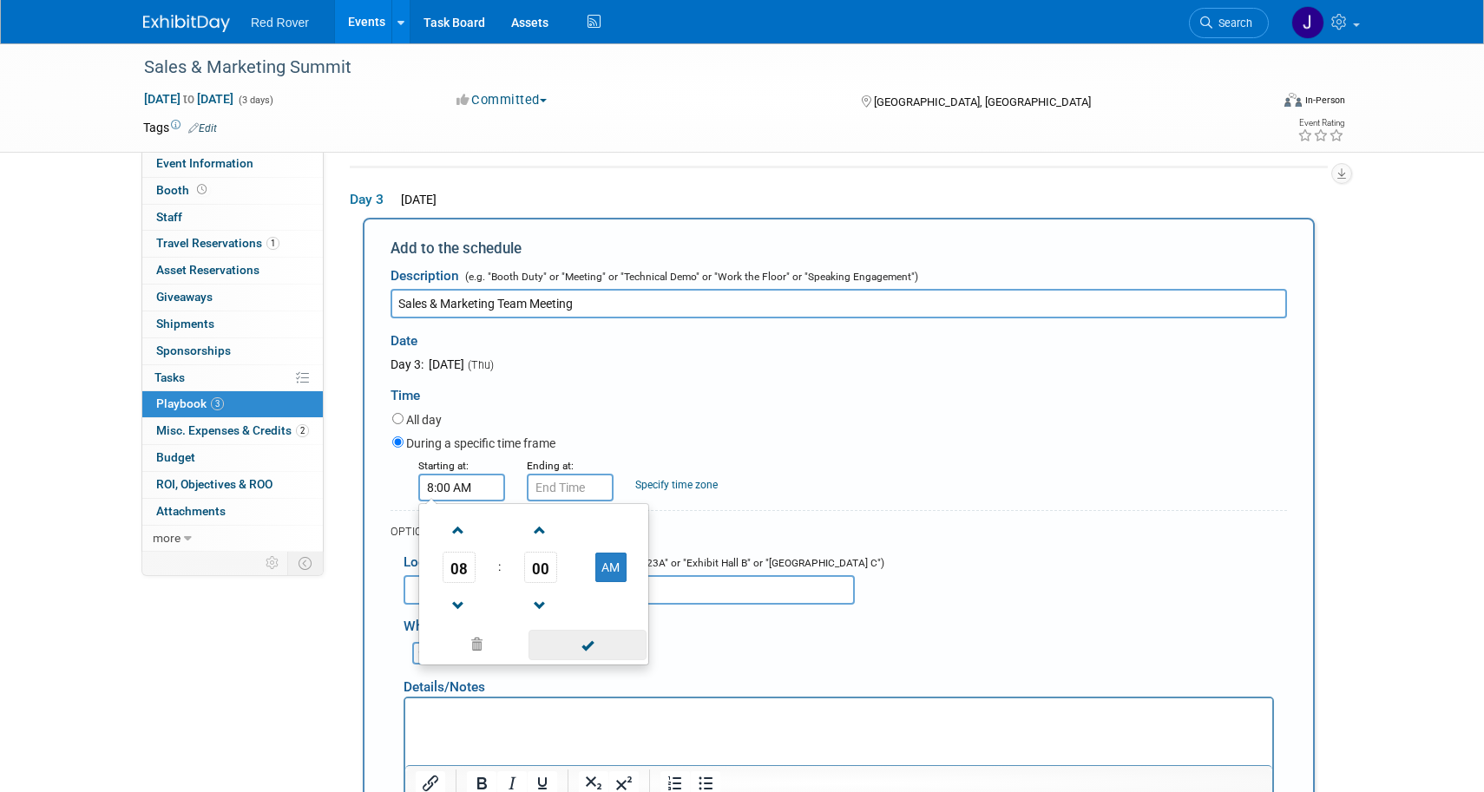
click at [591, 639] on span at bounding box center [587, 645] width 117 height 30
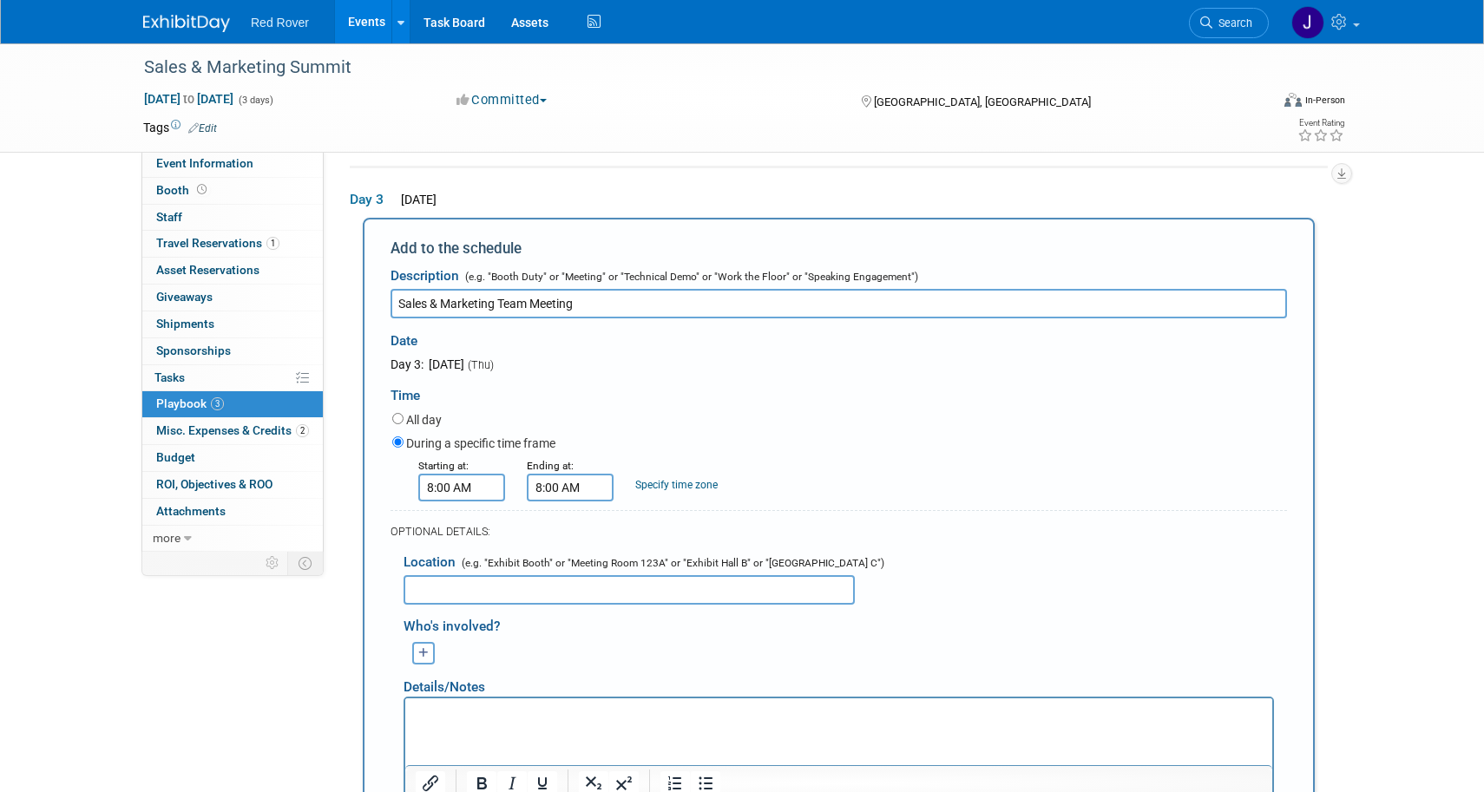
click at [575, 480] on input "8:00 AM" at bounding box center [570, 488] width 87 height 28
click at [712, 553] on button "AM" at bounding box center [719, 568] width 31 height 30
click at [559, 591] on span at bounding box center [567, 606] width 30 height 30
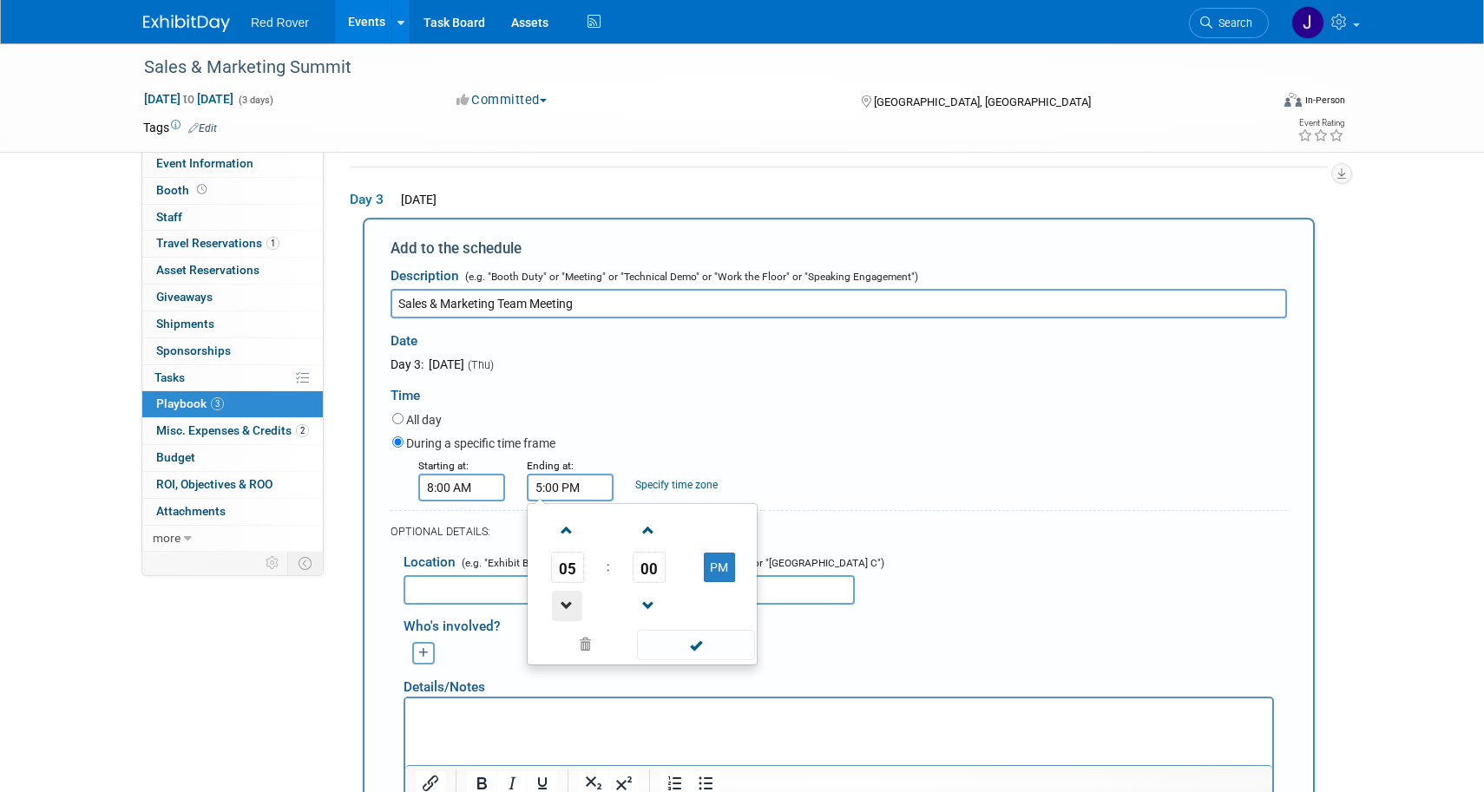
click at [559, 591] on span at bounding box center [567, 606] width 30 height 30
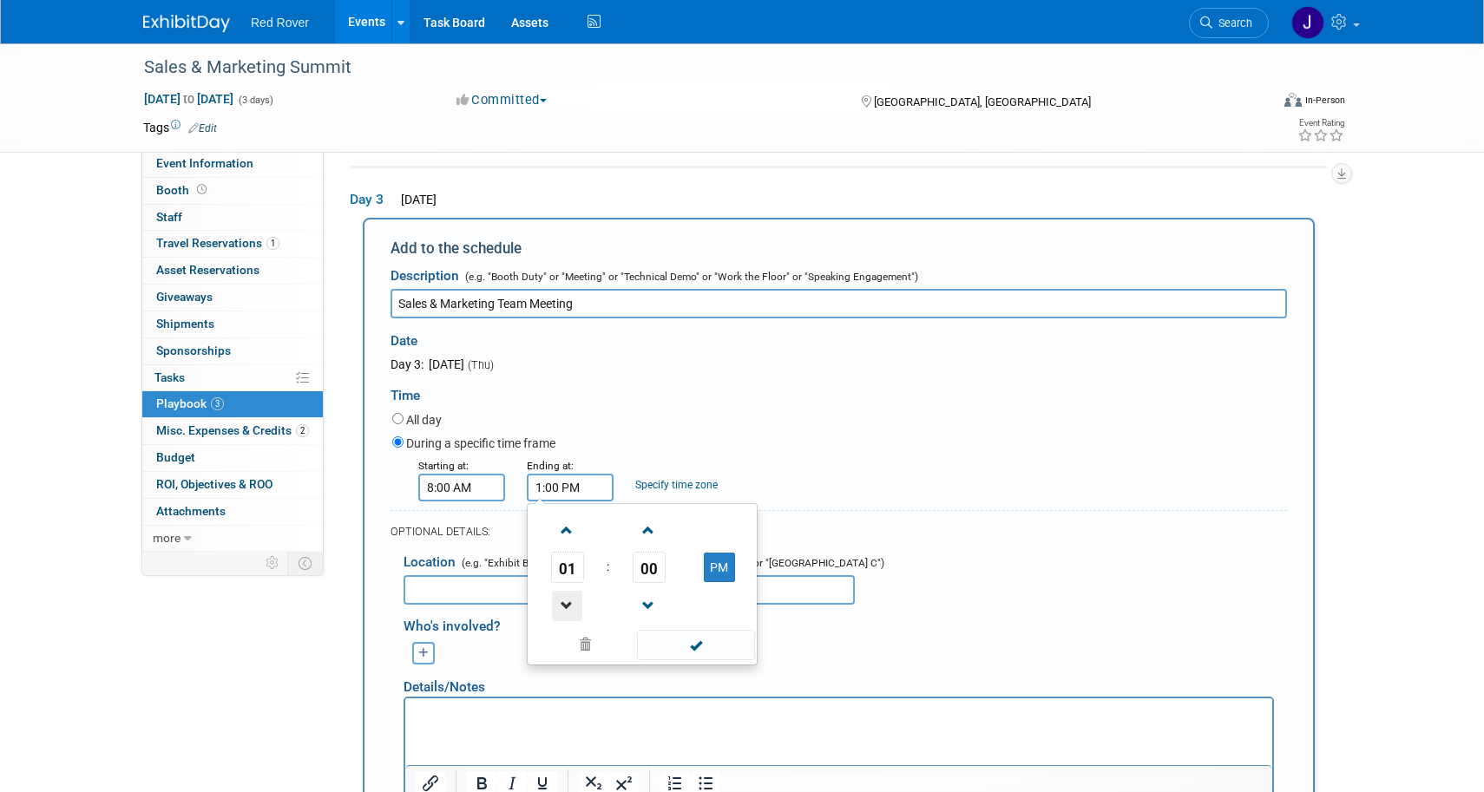
type input "12:00 PM"
click at [672, 630] on span at bounding box center [695, 645] width 117 height 30
click at [613, 580] on input "text" at bounding box center [629, 590] width 451 height 30
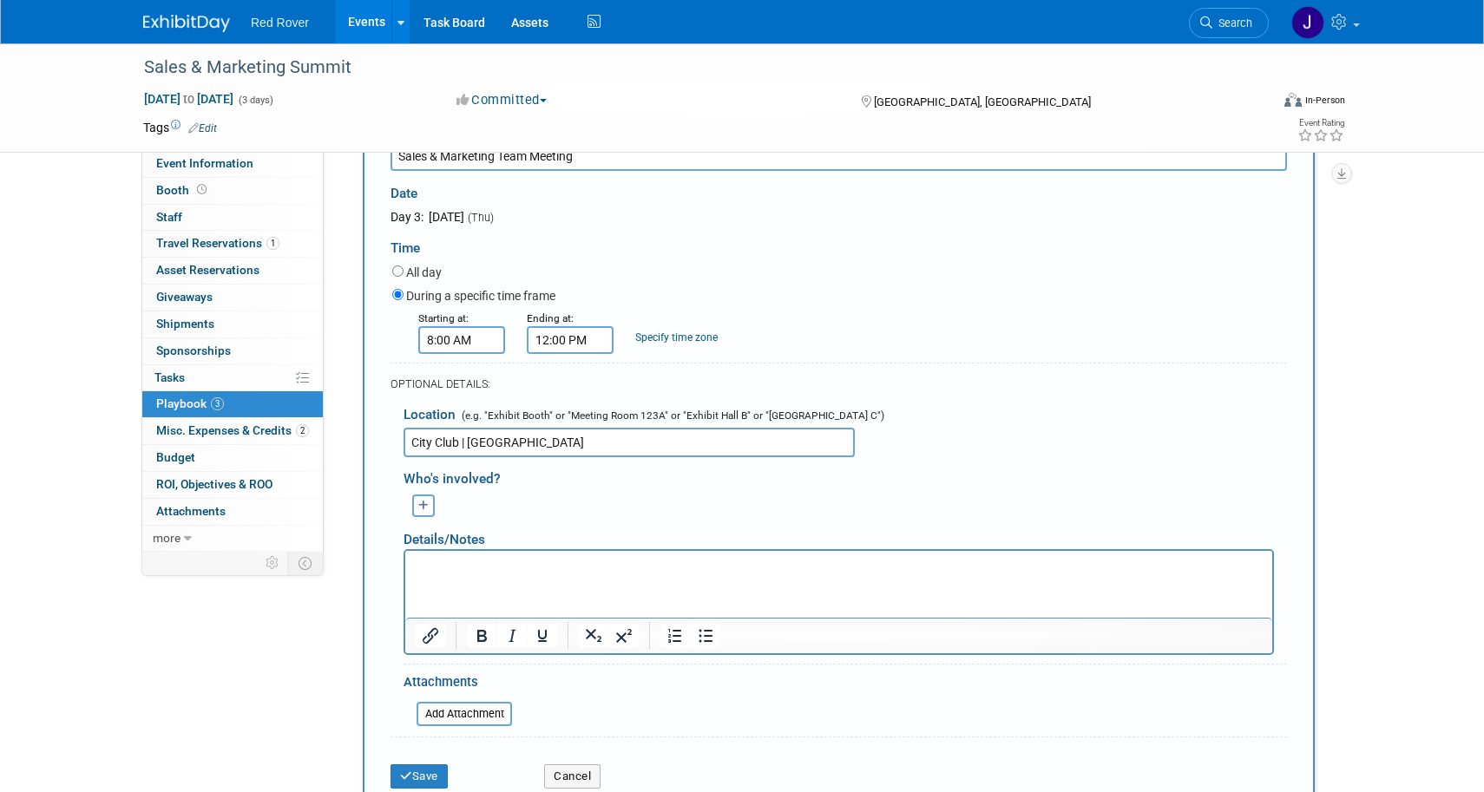
scroll to position [607, 0]
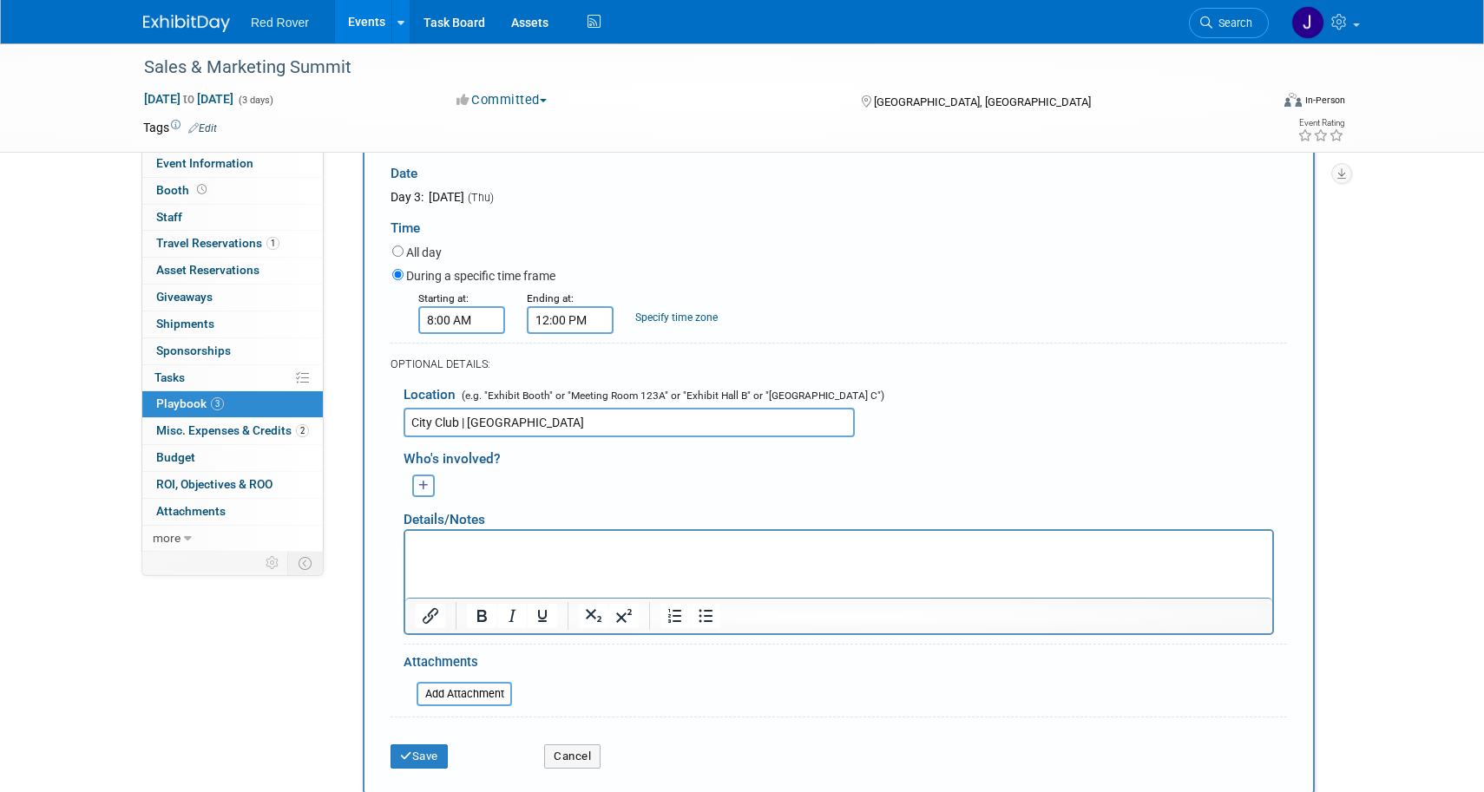
type input "City Club | University Ballroom"
click at [556, 543] on p "Rich Text Area. Press ALT-0 for help." at bounding box center [839, 545] width 847 height 17
click at [431, 745] on button "Save" at bounding box center [419, 757] width 57 height 24
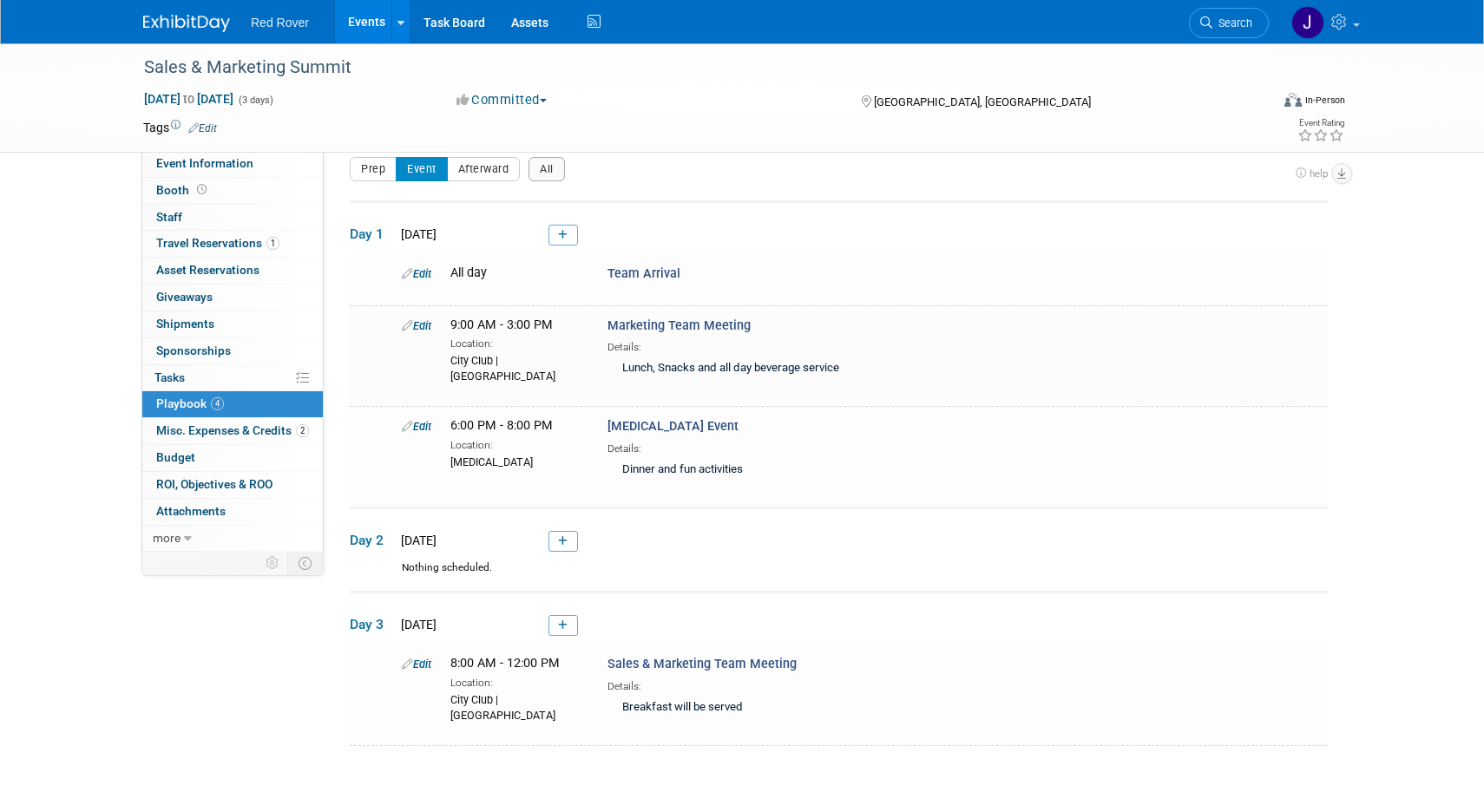
scroll to position [148, 0]
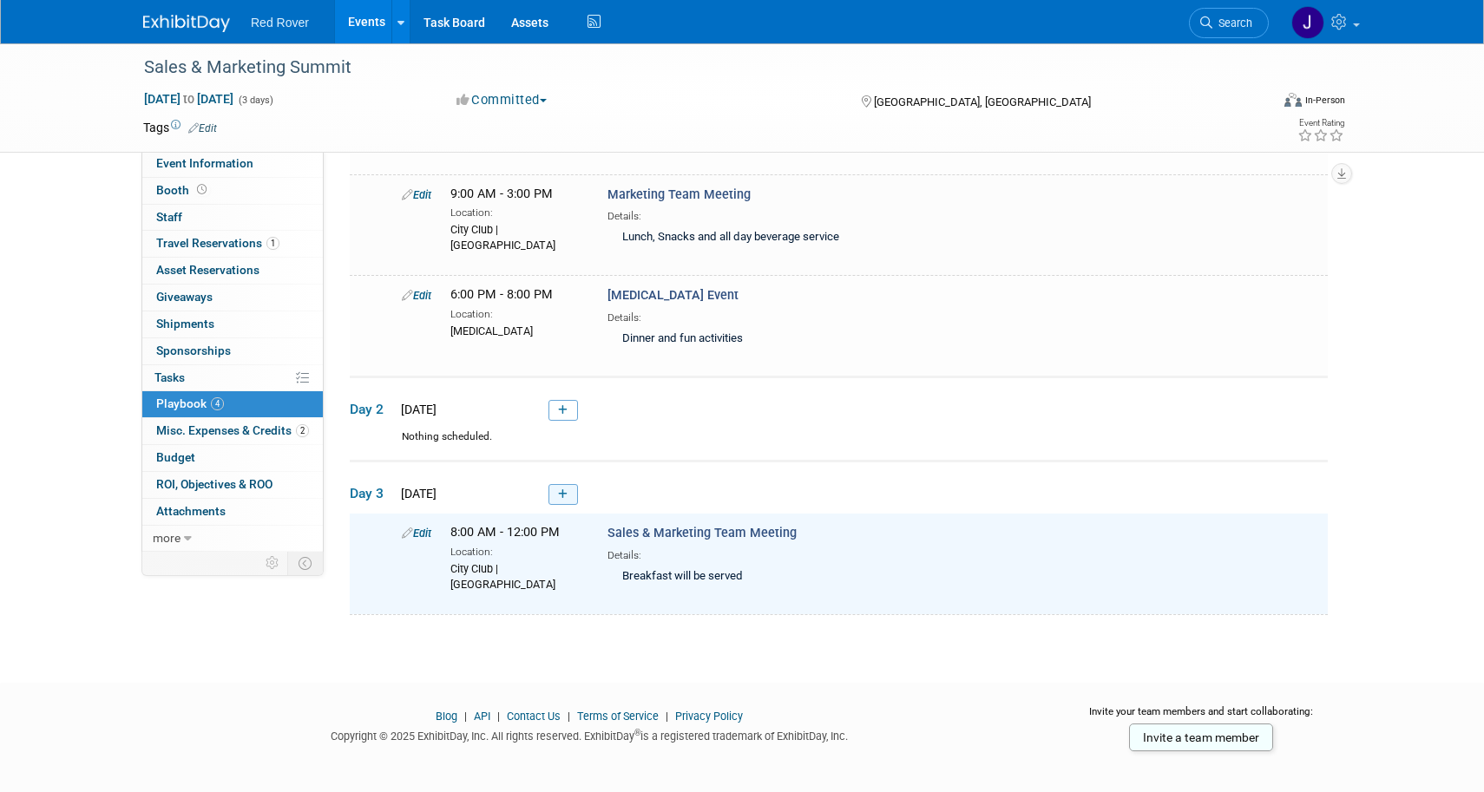
click at [559, 484] on link at bounding box center [563, 494] width 30 height 21
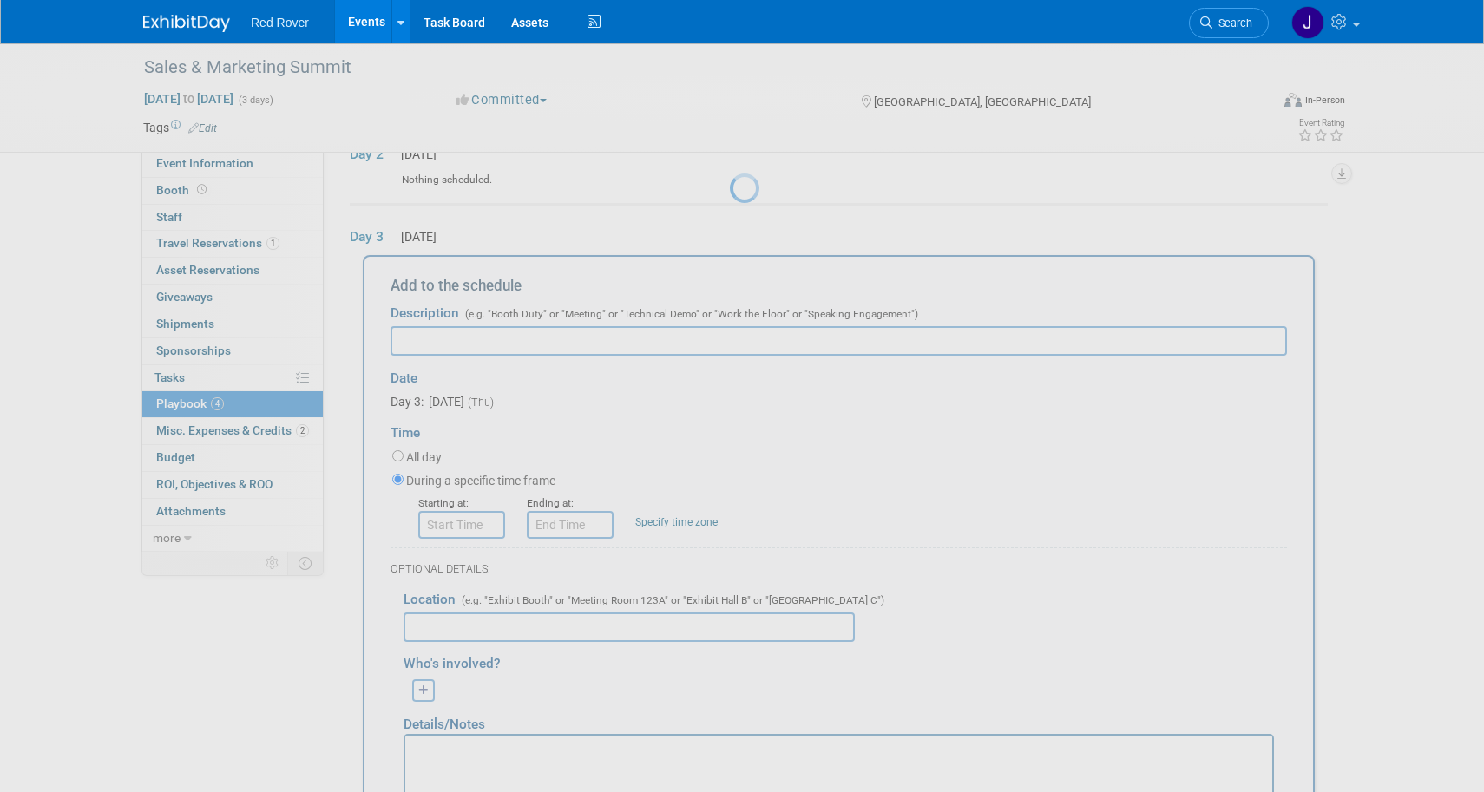
scroll to position [439, 0]
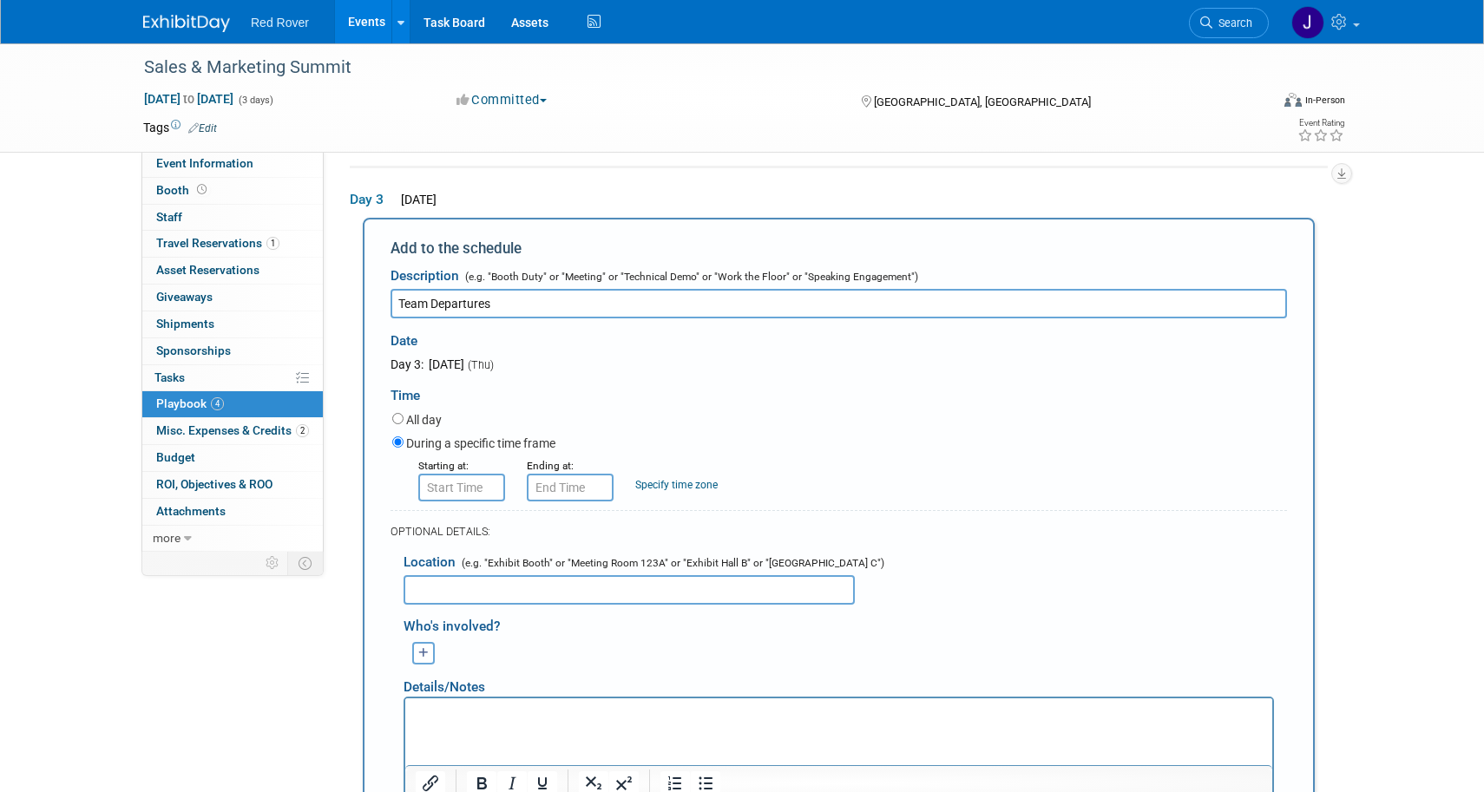
type input "Team Departures"
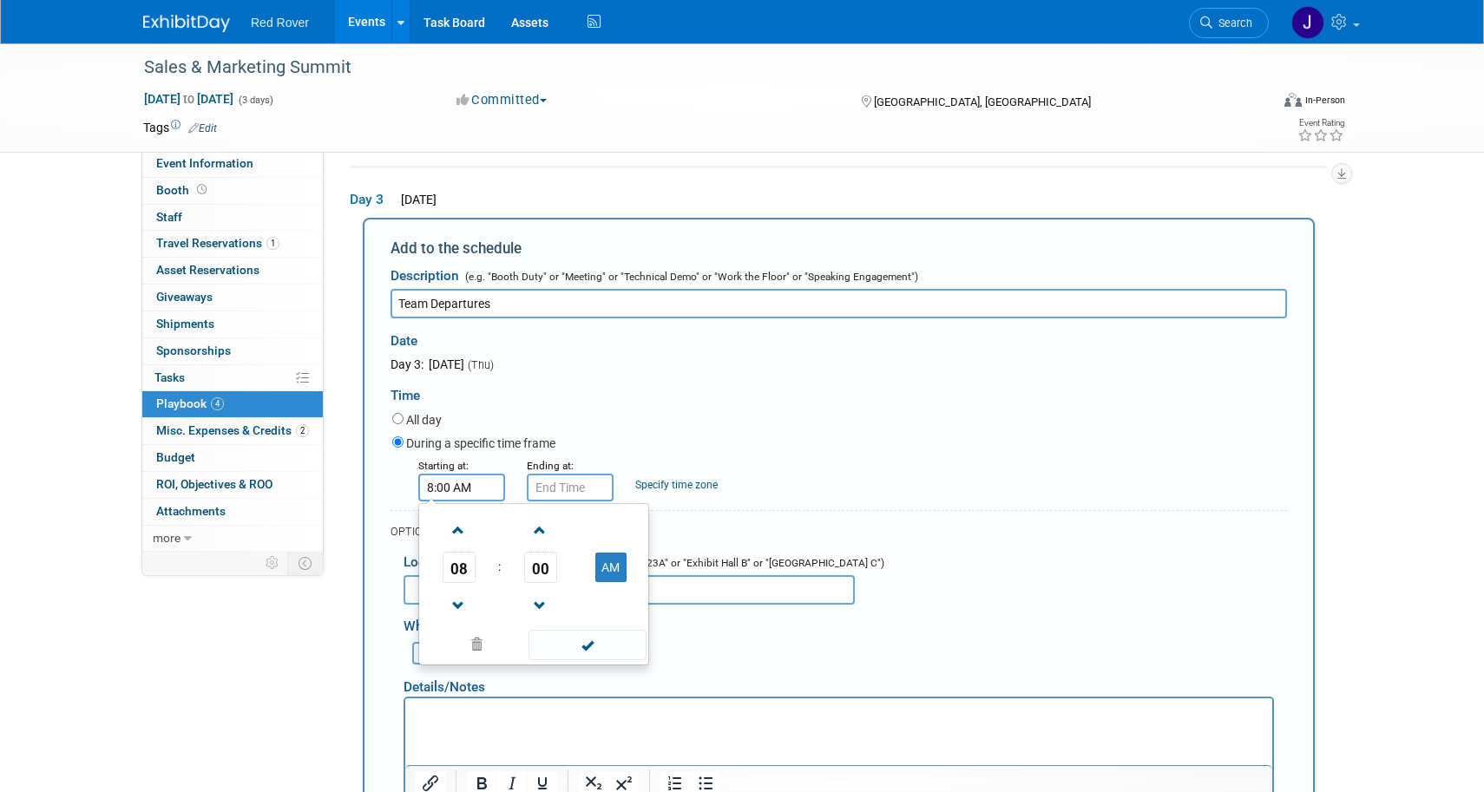
click at [477, 476] on input "8:00 AM" at bounding box center [461, 488] width 87 height 28
click at [462, 516] on span at bounding box center [458, 531] width 30 height 30
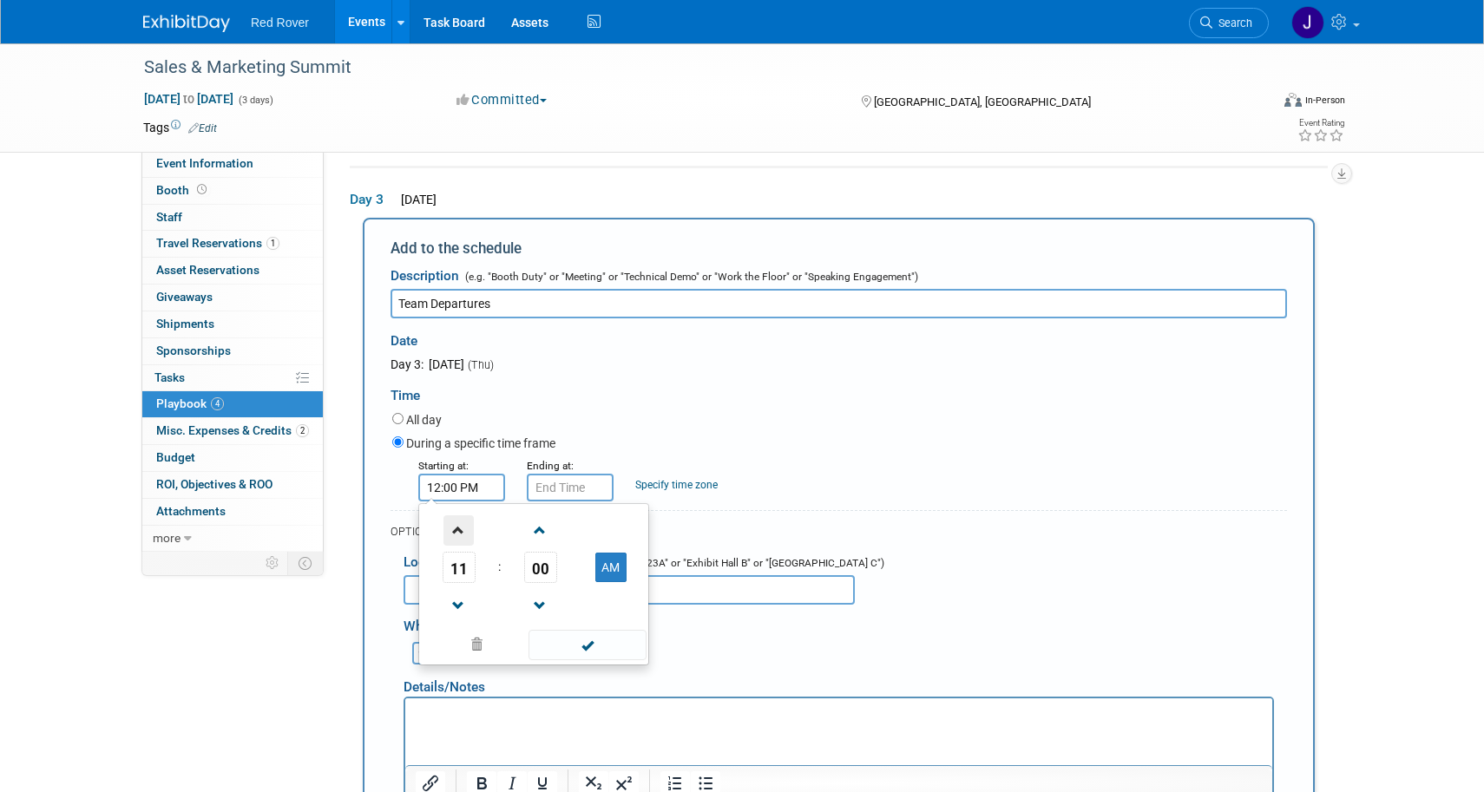
click at [462, 516] on span at bounding box center [458, 531] width 30 height 30
type input "3:00 PM"
click at [586, 641] on span at bounding box center [587, 645] width 117 height 30
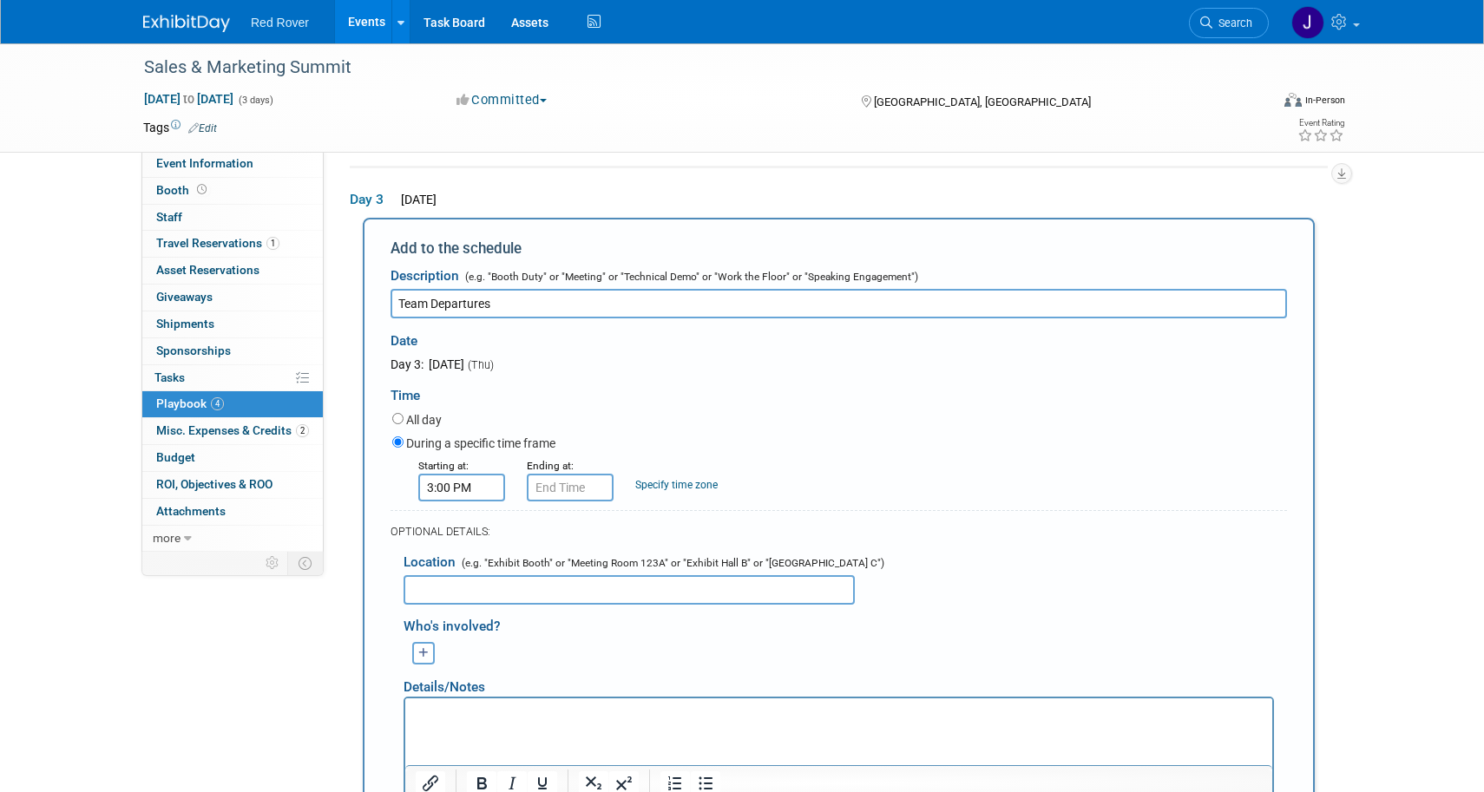
click at [516, 575] on input "text" at bounding box center [629, 590] width 451 height 30
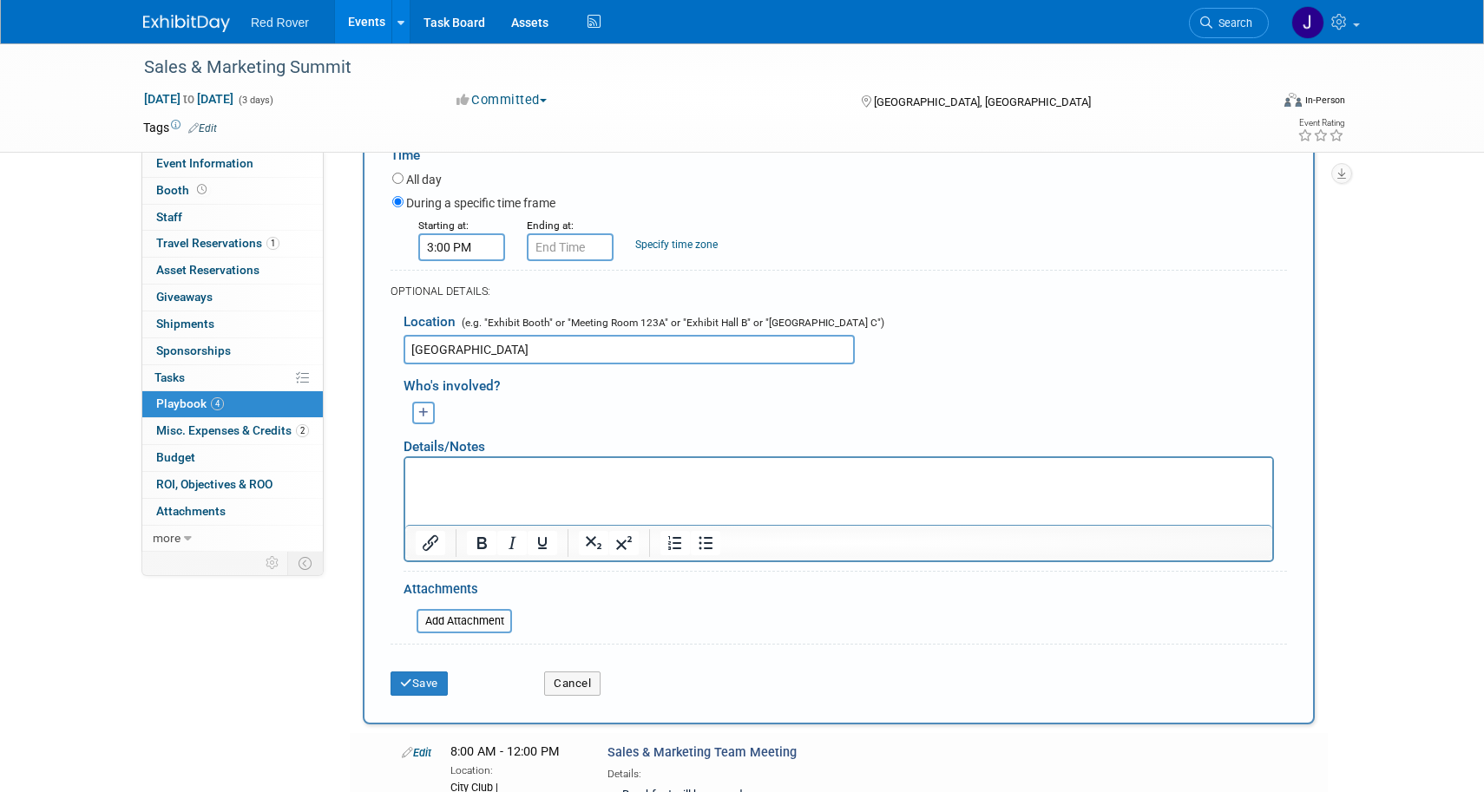
scroll to position [687, 0]
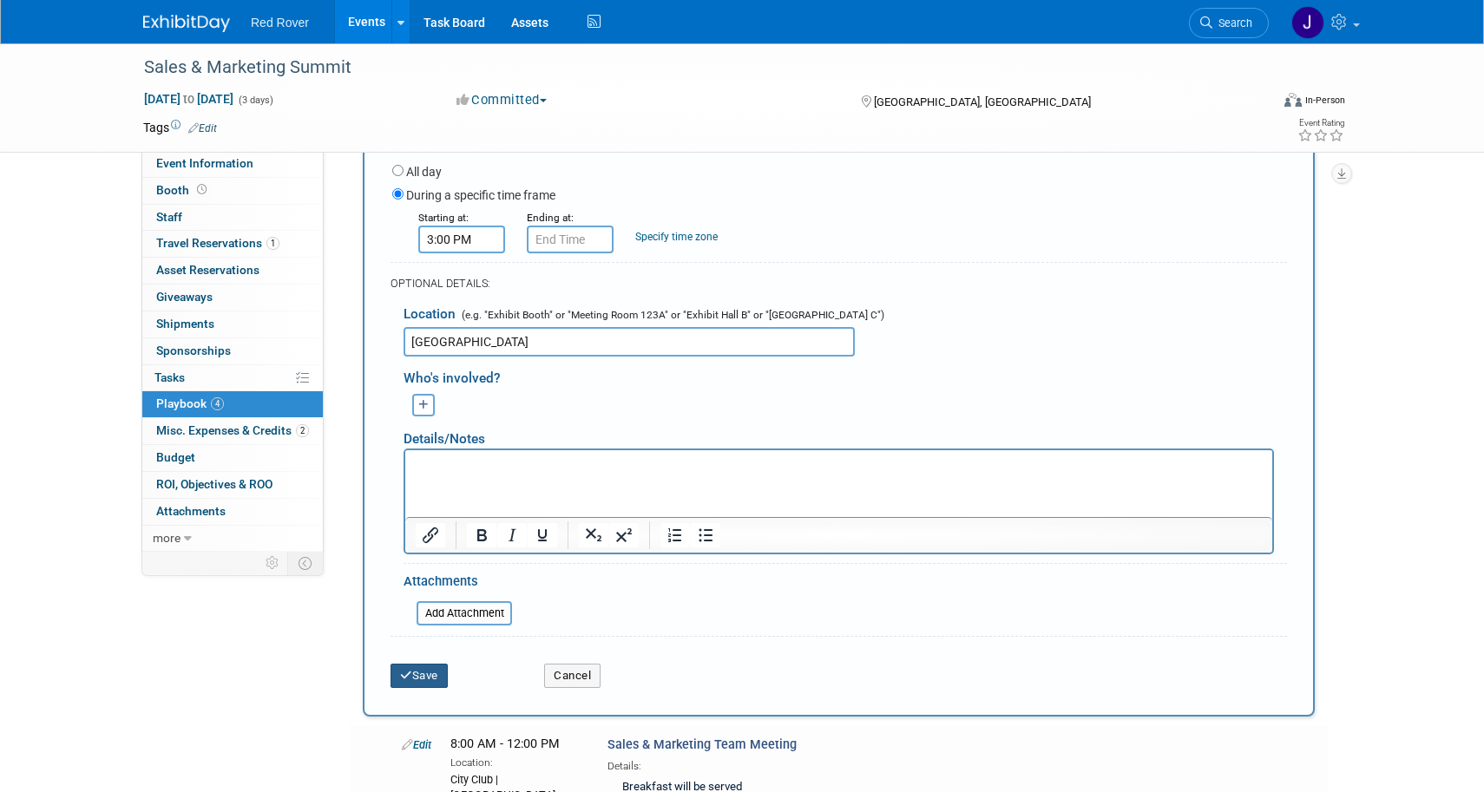
type input "Greensville Airport"
click at [436, 664] on button "Save" at bounding box center [419, 676] width 57 height 24
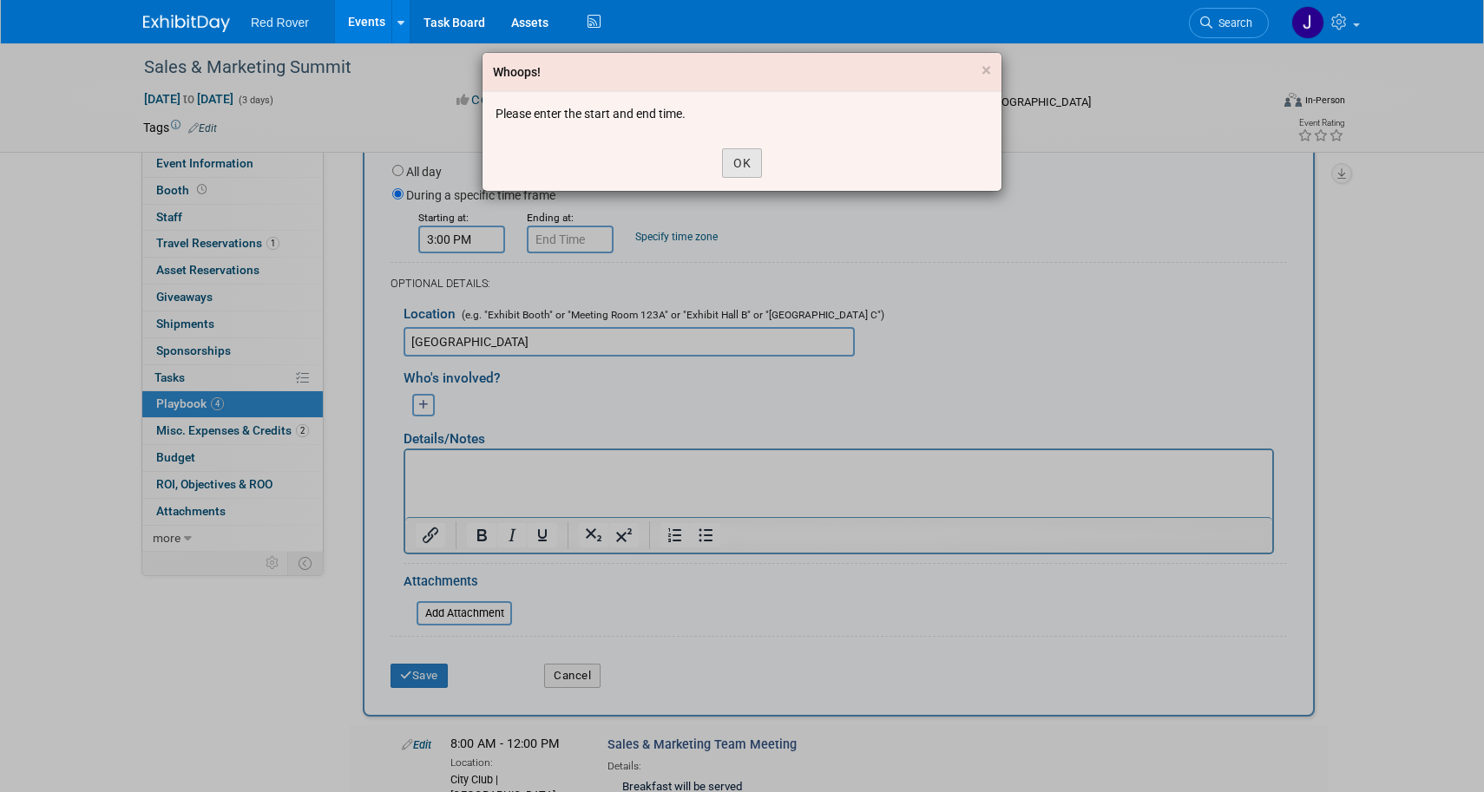
click at [753, 164] on button "OK" at bounding box center [742, 163] width 40 height 30
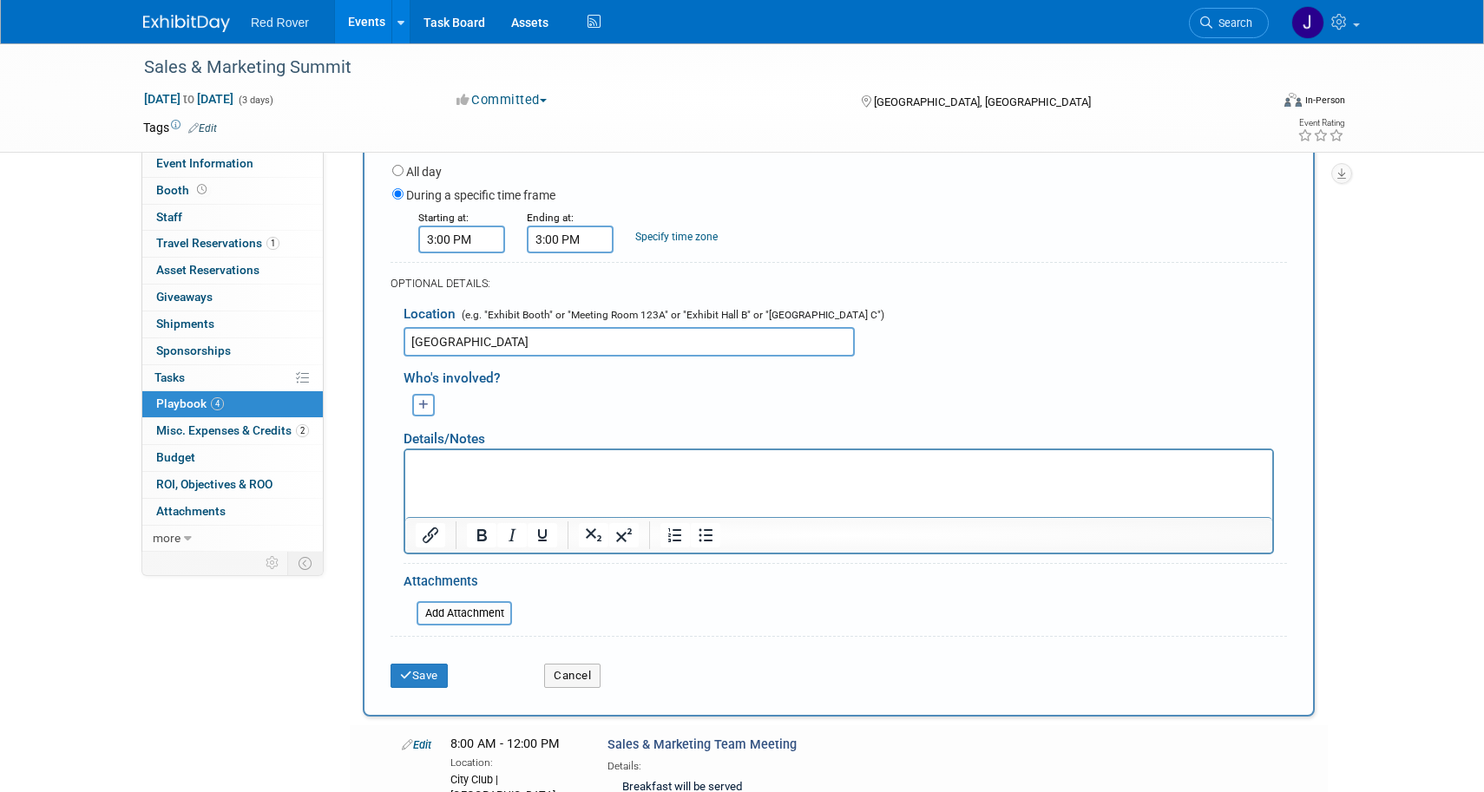
click at [598, 231] on input "3:00 PM" at bounding box center [570, 240] width 87 height 28
click at [568, 267] on span at bounding box center [567, 282] width 30 height 30
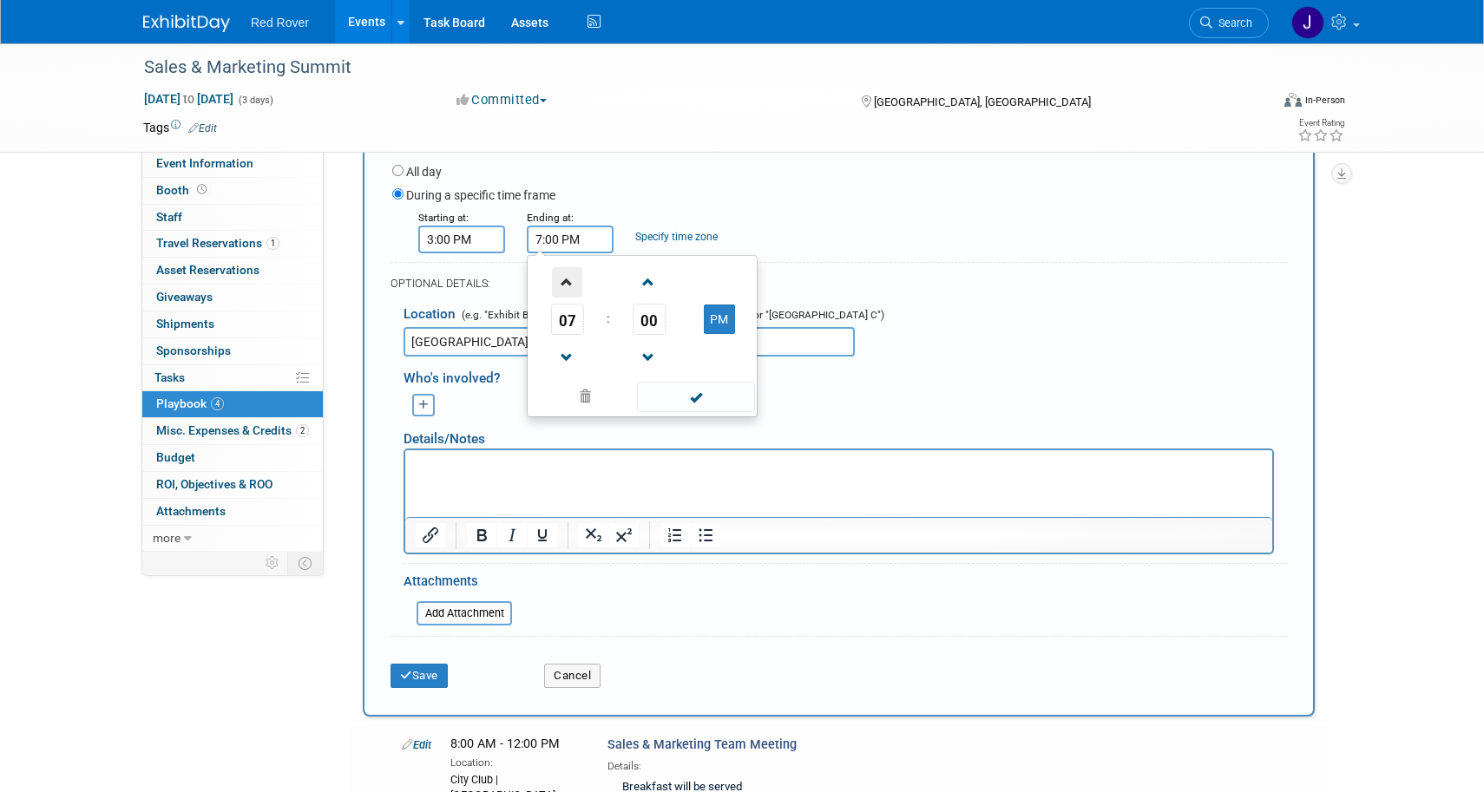
click at [568, 267] on span at bounding box center [567, 282] width 30 height 30
click at [560, 267] on span at bounding box center [567, 282] width 30 height 30
type input "10:00 PM"
click at [653, 382] on span at bounding box center [695, 397] width 117 height 30
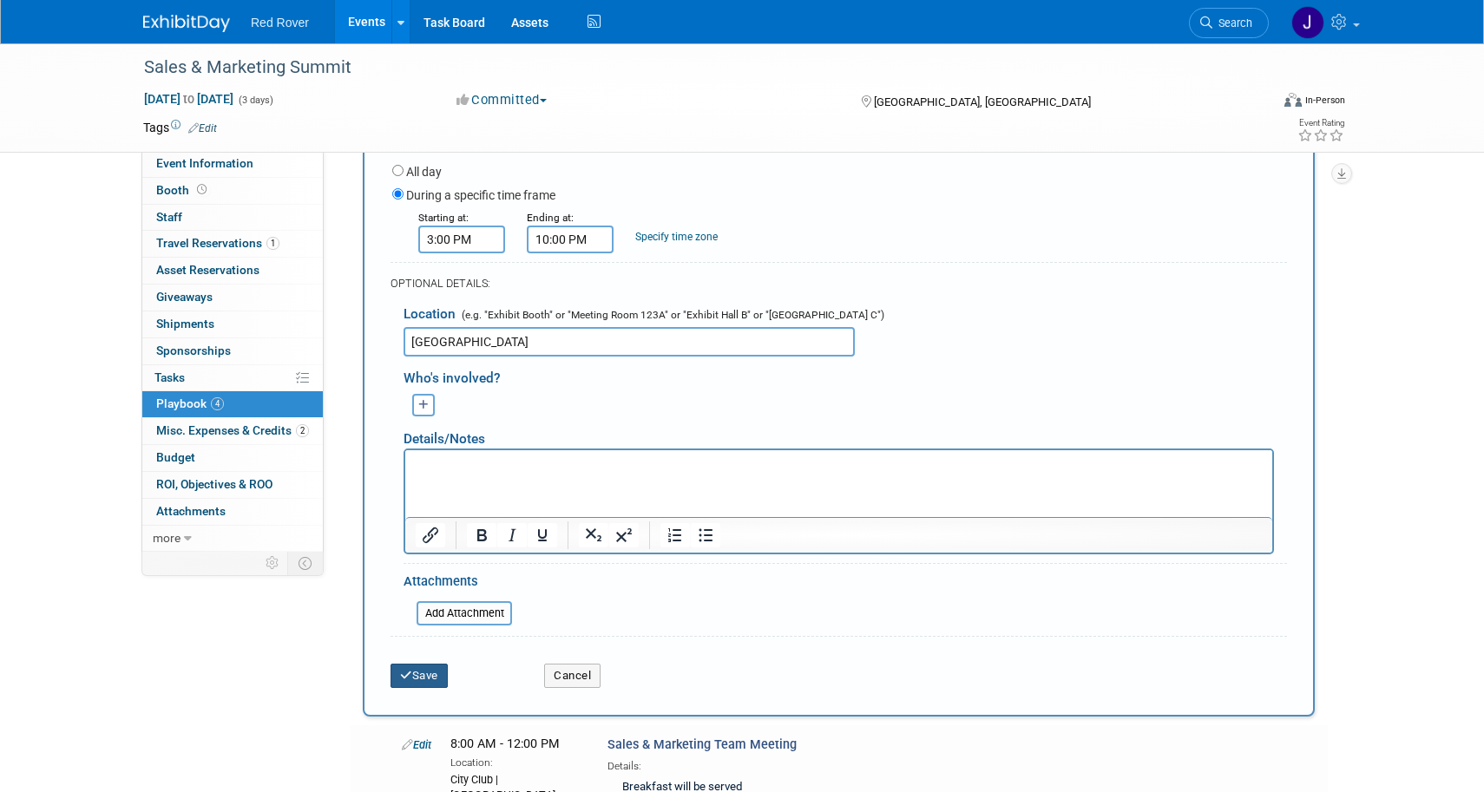
click at [436, 664] on button "Save" at bounding box center [419, 676] width 57 height 24
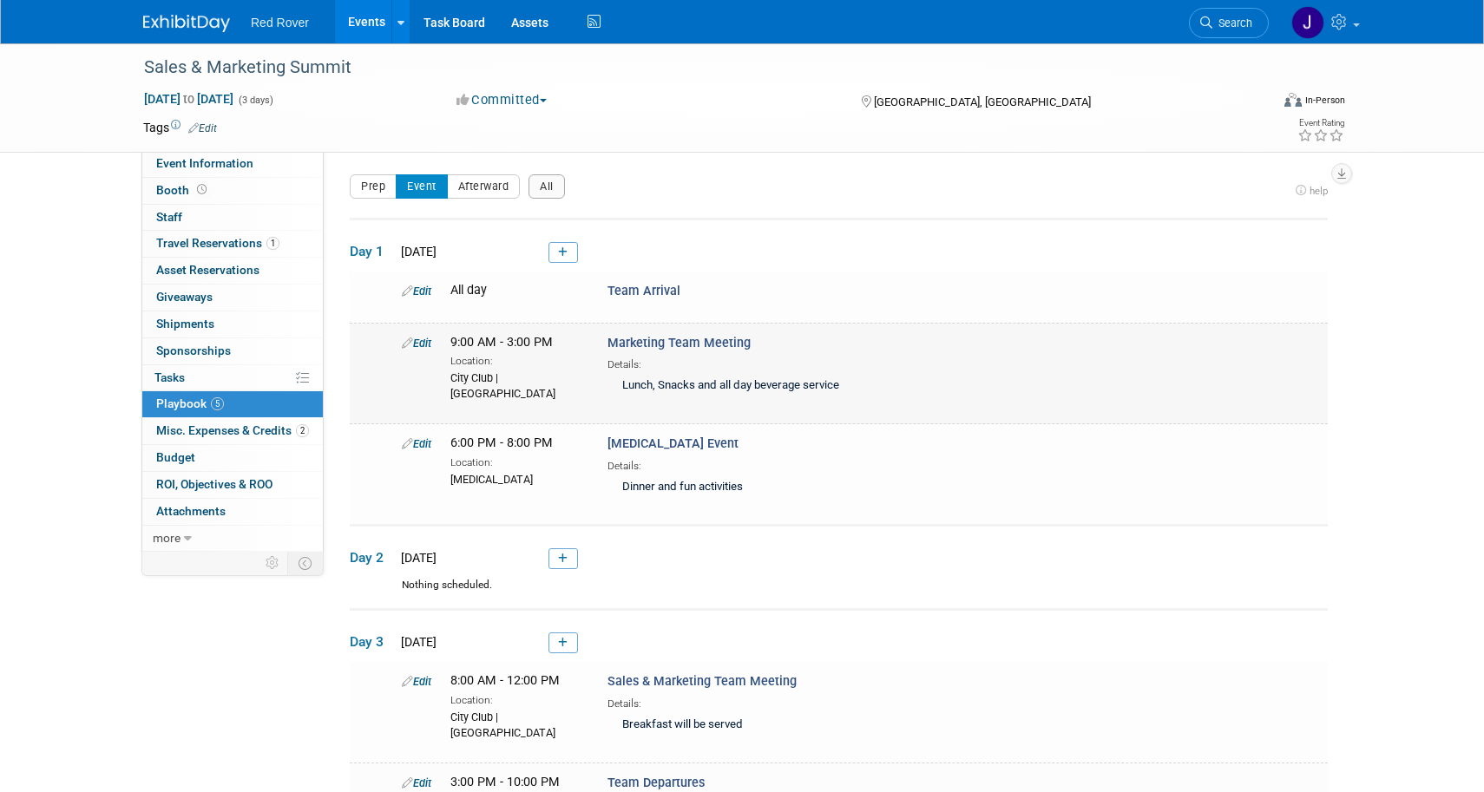
scroll to position [0, 0]
click at [555, 550] on link at bounding box center [563, 558] width 30 height 21
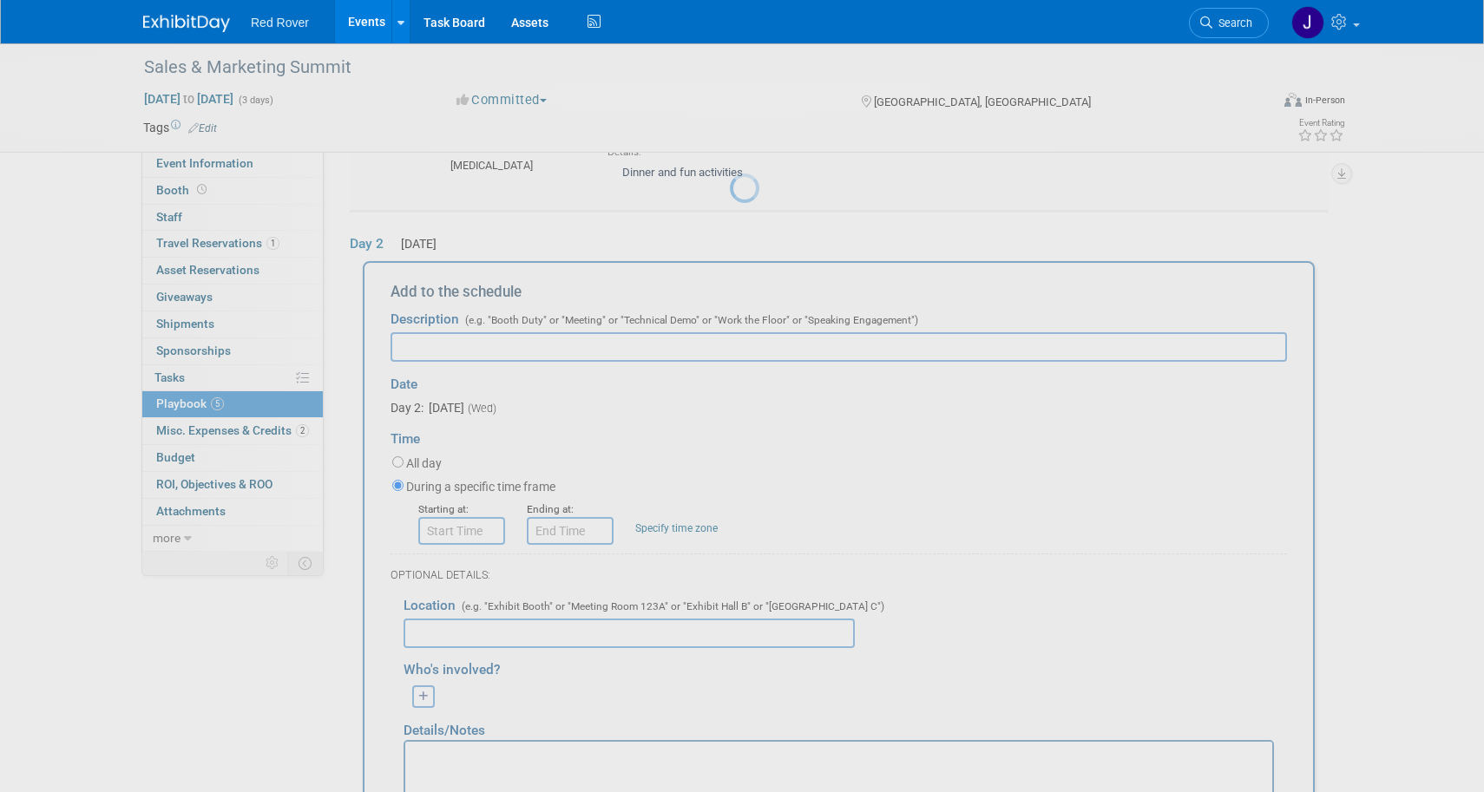
scroll to position [356, 0]
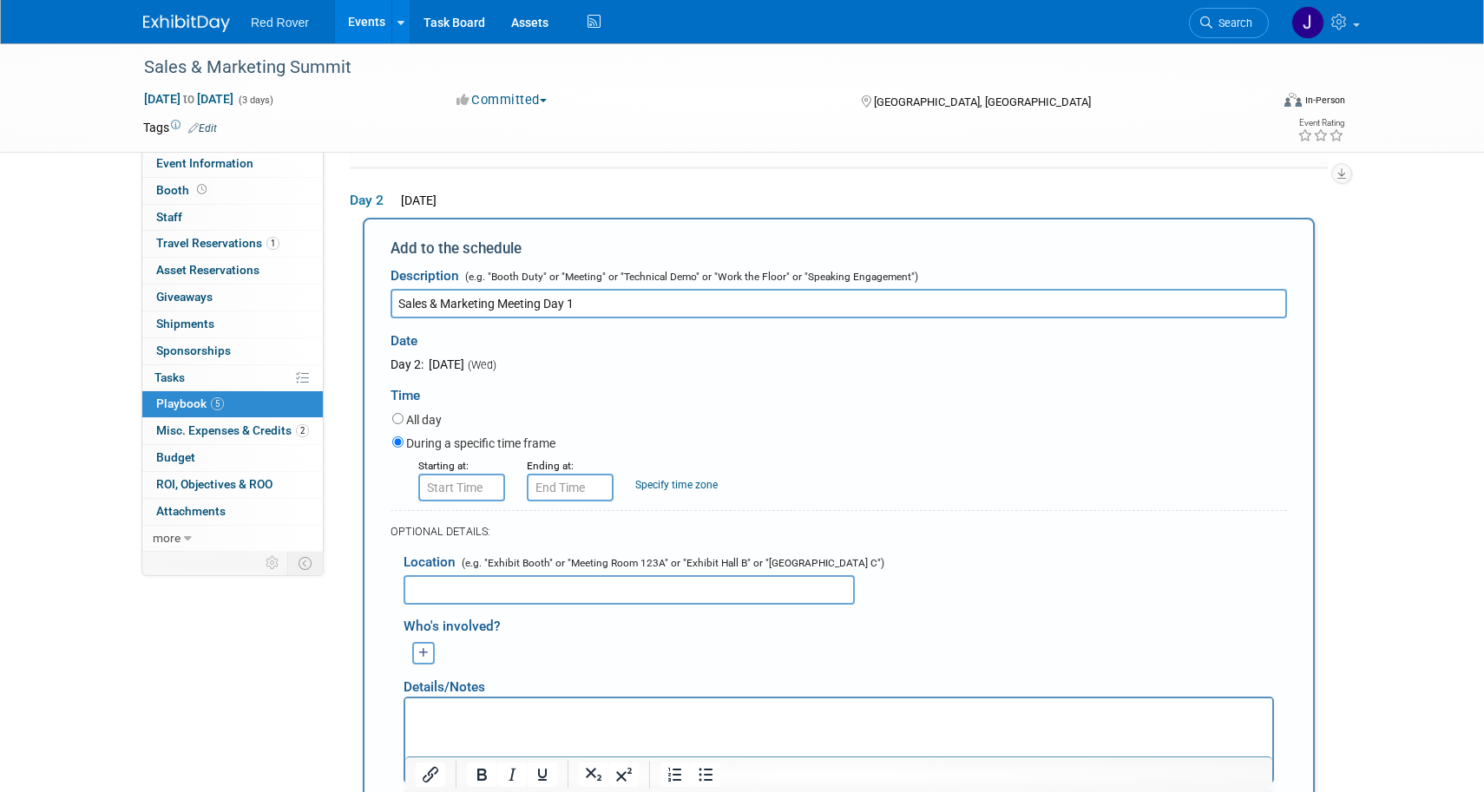
type input "Sales & Marketing Meeting Day 1"
type input "8:00 AM"
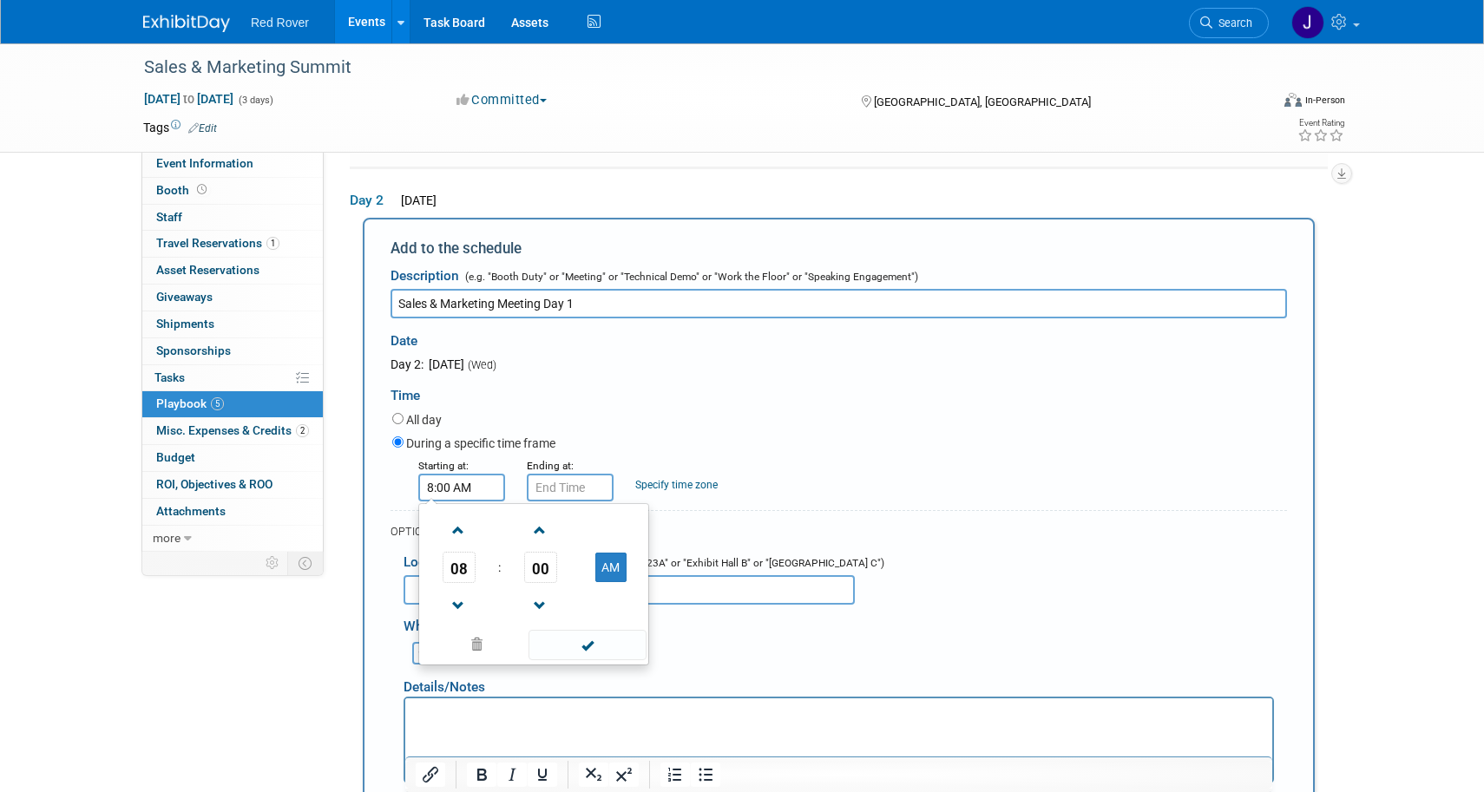
click at [459, 477] on input "8:00 AM" at bounding box center [461, 488] width 87 height 28
click at [596, 645] on span at bounding box center [587, 645] width 117 height 30
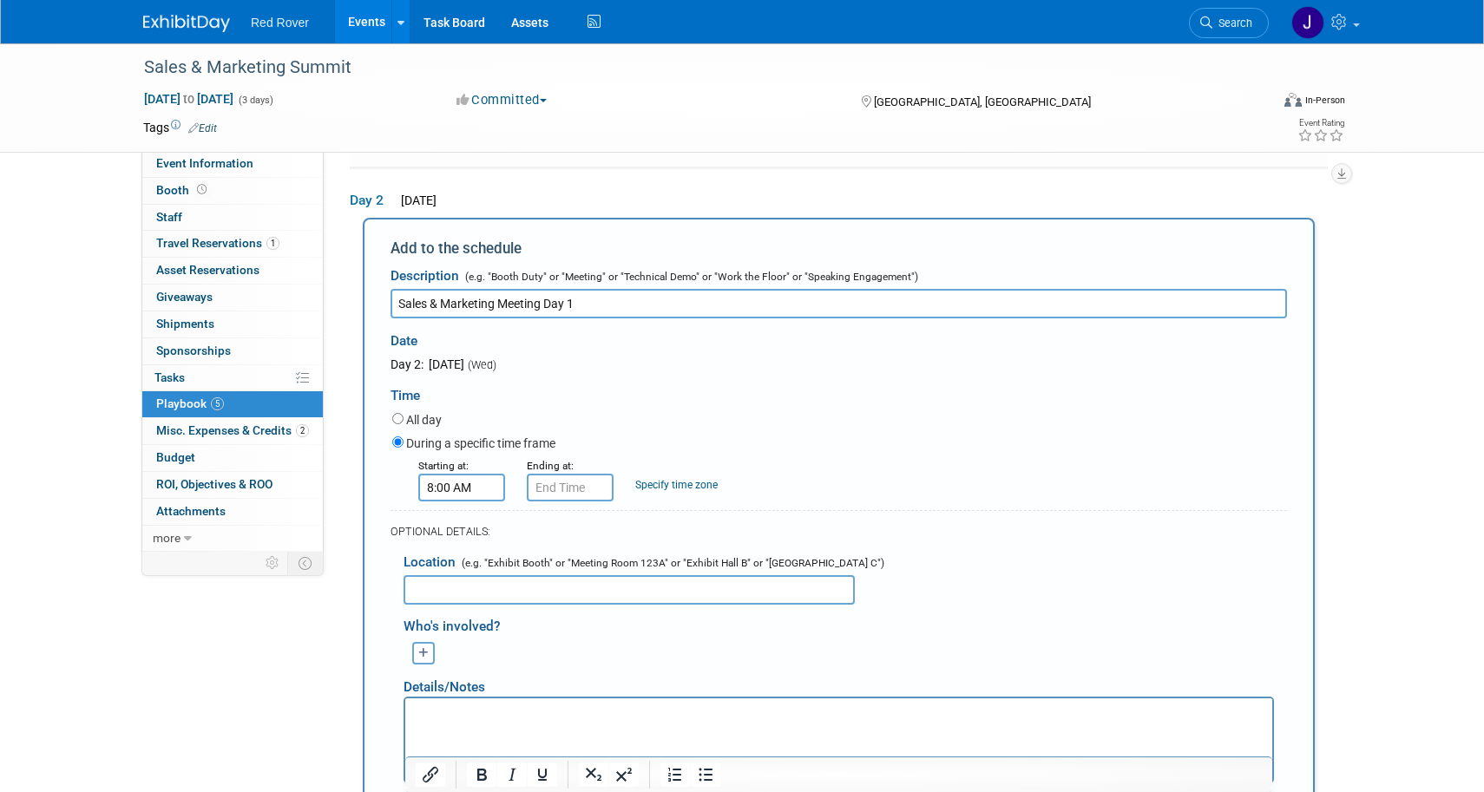
click at [584, 496] on form "Description (e.g. "Booth Duty" or "Meeting" or "Technical Demo" or "Work the Fl…" at bounding box center [839, 592] width 896 height 667
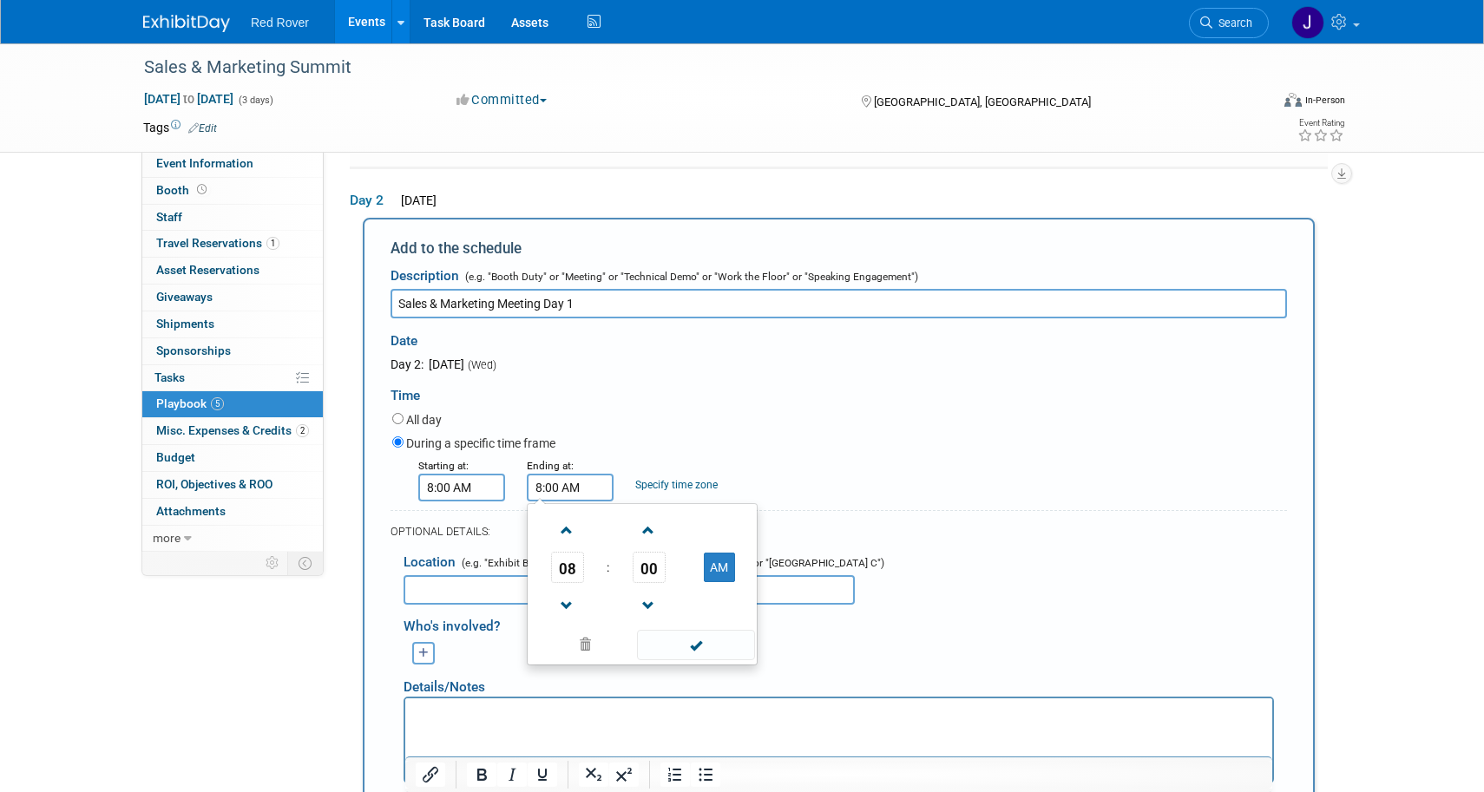
click at [588, 475] on input "8:00 AM" at bounding box center [570, 488] width 87 height 28
click at [567, 516] on span at bounding box center [567, 531] width 30 height 30
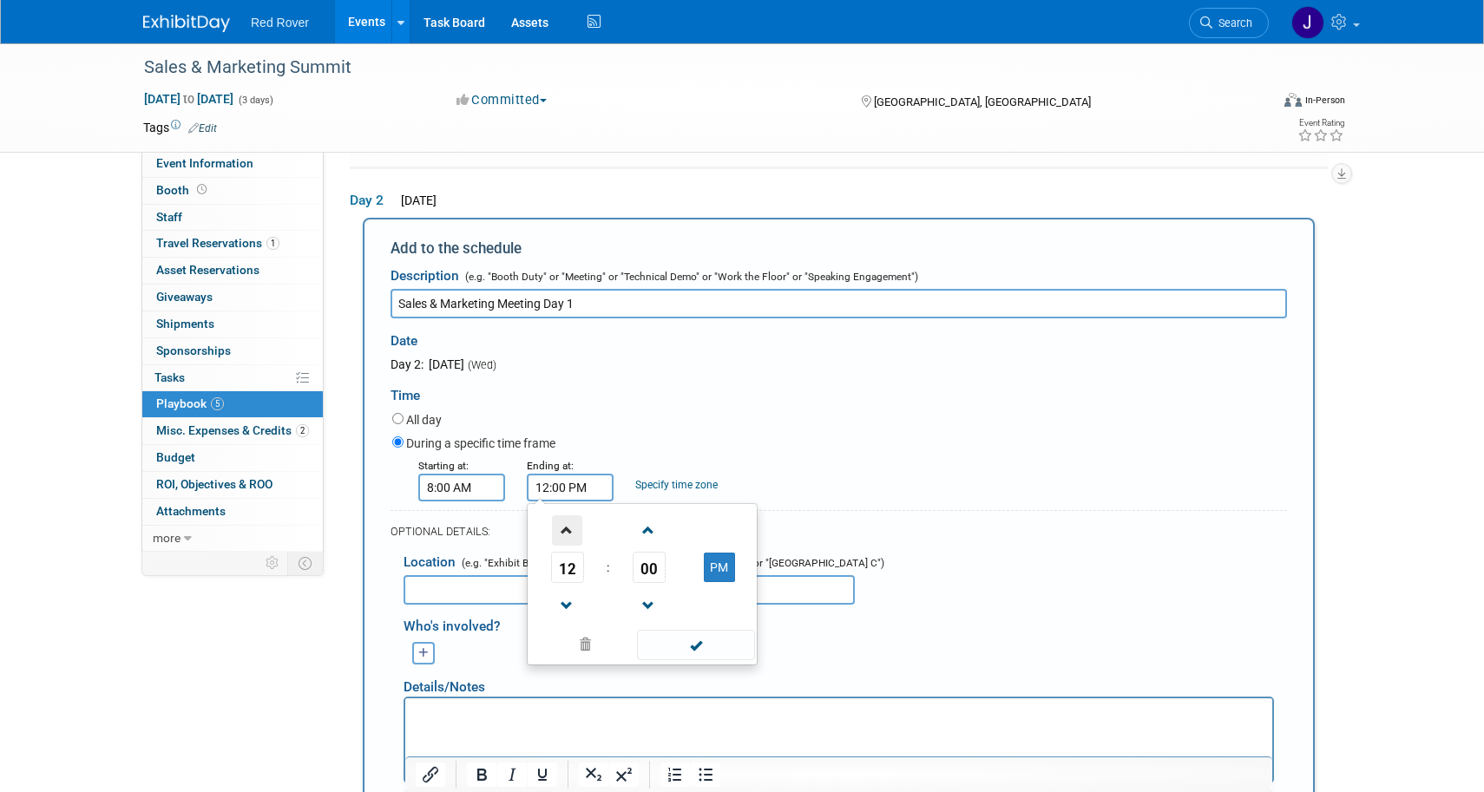
click at [567, 516] on span at bounding box center [567, 531] width 30 height 30
type input "4:00 PM"
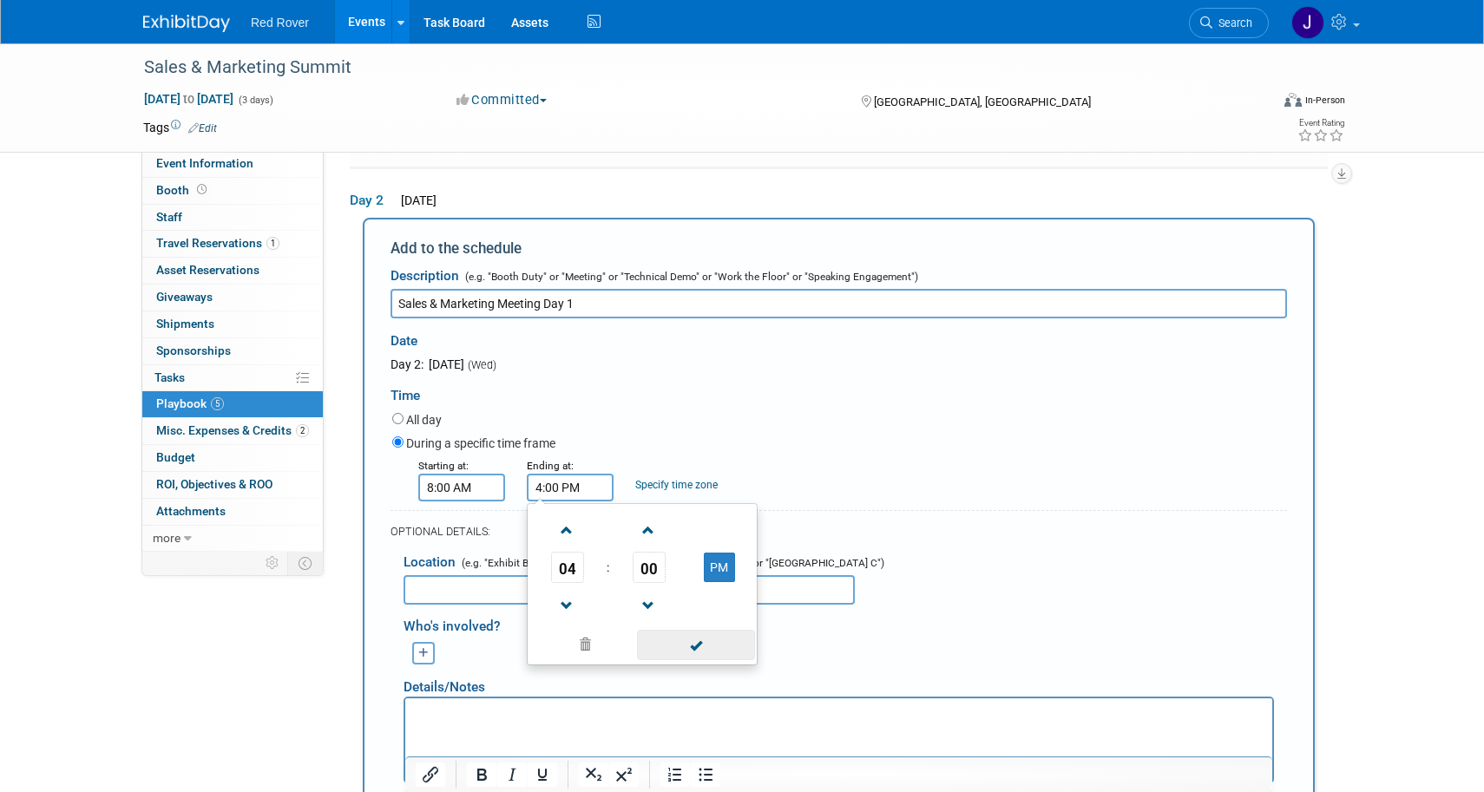
click at [718, 630] on span at bounding box center [695, 645] width 117 height 30
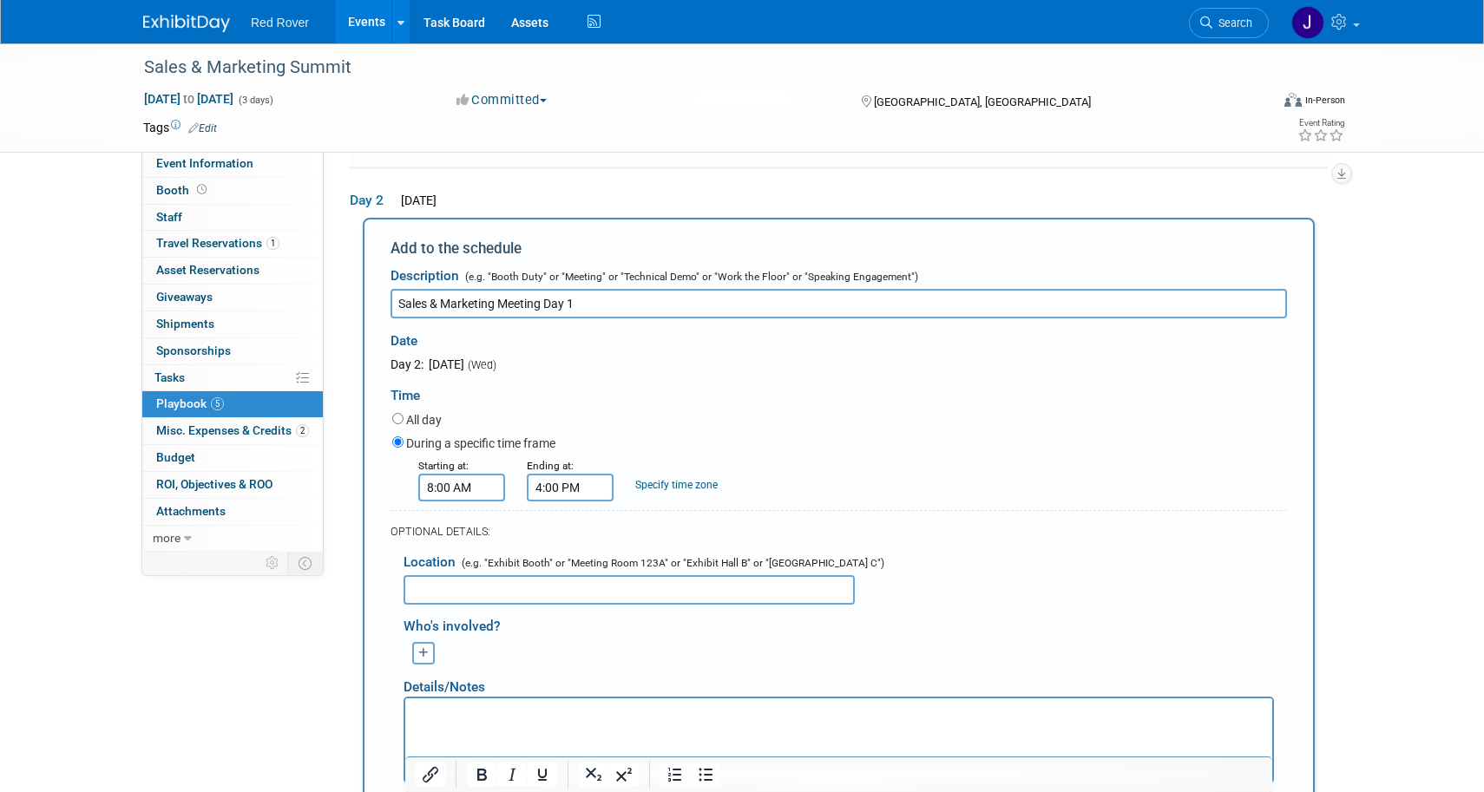
click at [635, 583] on input "text" at bounding box center [629, 590] width 451 height 30
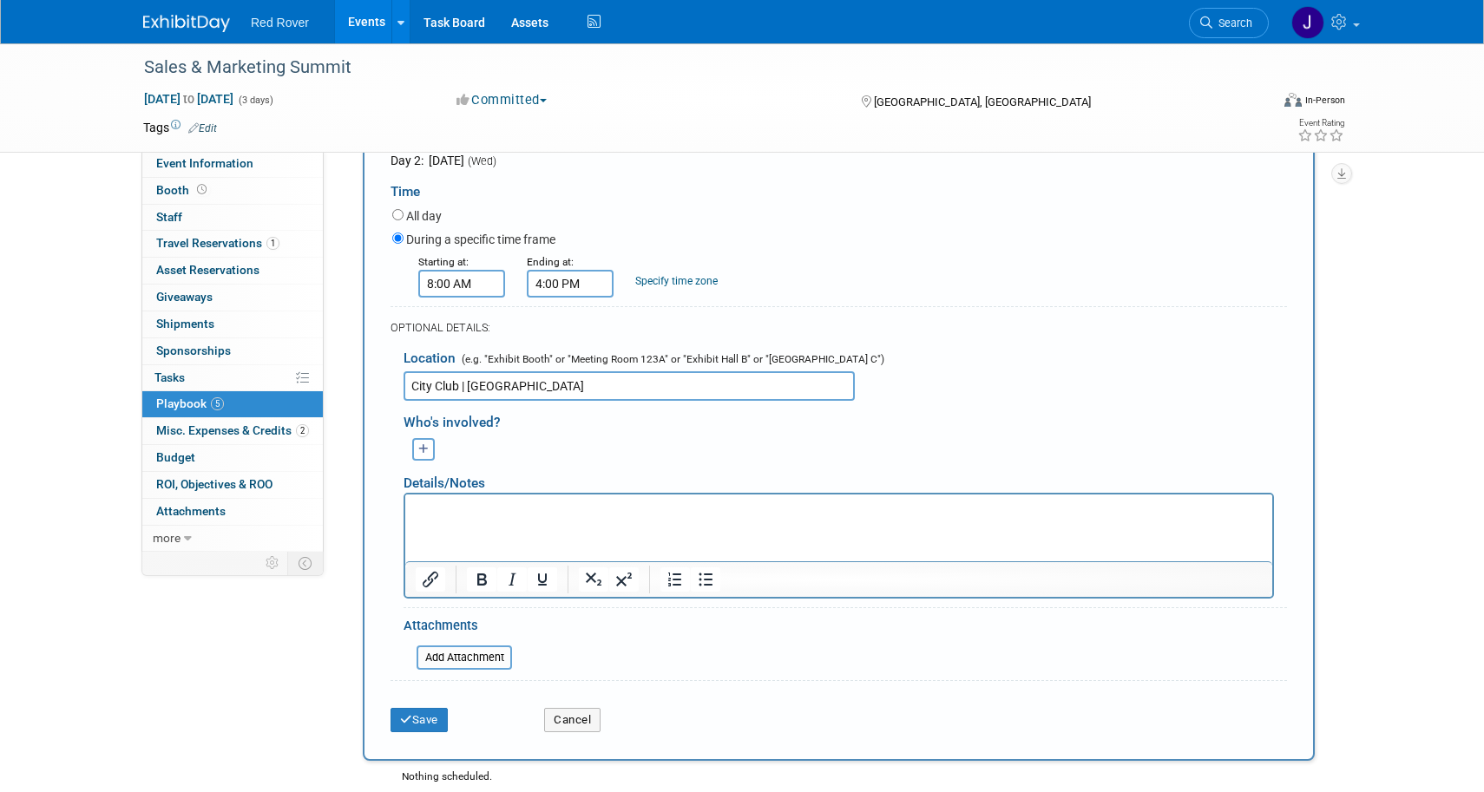
scroll to position [562, 0]
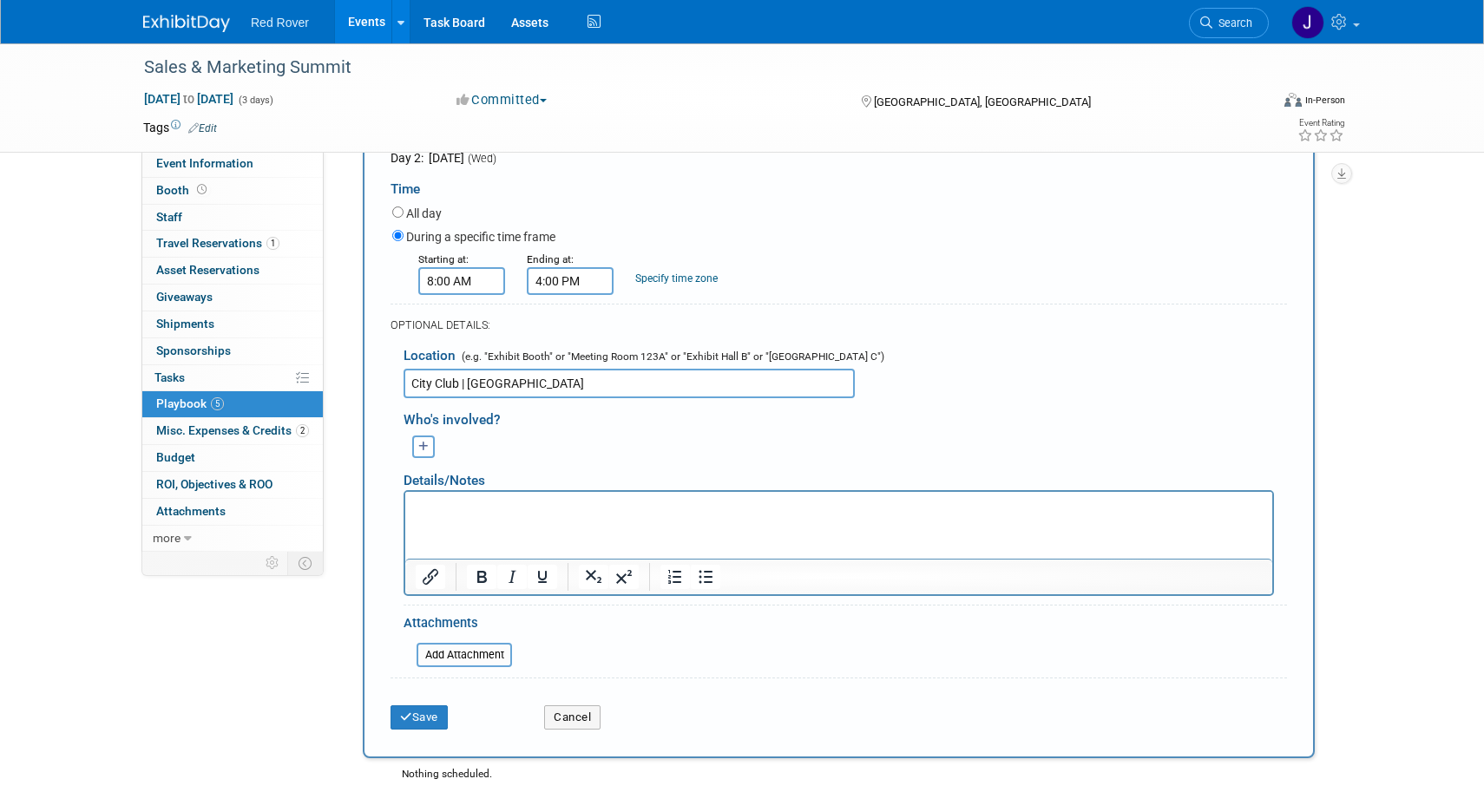
type input "City Club | University Ballroom"
click at [493, 516] on html at bounding box center [838, 504] width 867 height 24
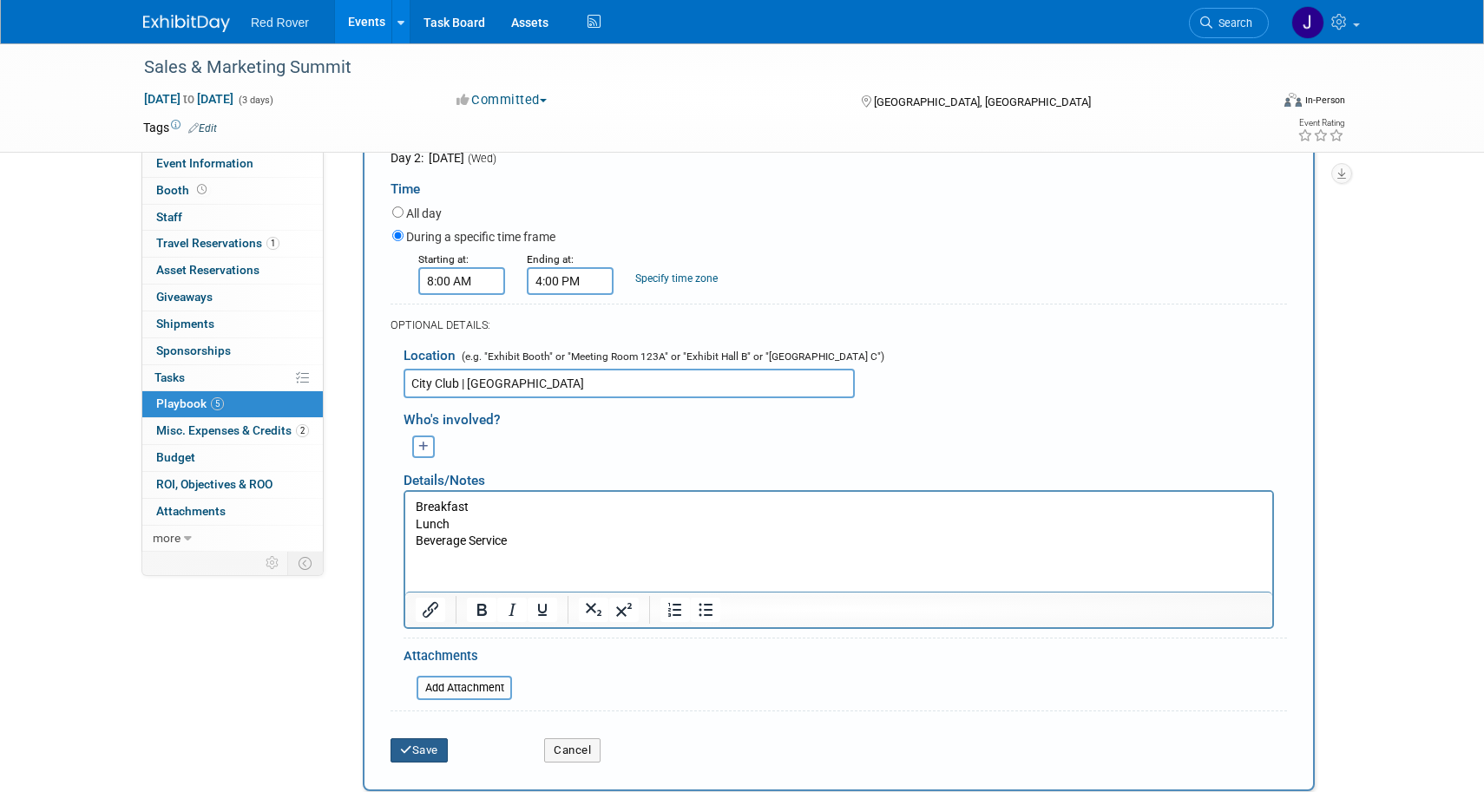
click at [425, 739] on button "Save" at bounding box center [419, 751] width 57 height 24
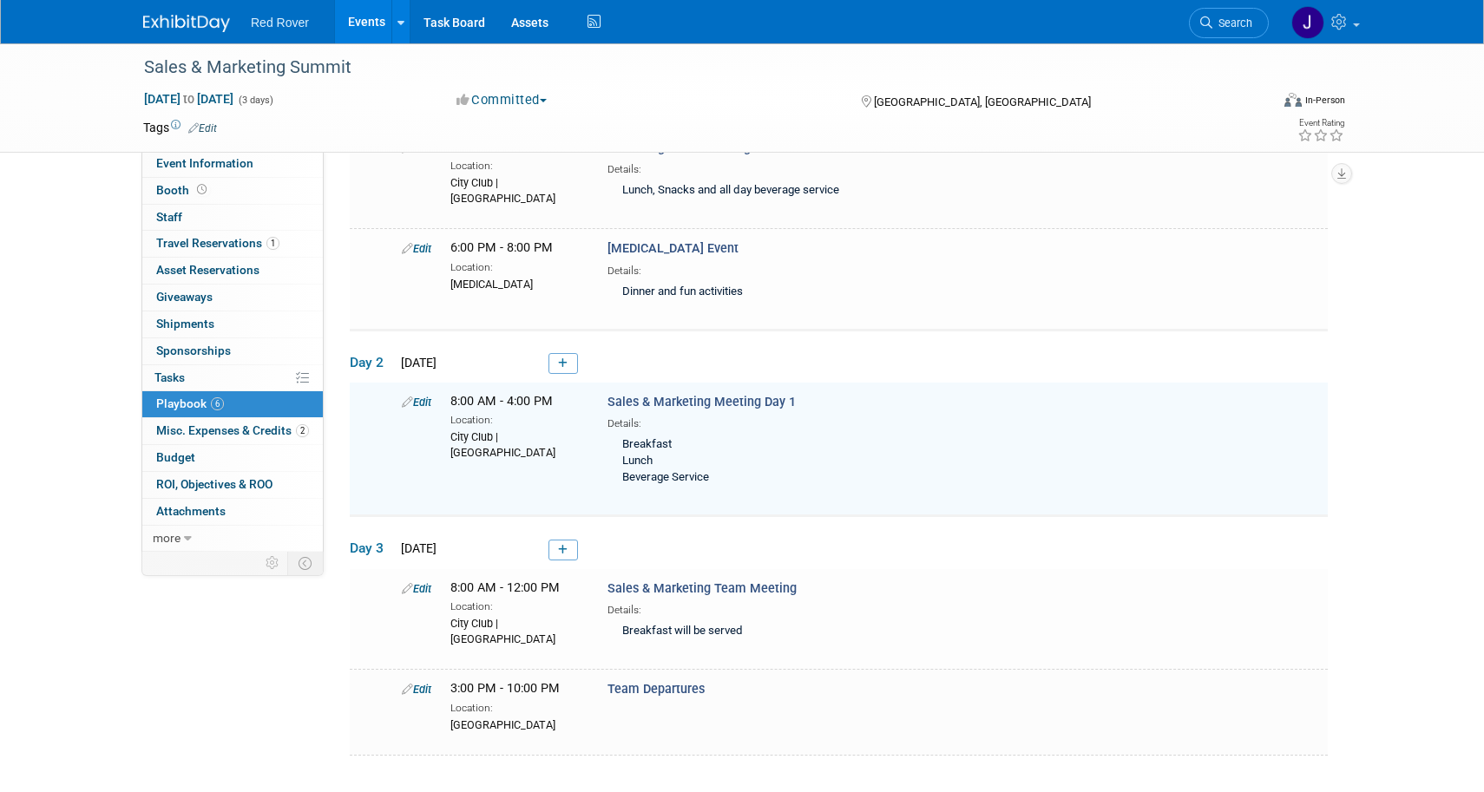
scroll to position [193, 0]
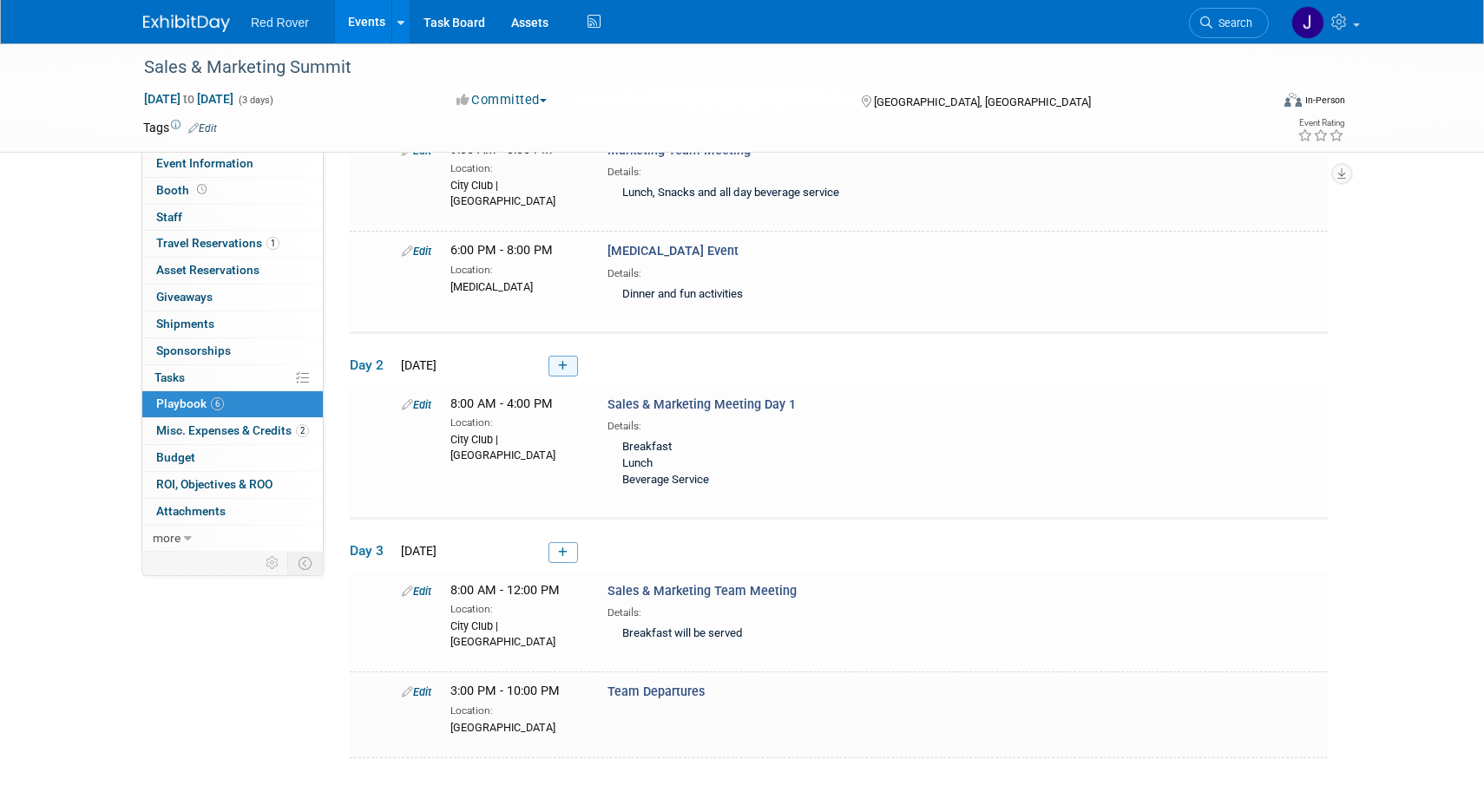
click at [565, 361] on icon at bounding box center [563, 366] width 10 height 10
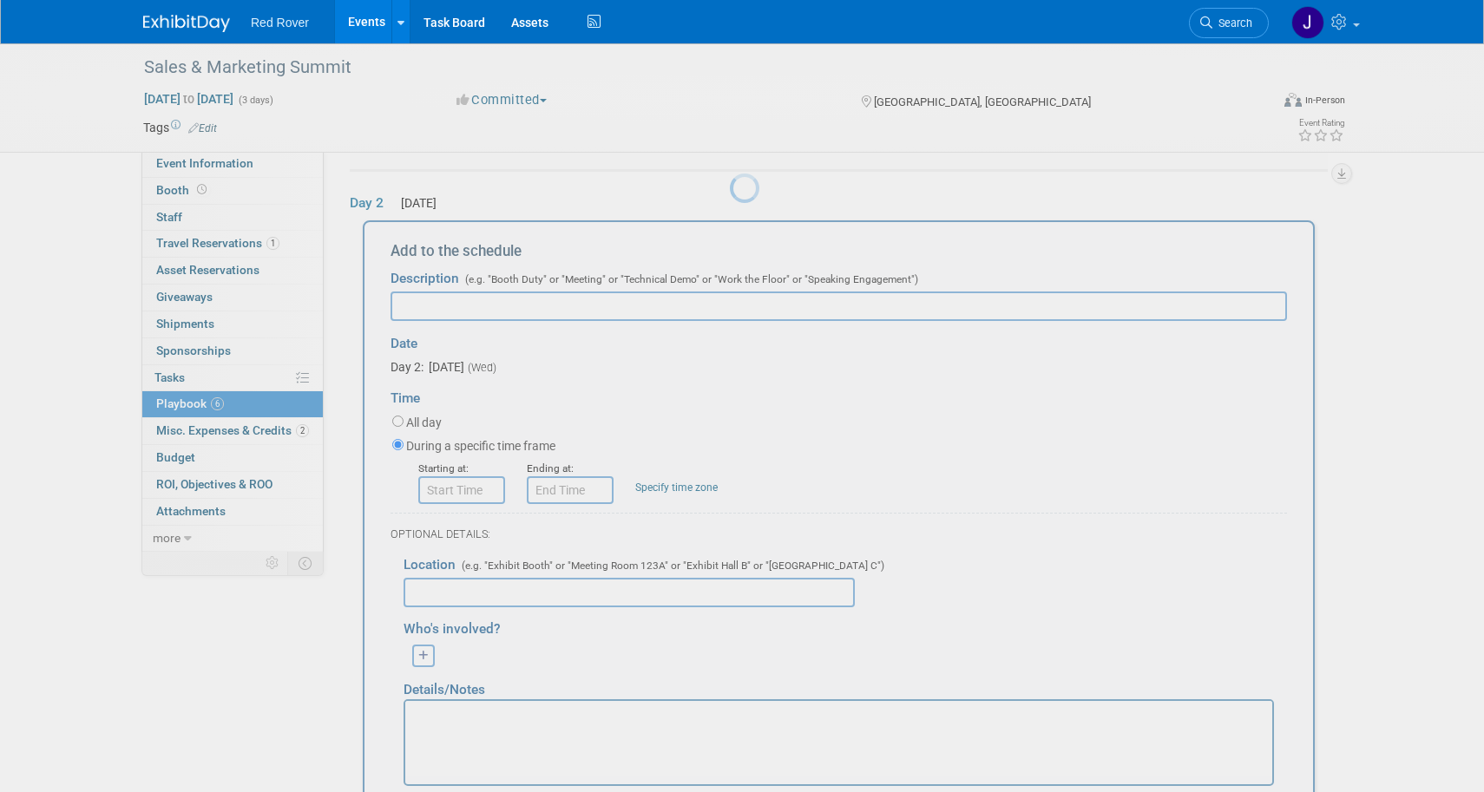
scroll to position [356, 0]
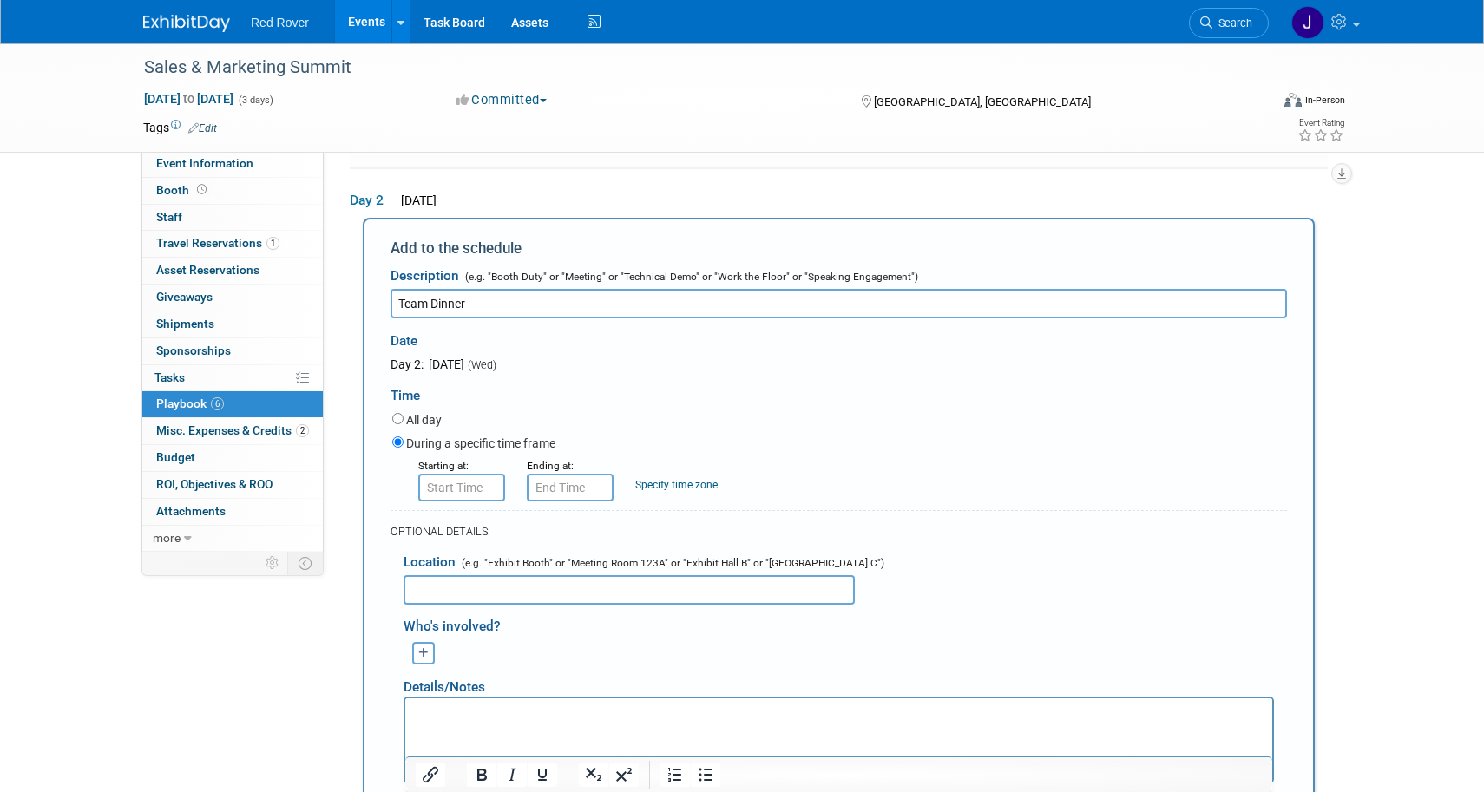
type input "Team Dinner"
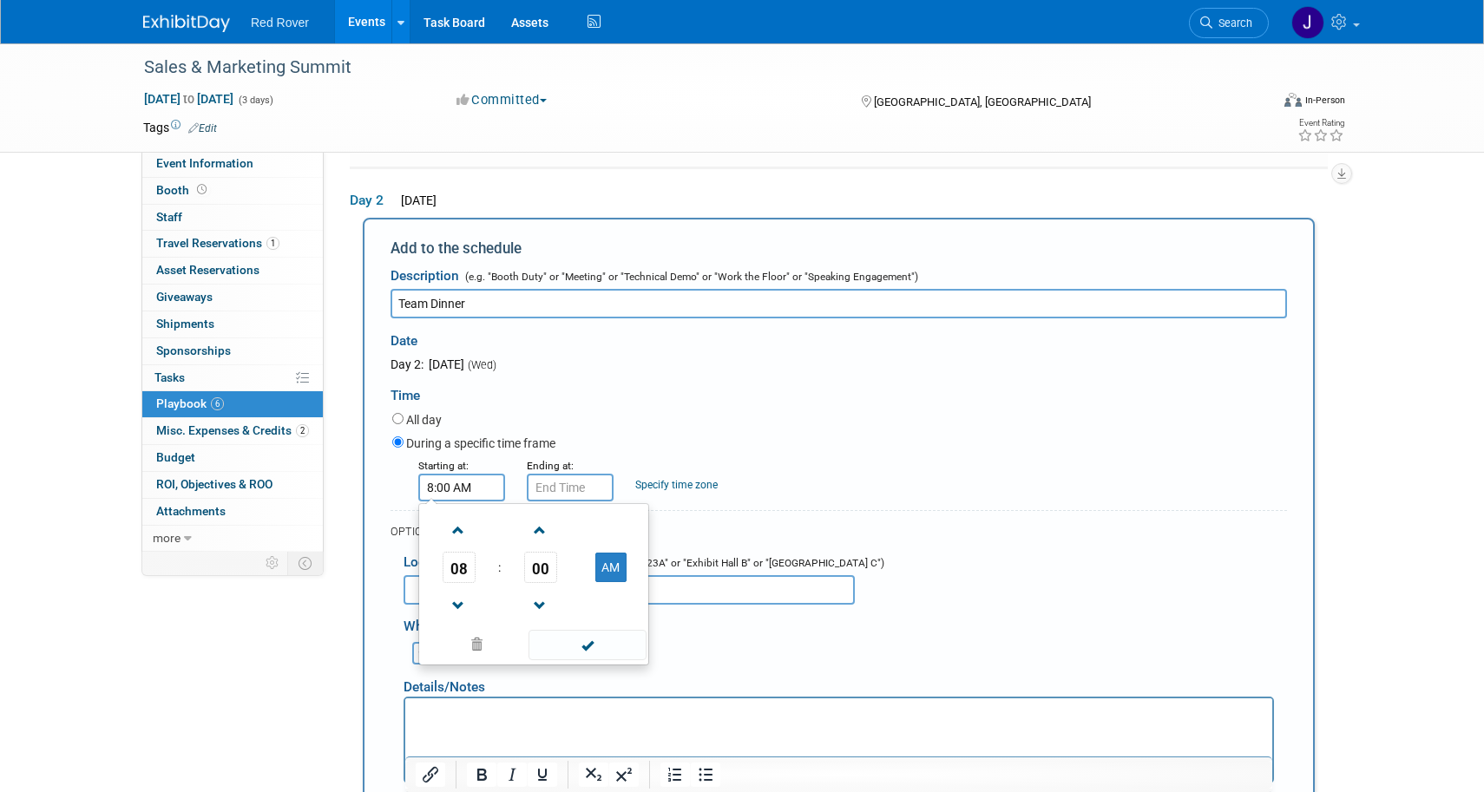
click at [459, 477] on input "8:00 AM" at bounding box center [461, 488] width 87 height 28
click at [455, 519] on span at bounding box center [458, 531] width 30 height 30
click at [455, 522] on span at bounding box center [458, 531] width 30 height 30
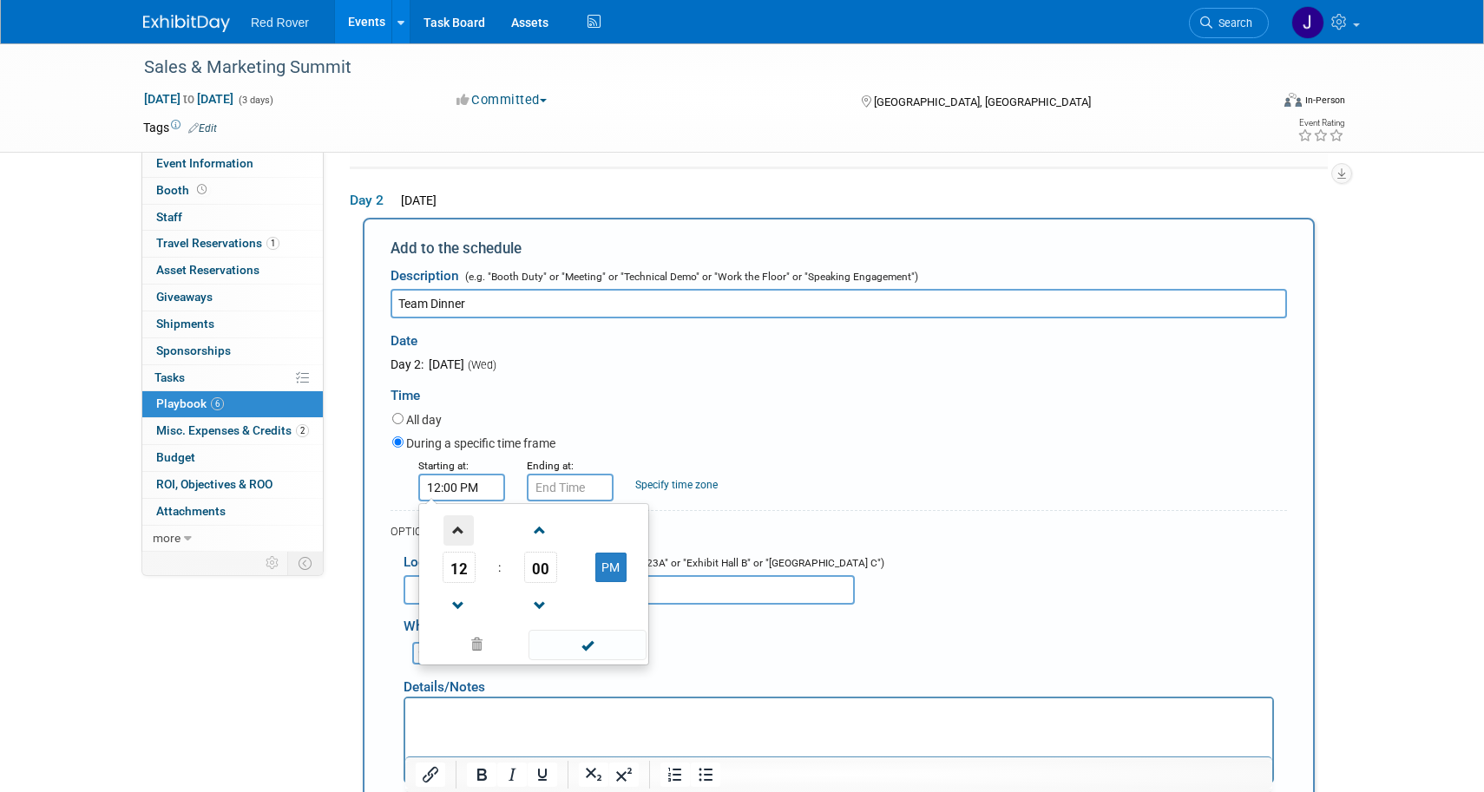
click at [455, 522] on span at bounding box center [458, 531] width 30 height 30
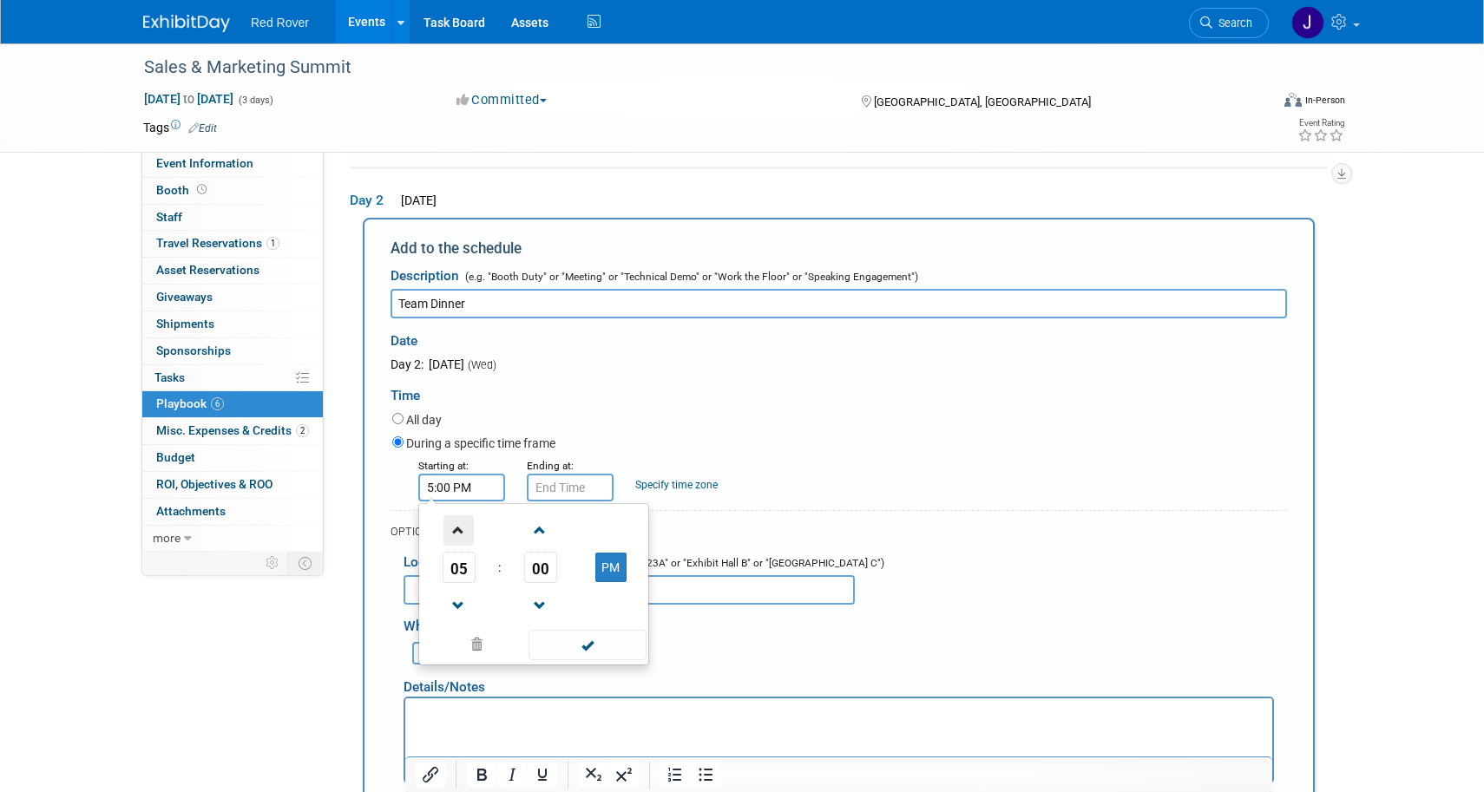
click at [455, 522] on span at bounding box center [458, 531] width 30 height 30
type input "6:00 PM"
click at [565, 635] on span at bounding box center [587, 645] width 117 height 30
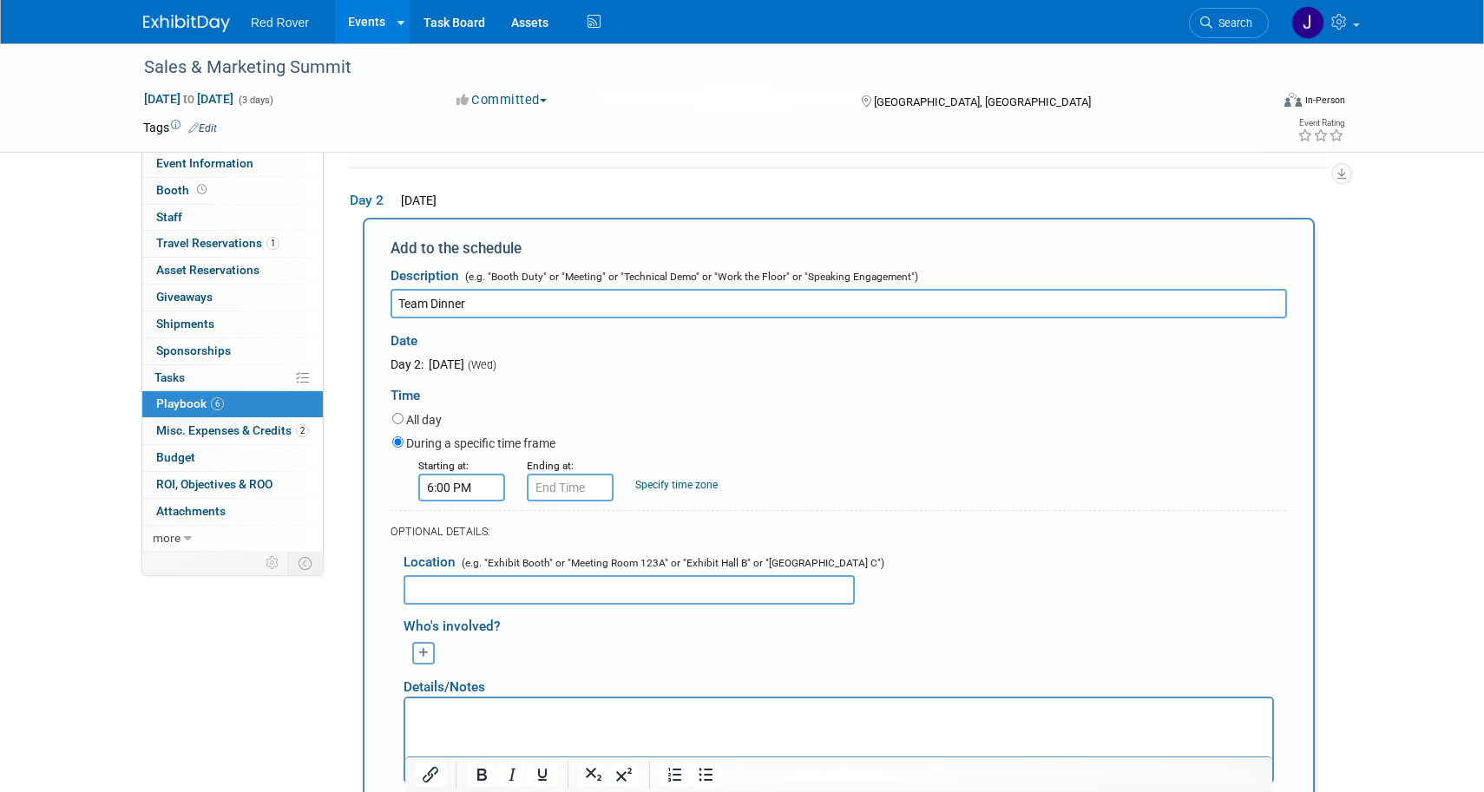
click at [575, 489] on form "Description (e.g. "Booth Duty" or "Meeting" or "Technical Demo" or "Work the Fl…" at bounding box center [839, 592] width 896 height 667
click at [581, 474] on input "6:00 PM" at bounding box center [570, 488] width 87 height 28
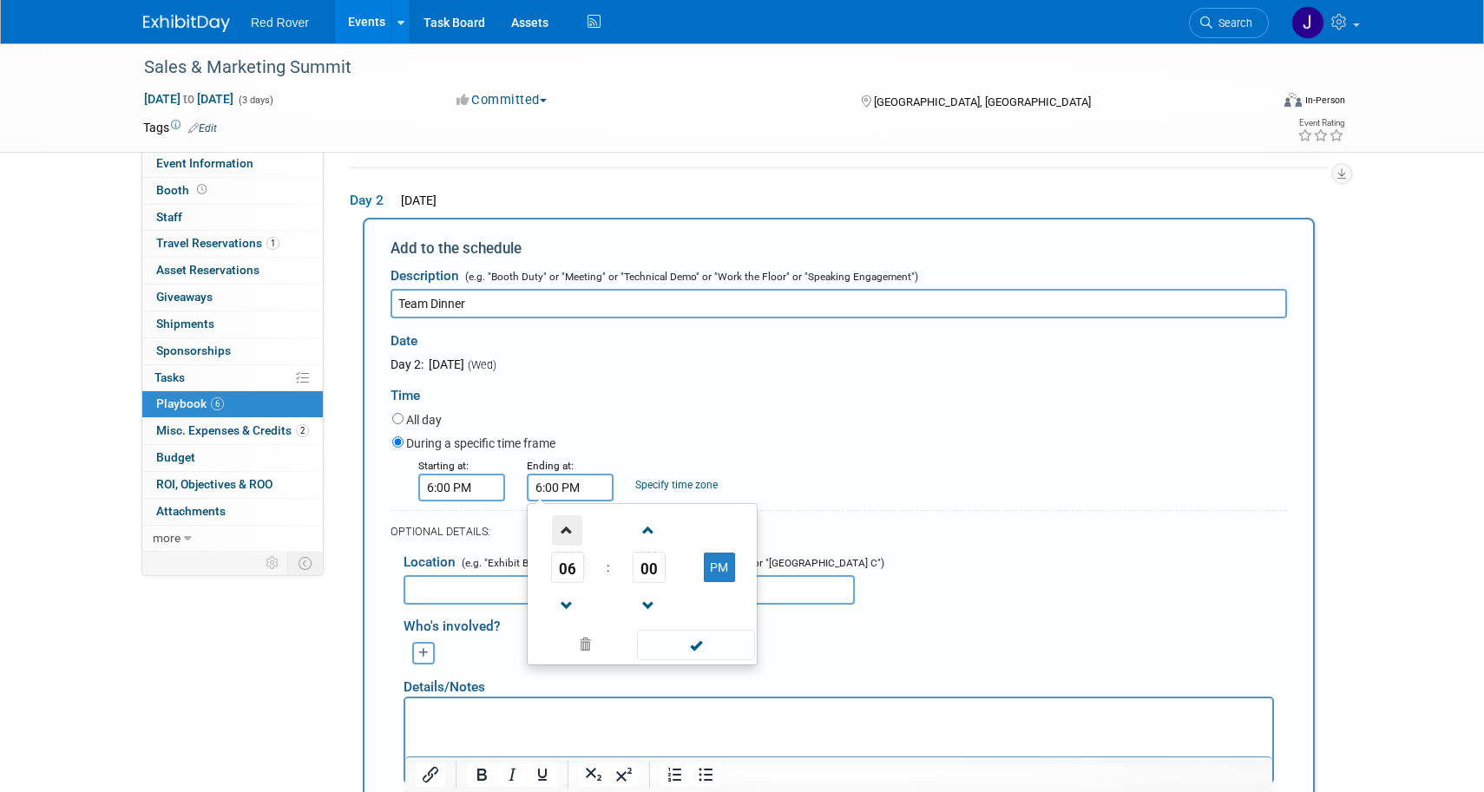
click at [575, 516] on span at bounding box center [567, 531] width 30 height 30
type input "9:00 PM"
click at [666, 634] on span at bounding box center [695, 645] width 117 height 30
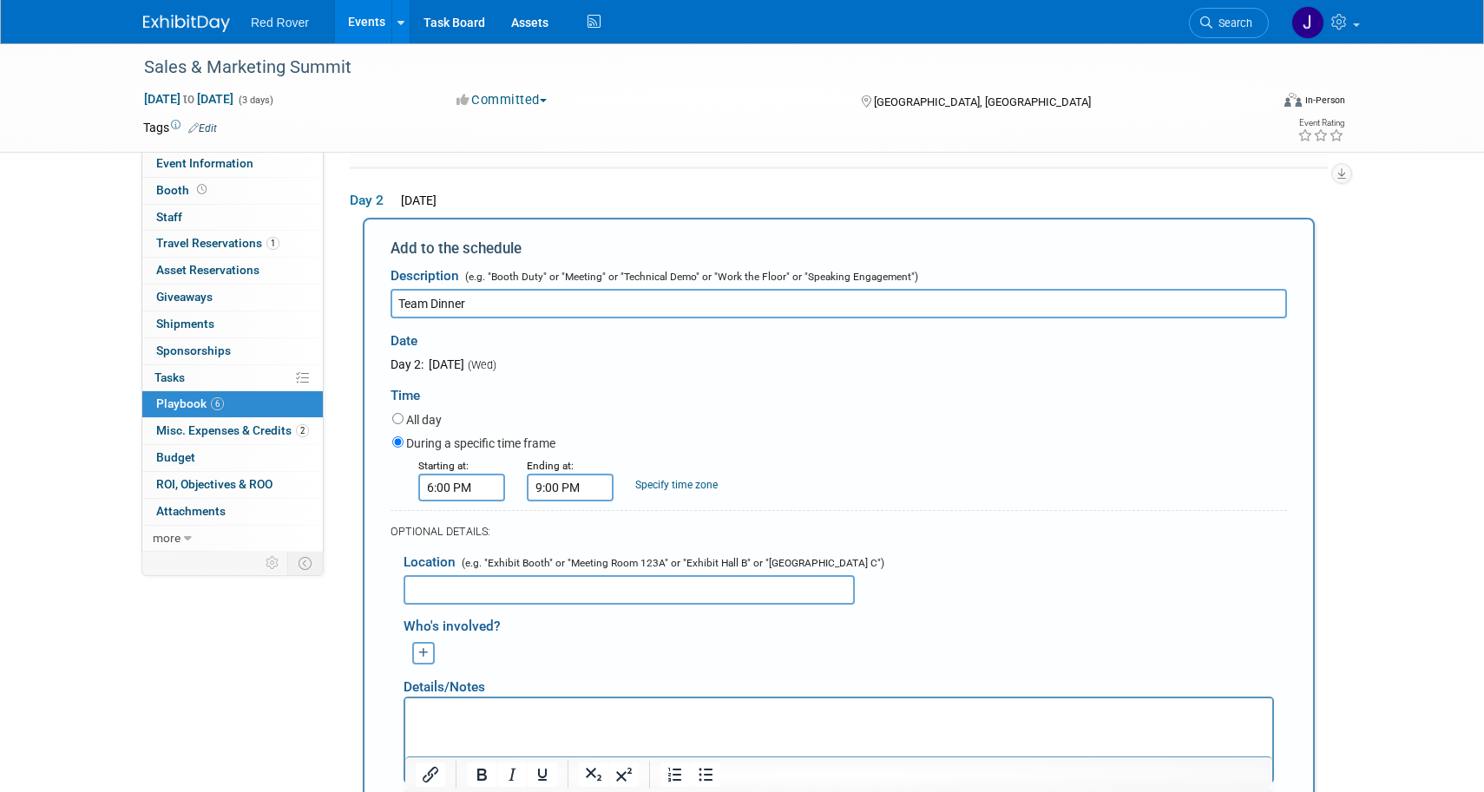
click at [541, 575] on input "text" at bounding box center [629, 590] width 451 height 30
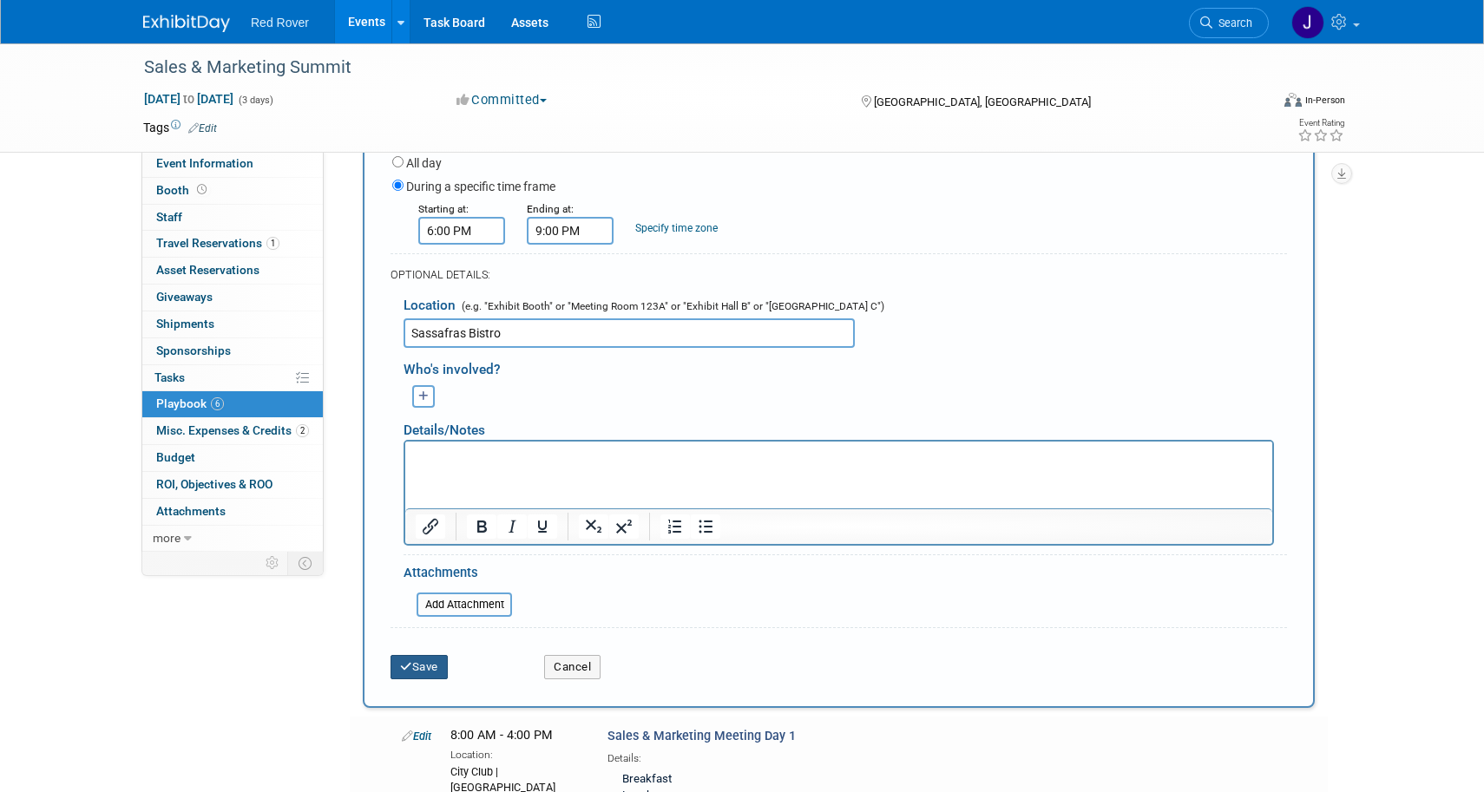
type input "Sassafras Bistro"
click at [437, 658] on button "Save" at bounding box center [419, 667] width 57 height 24
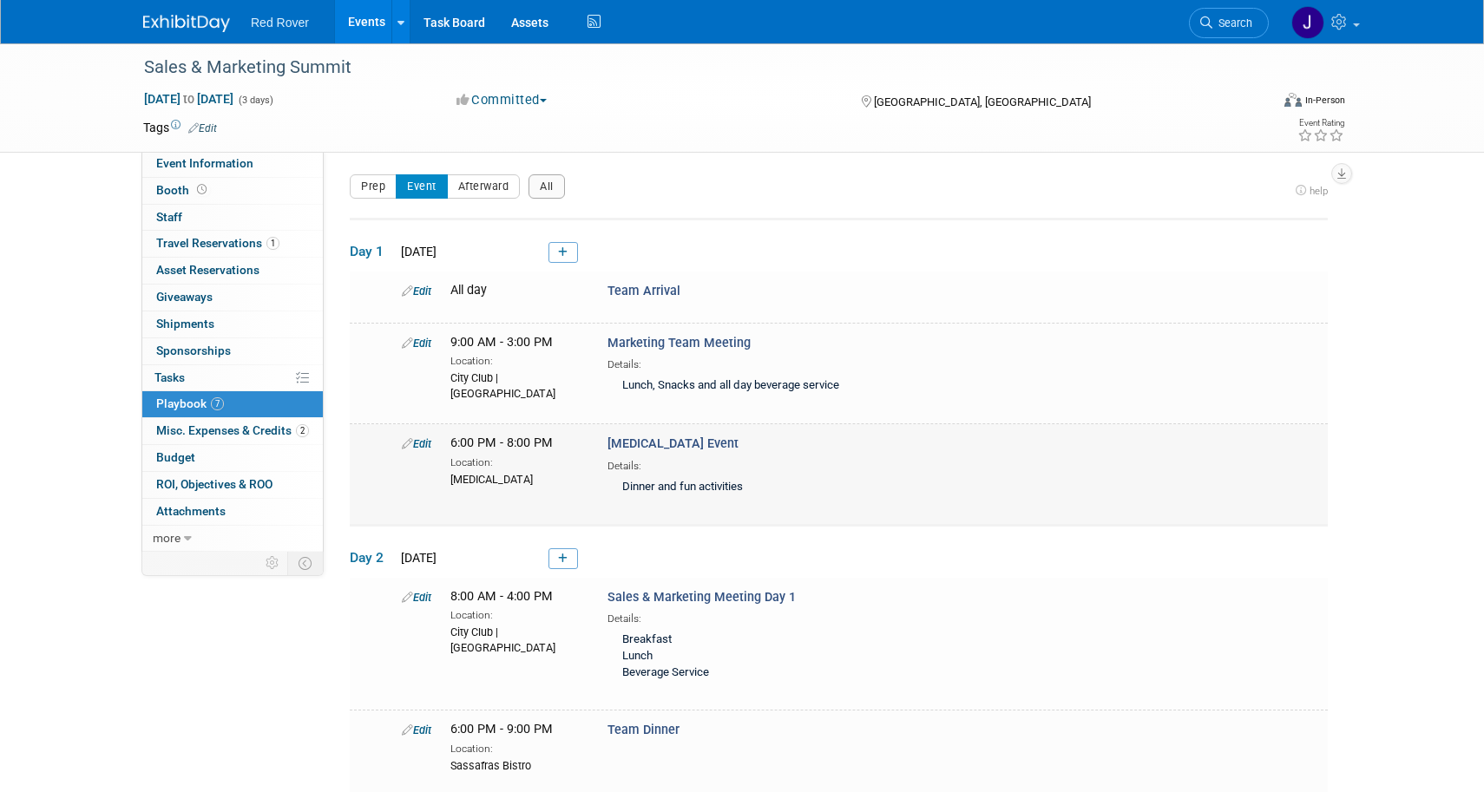
scroll to position [0, 0]
click at [233, 161] on span "Event Information" at bounding box center [204, 163] width 97 height 14
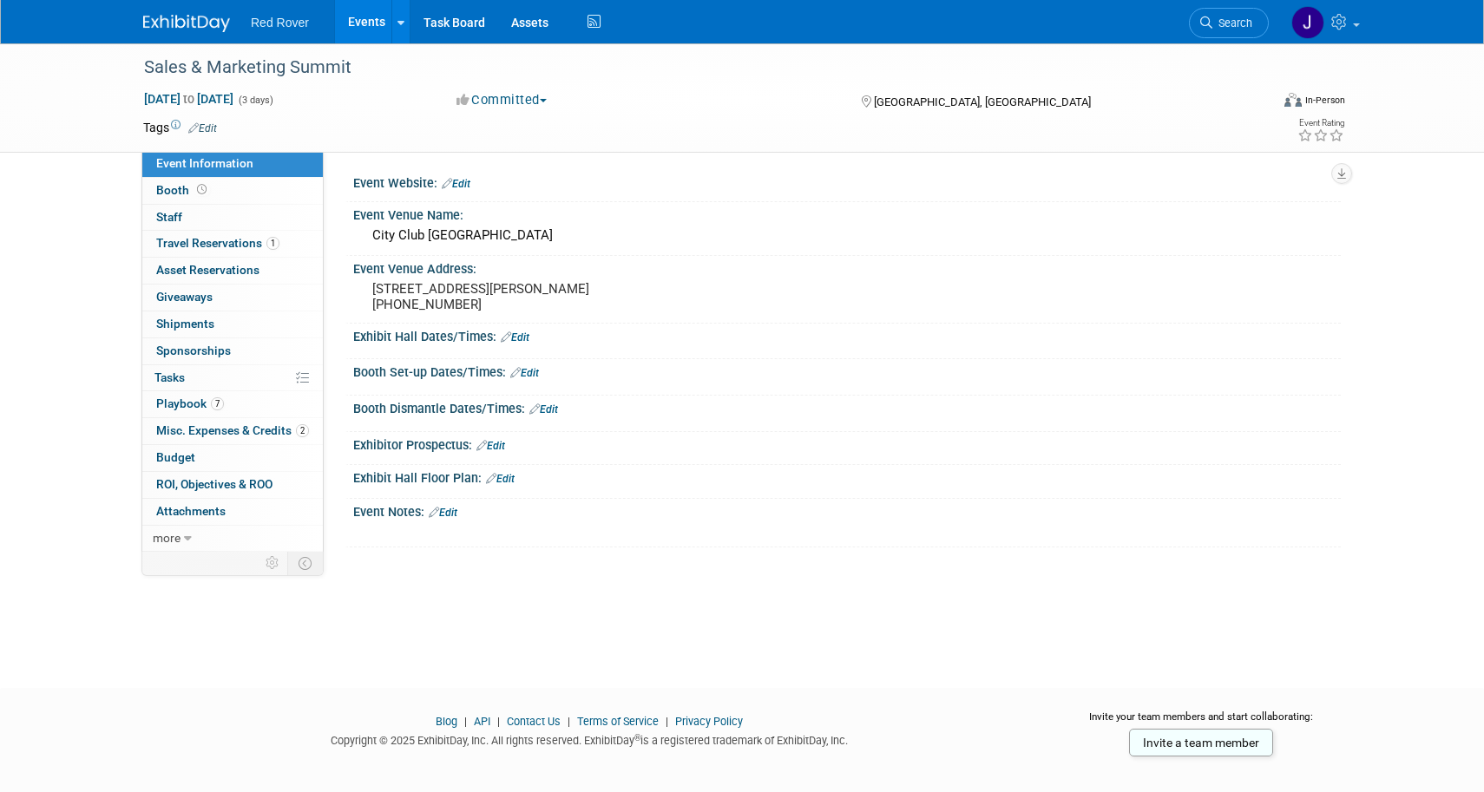
click at [271, 23] on span "Red Rover" at bounding box center [280, 23] width 58 height 14
click at [362, 24] on link "Events" at bounding box center [366, 21] width 63 height 43
